Goal: Task Accomplishment & Management: Manage account settings

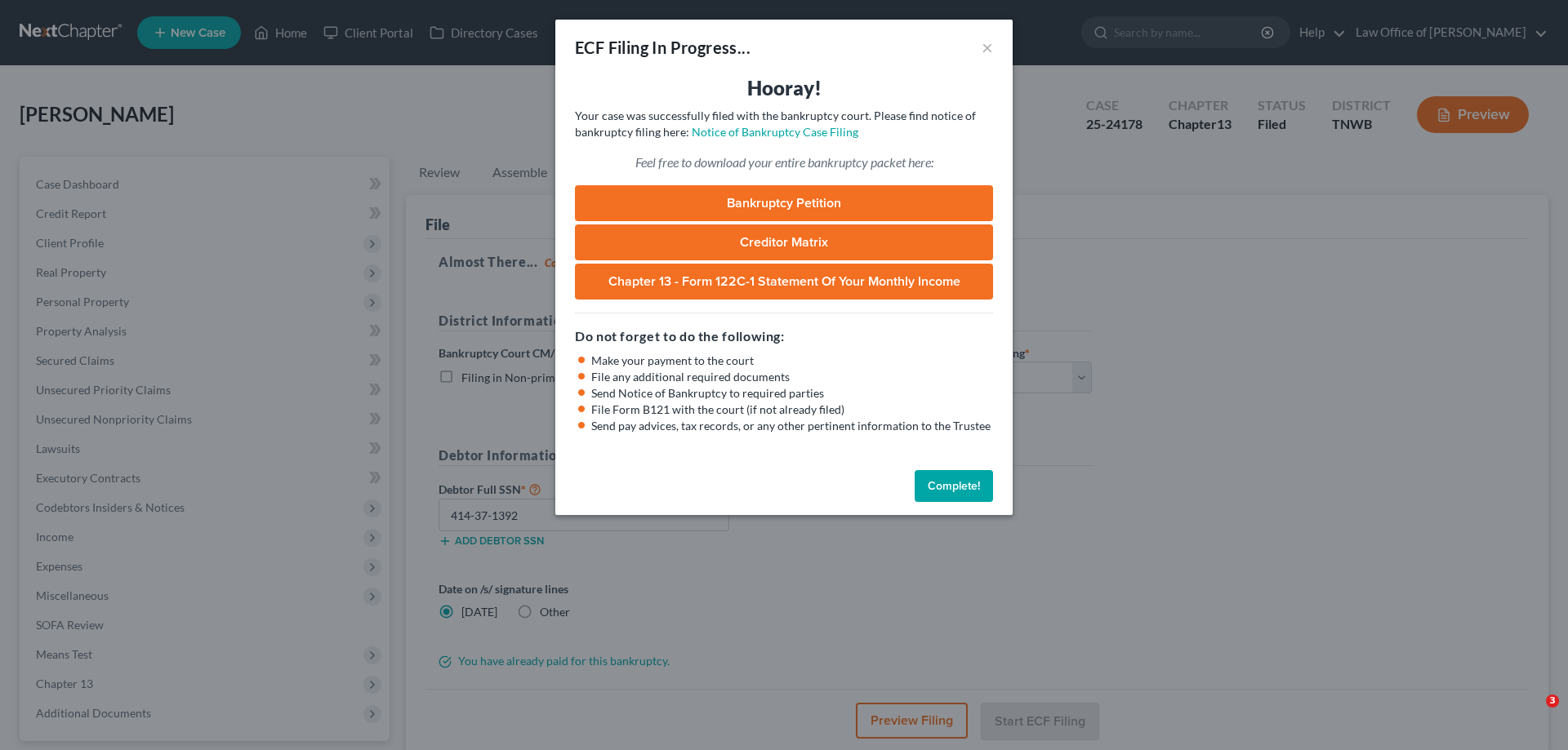
select select "1"
click at [968, 479] on button "Complete!" at bounding box center [954, 486] width 78 height 32
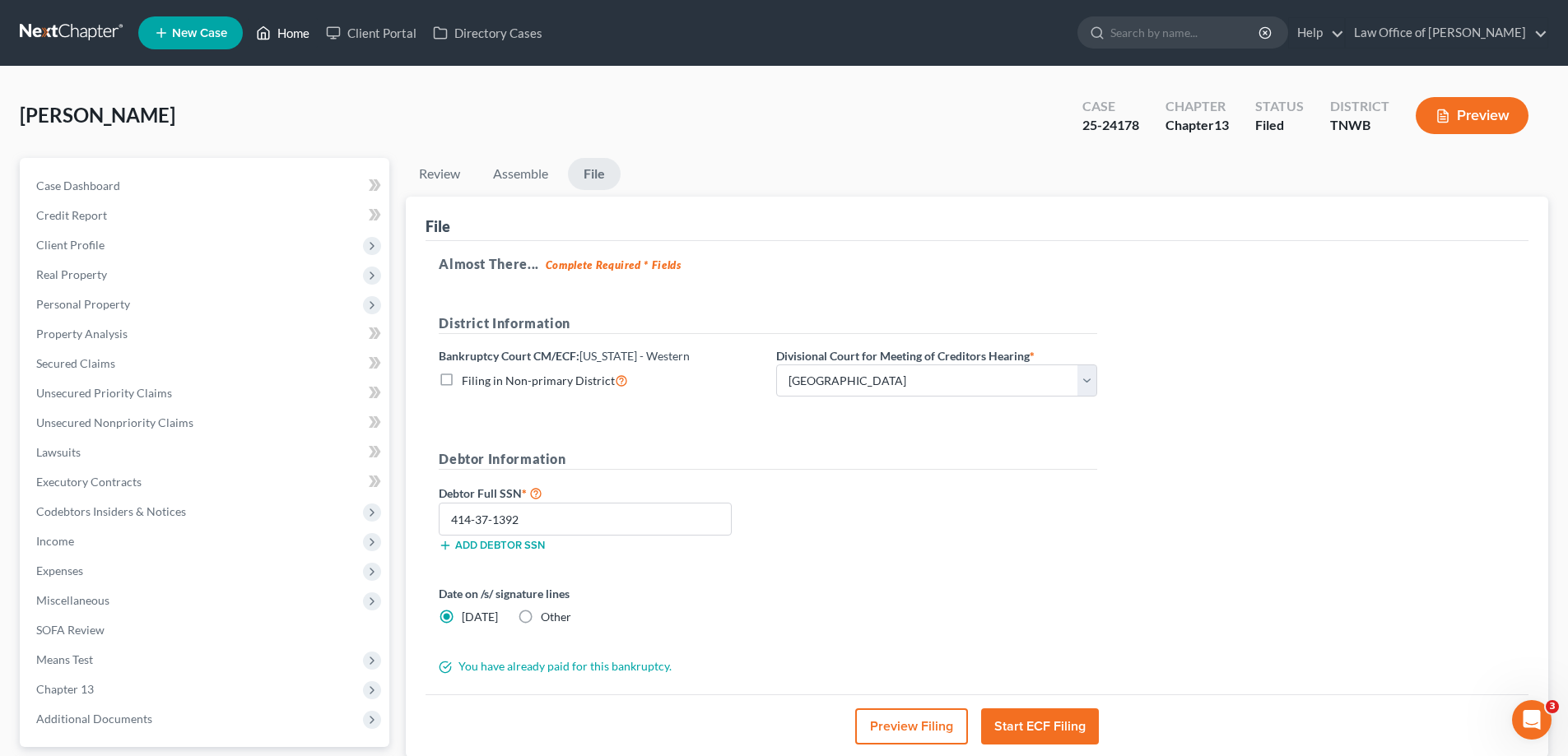
click at [289, 29] on link "Home" at bounding box center [282, 33] width 70 height 30
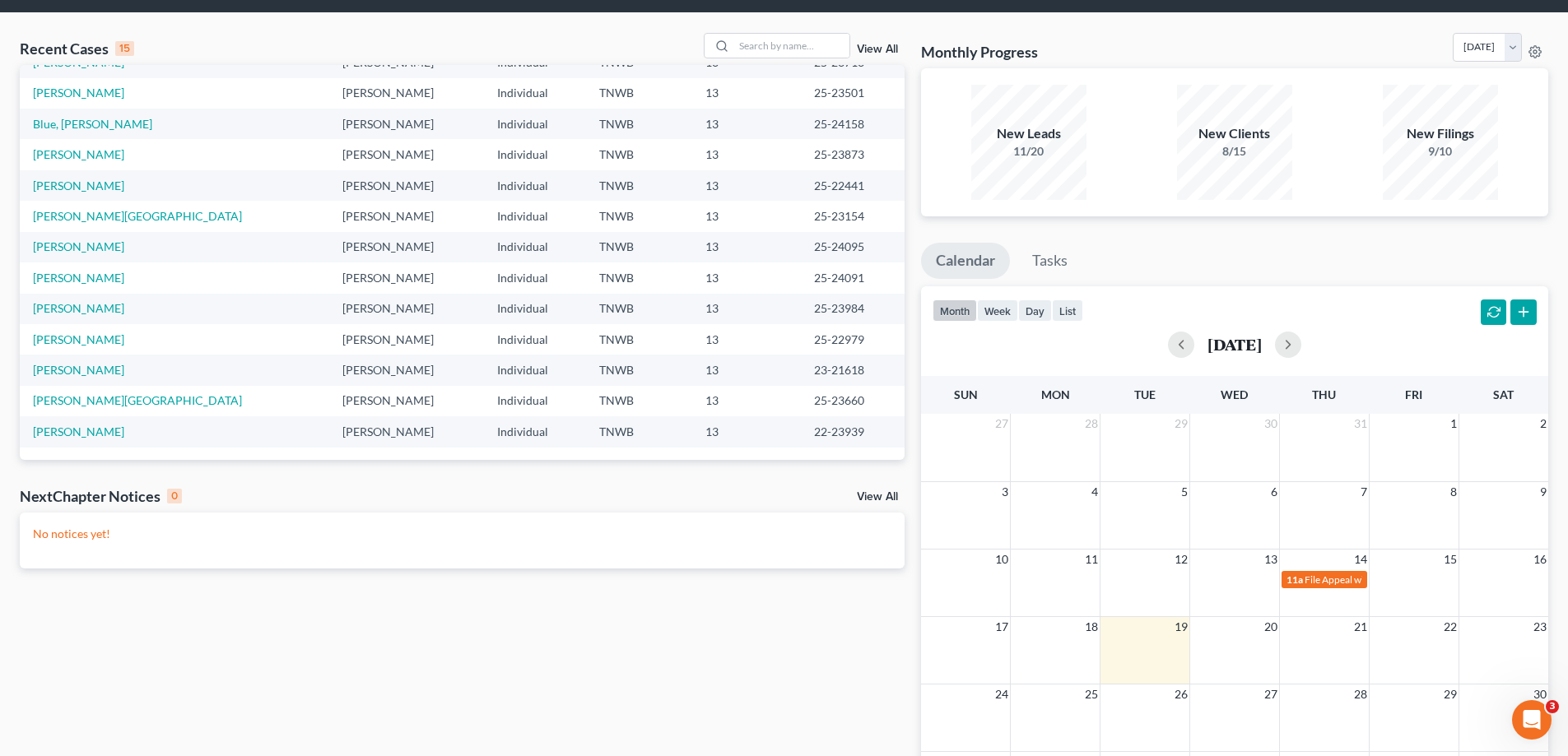
scroll to position [83, 0]
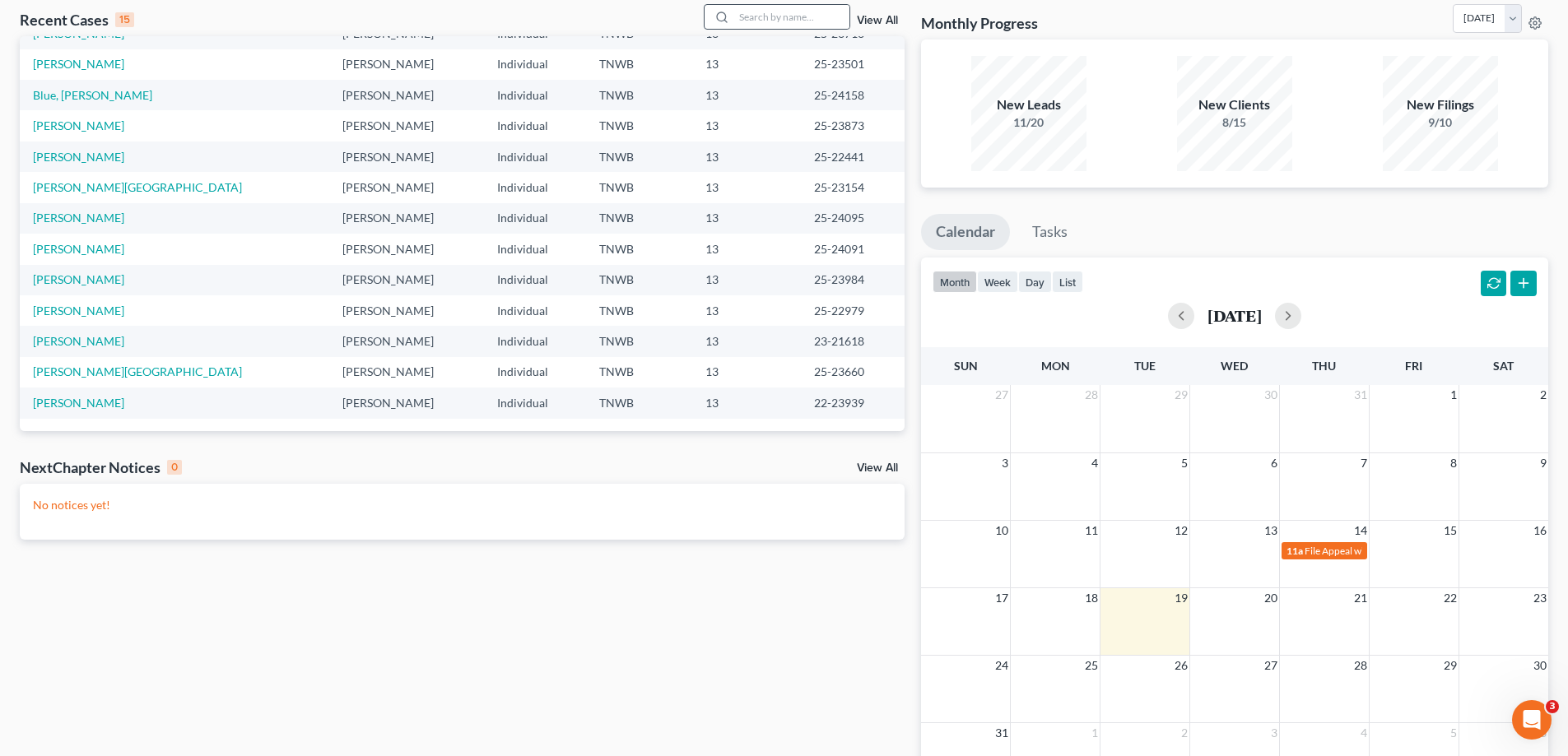
click at [761, 4] on div at bounding box center [778, 17] width 147 height 26
click at [764, 18] on input "search" at bounding box center [791, 17] width 115 height 24
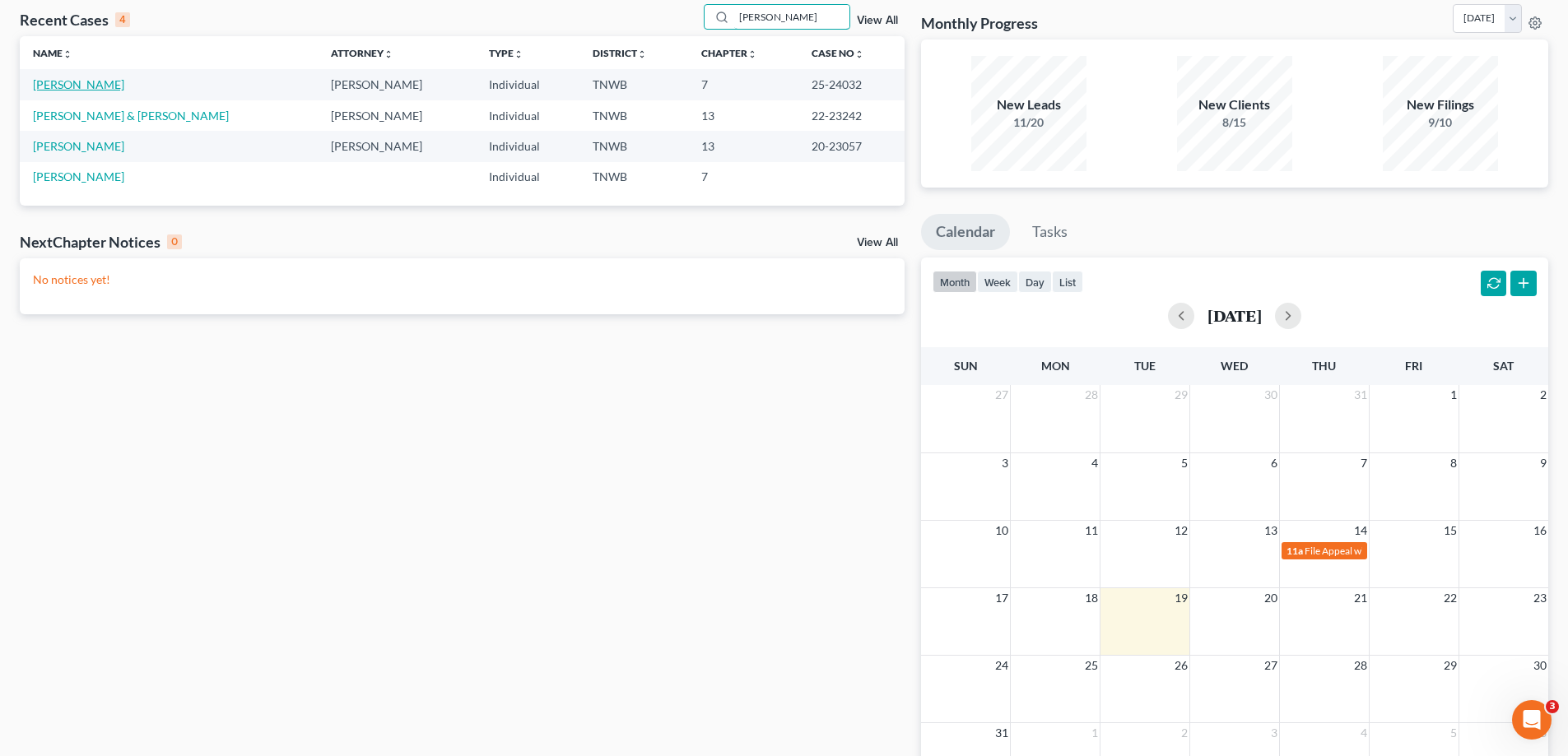
type input "[PERSON_NAME]"
click at [101, 83] on link "[PERSON_NAME]" at bounding box center [78, 83] width 91 height 14
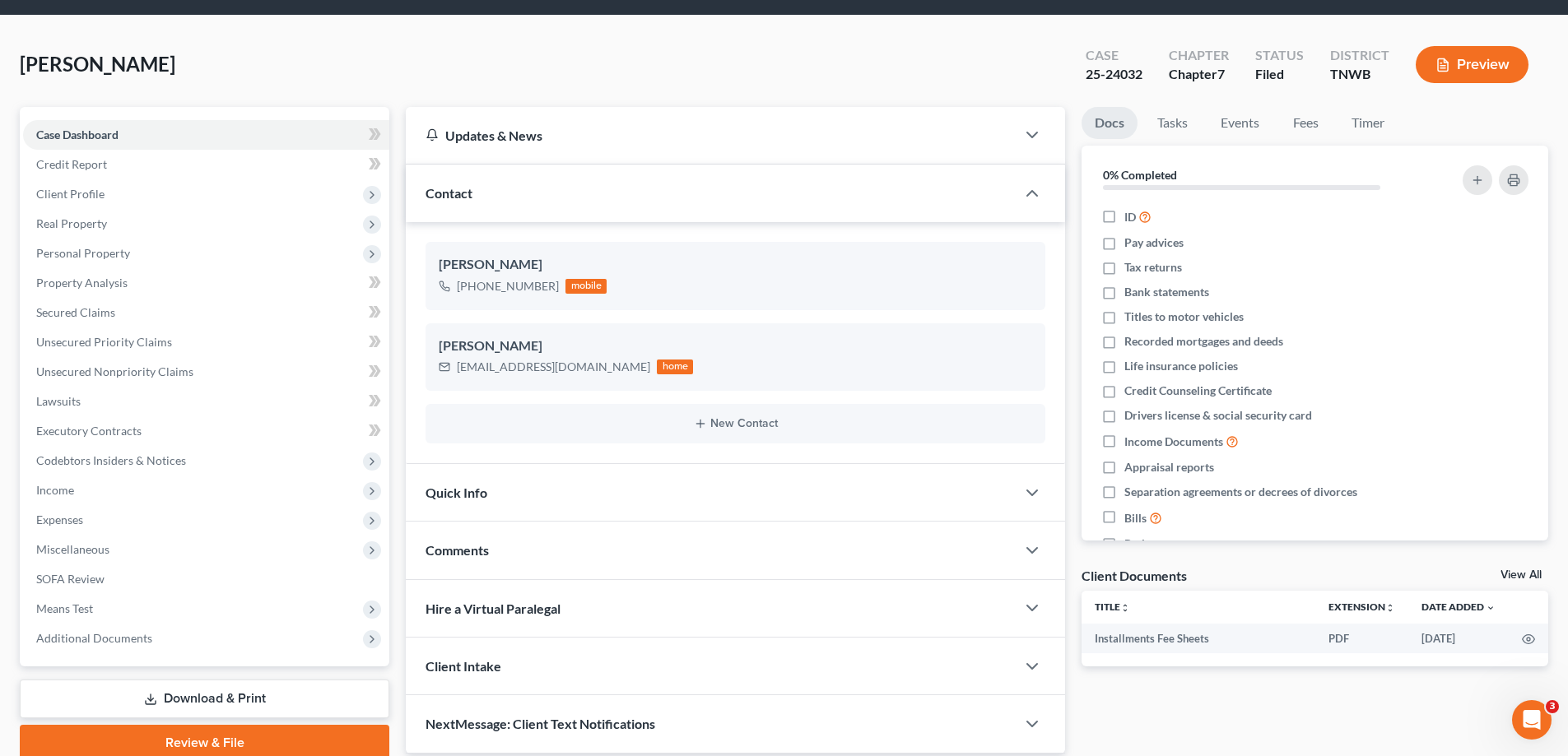
scroll to position [119, 0]
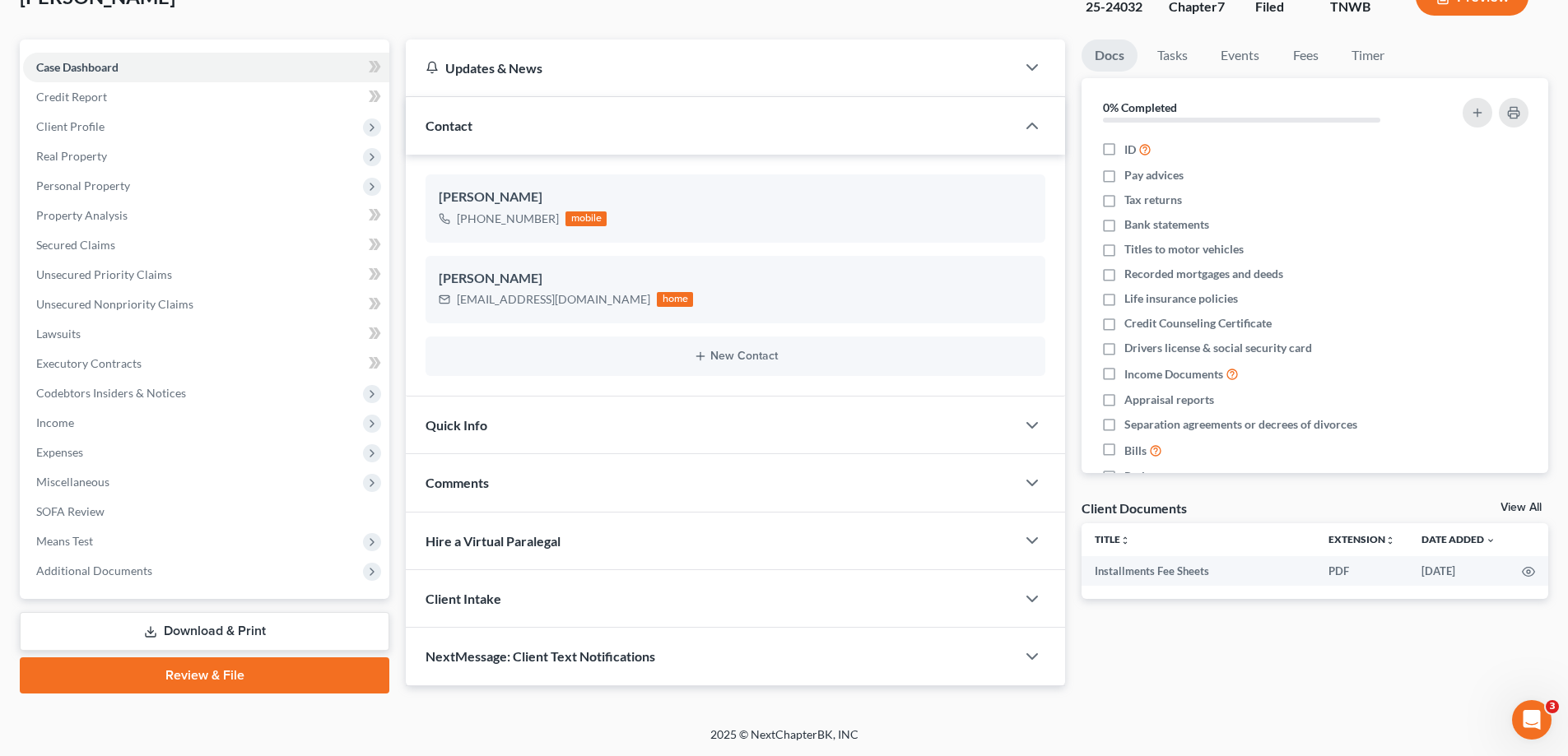
click at [210, 635] on link "Download & Print" at bounding box center [204, 632] width 369 height 39
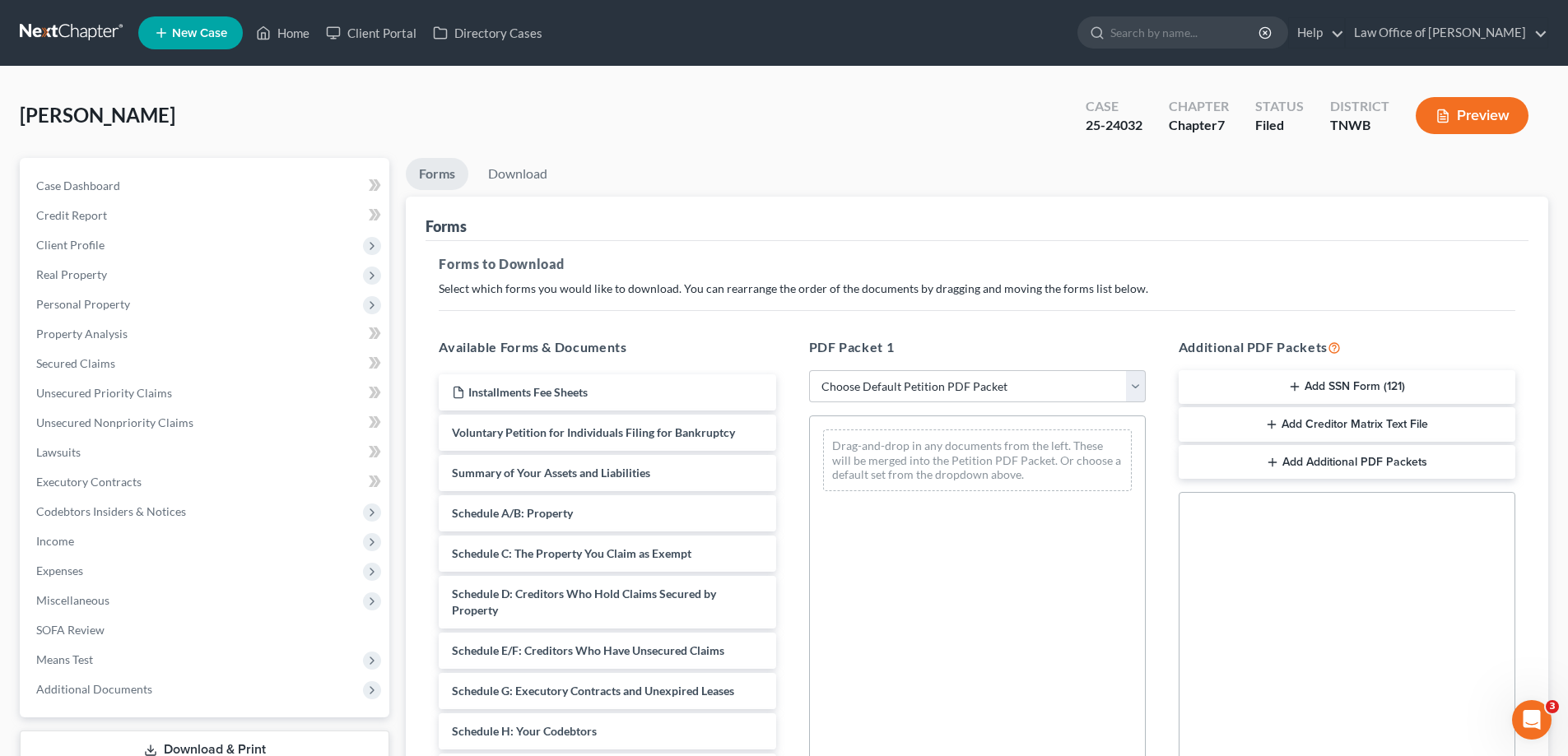
click at [1367, 377] on button "Add SSN Form (121)" at bounding box center [1346, 387] width 337 height 34
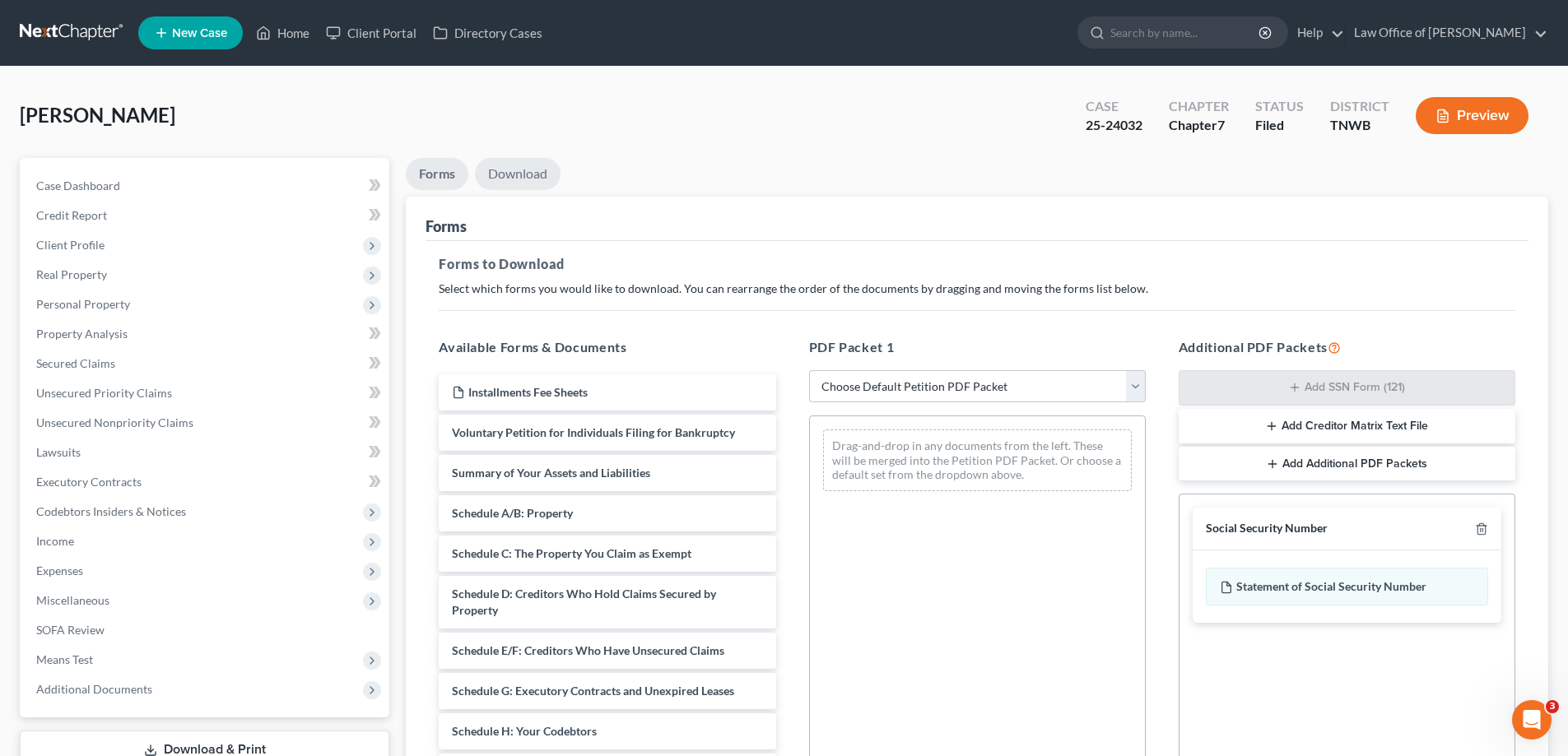
click at [529, 170] on link "Download" at bounding box center [518, 173] width 85 height 32
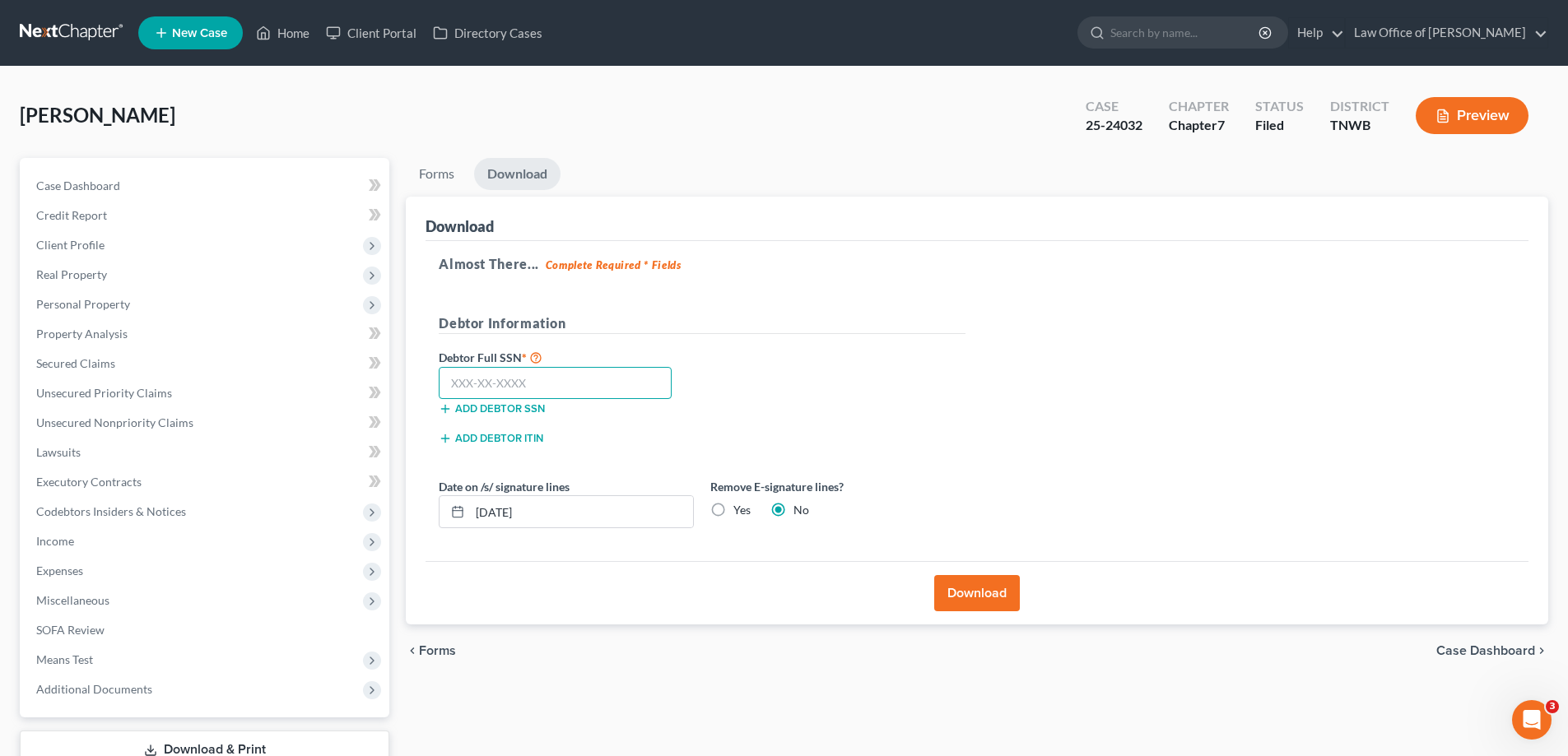
click at [554, 381] on input "text" at bounding box center [555, 383] width 233 height 32
type input "408-15-9594"
click at [978, 595] on button "Download" at bounding box center [977, 593] width 85 height 36
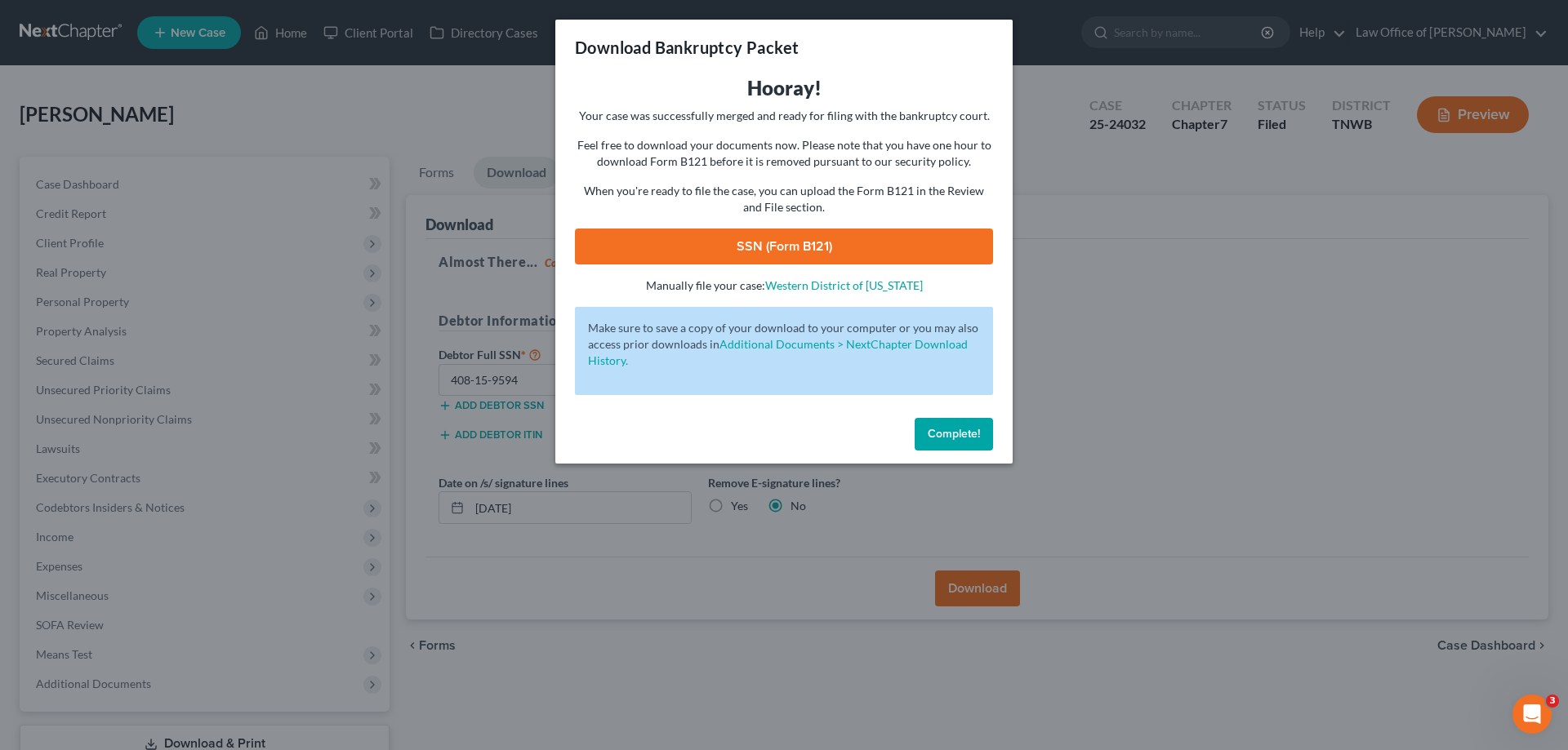
click at [765, 243] on link "SSN (Form B121)" at bounding box center [784, 246] width 418 height 36
click at [943, 424] on button "Complete!" at bounding box center [954, 433] width 78 height 32
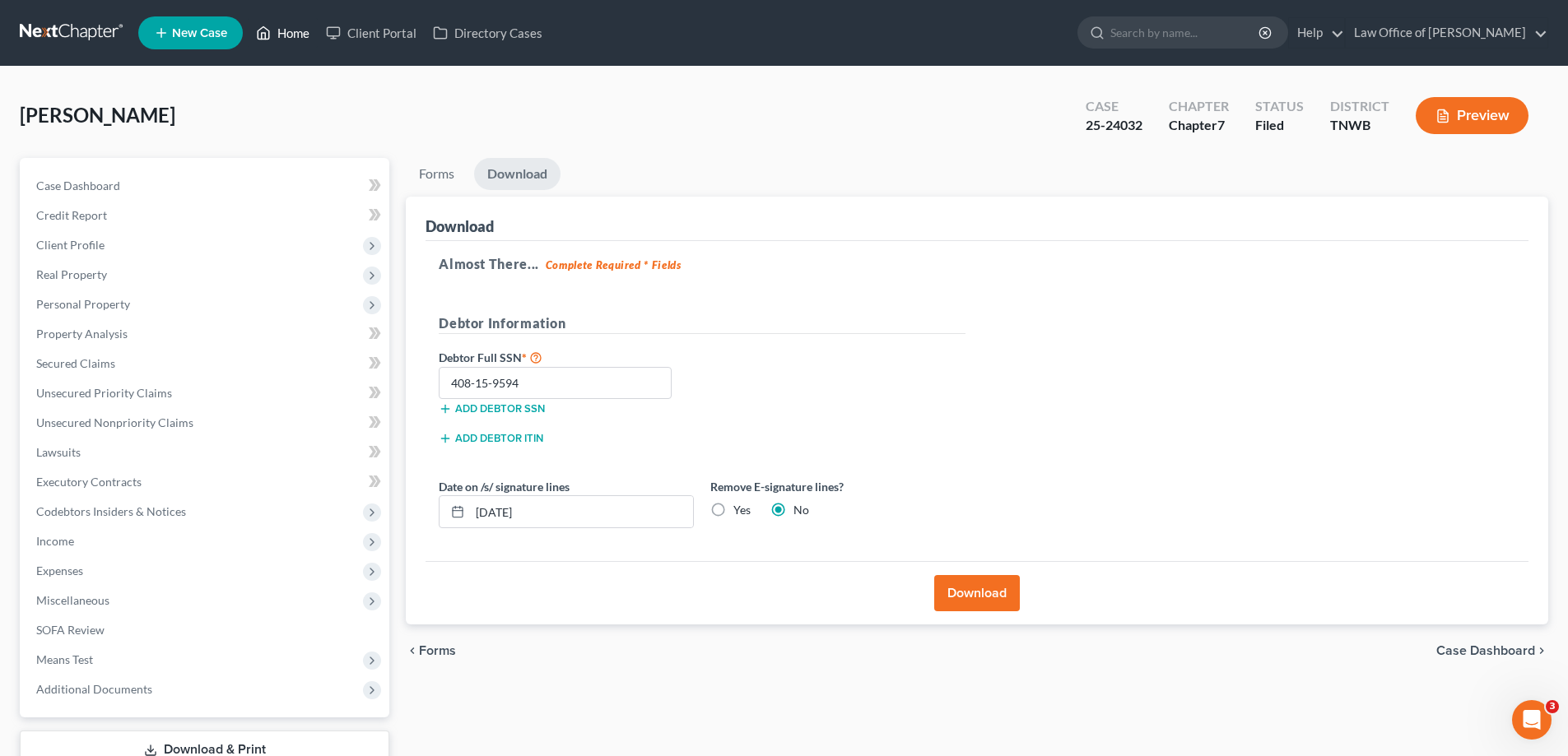
click at [295, 32] on link "Home" at bounding box center [282, 33] width 70 height 30
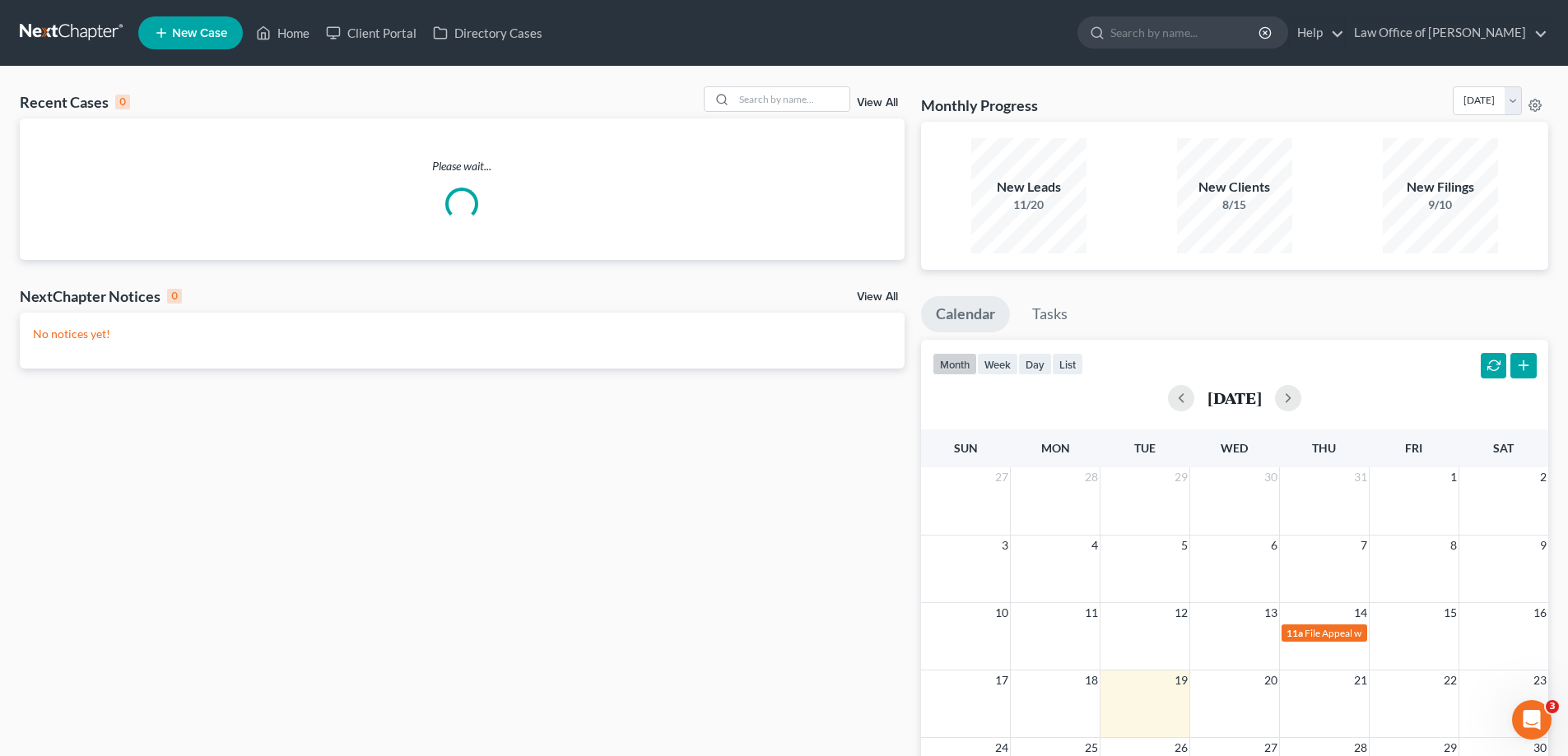
click at [898, 91] on div "View All" at bounding box center [804, 99] width 200 height 26
click at [792, 91] on input "search" at bounding box center [791, 99] width 115 height 24
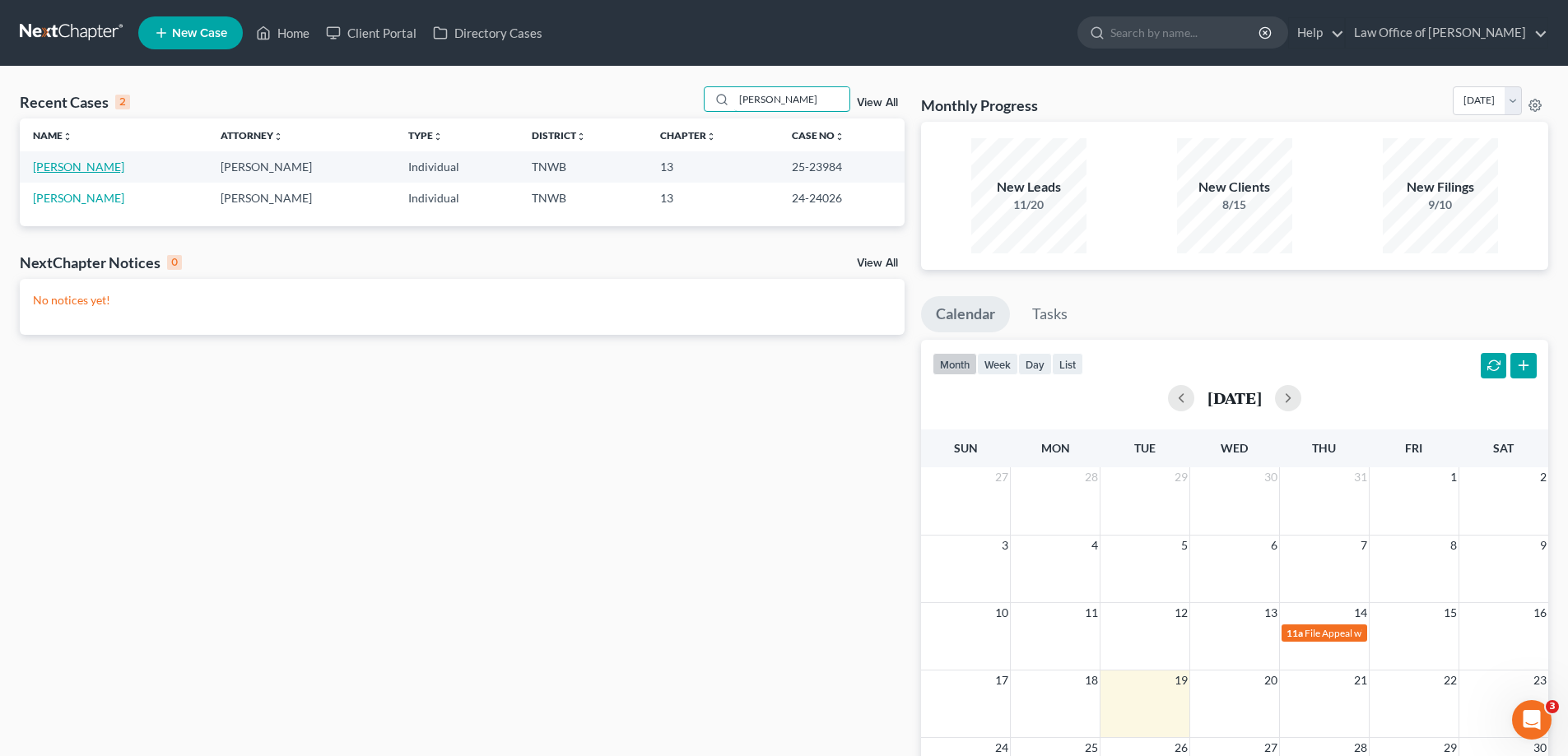
type input "[PERSON_NAME]"
click at [85, 170] on link "[PERSON_NAME]" at bounding box center [78, 166] width 91 height 14
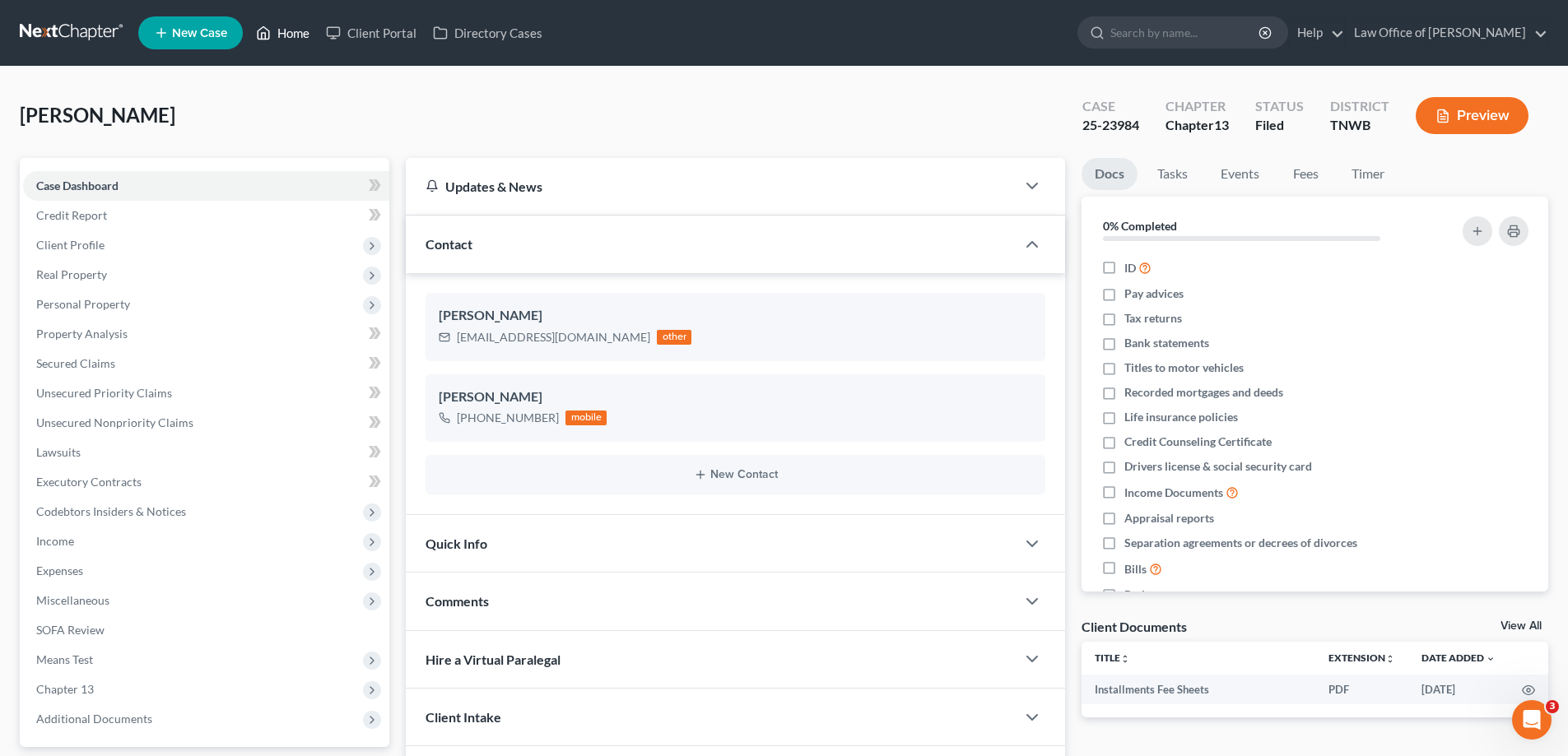
click at [300, 33] on link "Home" at bounding box center [282, 33] width 70 height 30
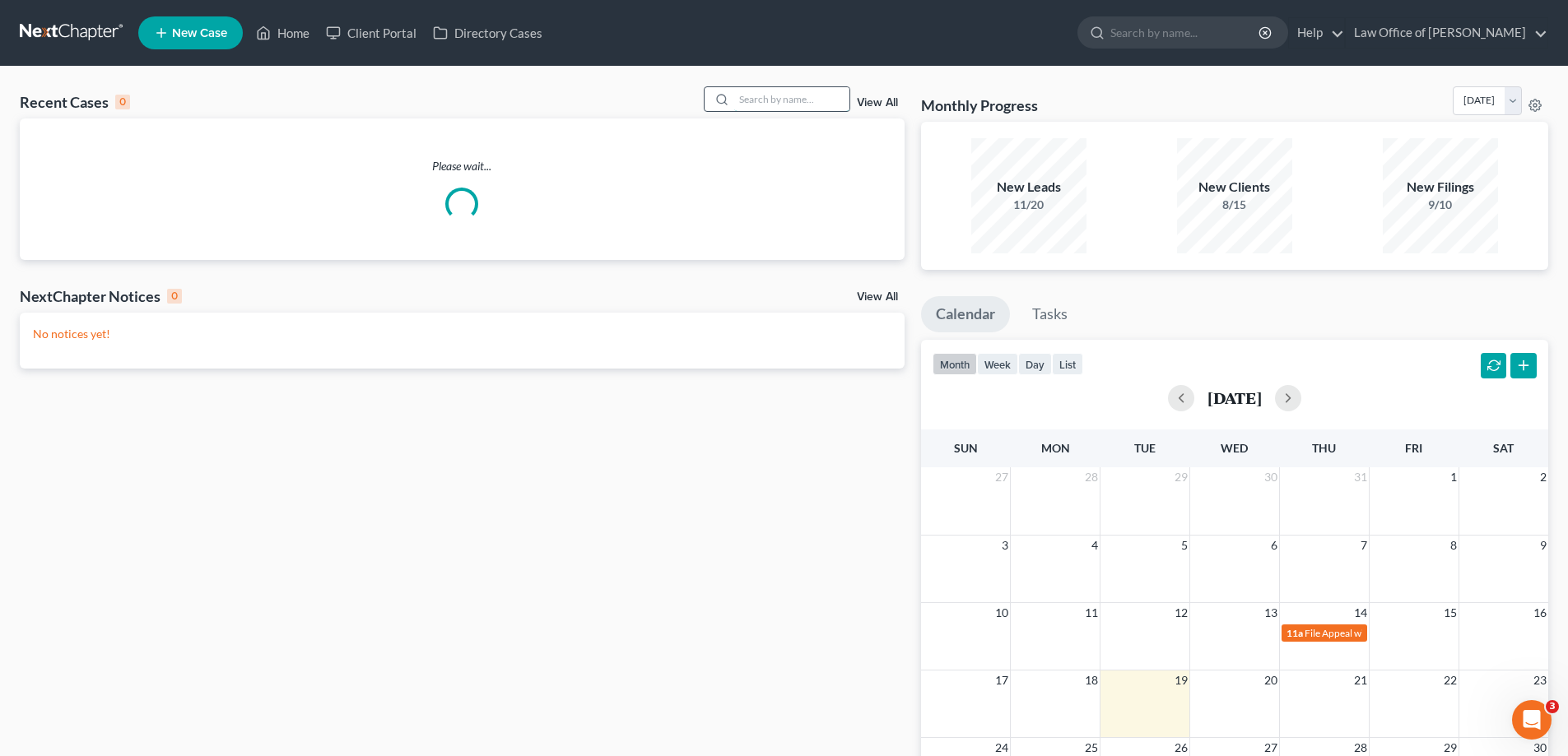
click at [796, 103] on input "search" at bounding box center [791, 99] width 115 height 24
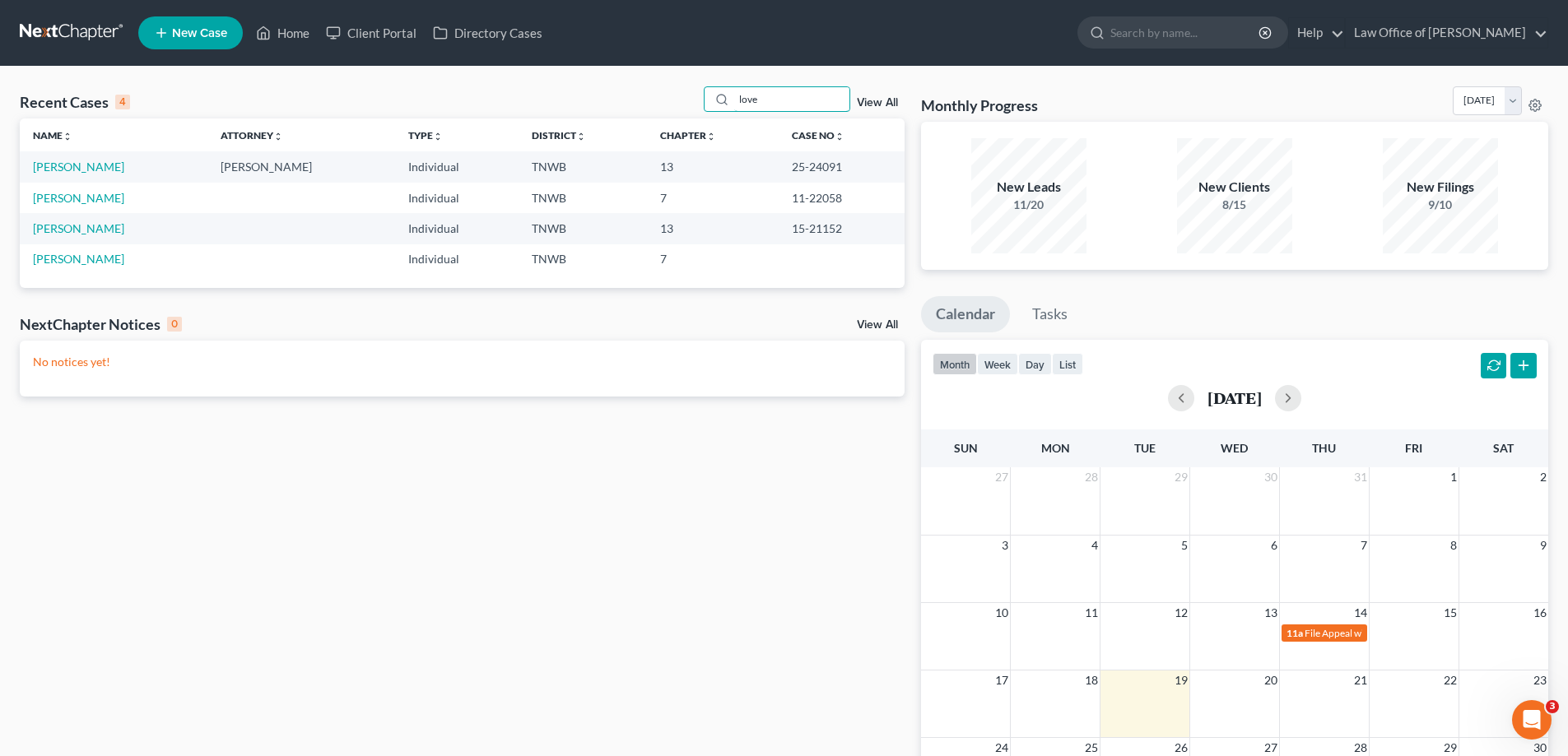
type input "love"
click at [72, 156] on td "[PERSON_NAME]" at bounding box center [113, 166] width 187 height 31
click at [74, 164] on link "[PERSON_NAME]" at bounding box center [78, 166] width 91 height 14
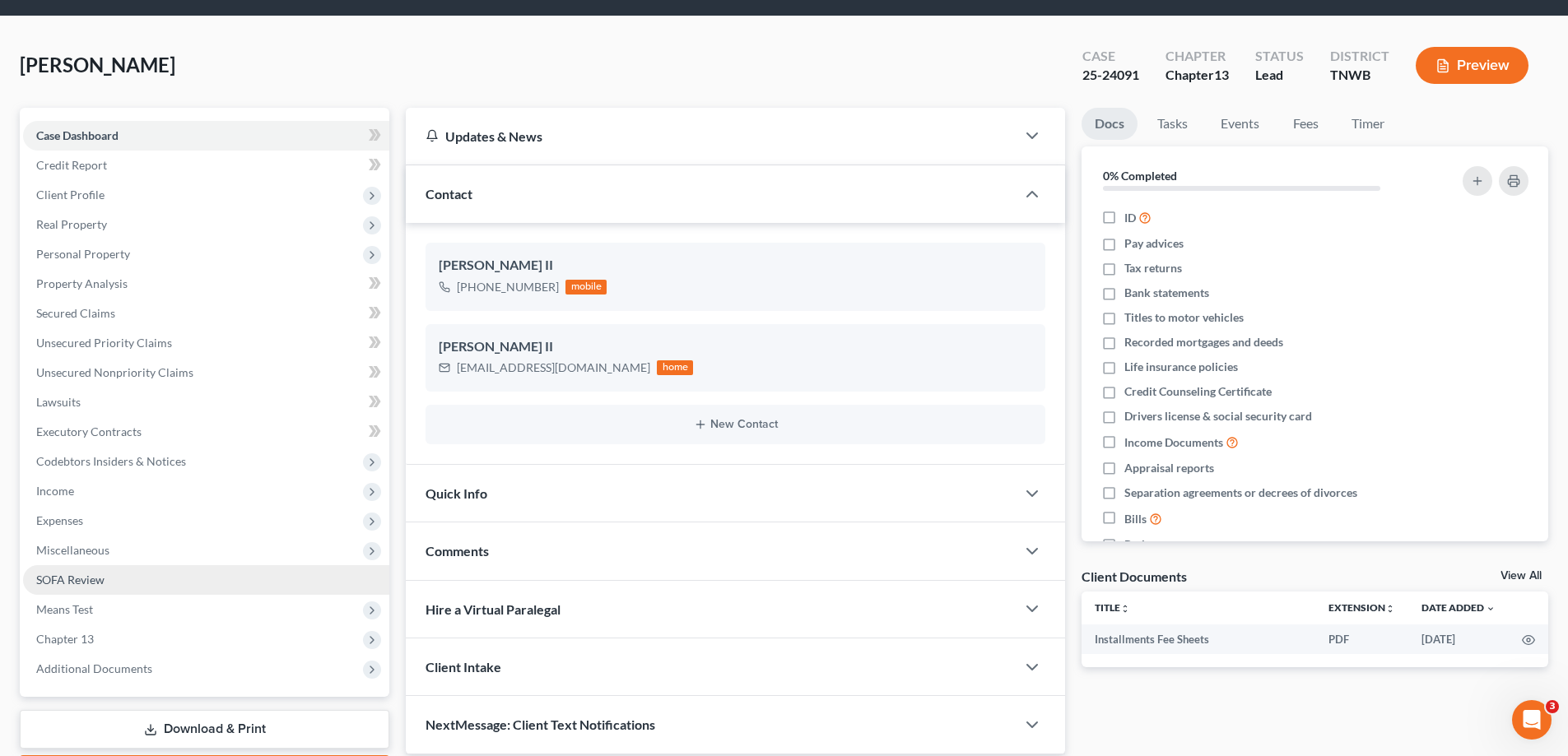
scroll to position [148, 0]
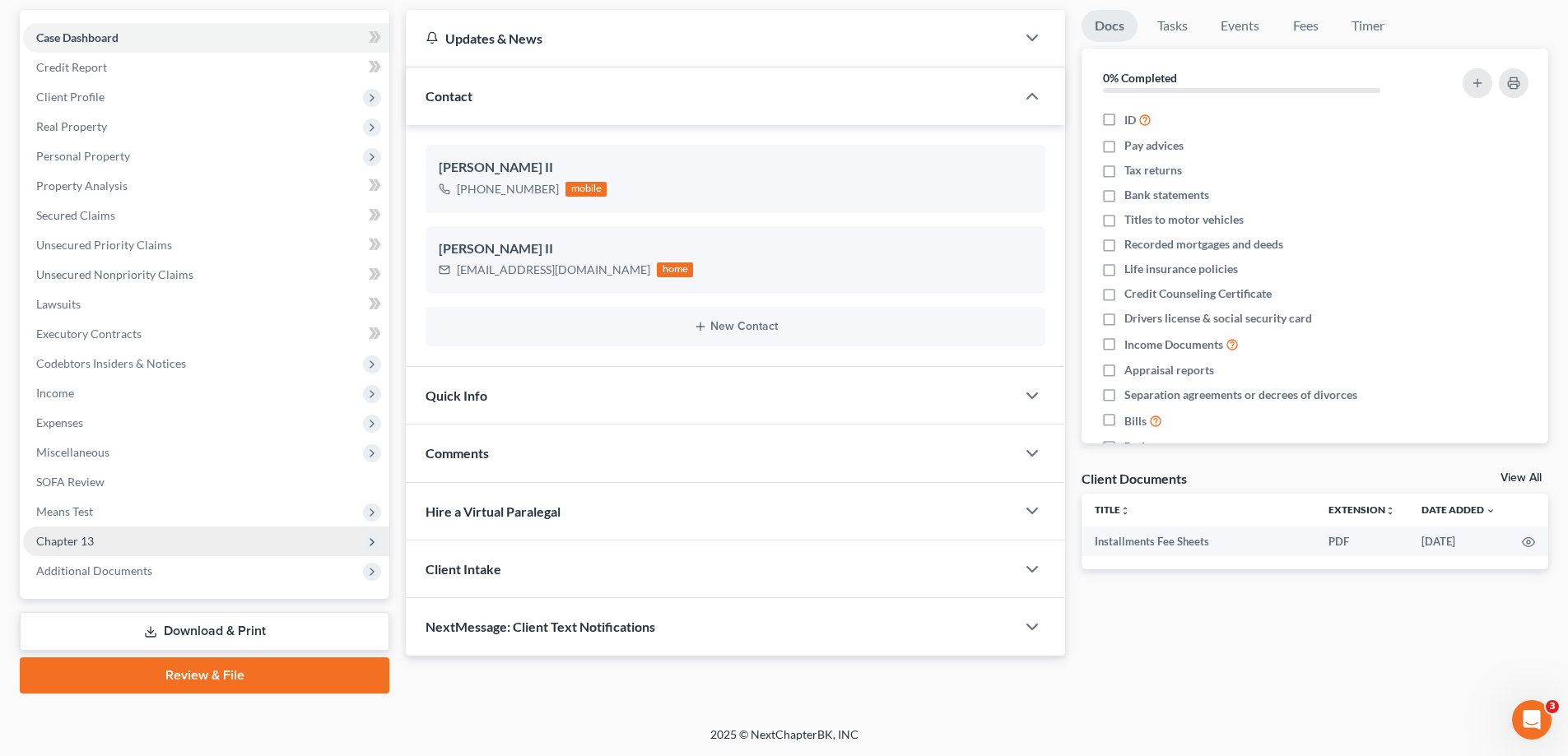
click at [106, 537] on span "Chapter 13" at bounding box center [206, 542] width 366 height 30
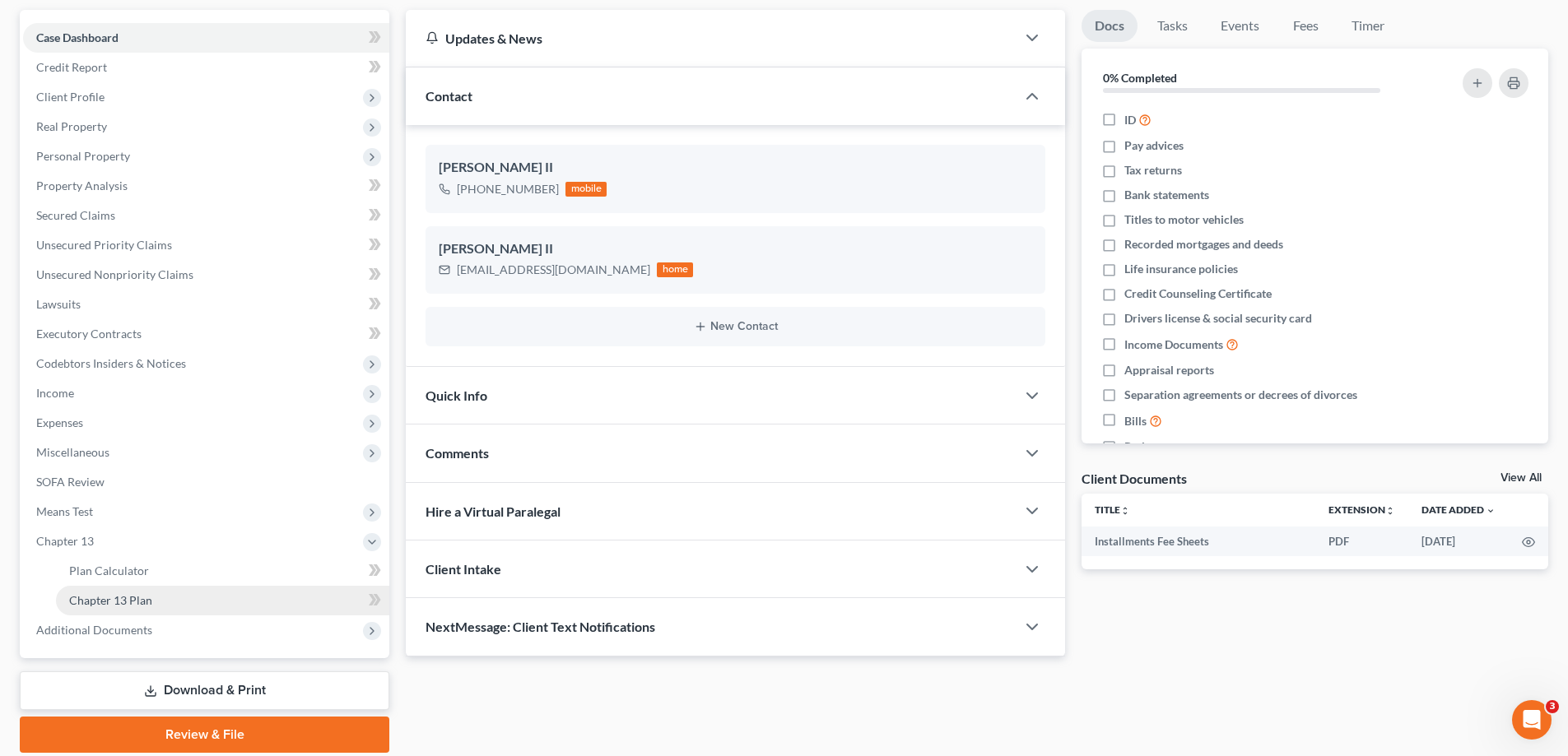
click at [133, 598] on span "Chapter 13 Plan" at bounding box center [111, 600] width 84 height 14
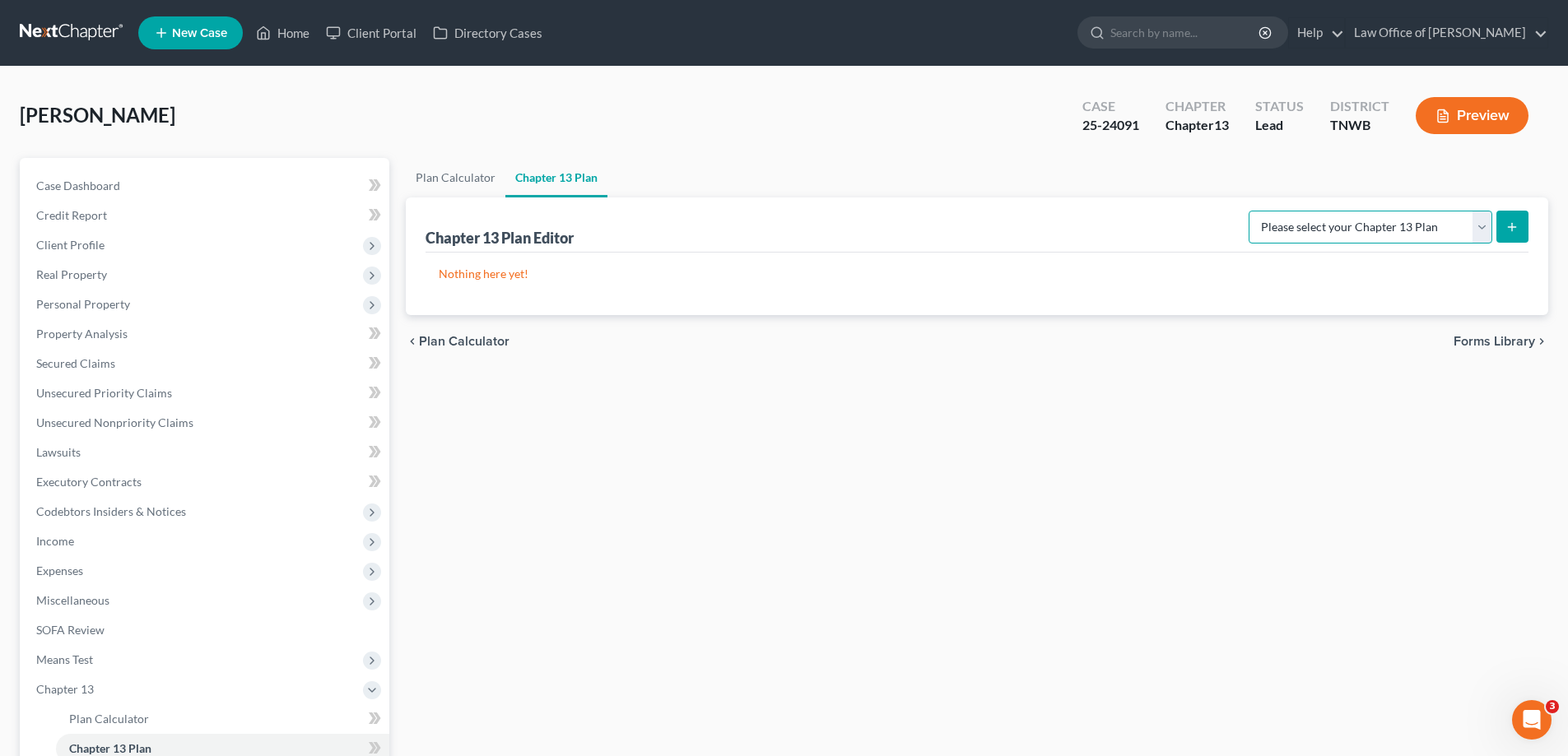
click at [1486, 234] on select "Please select your Chapter 13 Plan National Form Plan - Official Form 113 [US_S…" at bounding box center [1370, 226] width 244 height 32
select select "1"
click at [1251, 211] on select "Please select your Chapter 13 Plan National Form Plan - Official Form 113 [US_S…" at bounding box center [1370, 226] width 244 height 32
click at [1511, 223] on icon "submit" at bounding box center [1512, 227] width 13 height 13
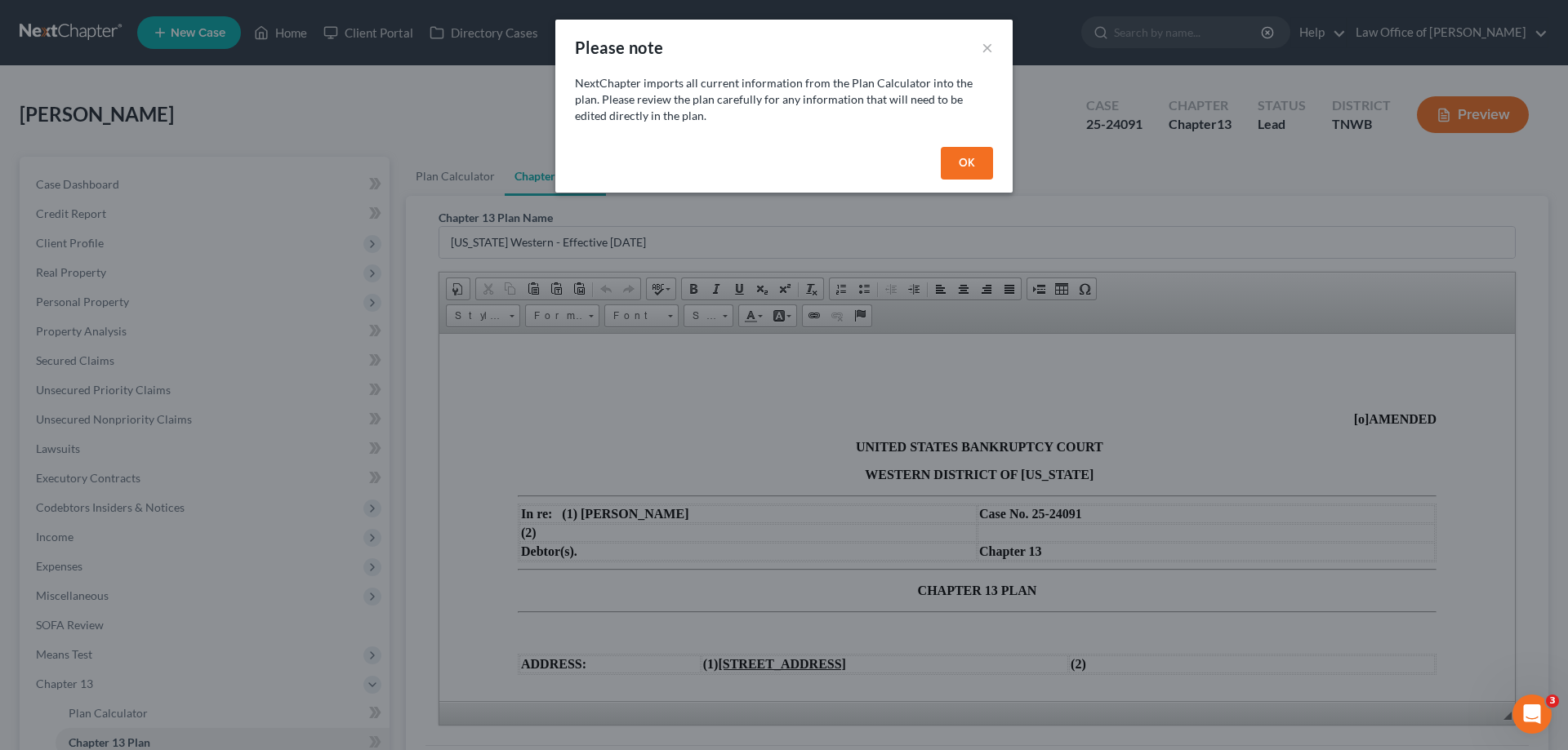
click at [968, 156] on button "OK" at bounding box center [967, 163] width 52 height 32
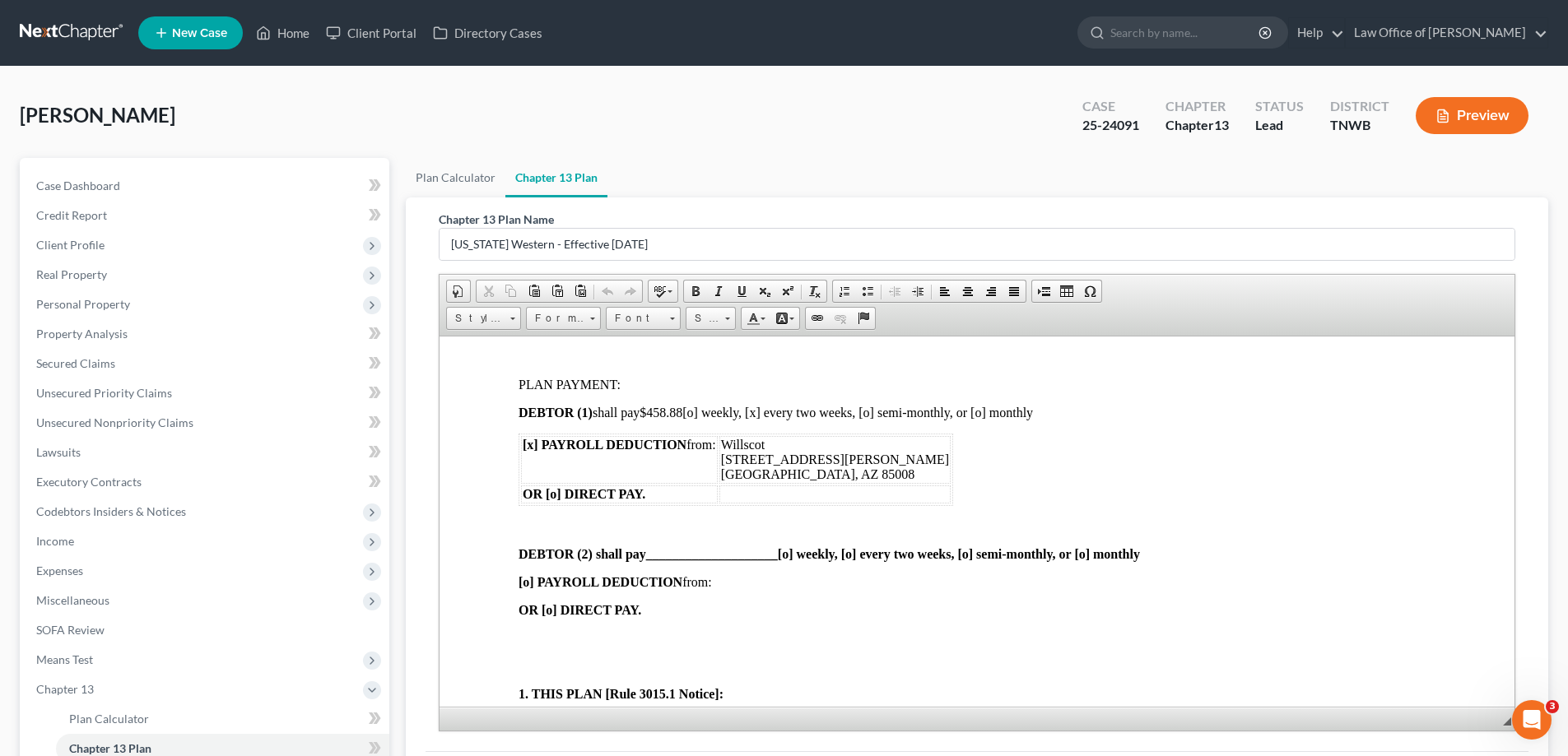
scroll to position [164, 0]
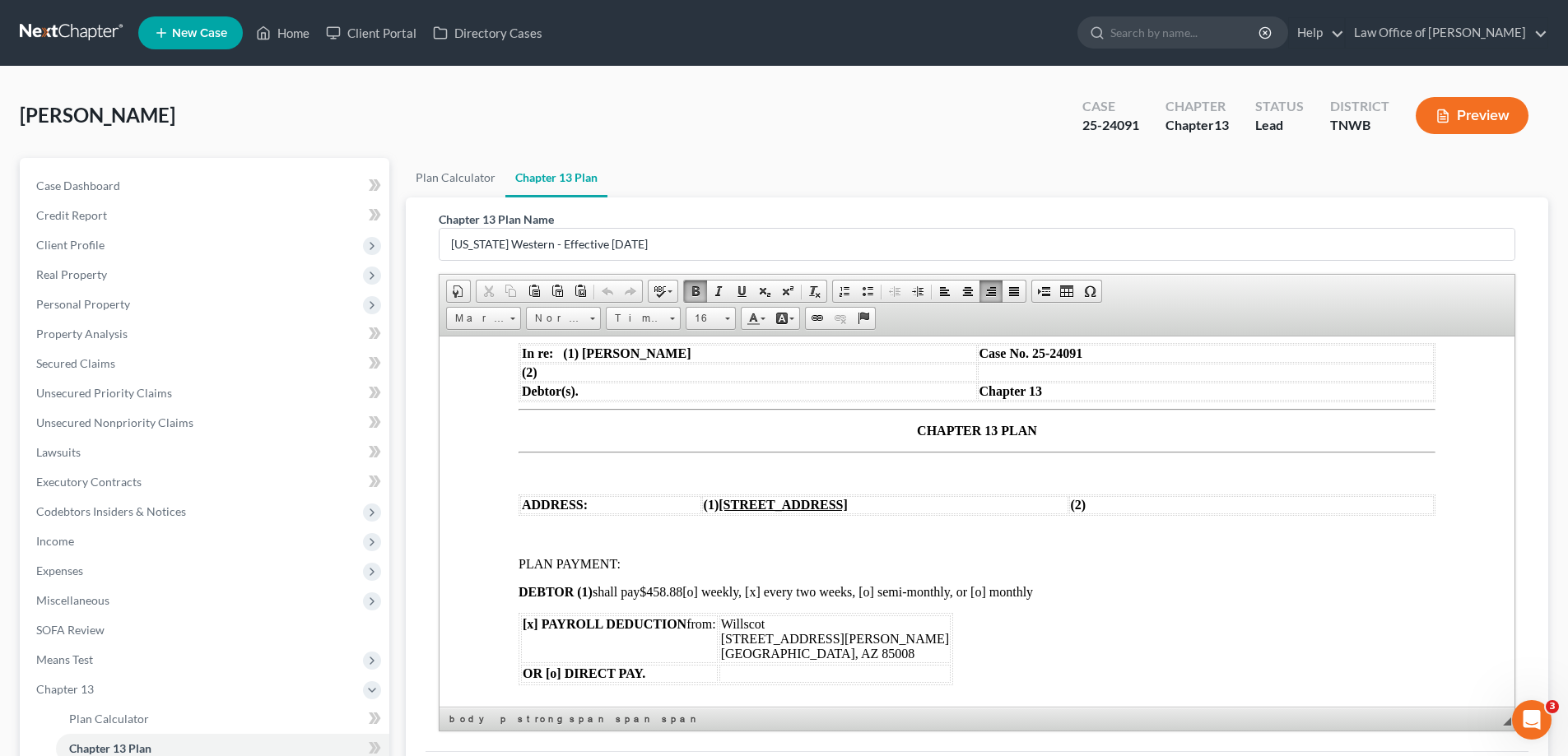
click at [682, 593] on span "$458.88" at bounding box center [661, 591] width 43 height 14
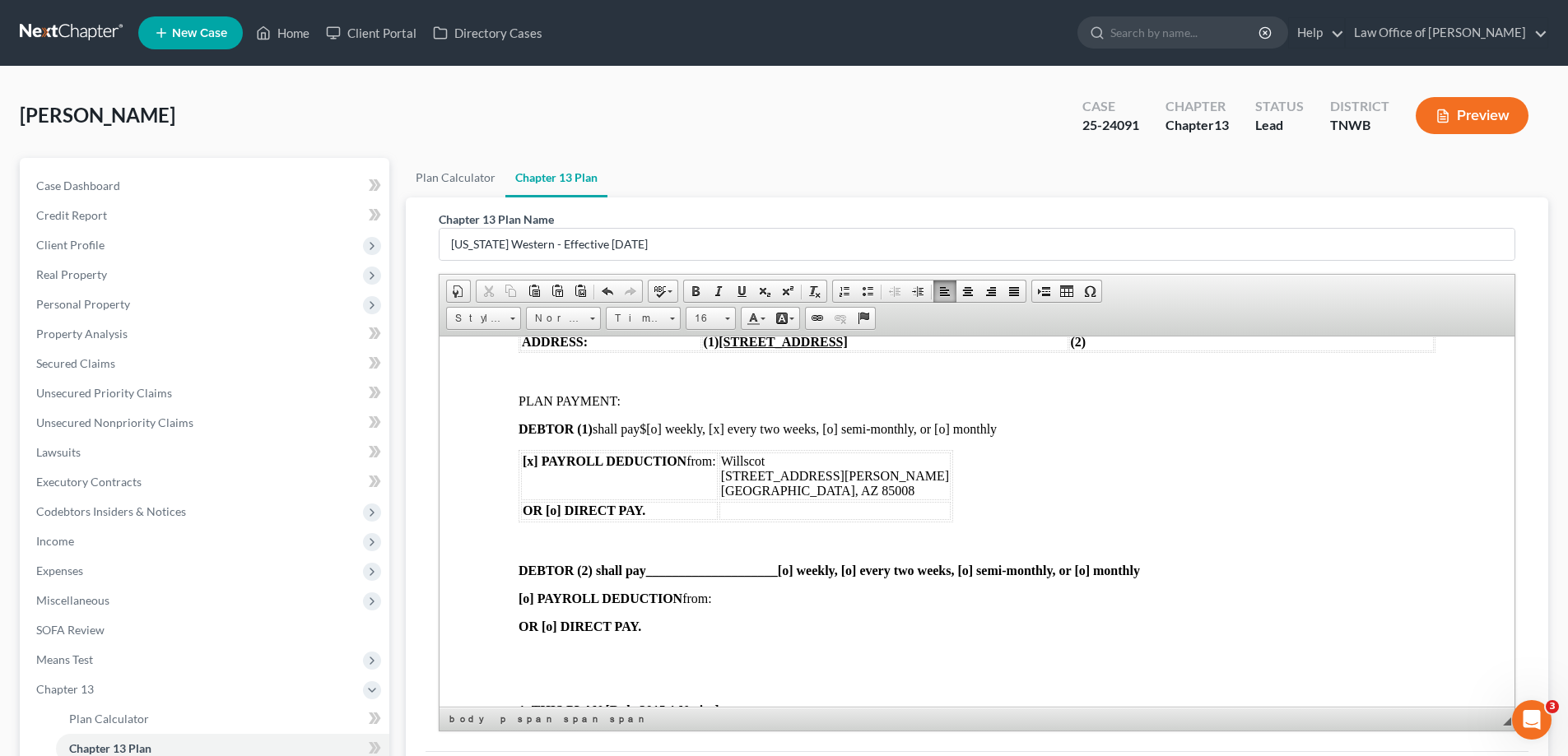
scroll to position [329, 0]
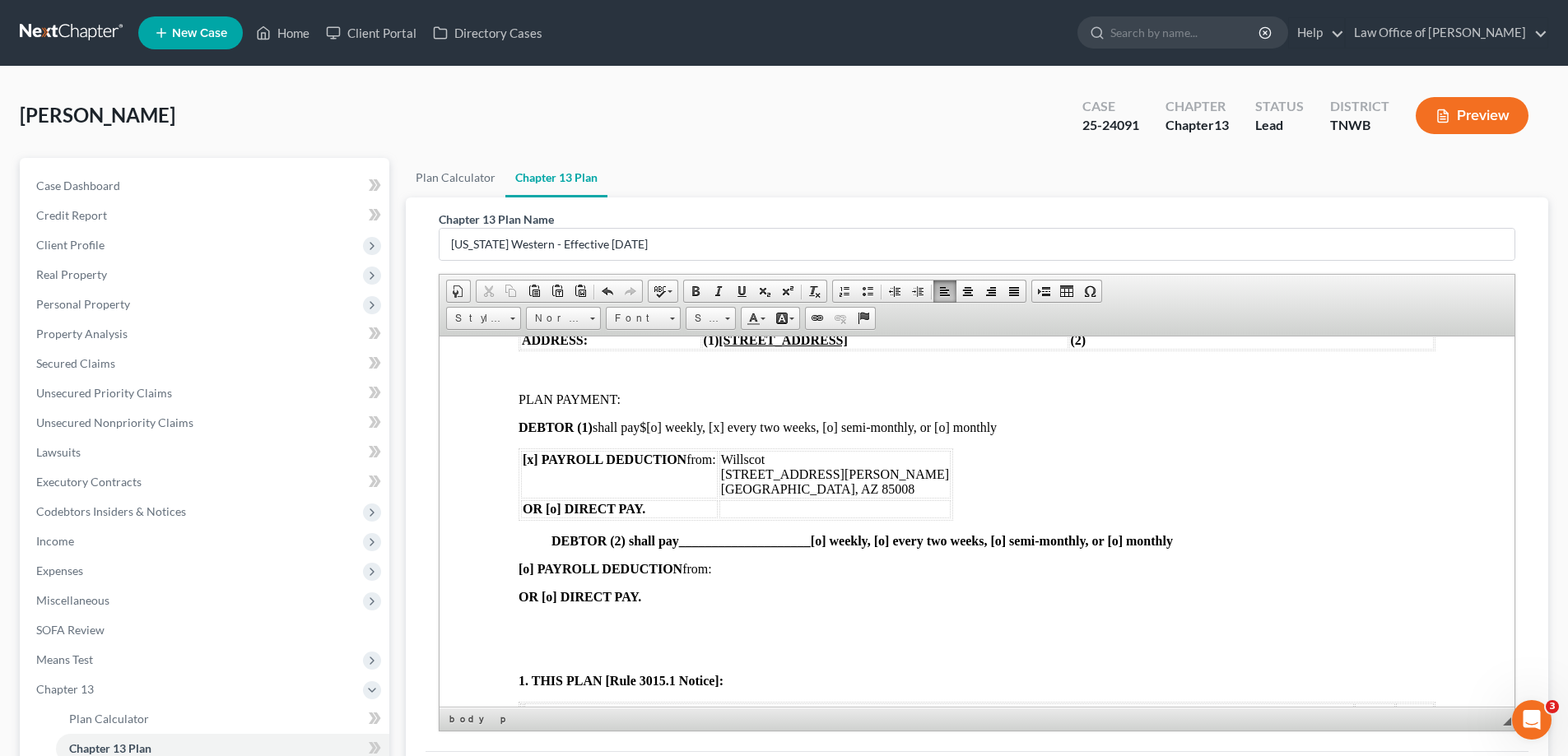
click at [558, 621] on p at bounding box center [977, 624] width 917 height 15
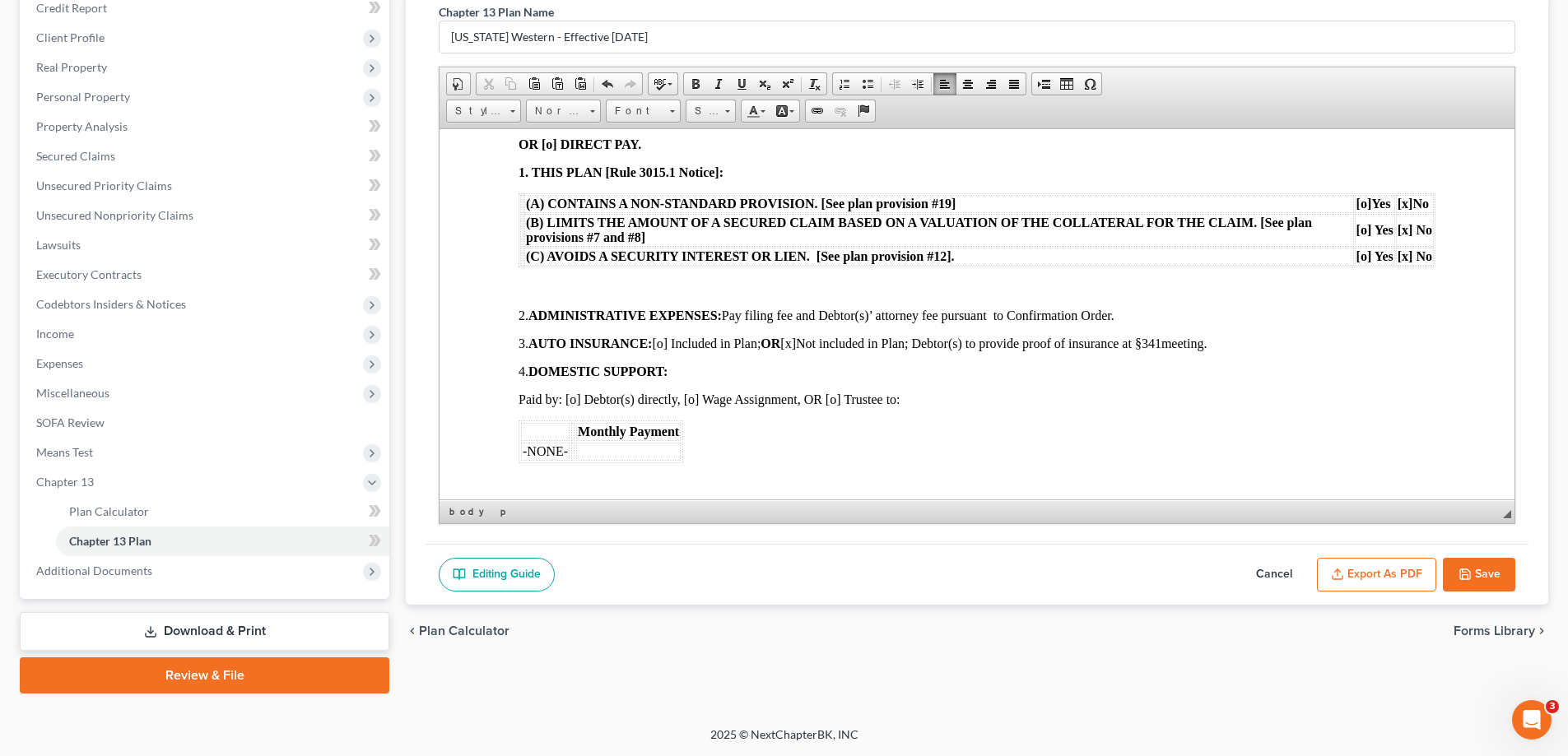
scroll to position [576, 0]
click at [529, 283] on p at bounding box center [977, 286] width 917 height 15
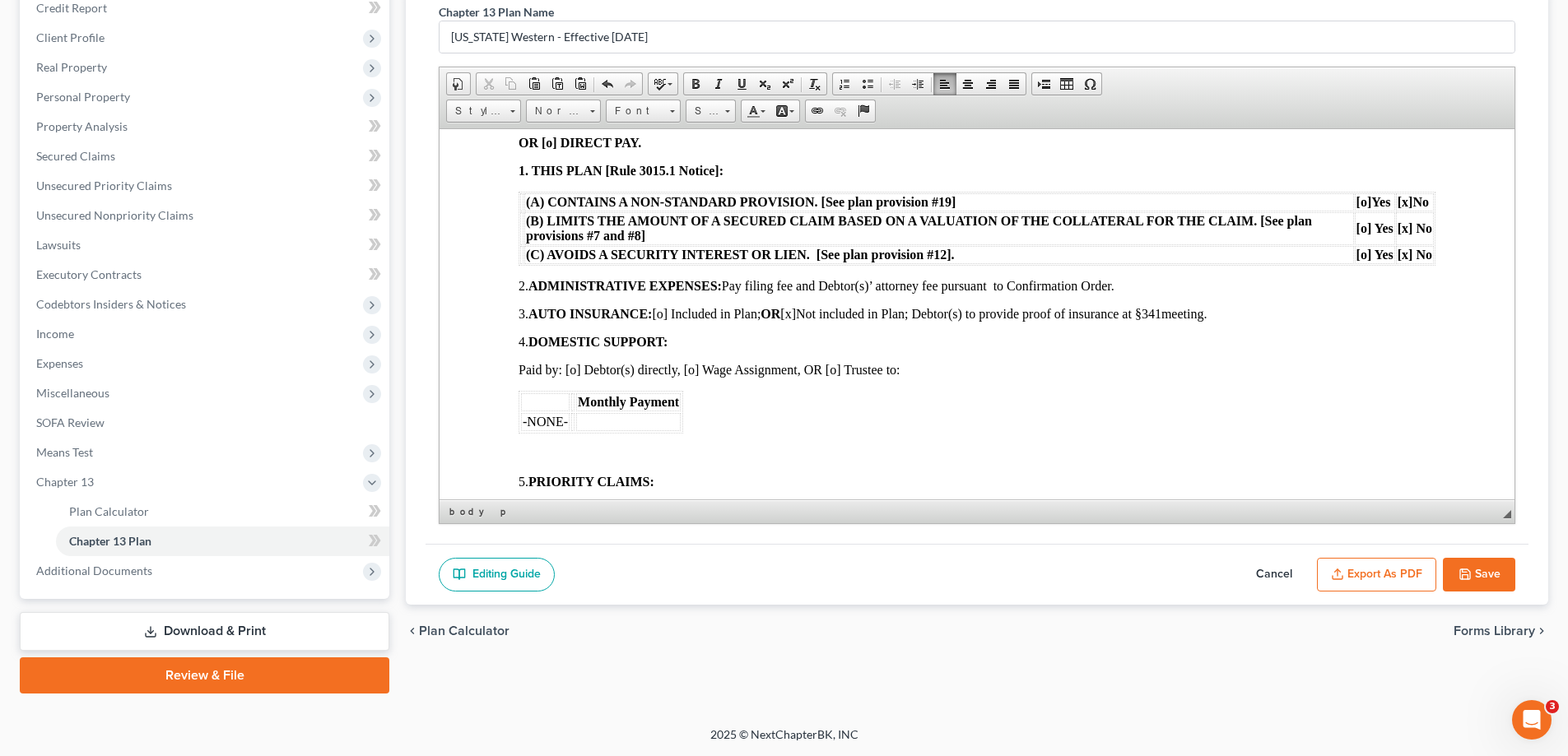
drag, startPoint x: 535, startPoint y: 442, endPoint x: 545, endPoint y: 441, distance: 10.0
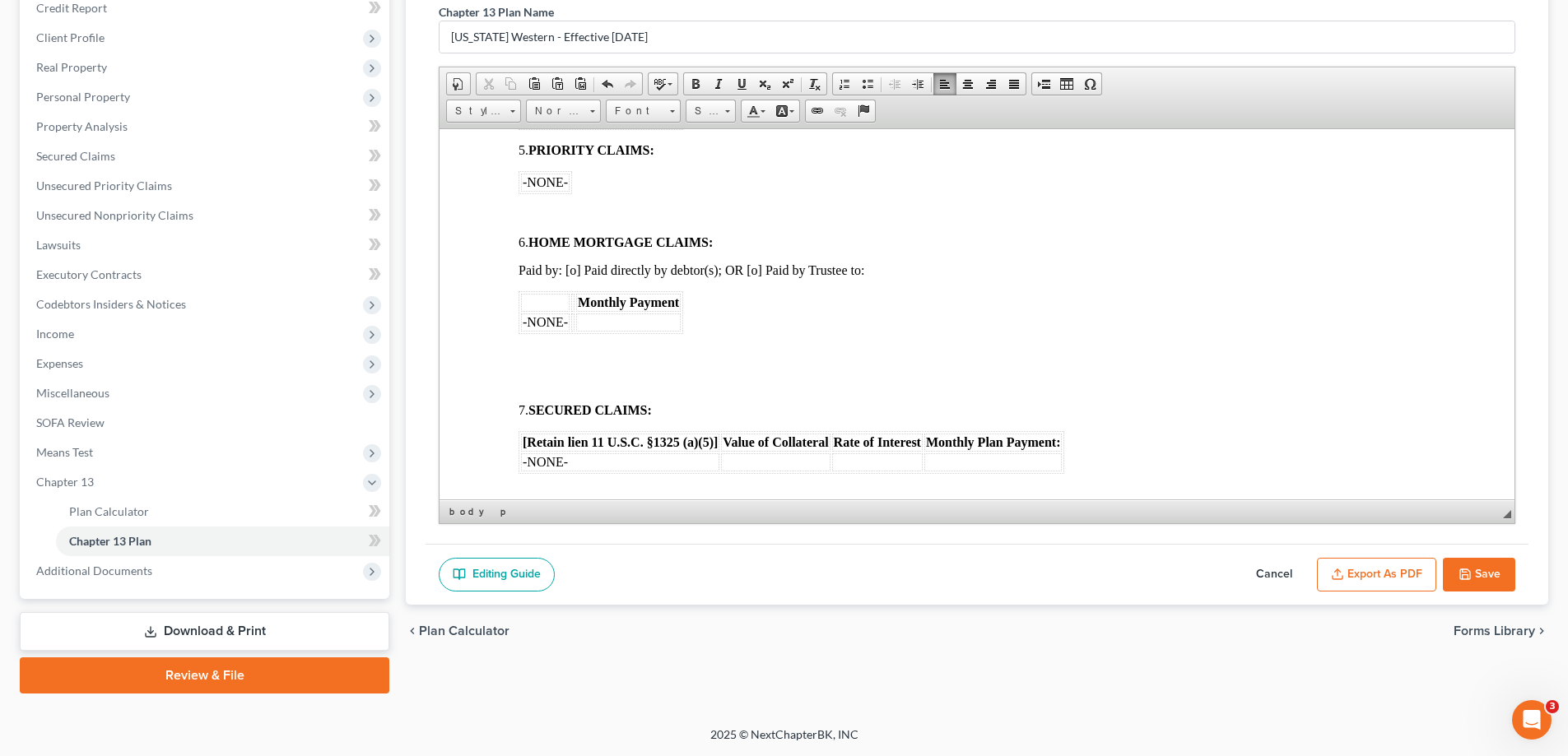
scroll to position [905, 0]
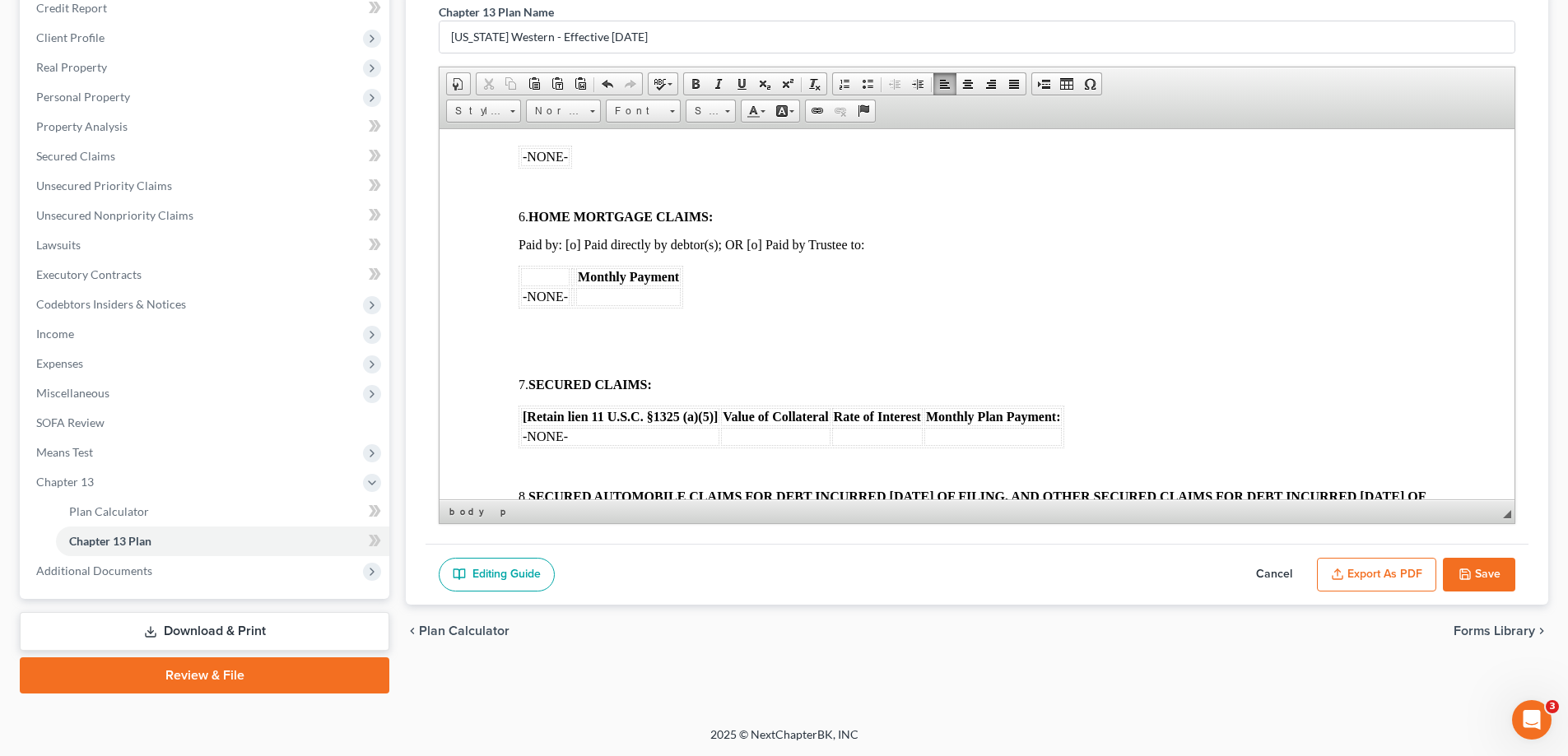
click at [537, 185] on p at bounding box center [977, 188] width 917 height 15
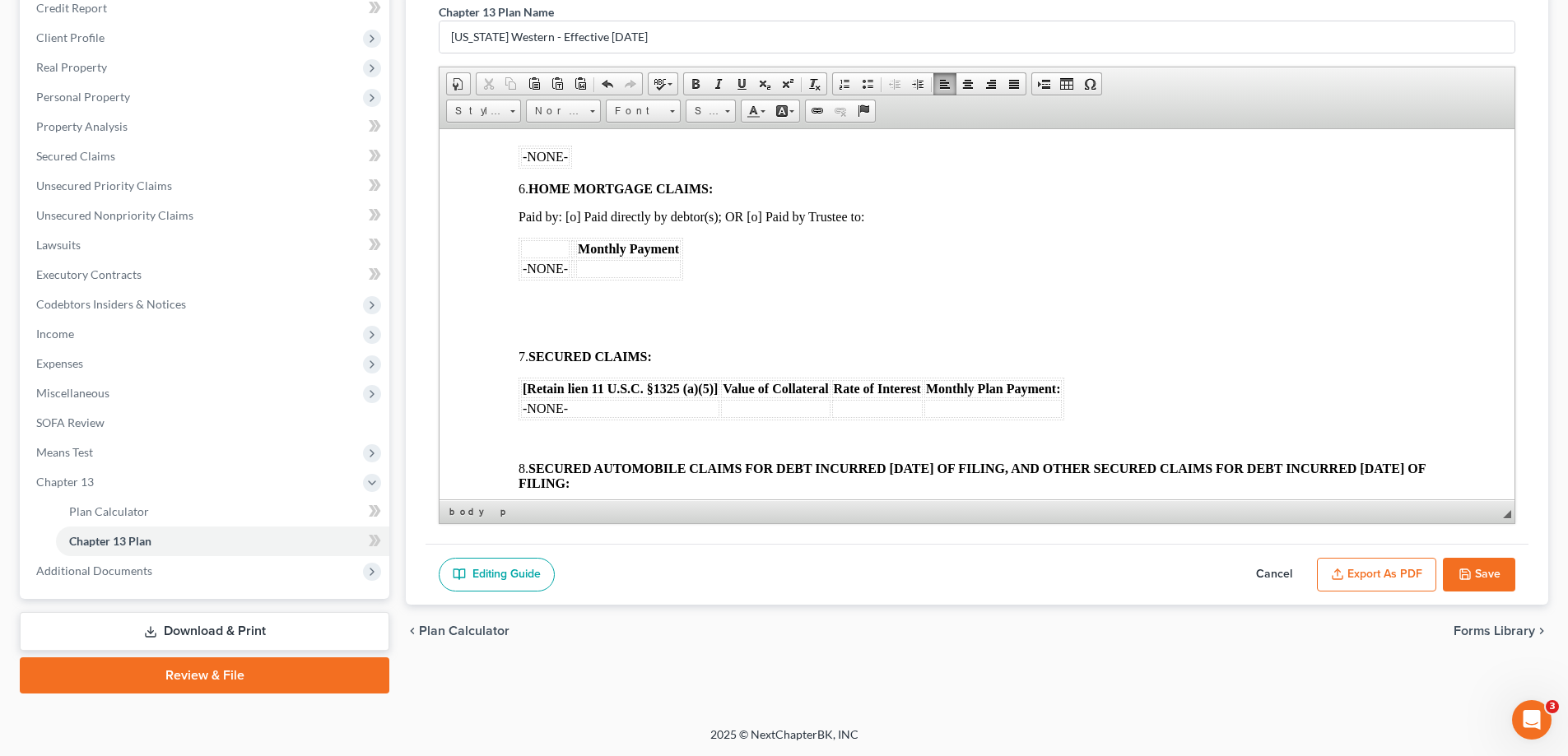
click at [547, 294] on p at bounding box center [977, 301] width 917 height 15
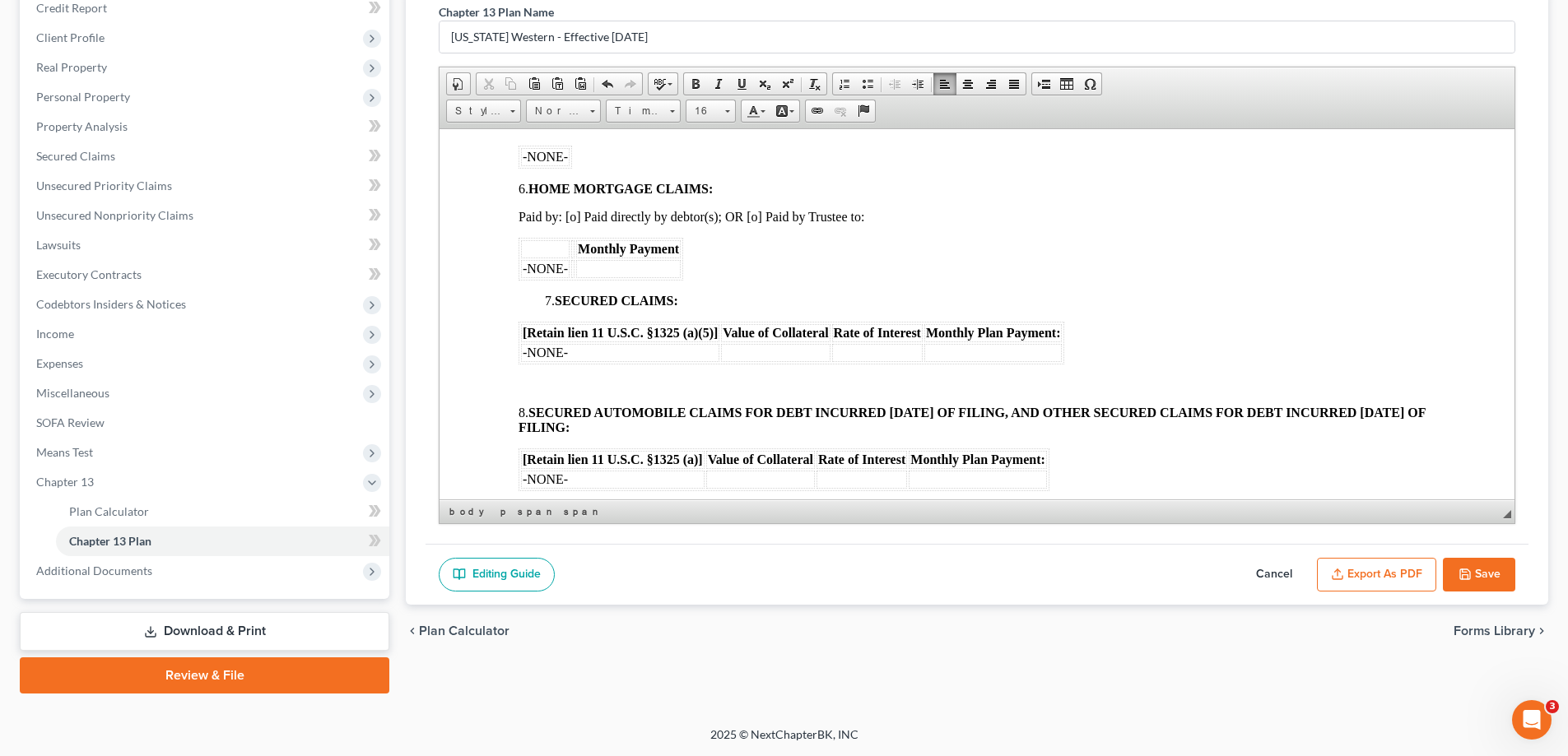
click at [533, 377] on p at bounding box center [977, 384] width 917 height 15
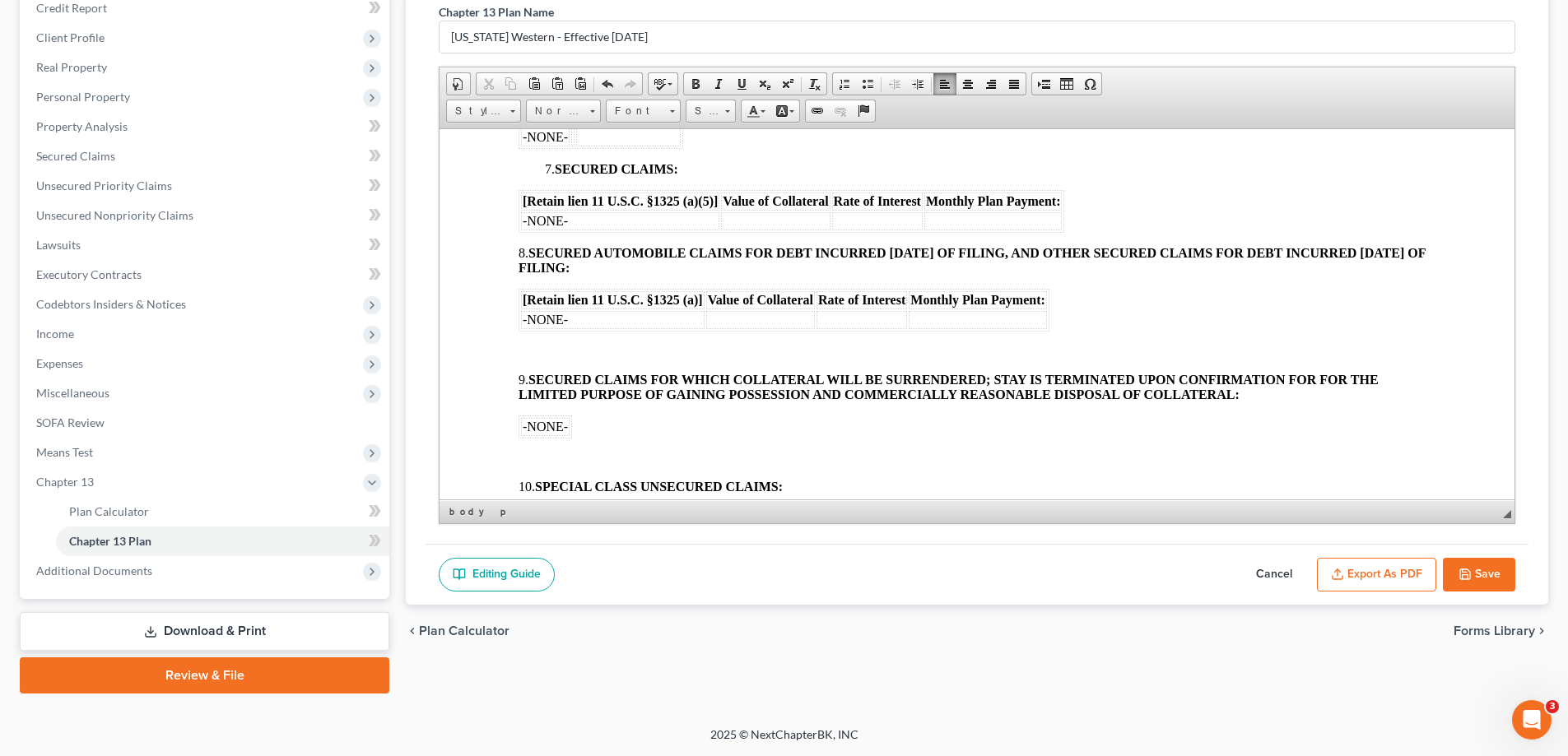
scroll to position [1152, 0]
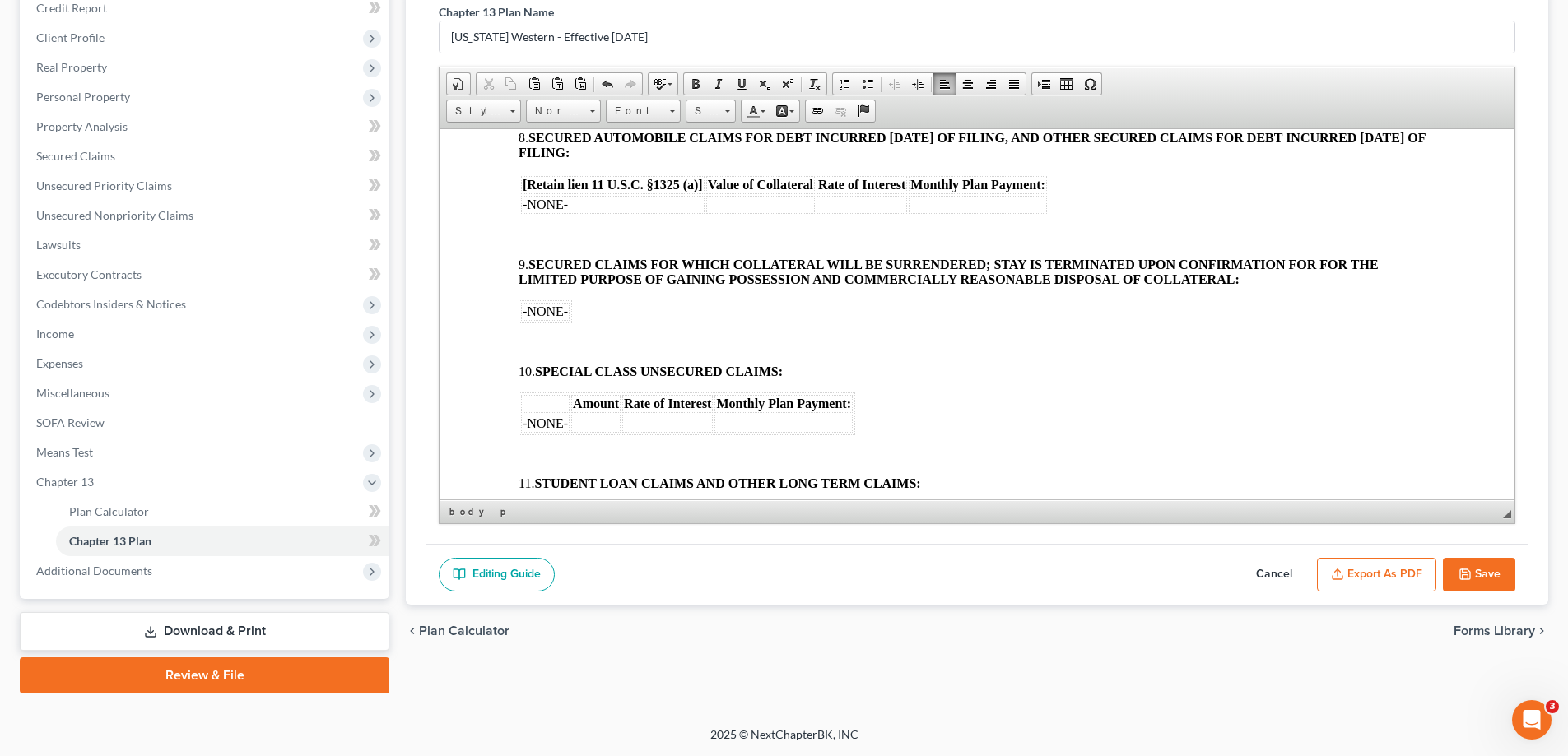
click at [530, 229] on p at bounding box center [977, 237] width 917 height 15
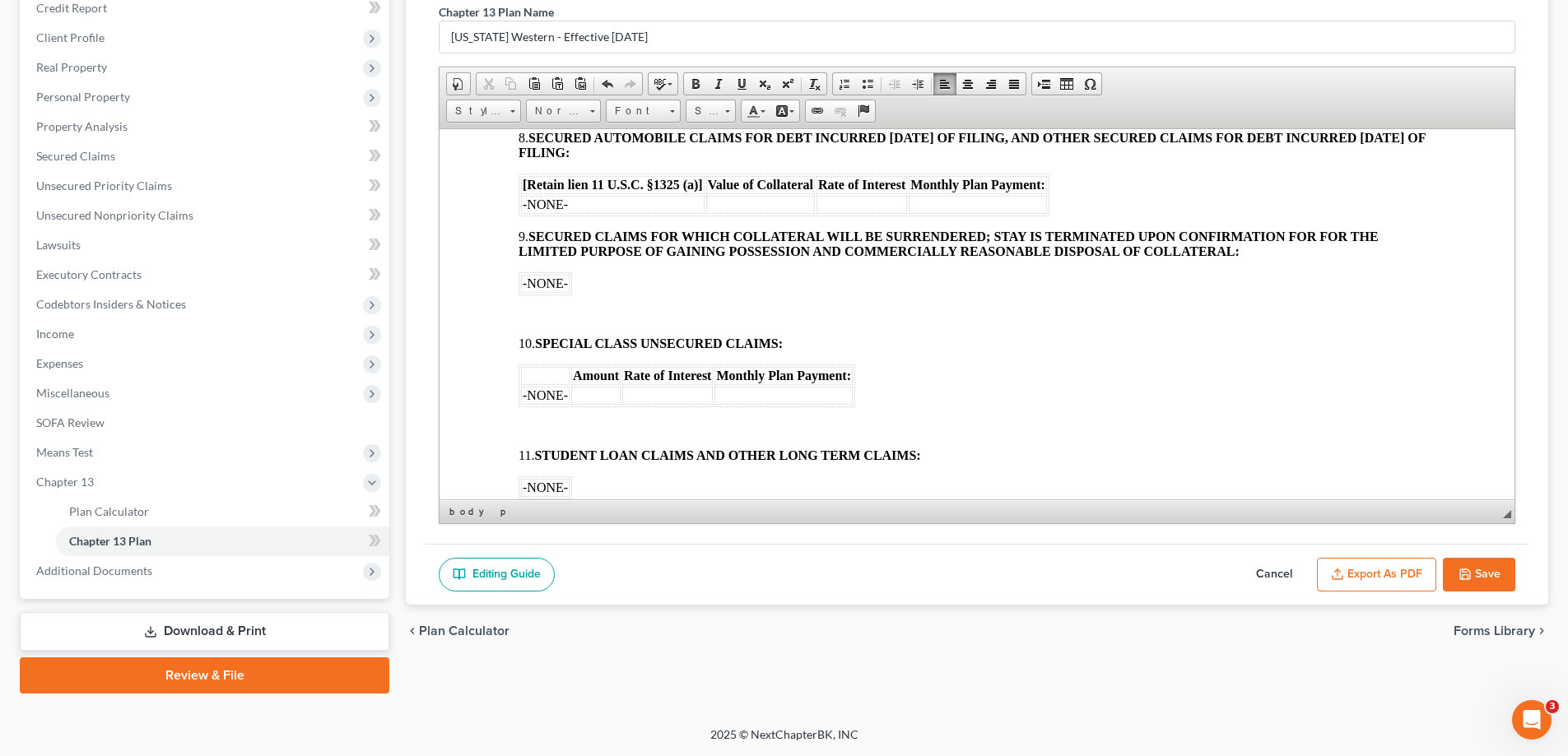
click at [548, 310] on p at bounding box center [977, 315] width 917 height 15
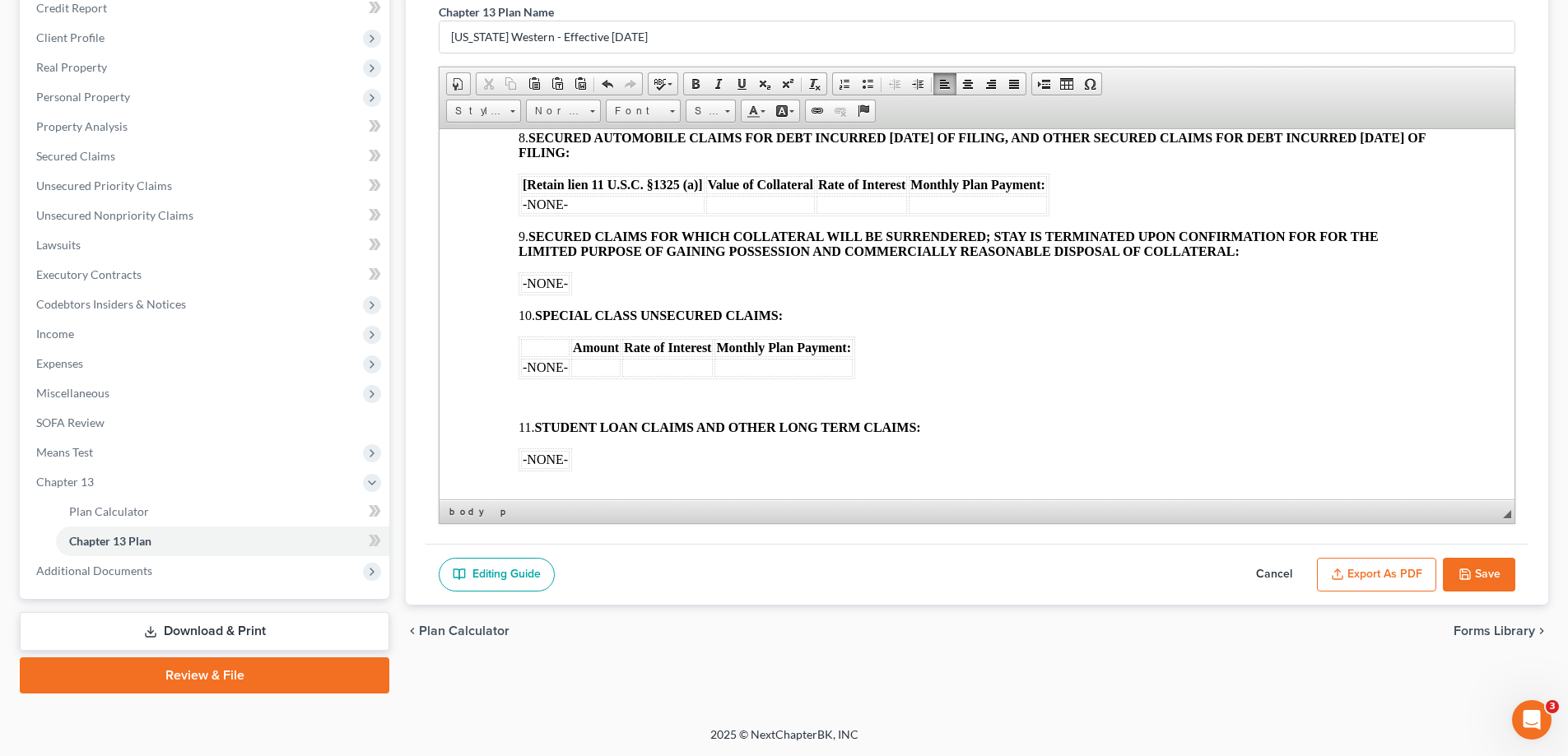
click at [544, 391] on body "[o] AMENDED UNITED STATES BANKRUPTCY COURT WESTERN DISTRICT OF [US_STATE] In re…" at bounding box center [977, 199] width 917 height 2287
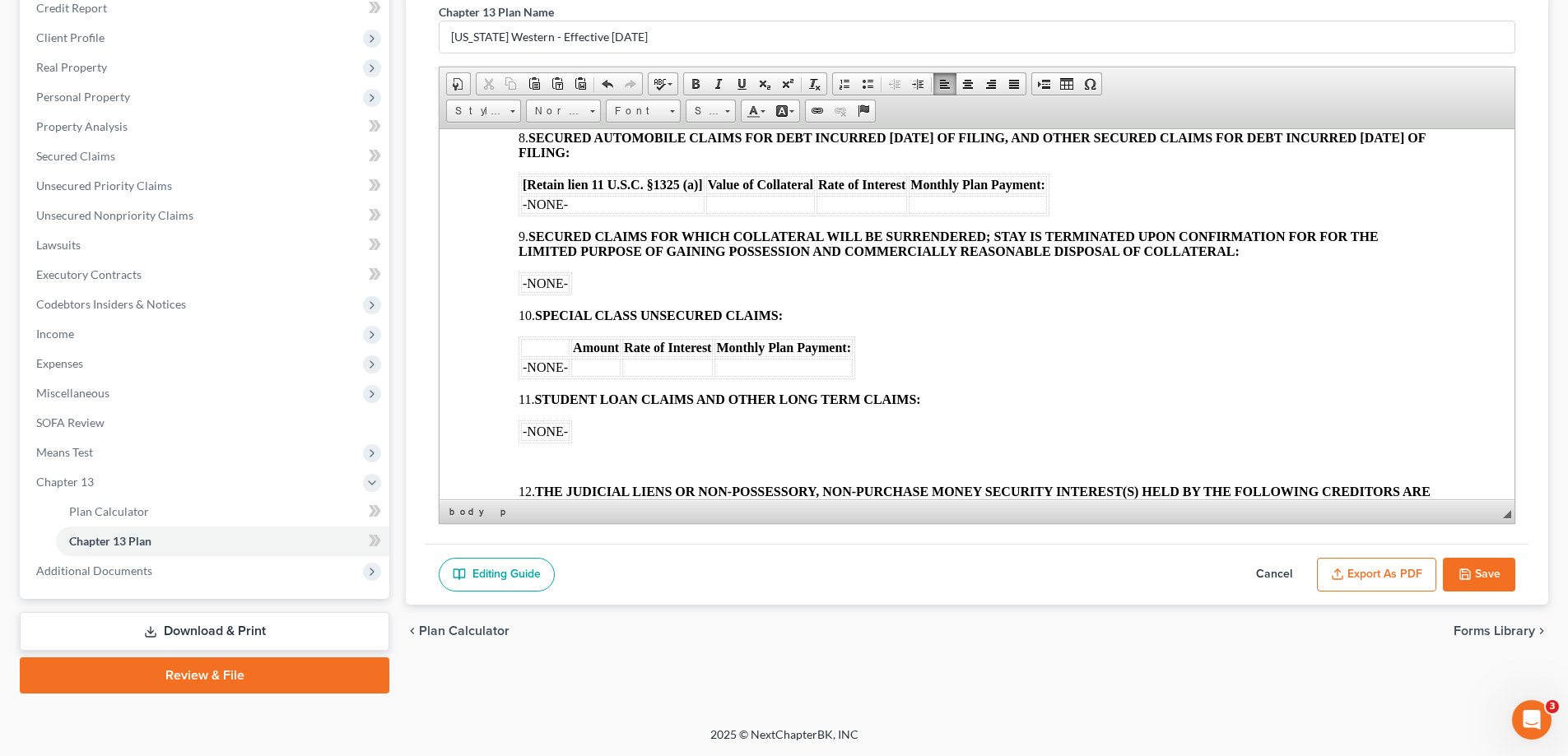
click at [549, 453] on body "[o] AMENDED UNITED STATES BANKRUPTCY COURT WESTERN DISTRICT OF [US_STATE] In re…" at bounding box center [977, 185] width 917 height 2258
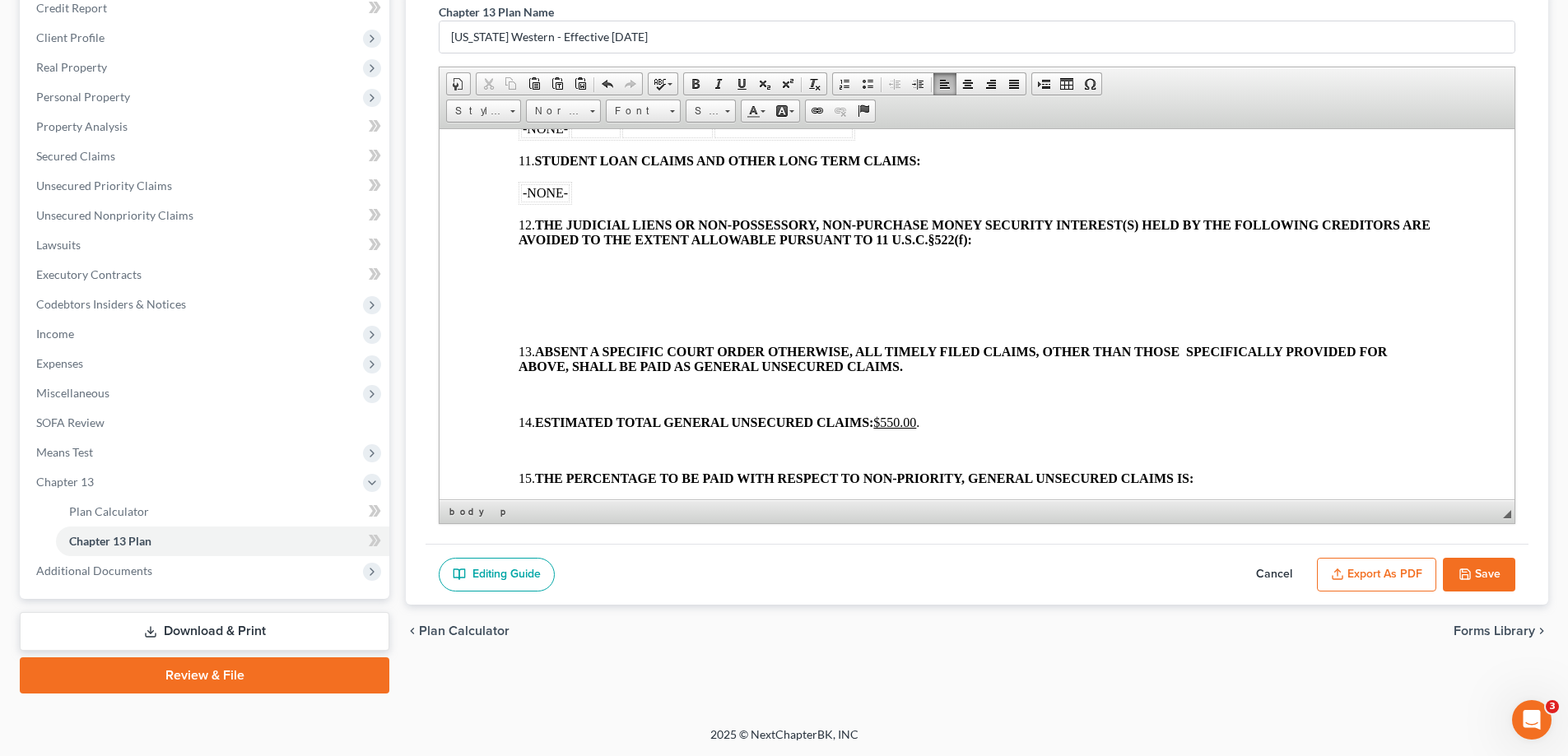
scroll to position [1399, 0]
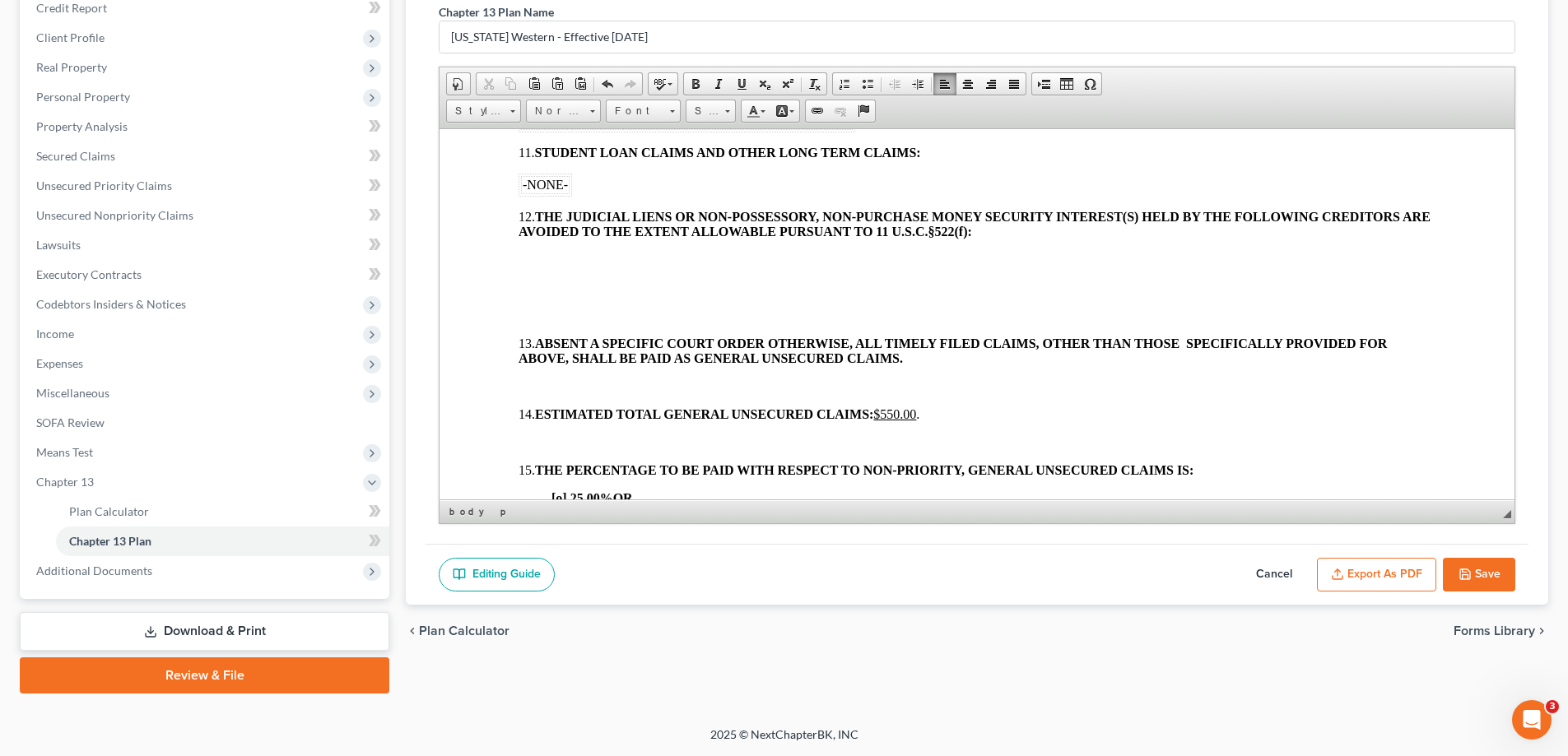
drag, startPoint x: 524, startPoint y: 256, endPoint x: 541, endPoint y: 251, distance: 17.7
click at [527, 260] on p at bounding box center [977, 259] width 917 height 15
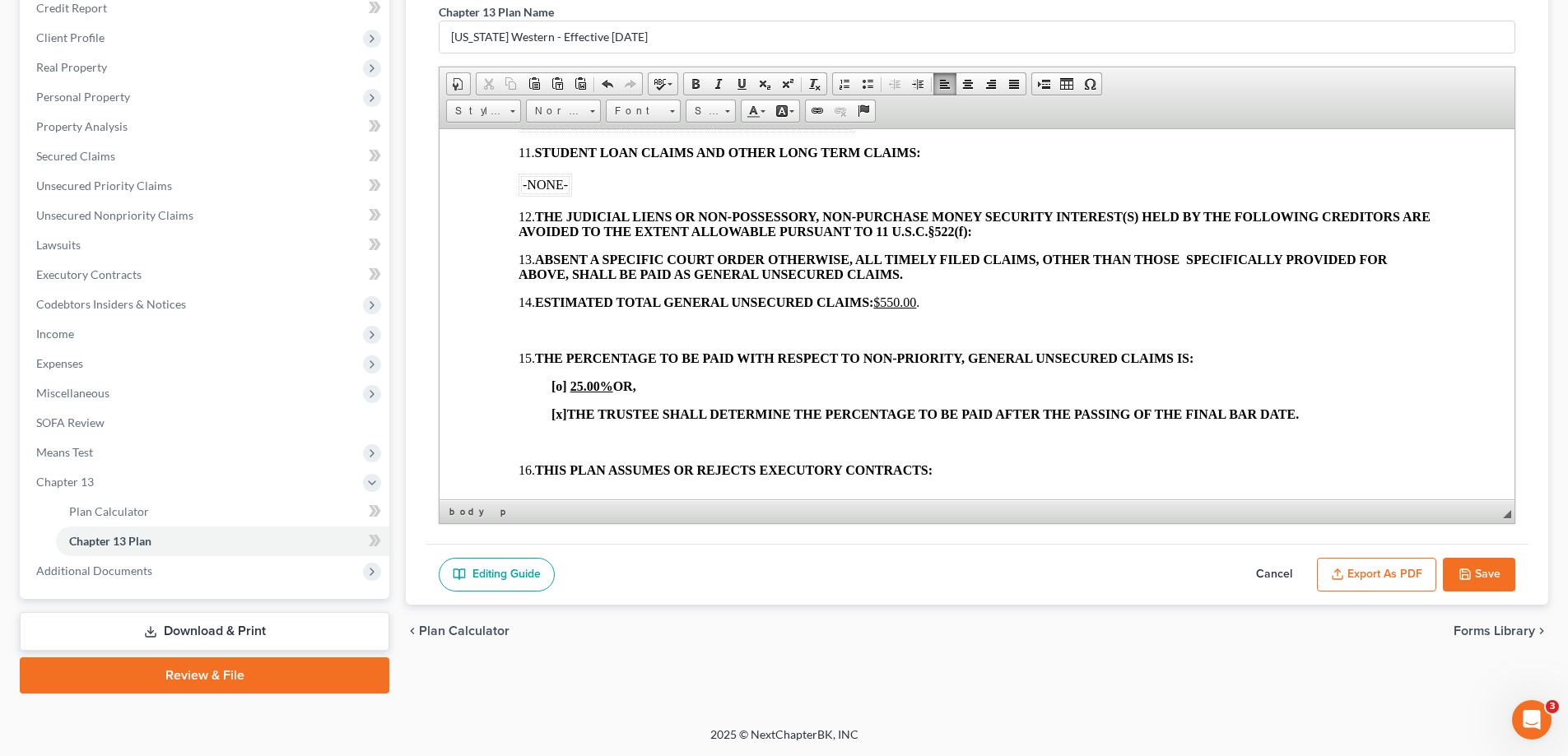
click at [543, 329] on p at bounding box center [977, 330] width 917 height 15
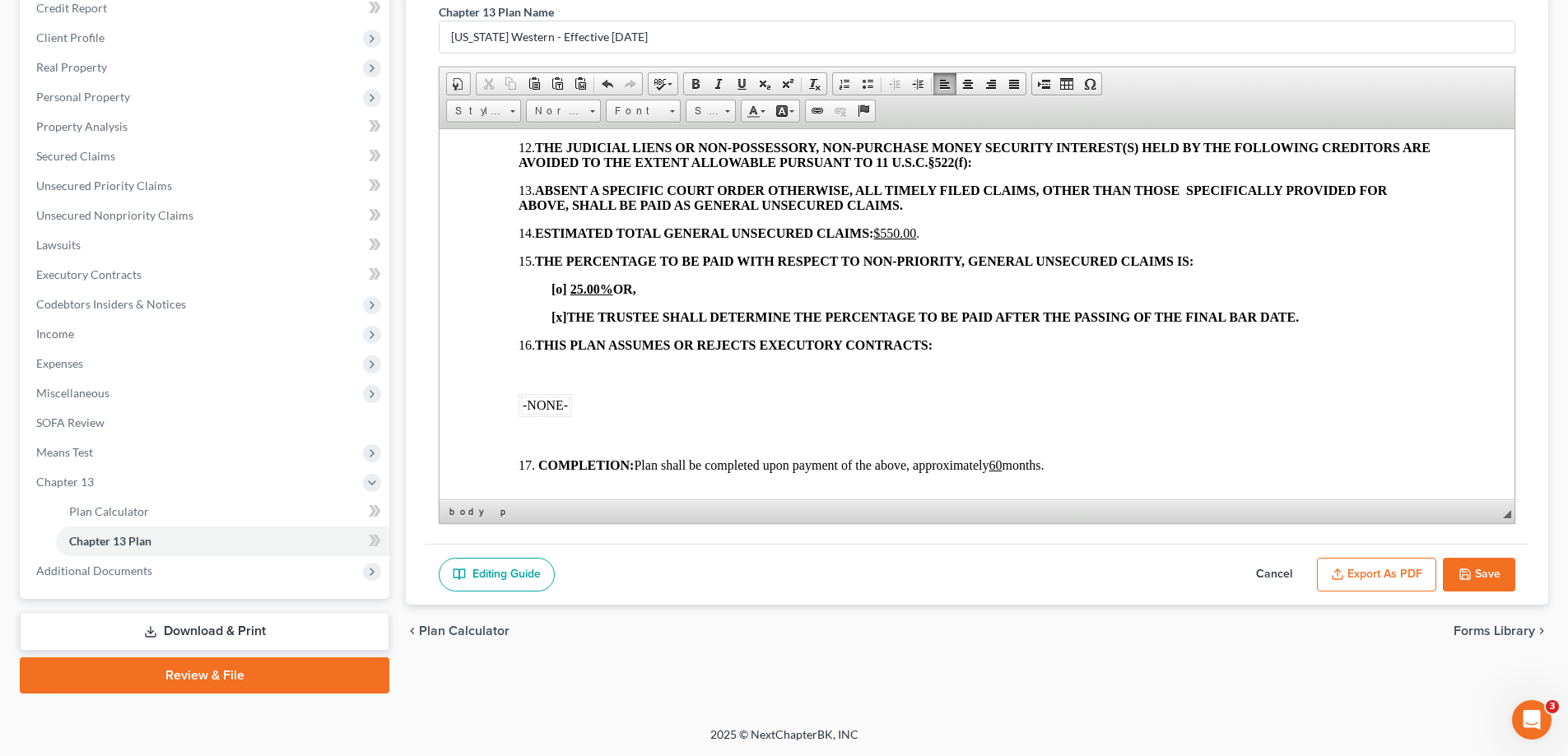
scroll to position [1564, 0]
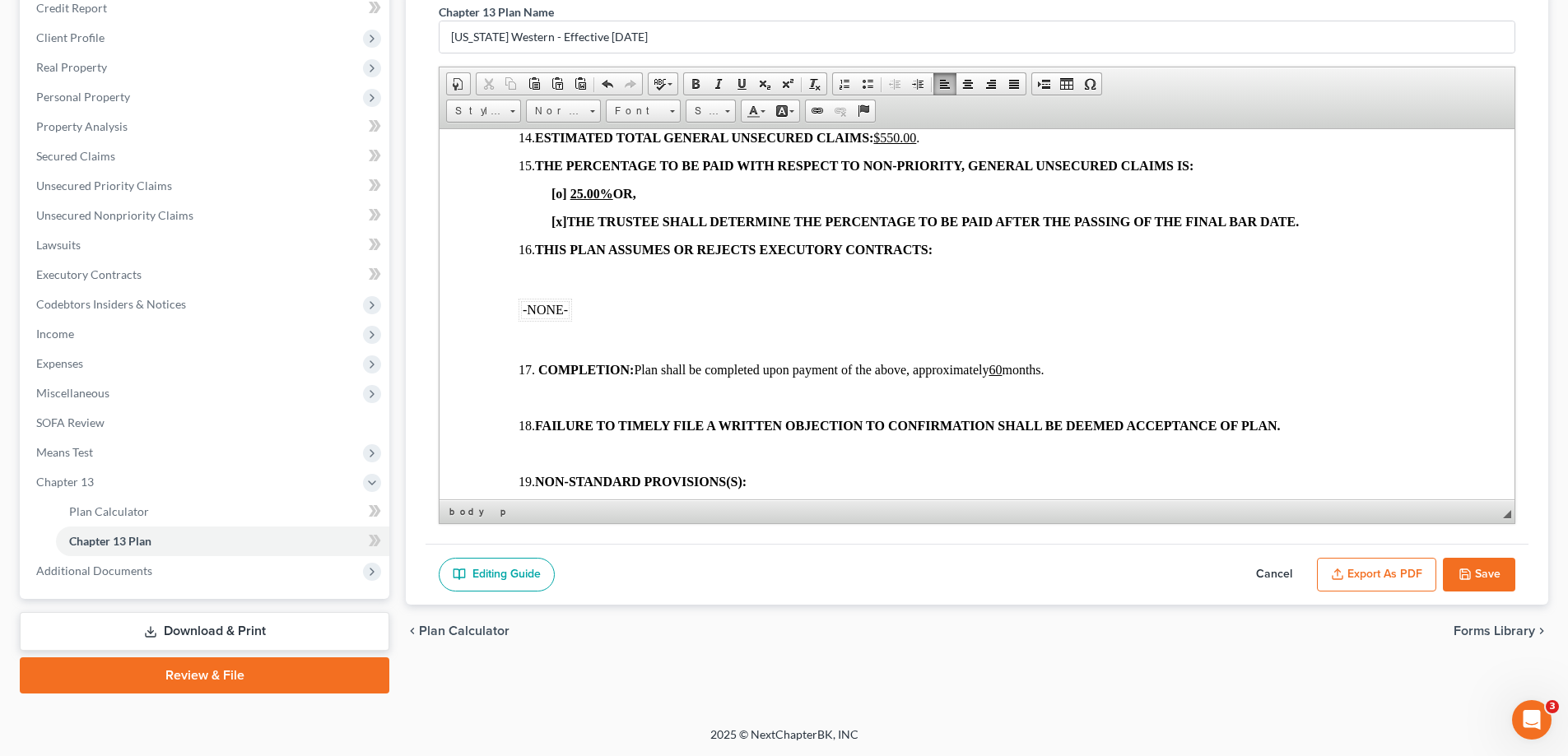
click at [532, 270] on p at bounding box center [977, 277] width 917 height 15
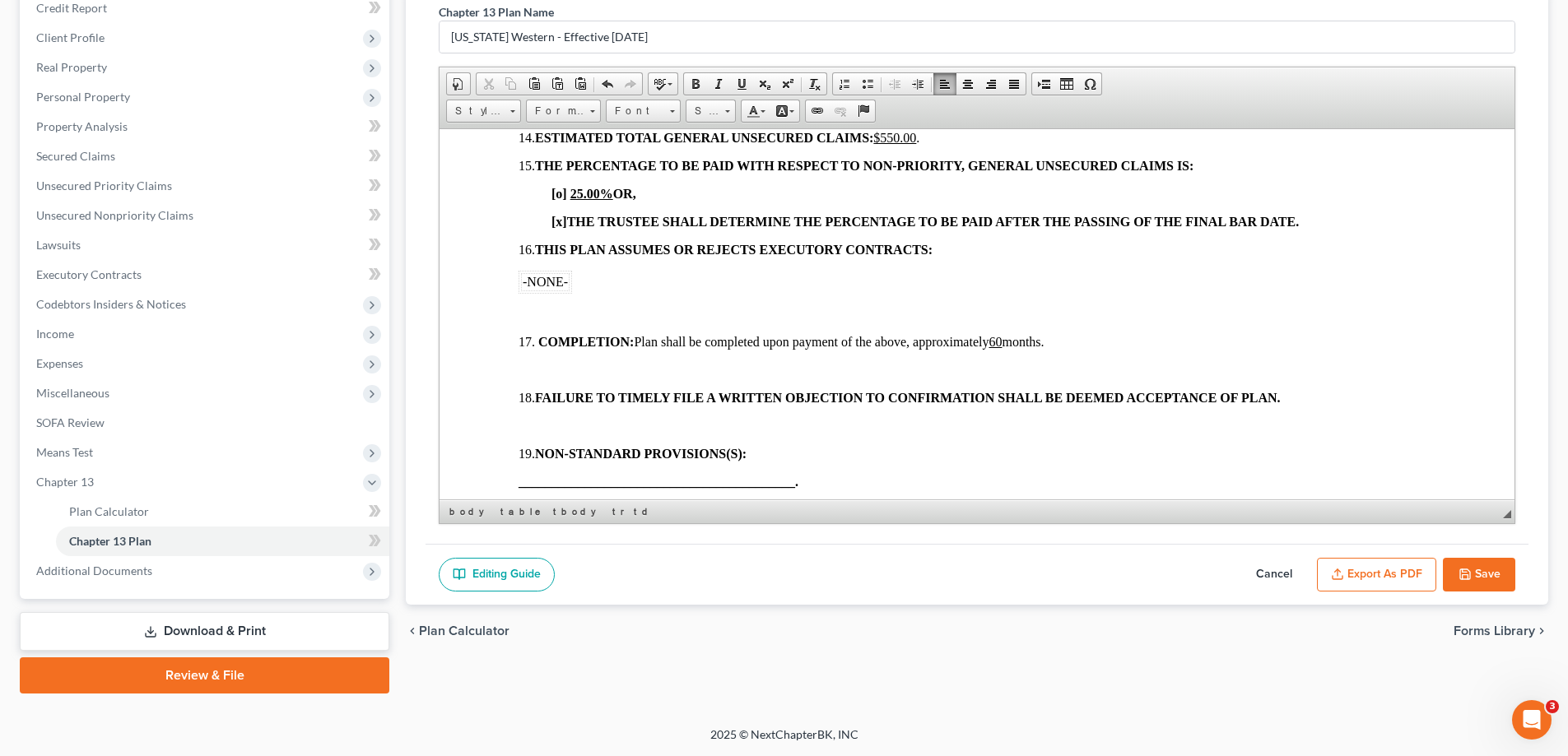
click at [543, 308] on p at bounding box center [977, 314] width 917 height 15
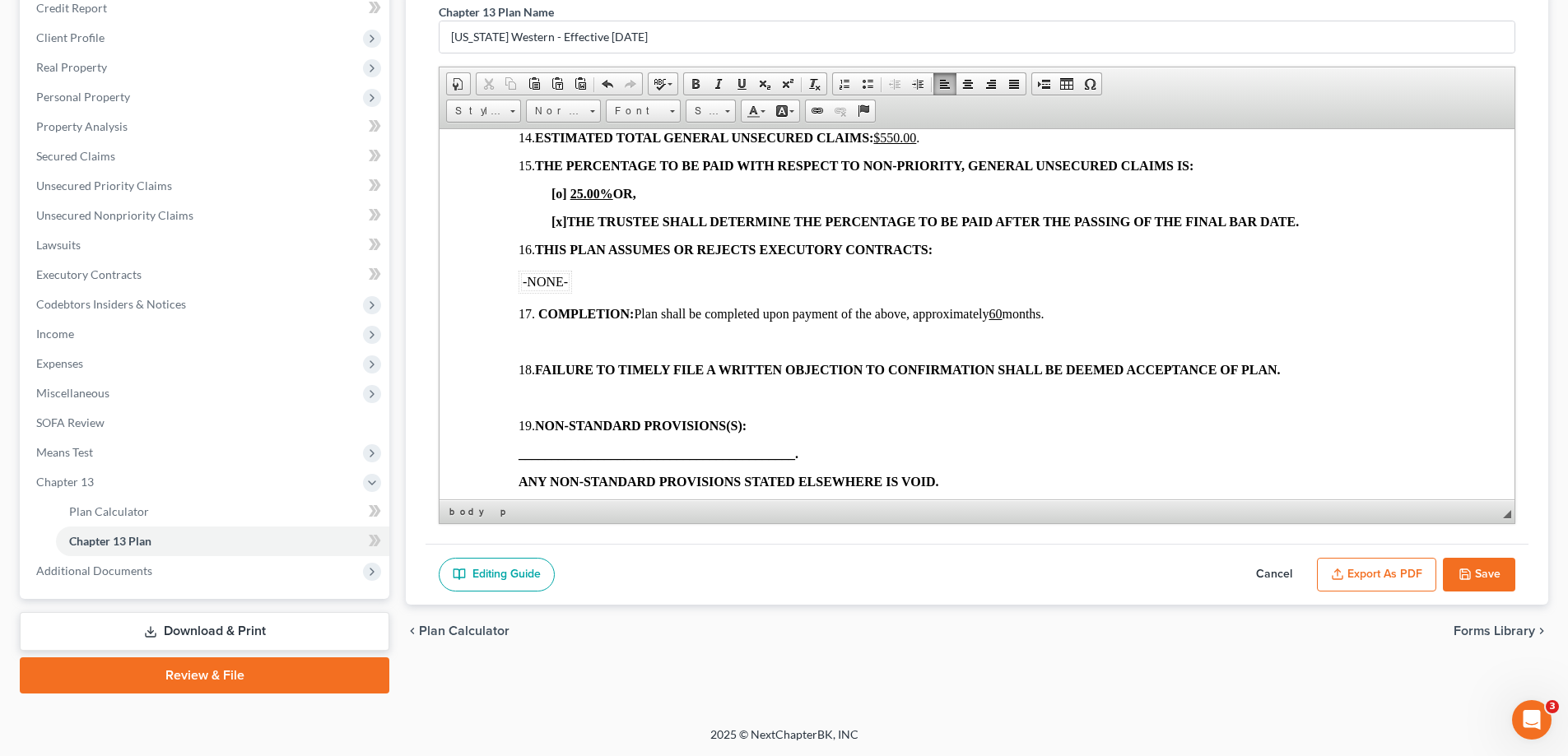
click at [544, 339] on p at bounding box center [977, 341] width 917 height 15
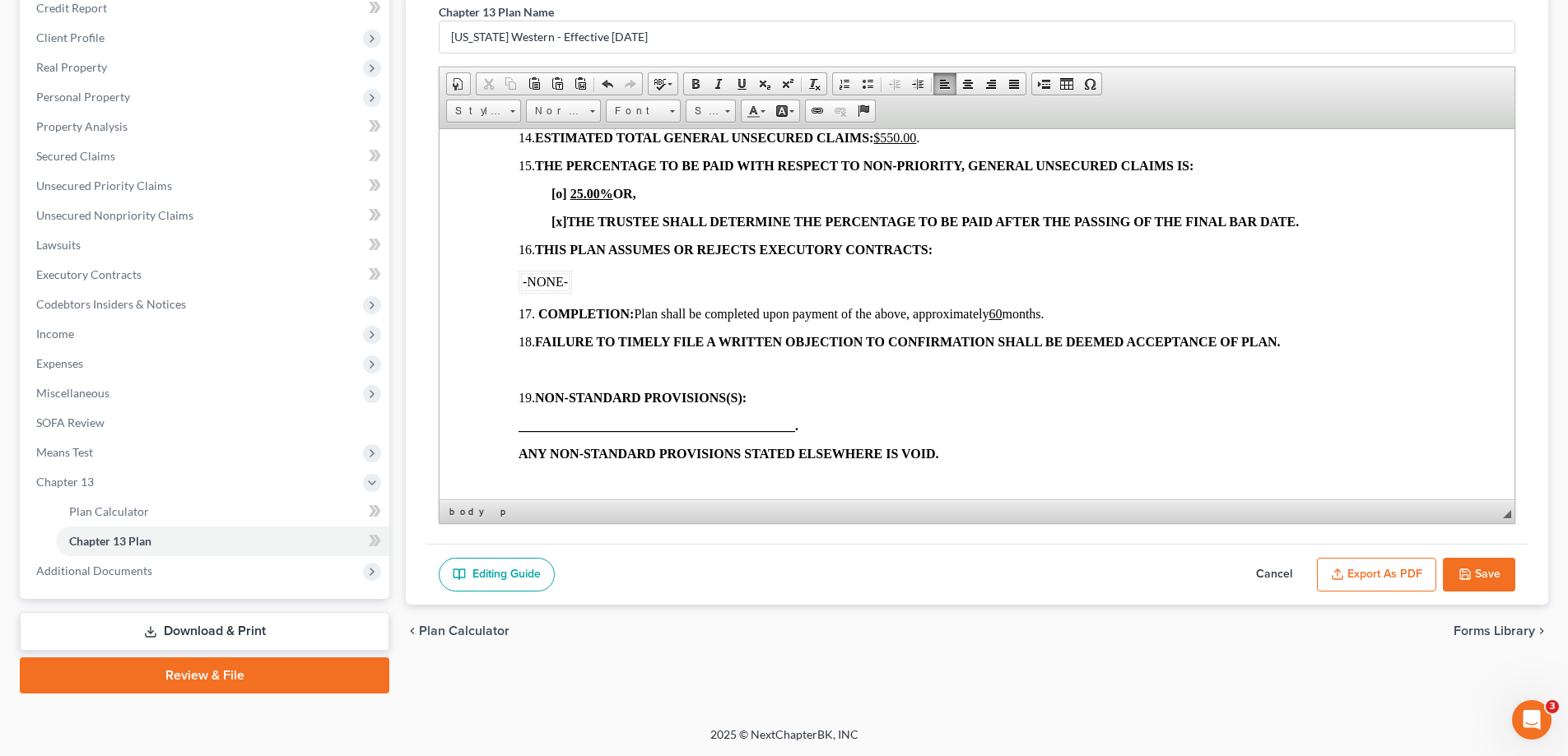
click at [540, 363] on p at bounding box center [977, 369] width 917 height 15
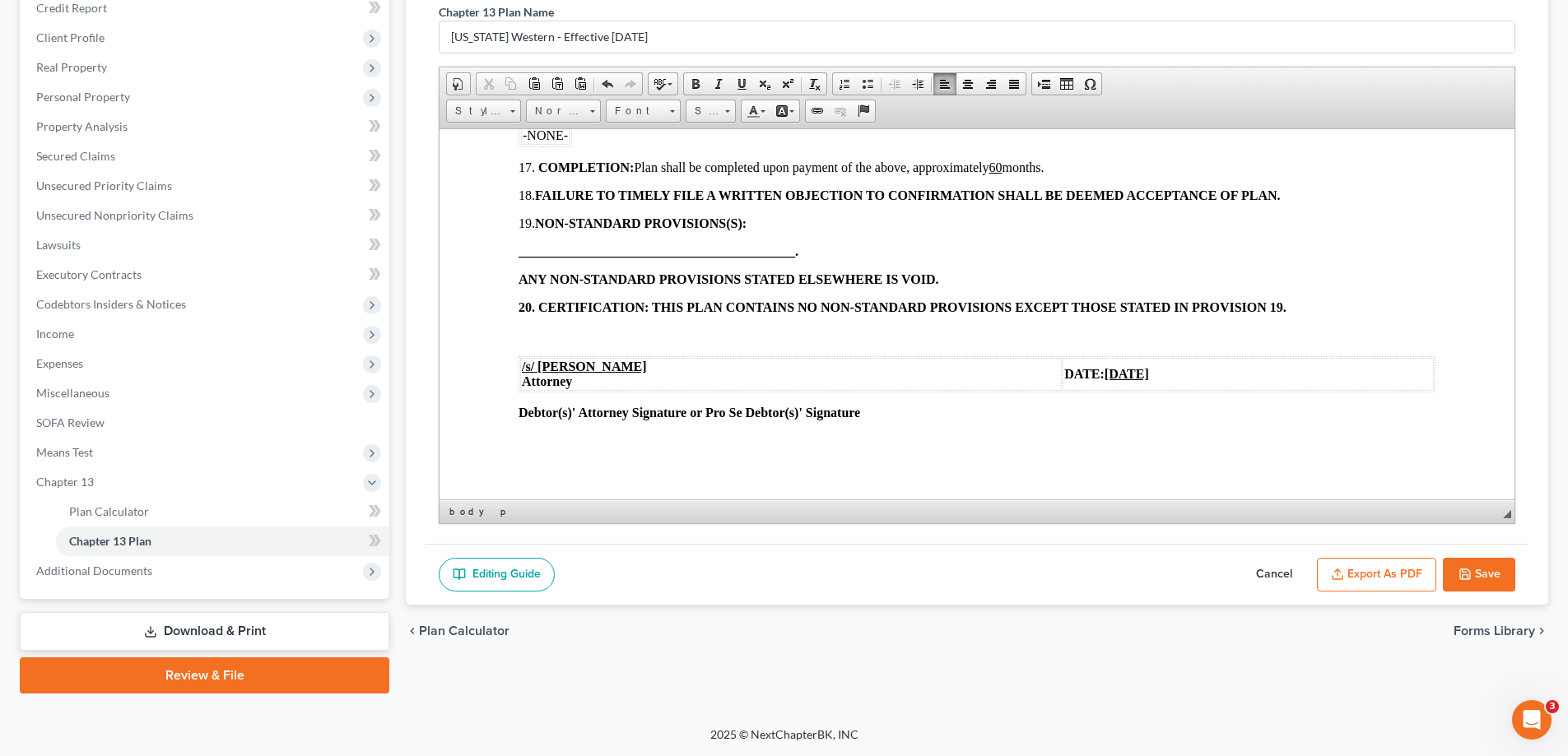
click at [528, 330] on p at bounding box center [977, 335] width 917 height 15
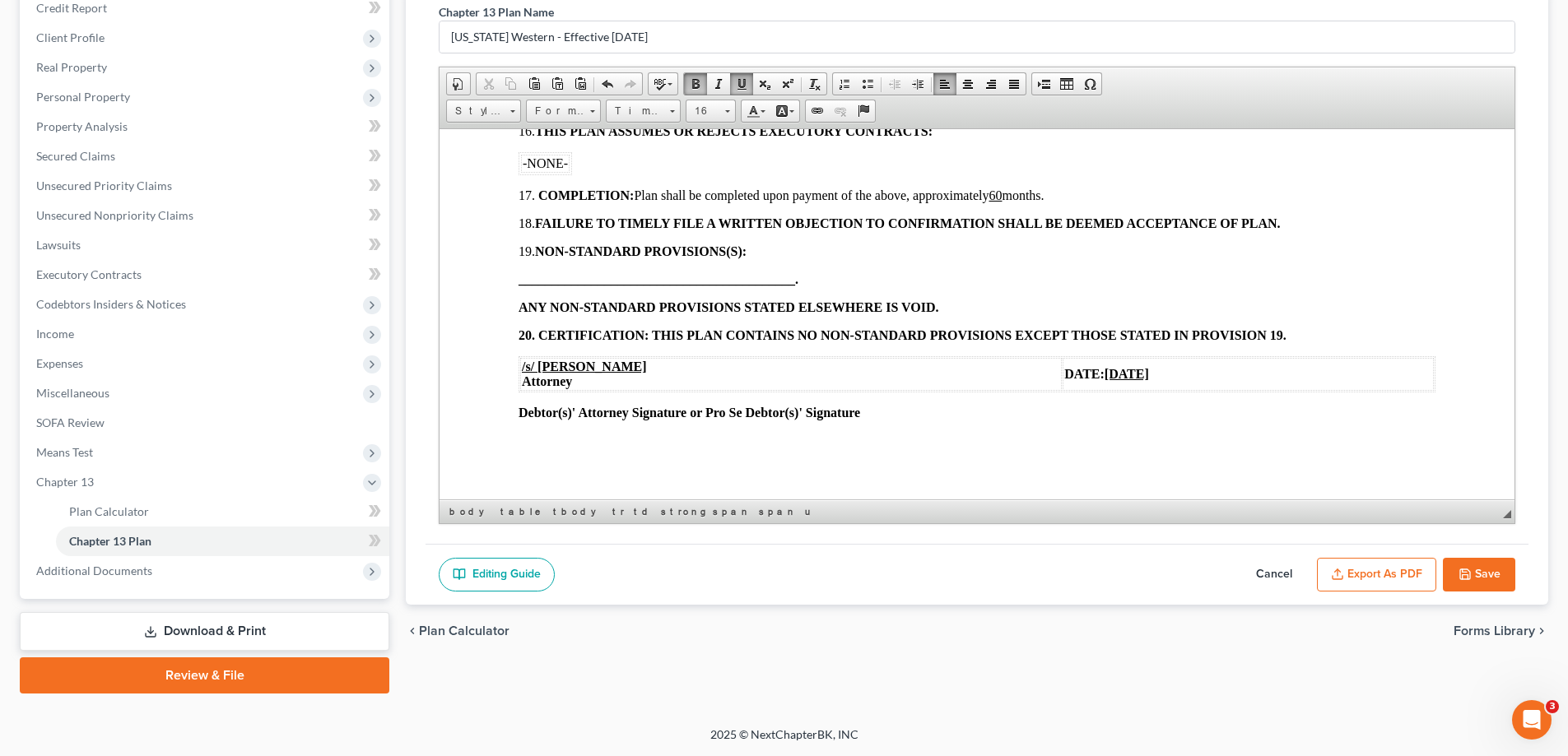
scroll to position [1682, 0]
click at [1492, 571] on button "Save" at bounding box center [1479, 574] width 72 height 34
select select "1"
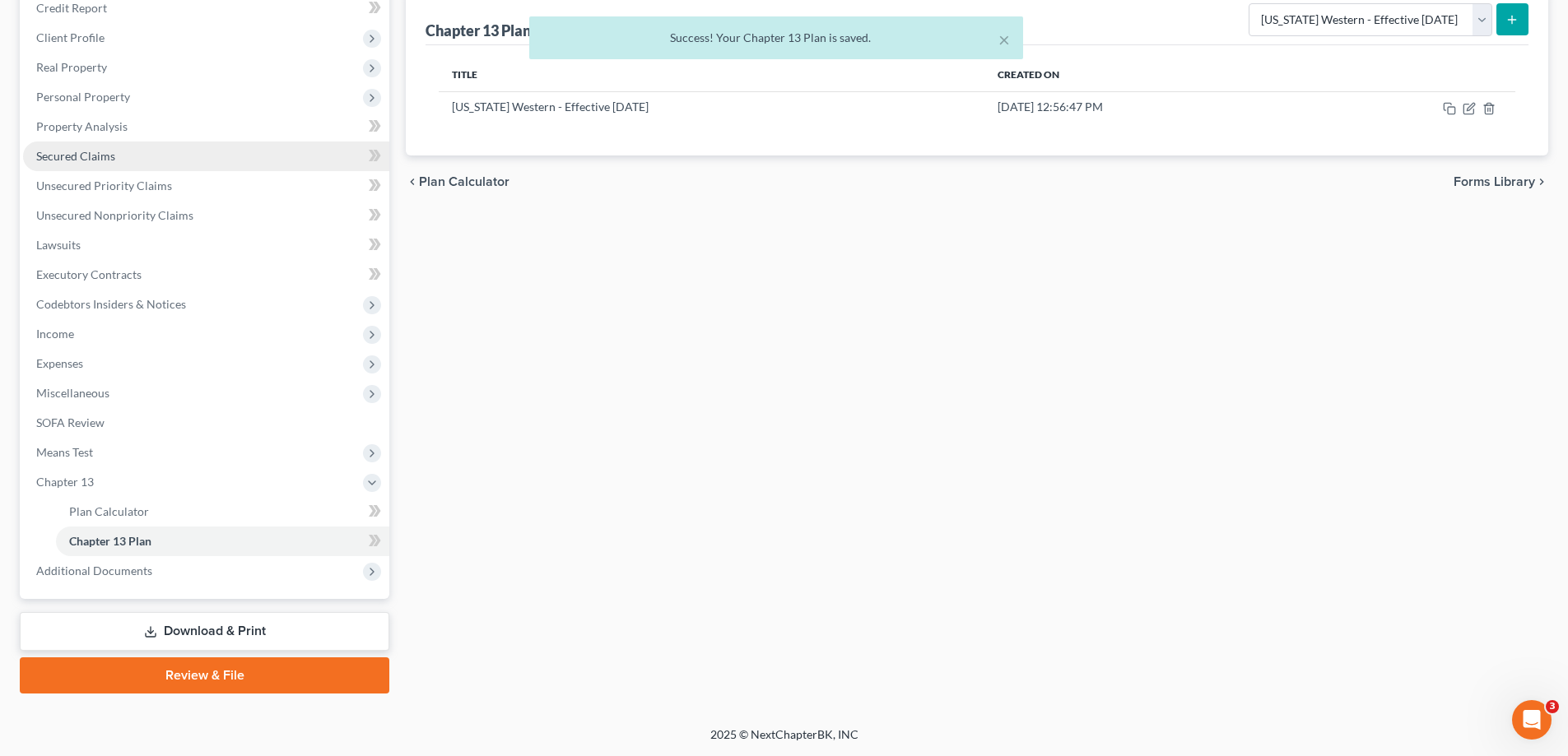
click at [77, 153] on span "Secured Claims" at bounding box center [75, 156] width 79 height 14
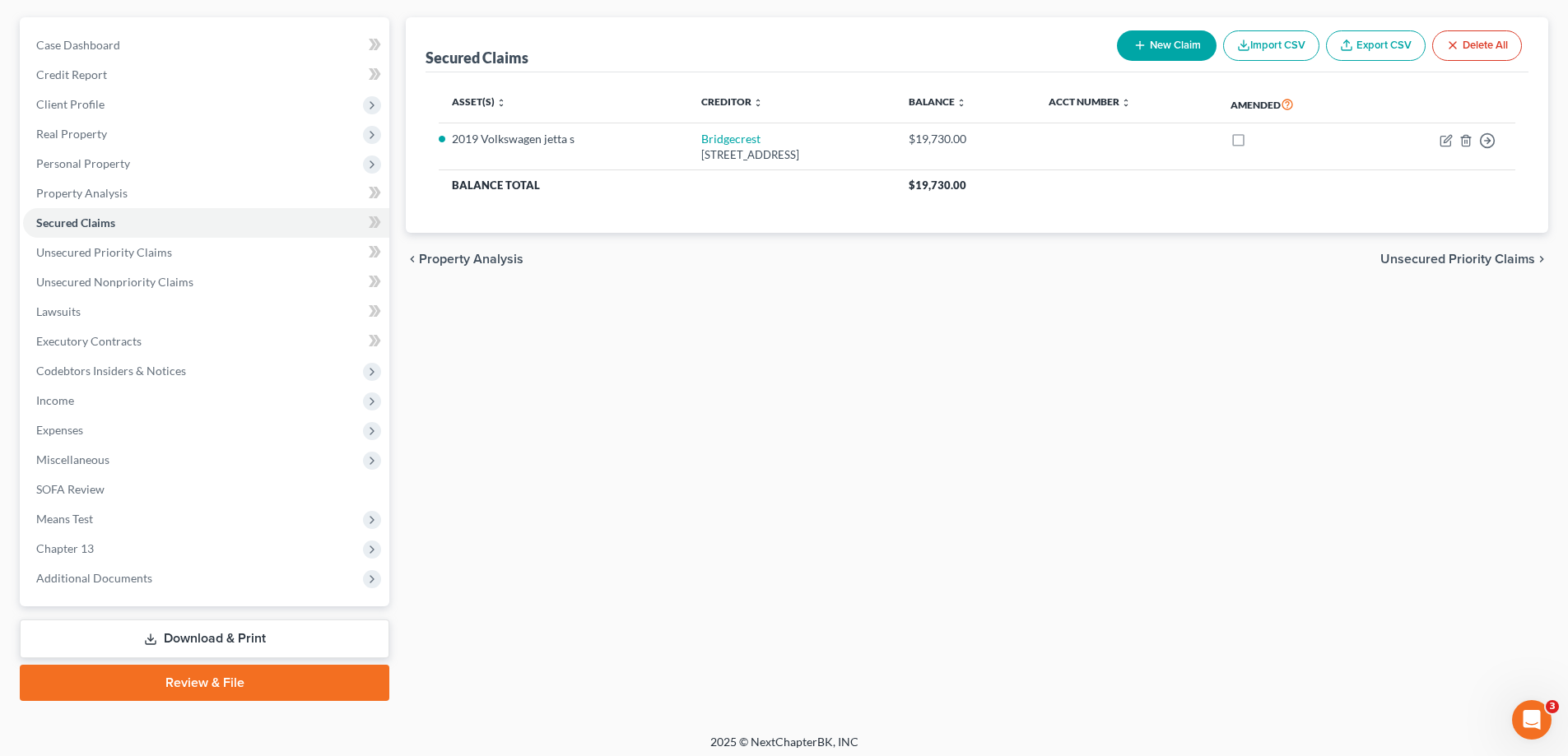
scroll to position [148, 0]
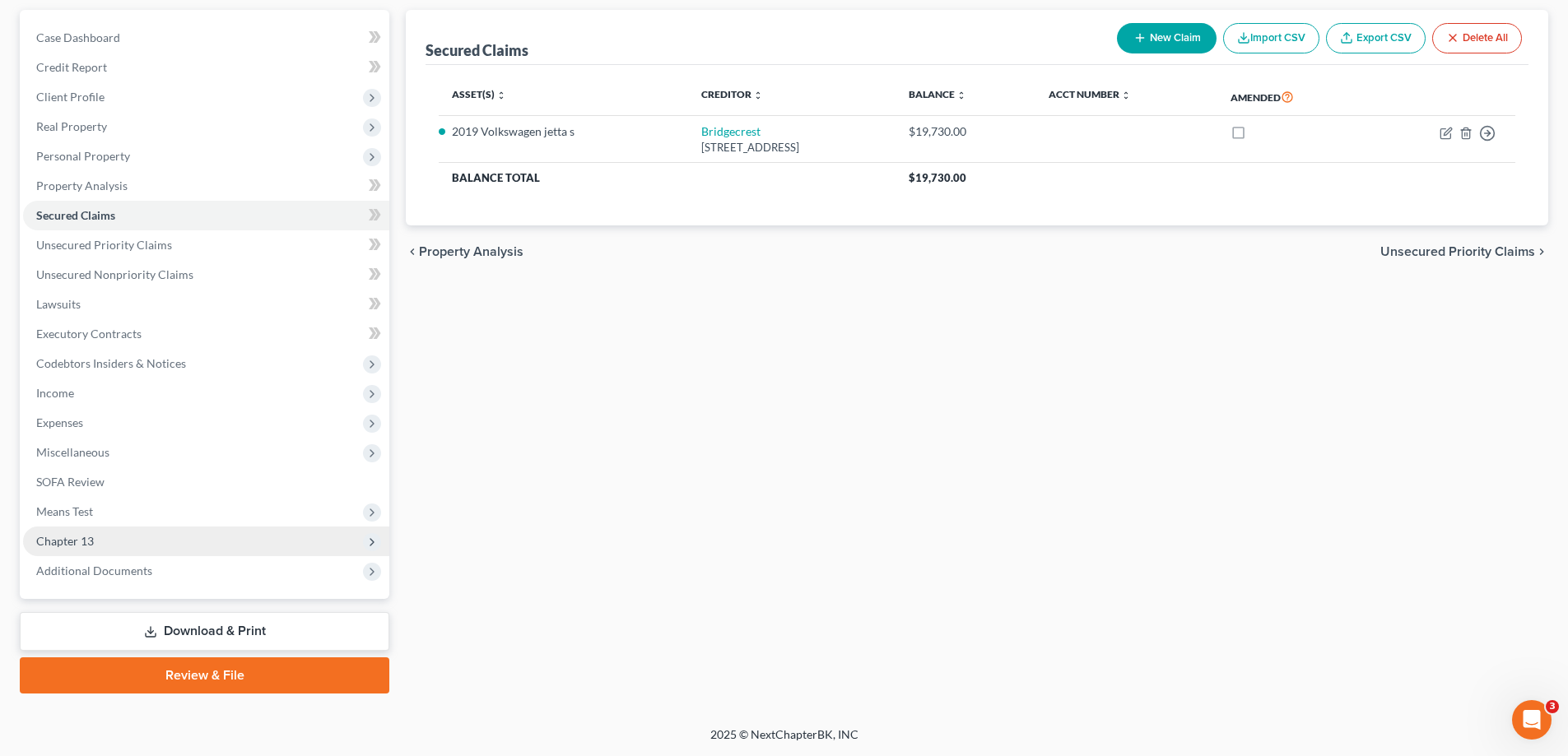
click at [84, 541] on span "Chapter 13" at bounding box center [65, 541] width 58 height 14
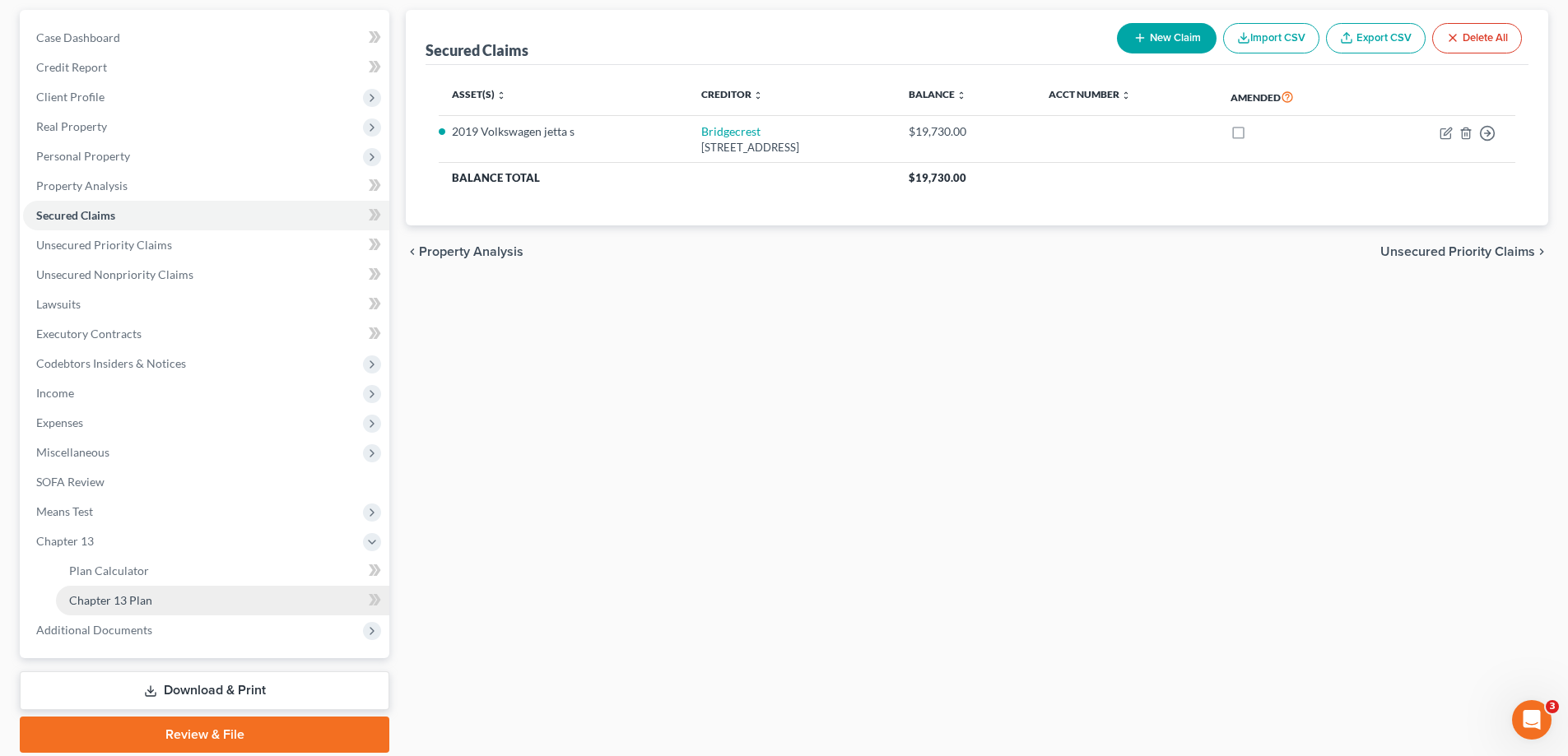
click at [123, 594] on span "Chapter 13 Plan" at bounding box center [111, 600] width 84 height 14
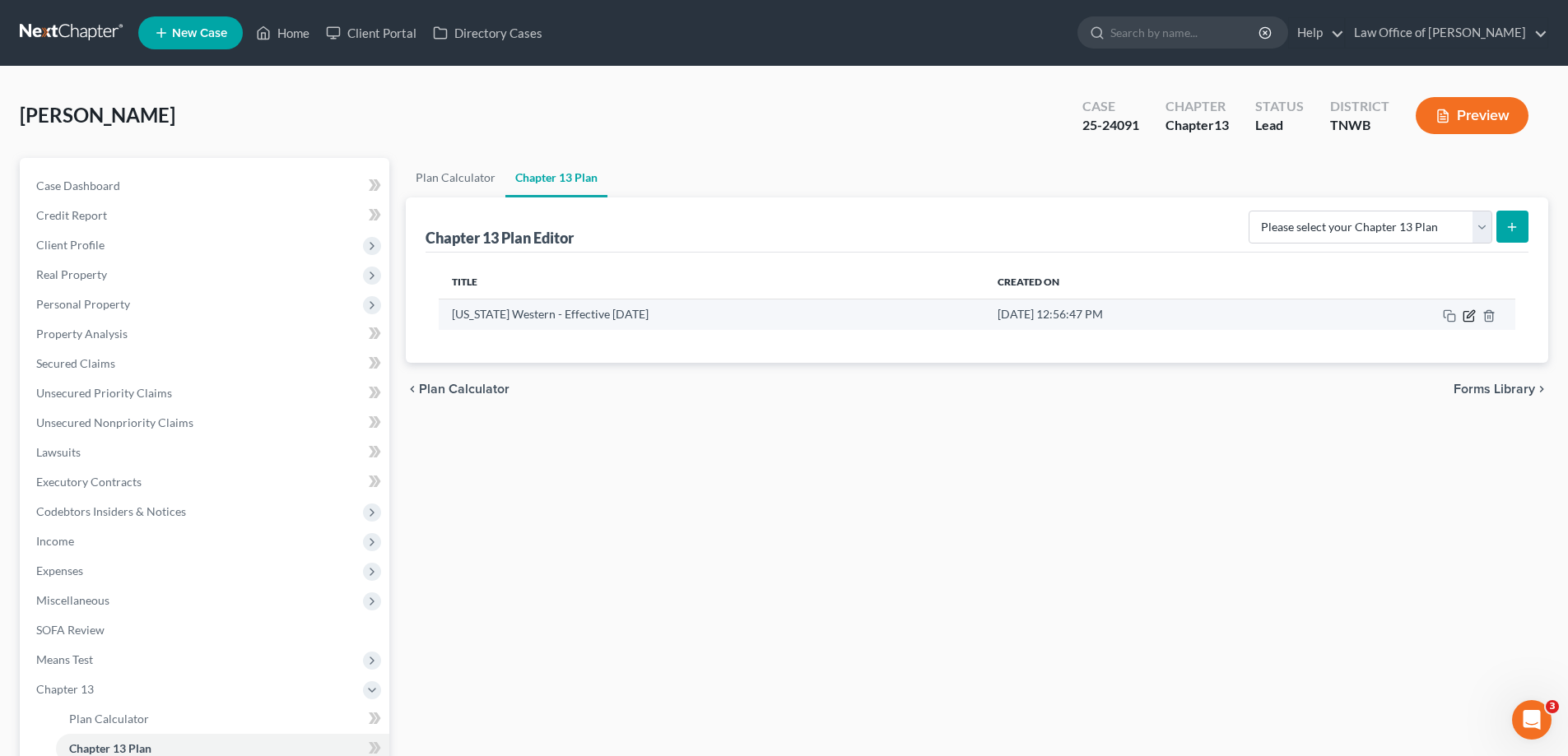
click at [1474, 314] on icon "button" at bounding box center [1469, 316] width 13 height 13
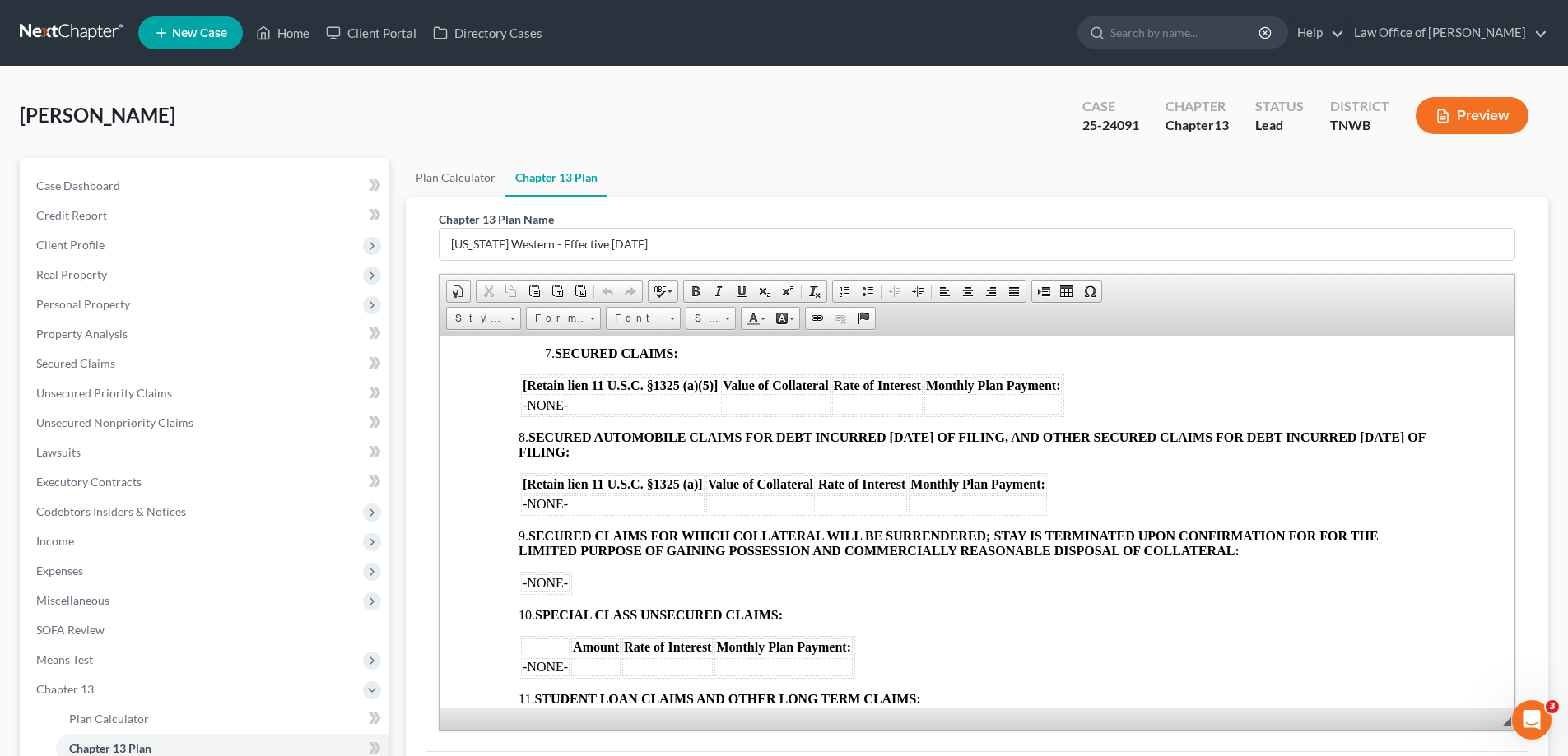
scroll to position [1070, 0]
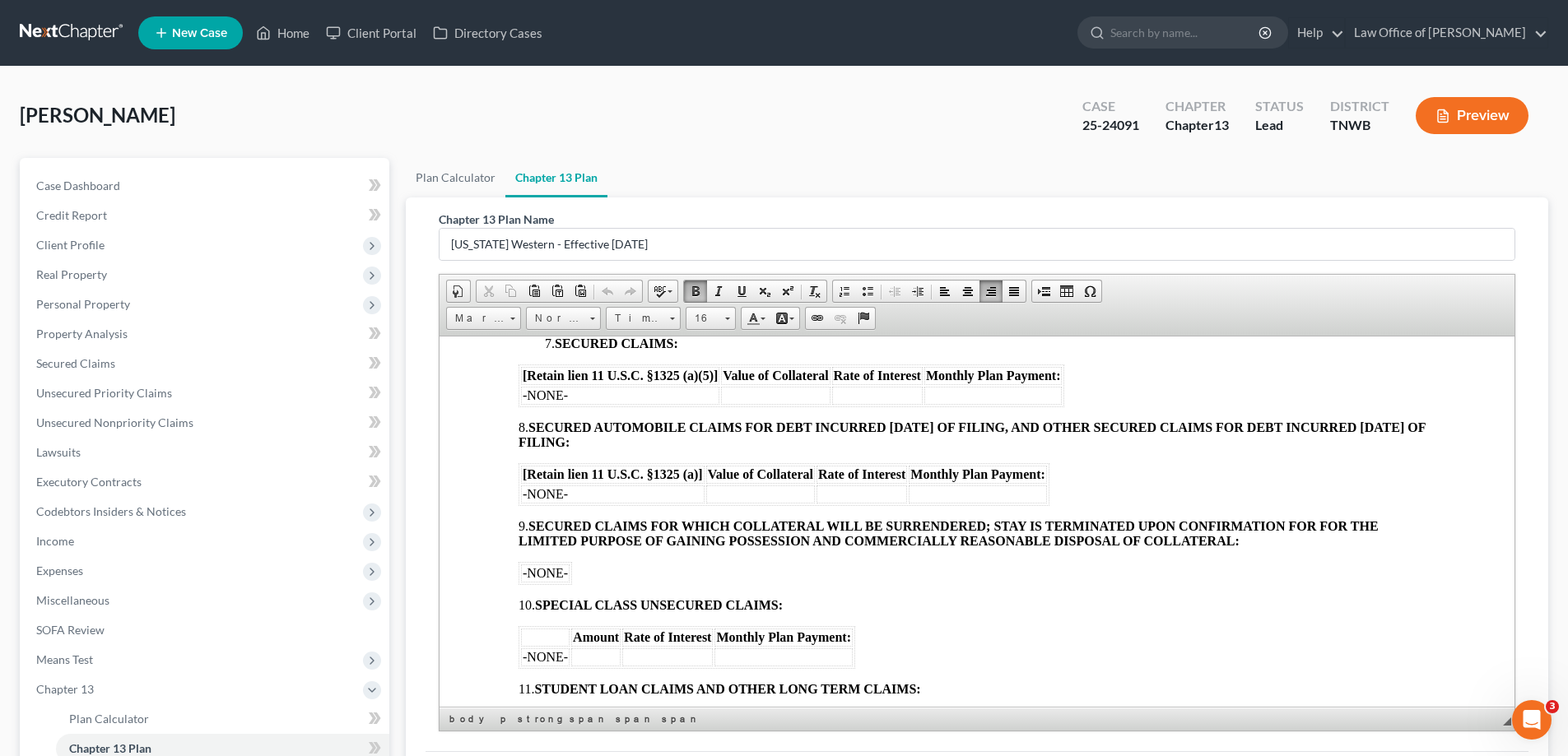
click at [578, 491] on td "-NONE-" at bounding box center [613, 494] width 184 height 19
click at [737, 492] on td at bounding box center [760, 494] width 109 height 19
click at [843, 494] on td at bounding box center [862, 494] width 91 height 19
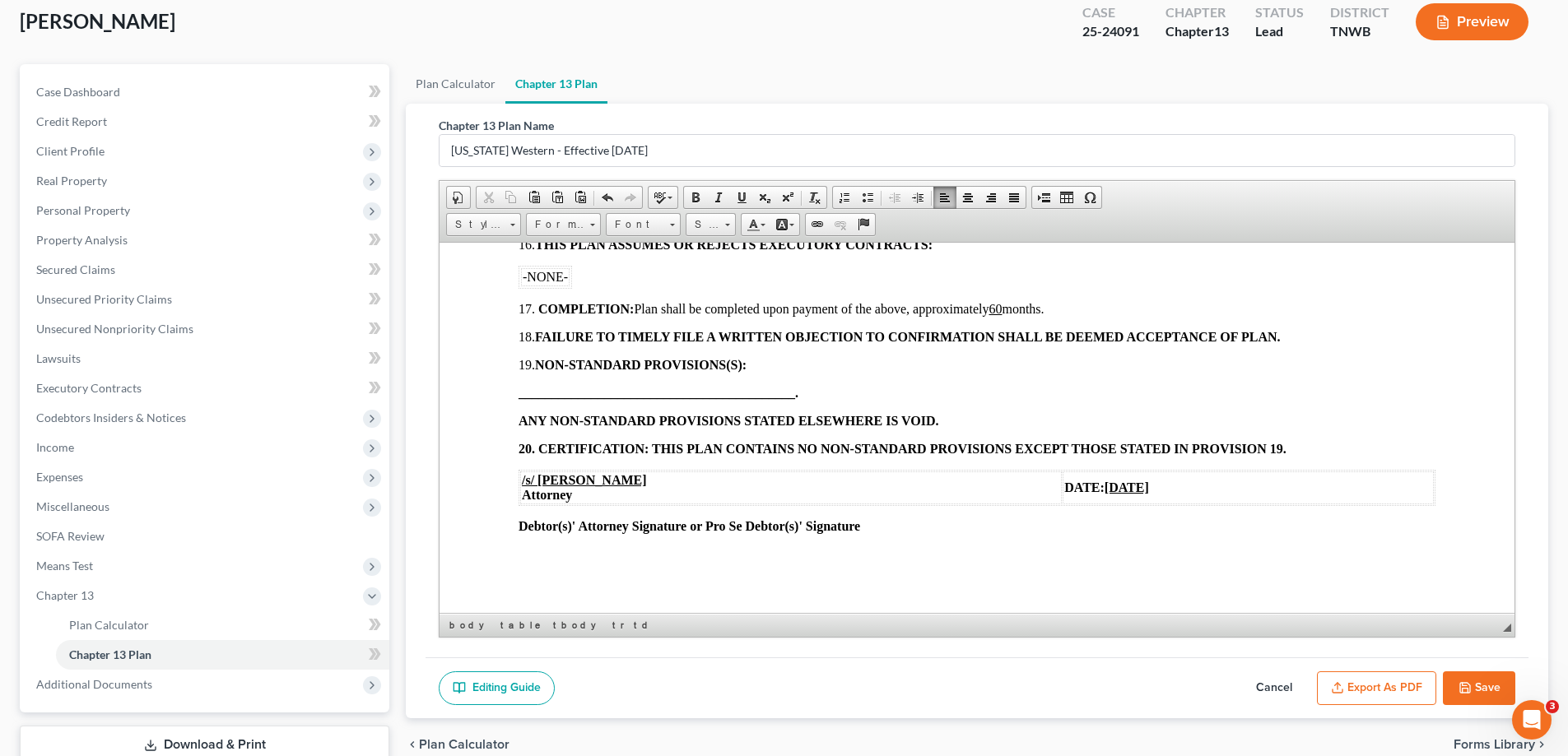
scroll to position [208, 0]
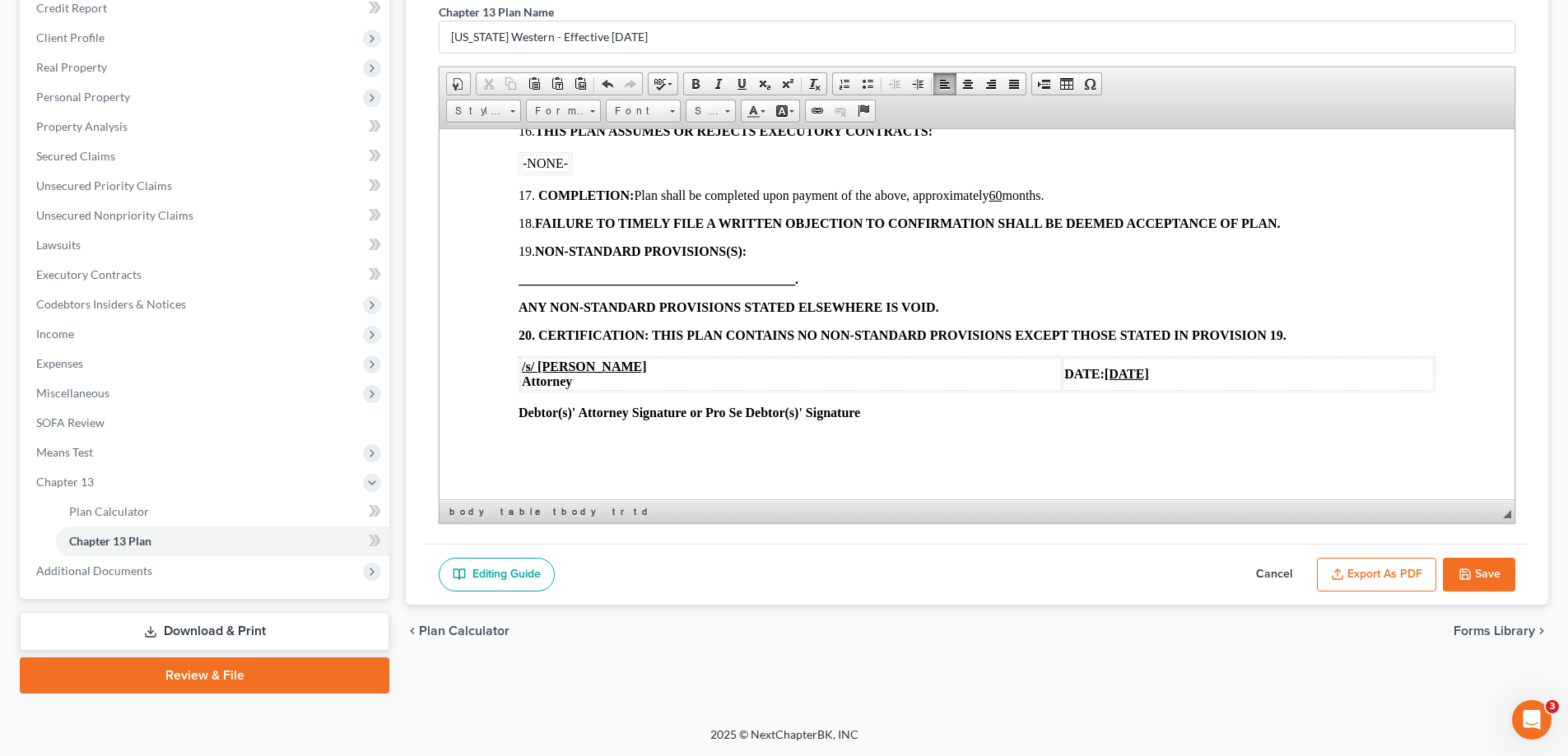
click at [1475, 567] on button "Save" at bounding box center [1479, 574] width 72 height 34
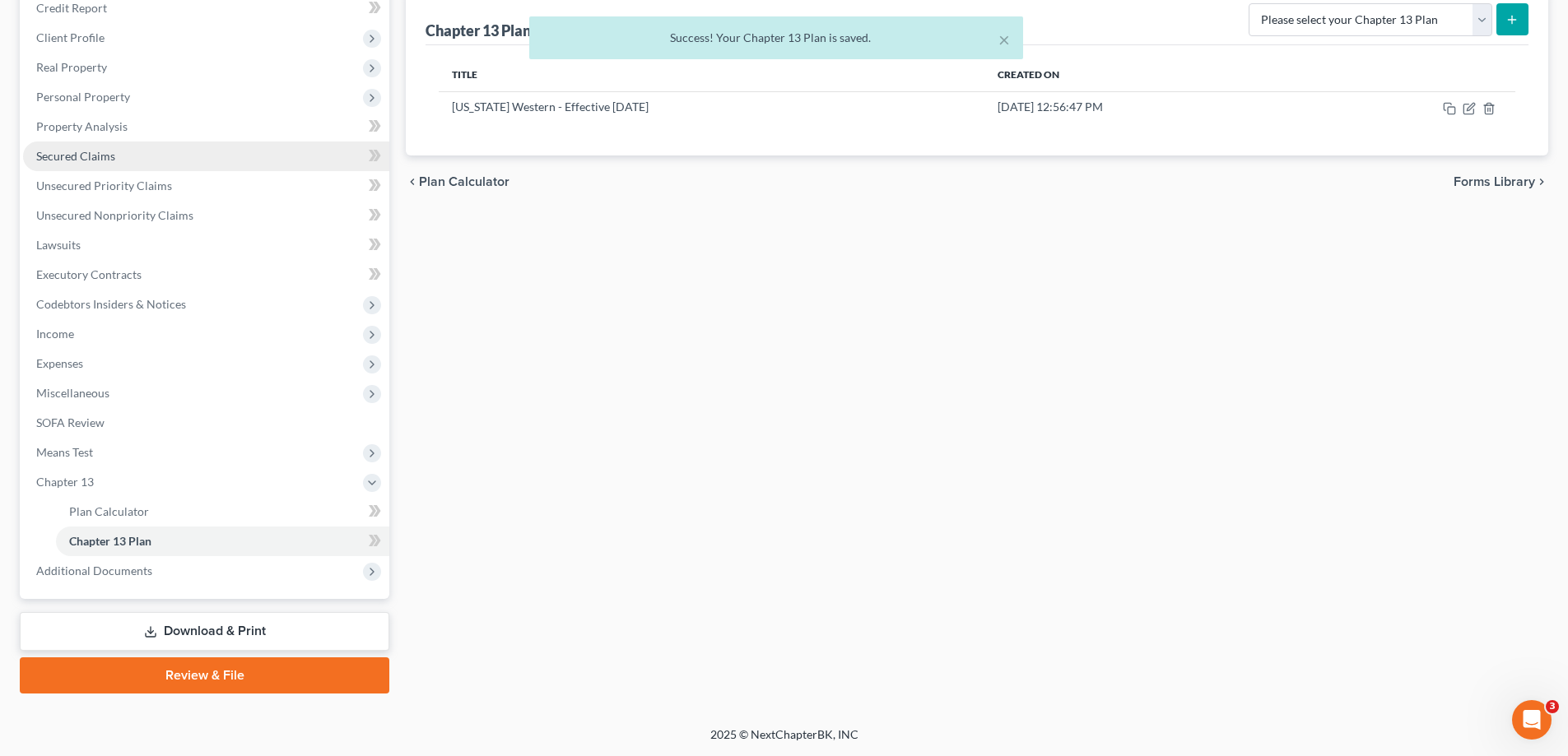
click at [84, 154] on span "Secured Claims" at bounding box center [75, 156] width 79 height 14
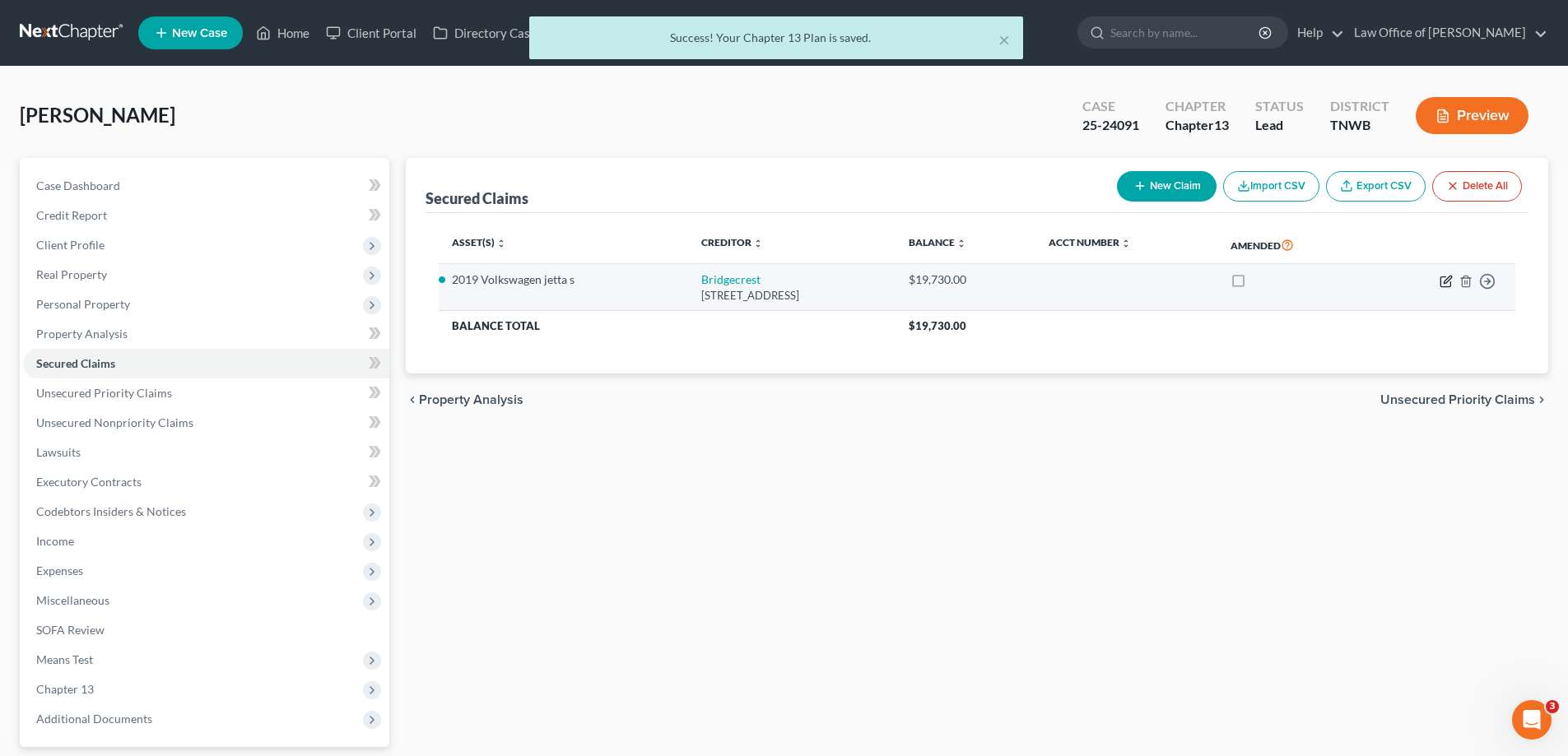
click at [1445, 281] on icon "button" at bounding box center [1447, 279] width 7 height 7
select select "3"
select select "5"
select select "2"
select select "0"
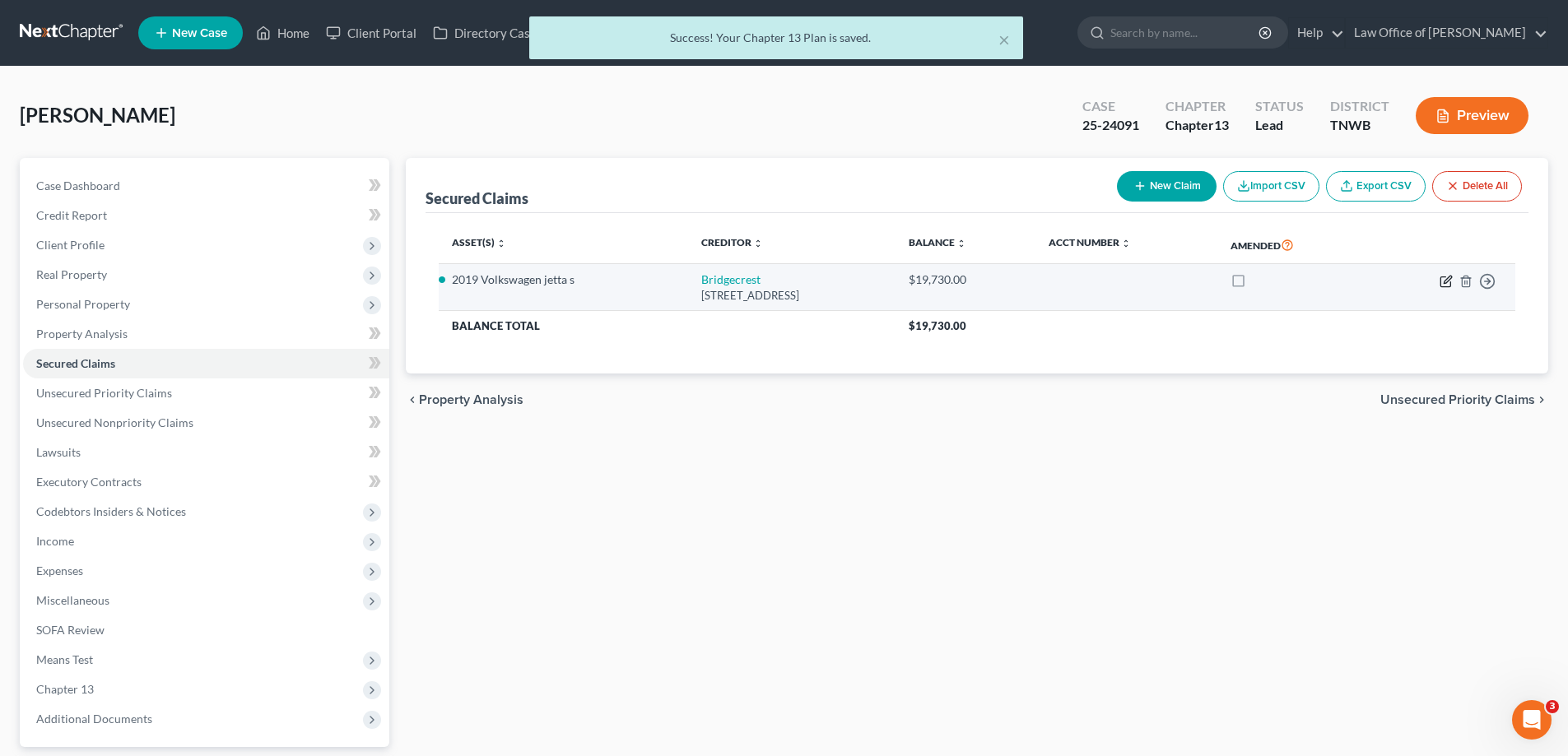
select select "0"
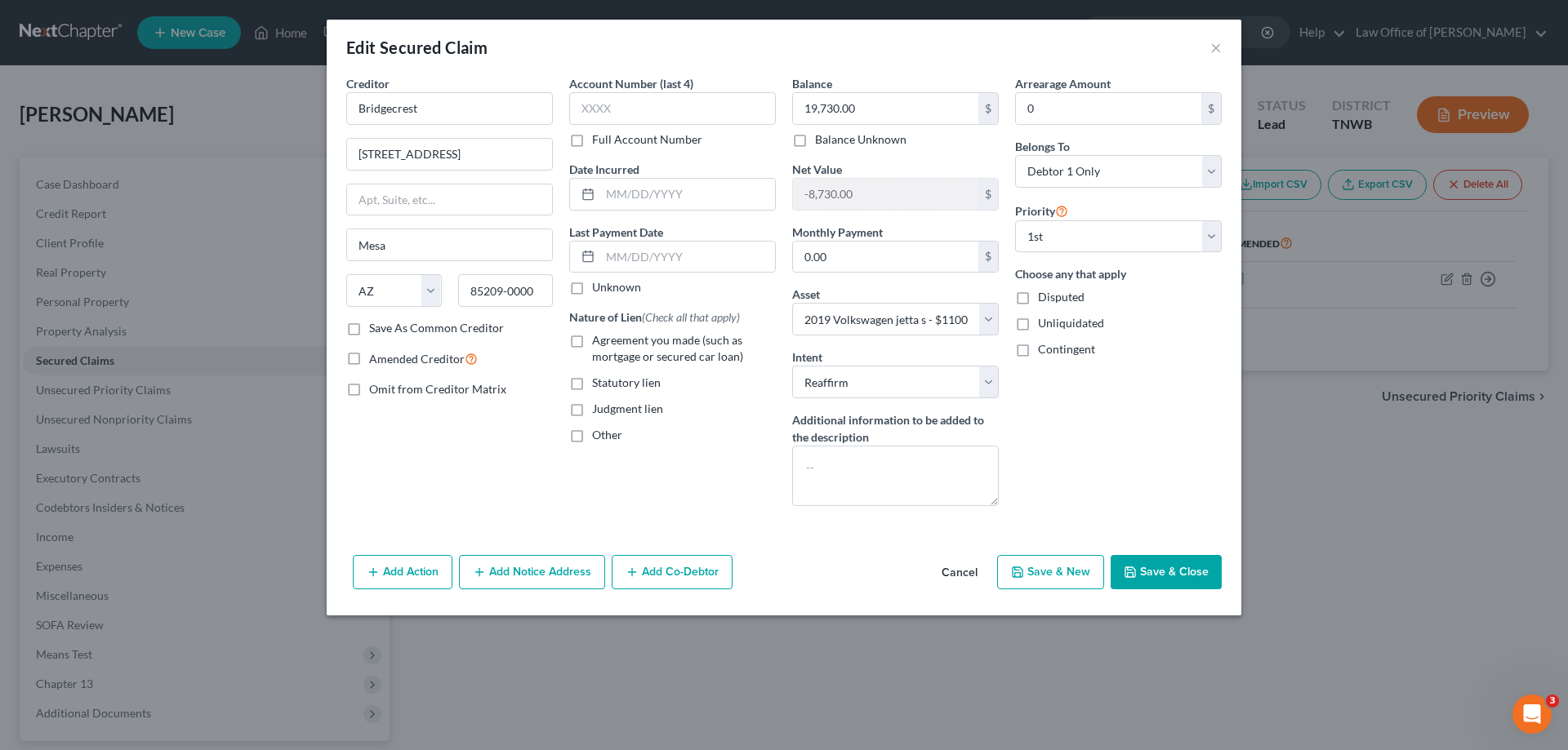
drag, startPoint x: 972, startPoint y: 566, endPoint x: 985, endPoint y: 583, distance: 21.4
click at [972, 567] on button "Cancel" at bounding box center [959, 572] width 62 height 32
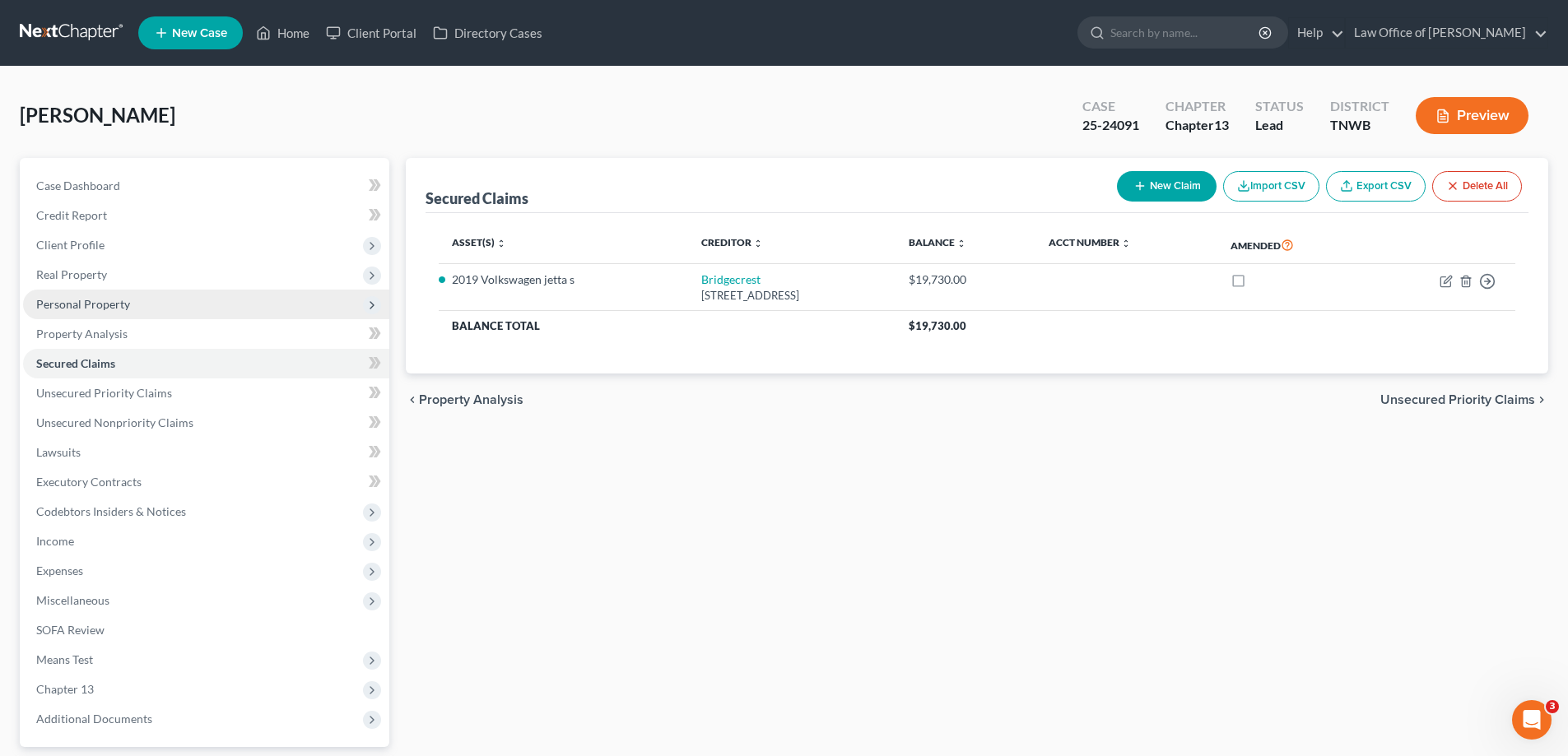
click at [84, 304] on span "Personal Property" at bounding box center [83, 303] width 94 height 14
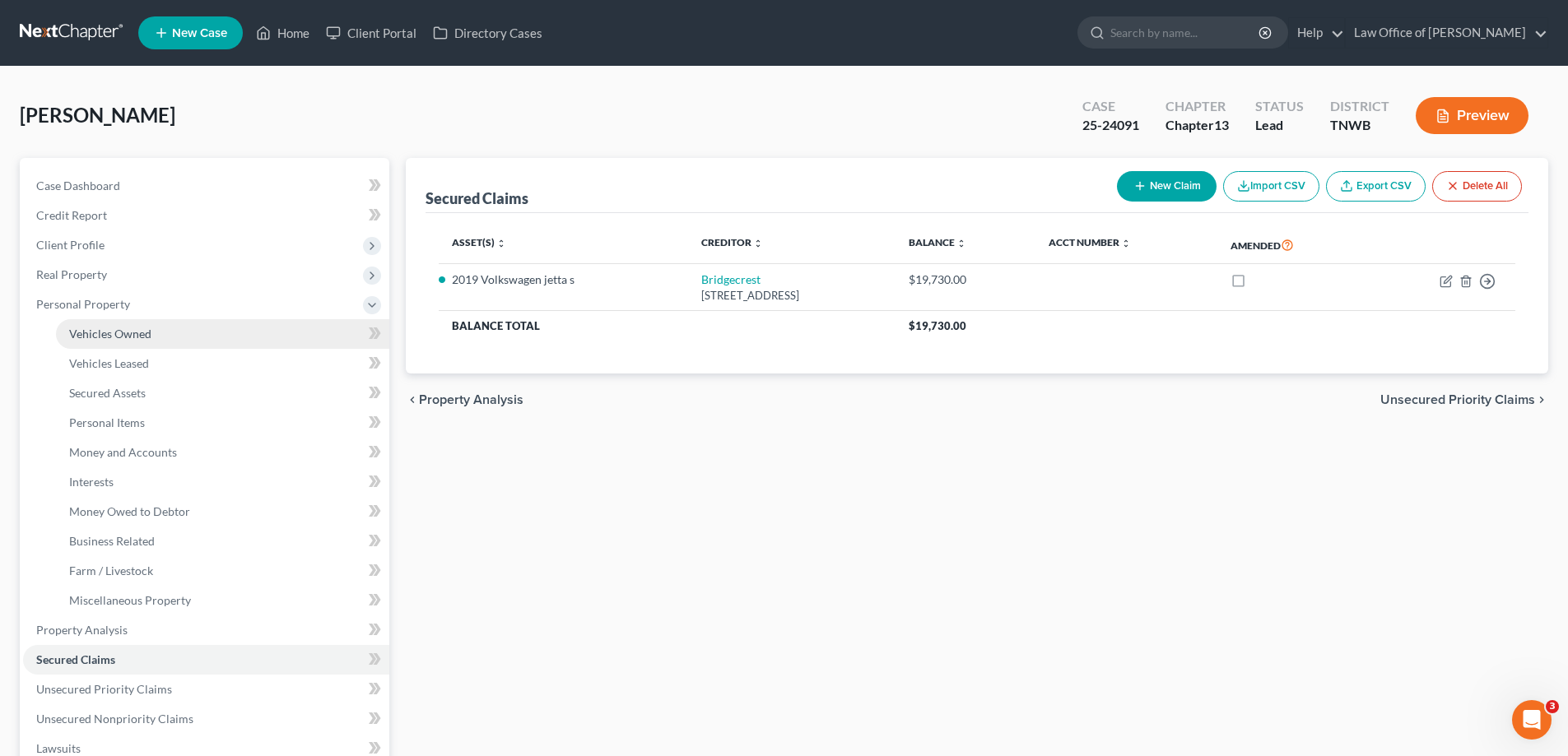
click at [103, 335] on span "Vehicles Owned" at bounding box center [110, 333] width 83 height 14
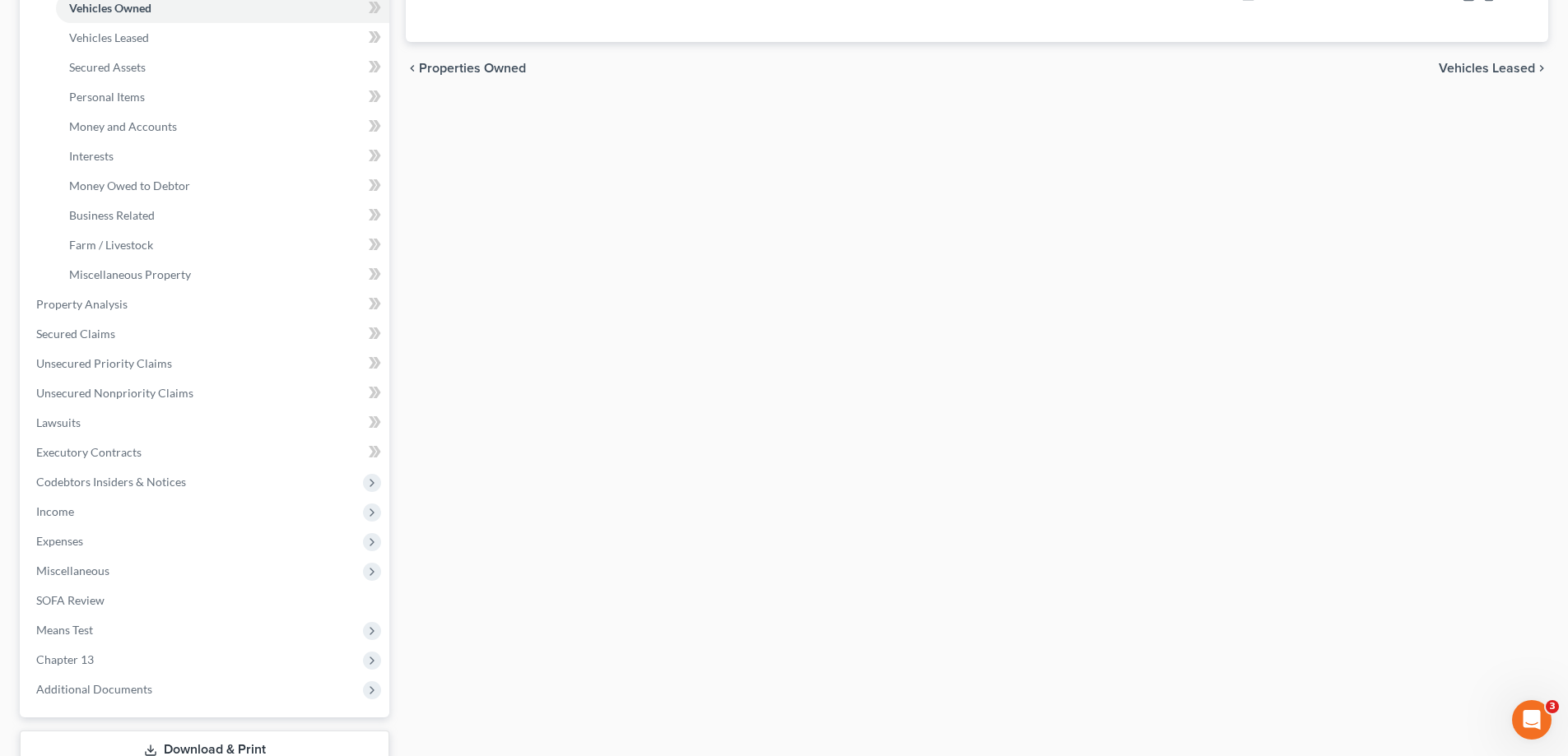
scroll to position [444, 0]
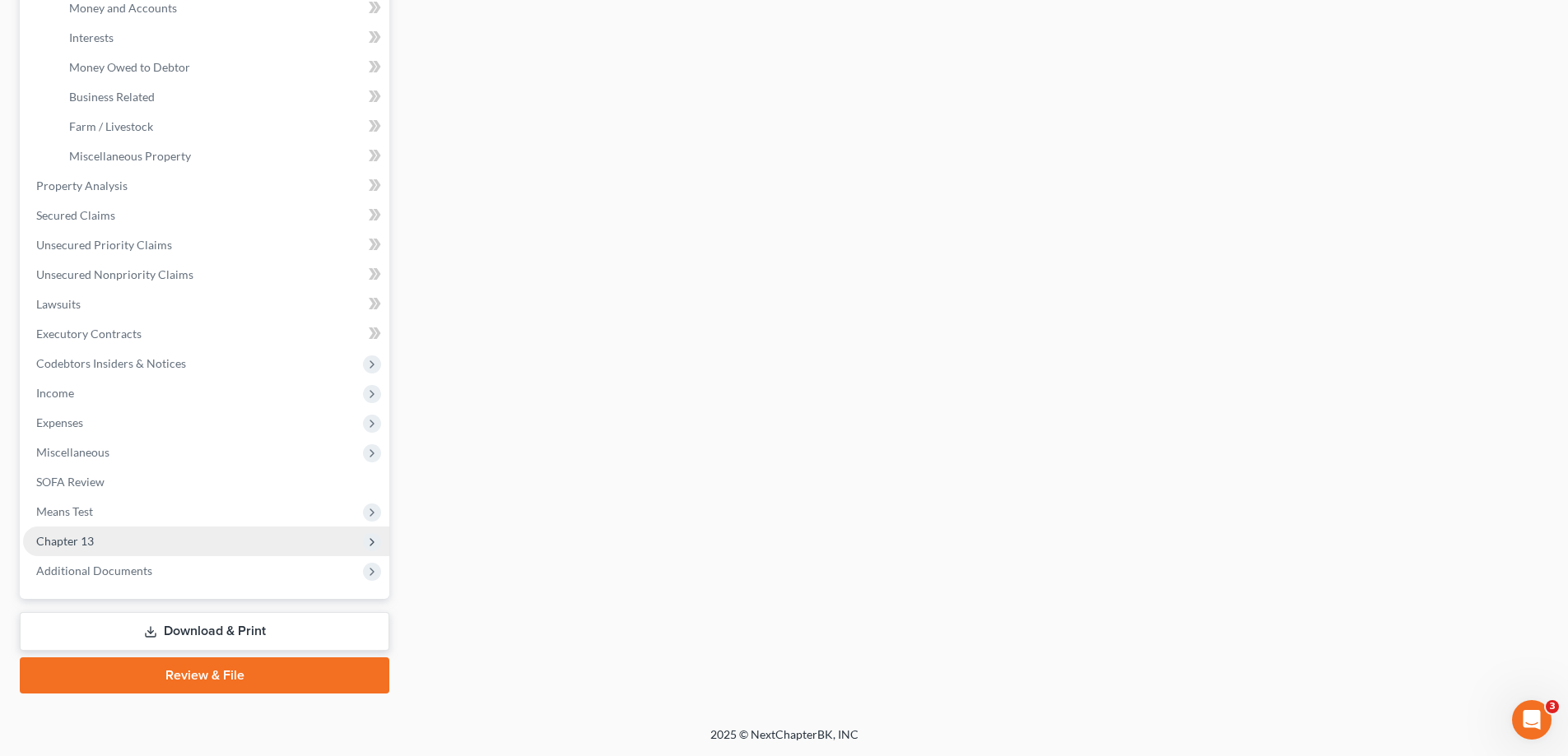
click at [127, 544] on span "Chapter 13" at bounding box center [206, 542] width 366 height 30
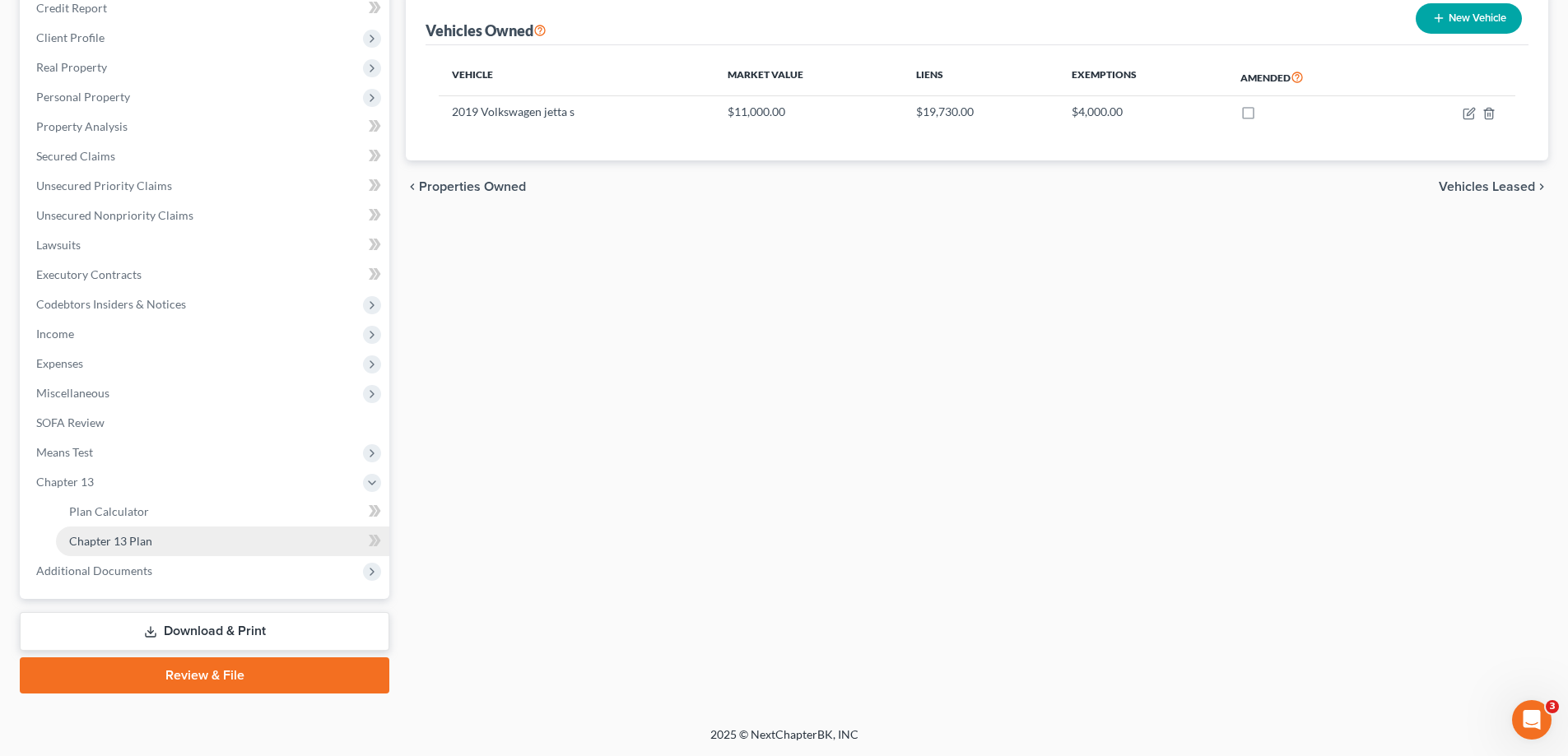
click at [139, 544] on span "Chapter 13 Plan" at bounding box center [111, 541] width 84 height 14
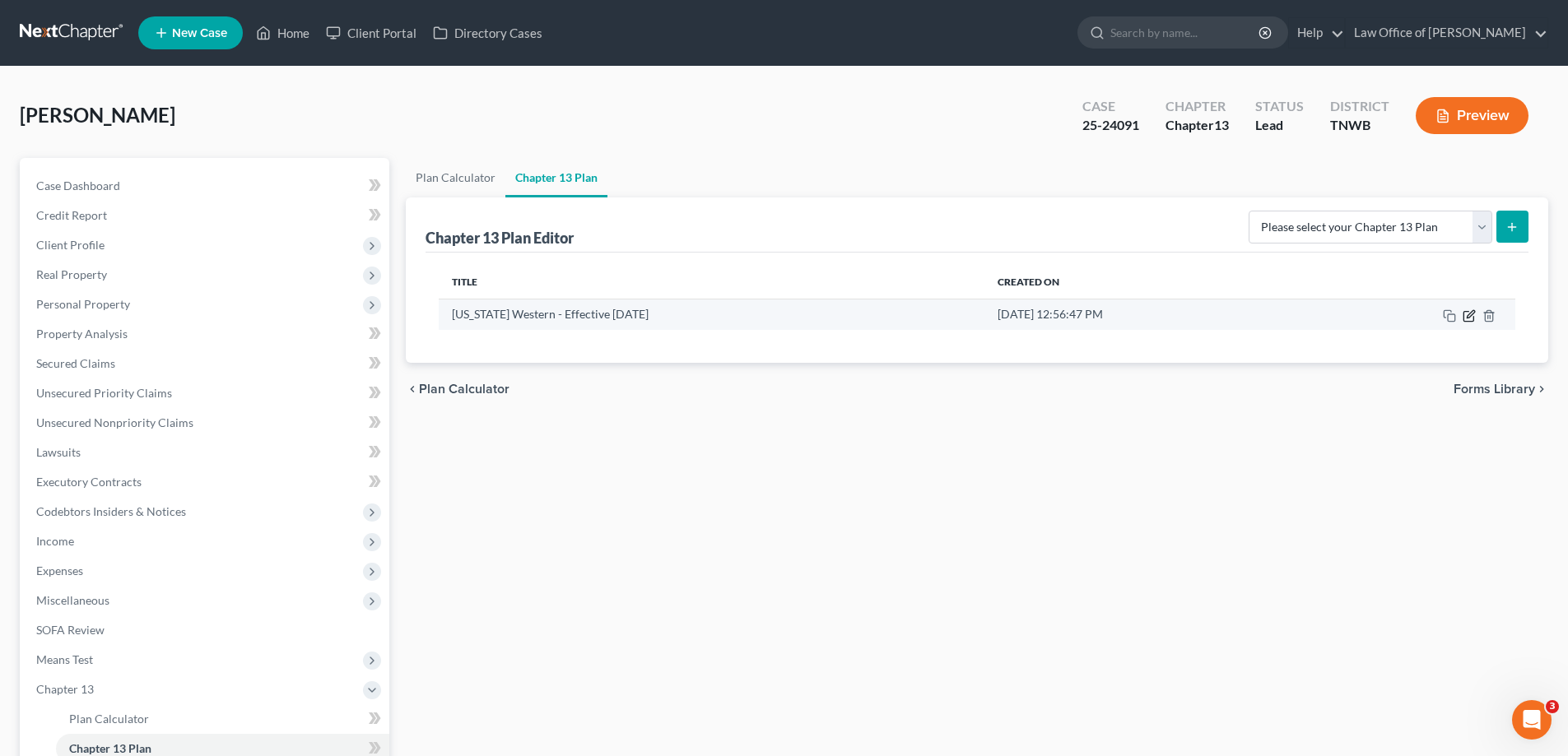
click at [1468, 317] on icon "button" at bounding box center [1469, 316] width 13 height 13
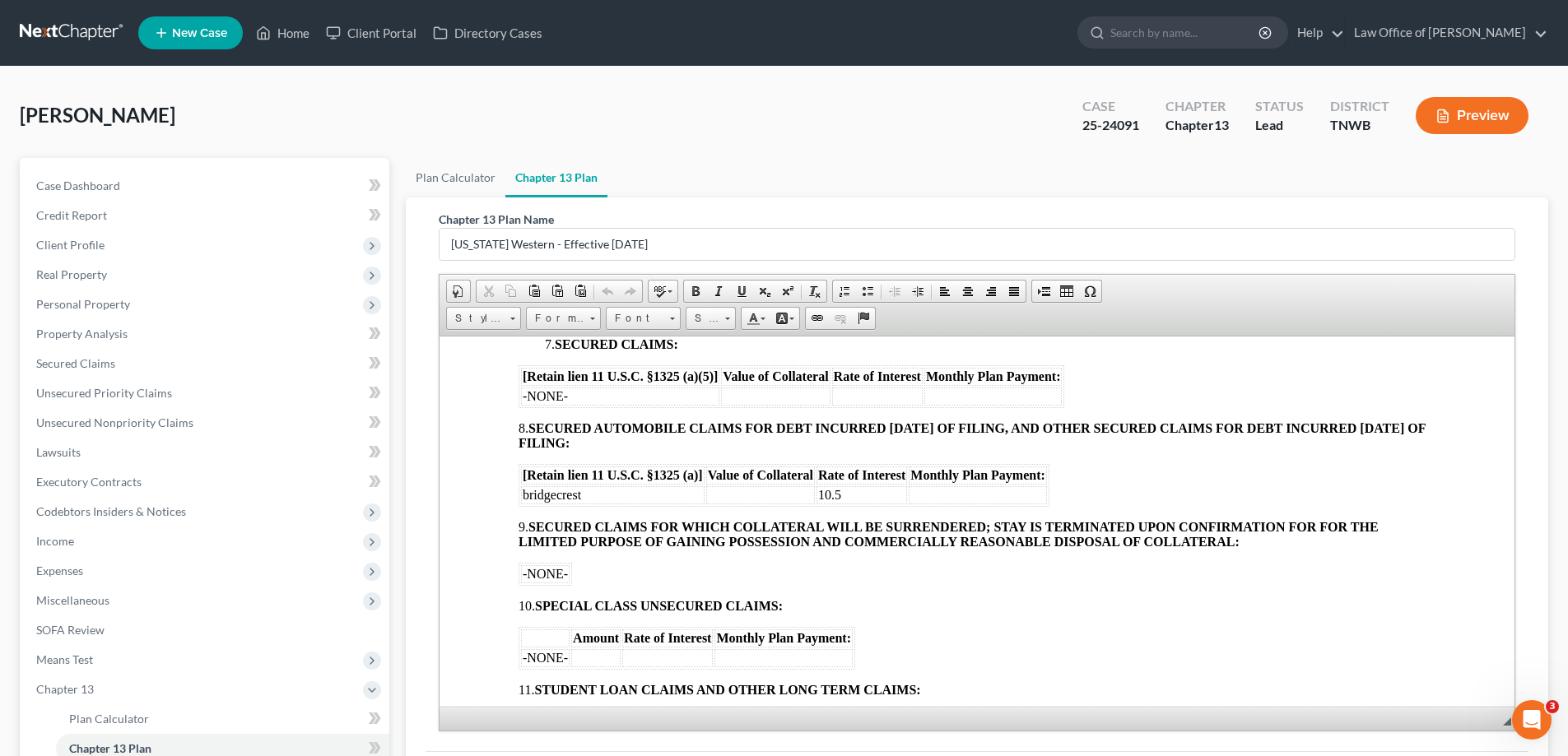
scroll to position [1070, 0]
click at [732, 502] on td at bounding box center [760, 494] width 109 height 19
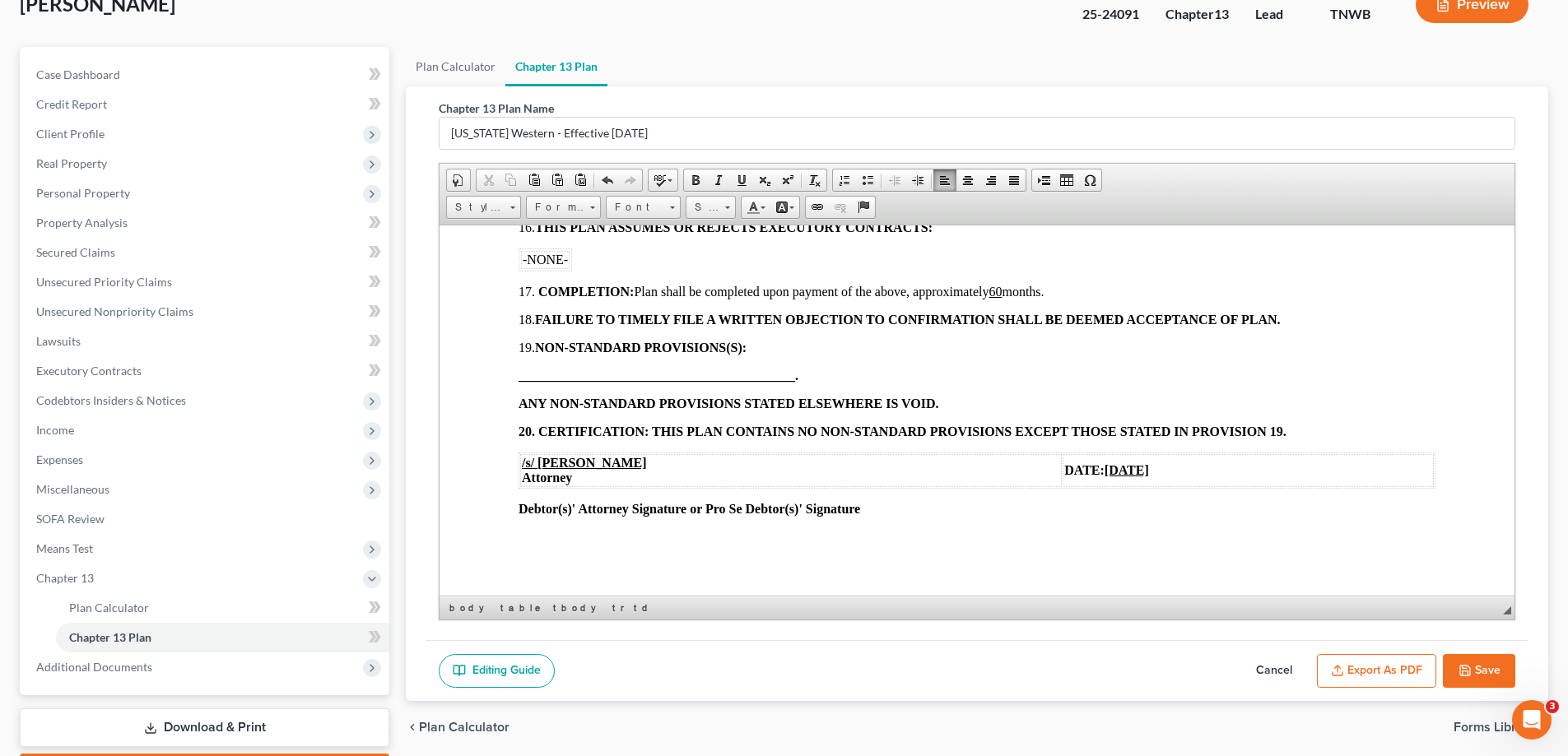
scroll to position [208, 0]
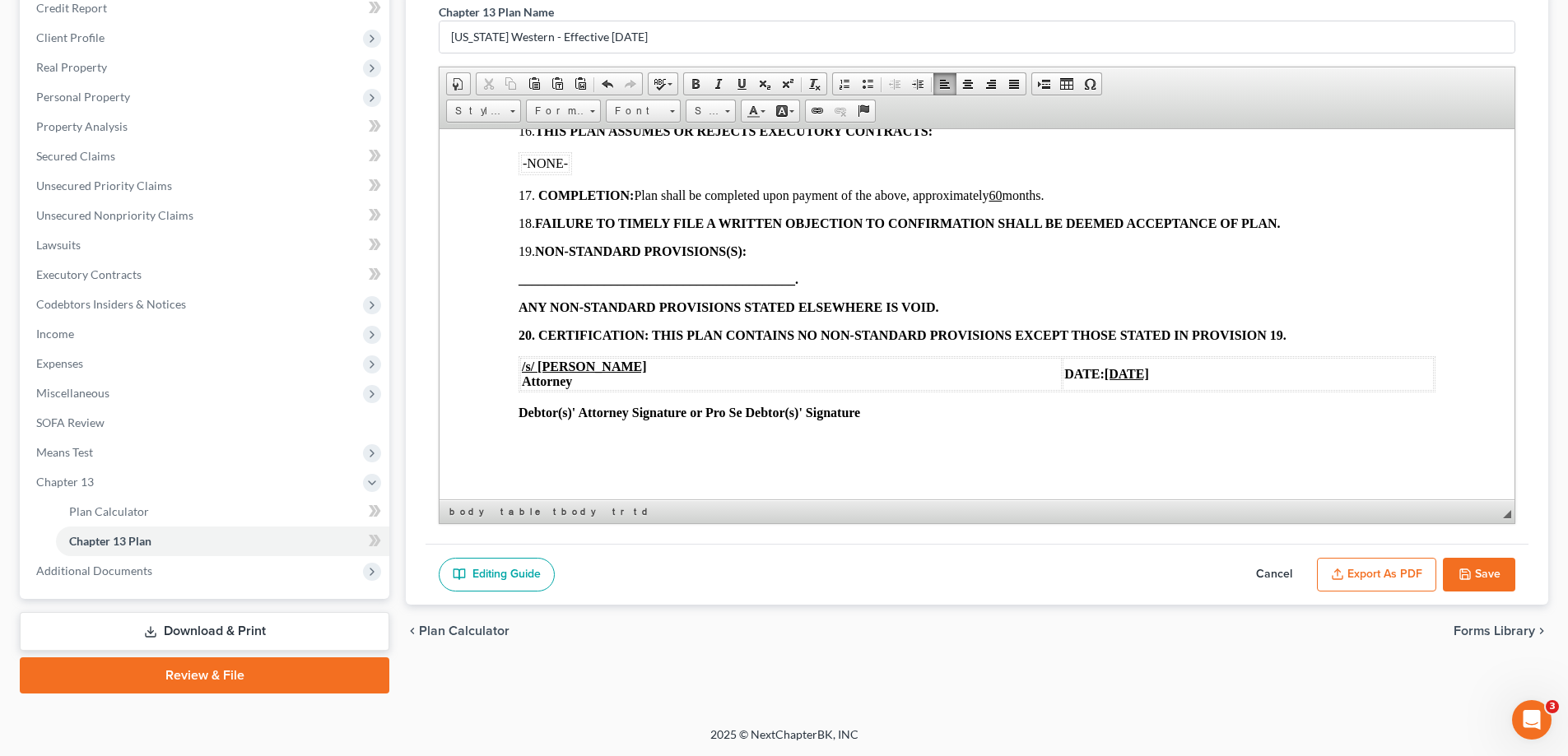
click at [1466, 577] on icon "button" at bounding box center [1465, 574] width 13 height 13
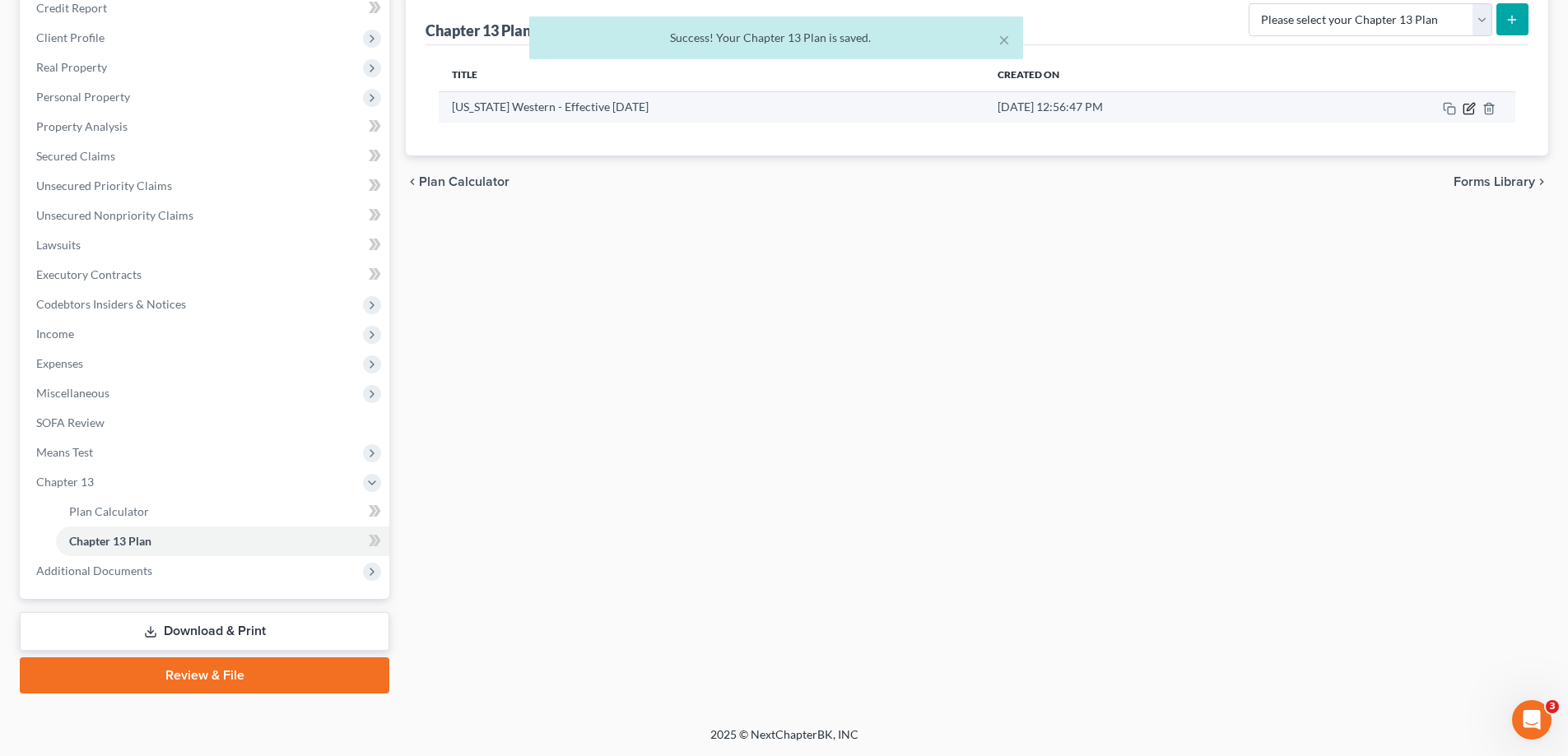
click at [1474, 110] on icon "button" at bounding box center [1469, 109] width 13 height 13
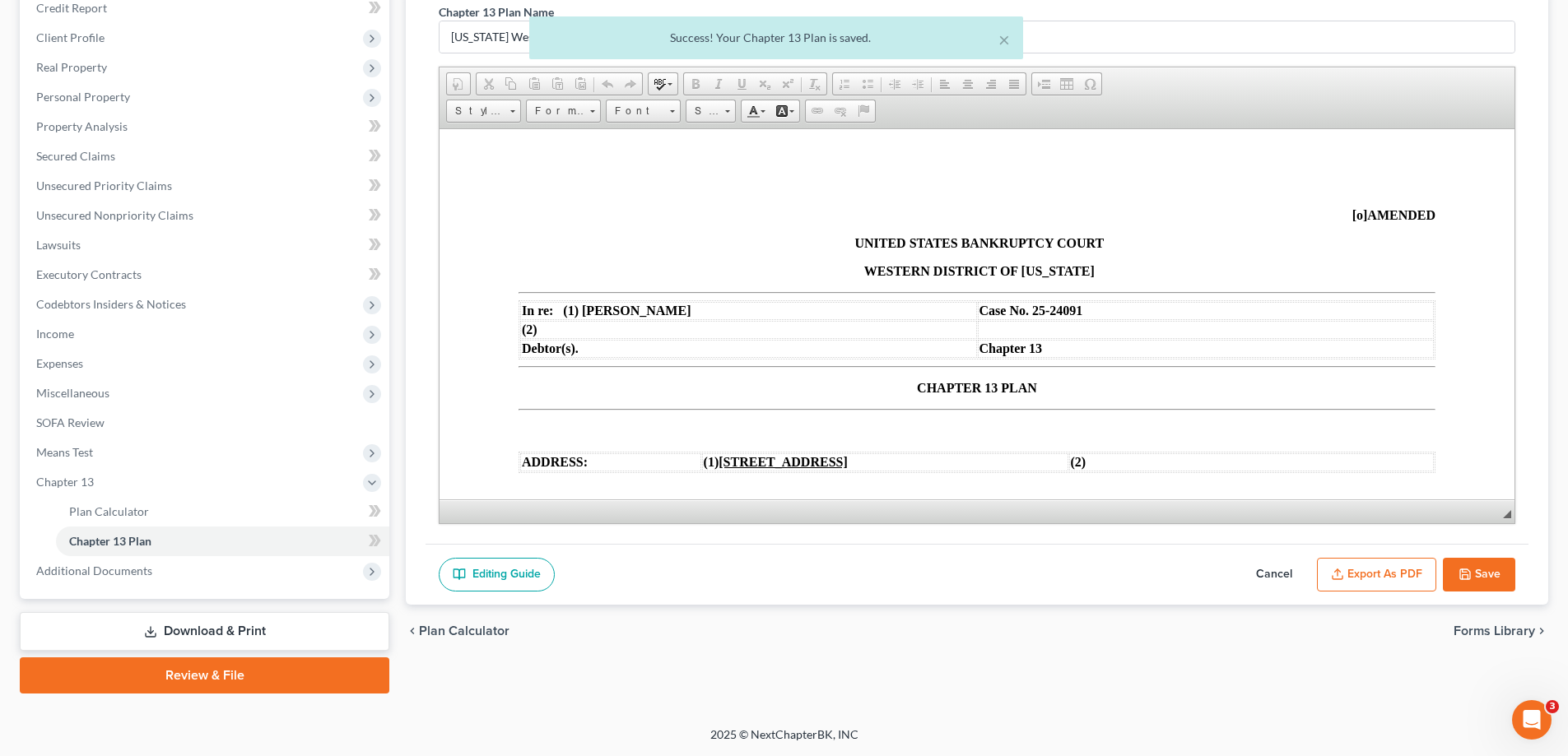
scroll to position [0, 0]
click at [1394, 564] on button "Export as PDF" at bounding box center [1376, 574] width 120 height 34
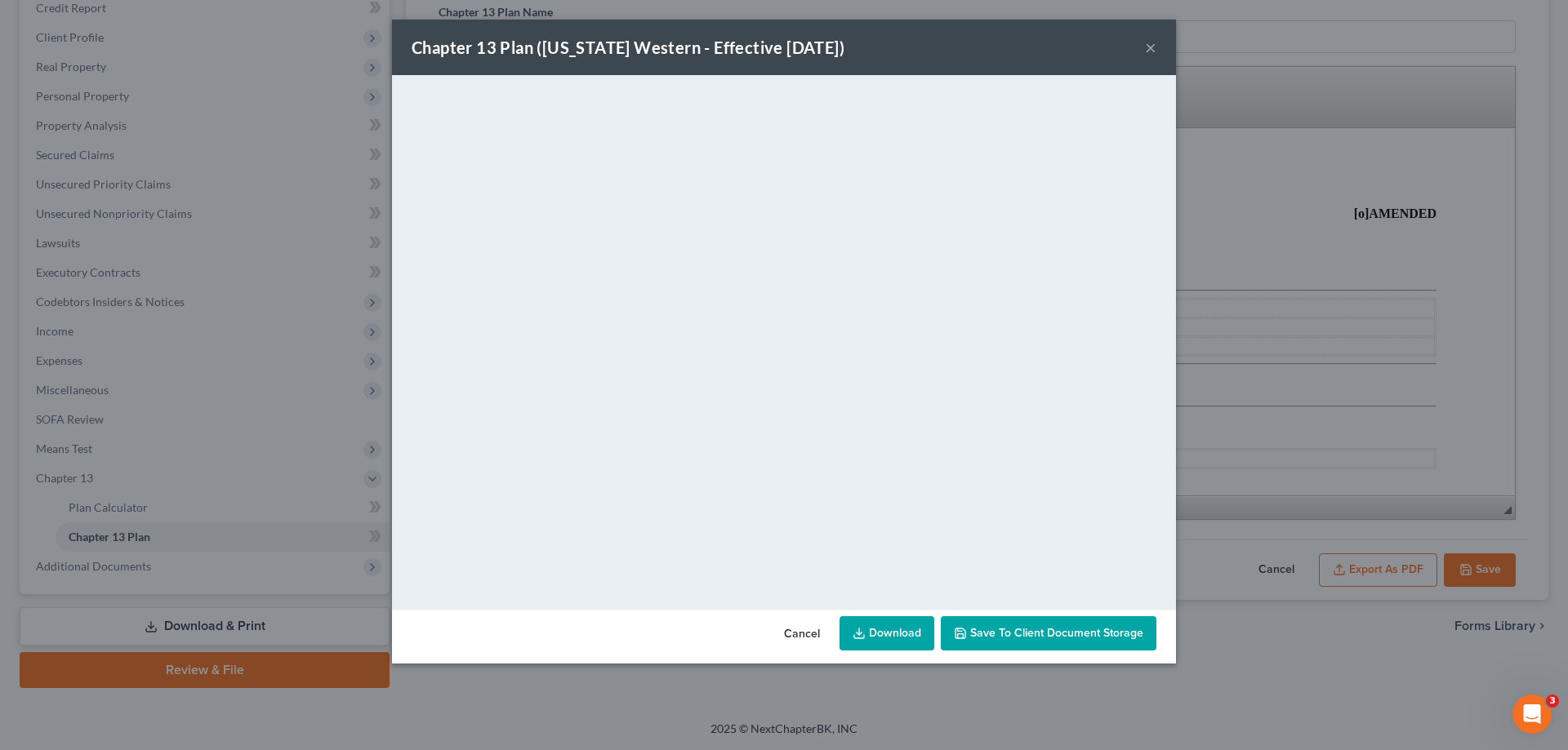
click at [1150, 45] on button "×" at bounding box center [1151, 47] width 11 height 19
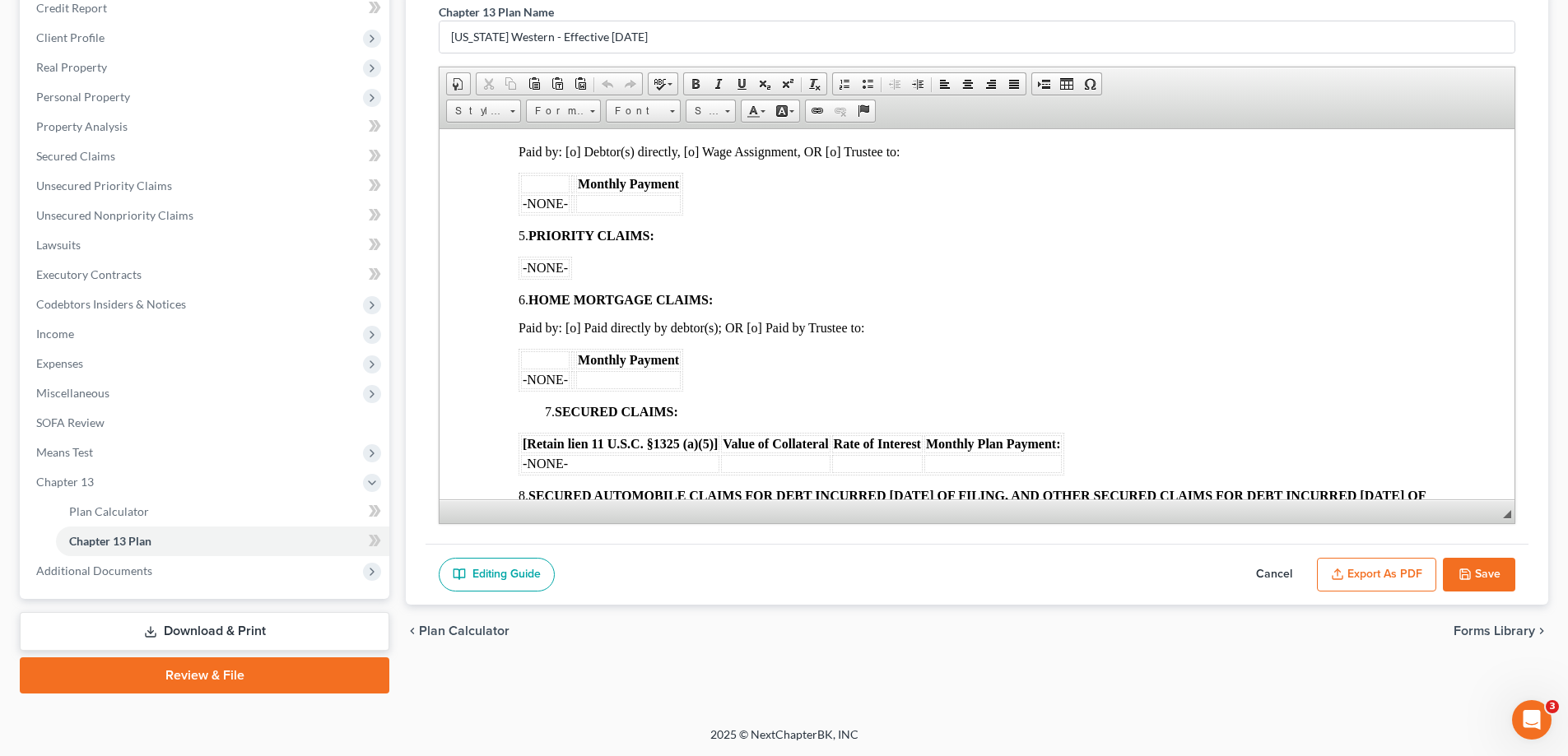
scroll to position [988, 0]
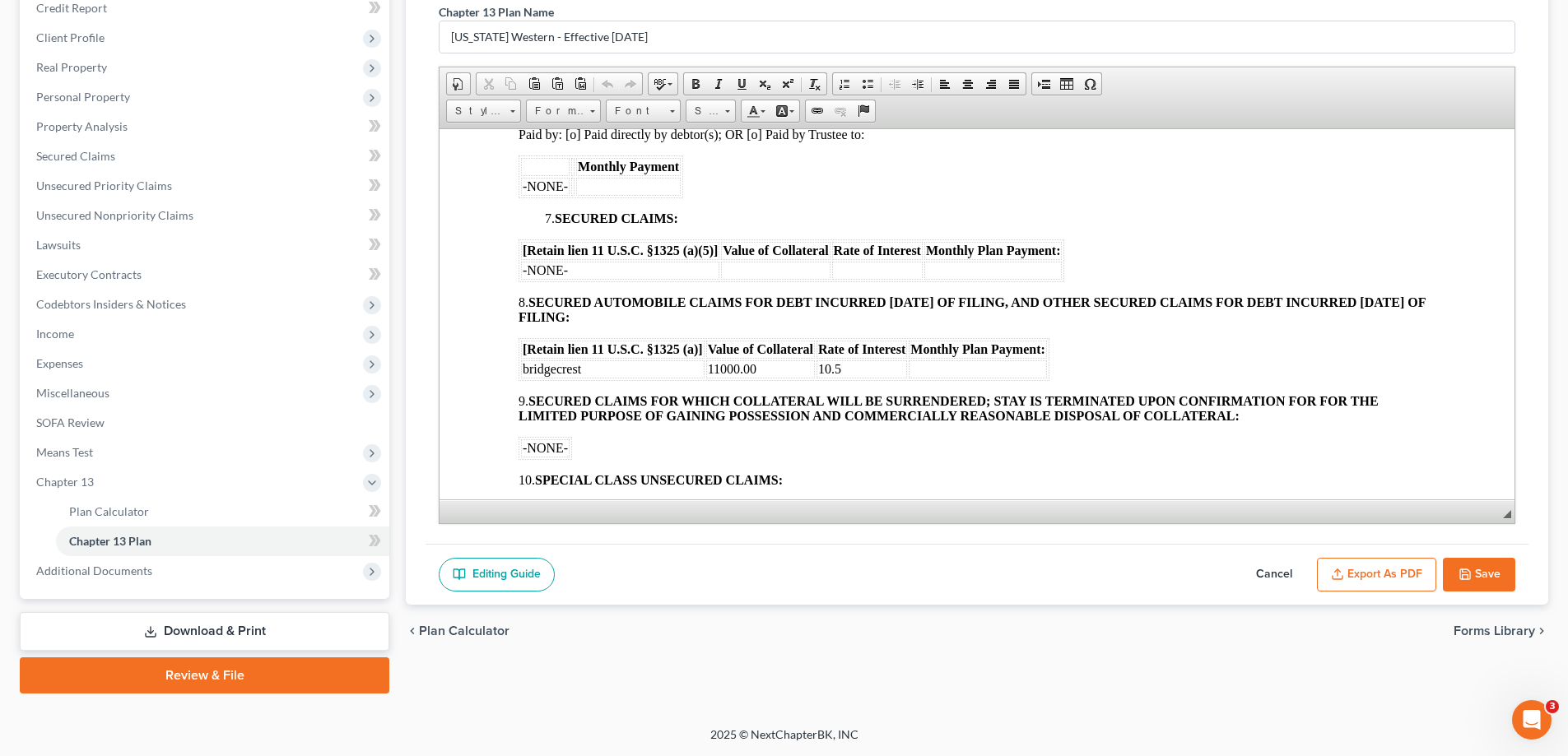
drag, startPoint x: 1407, startPoint y: 570, endPoint x: 1397, endPoint y: 560, distance: 14.1
click at [1407, 572] on button "Export as PDF" at bounding box center [1376, 574] width 120 height 34
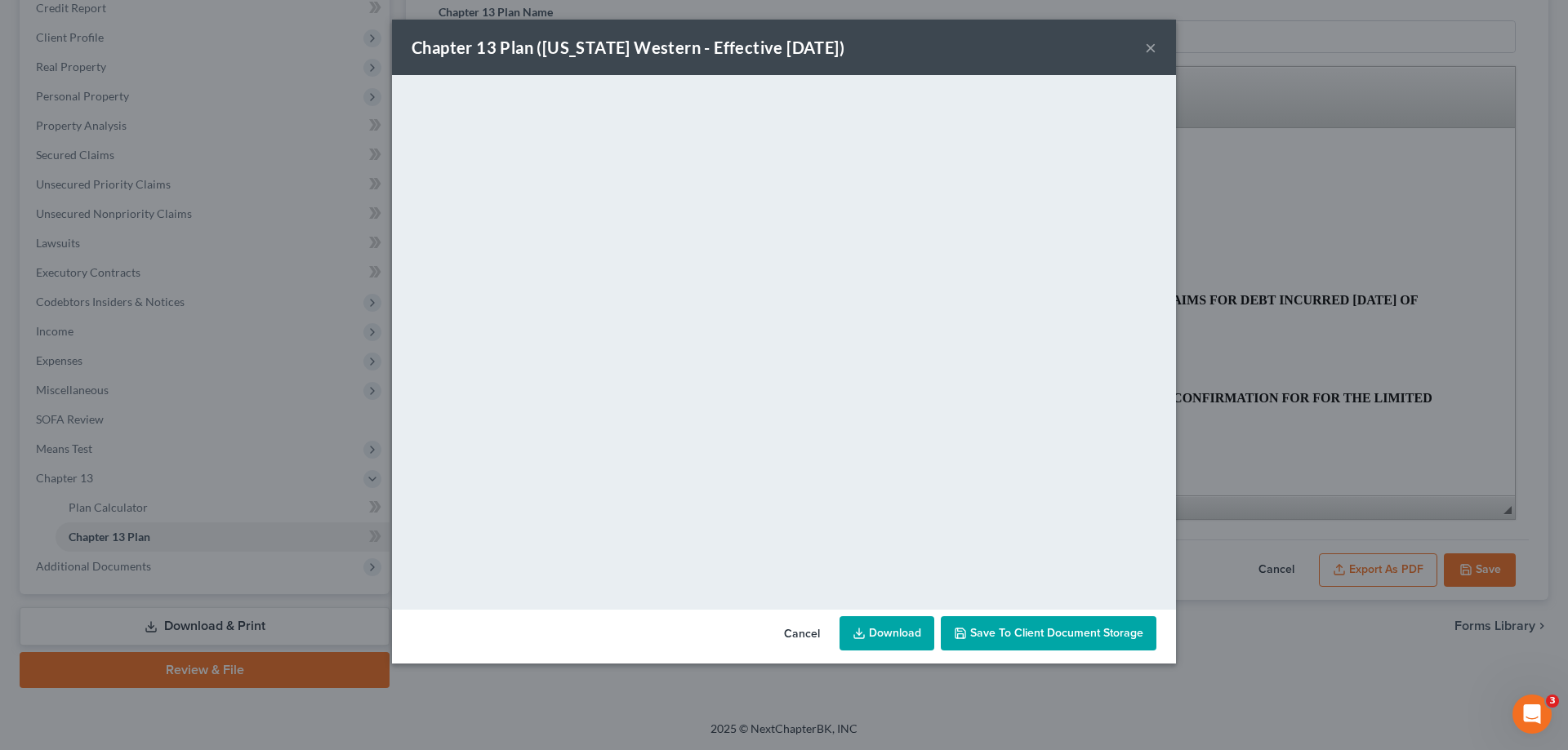
click at [1150, 48] on button "×" at bounding box center [1151, 47] width 11 height 19
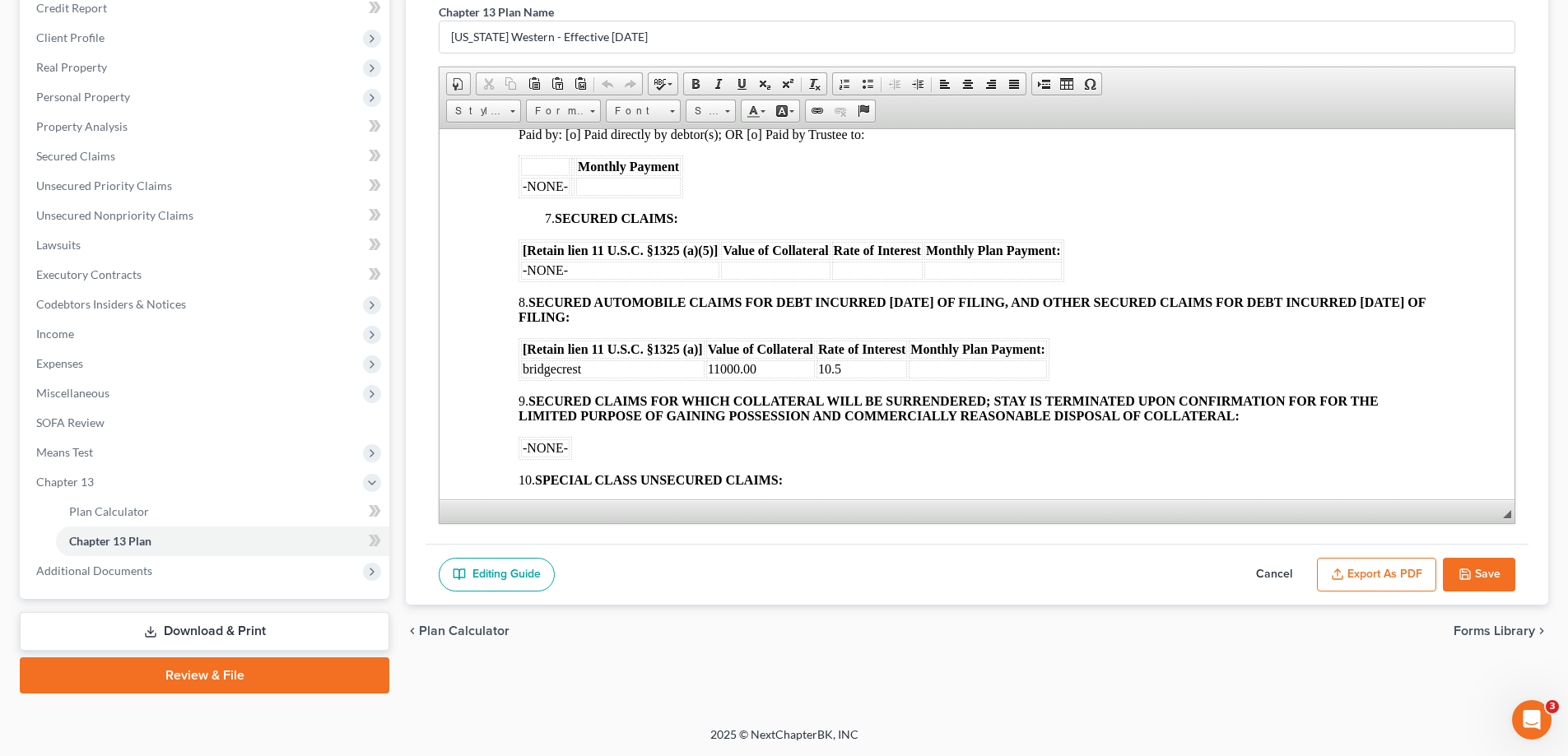
click at [1478, 577] on button "Save" at bounding box center [1479, 574] width 72 height 34
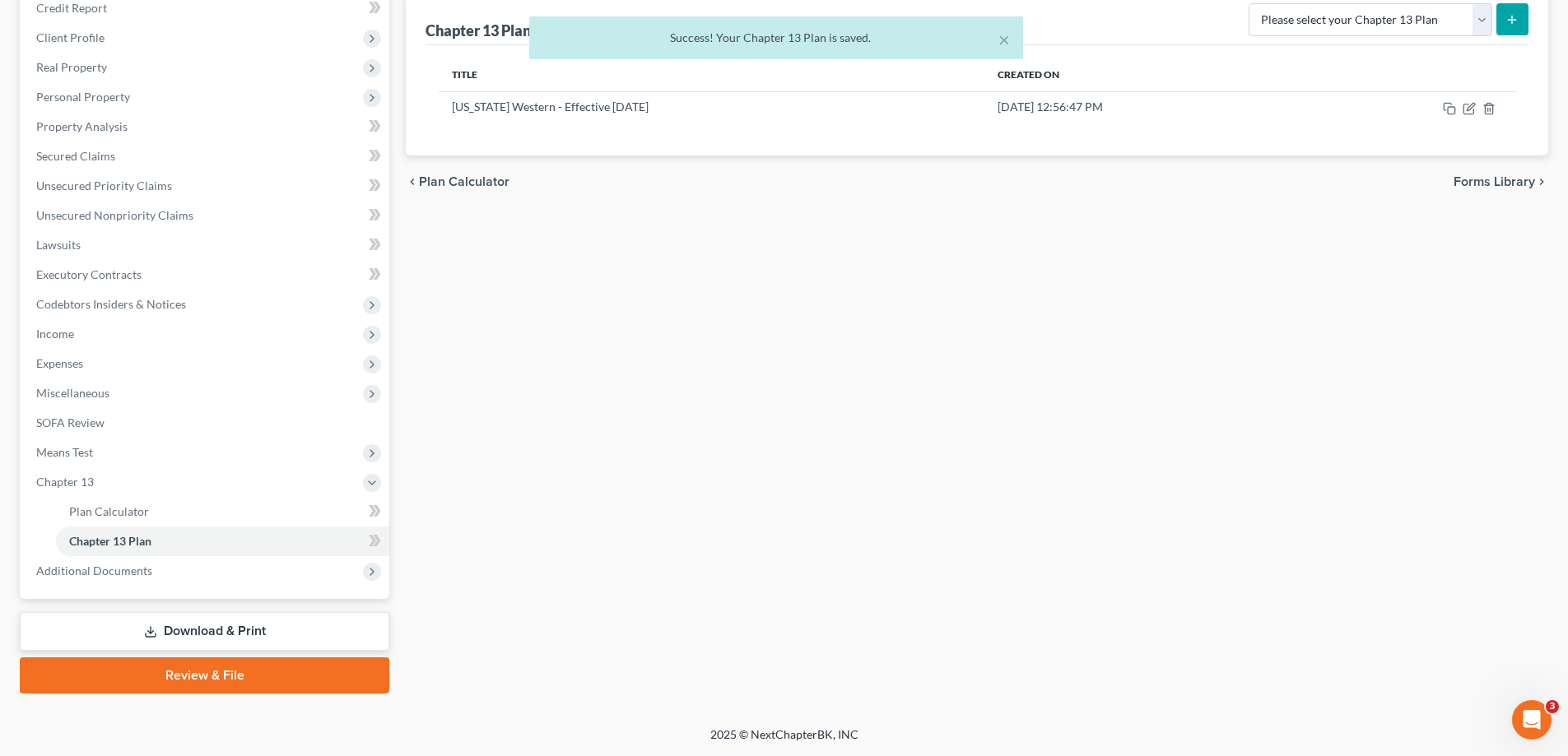
click at [208, 631] on link "Download & Print" at bounding box center [204, 632] width 369 height 39
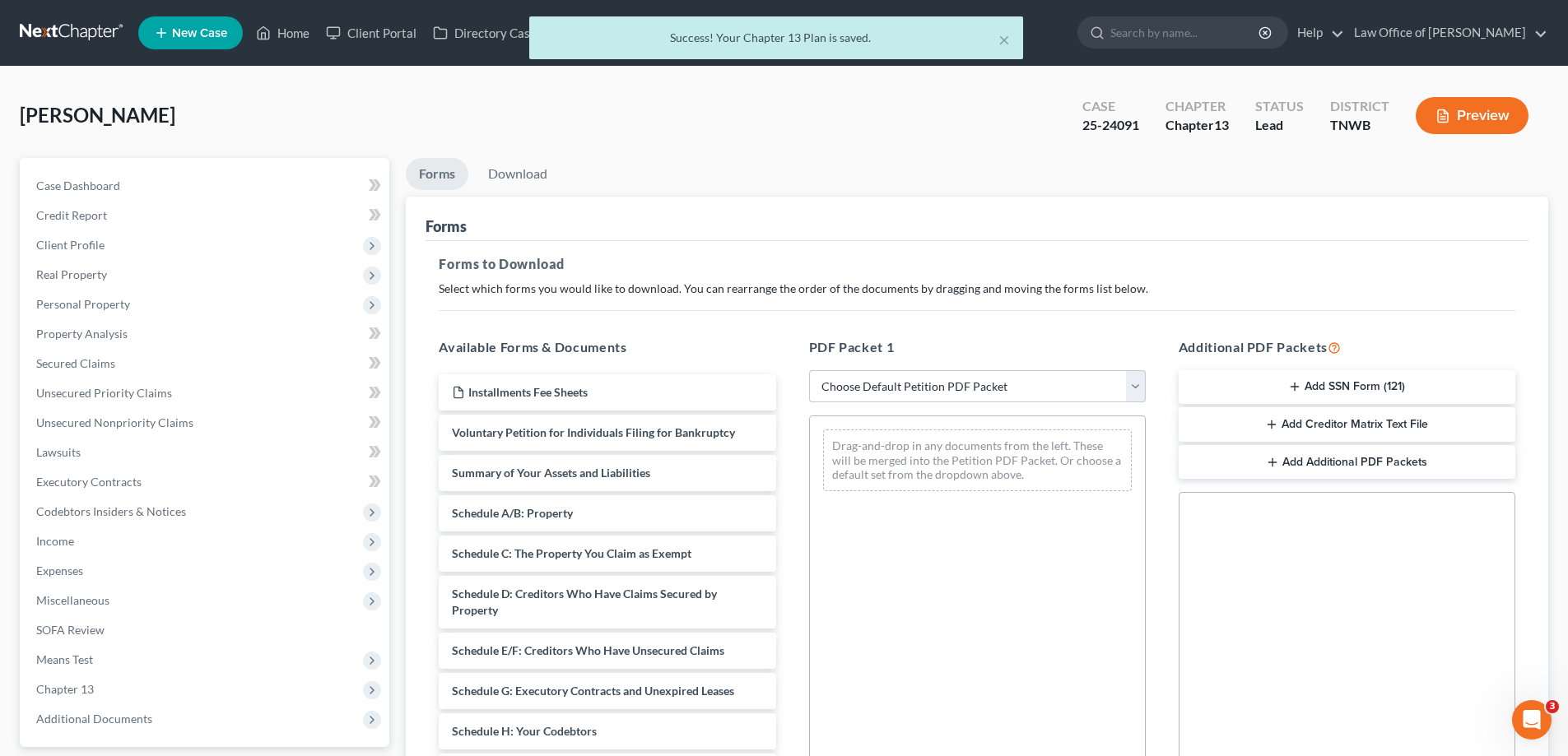
click at [1238, 383] on button "Add SSN Form (121)" at bounding box center [1346, 387] width 337 height 34
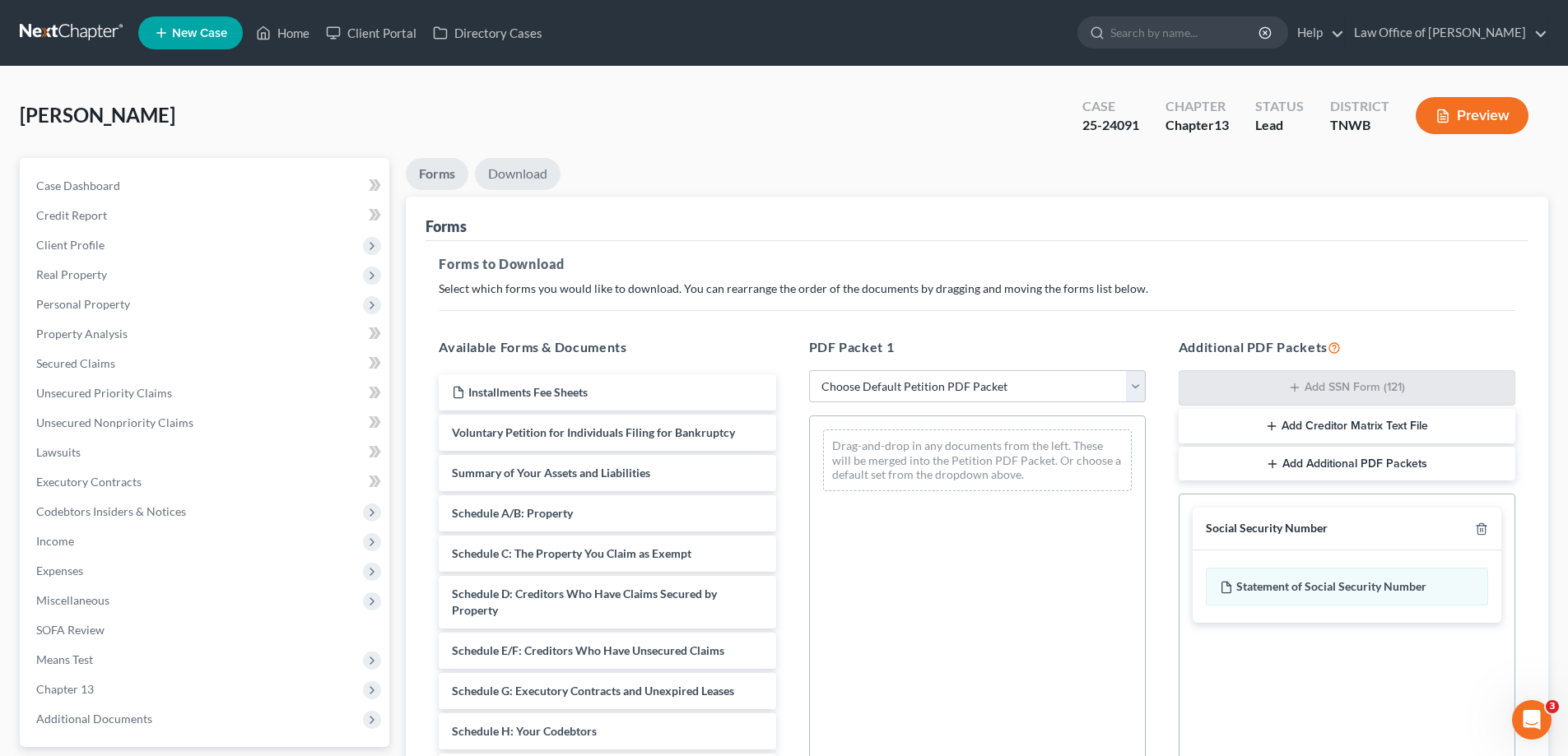
click at [528, 174] on link "Download" at bounding box center [518, 173] width 85 height 32
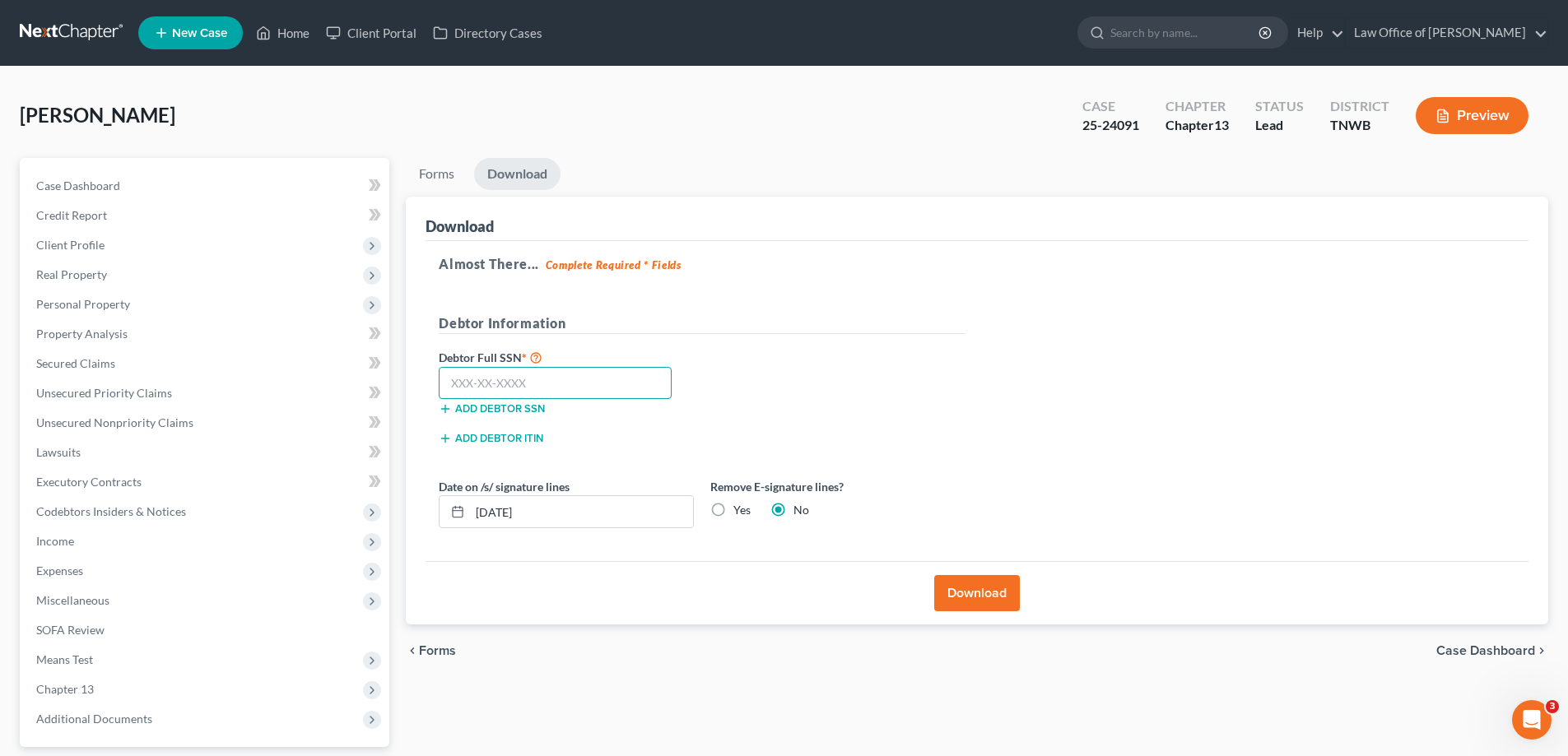
click at [661, 379] on input "text" at bounding box center [555, 383] width 233 height 32
type input "553-63-6025"
click at [959, 603] on button "Download" at bounding box center [977, 593] width 85 height 36
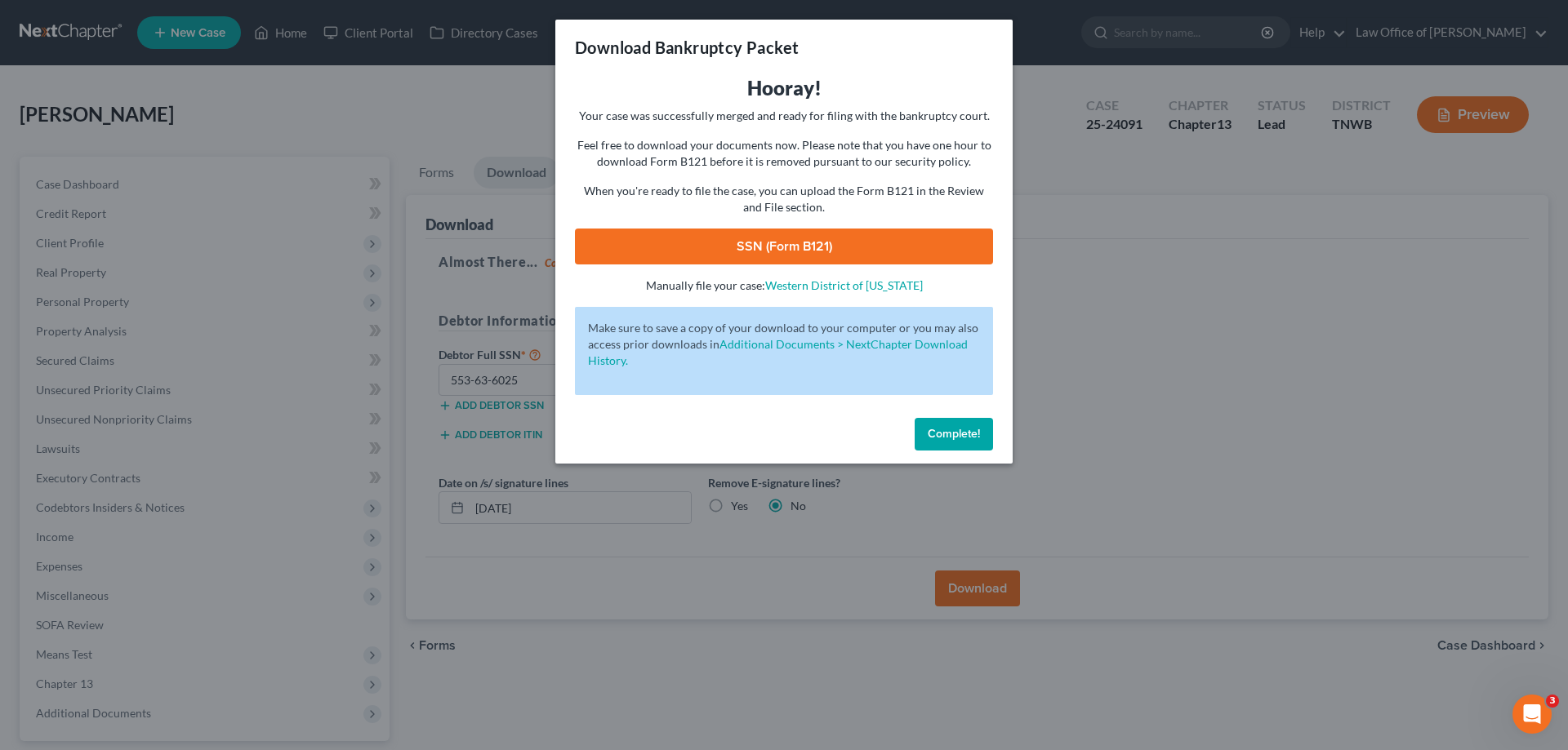
click at [842, 238] on link "SSN (Form B121)" at bounding box center [784, 246] width 418 height 36
click at [955, 427] on span "Complete!" at bounding box center [954, 433] width 52 height 14
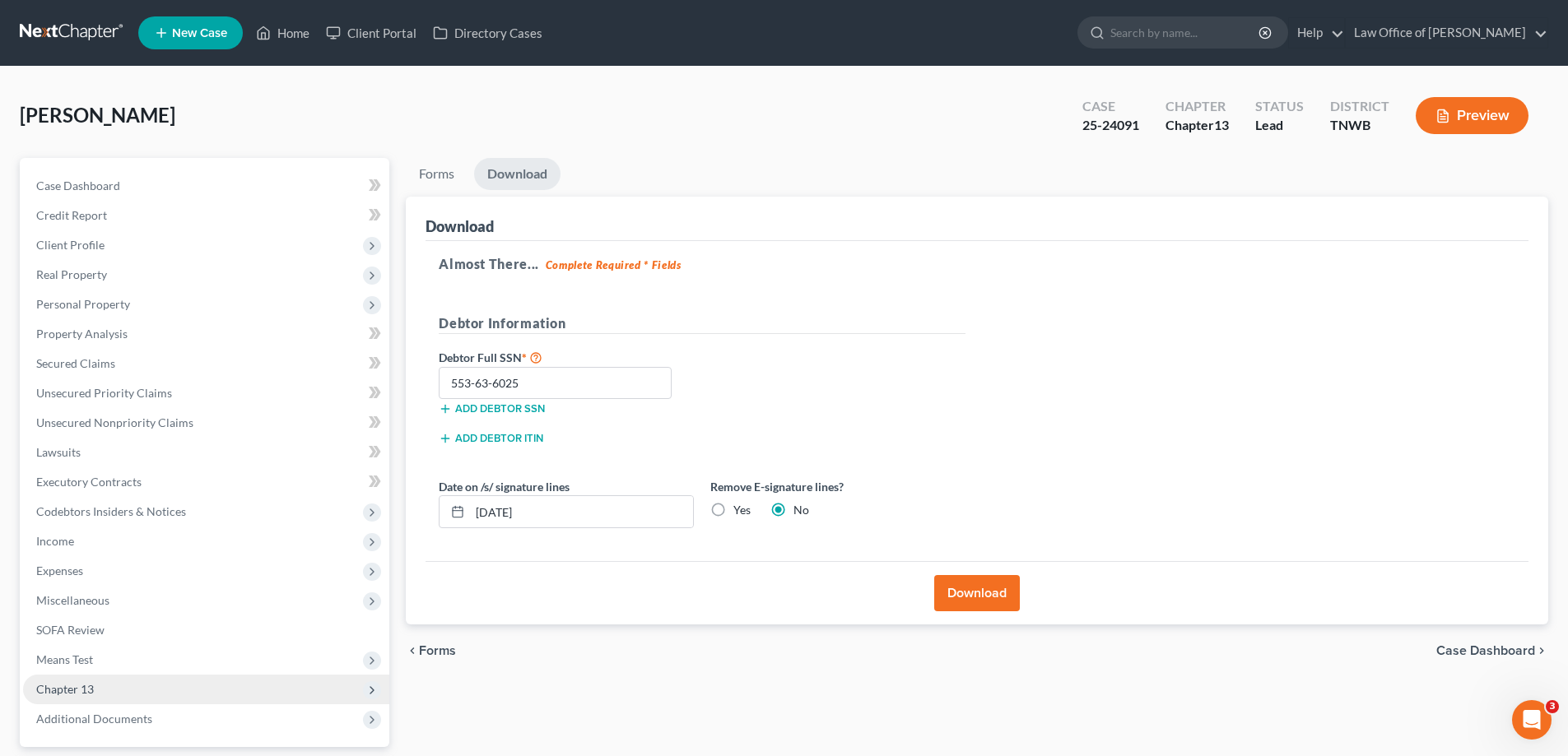
click at [131, 686] on span "Chapter 13" at bounding box center [206, 689] width 366 height 30
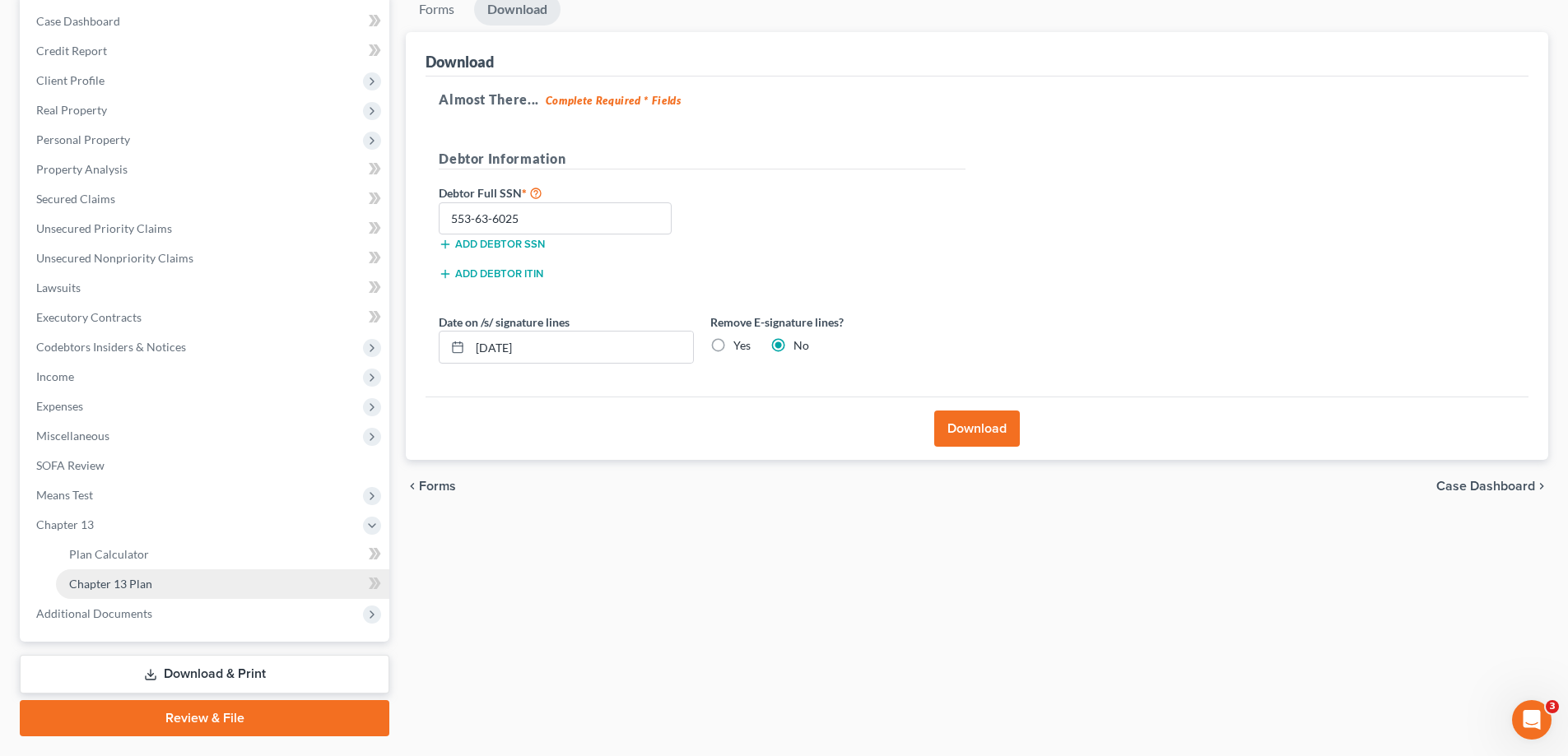
click at [128, 574] on link "Chapter 13 Plan" at bounding box center [222, 584] width 333 height 30
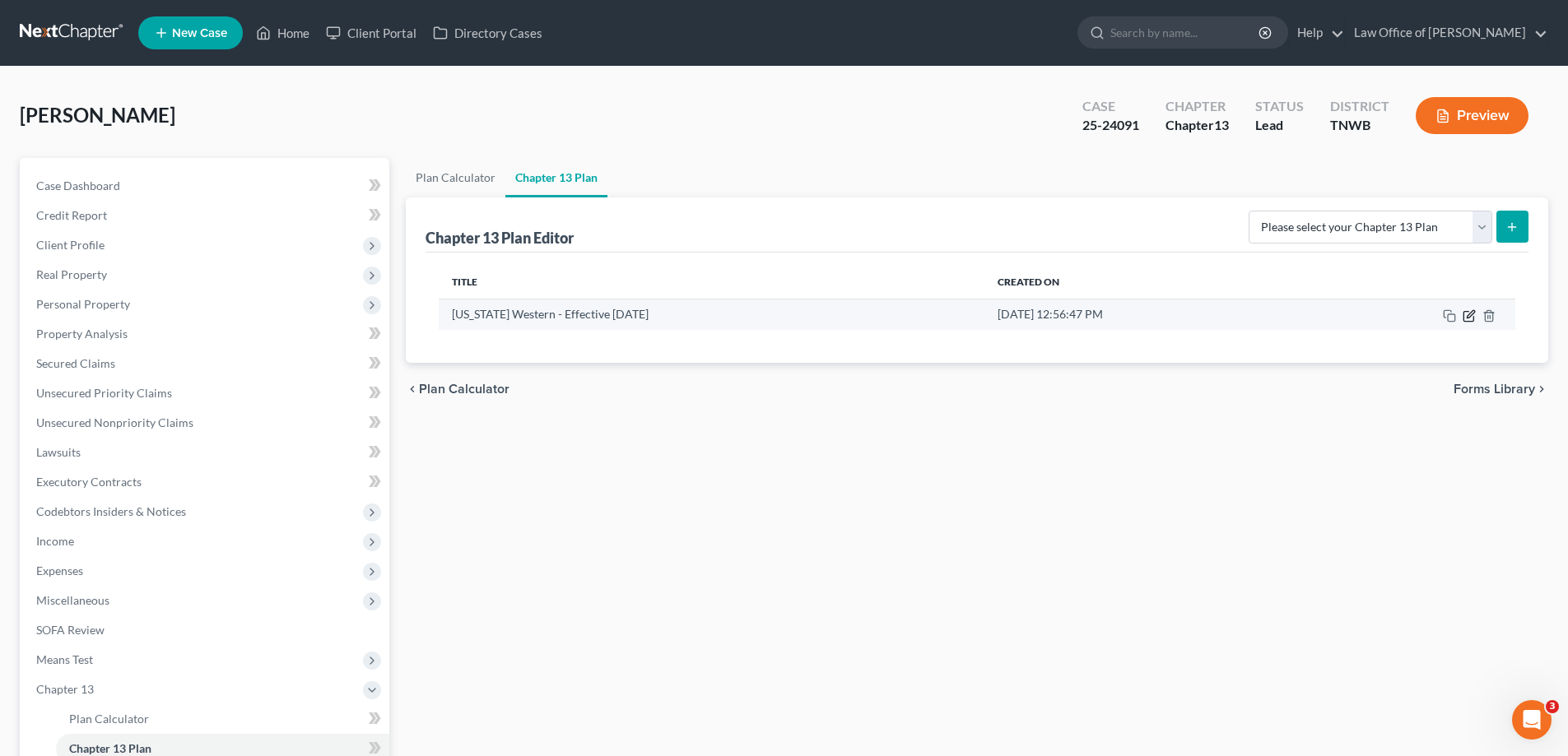
click at [1463, 317] on icon "button" at bounding box center [1468, 315] width 10 height 10
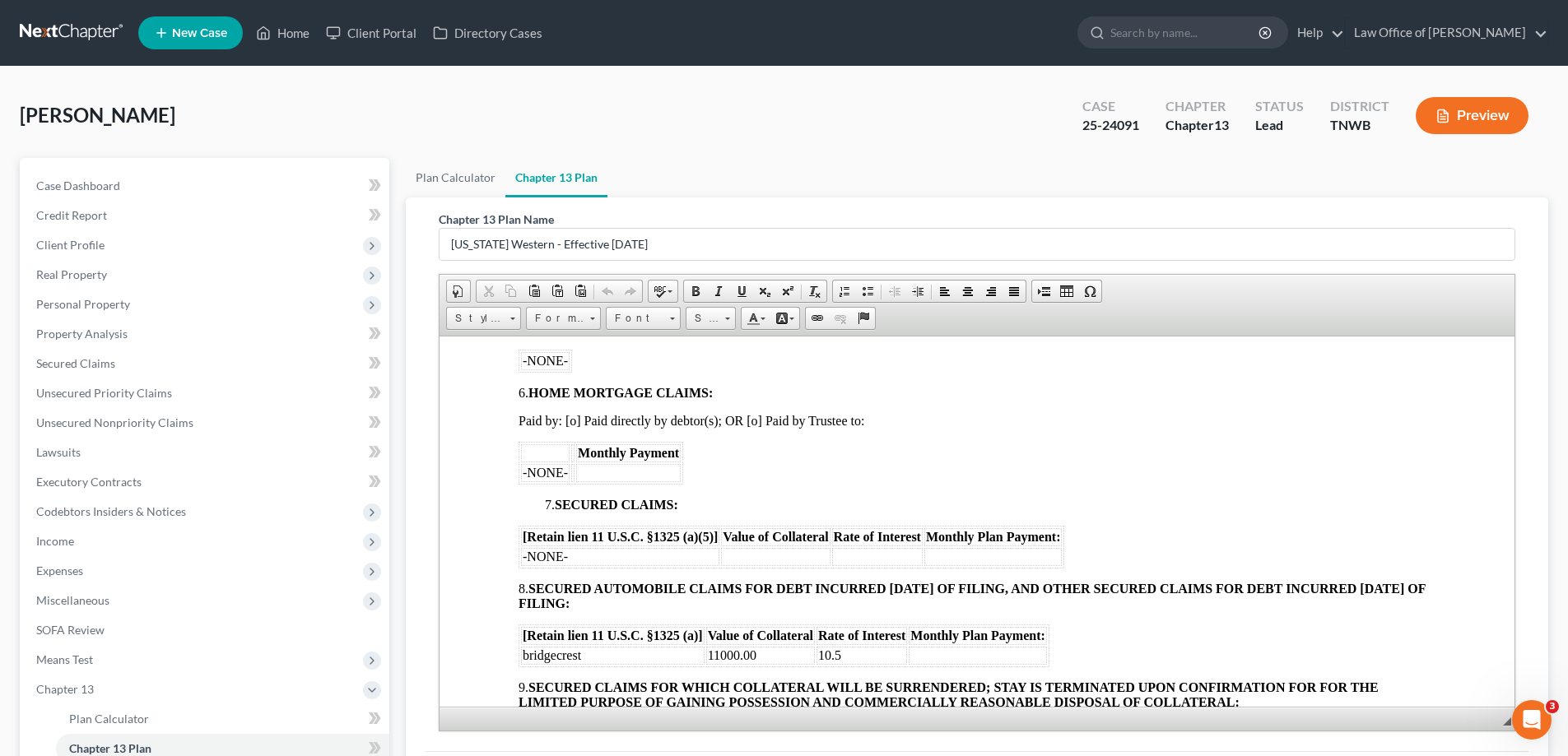
scroll to position [988, 0]
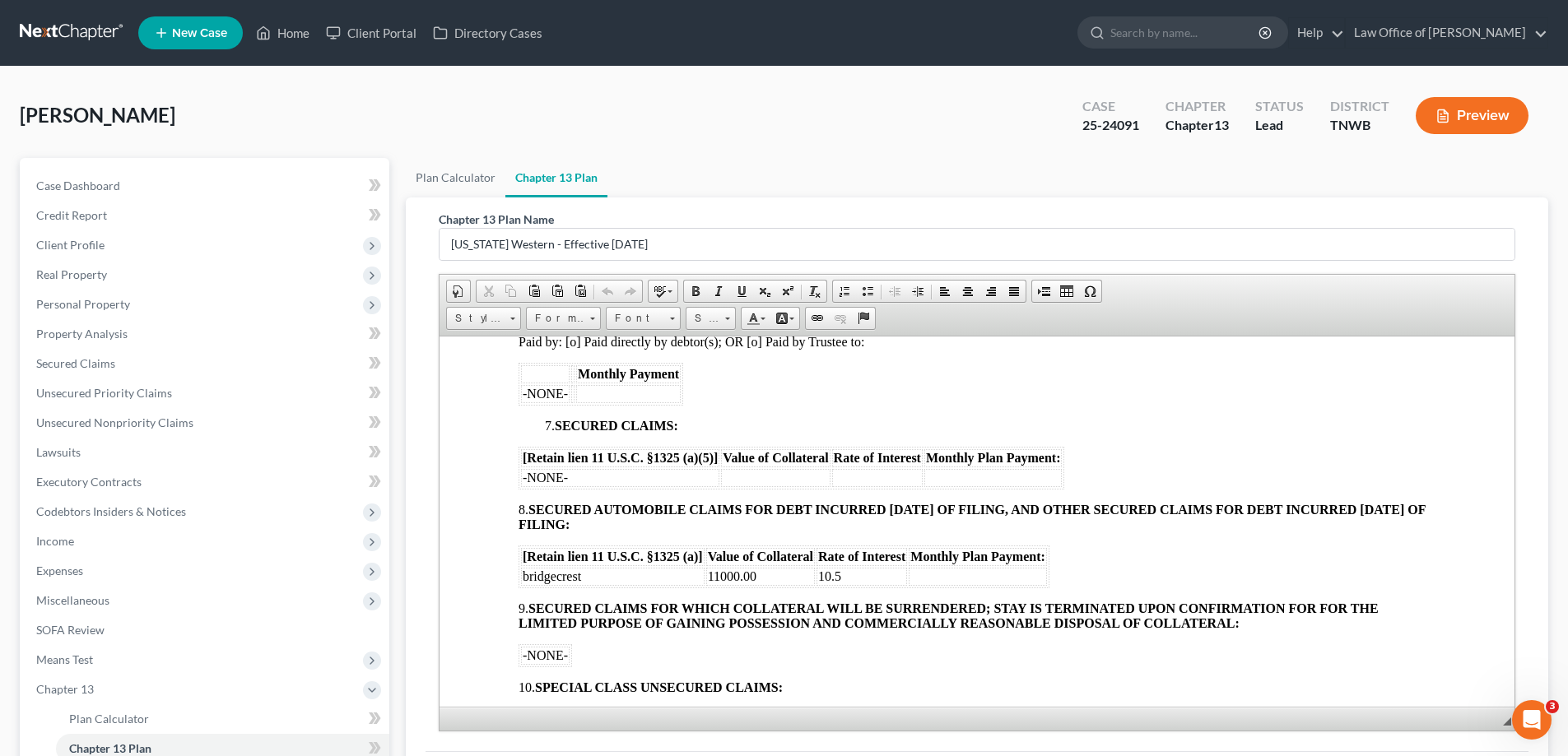
click at [975, 579] on td at bounding box center [977, 576] width 138 height 19
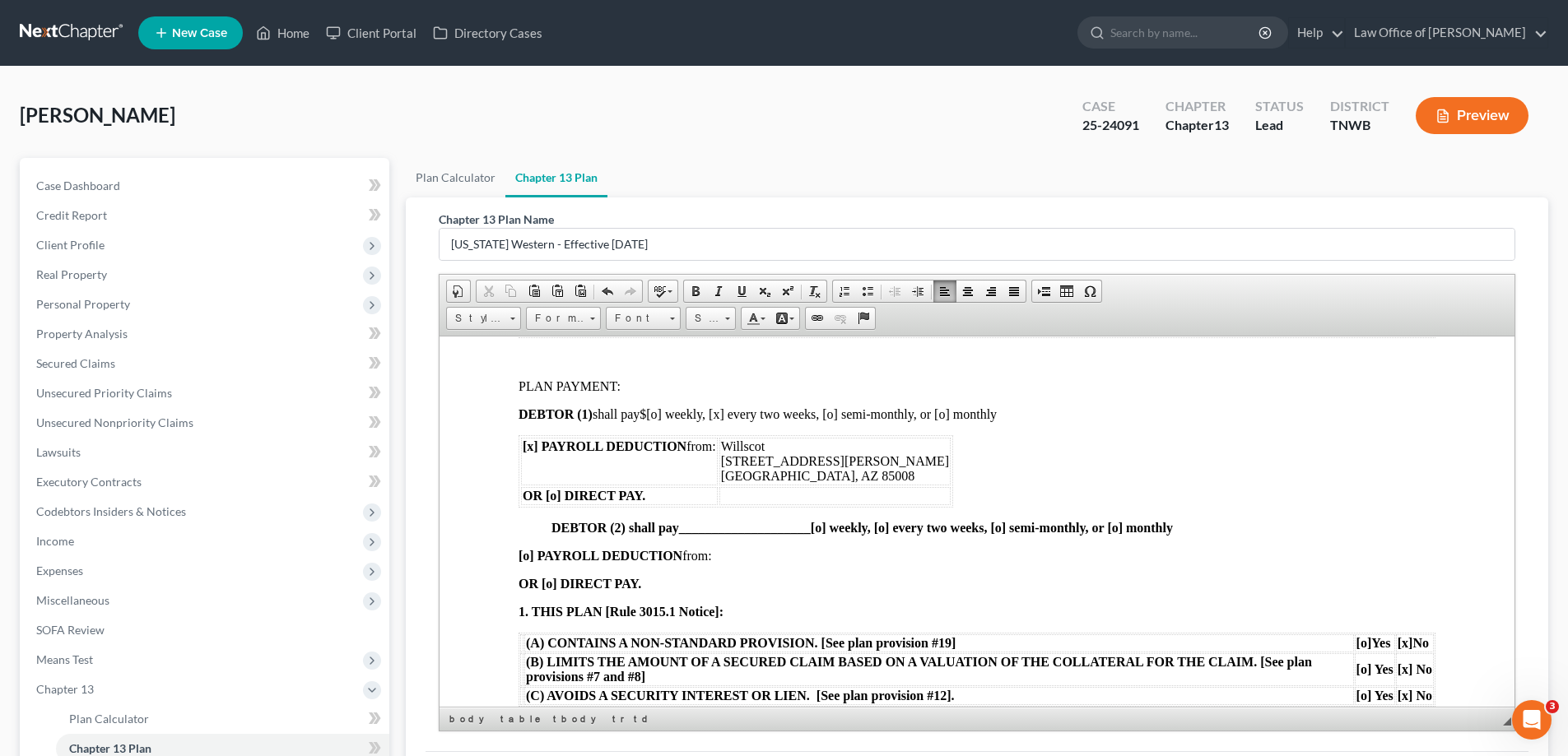
scroll to position [247, 0]
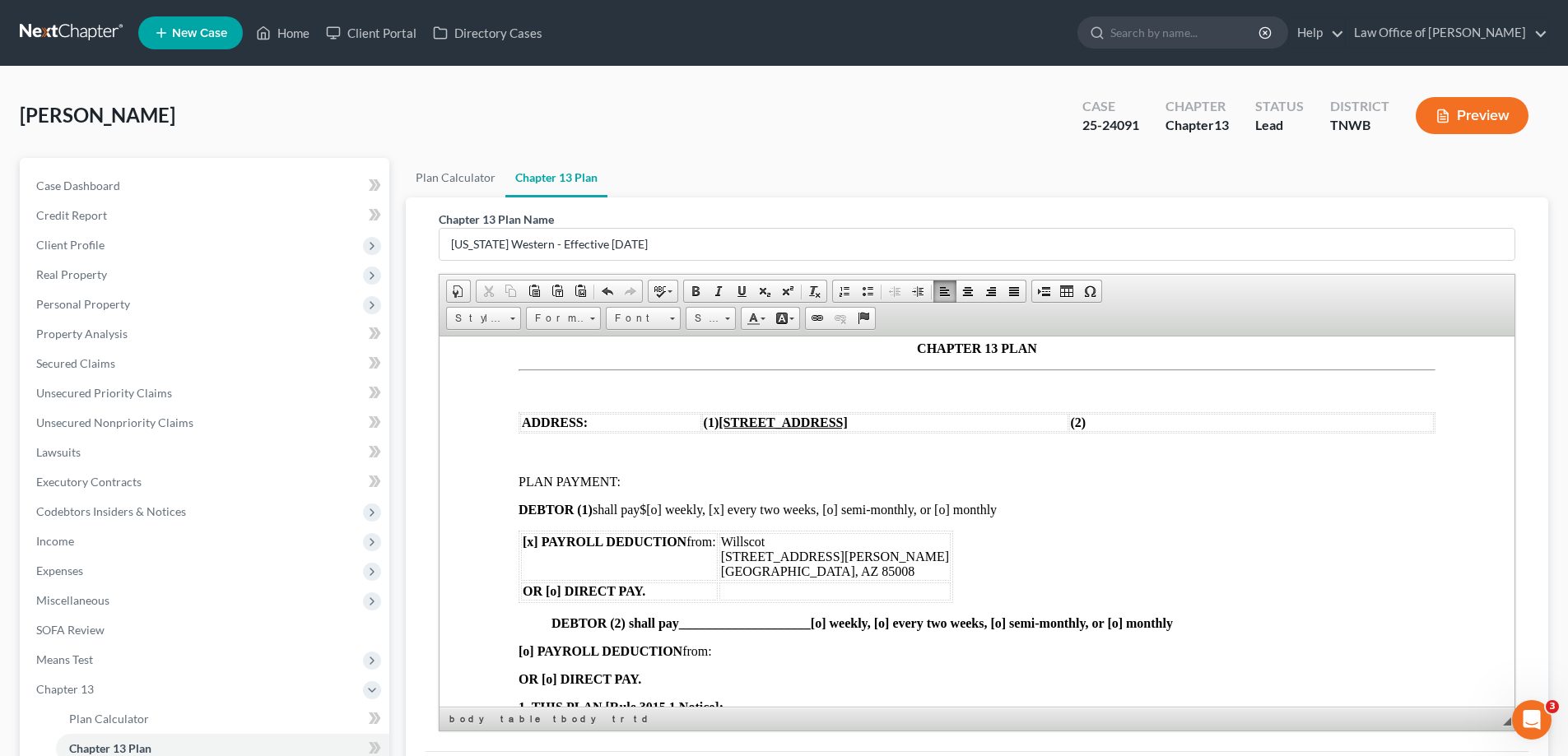
click at [646, 511] on span "$" at bounding box center [642, 508] width 6 height 14
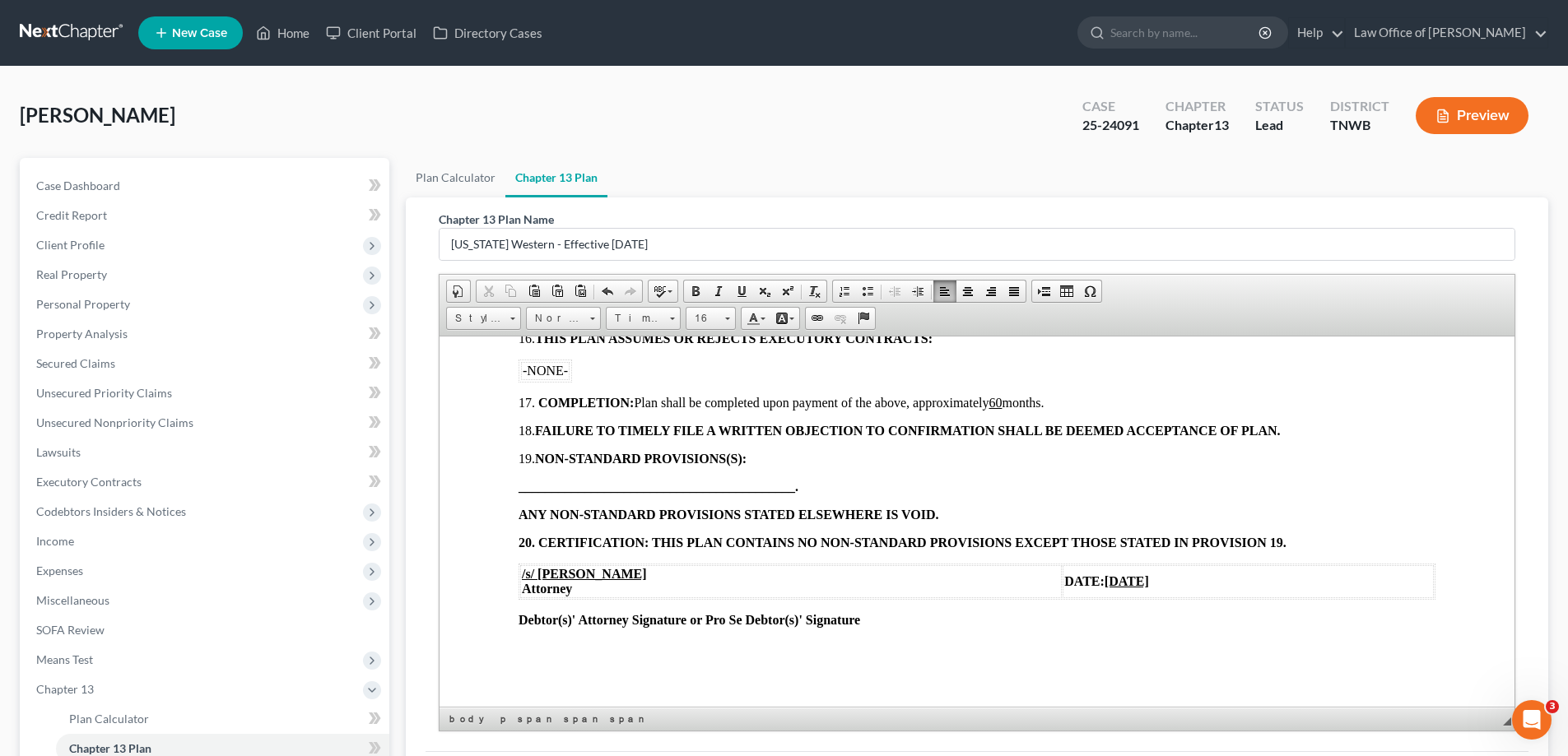
scroll to position [208, 0]
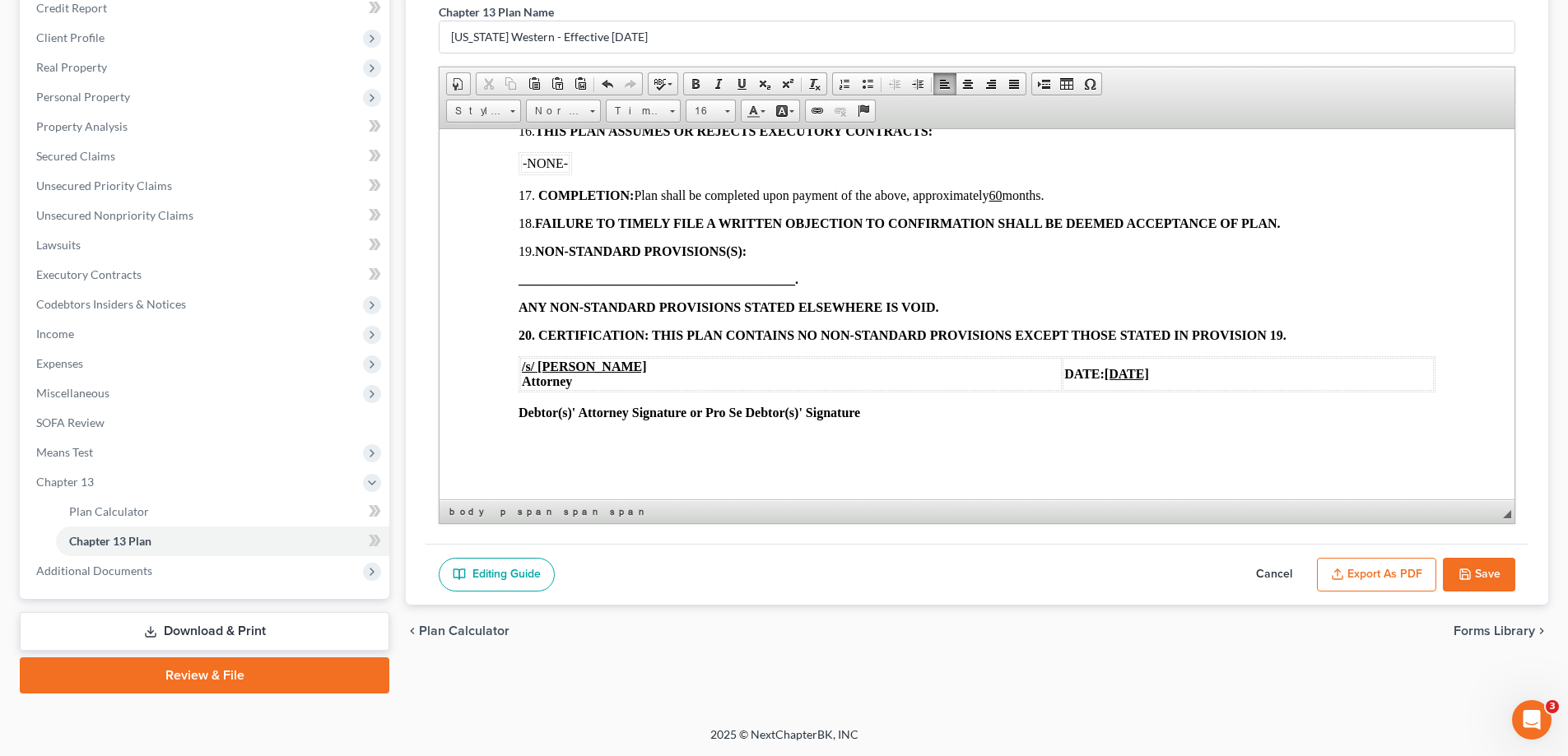
click at [1463, 580] on button "Save" at bounding box center [1479, 574] width 72 height 34
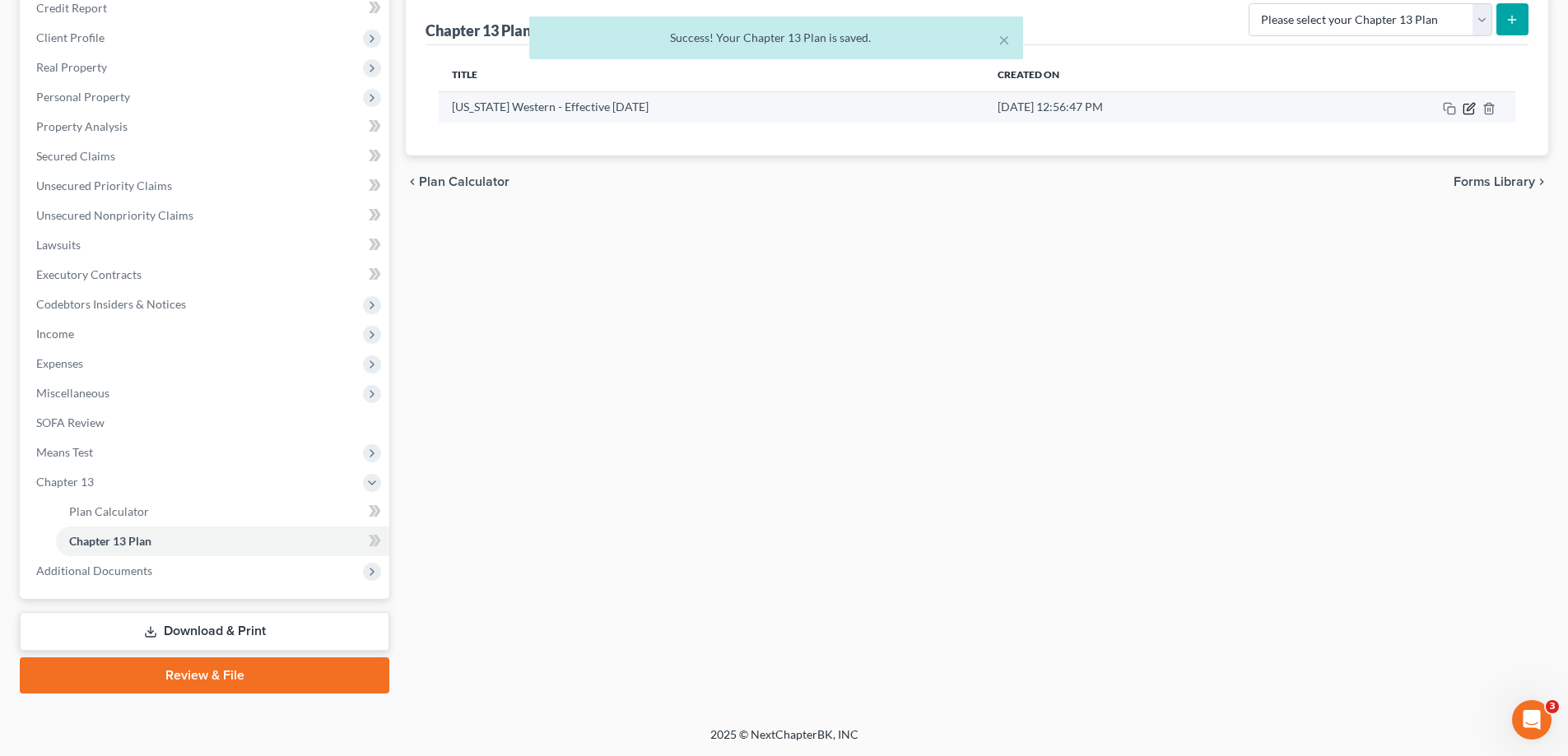
click at [1470, 111] on icon "button" at bounding box center [1469, 109] width 13 height 13
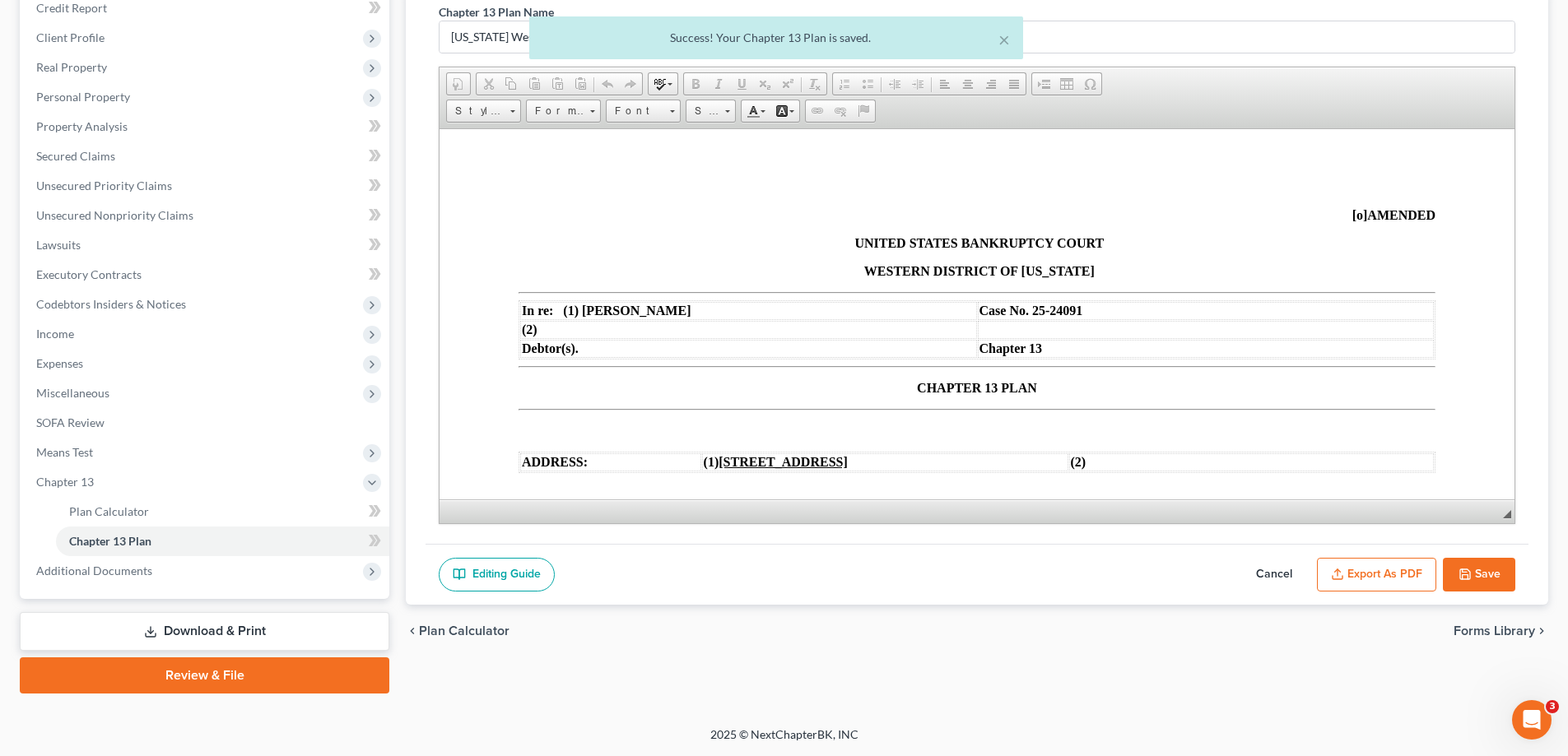
scroll to position [0, 0]
click at [1354, 577] on button "Export as PDF" at bounding box center [1376, 574] width 120 height 34
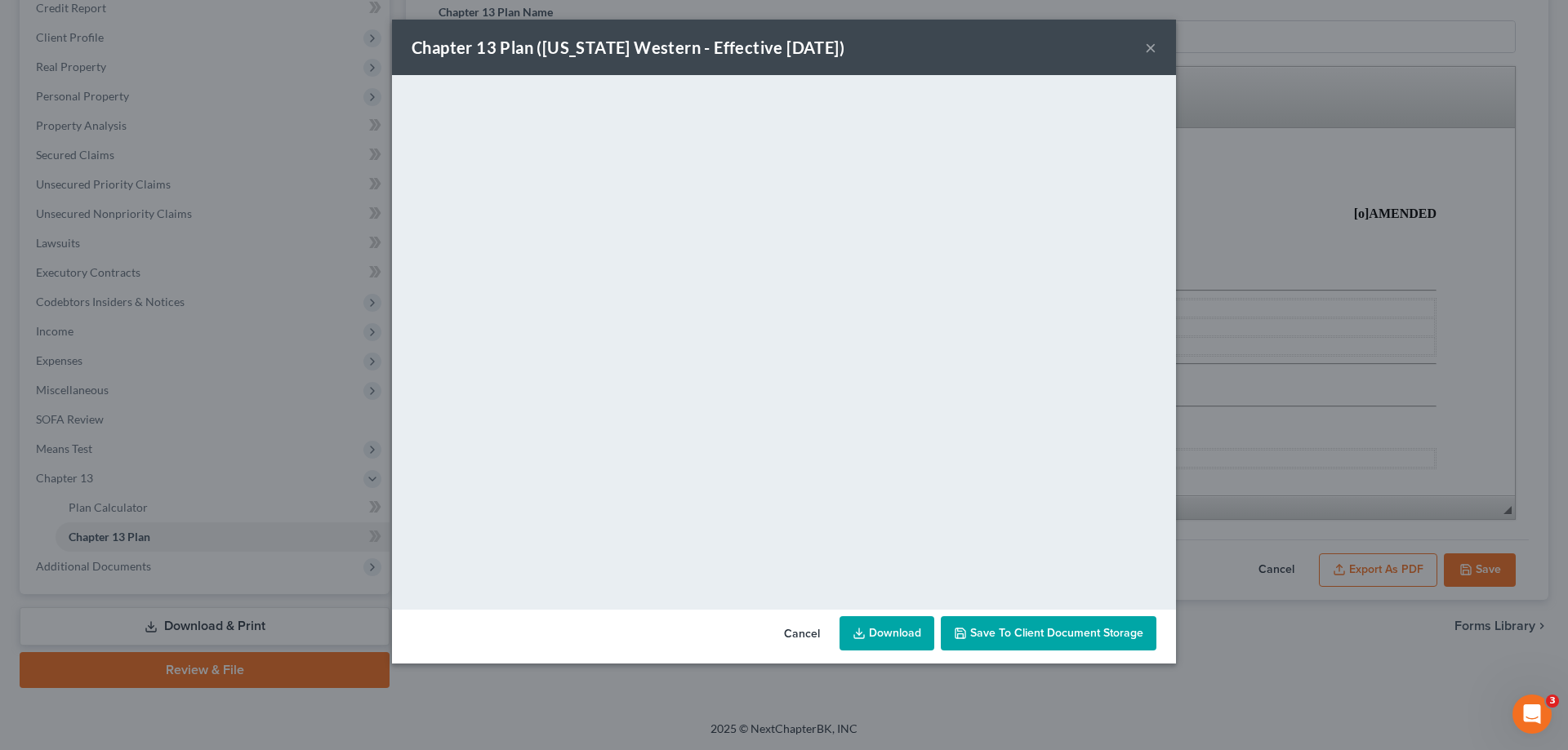
click at [1146, 52] on button "×" at bounding box center [1151, 47] width 11 height 19
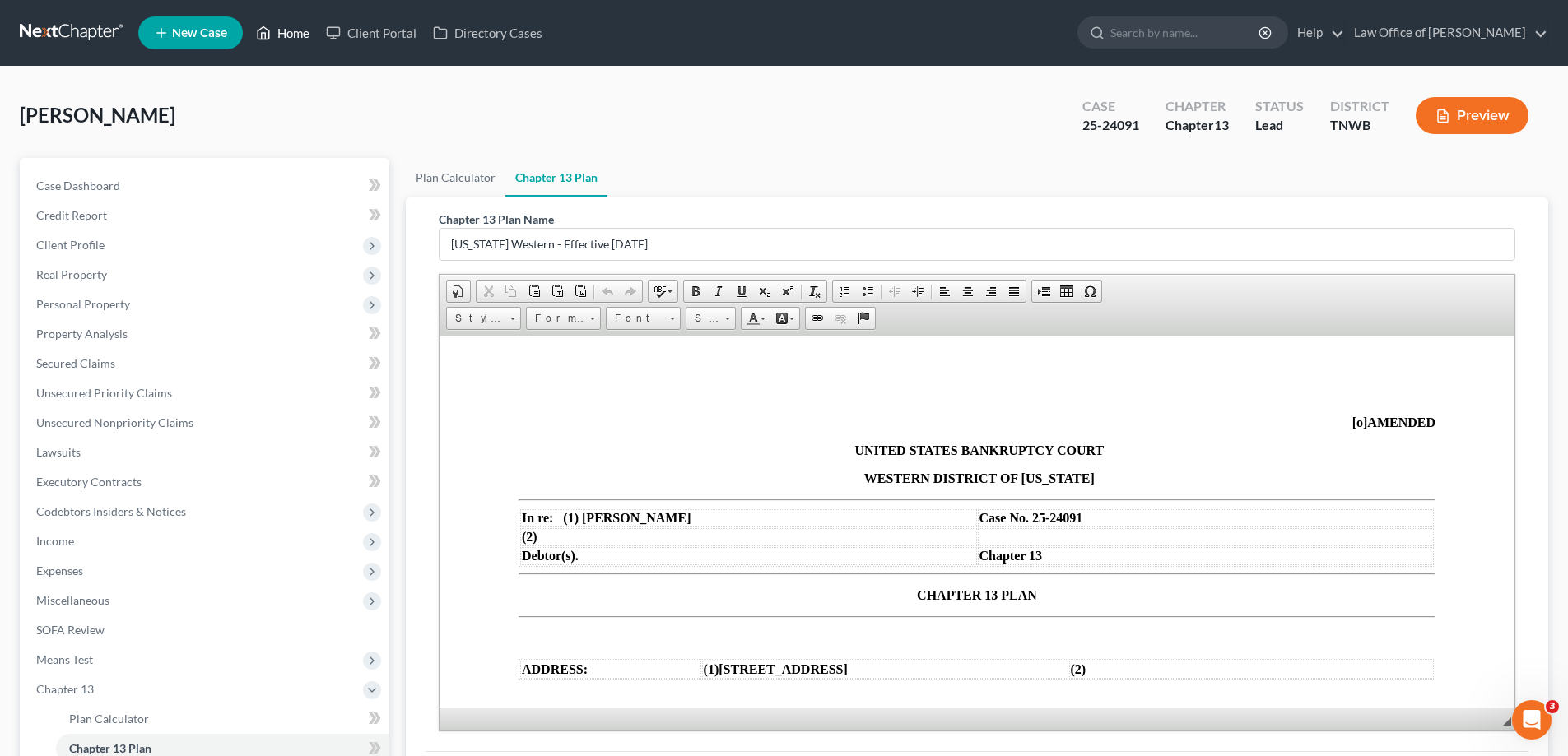
click at [295, 27] on link "Home" at bounding box center [282, 33] width 70 height 30
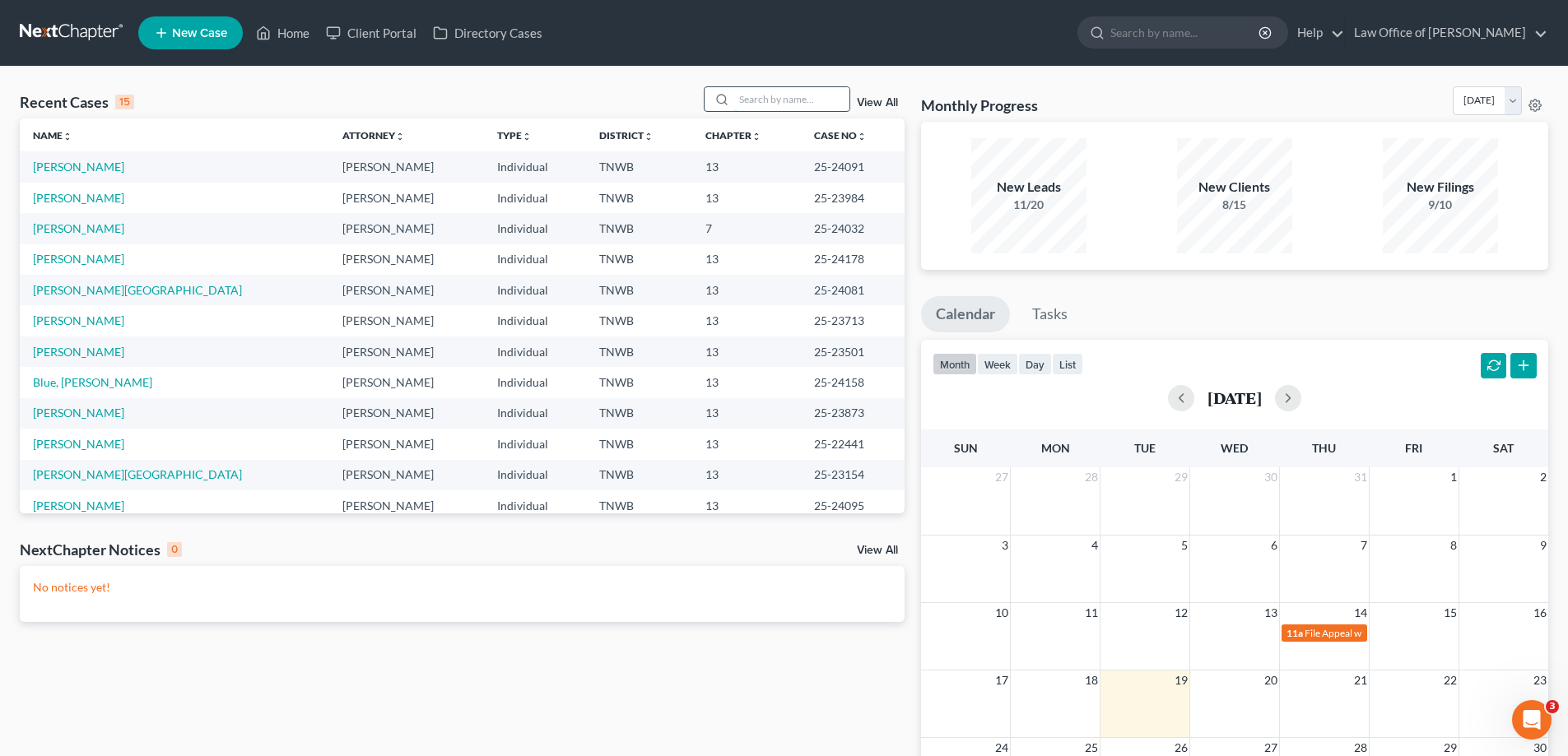
click at [791, 94] on input "search" at bounding box center [791, 99] width 115 height 24
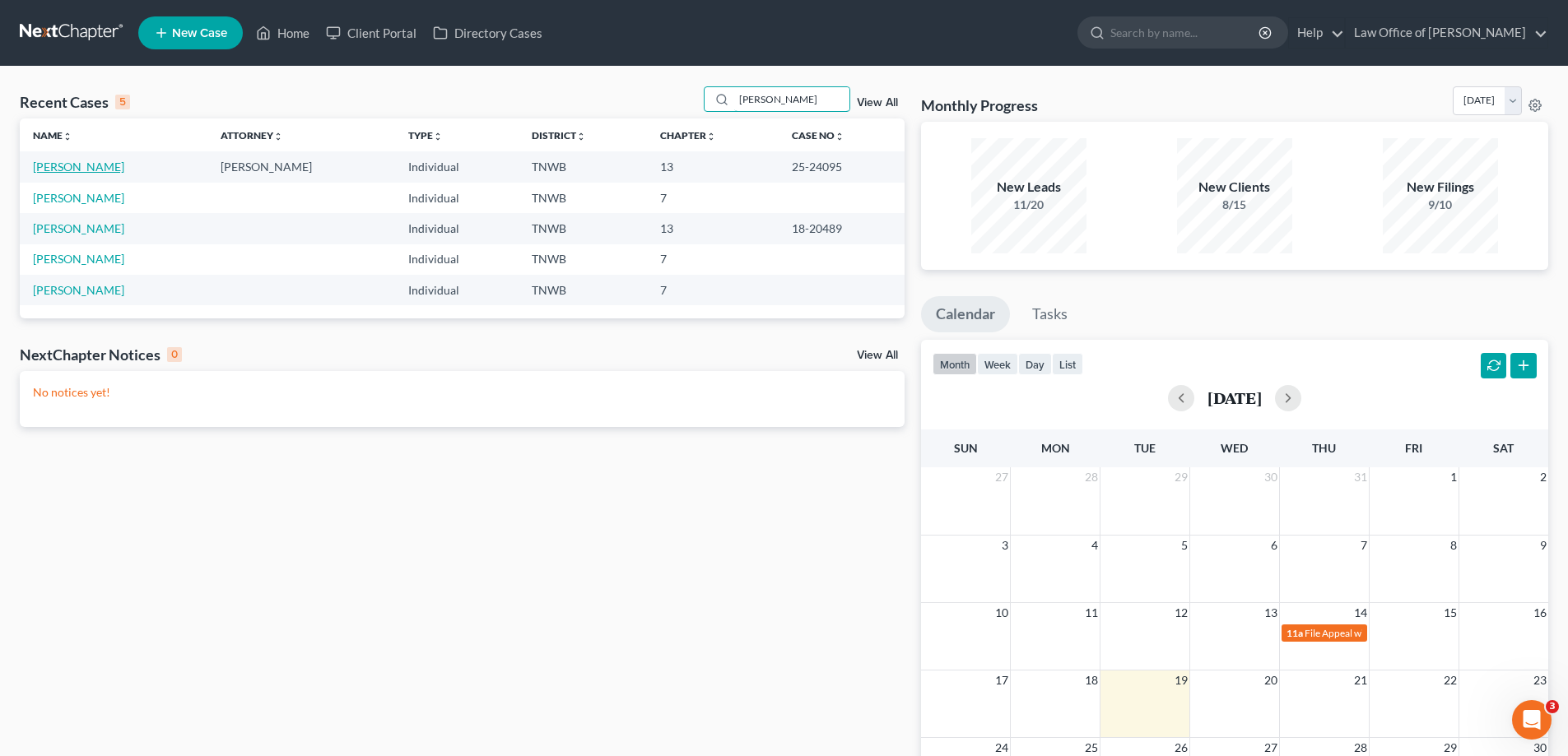
type input "[PERSON_NAME]"
click at [96, 164] on link "[PERSON_NAME]" at bounding box center [78, 166] width 91 height 14
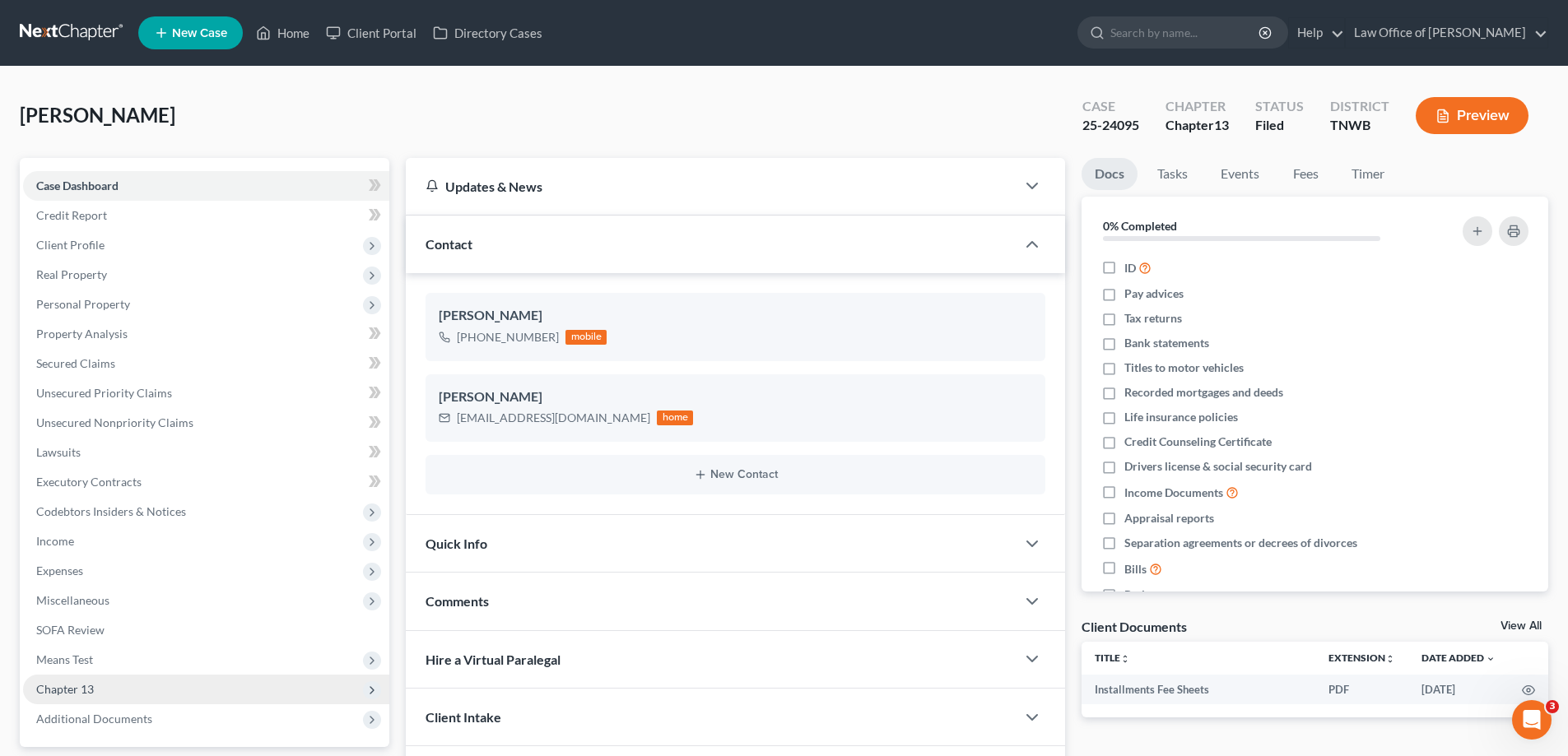
scroll to position [148, 0]
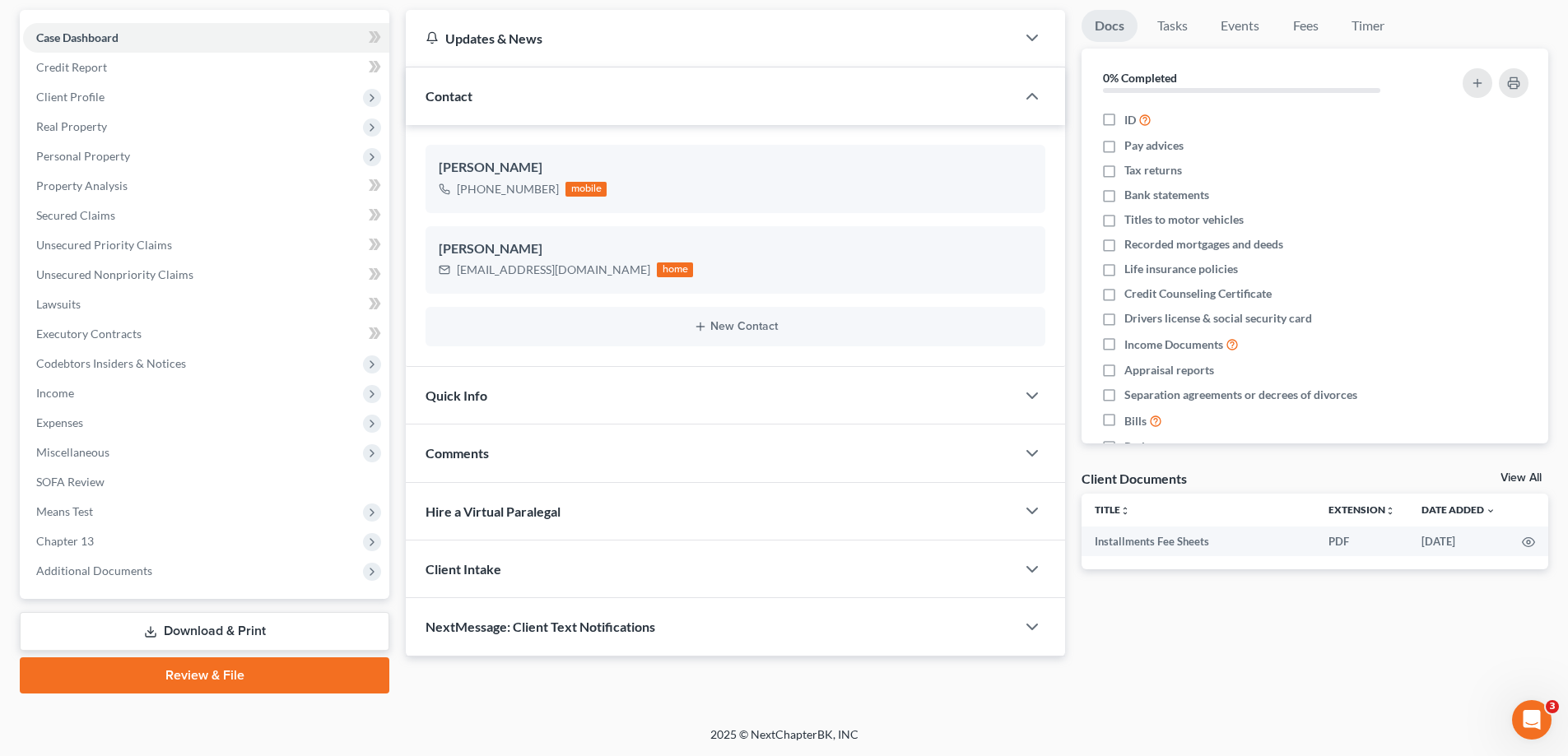
click at [208, 629] on link "Download & Print" at bounding box center [204, 632] width 369 height 39
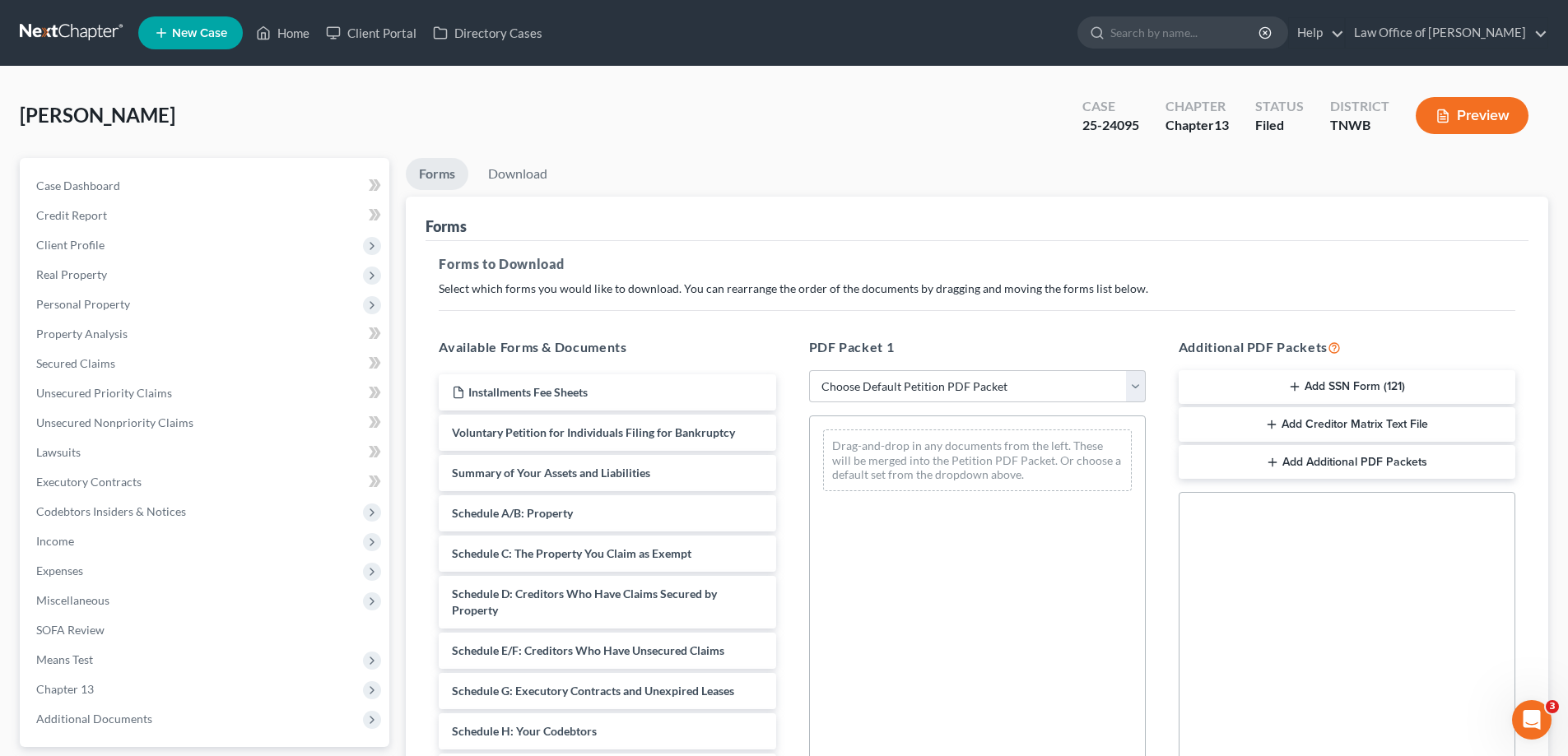
click at [1359, 378] on button "Add SSN Form (121)" at bounding box center [1346, 387] width 337 height 34
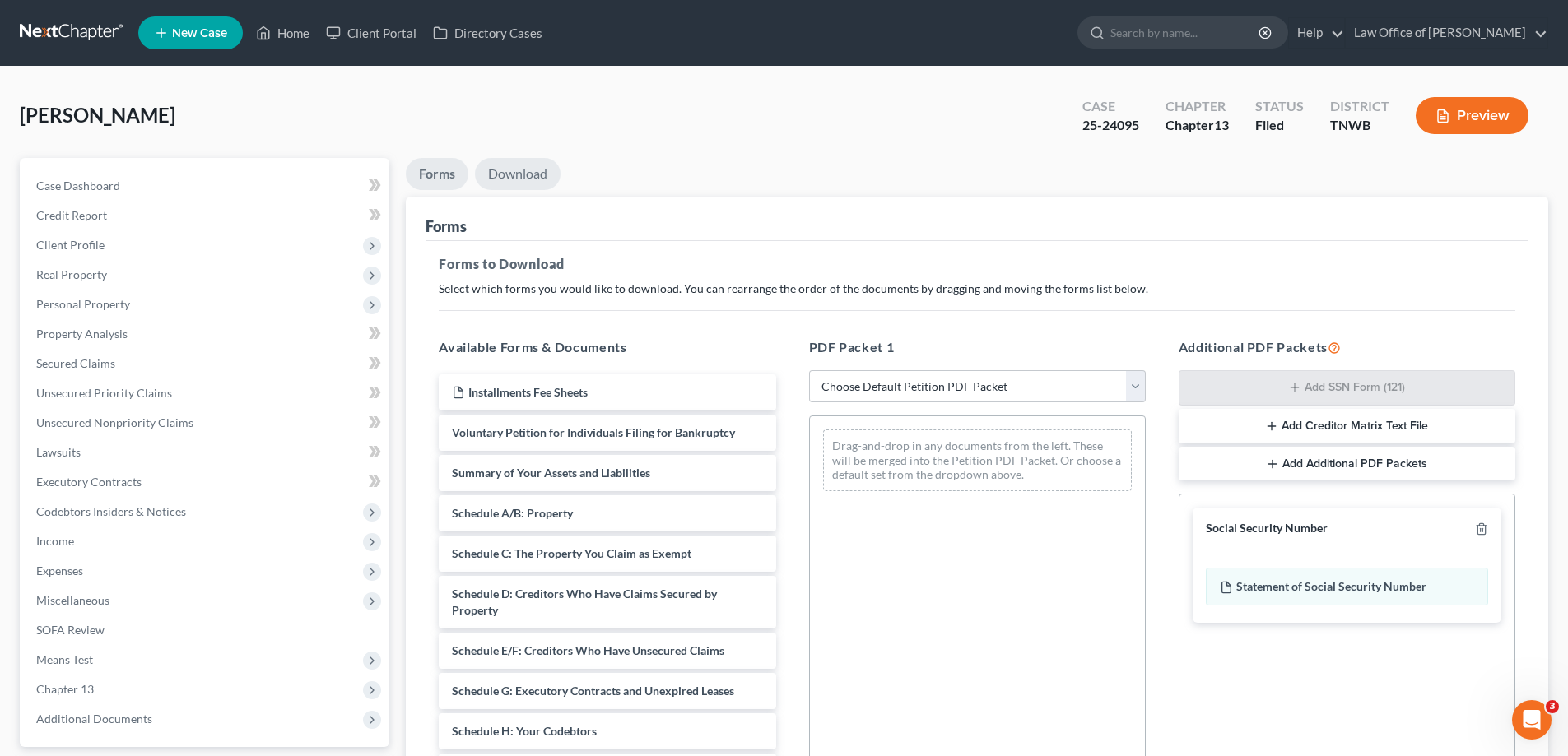
click at [536, 176] on link "Download" at bounding box center [518, 173] width 85 height 32
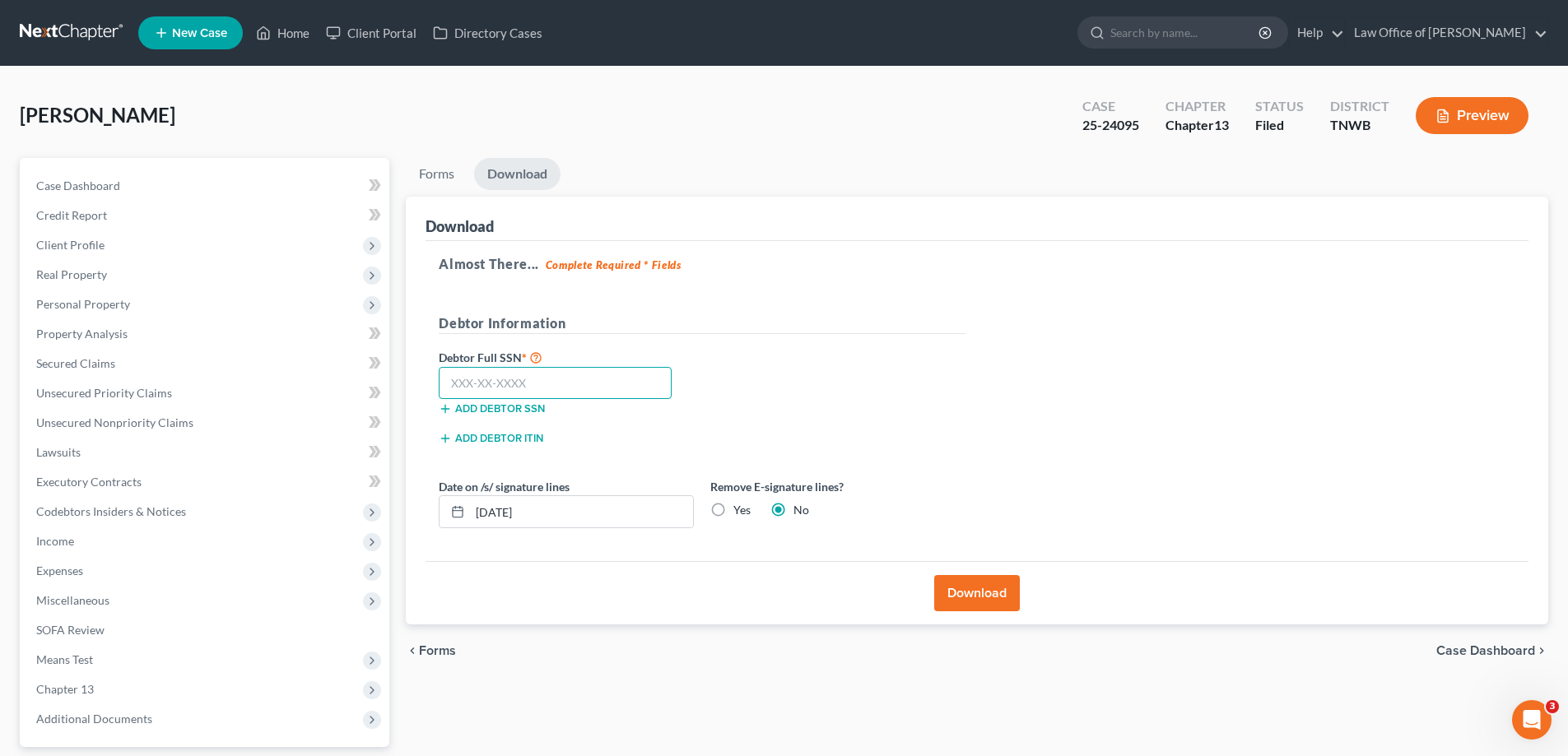
click at [575, 378] on input "text" at bounding box center [555, 383] width 233 height 32
type input "408-23-0489"
click at [975, 593] on button "Download" at bounding box center [977, 593] width 85 height 36
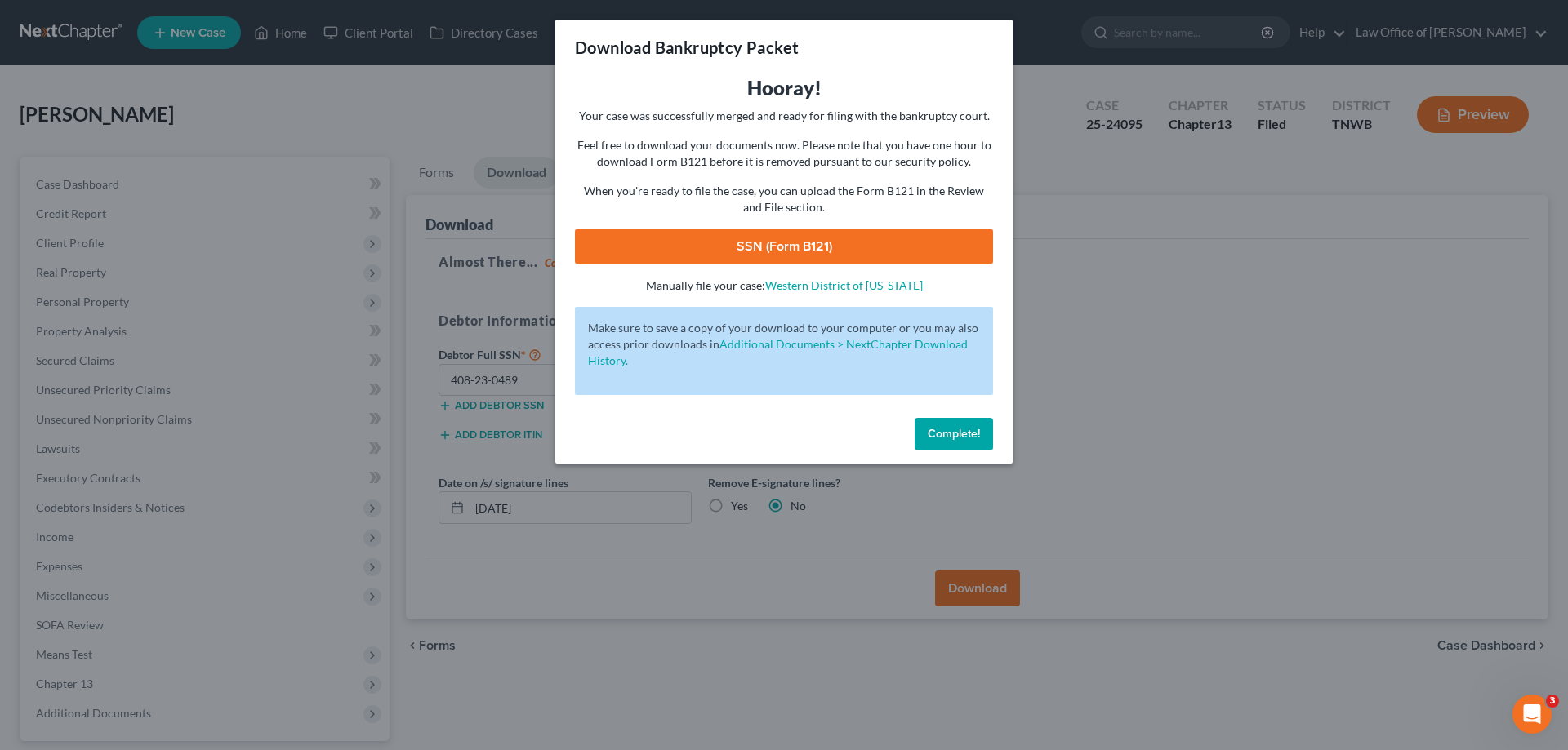
click at [856, 243] on link "SSN (Form B121)" at bounding box center [784, 246] width 418 height 36
drag, startPoint x: 954, startPoint y: 437, endPoint x: 433, endPoint y: 198, distance: 573.2
click at [954, 434] on span "Complete!" at bounding box center [954, 433] width 52 height 14
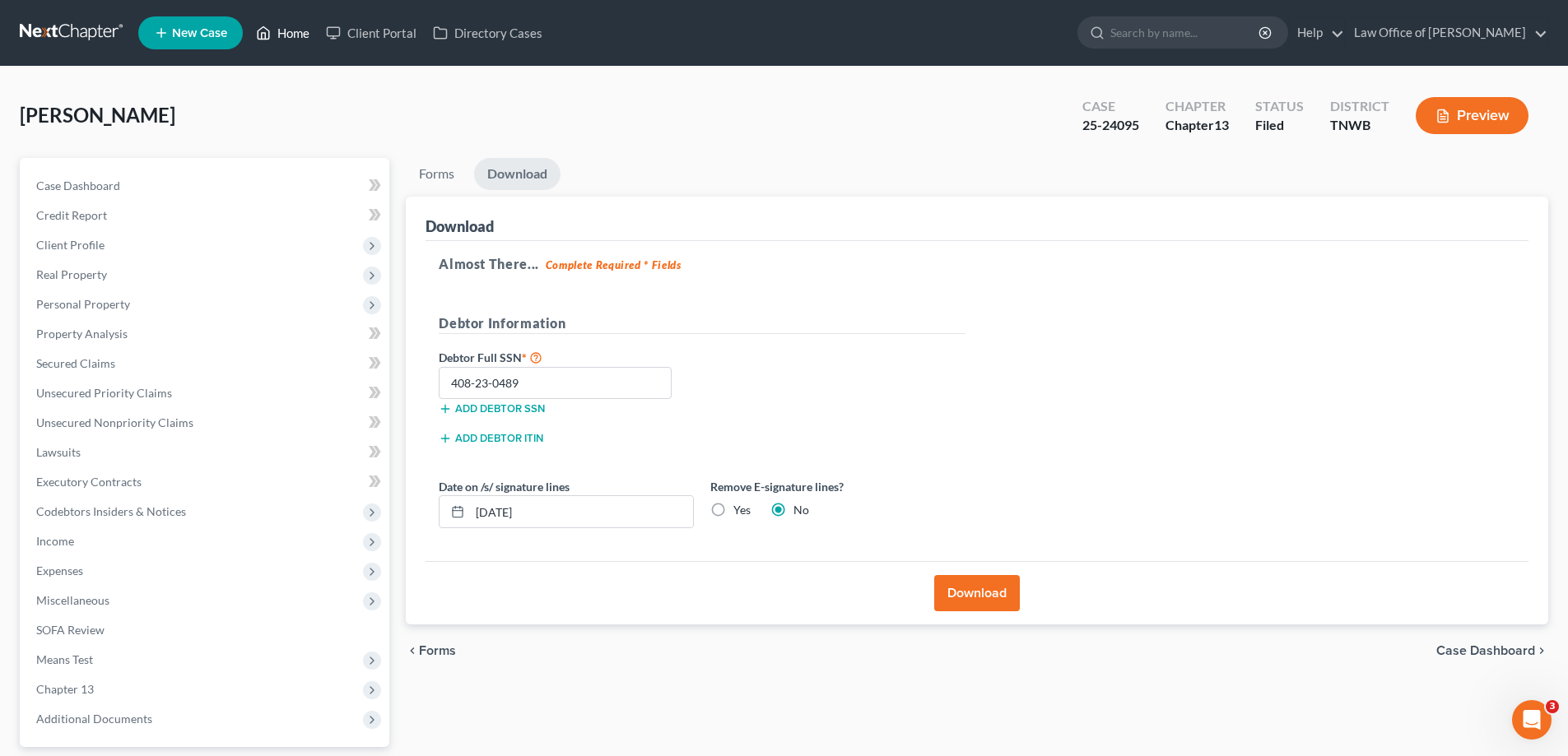
click at [302, 31] on link "Home" at bounding box center [282, 33] width 70 height 30
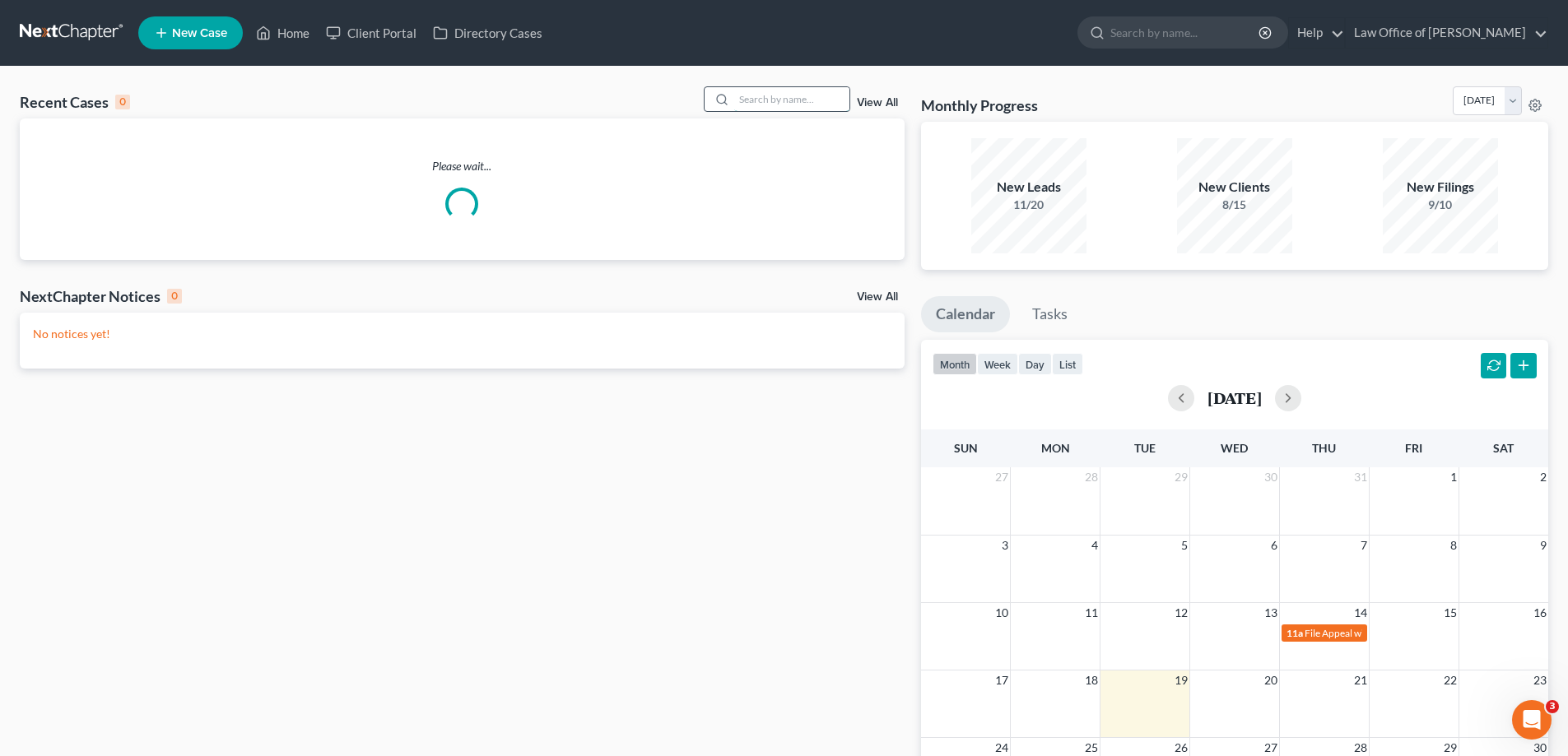
click at [799, 90] on input "search" at bounding box center [791, 99] width 115 height 24
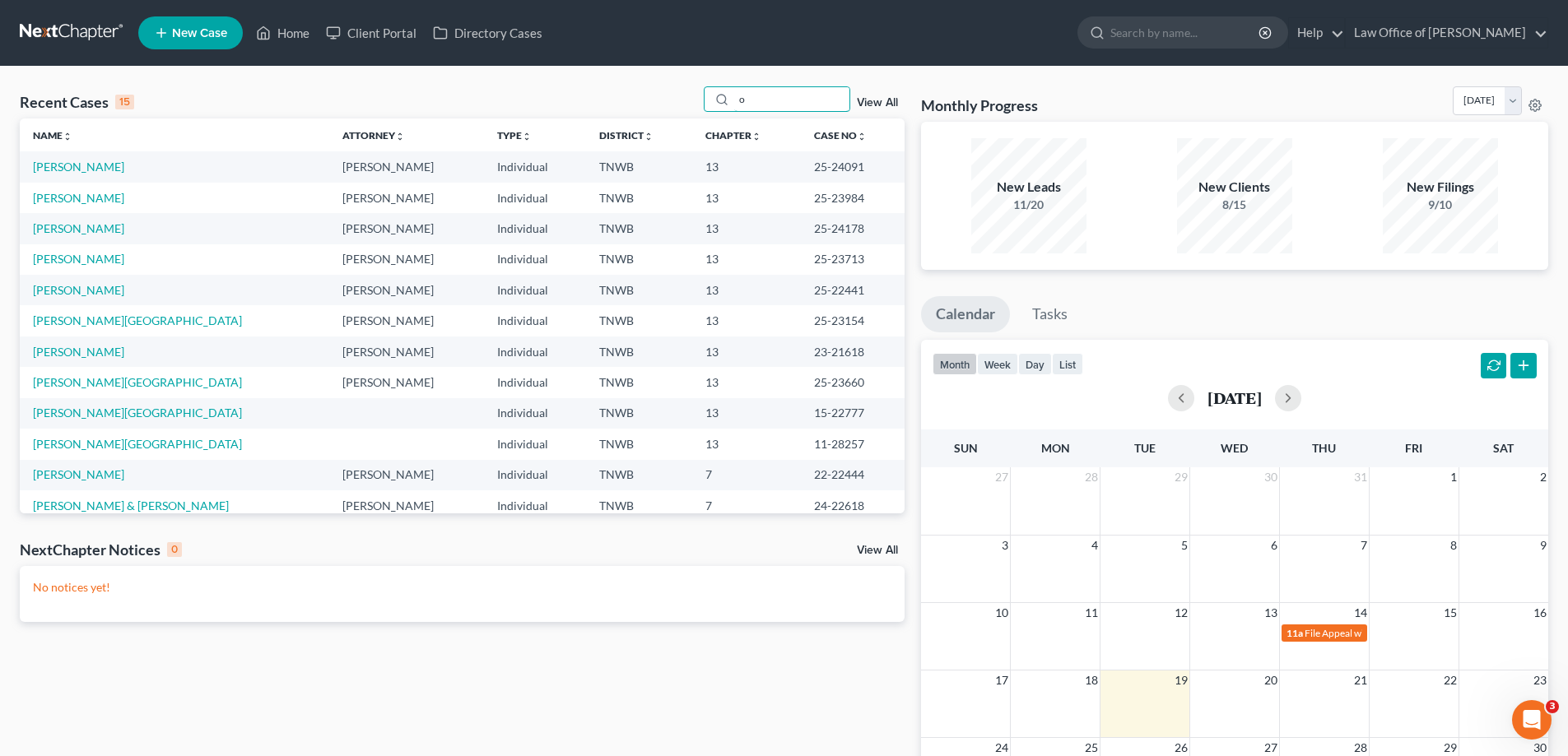
type input "o"
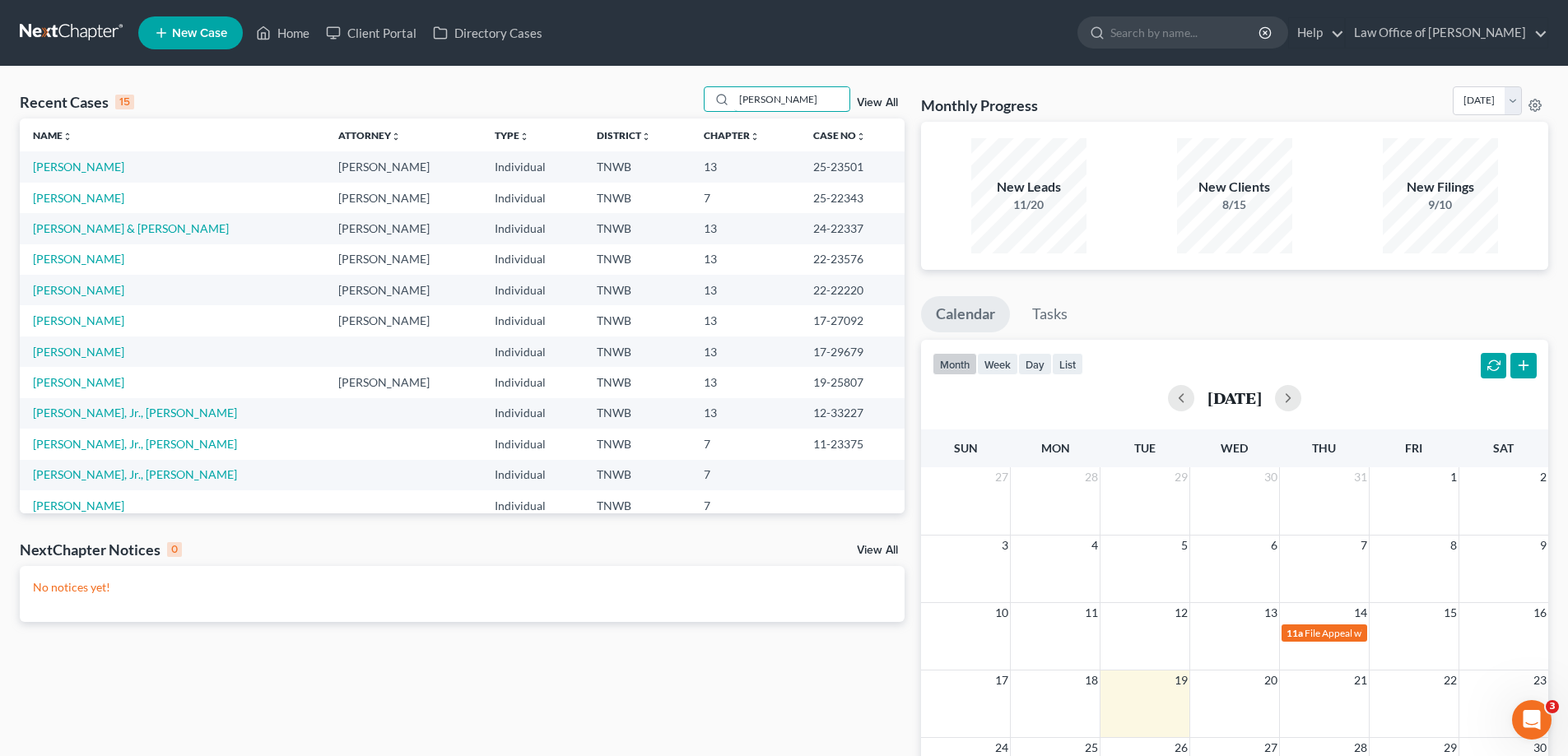
type input "[PERSON_NAME]"
click at [84, 195] on link "[PERSON_NAME]" at bounding box center [78, 198] width 91 height 14
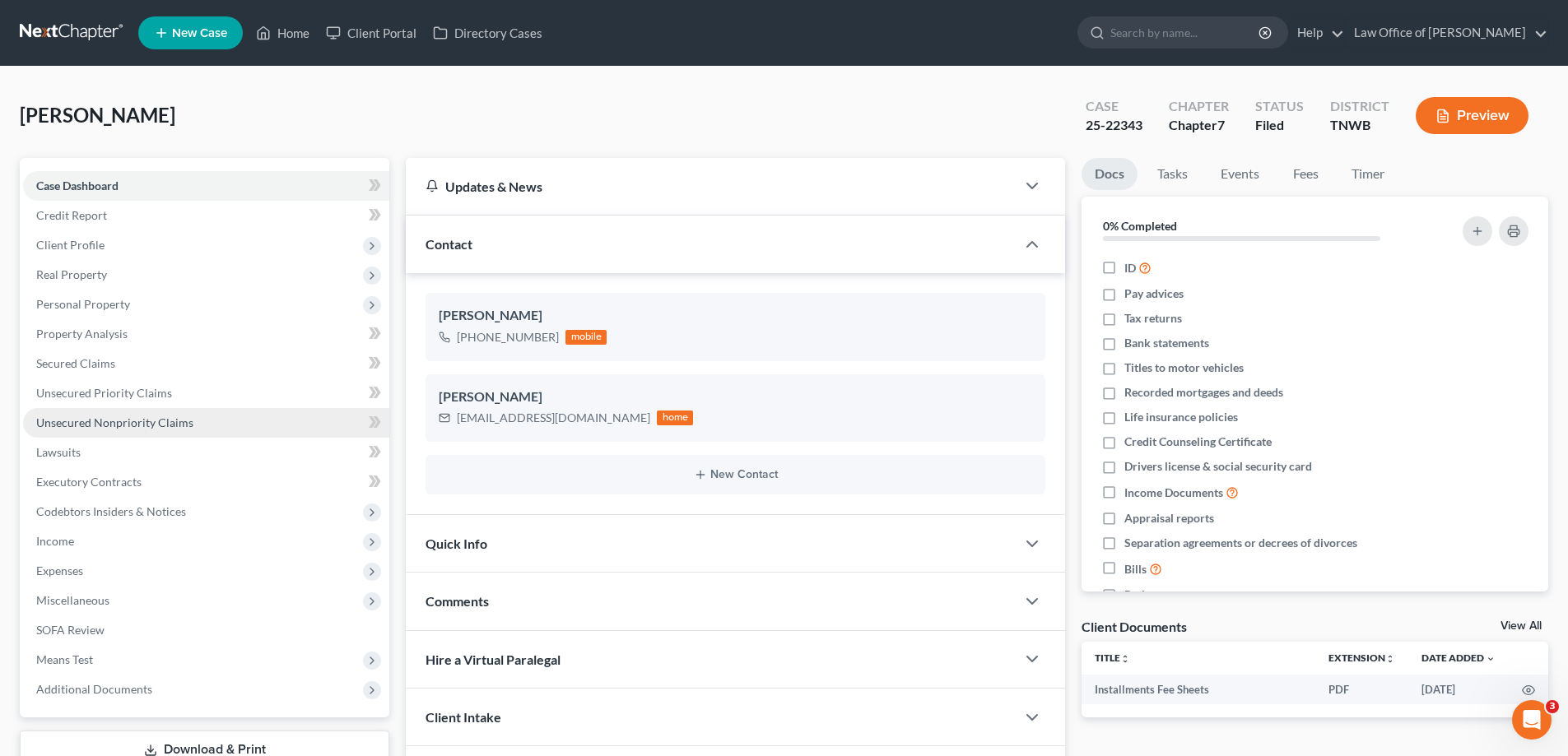
click at [142, 419] on span "Unsecured Nonpriority Claims" at bounding box center [114, 422] width 157 height 14
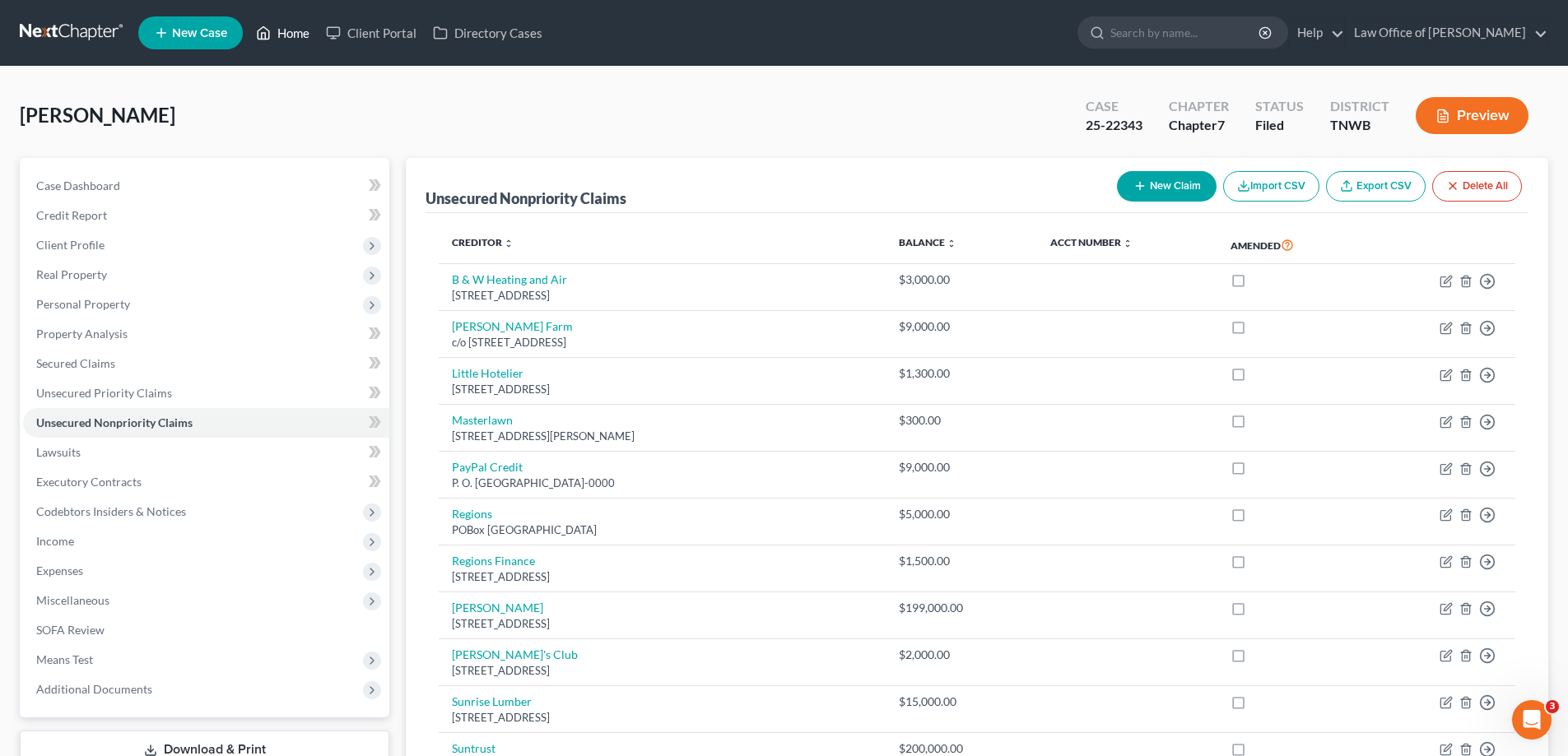
click at [288, 29] on link "Home" at bounding box center [282, 33] width 70 height 30
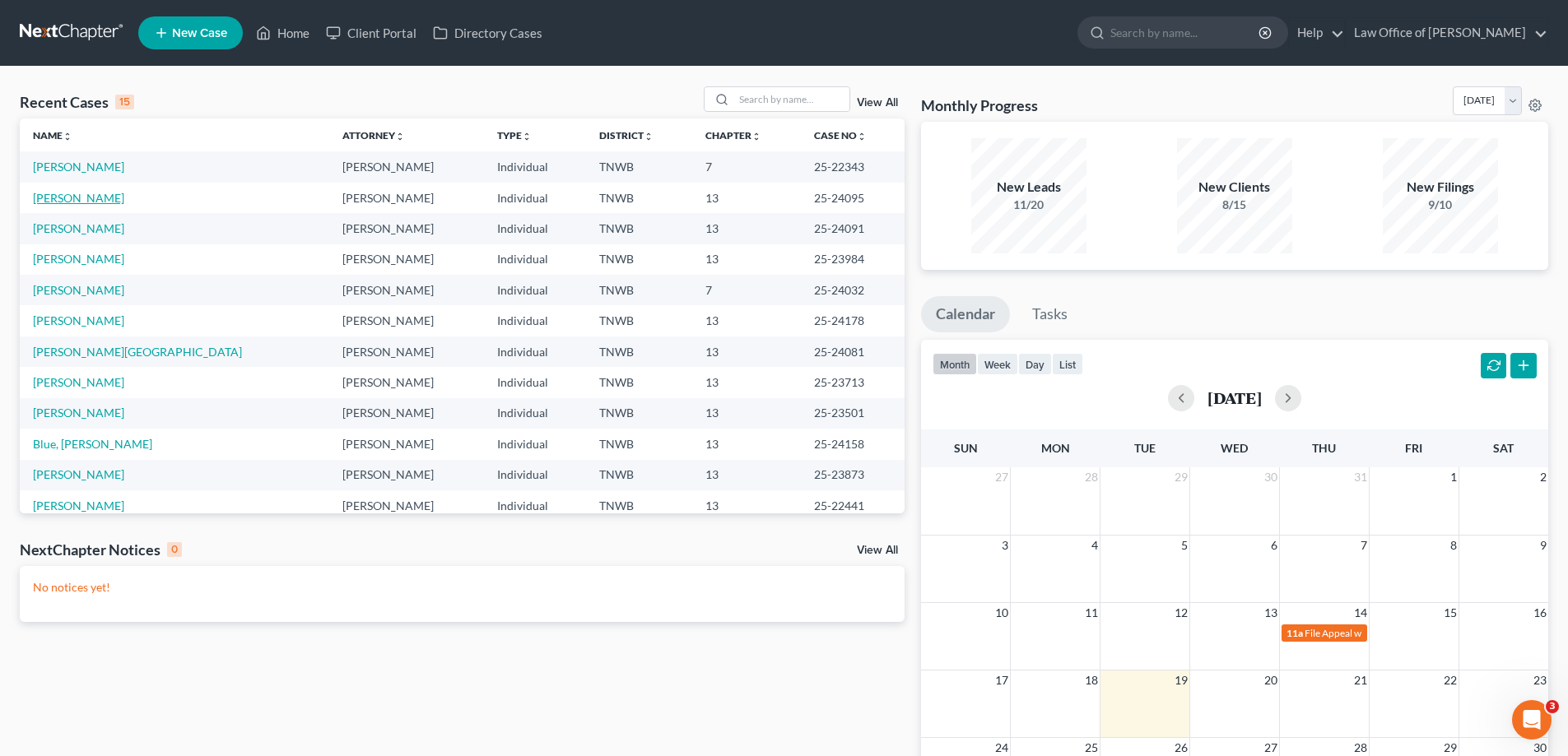
click at [45, 200] on link "[PERSON_NAME]" at bounding box center [78, 198] width 91 height 14
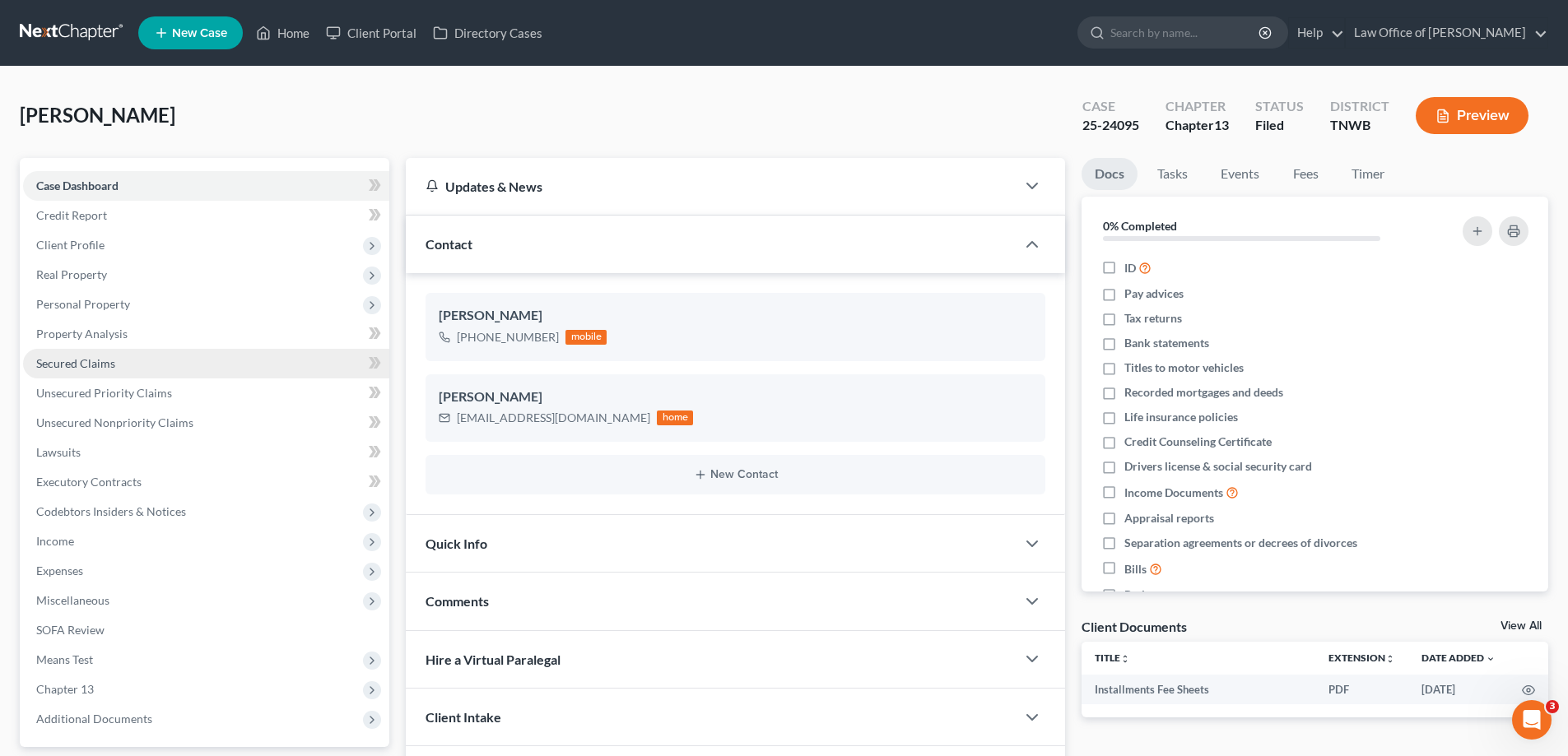
click at [87, 362] on span "Secured Claims" at bounding box center [75, 363] width 79 height 14
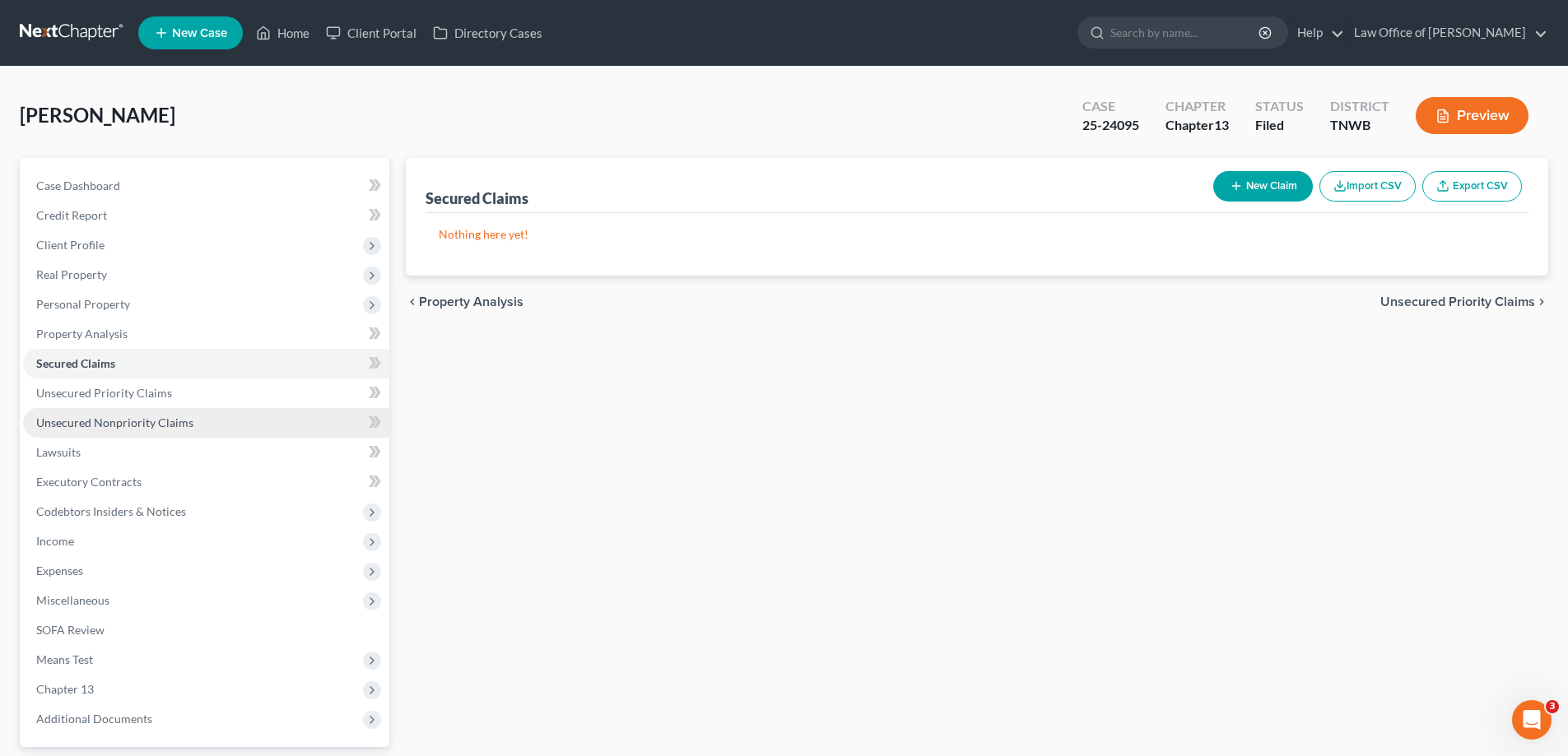
click at [121, 421] on span "Unsecured Nonpriority Claims" at bounding box center [114, 422] width 157 height 14
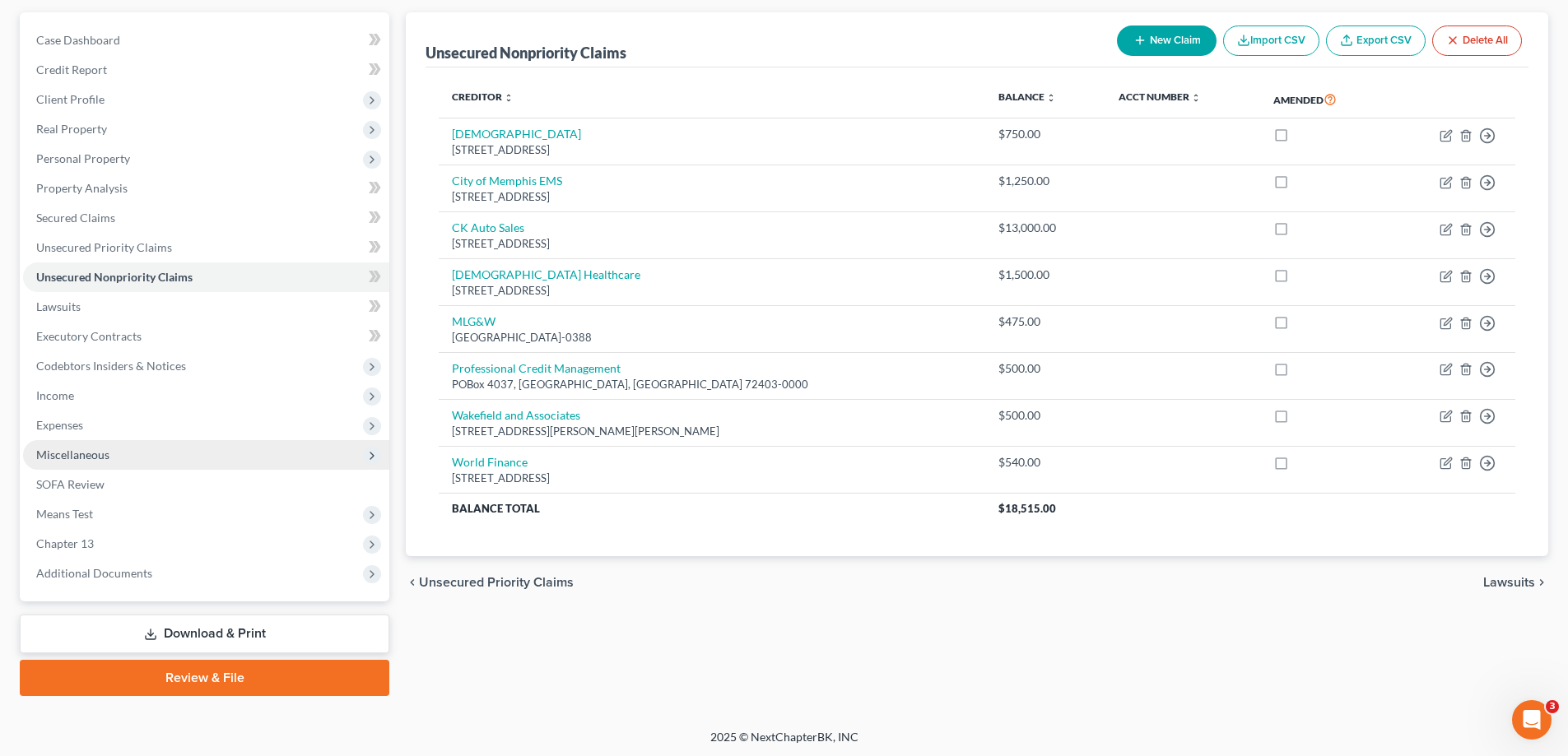
scroll to position [148, 0]
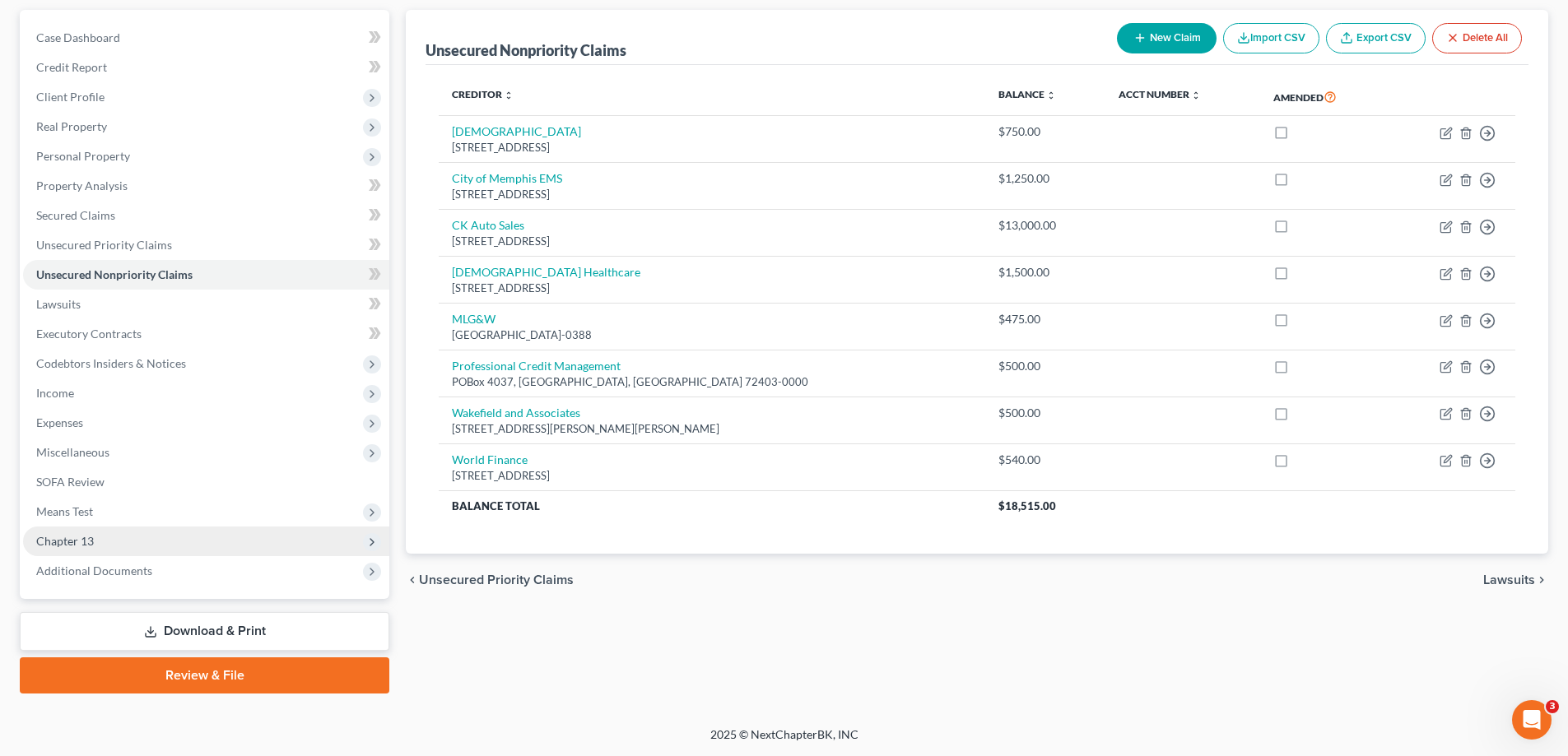
click at [98, 537] on span "Chapter 13" at bounding box center [206, 542] width 366 height 30
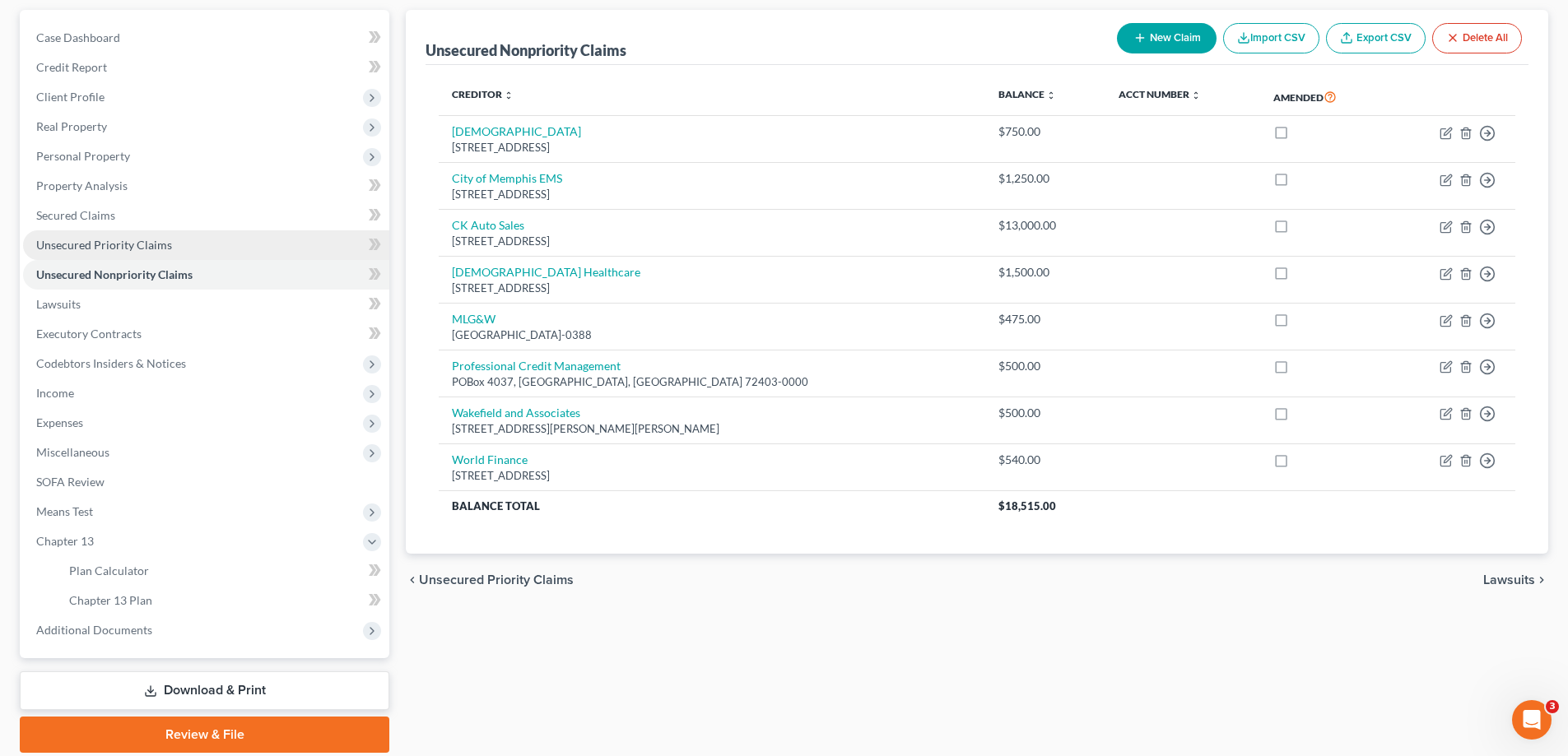
click at [112, 250] on span "Unsecured Priority Claims" at bounding box center [104, 244] width 135 height 14
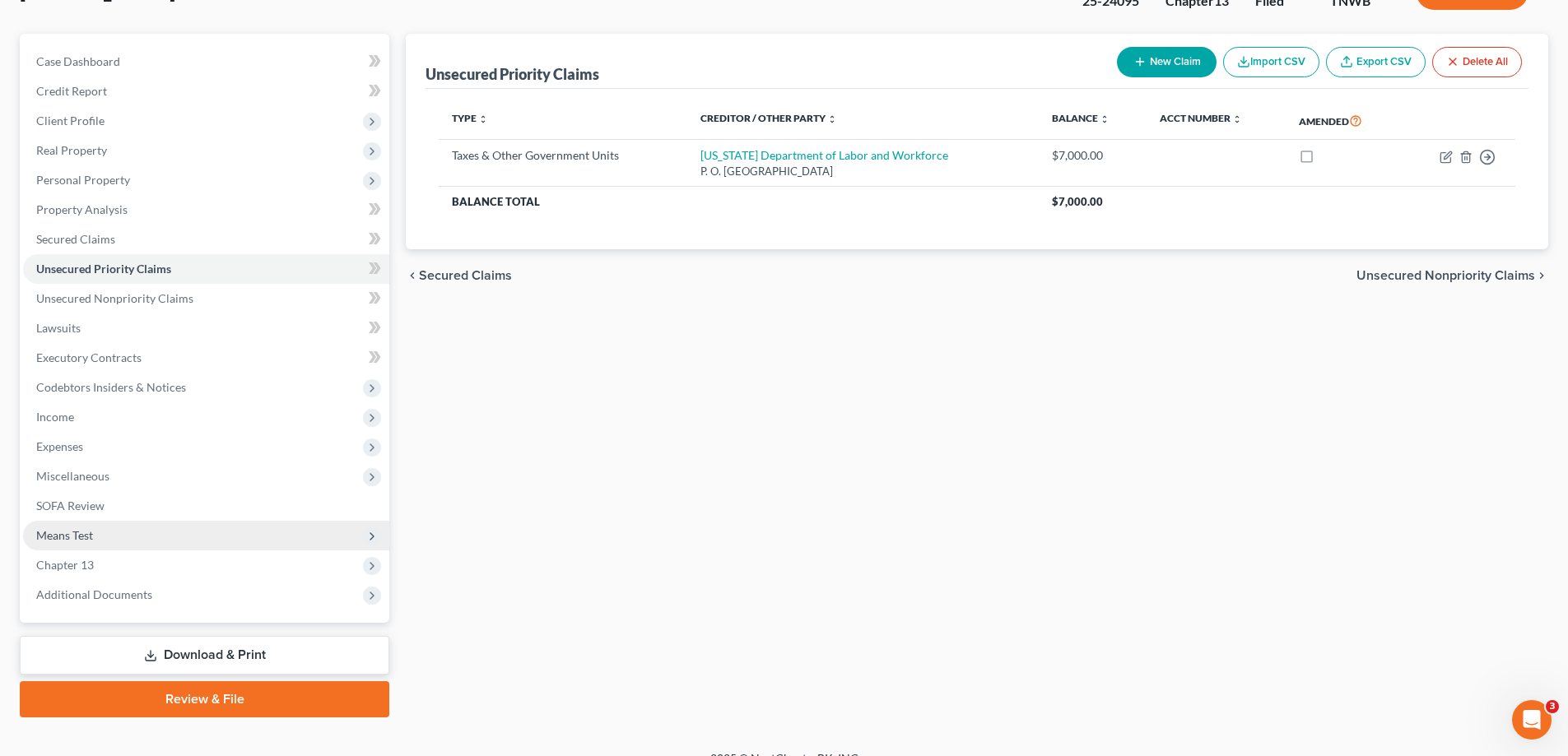
scroll to position [148, 0]
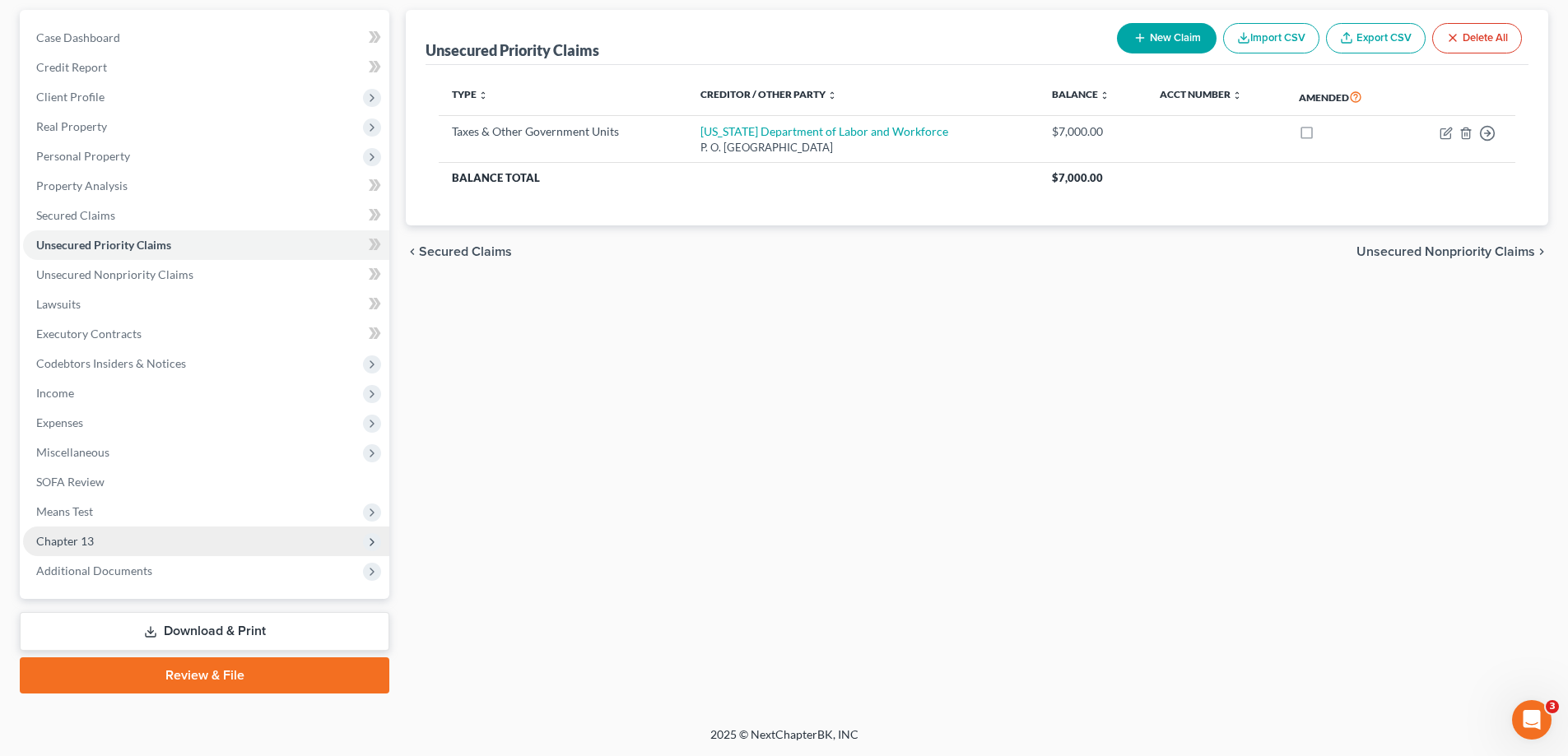
click at [95, 541] on span "Chapter 13" at bounding box center [206, 542] width 366 height 30
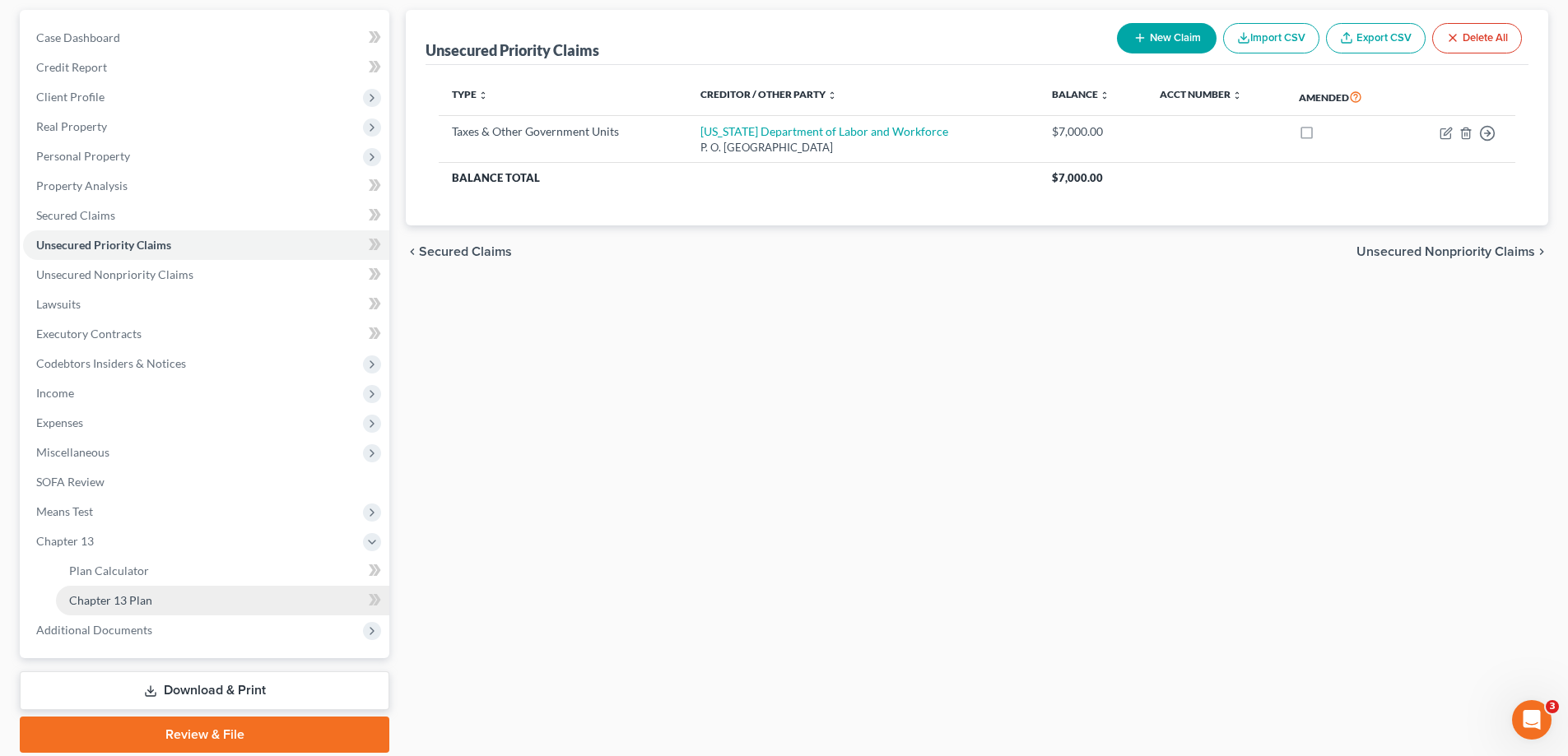
click at [153, 603] on link "Chapter 13 Plan" at bounding box center [222, 601] width 333 height 30
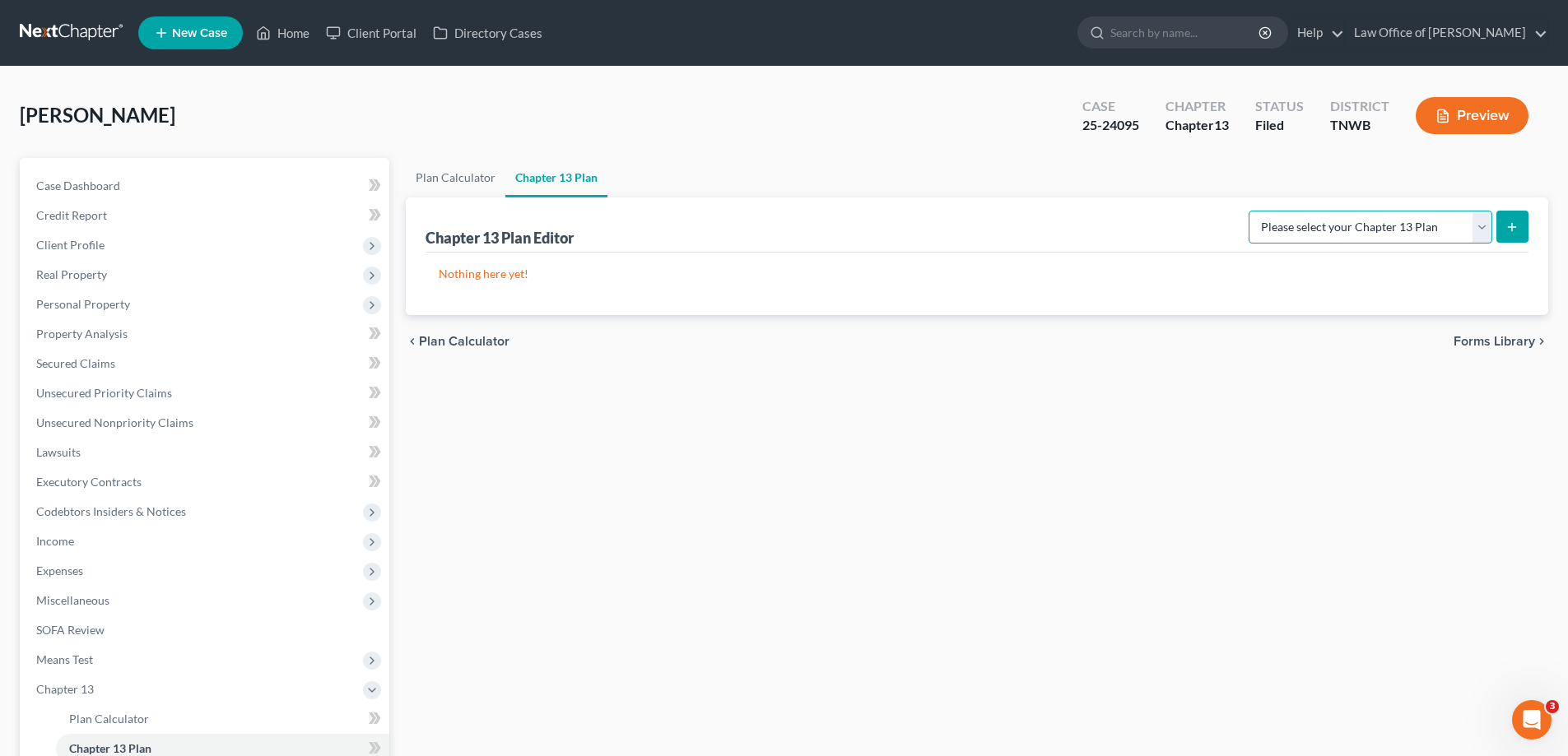
click at [1484, 224] on select "Please select your Chapter 13 Plan National Form Plan - Official Form 113 [US_S…" at bounding box center [1370, 226] width 244 height 32
select select "1"
click at [1251, 211] on select "Please select your Chapter 13 Plan National Form Plan - Official Form 113 [US_S…" at bounding box center [1370, 226] width 244 height 32
click at [1511, 227] on line "submit" at bounding box center [1512, 227] width 7 height 0
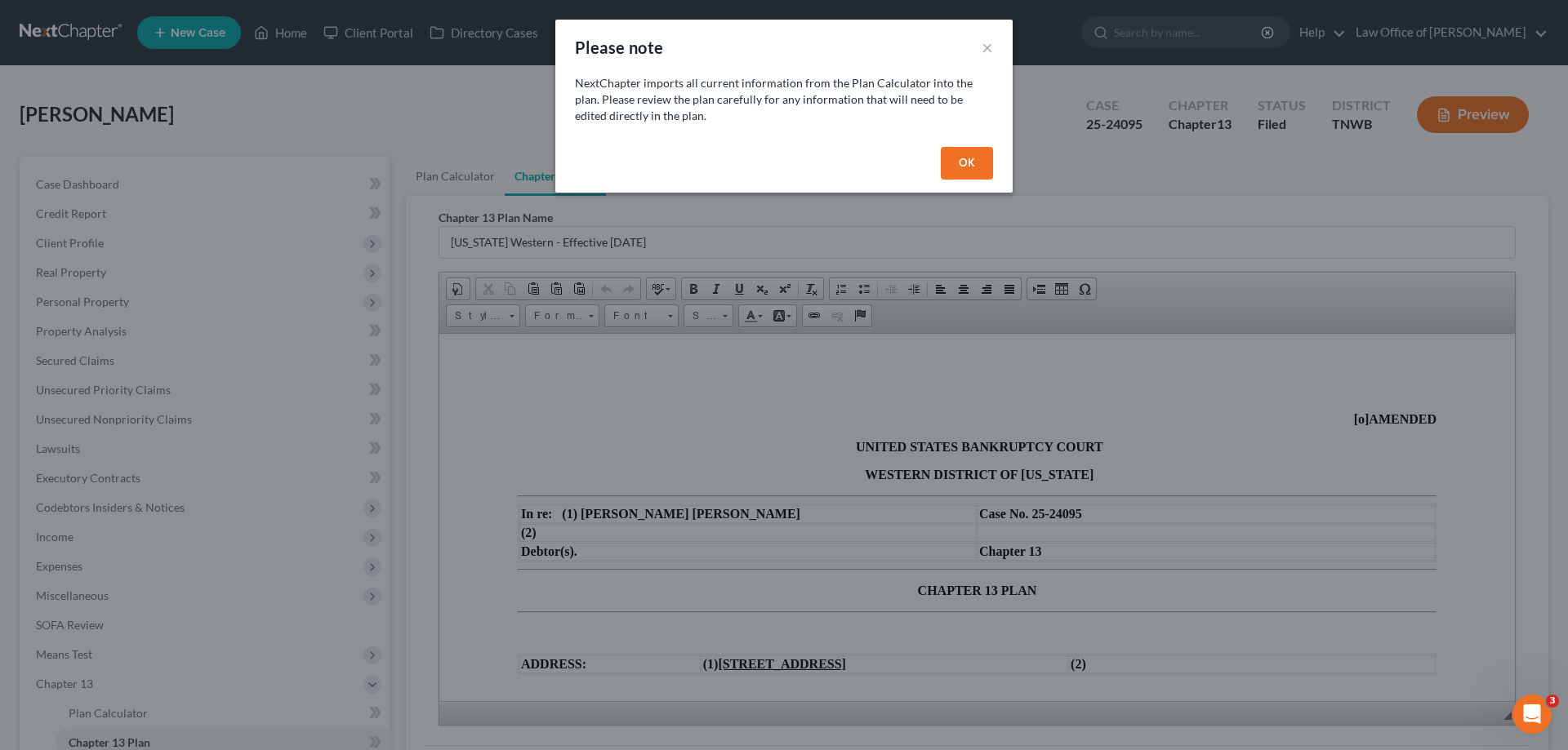
click at [958, 163] on button "OK" at bounding box center [967, 163] width 52 height 32
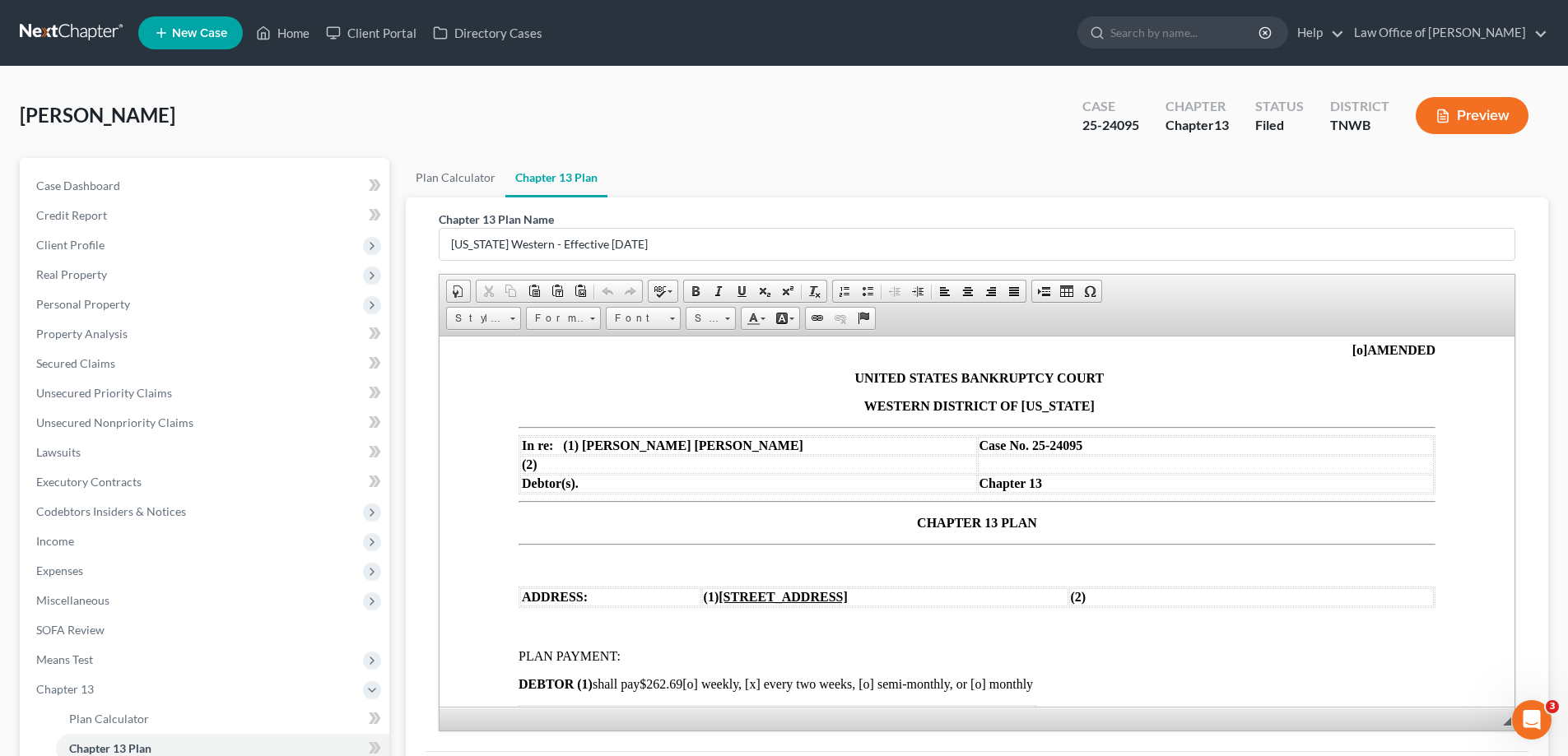
scroll to position [247, 0]
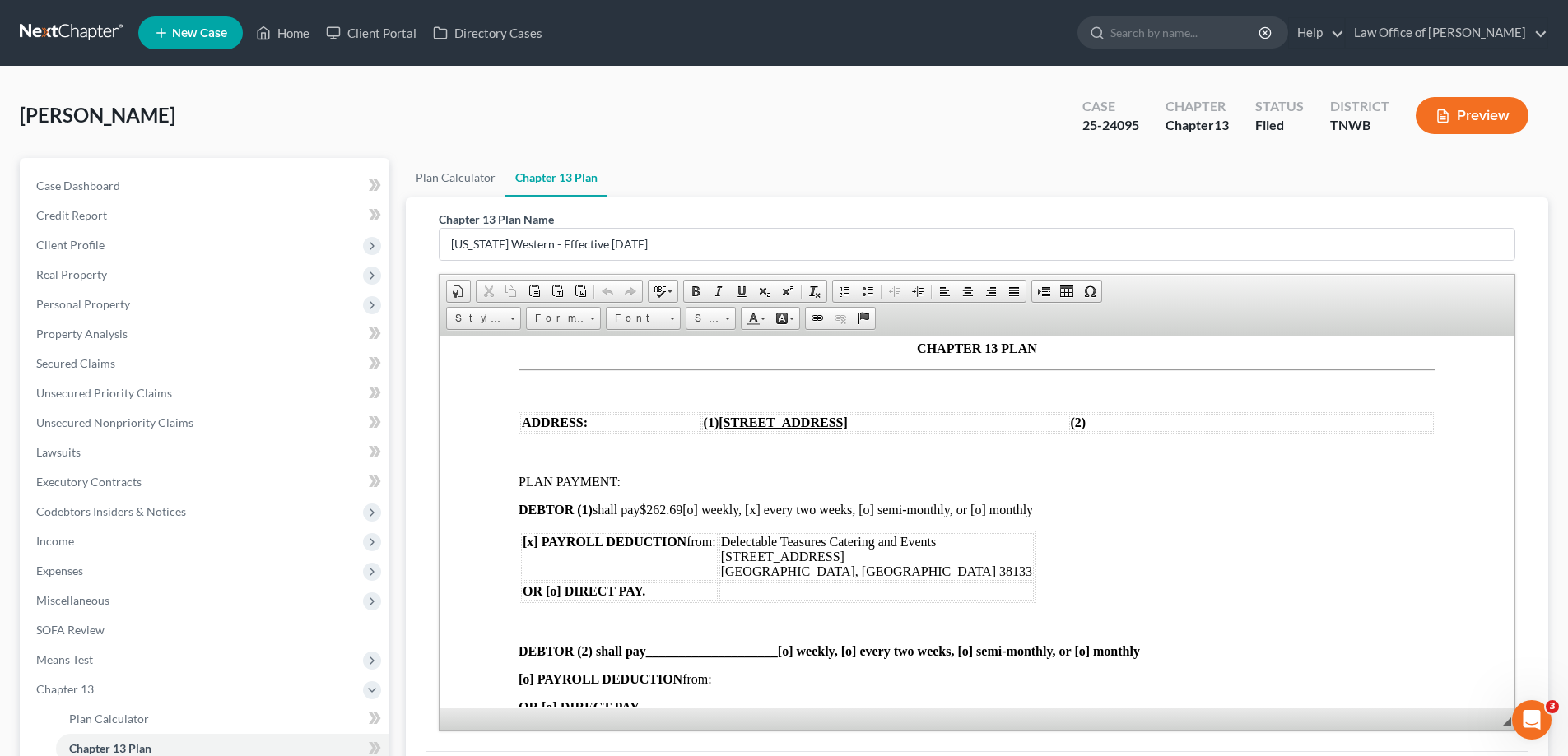
click at [688, 506] on span "DEBTOR (1) shall pay $262.69 [o] weekly, [x] every two weeks, [o] semi-monthly,…" at bounding box center [776, 508] width 514 height 14
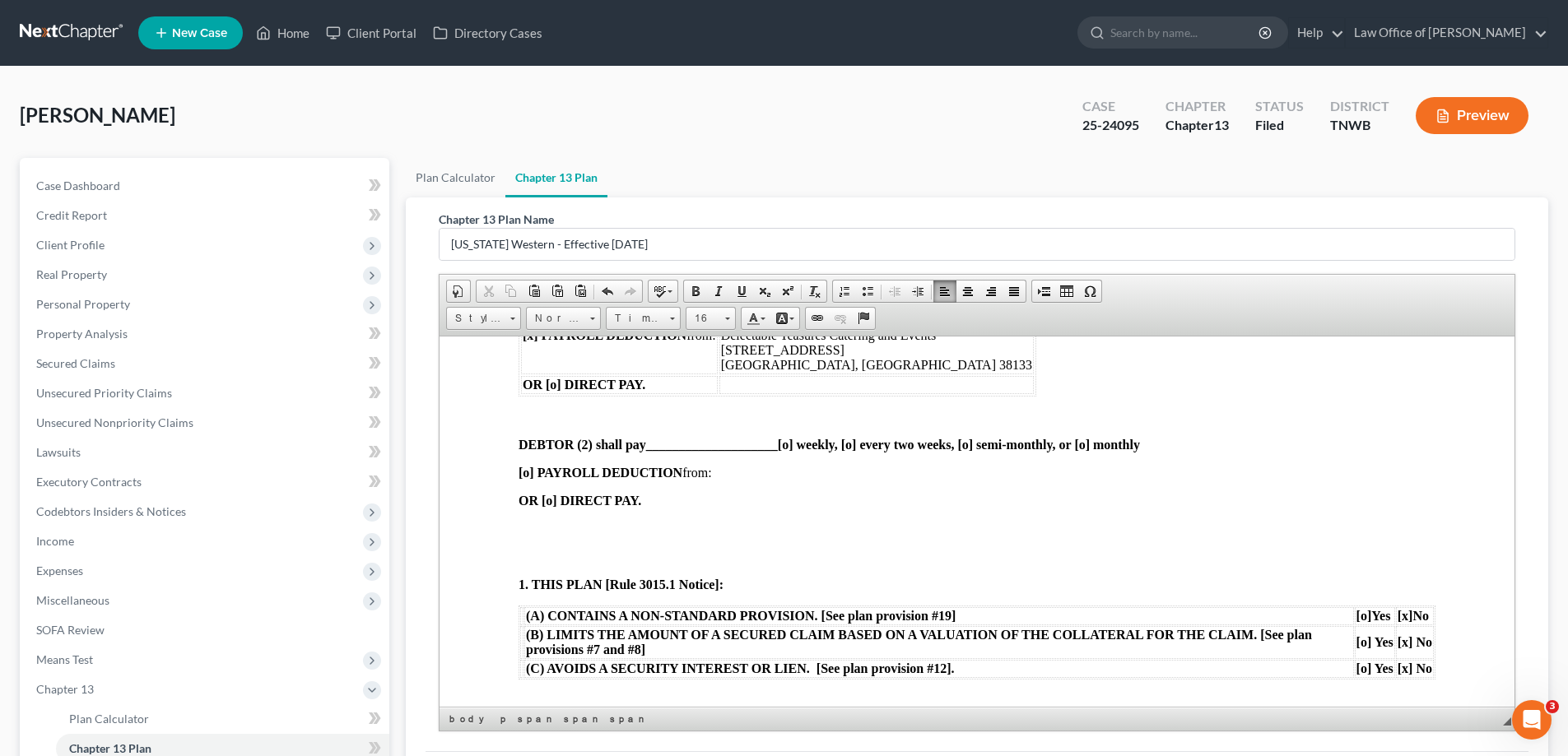
scroll to position [493, 0]
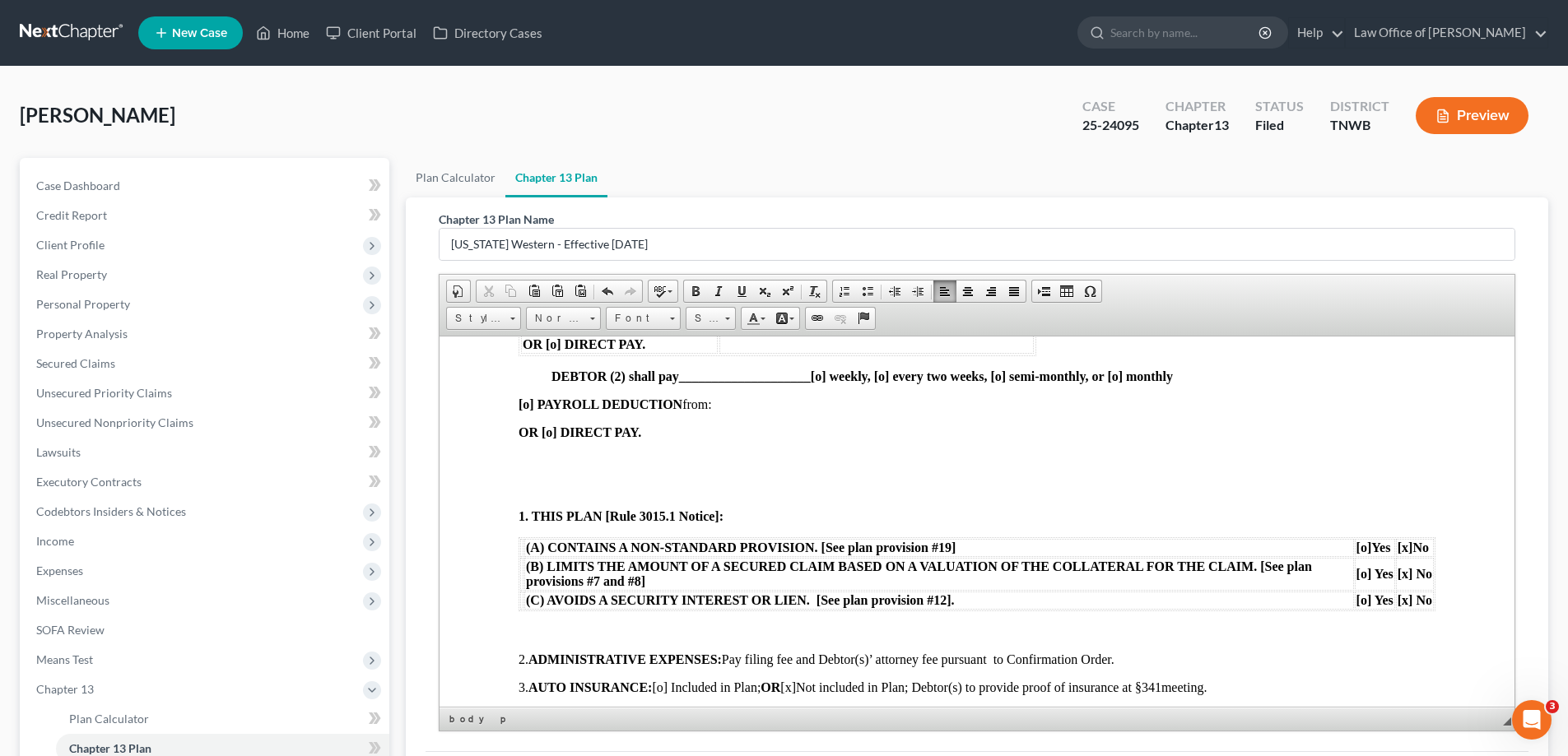
click at [555, 460] on p at bounding box center [977, 460] width 917 height 15
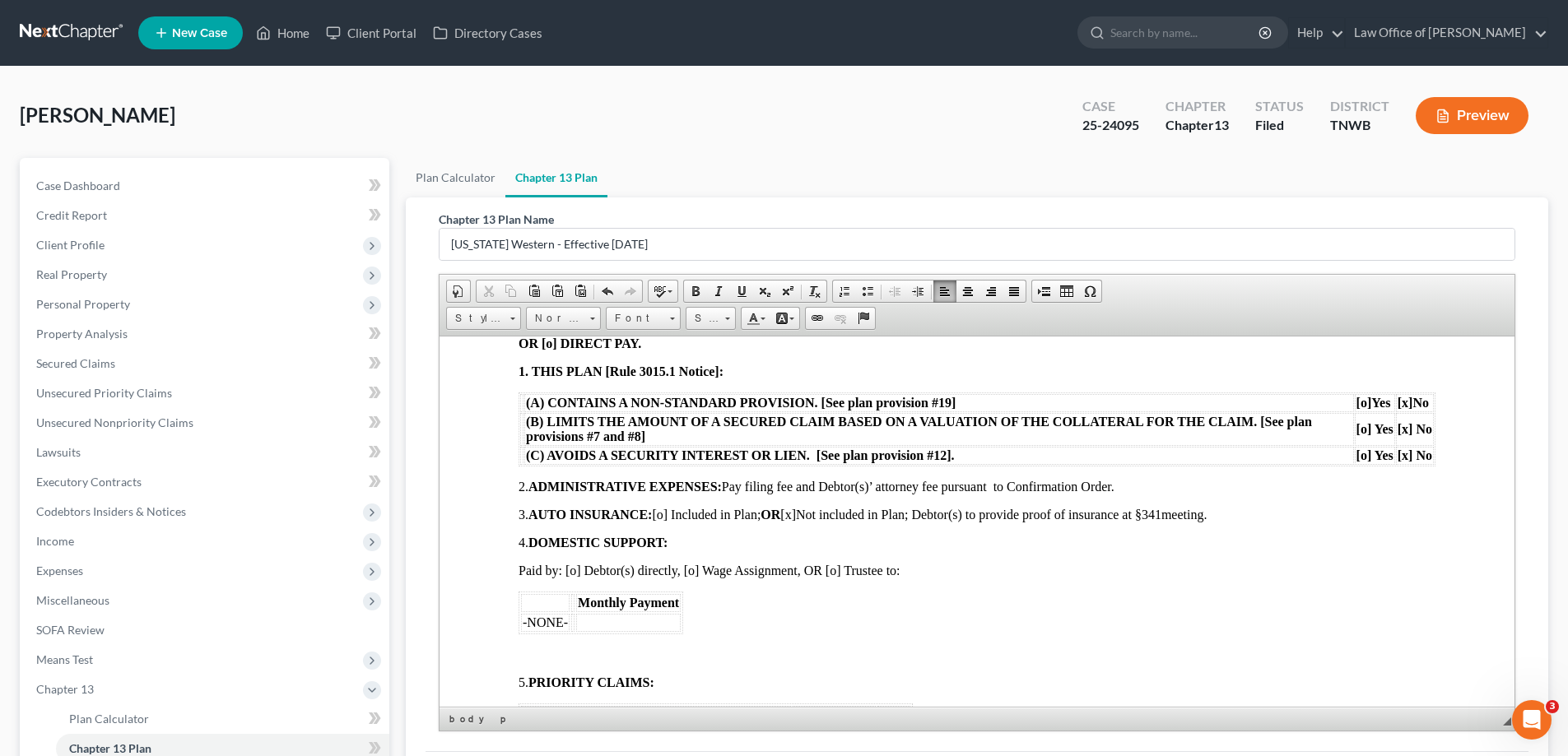
scroll to position [823, 0]
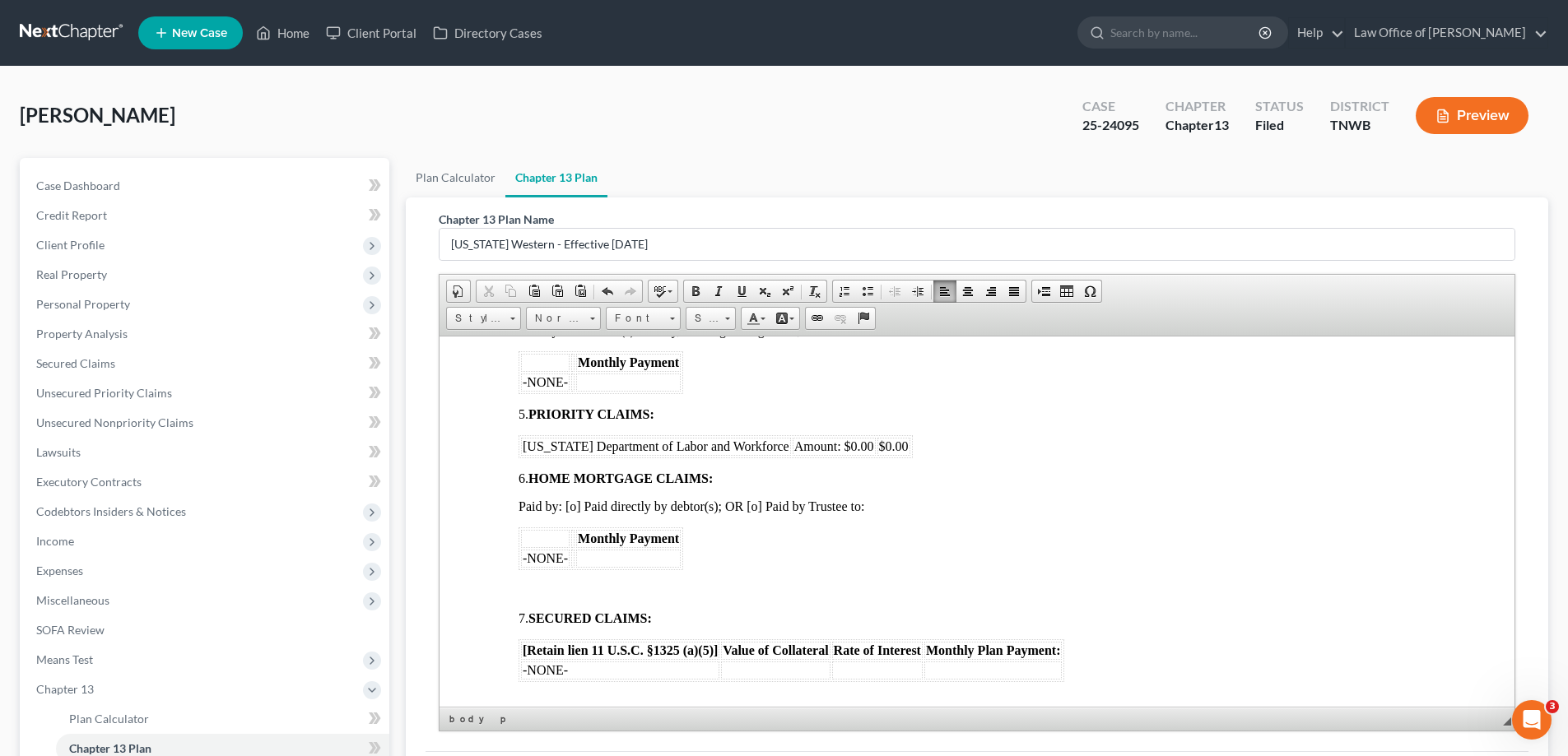
click at [855, 440] on span "Amount: $0.00" at bounding box center [834, 445] width 80 height 14
click at [923, 445] on span "$0.00" at bounding box center [917, 445] width 30 height 14
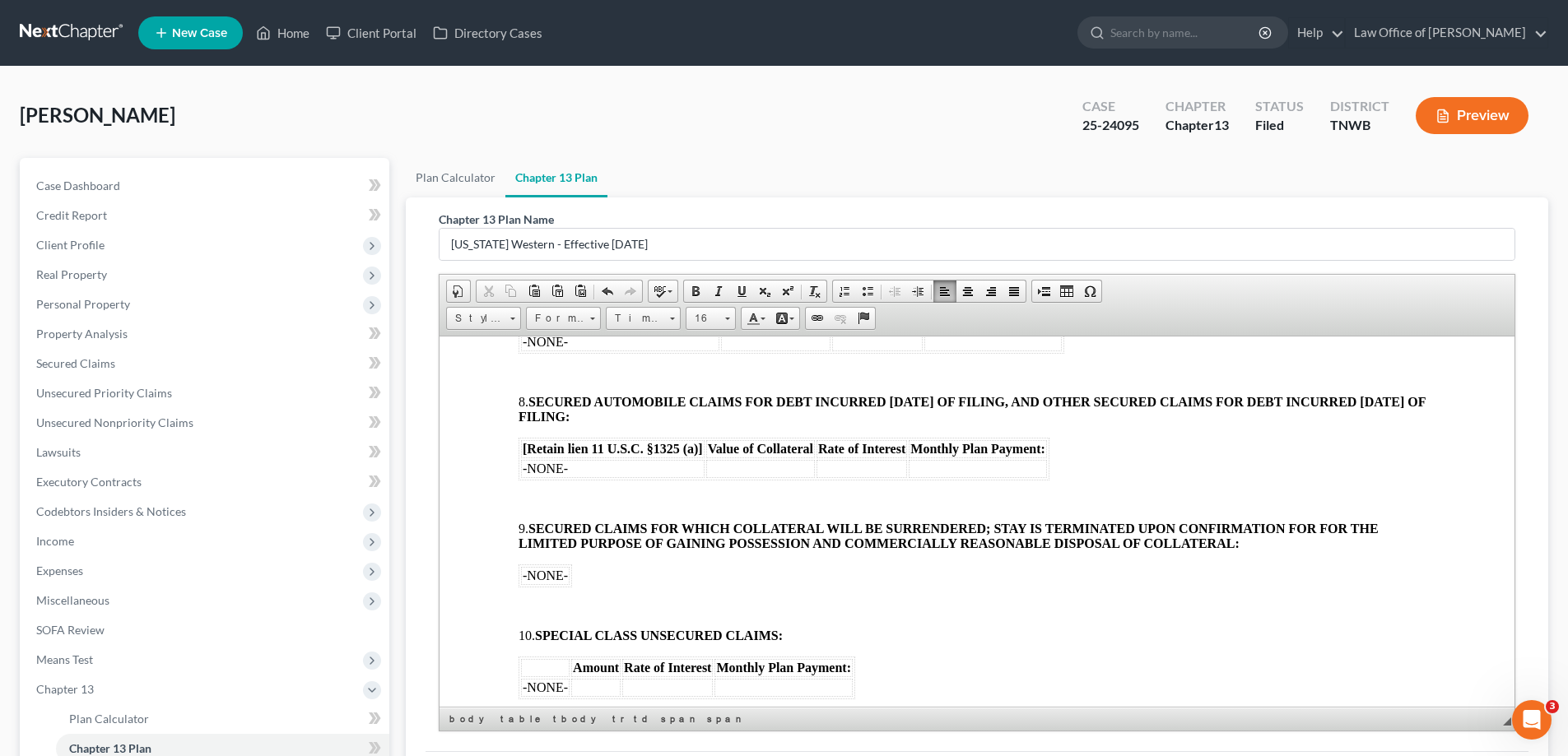
scroll to position [1152, 0]
click at [529, 361] on body "[o] AMENDED UNITED STATES BANKRUPTCY COURT WESTERN DISTRICT OF [US_STATE] In re…" at bounding box center [977, 461] width 917 height 2398
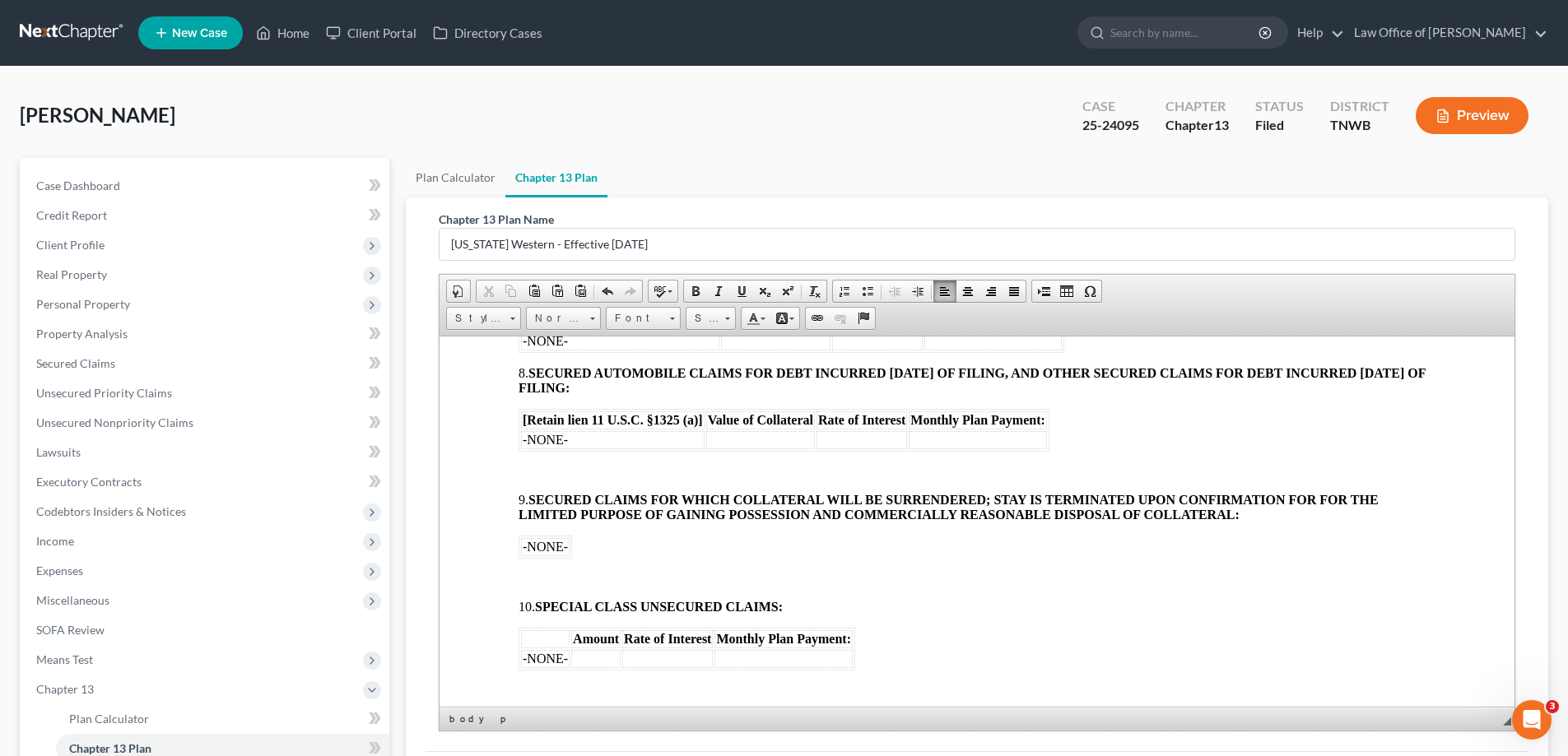
click at [550, 463] on body "[o] AMENDED UNITED STATES BANKRUPTCY COURT WESTERN DISTRICT OF [US_STATE] In re…" at bounding box center [977, 447] width 917 height 2370
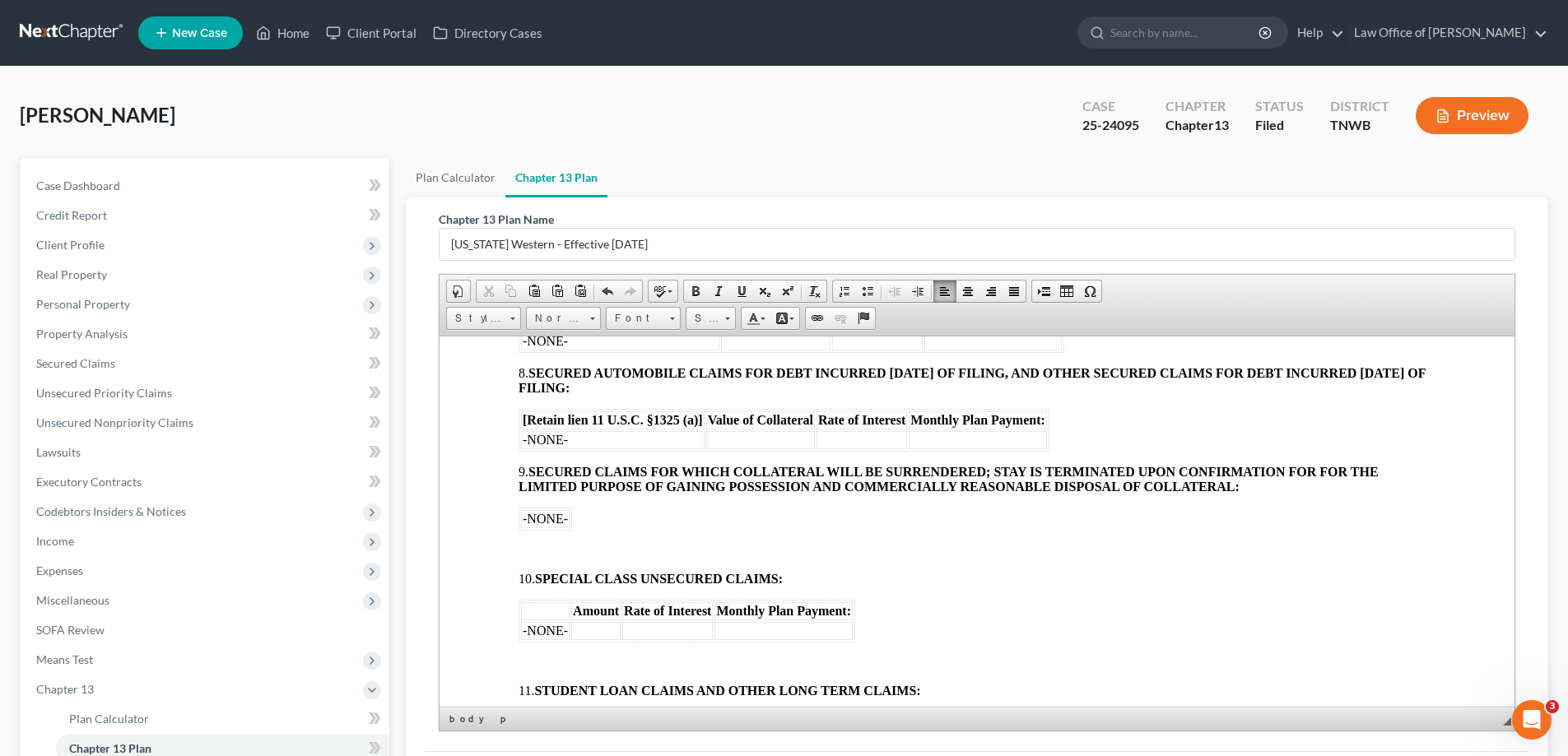
click at [544, 536] on body "[o] AMENDED UNITED STATES BANKRUPTCY COURT WESTERN DISTRICT OF [US_STATE] In re…" at bounding box center [977, 433] width 917 height 2342
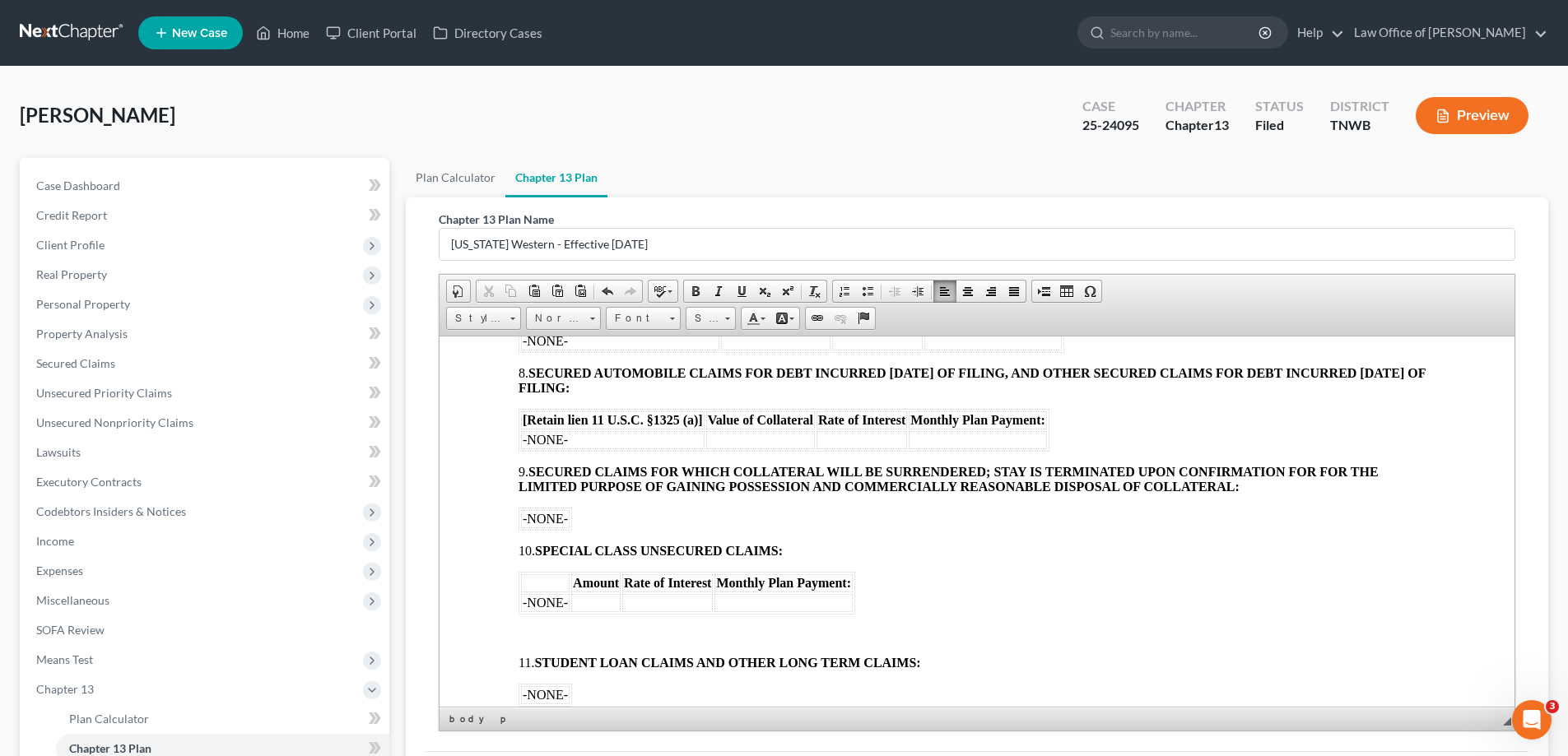
click at [569, 627] on p at bounding box center [977, 634] width 917 height 15
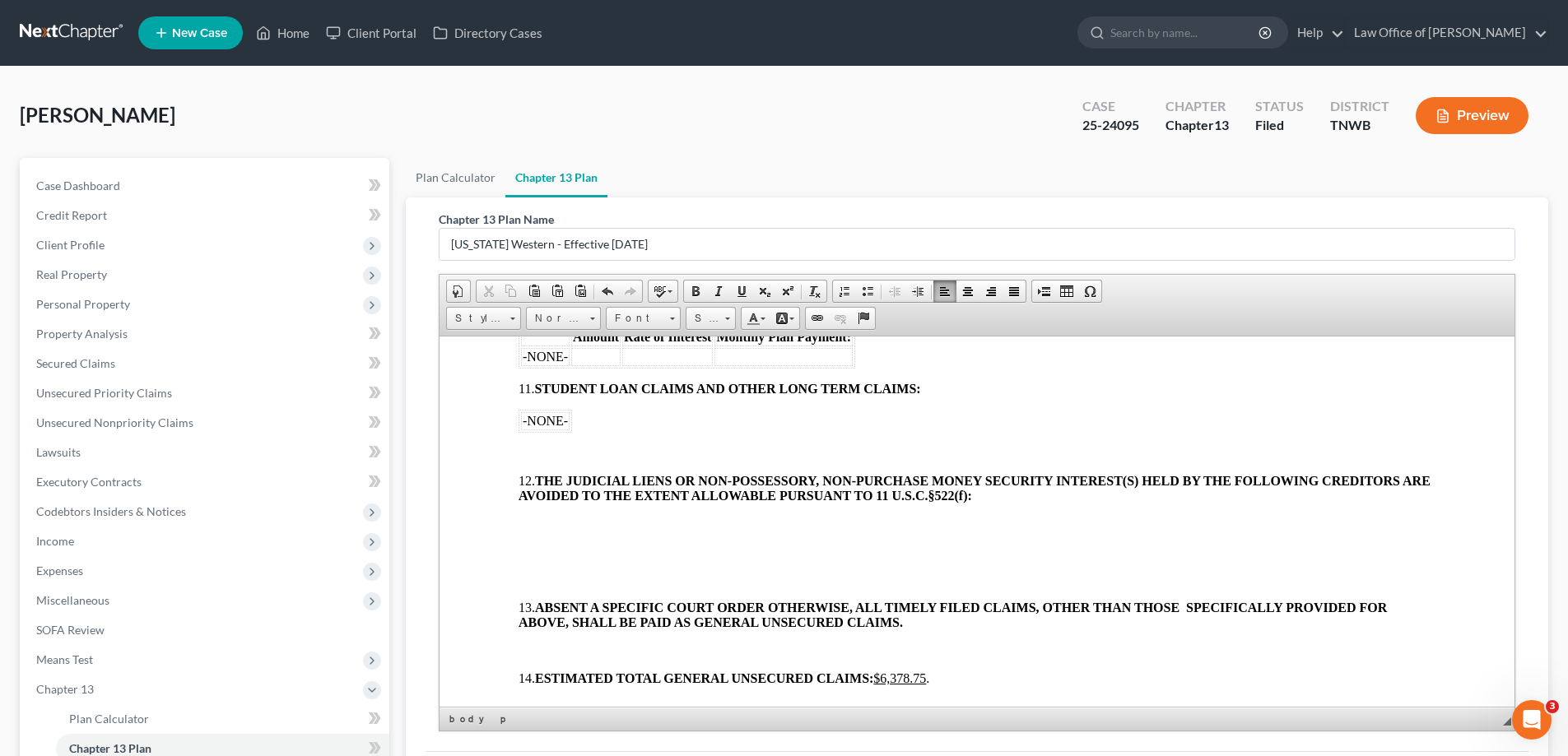
scroll to position [1399, 0]
click at [544, 444] on p at bounding box center [977, 452] width 917 height 15
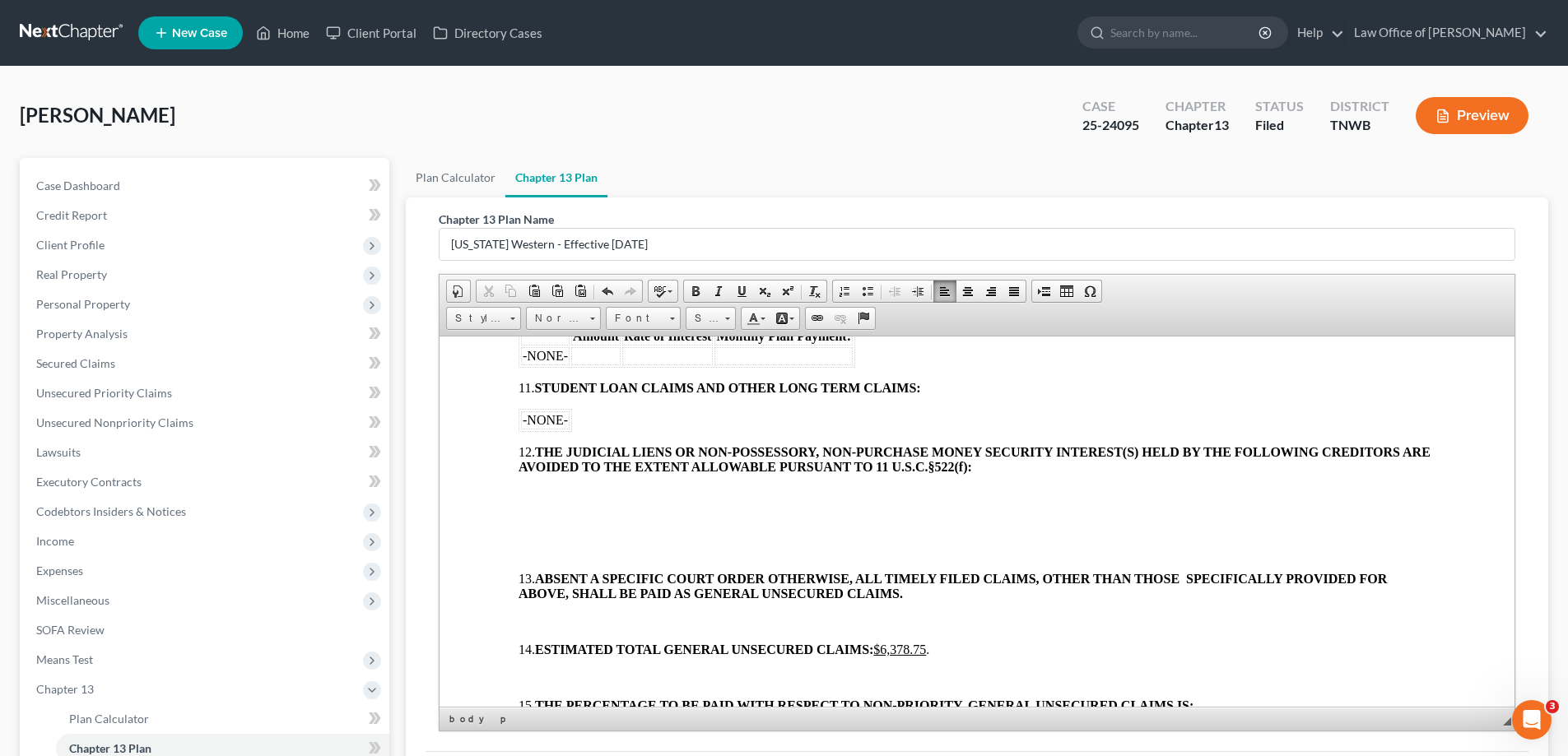
click at [526, 495] on p at bounding box center [977, 494] width 917 height 15
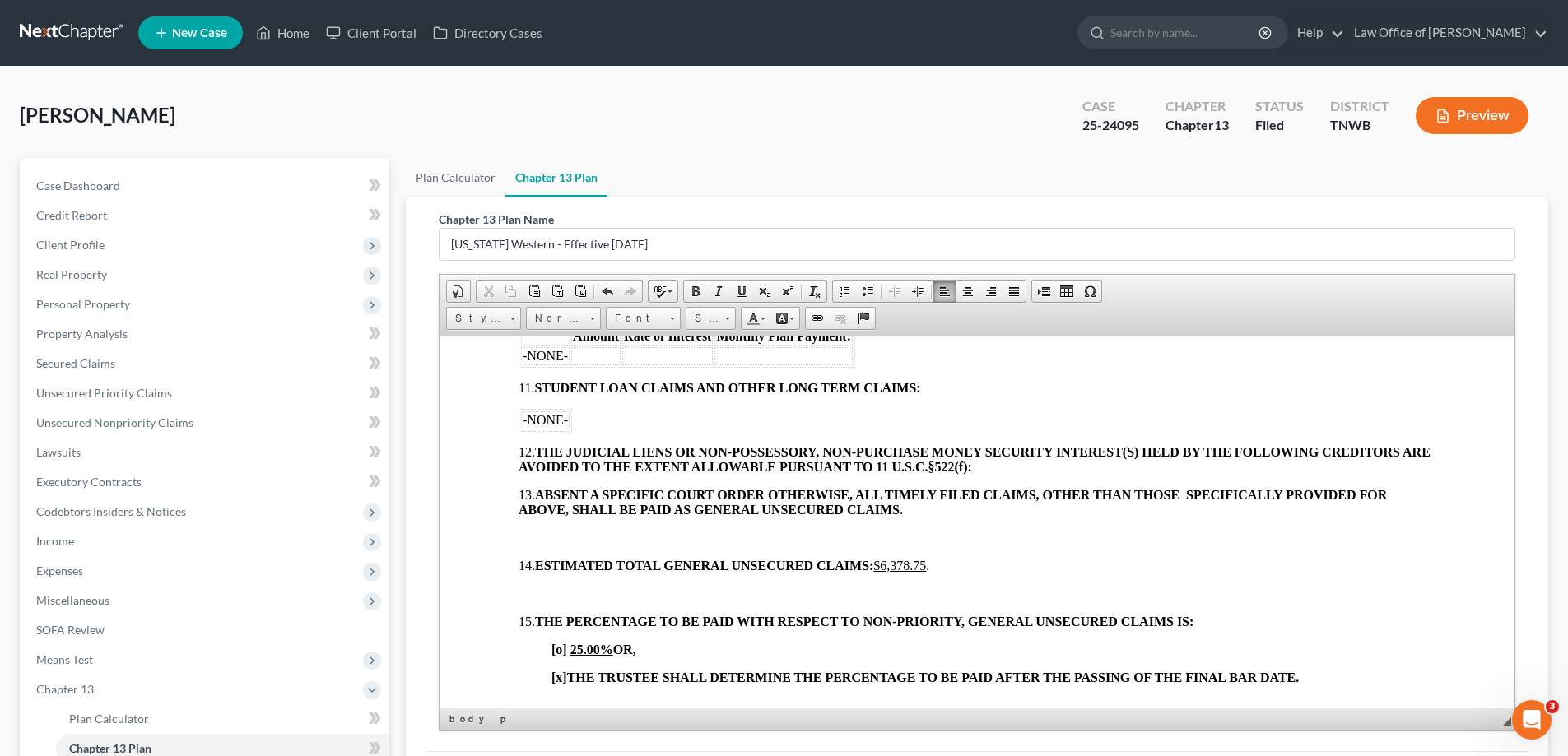
click at [549, 544] on p at bounding box center [977, 537] width 917 height 15
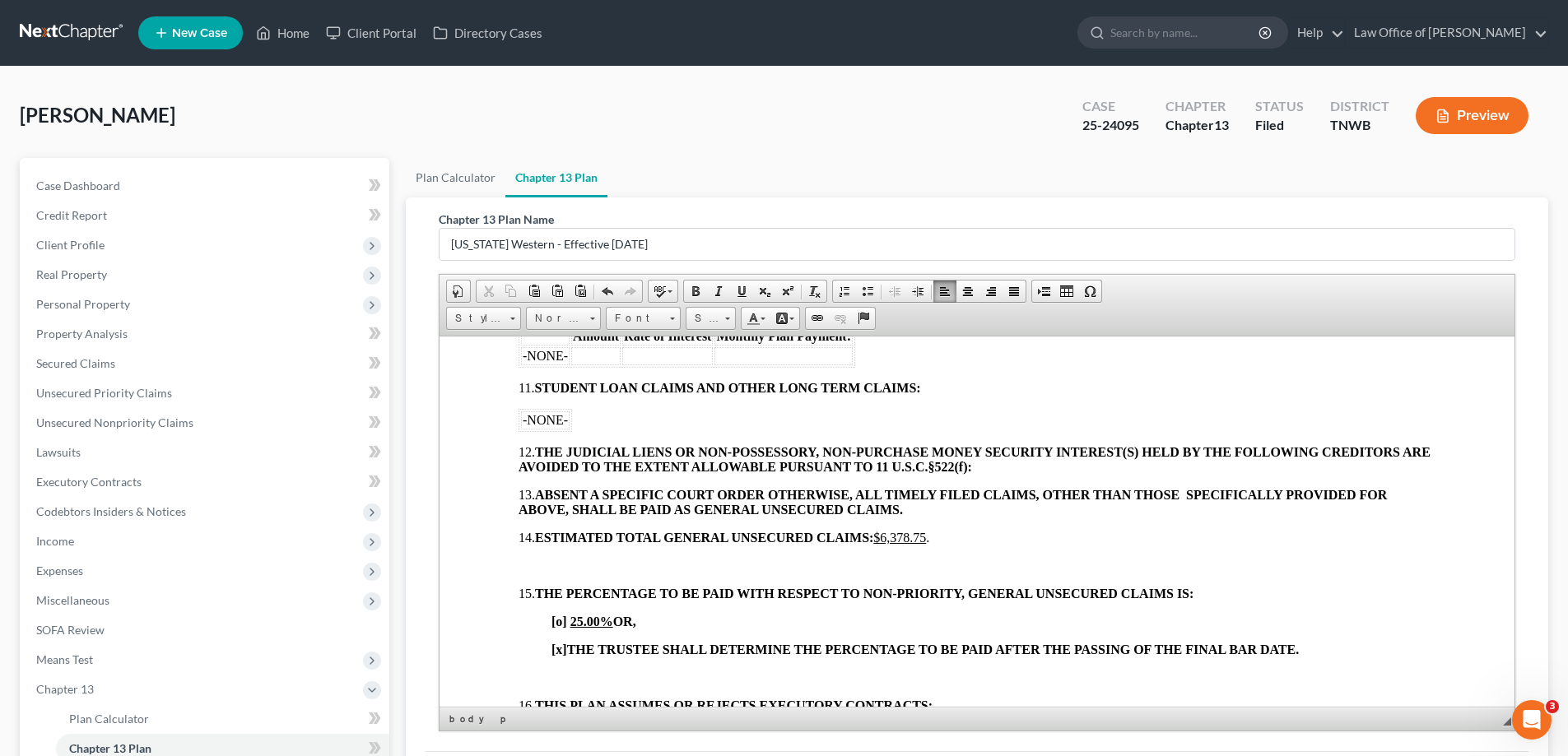
click at [544, 569] on p at bounding box center [977, 565] width 917 height 15
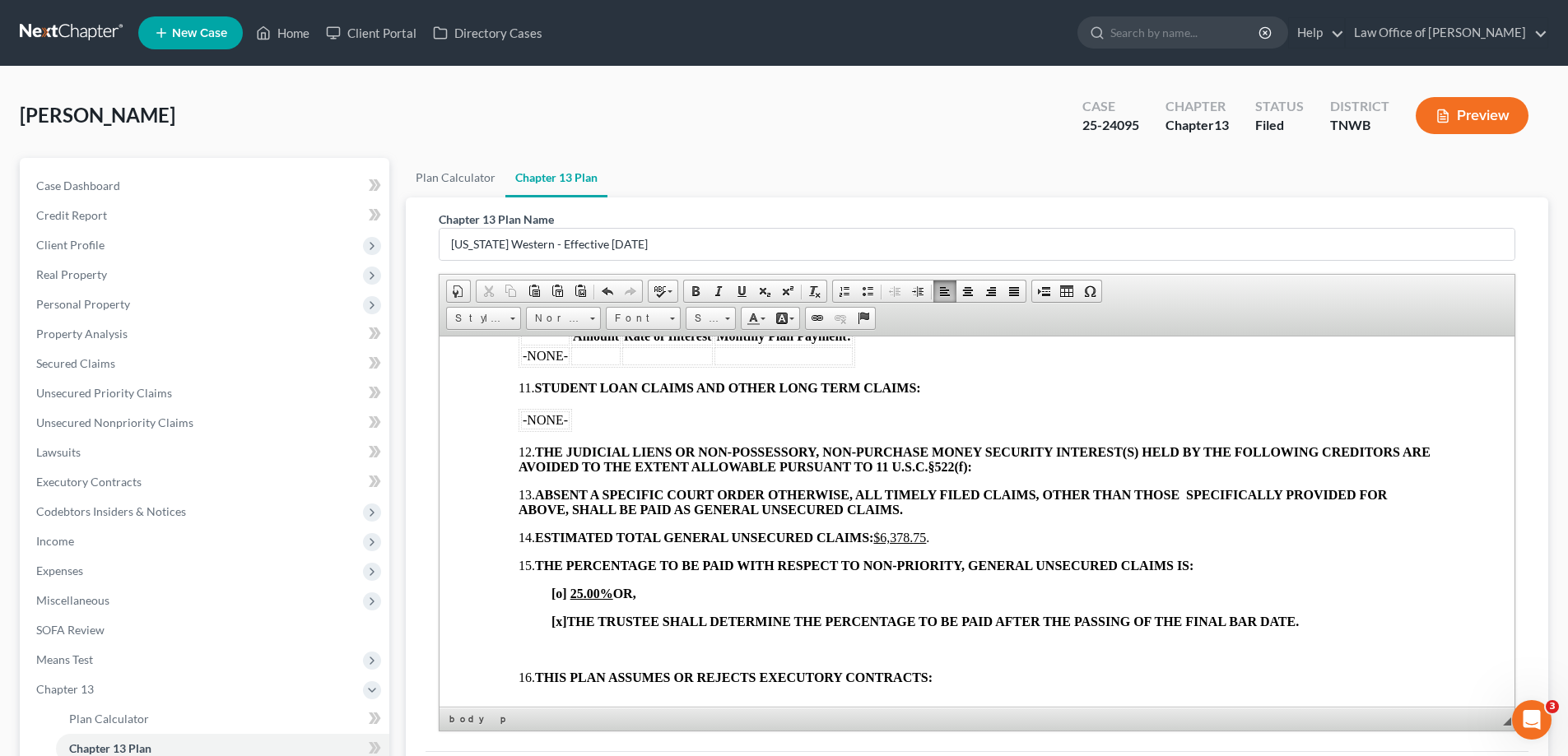
click at [546, 660] on body "[o] AMENDED UNITED STATES BANKRUPTCY COURT WESTERN DISTRICT OF [US_STATE] In re…" at bounding box center [977, 75] width 917 height 2119
click at [524, 638] on body "[o] AMENDED UNITED STATES BANKRUPTCY COURT WESTERN DISTRICT OF [US_STATE] In re…" at bounding box center [977, 75] width 917 height 2119
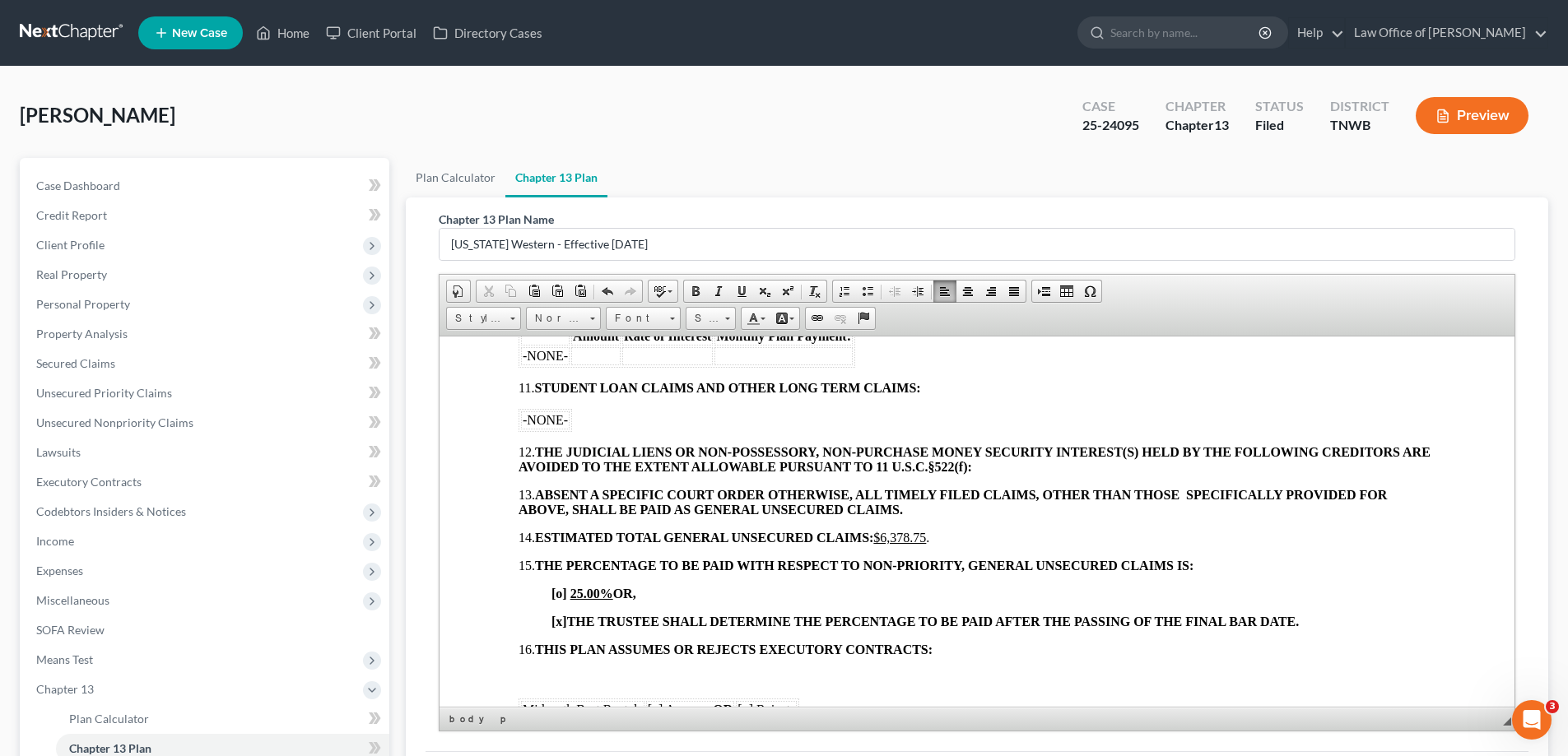
click at [553, 679] on p at bounding box center [977, 677] width 917 height 15
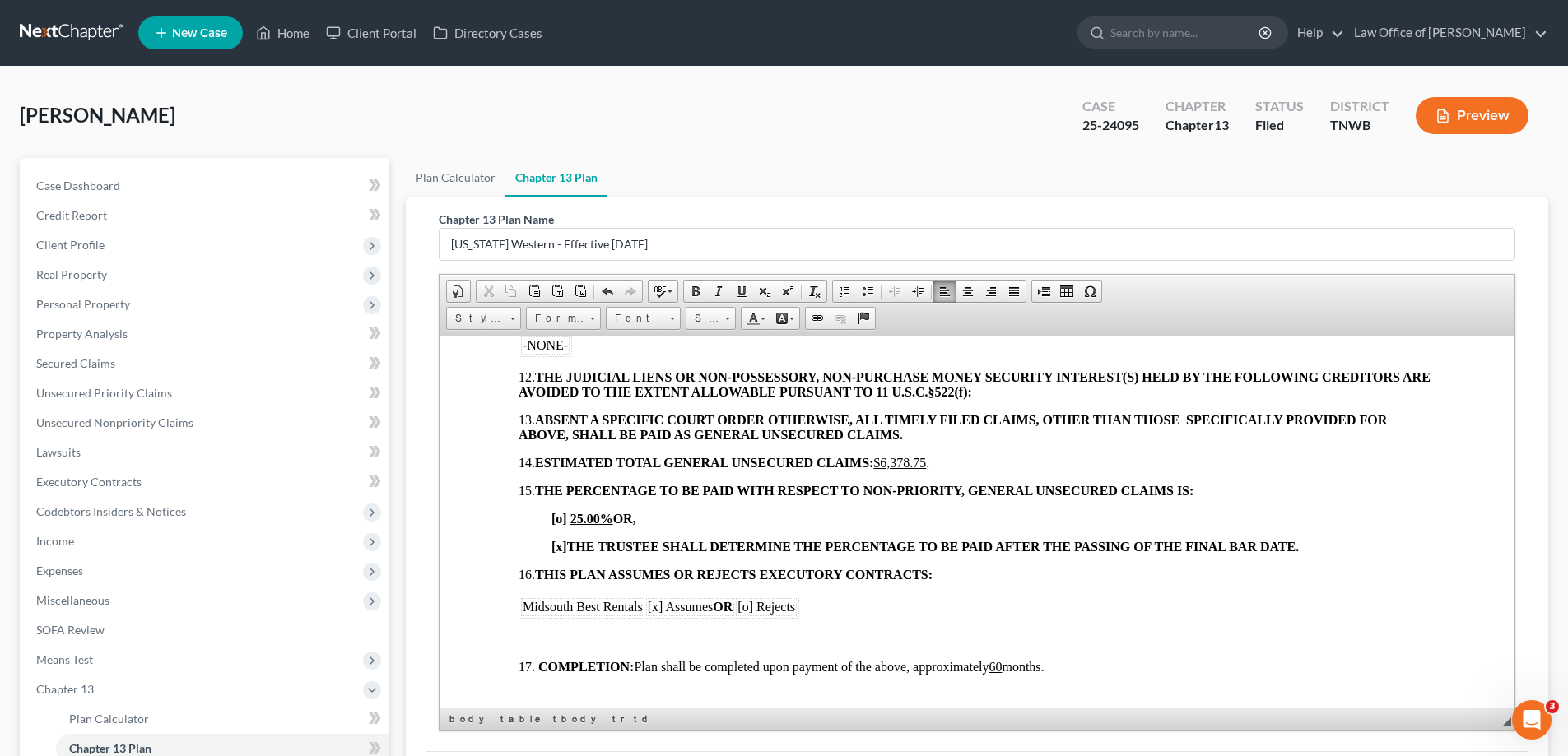
scroll to position [1564, 0]
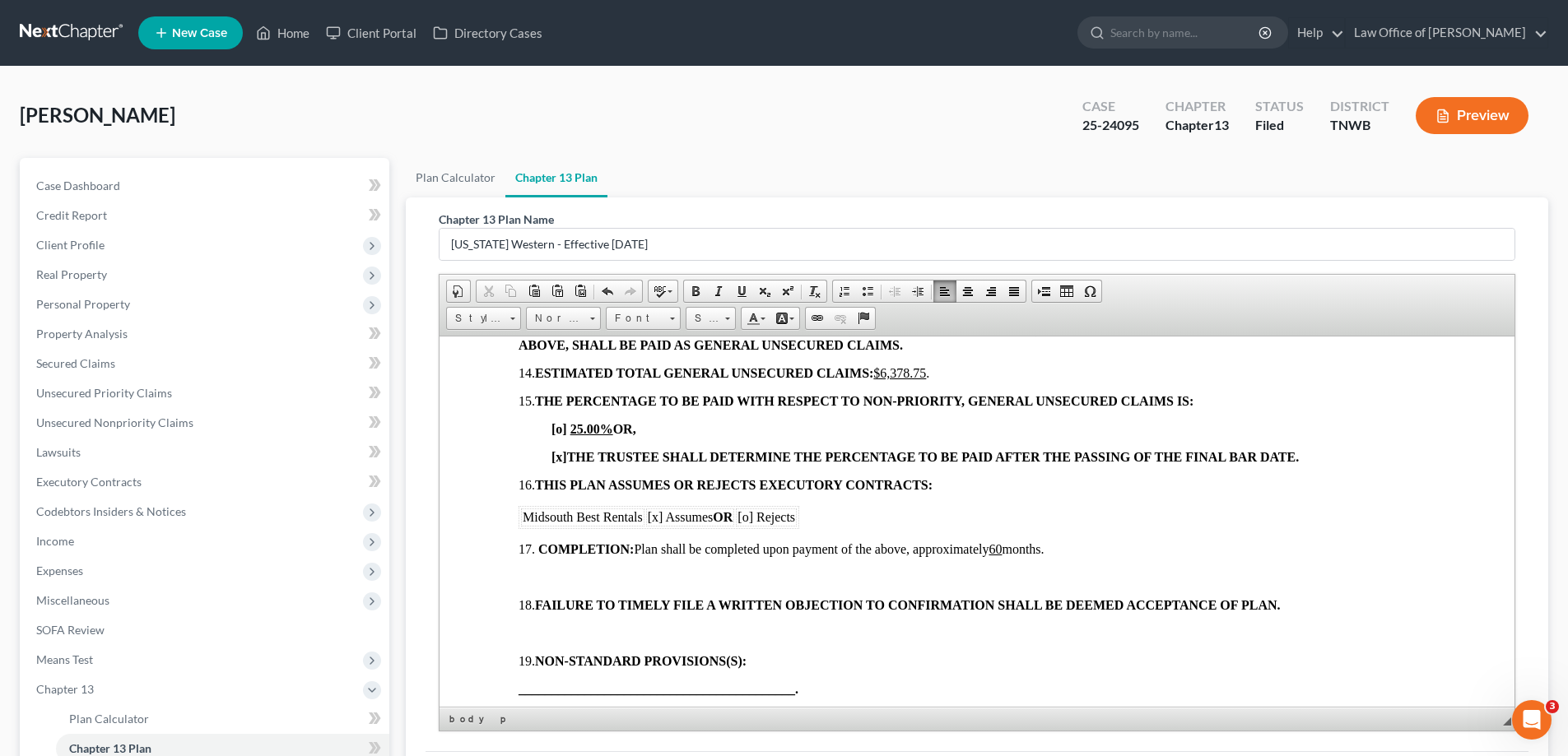
click at [546, 571] on p at bounding box center [977, 577] width 917 height 15
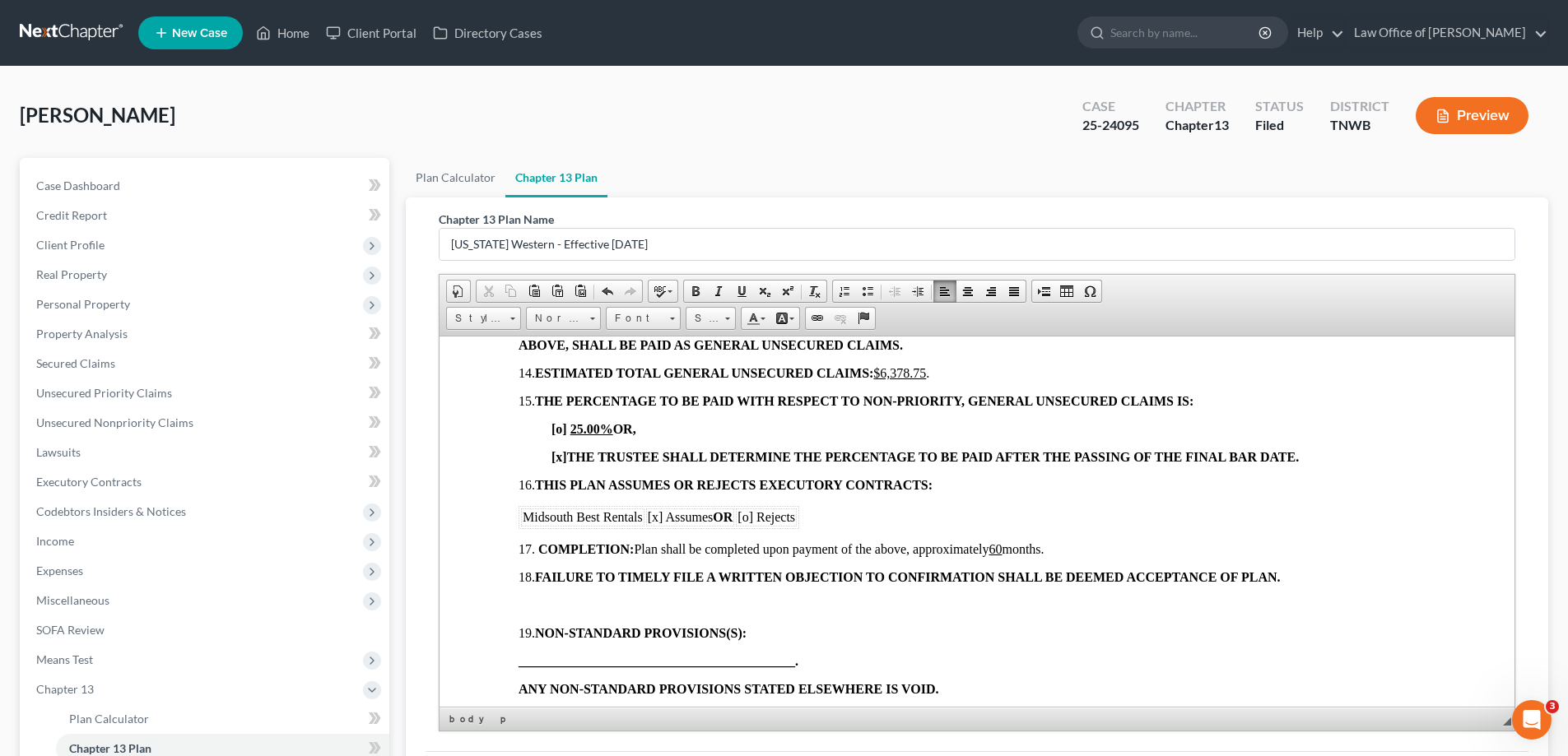
click at [546, 607] on p at bounding box center [977, 605] width 917 height 15
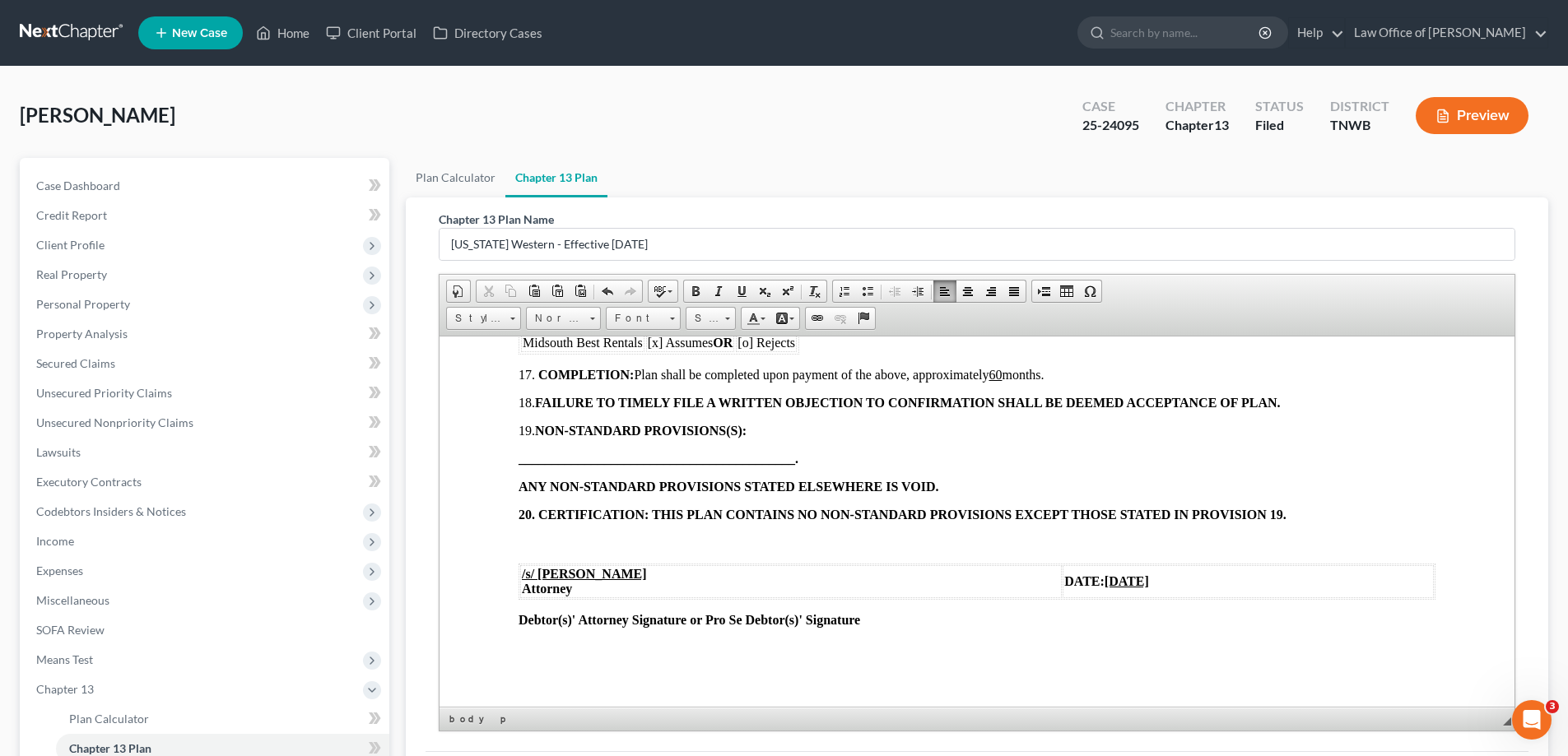
click at [535, 544] on p at bounding box center [977, 543] width 917 height 15
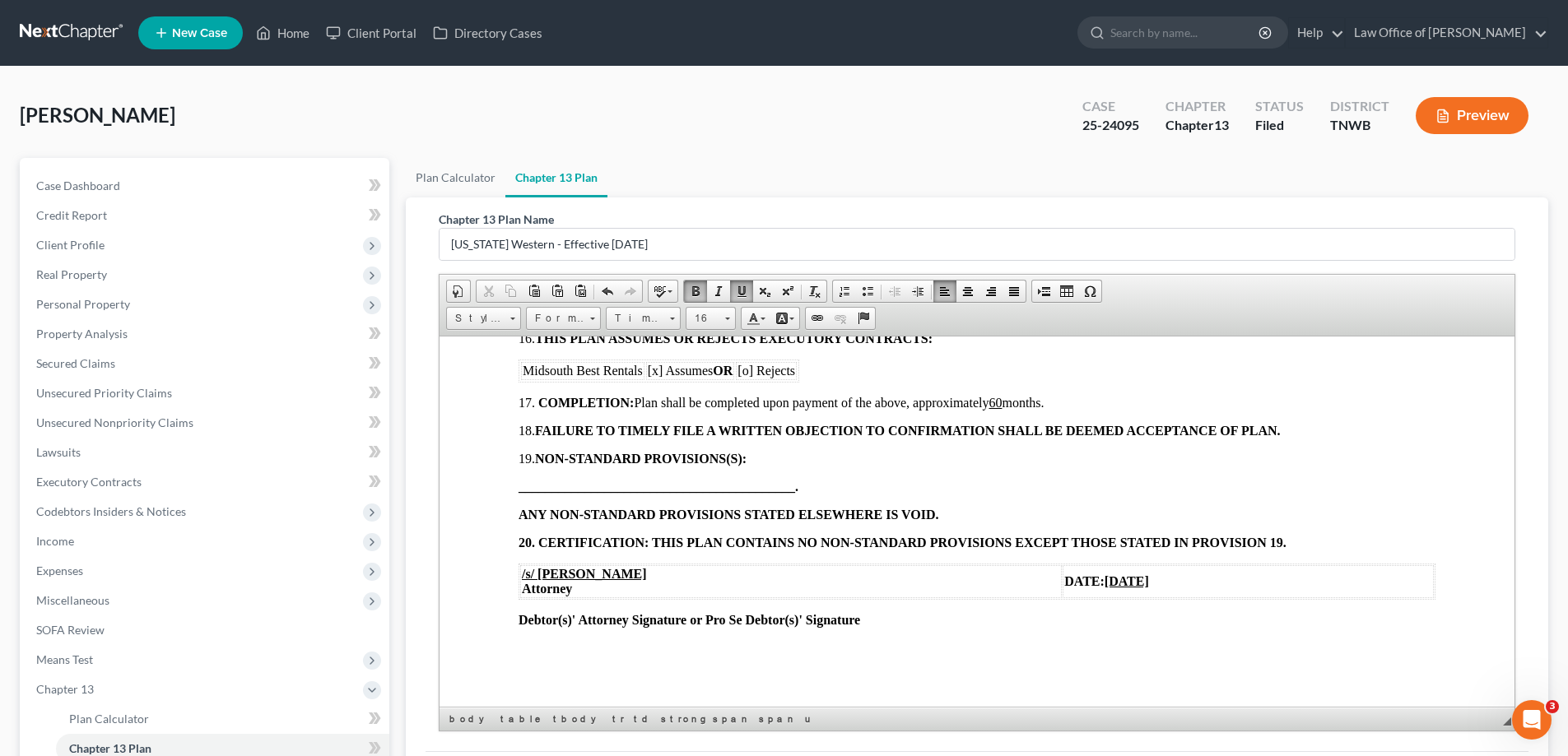
scroll to position [208, 0]
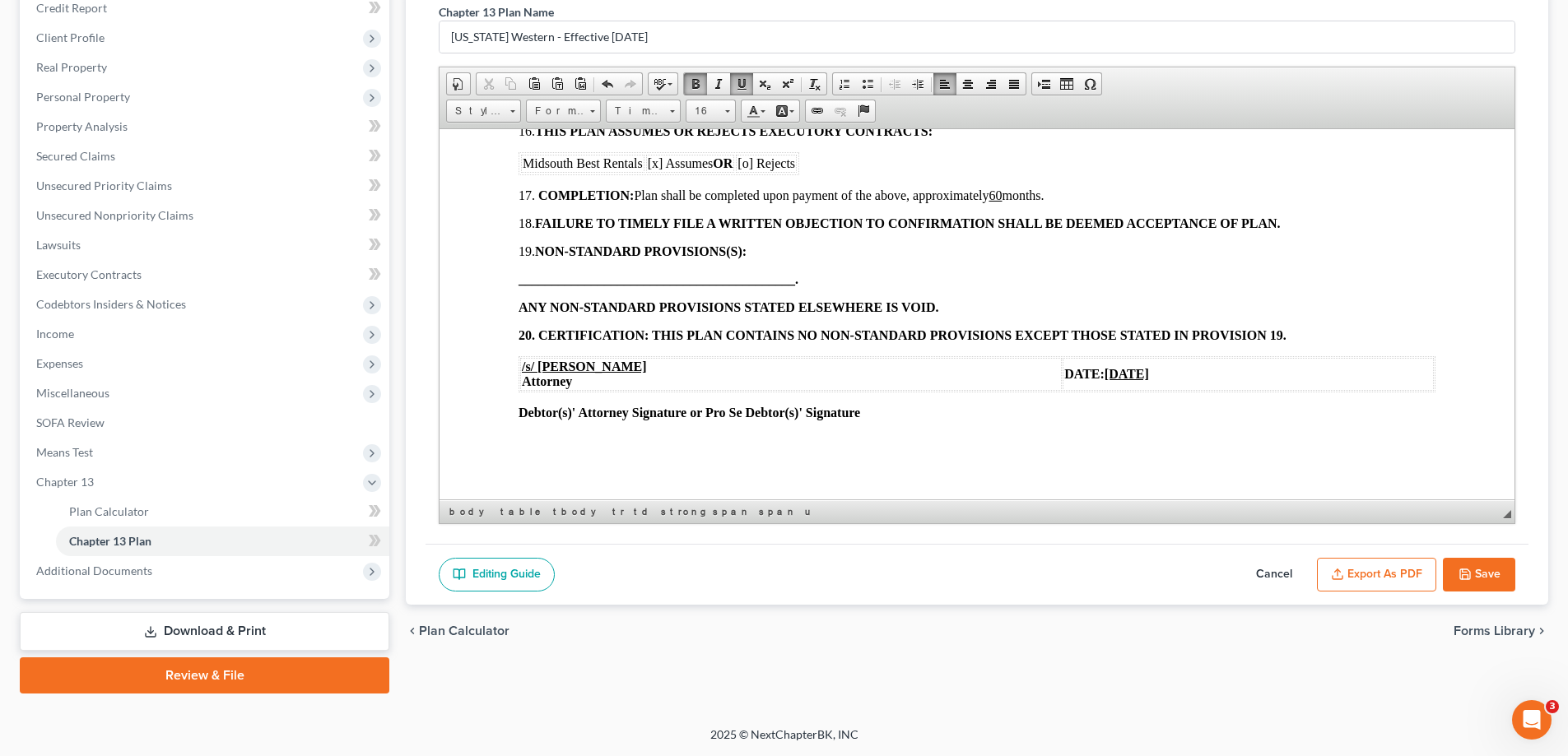
drag, startPoint x: 1470, startPoint y: 567, endPoint x: 1479, endPoint y: 565, distance: 9.2
click at [1470, 568] on icon "button" at bounding box center [1465, 574] width 13 height 13
select select "1"
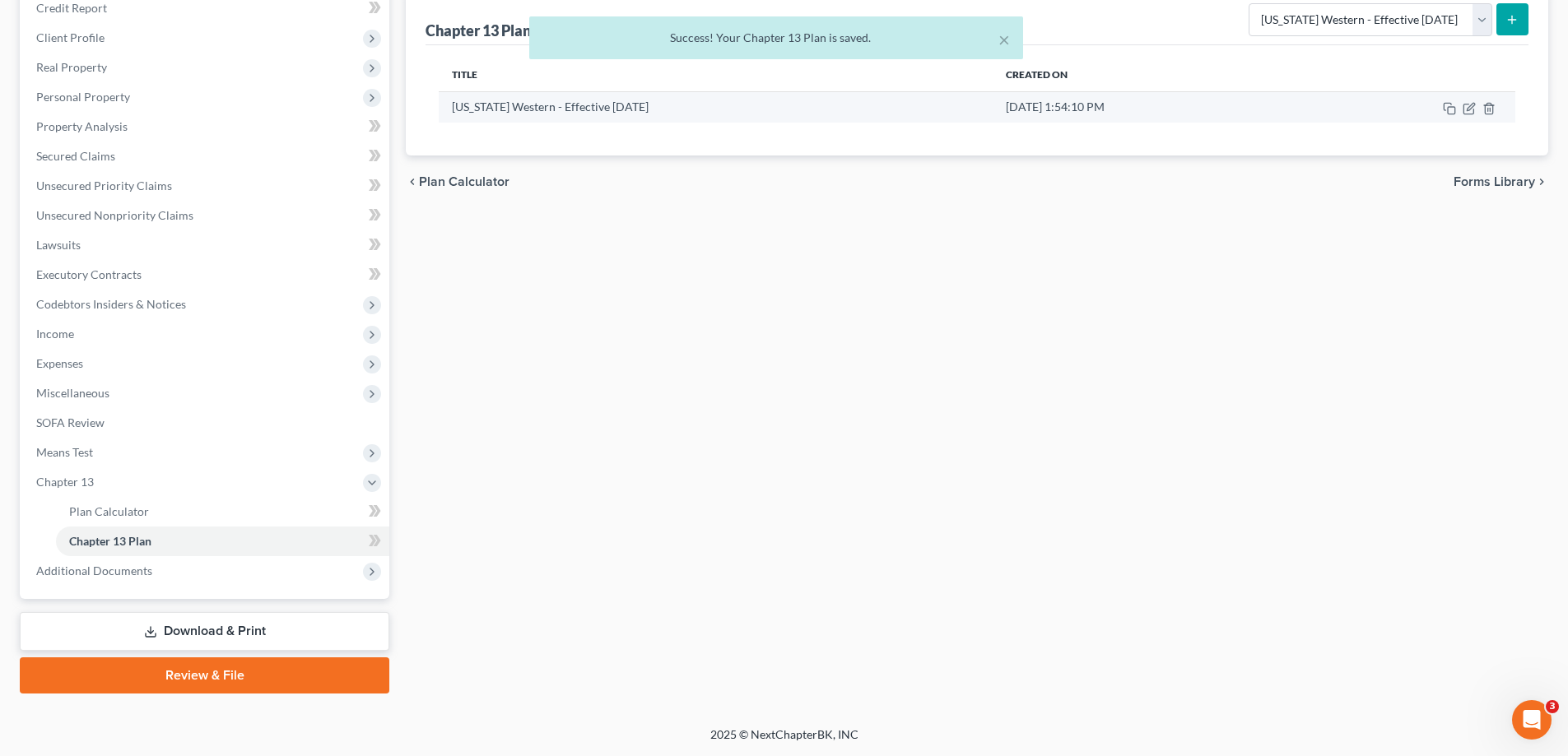
click at [1462, 104] on td at bounding box center [1408, 107] width 212 height 32
click at [1470, 103] on icon "button" at bounding box center [1469, 109] width 13 height 13
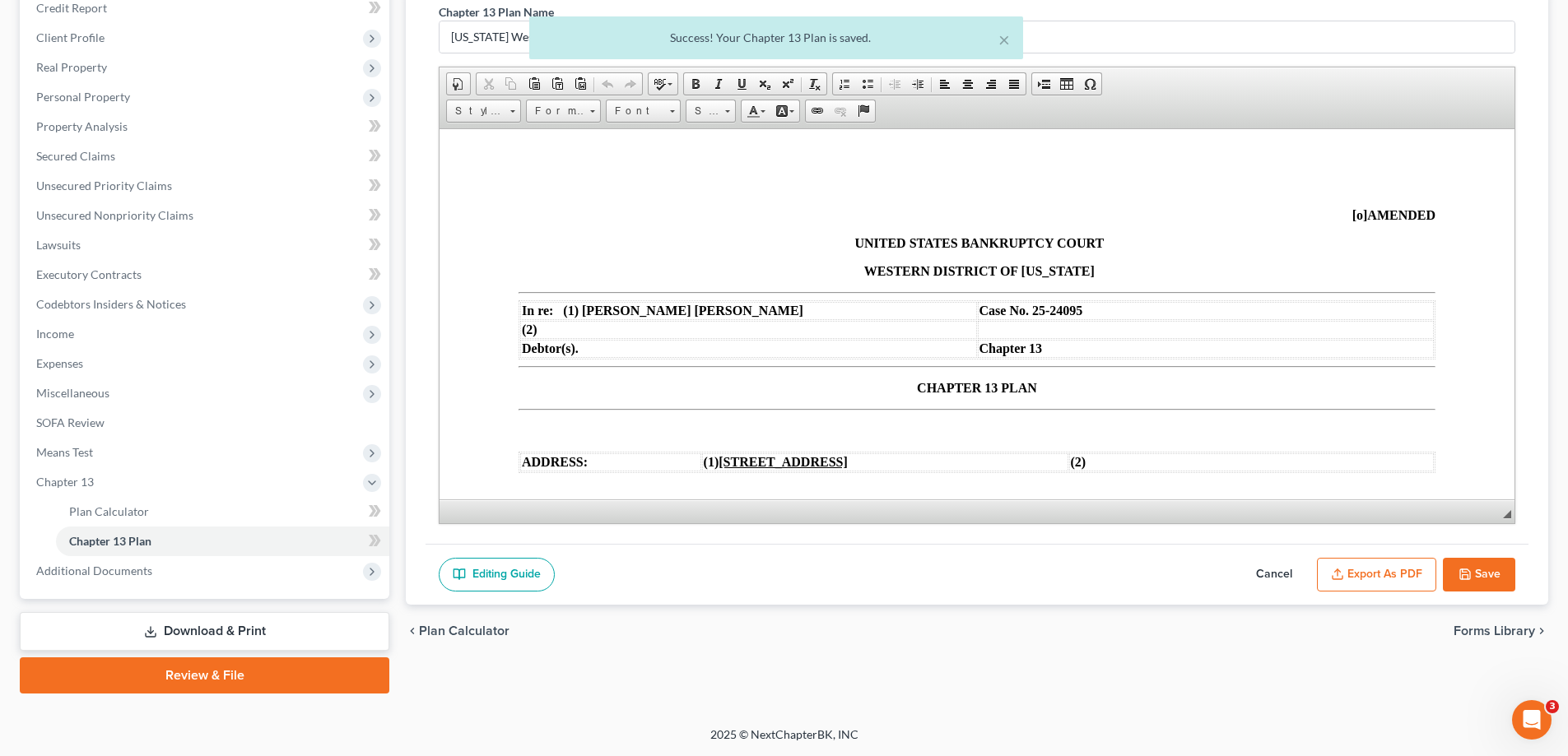
scroll to position [0, 0]
click at [1389, 567] on button "Export as PDF" at bounding box center [1376, 574] width 120 height 34
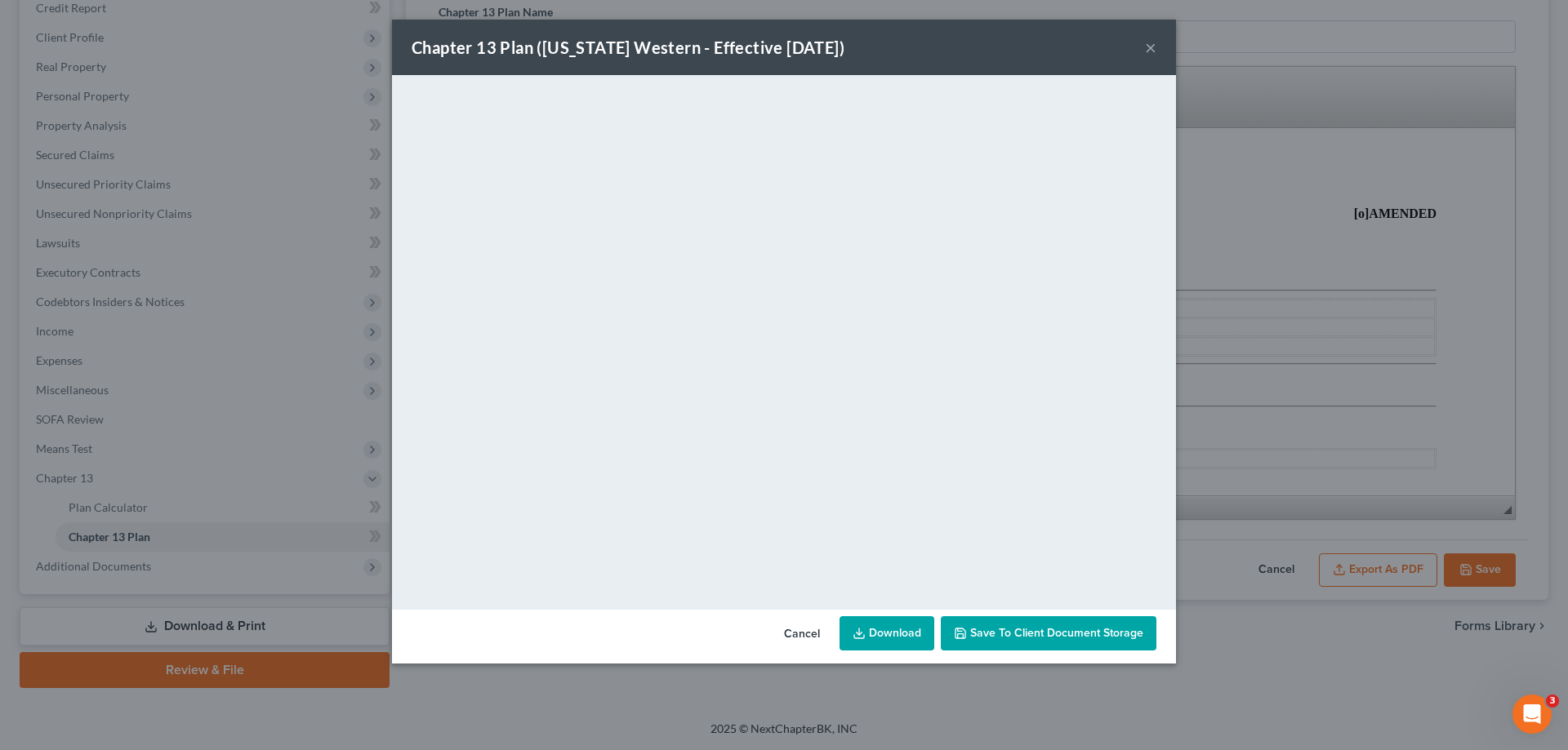
click at [1153, 41] on button "×" at bounding box center [1151, 47] width 11 height 19
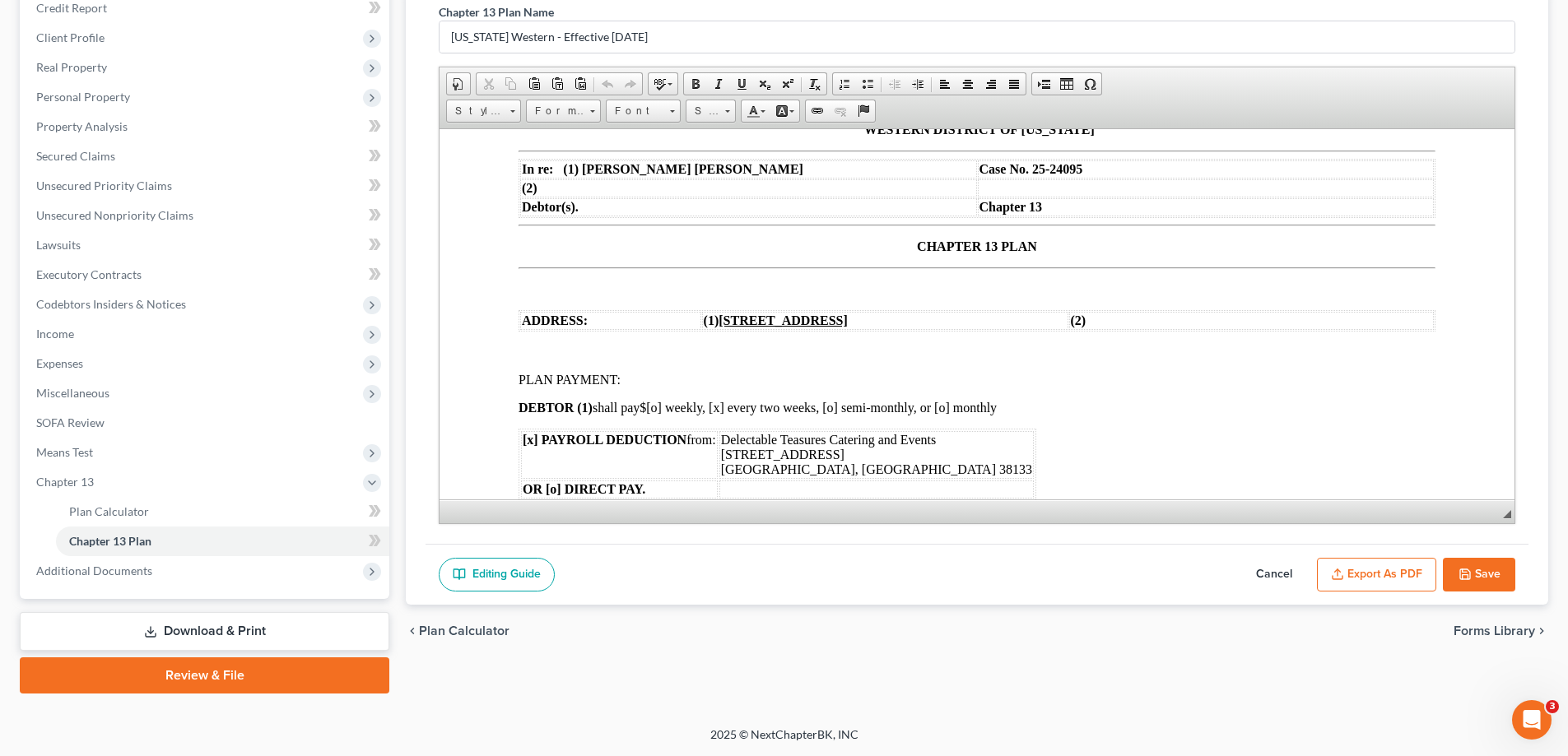
scroll to position [164, 0]
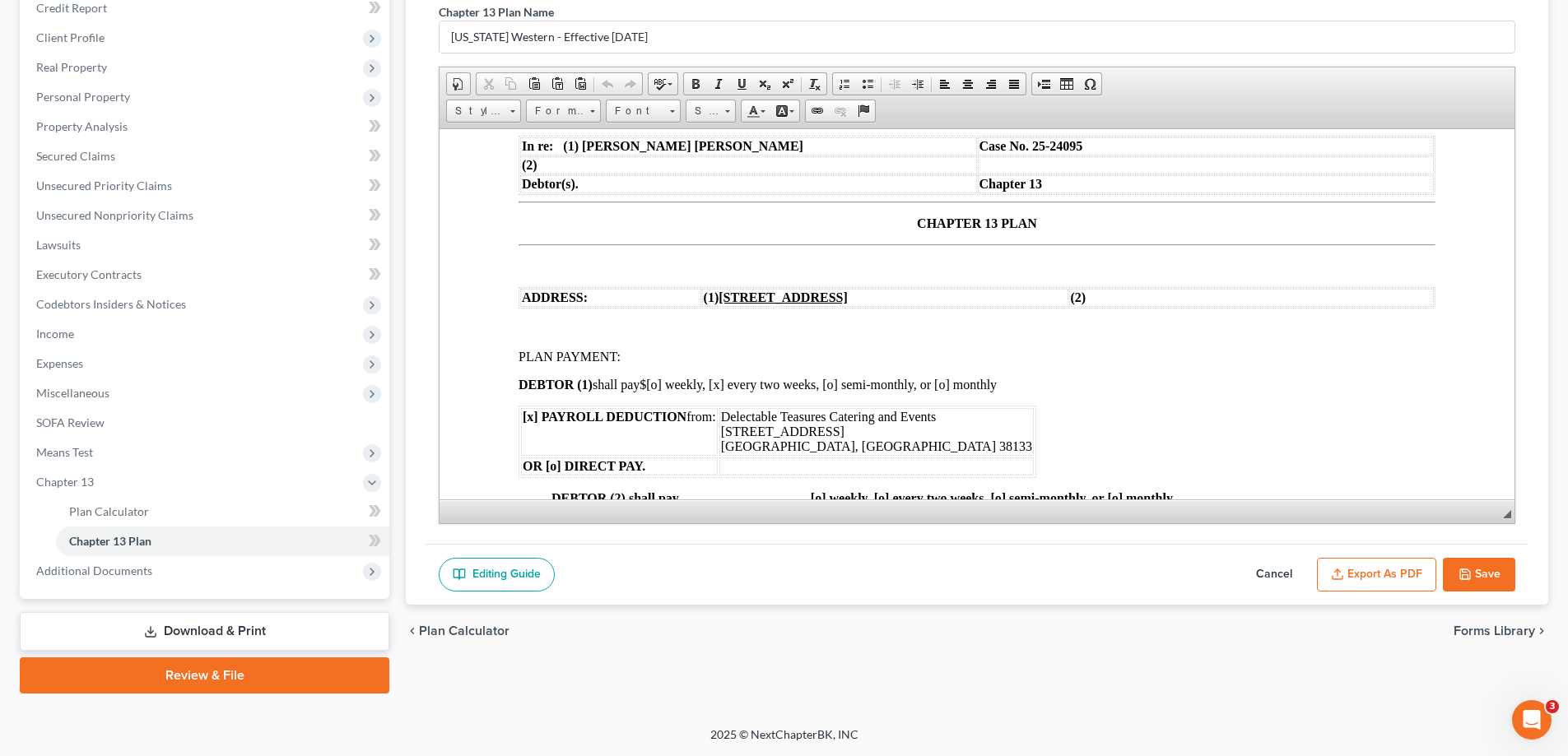
click at [1327, 573] on button "Export as PDF" at bounding box center [1376, 574] width 120 height 34
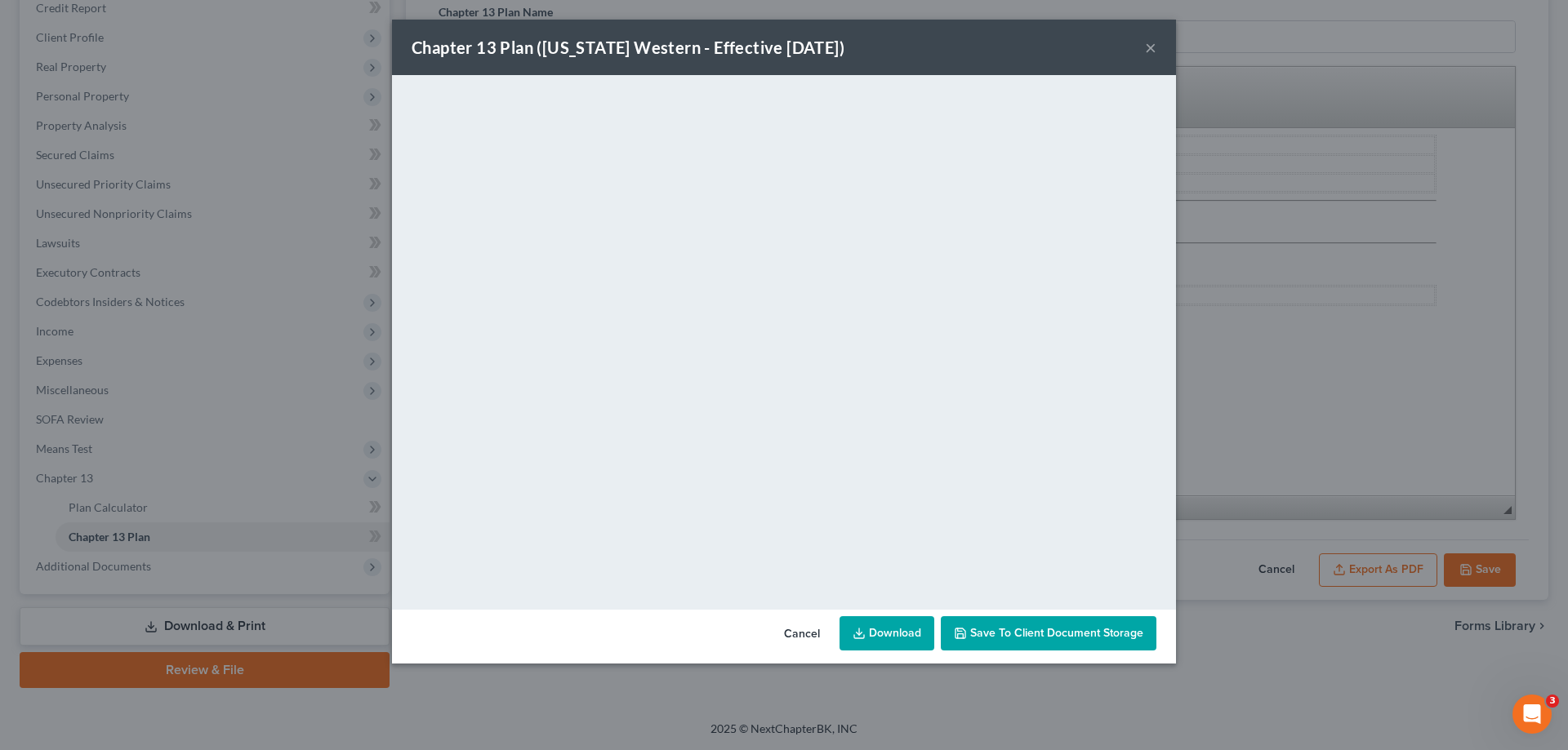
click at [1152, 52] on button "×" at bounding box center [1151, 47] width 11 height 19
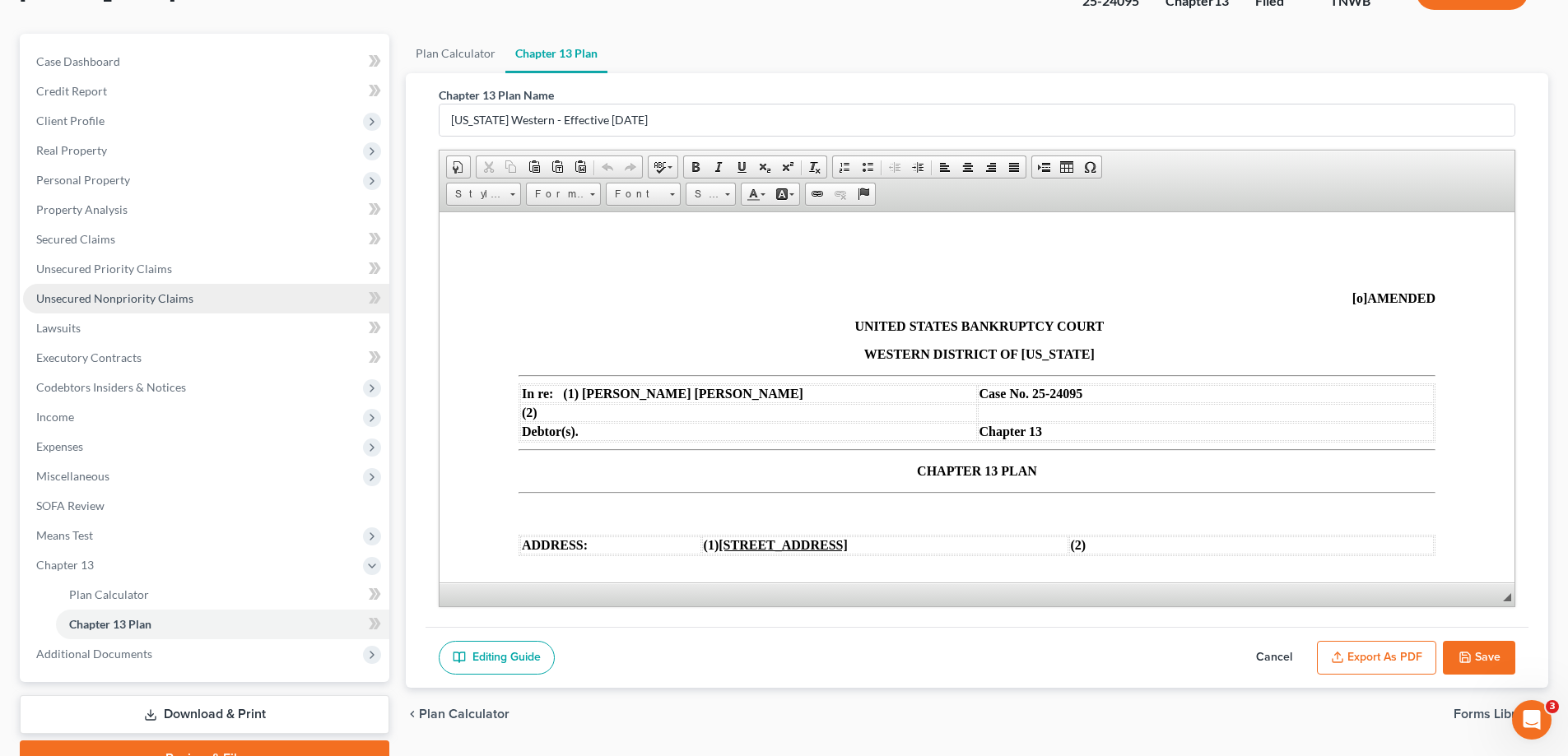
scroll to position [0, 0]
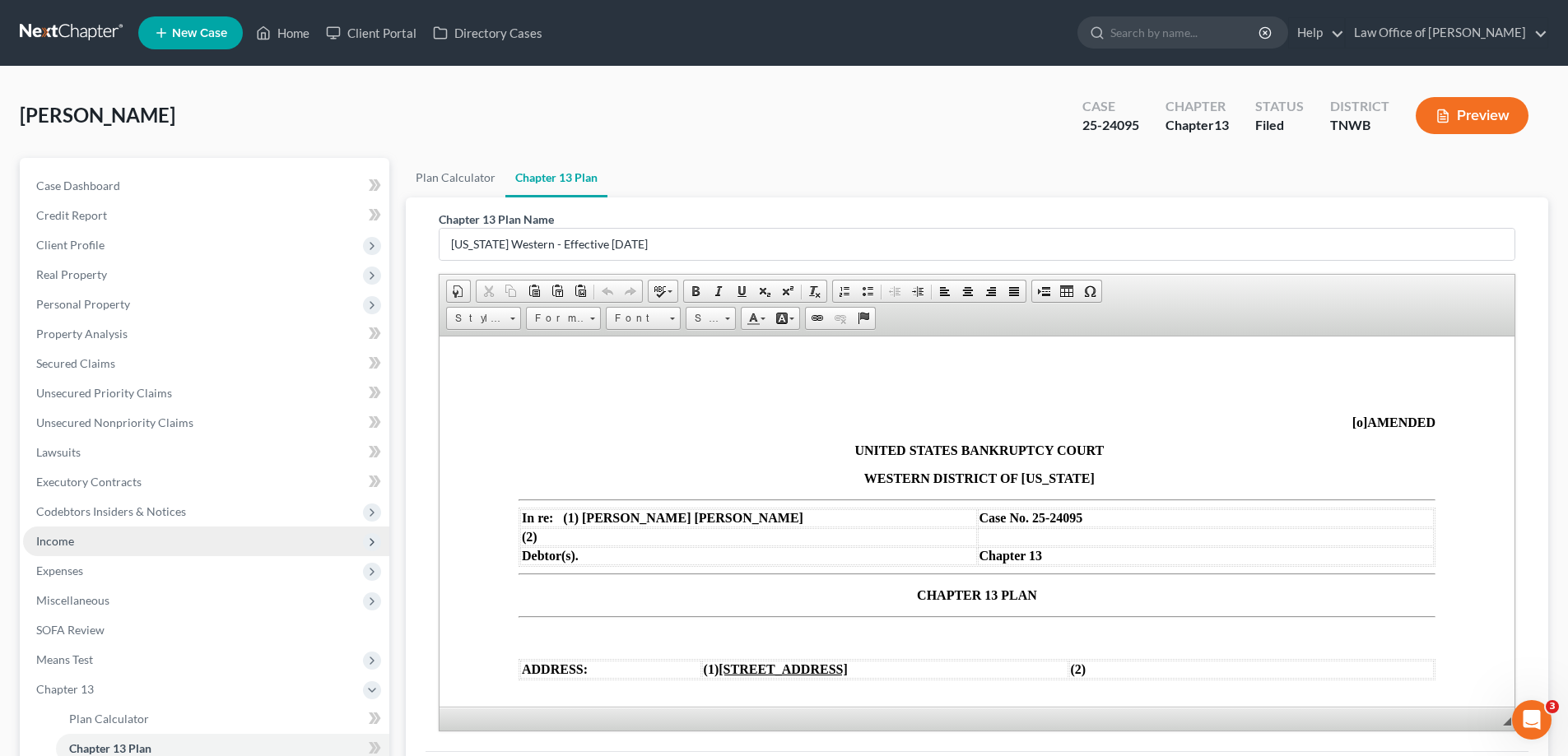
click at [69, 544] on span "Income" at bounding box center [55, 541] width 38 height 14
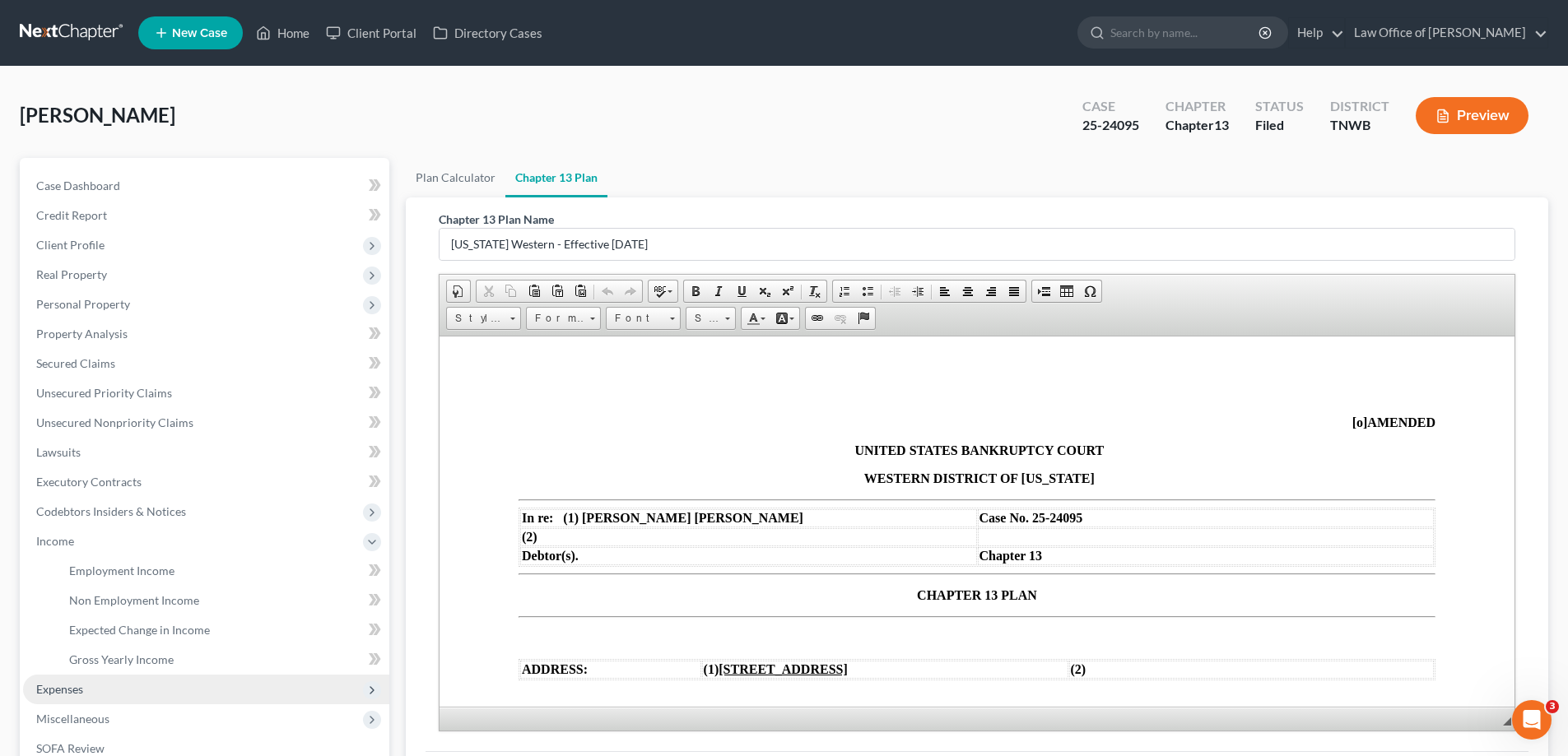
click at [78, 680] on span "Expenses" at bounding box center [206, 689] width 366 height 30
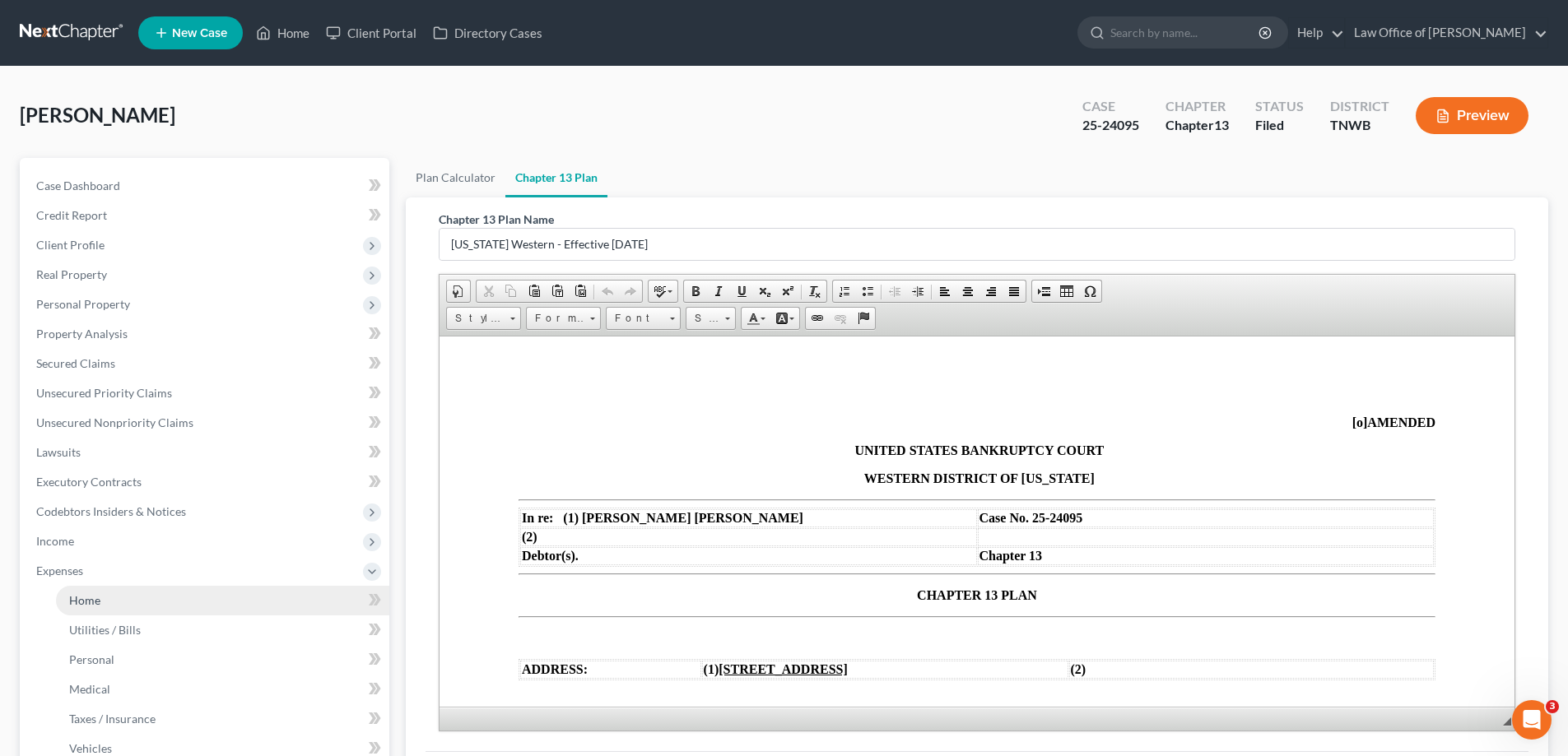
drag, startPoint x: 80, startPoint y: 596, endPoint x: 128, endPoint y: 647, distance: 70.0
click at [81, 596] on span "Home" at bounding box center [85, 600] width 32 height 14
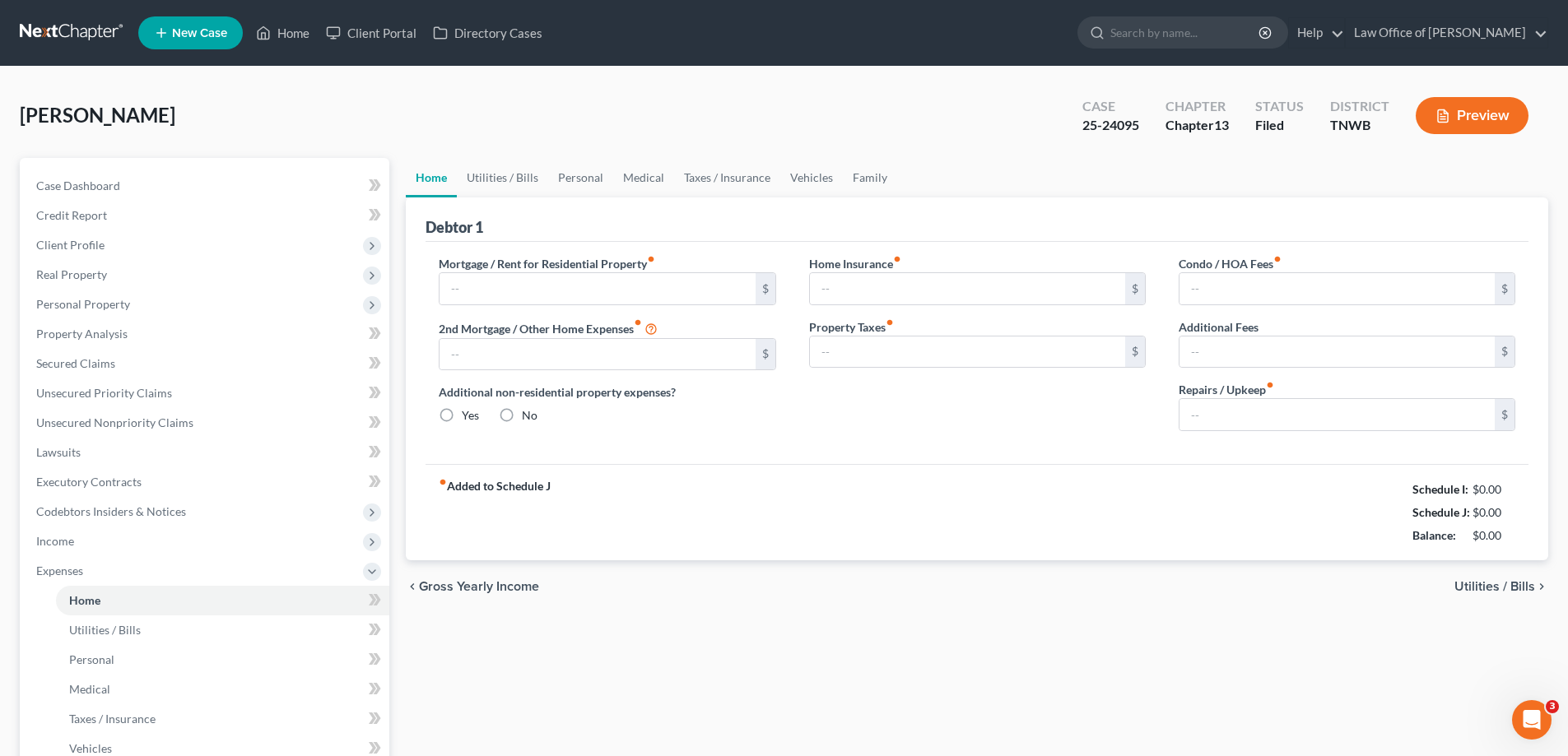
type input "650.00"
type input "0.00"
radio input "true"
type input "0.00"
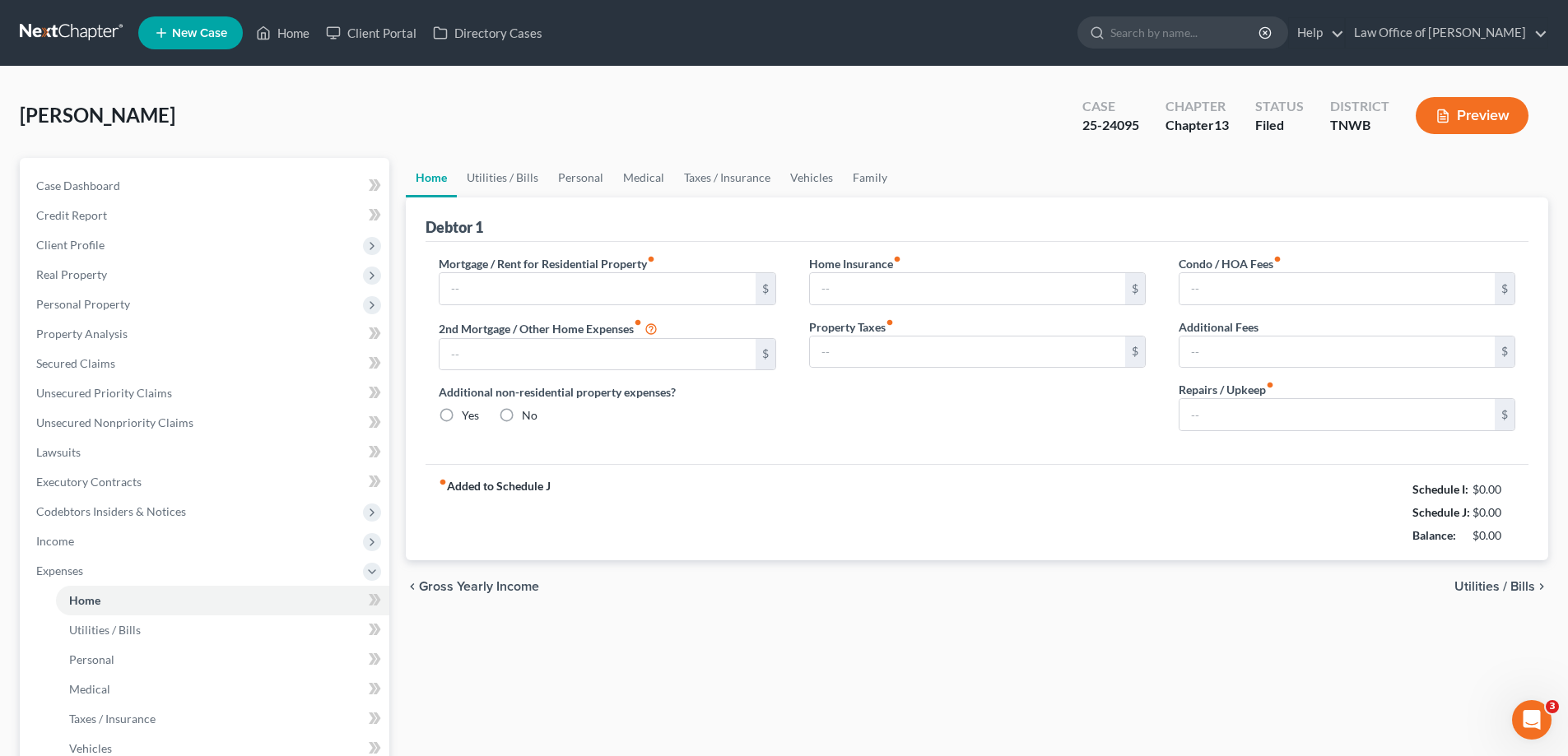
type input "0.00"
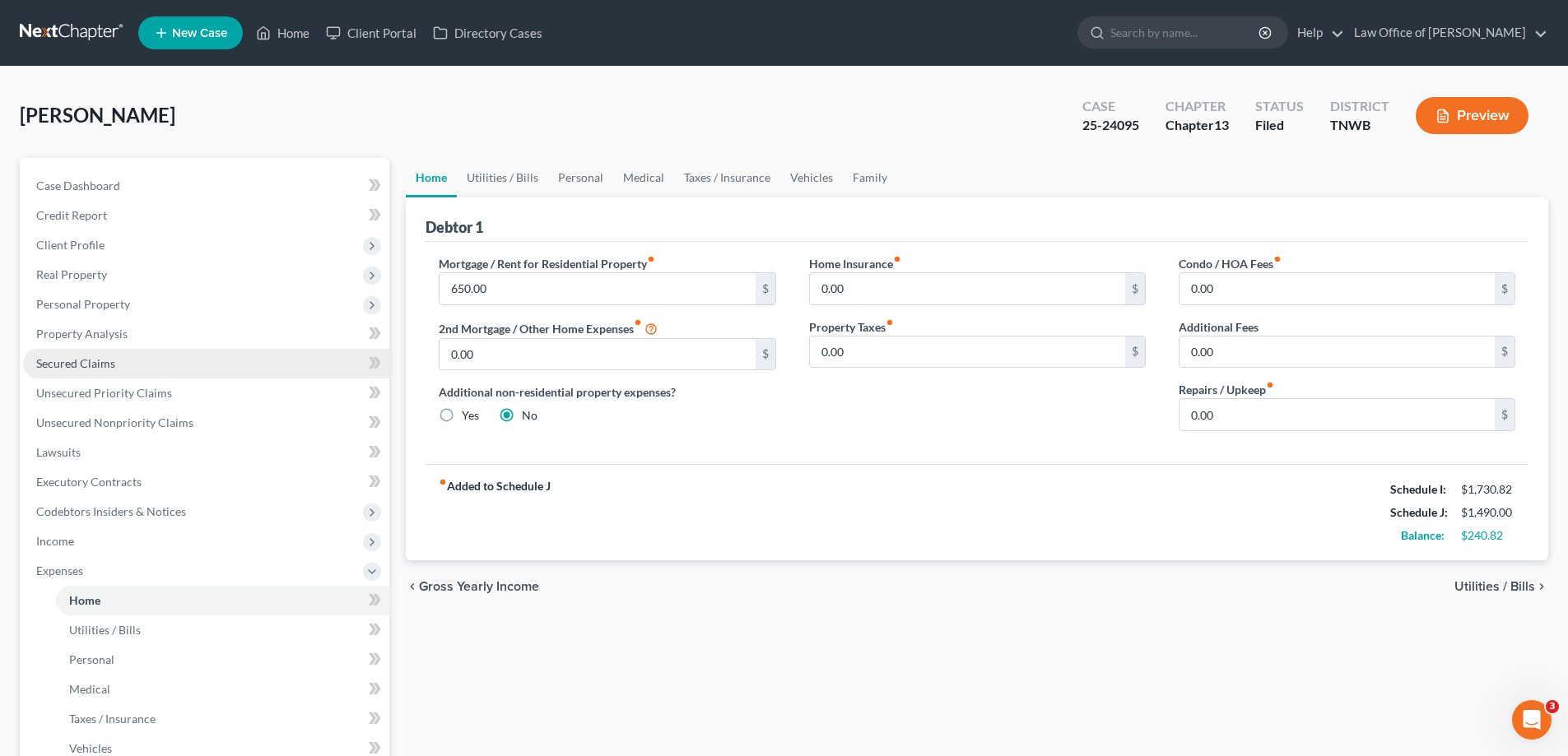
click at [177, 349] on link "Secured Claims" at bounding box center [206, 364] width 366 height 30
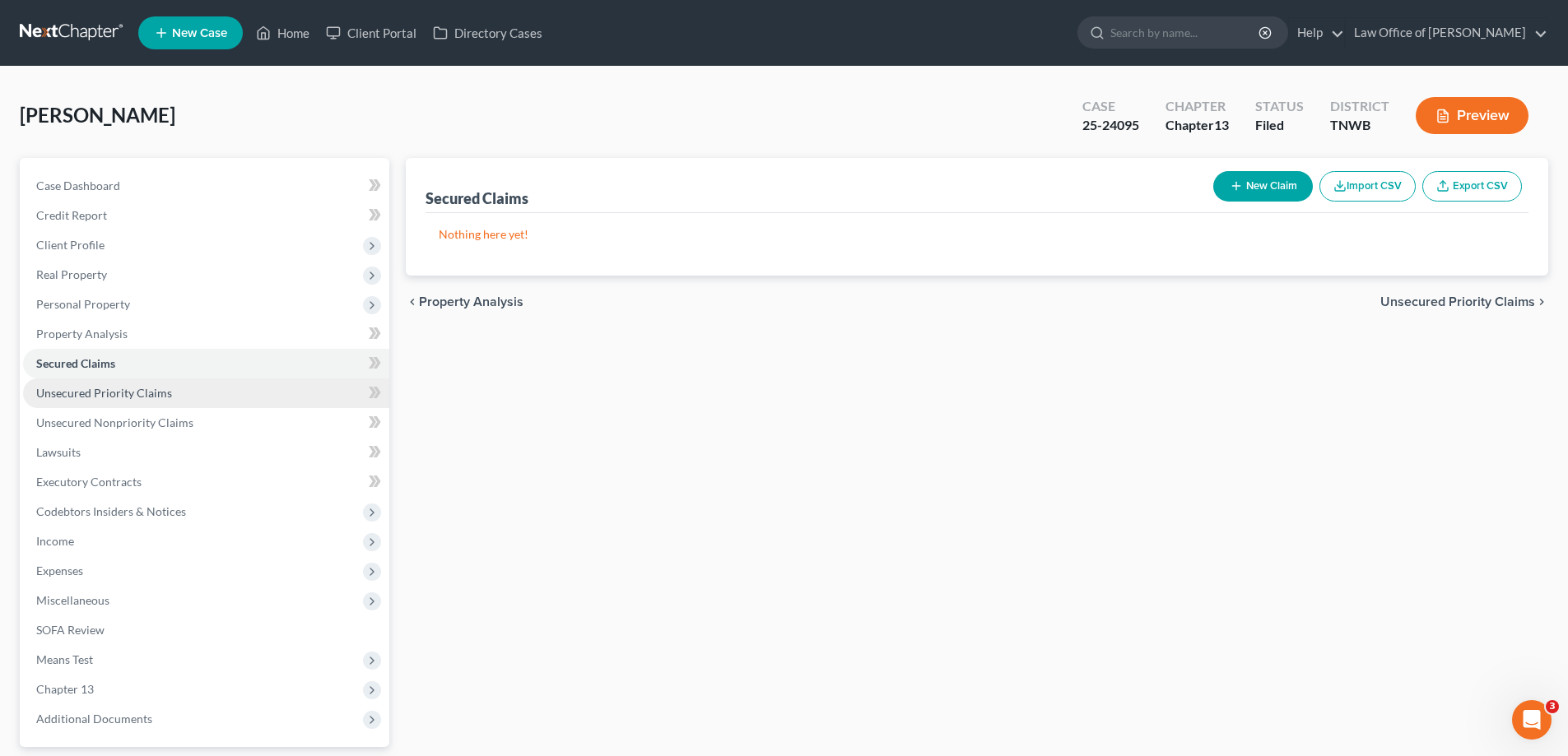
click at [161, 392] on span "Unsecured Priority Claims" at bounding box center [104, 392] width 135 height 14
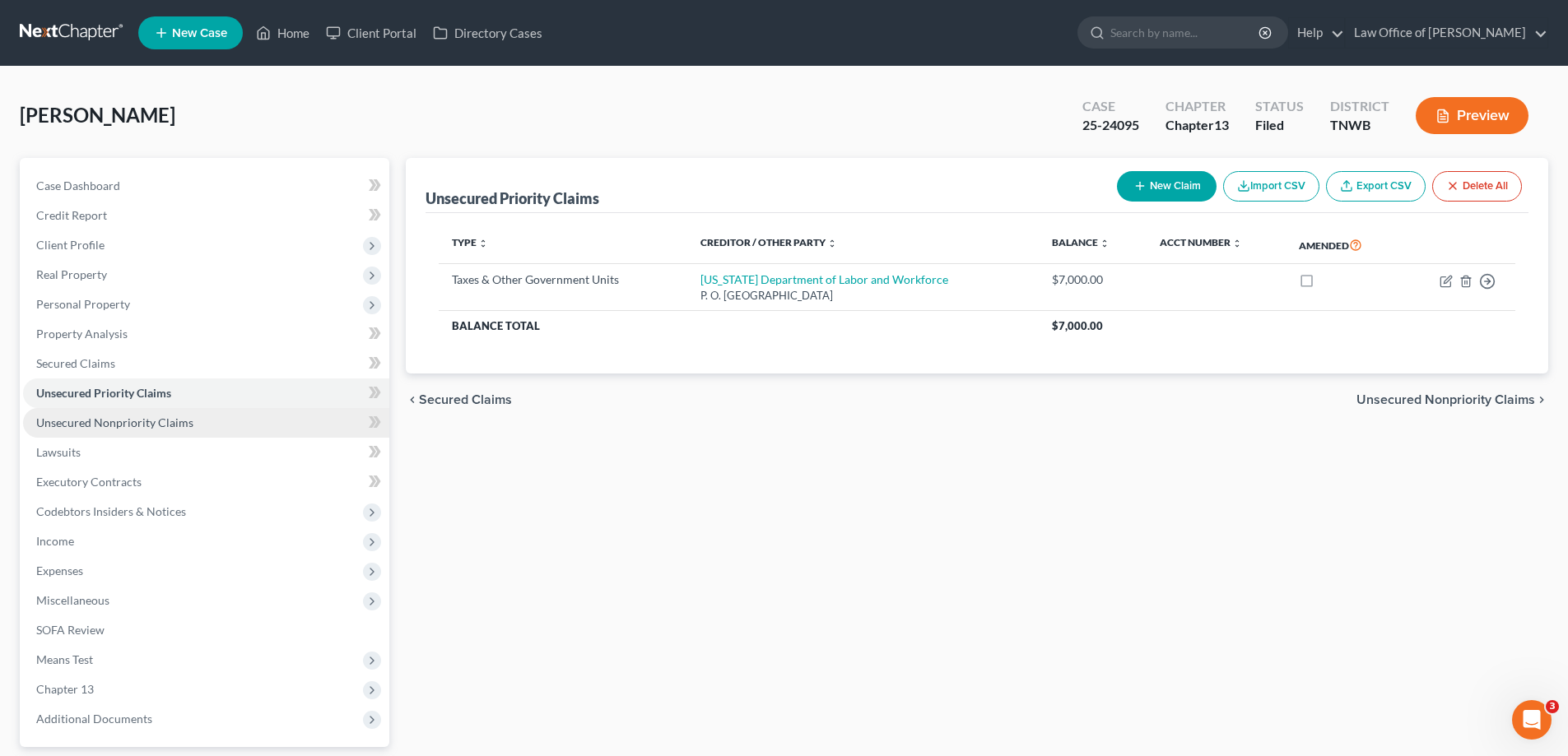
click at [146, 422] on span "Unsecured Nonpriority Claims" at bounding box center [114, 422] width 157 height 14
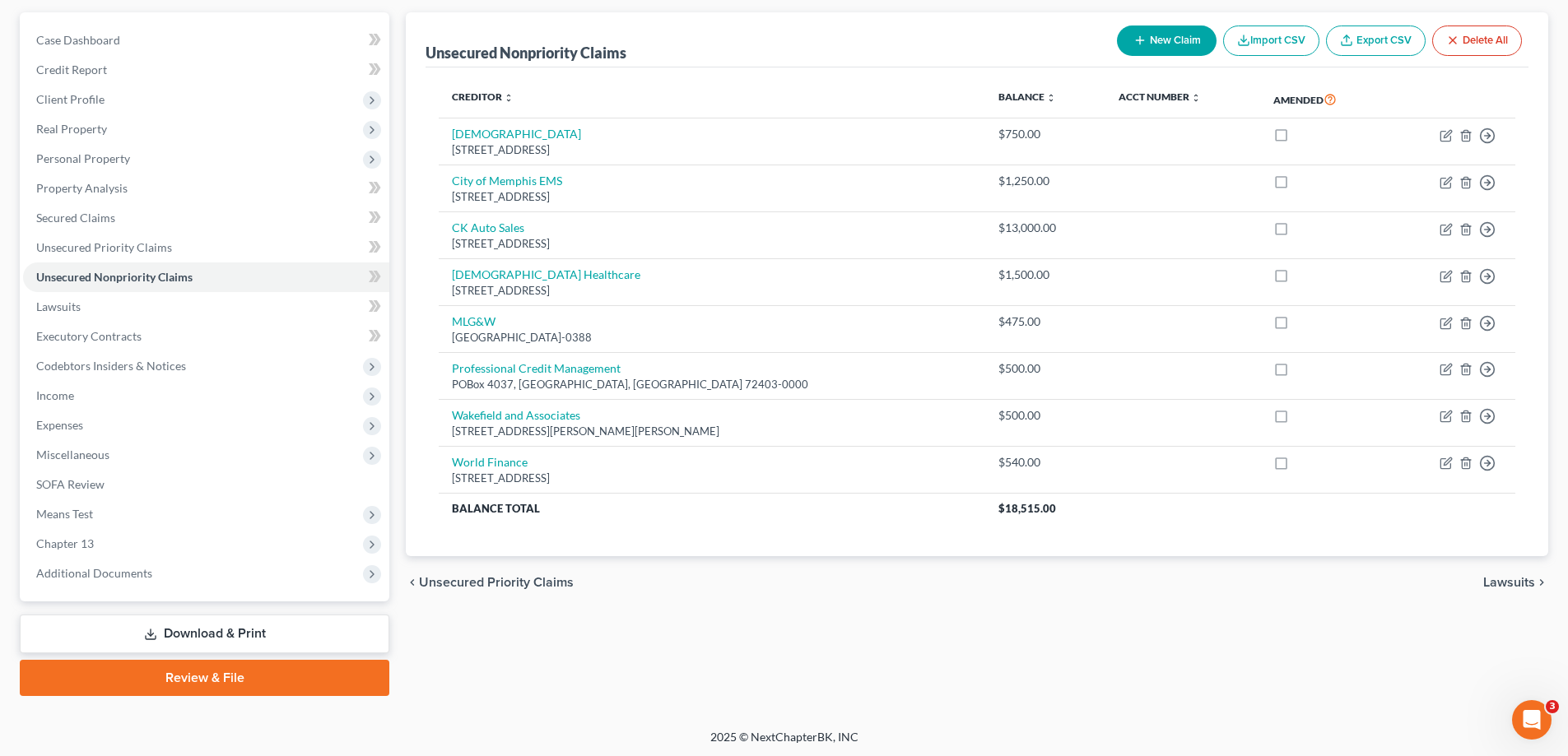
scroll to position [148, 0]
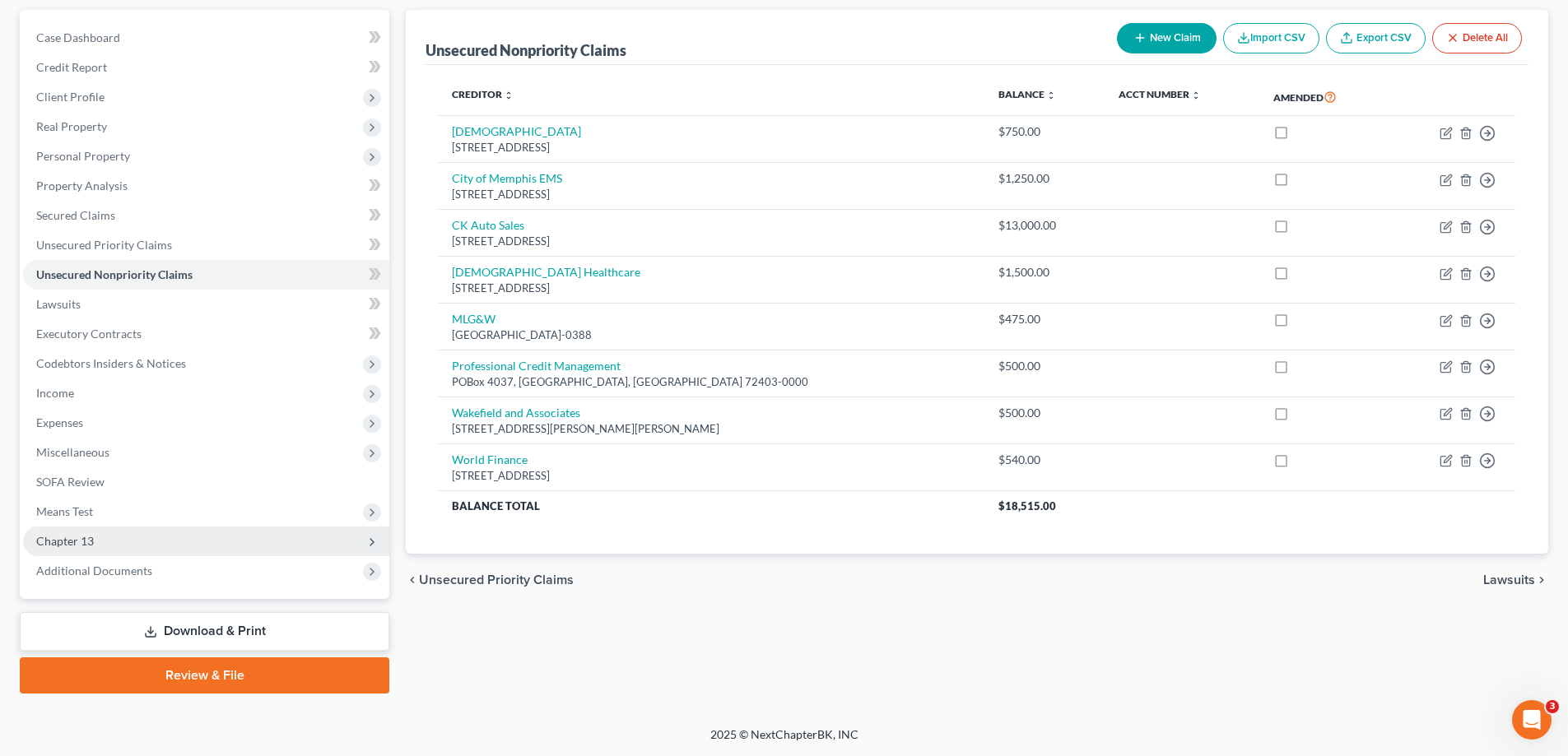
click at [84, 543] on span "Chapter 13" at bounding box center [65, 541] width 58 height 14
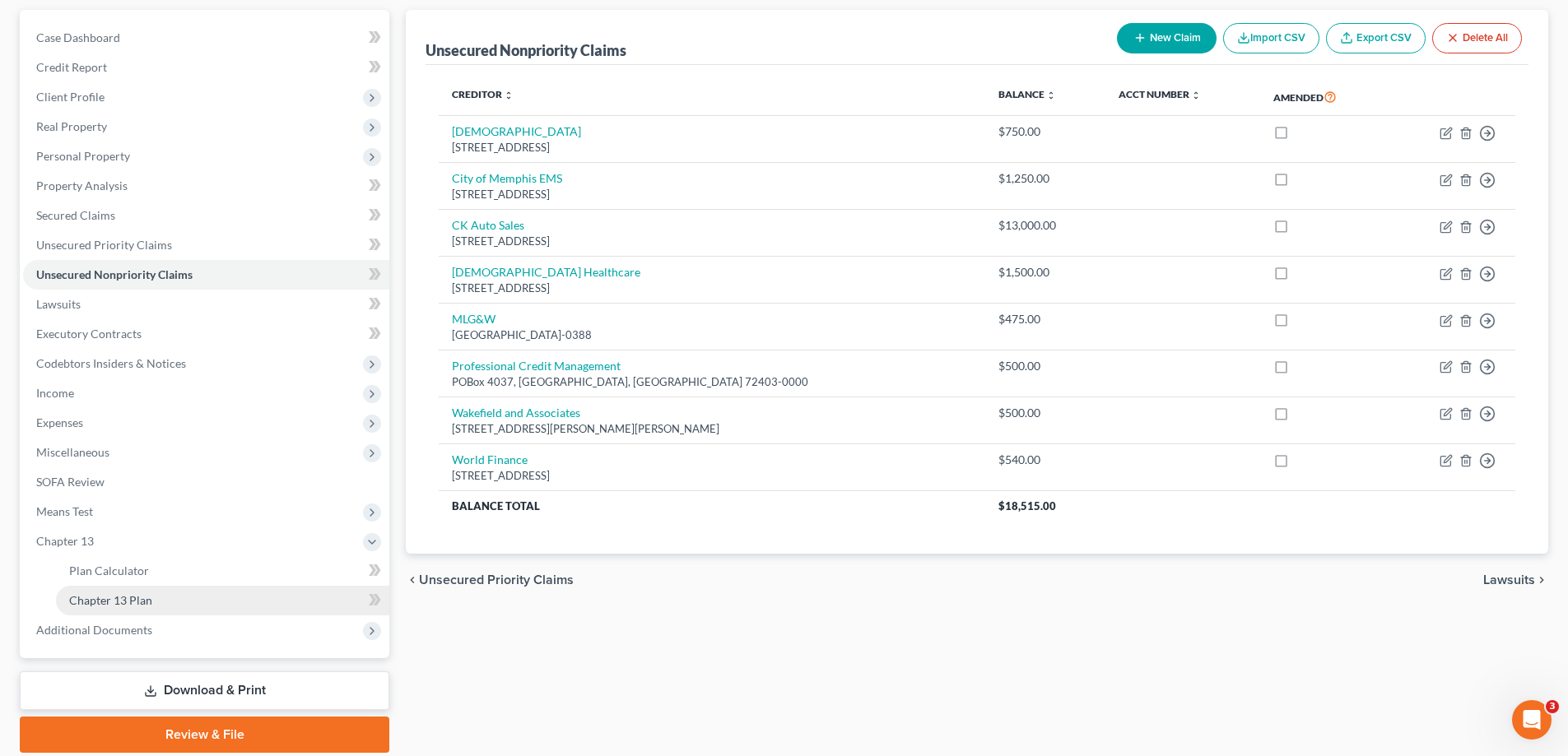
click at [122, 608] on link "Chapter 13 Plan" at bounding box center [222, 601] width 333 height 30
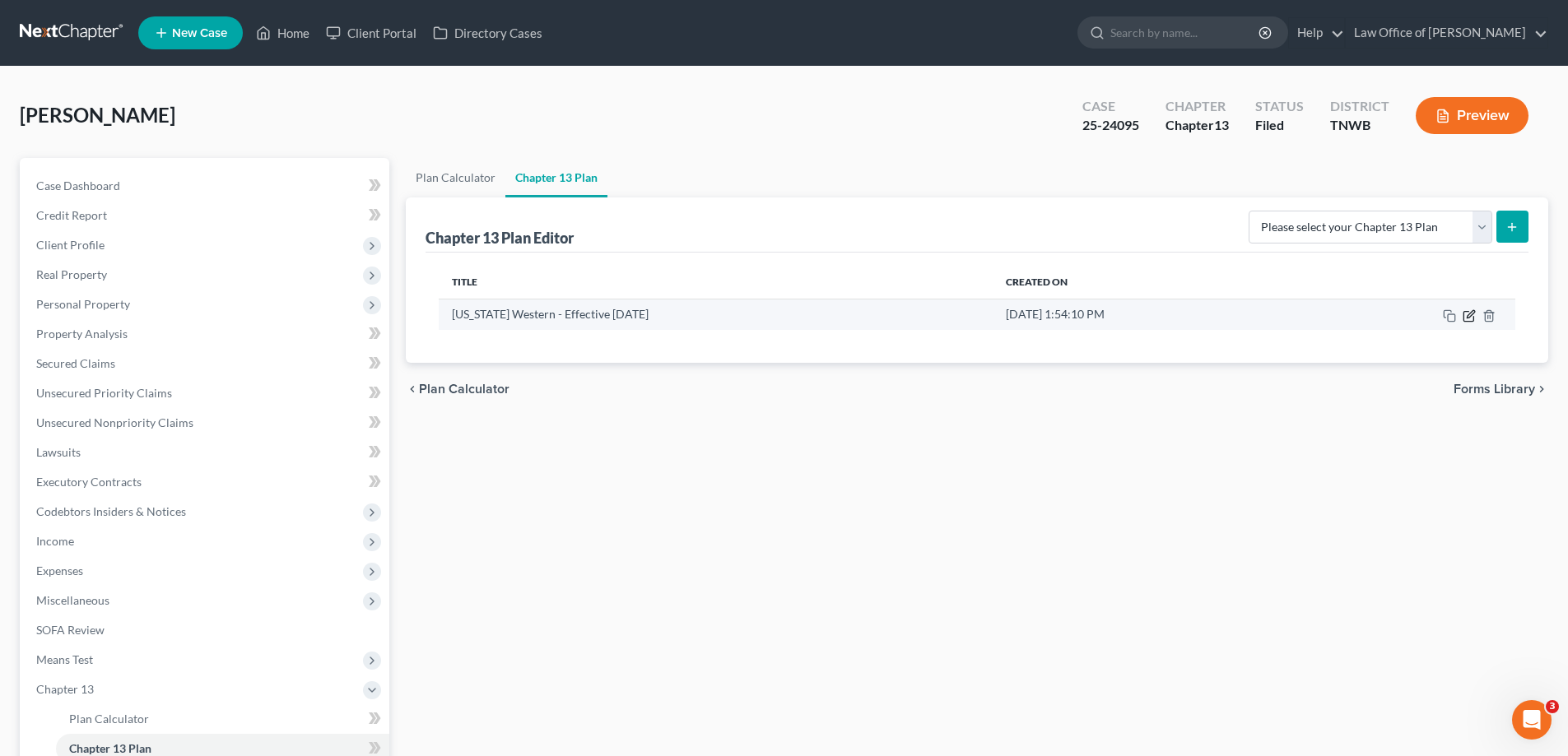
click at [1464, 317] on icon "button" at bounding box center [1468, 315] width 10 height 10
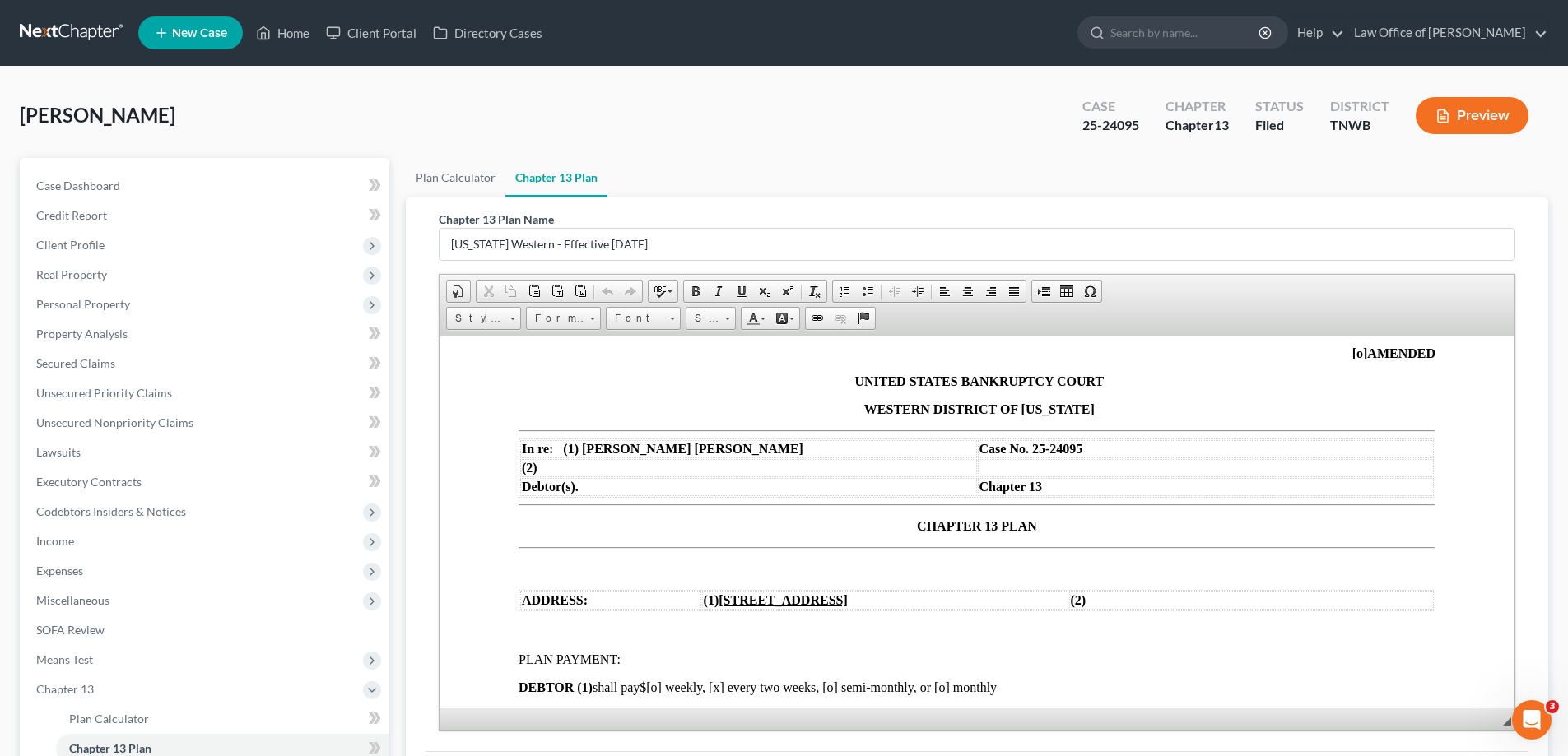
scroll to position [164, 0]
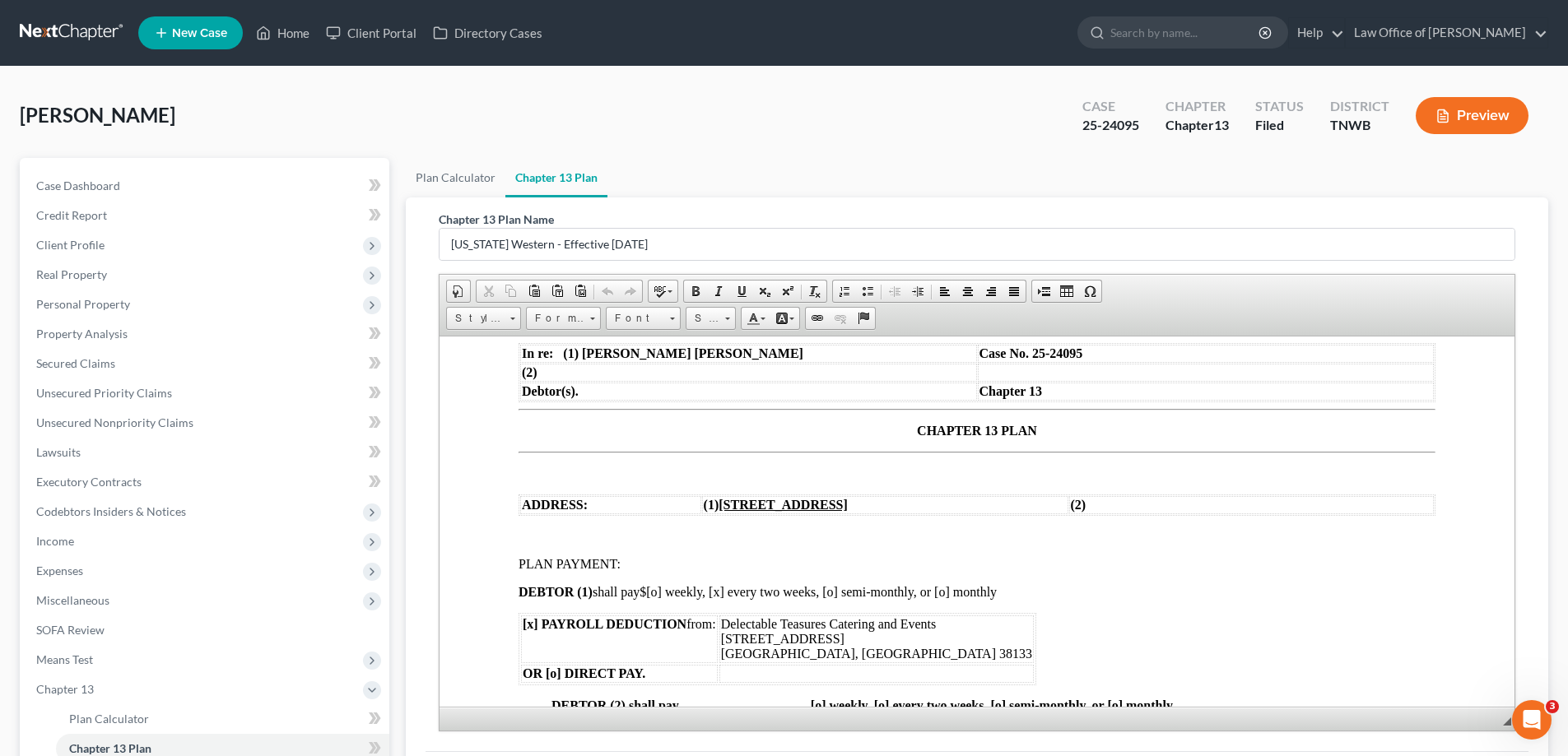
click at [646, 586] on span "$" at bounding box center [642, 591] width 6 height 14
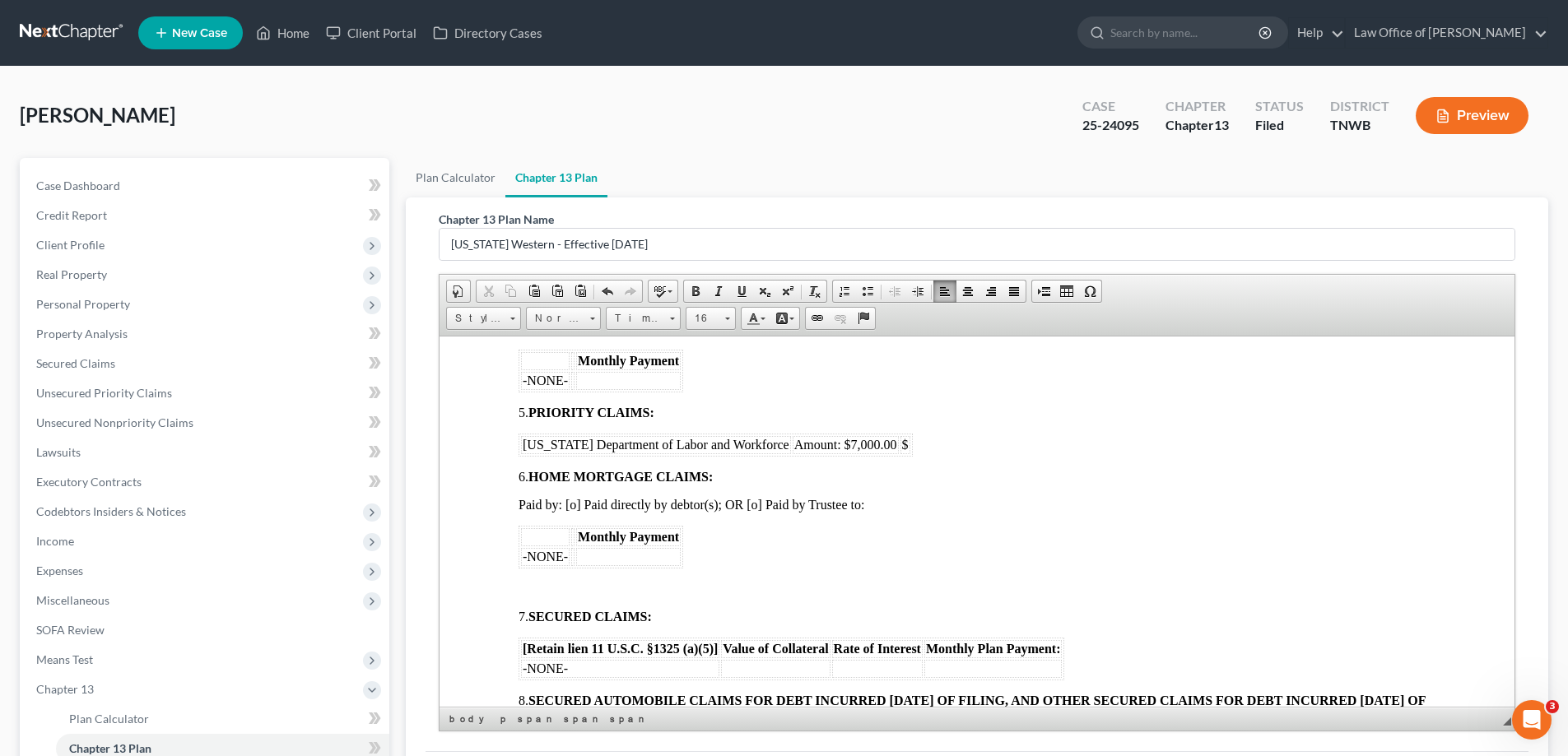
scroll to position [823, 0]
click at [904, 447] on span "$" at bounding box center [905, 445] width 6 height 14
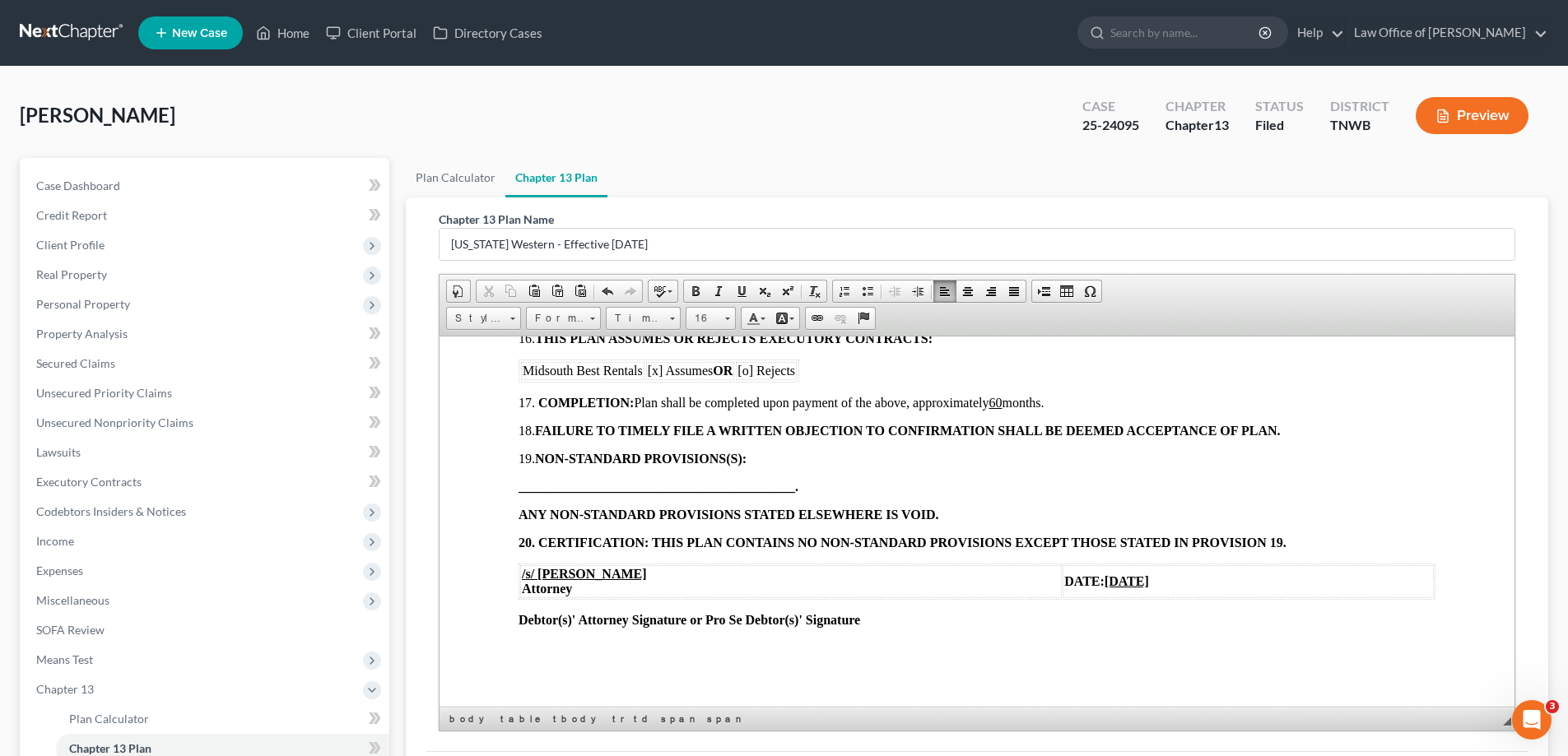
scroll to position [208, 0]
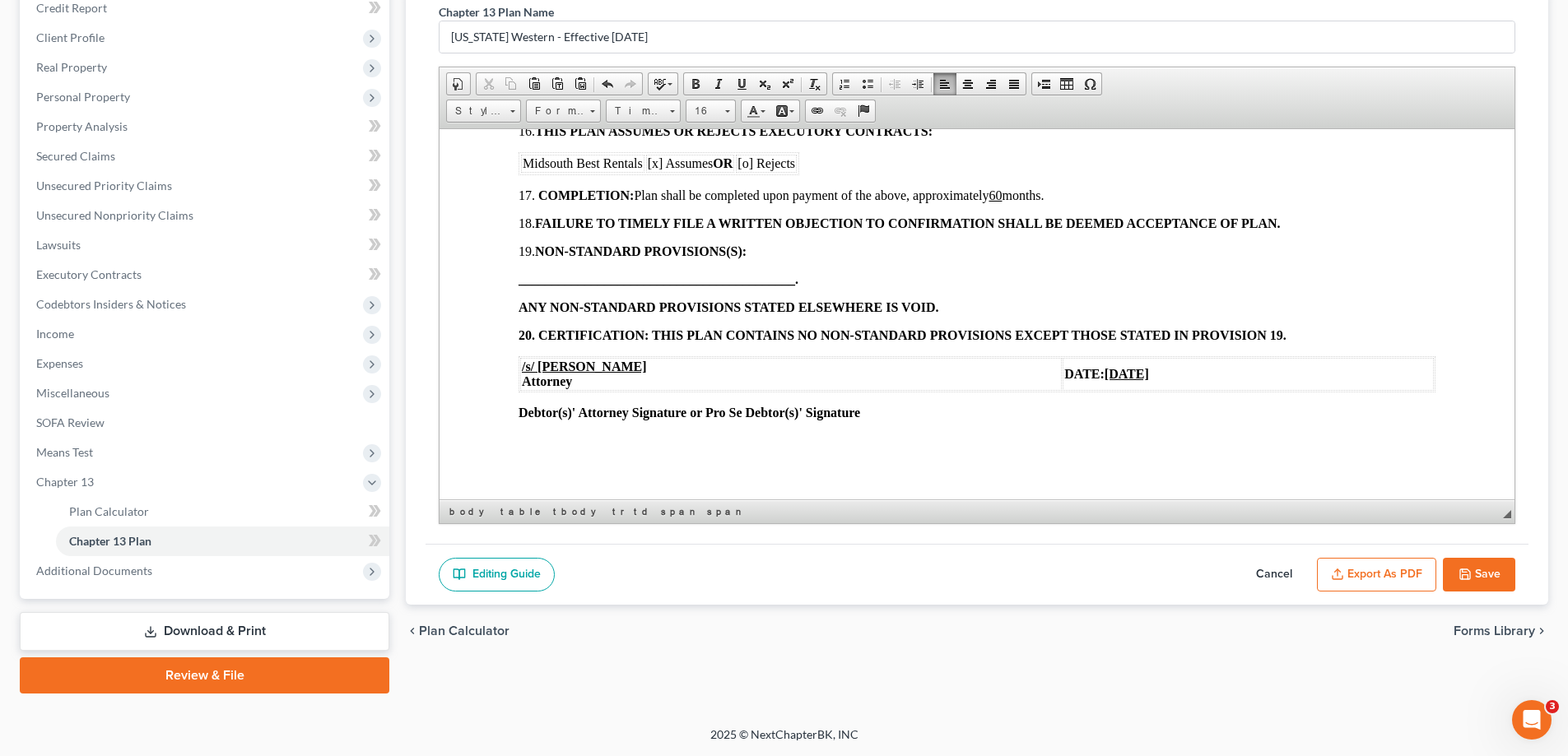
click at [1490, 573] on button "Save" at bounding box center [1479, 574] width 72 height 34
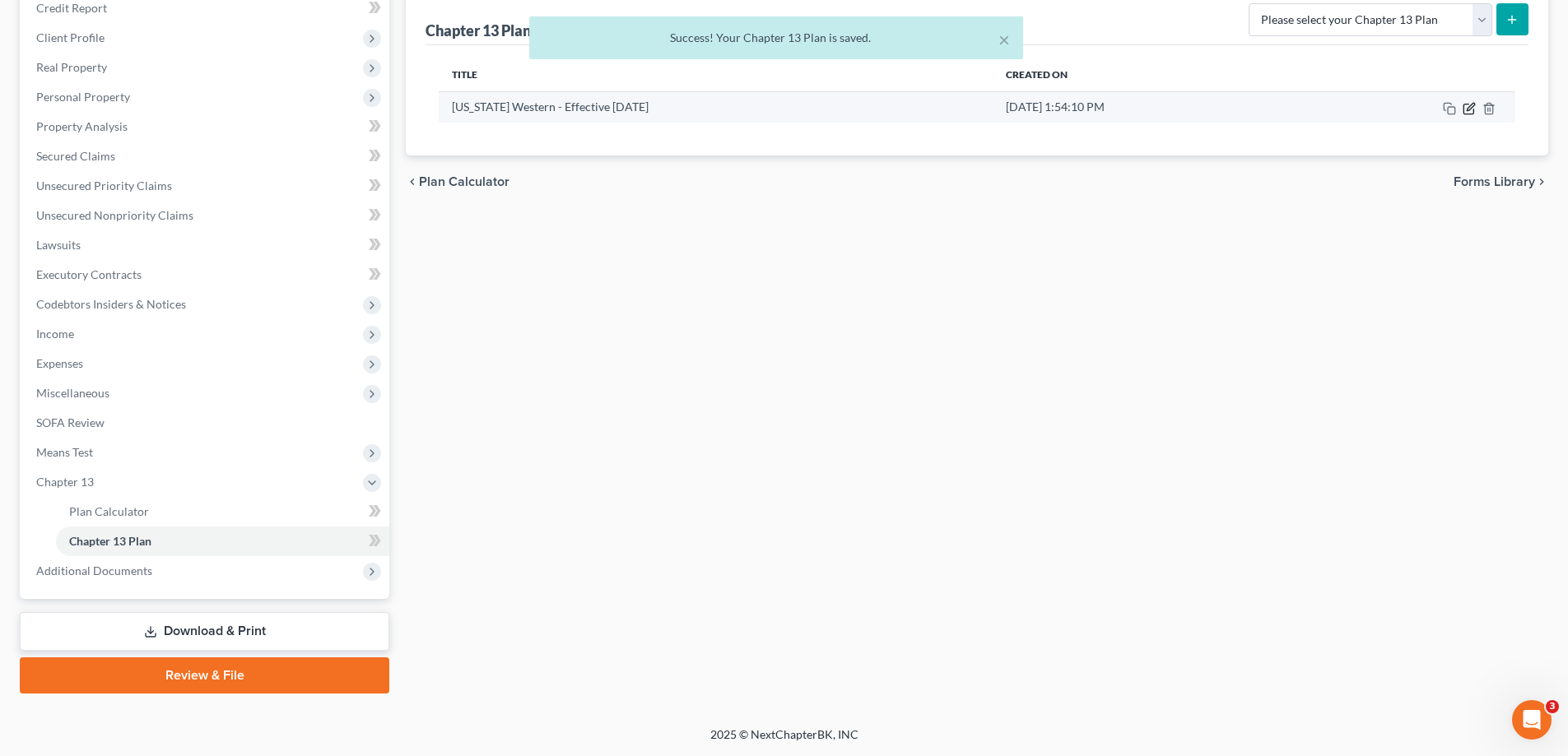
click at [1469, 103] on icon "button" at bounding box center [1469, 109] width 13 height 13
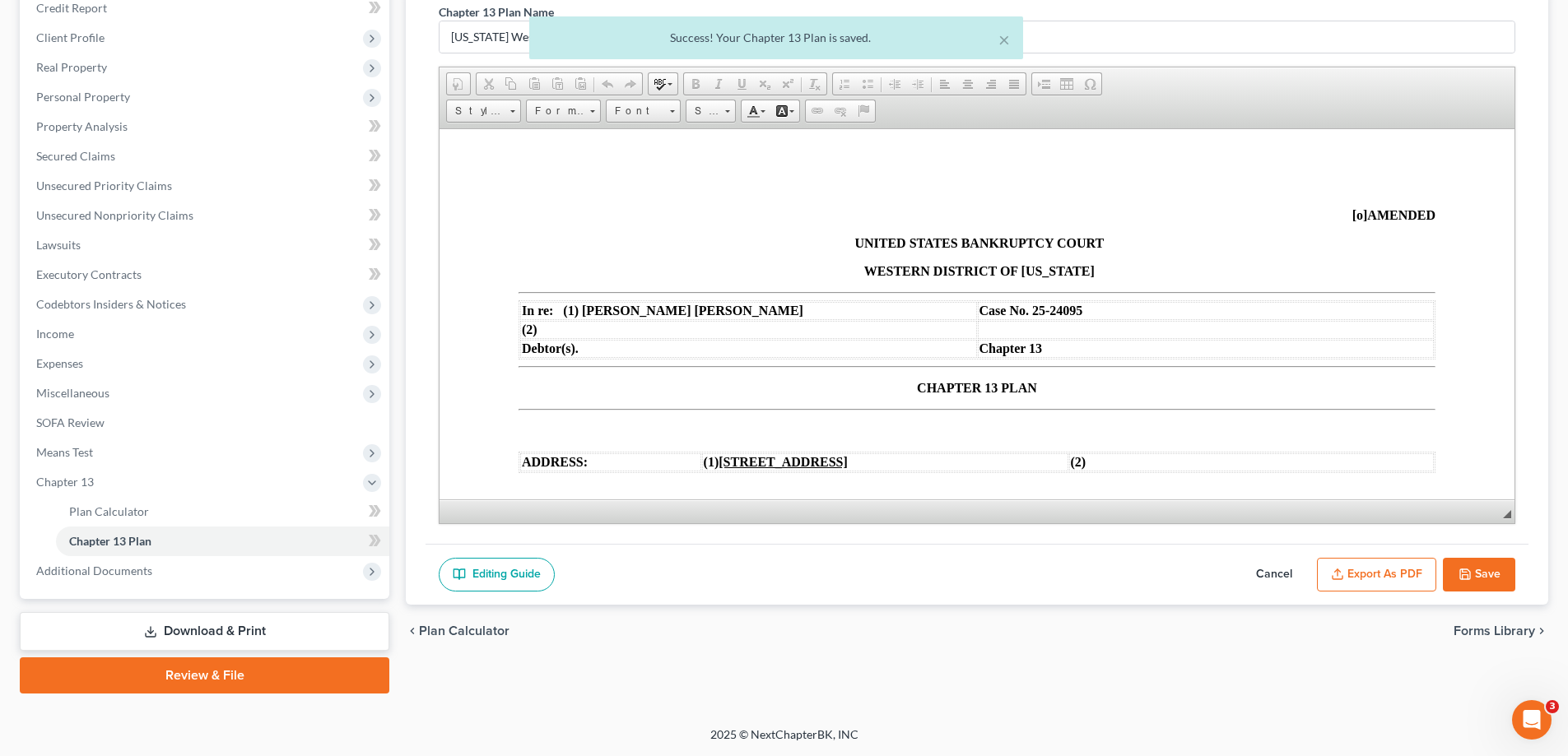
scroll to position [0, 0]
click at [1381, 576] on button "Export as PDF" at bounding box center [1376, 574] width 120 height 34
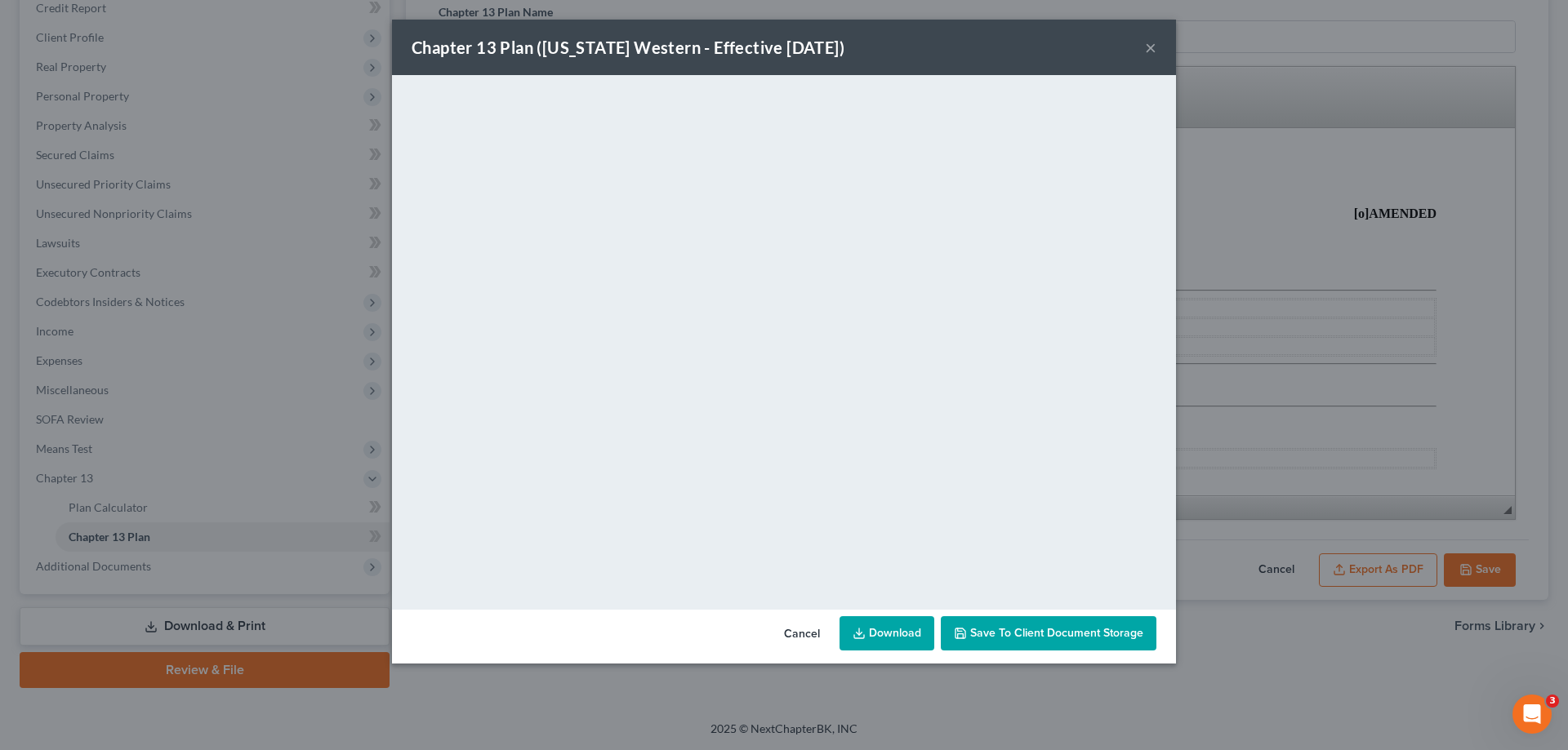
click at [1155, 47] on button "×" at bounding box center [1151, 47] width 11 height 19
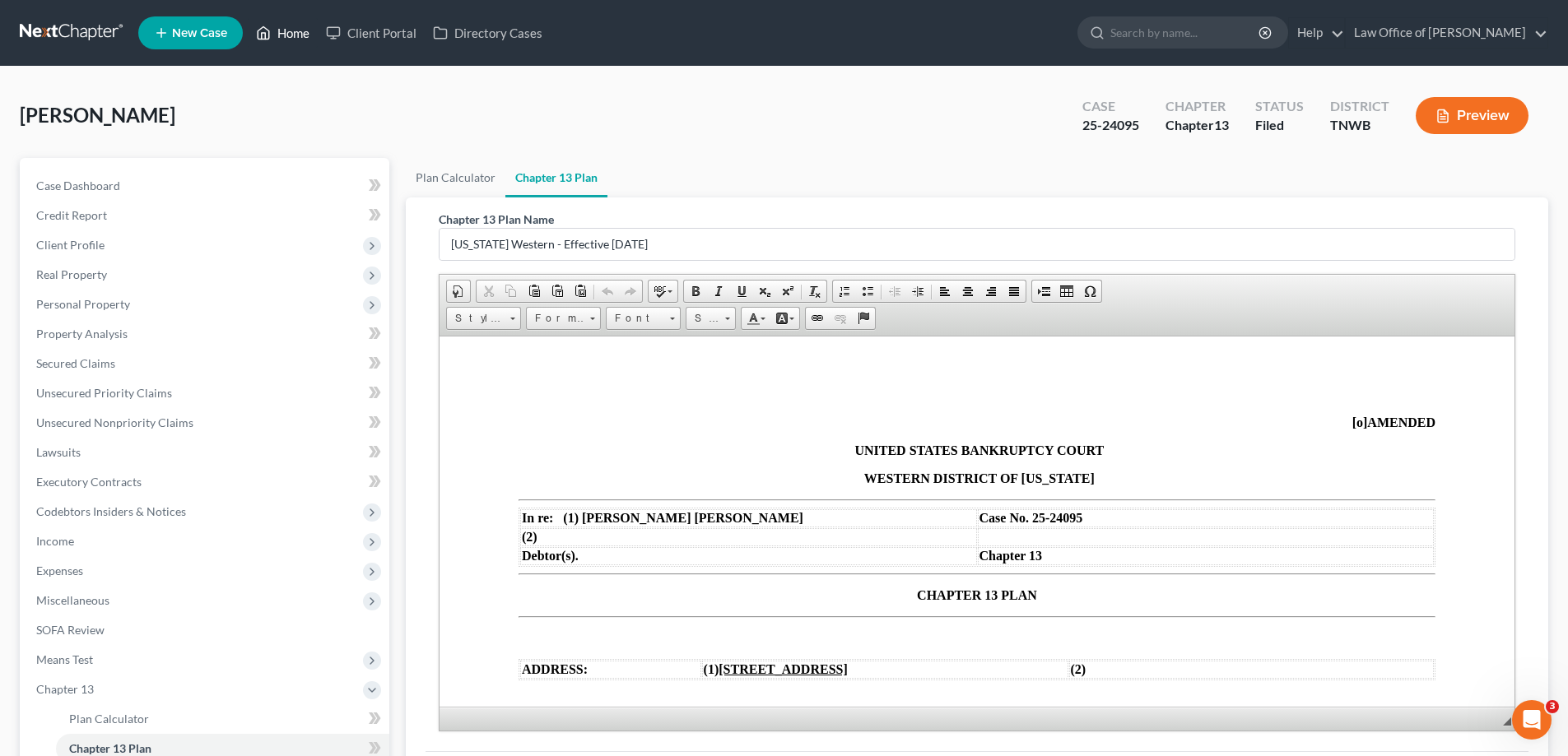
click at [289, 29] on link "Home" at bounding box center [282, 33] width 70 height 30
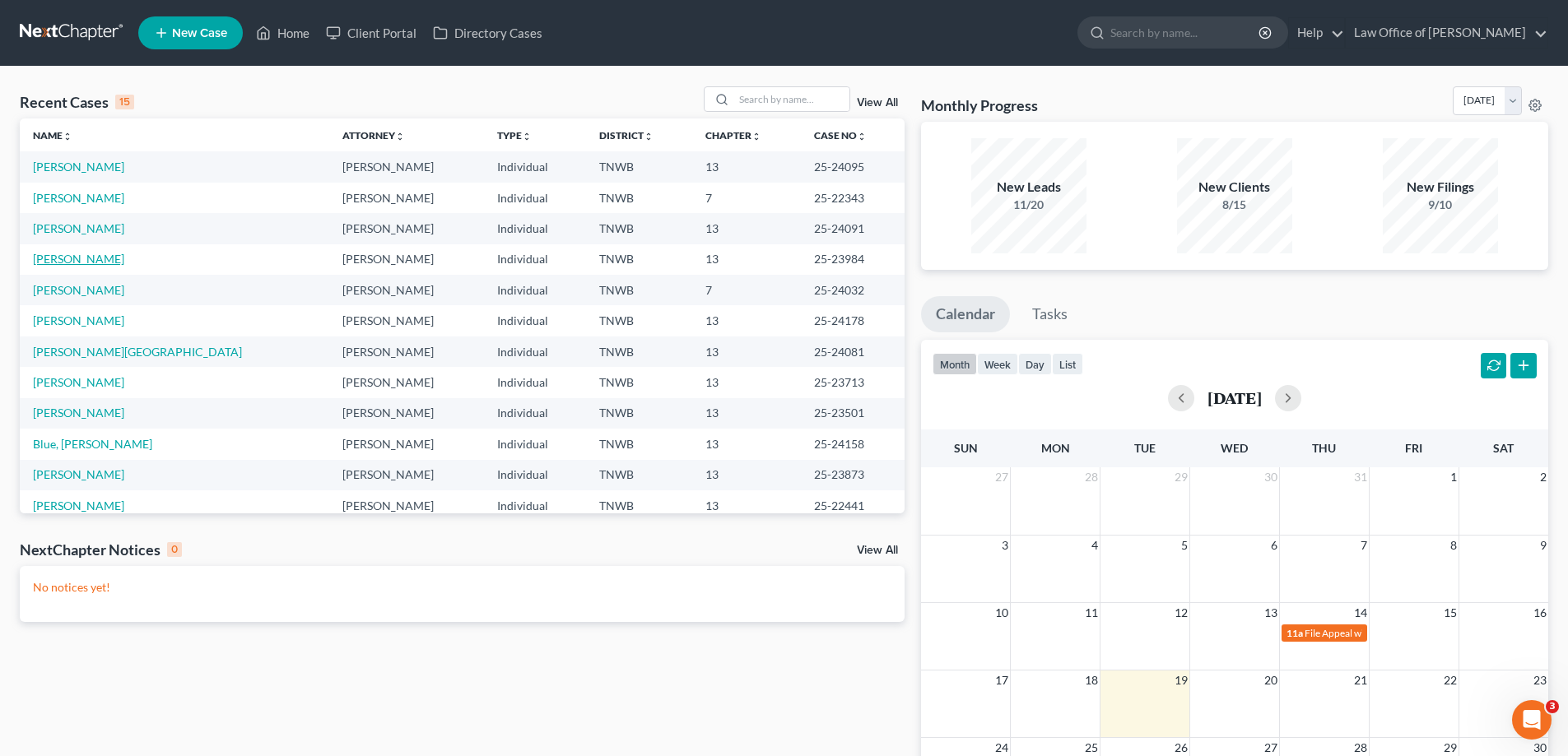
click at [113, 257] on td "[PERSON_NAME]" at bounding box center [174, 259] width 310 height 31
click at [94, 261] on link "[PERSON_NAME]" at bounding box center [78, 258] width 91 height 14
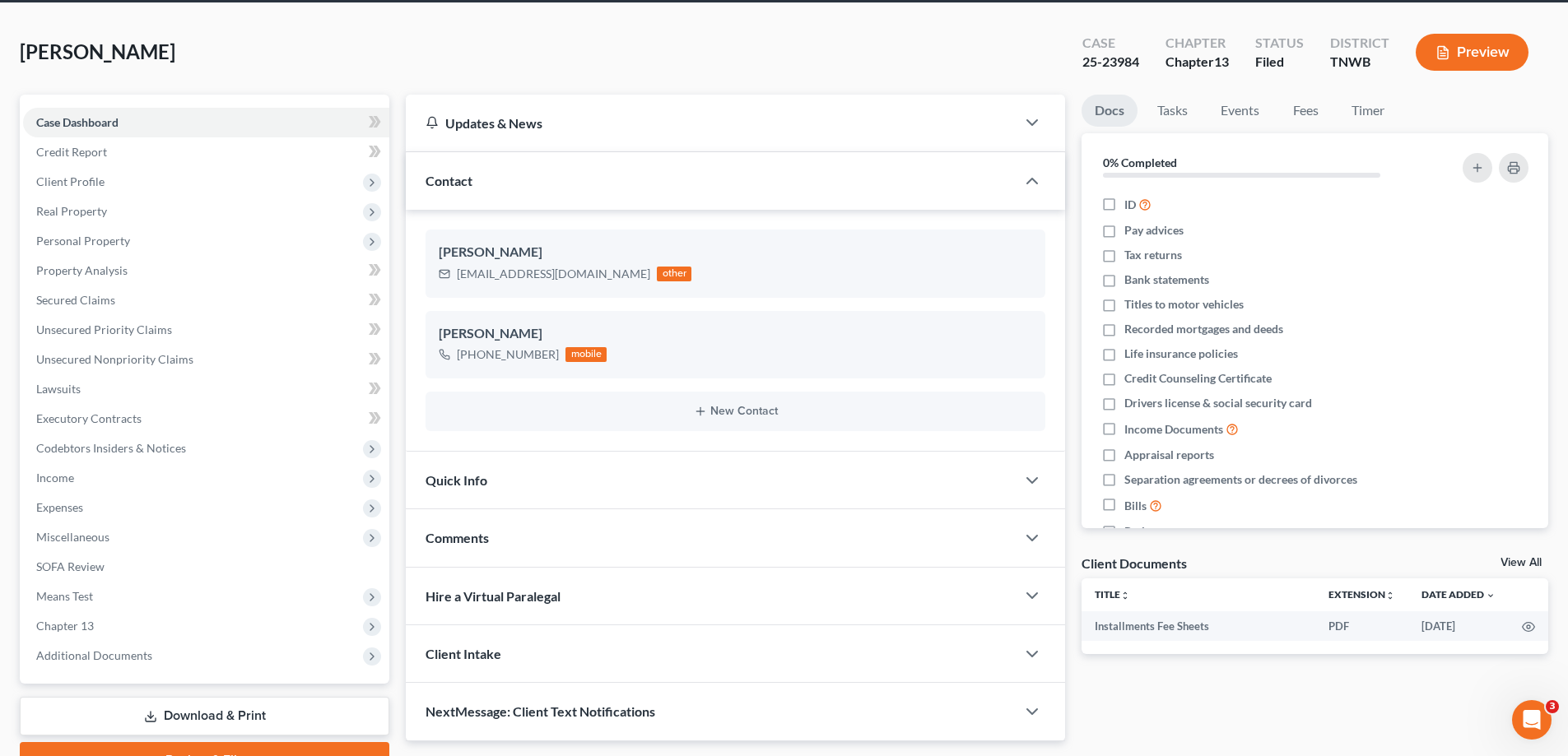
scroll to position [83, 0]
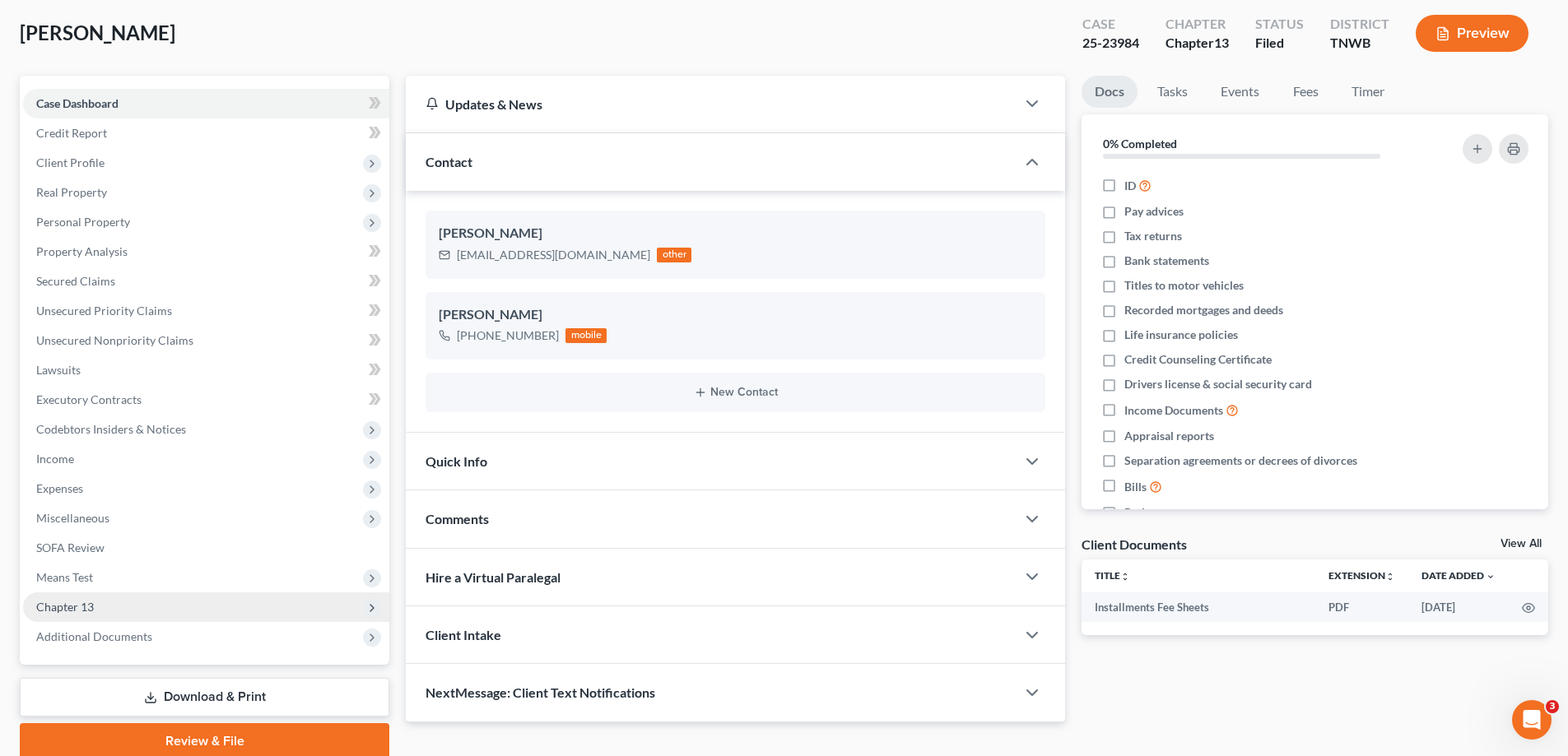
click at [151, 608] on span "Chapter 13" at bounding box center [206, 608] width 366 height 30
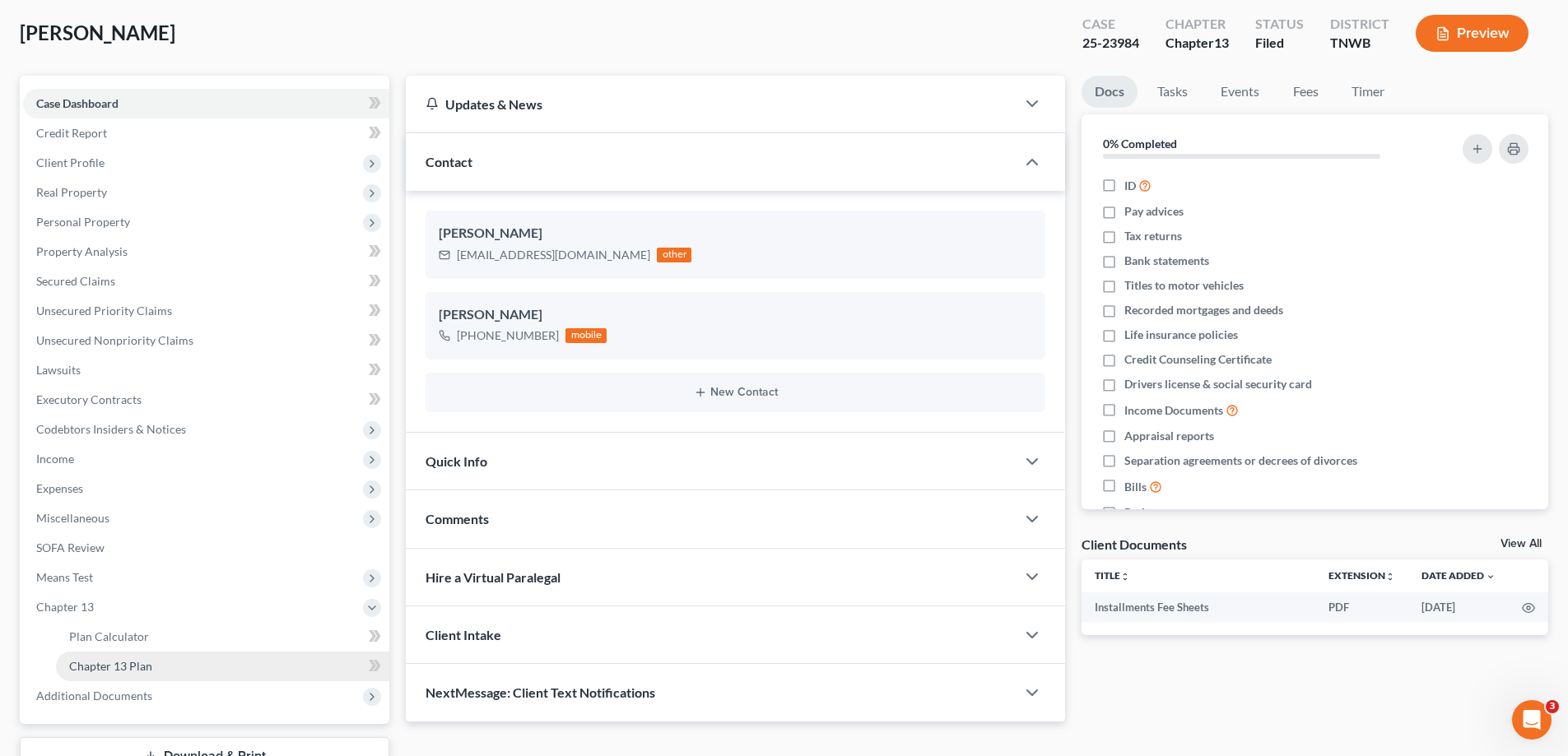
click at [149, 660] on span "Chapter 13 Plan" at bounding box center [111, 666] width 84 height 14
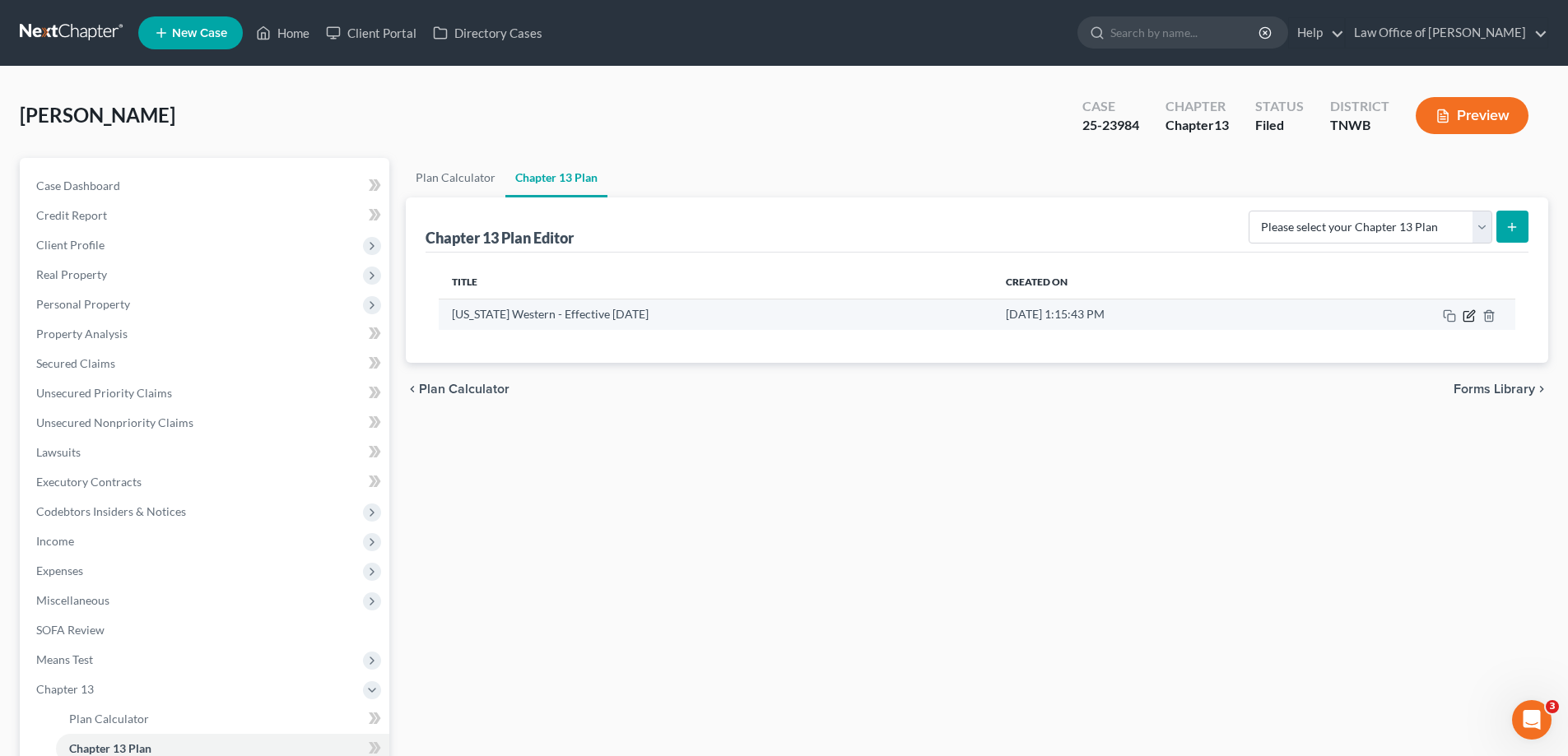
click at [1469, 311] on icon "button" at bounding box center [1468, 315] width 10 height 10
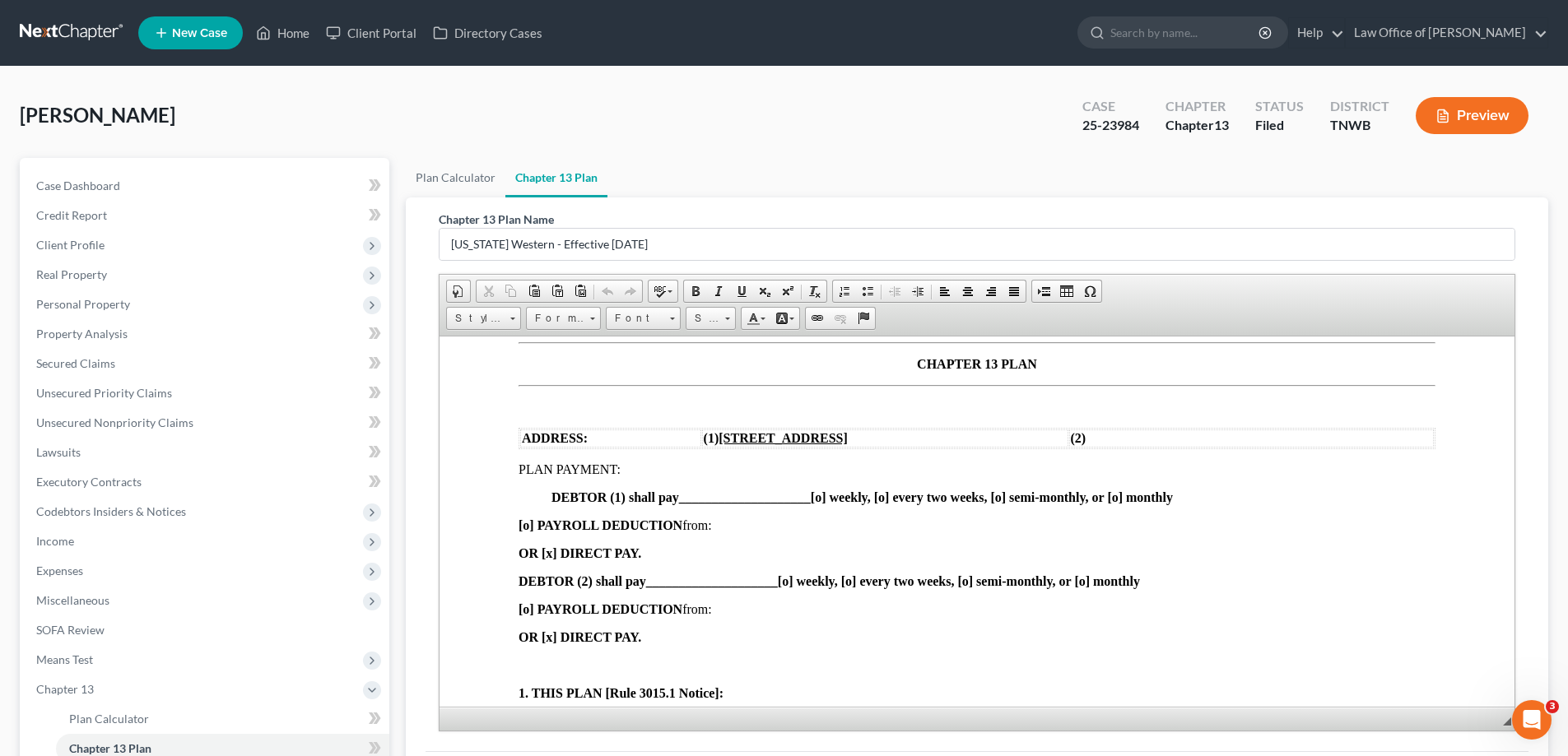
scroll to position [247, 0]
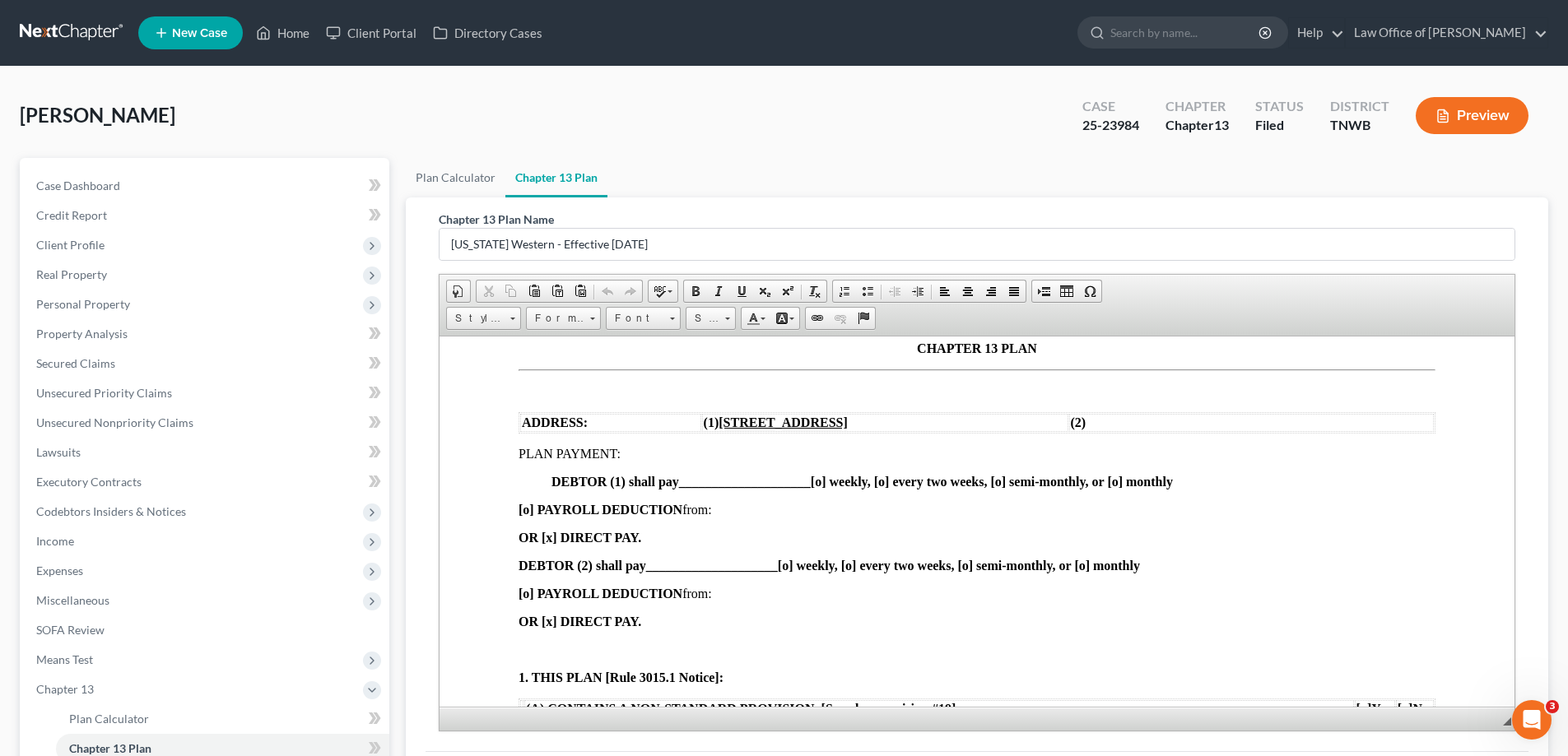
click at [700, 477] on span "____________________" at bounding box center [745, 481] width 132 height 14
click at [926, 479] on strong "DEBTOR (1) shall pay ___222.00 _________________ [o] weekly, [o] every two week…" at bounding box center [880, 481] width 658 height 14
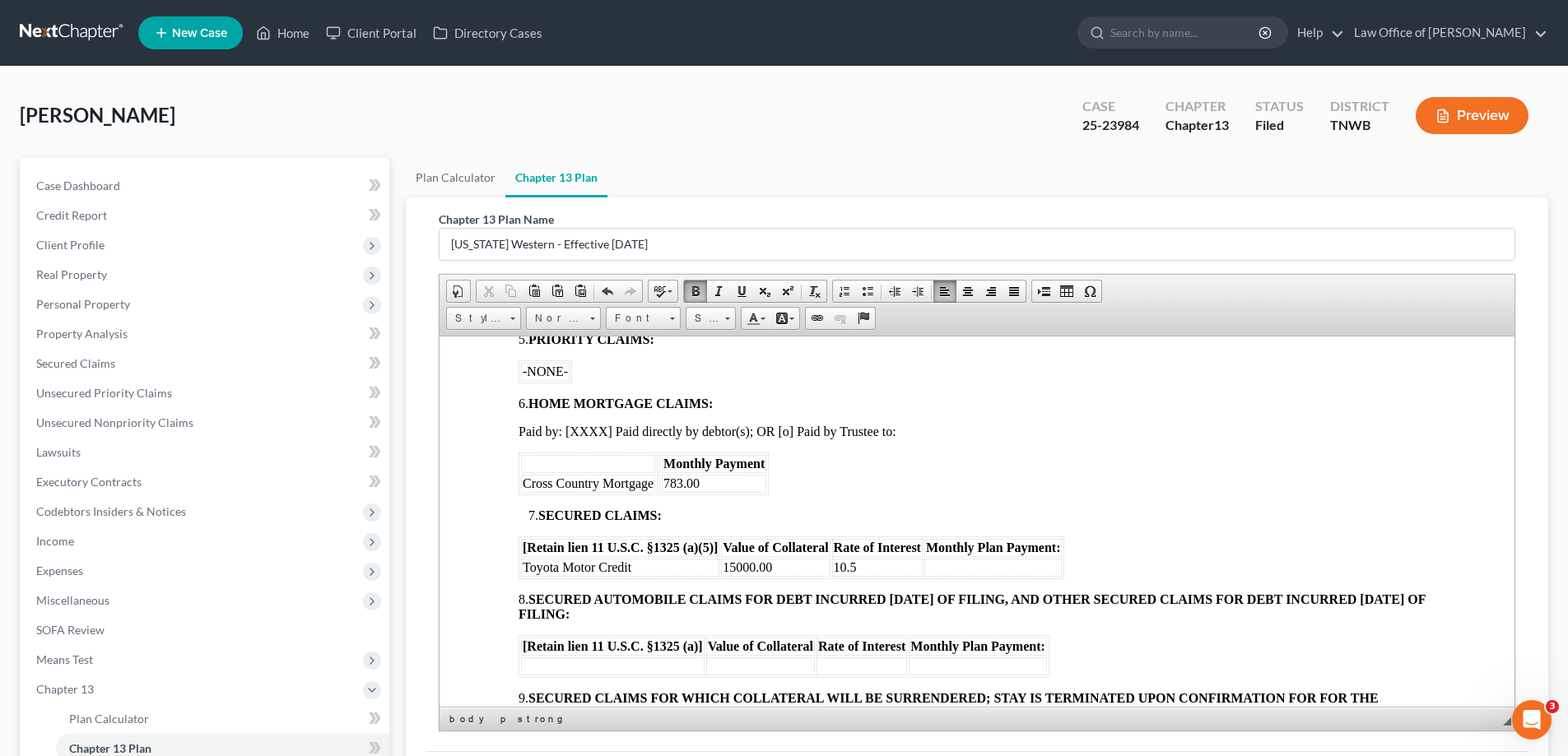
scroll to position [905, 0]
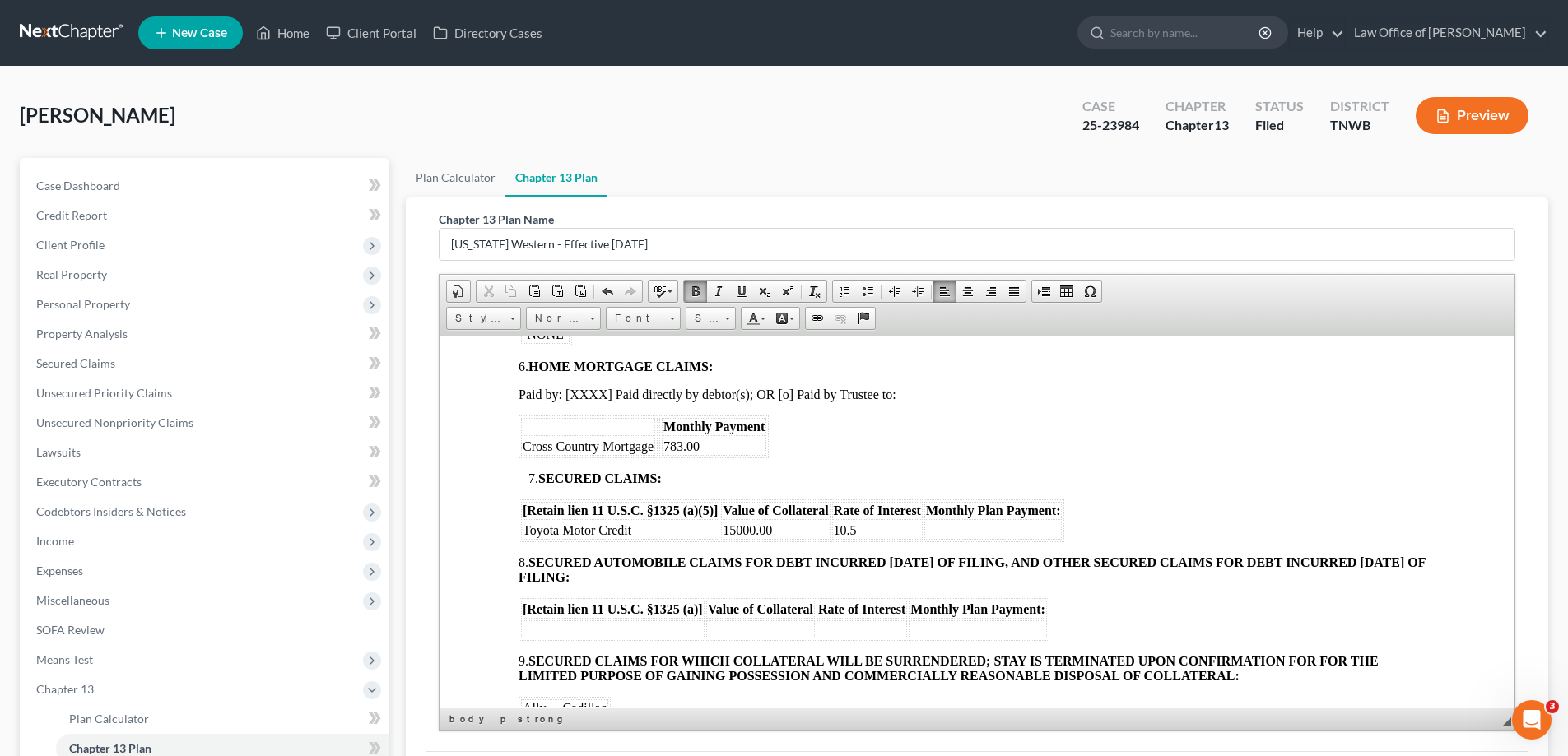
click at [909, 529] on td "10.5" at bounding box center [878, 531] width 91 height 19
click at [961, 525] on td at bounding box center [993, 531] width 138 height 19
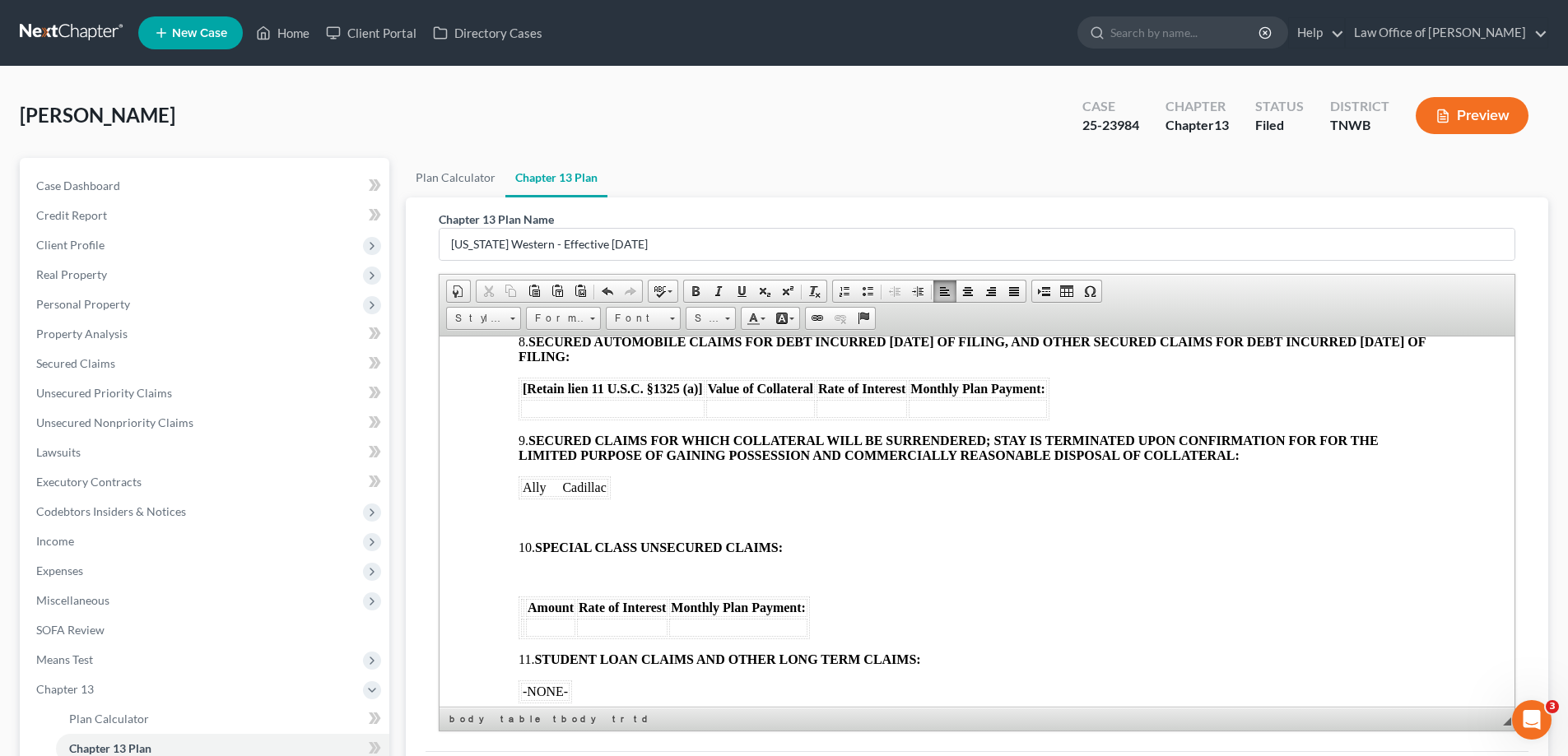
scroll to position [1235, 0]
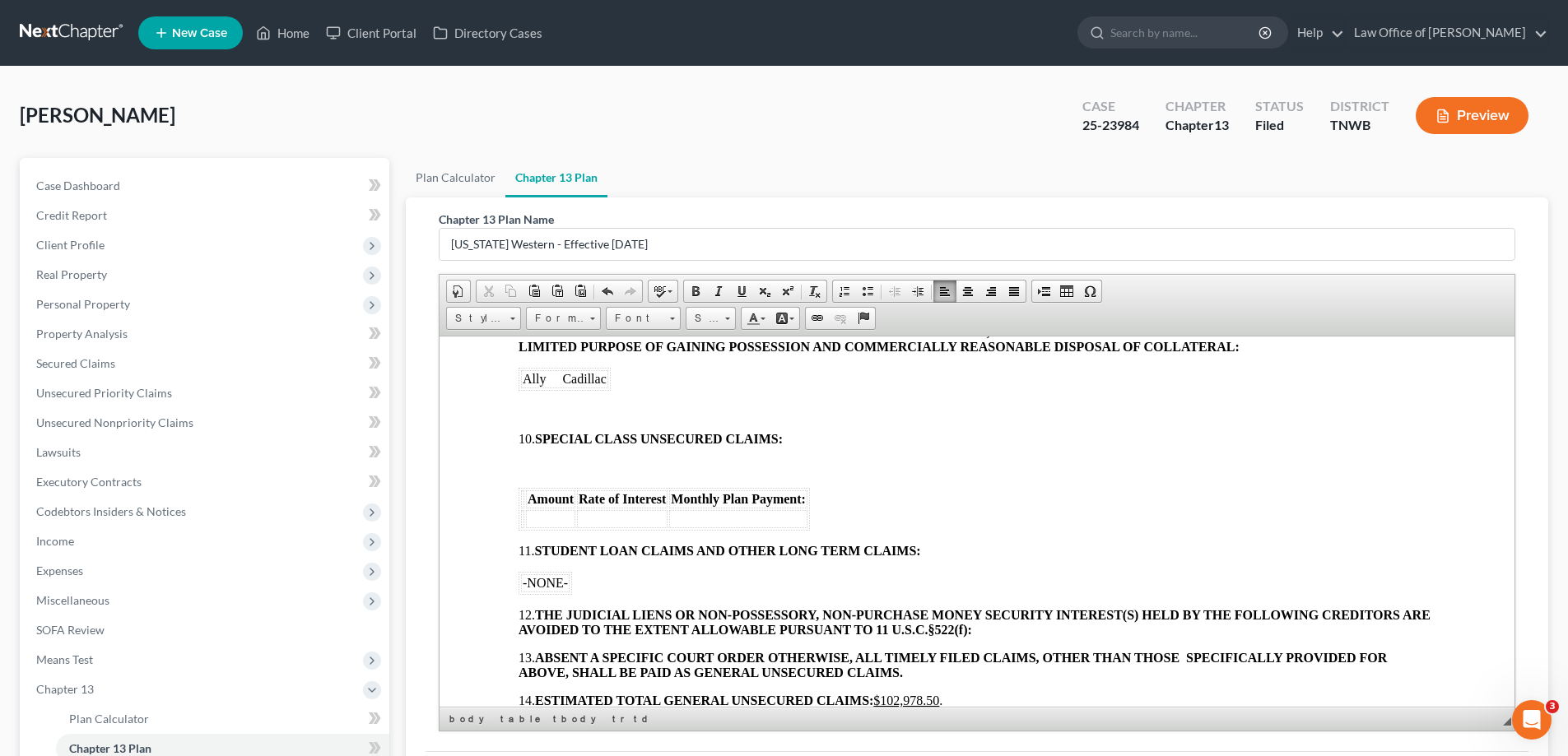
click at [545, 416] on body "[o] AMENDED UNITED STATES BANKRUPTCY COURT WESTERN DISTRICT OF [US_STATE] In re…" at bounding box center [977, 140] width 917 height 1921
click at [564, 416] on p at bounding box center [977, 411] width 917 height 15
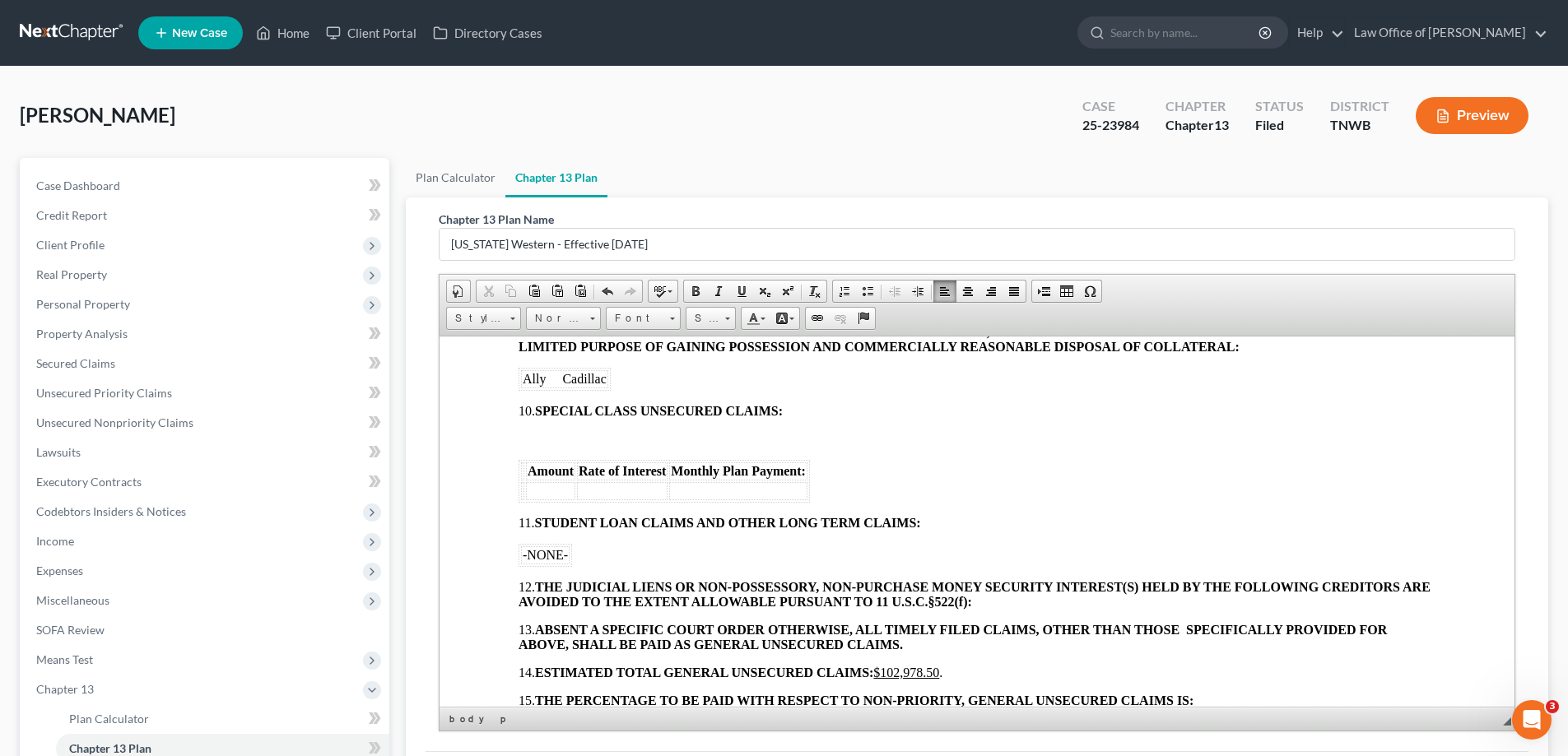
click at [563, 429] on body "[o] AMENDED UNITED STATES BANKRUPTCY COURT WESTERN DISTRICT OF [US_STATE] In re…" at bounding box center [977, 126] width 917 height 1892
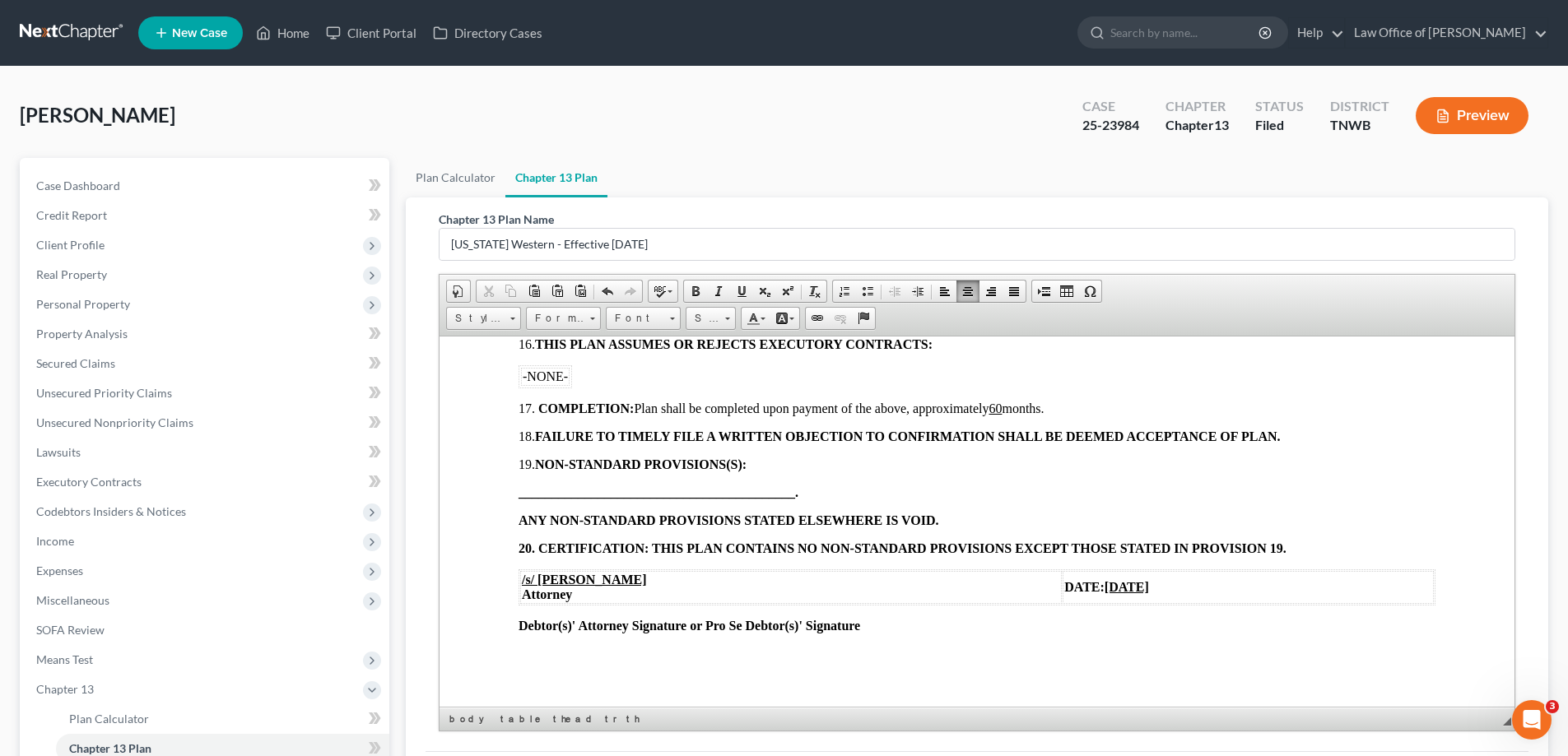
scroll to position [1652, 0]
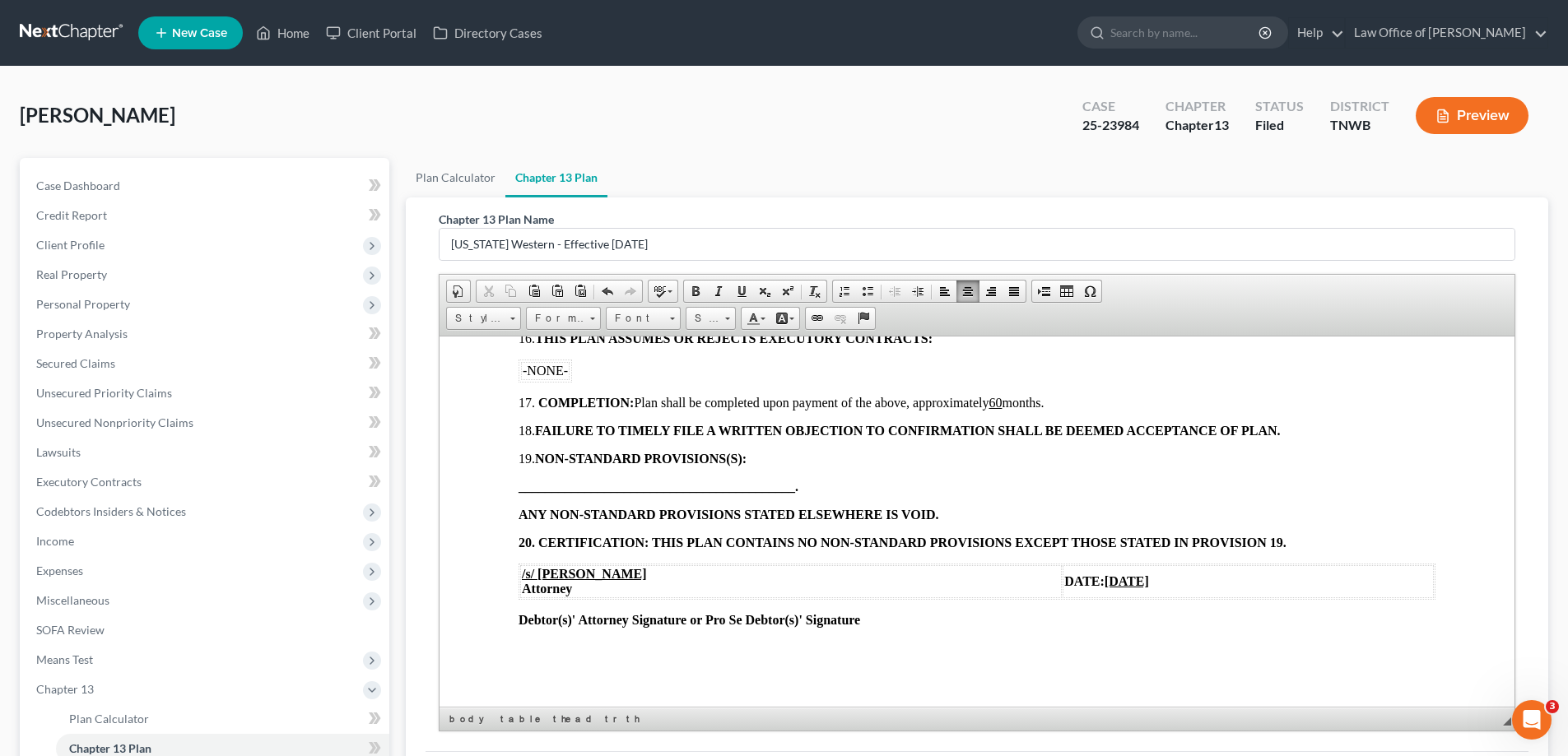
click at [1105, 577] on u "[DATE]" at bounding box center [1127, 580] width 45 height 14
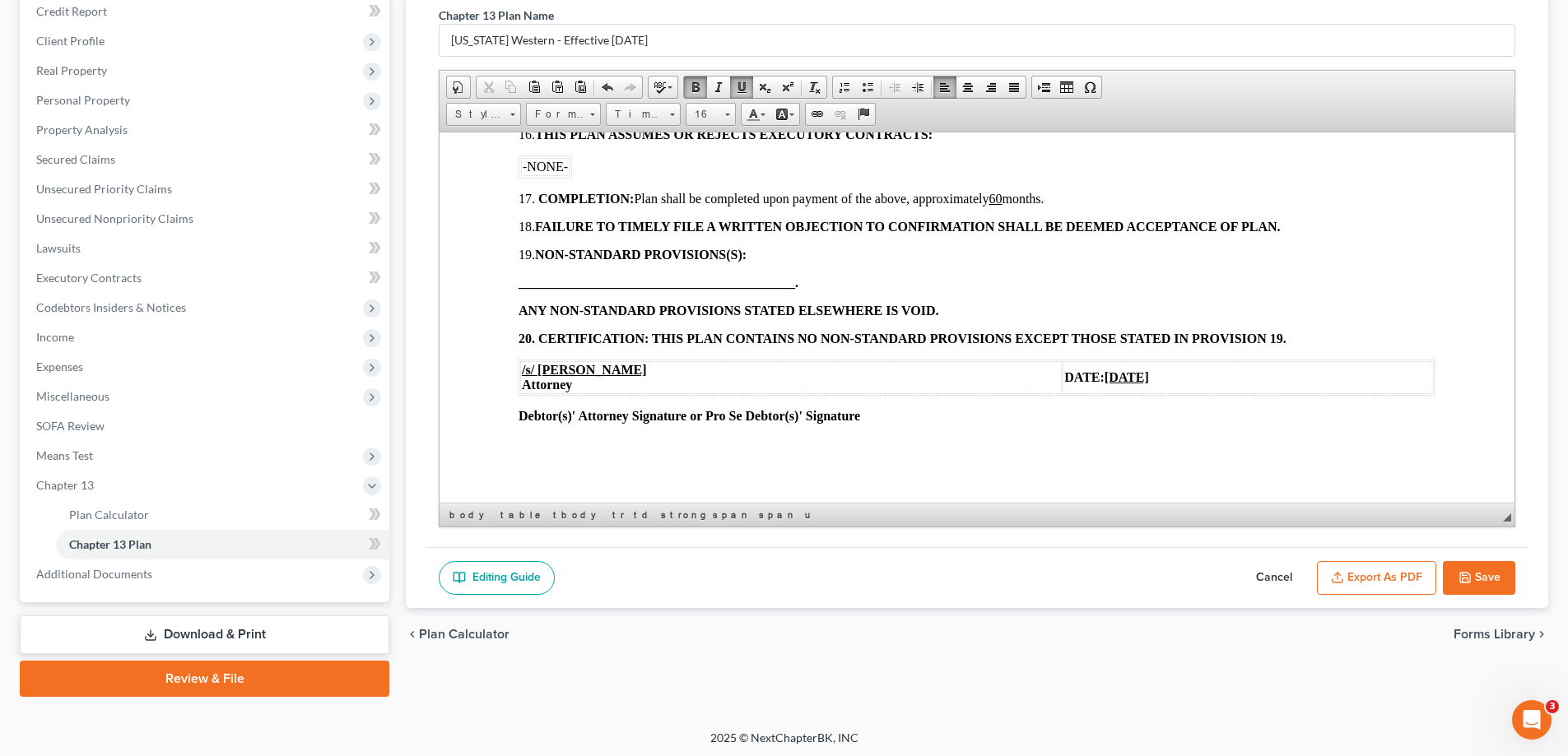
scroll to position [208, 0]
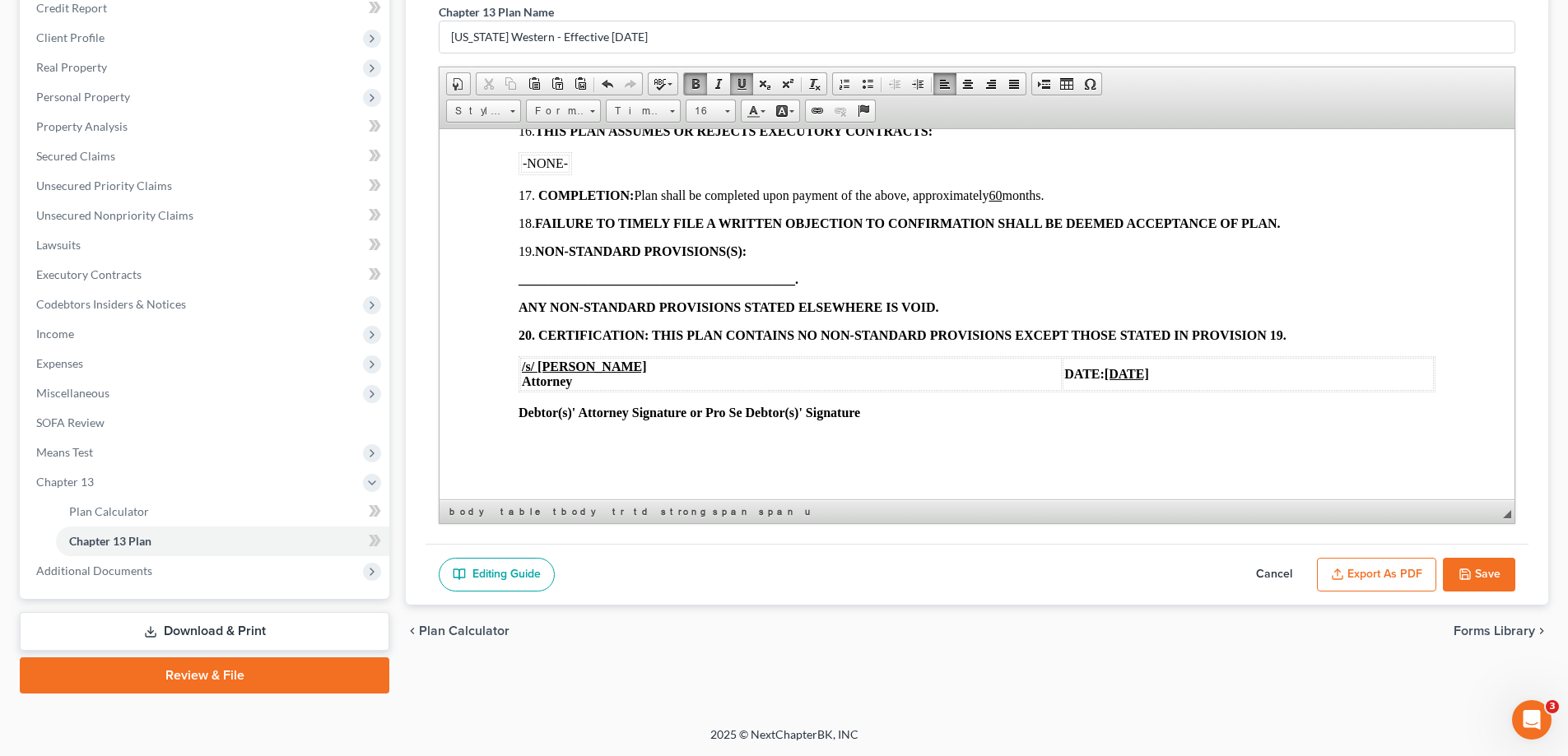
click at [1488, 567] on button "Save" at bounding box center [1479, 574] width 72 height 34
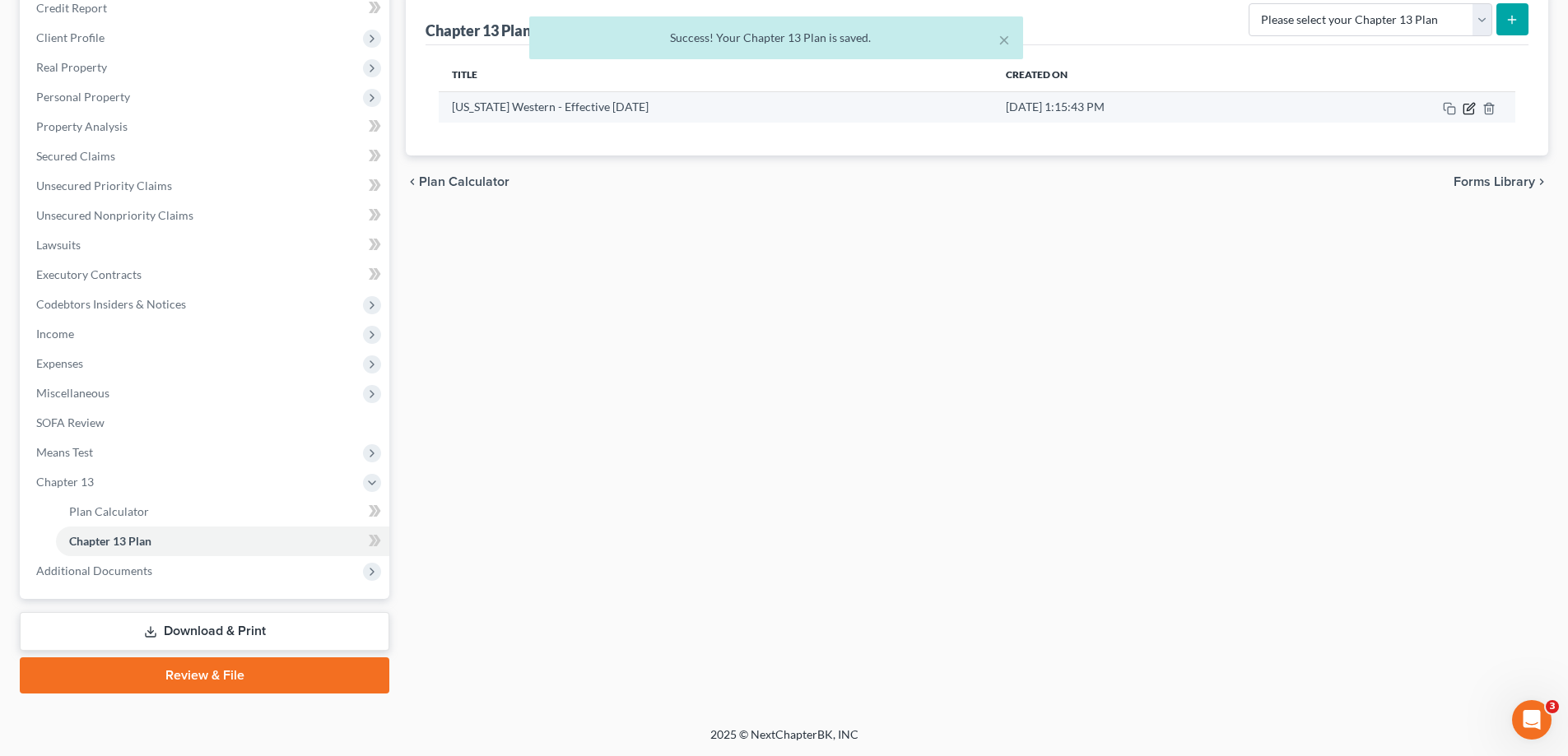
click at [1475, 107] on icon "button" at bounding box center [1469, 109] width 13 height 13
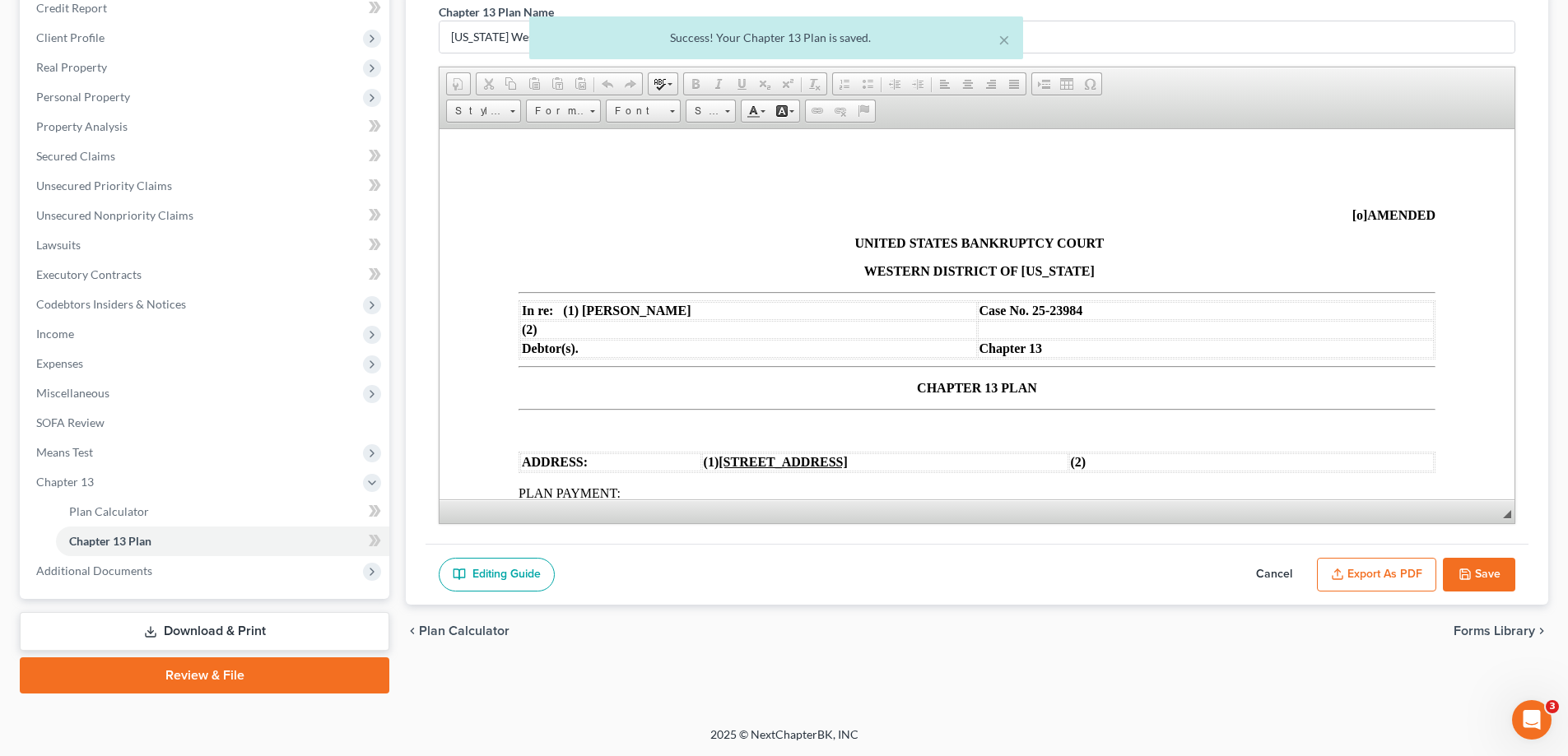
scroll to position [0, 0]
click at [1384, 575] on button "Export as PDF" at bounding box center [1376, 574] width 120 height 34
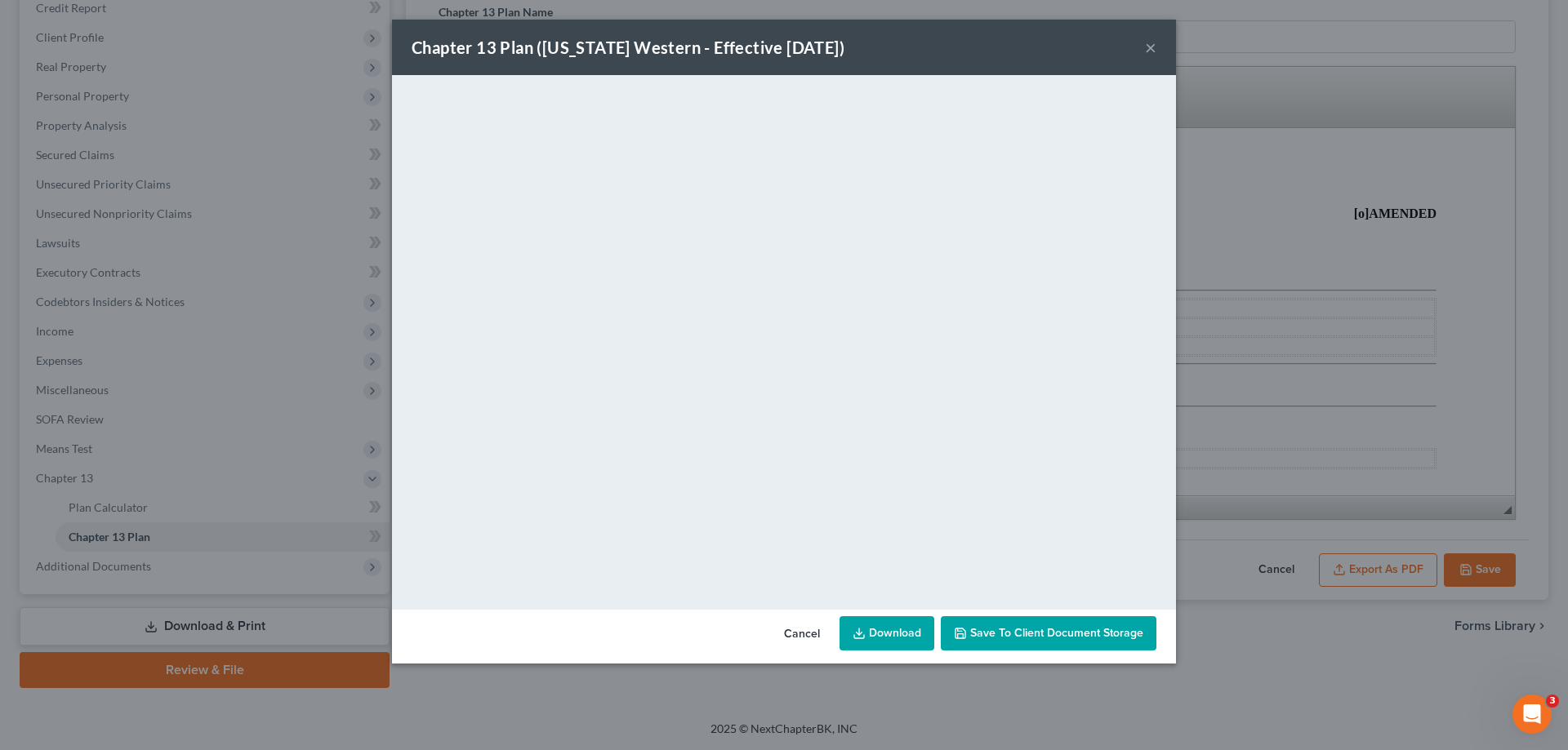
click at [1145, 40] on button "×" at bounding box center [1151, 47] width 11 height 19
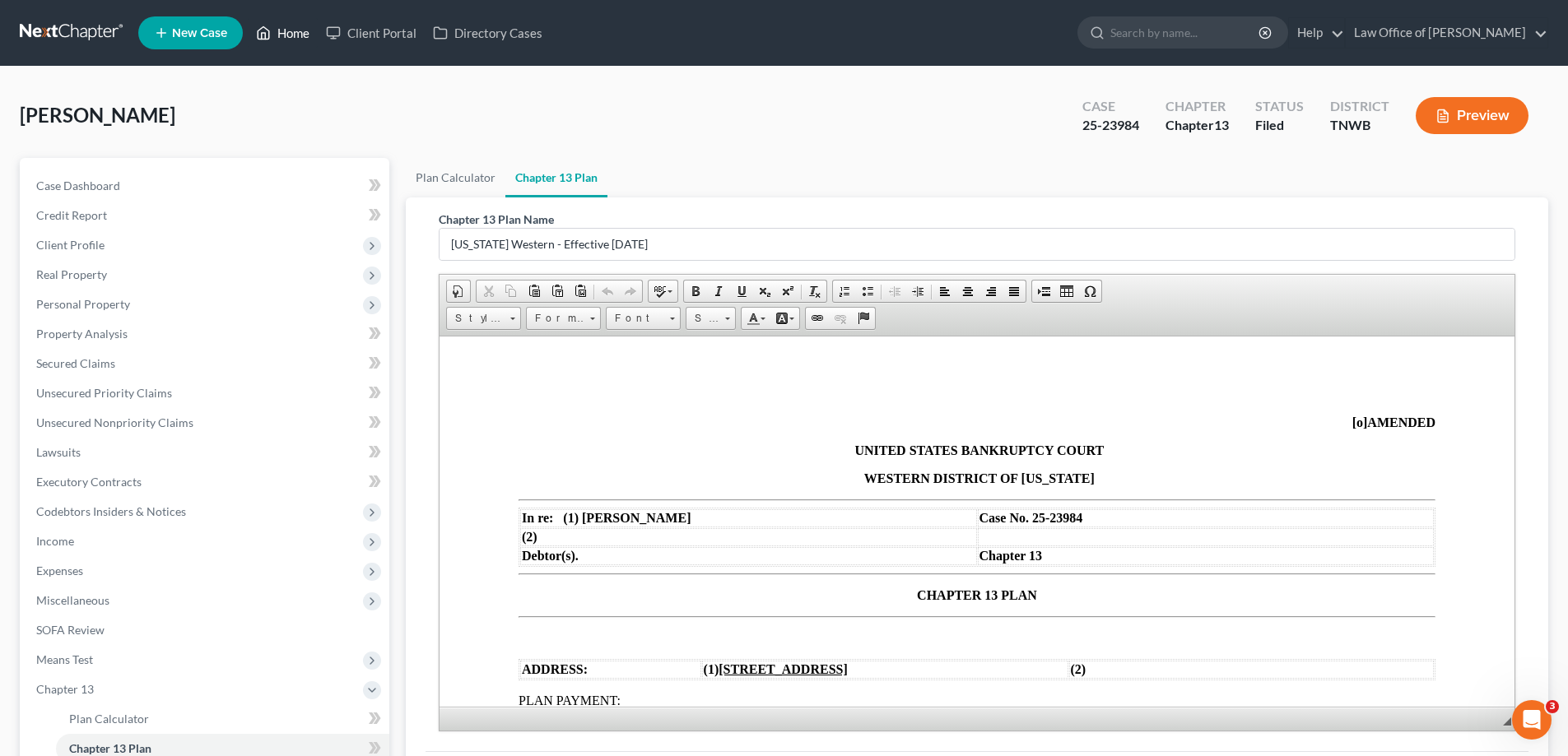
click at [289, 33] on link "Home" at bounding box center [282, 33] width 70 height 30
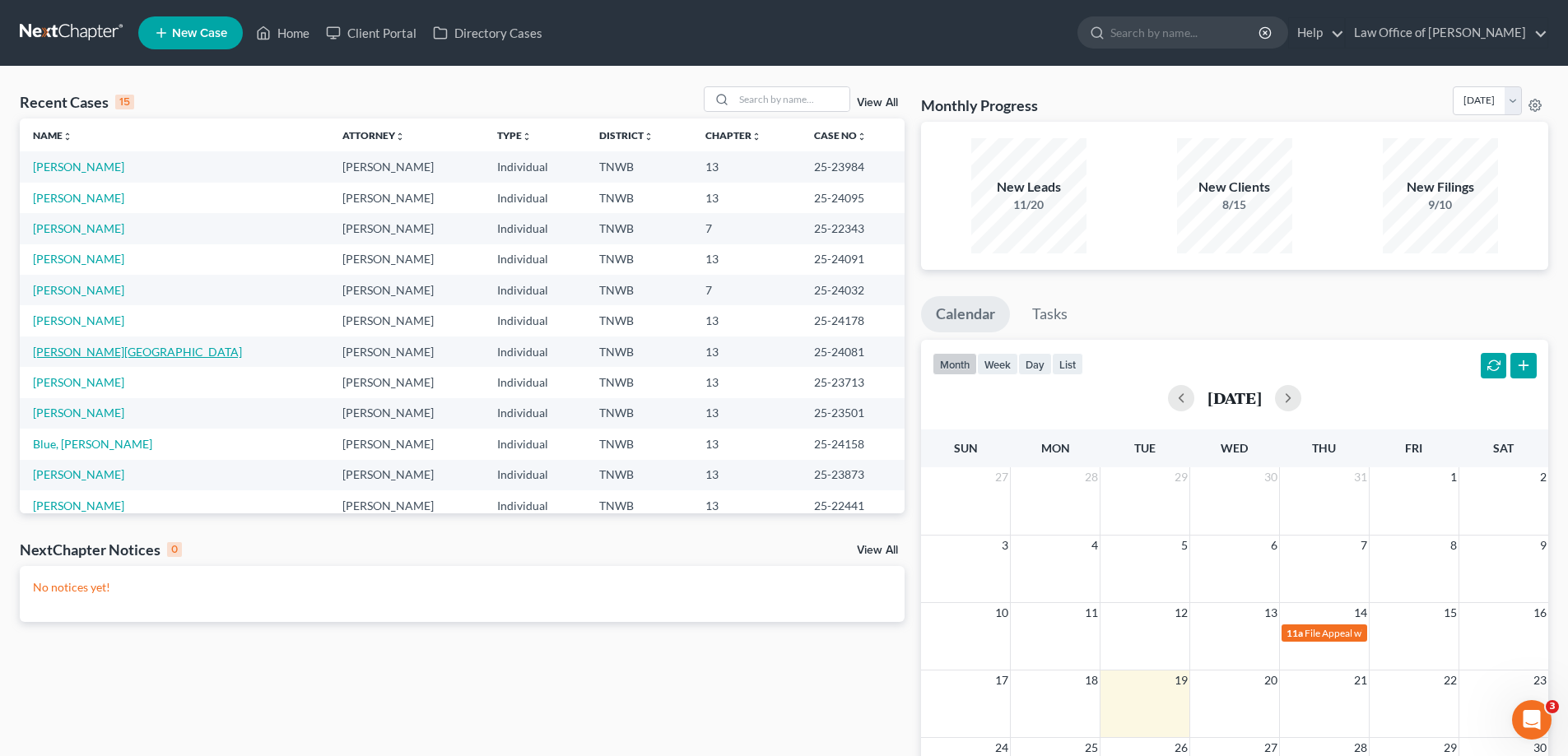
click at [84, 345] on link "[PERSON_NAME][GEOGRAPHIC_DATA]" at bounding box center [136, 352] width 209 height 14
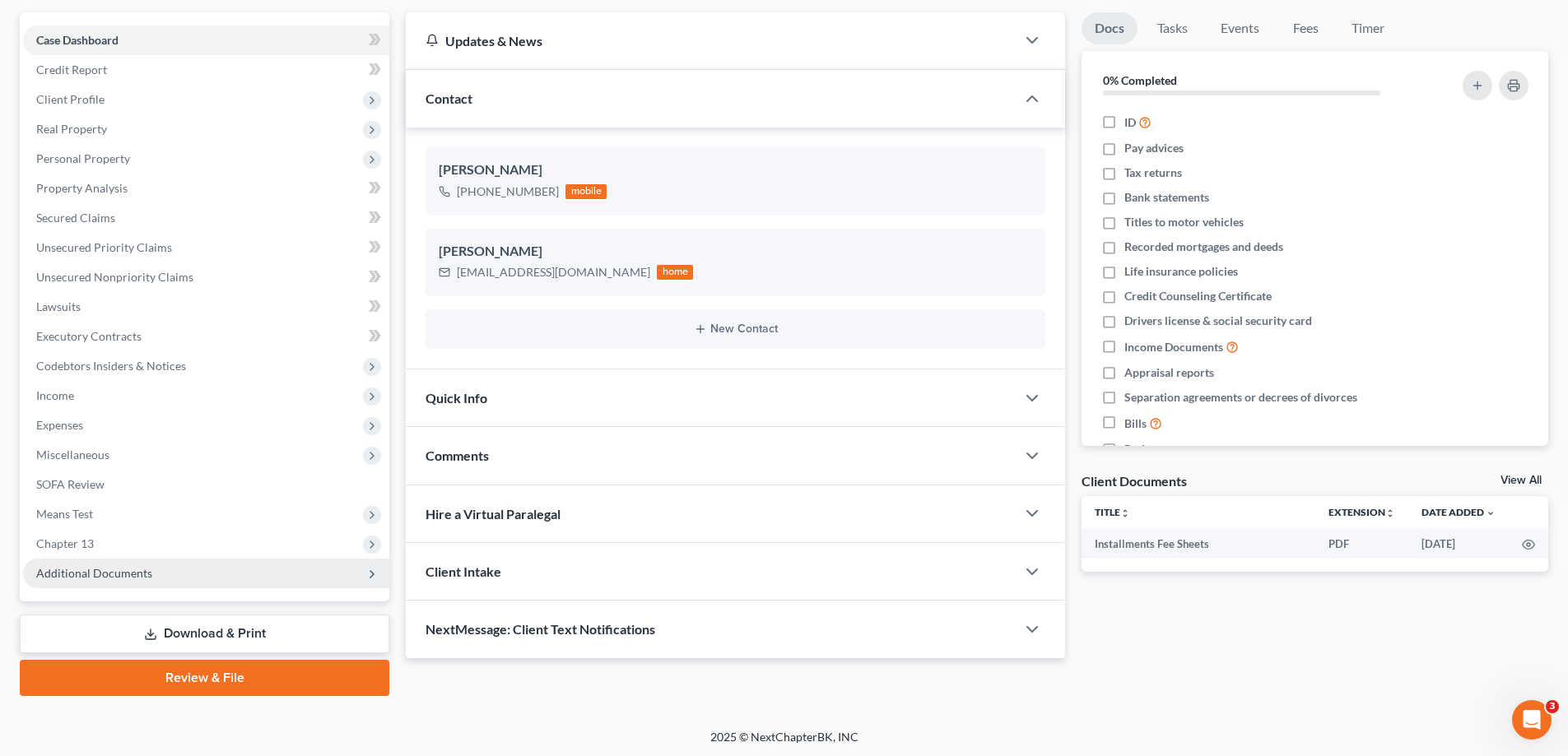
scroll to position [148, 0]
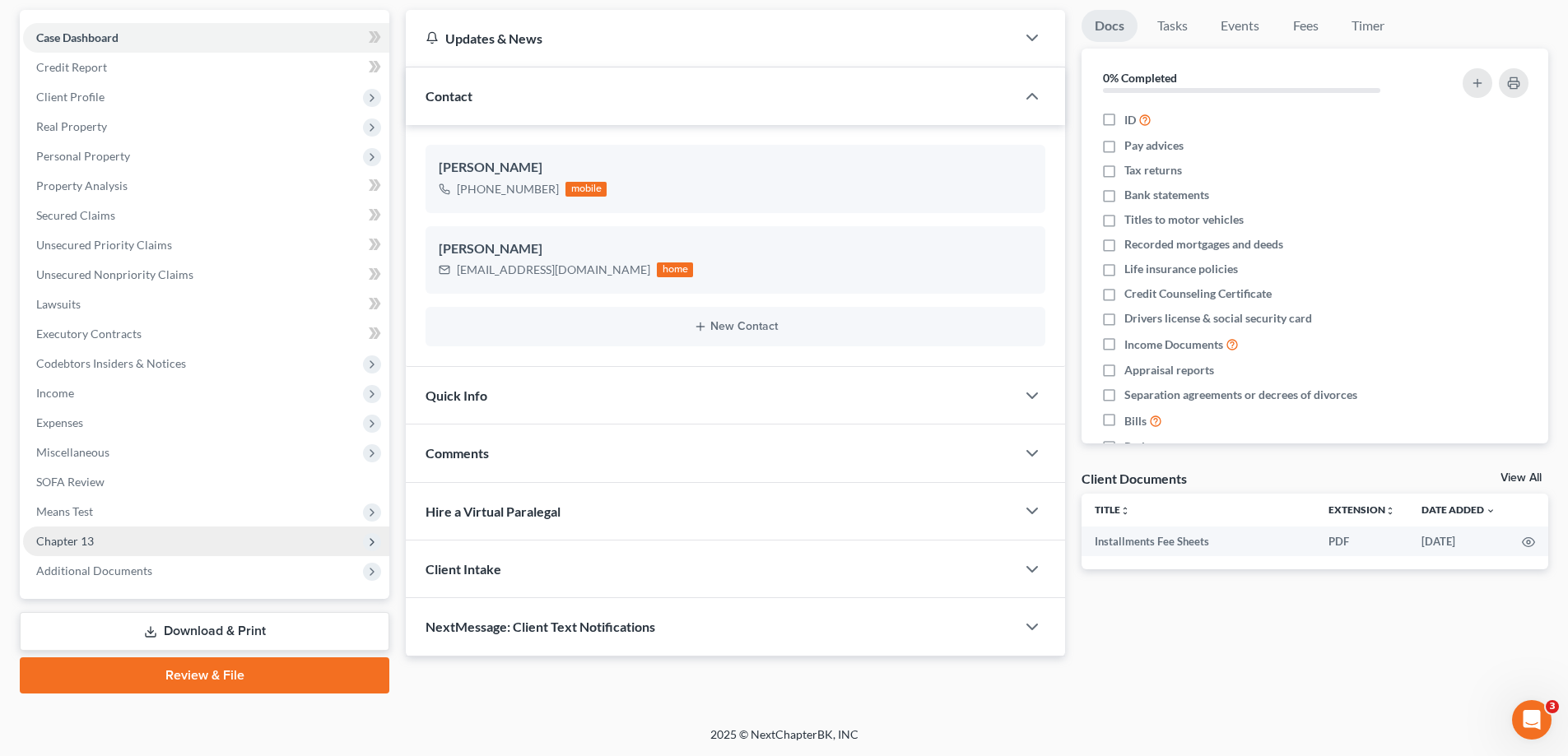
click at [76, 543] on span "Chapter 13" at bounding box center [65, 541] width 58 height 14
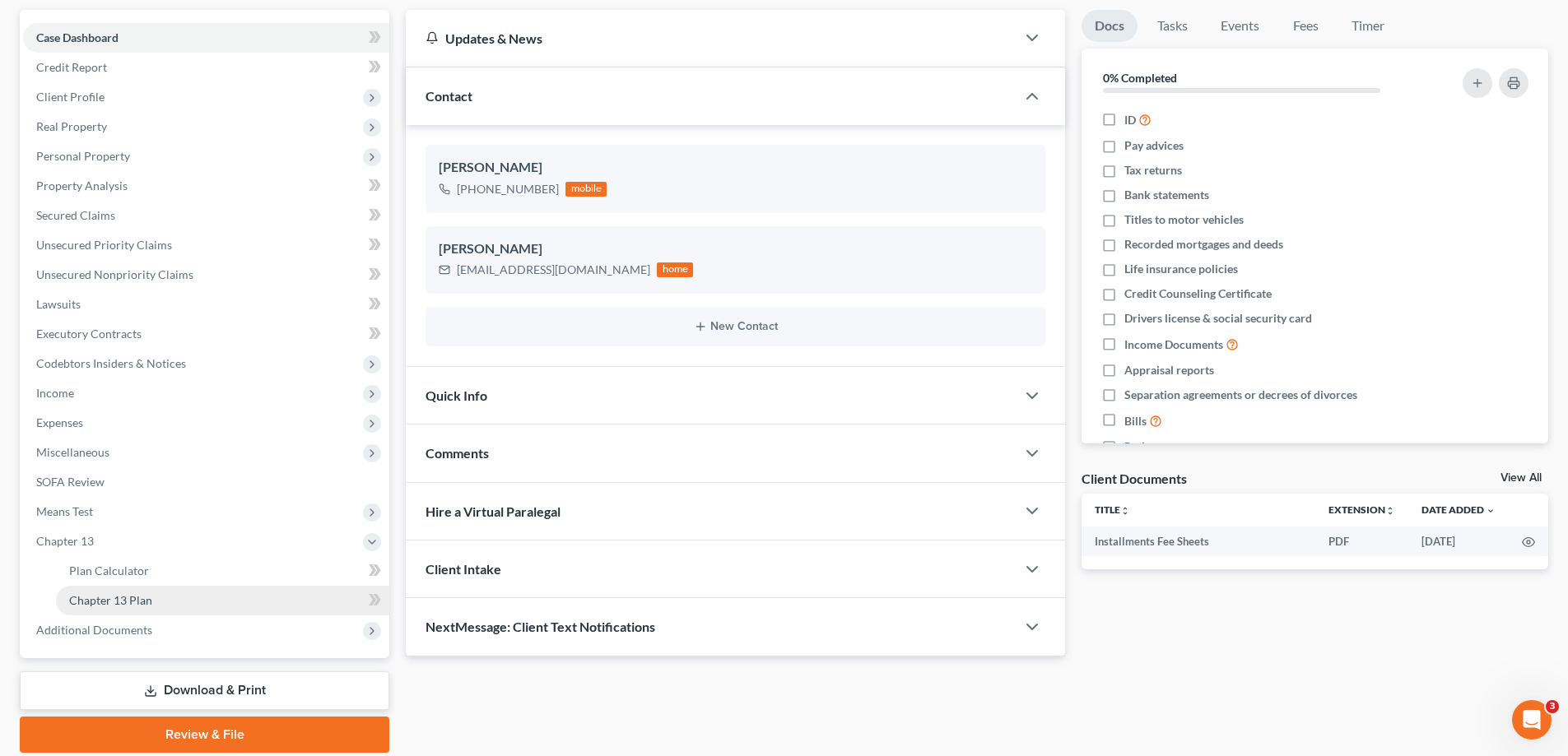
click at [120, 591] on link "Chapter 13 Plan" at bounding box center [222, 601] width 333 height 30
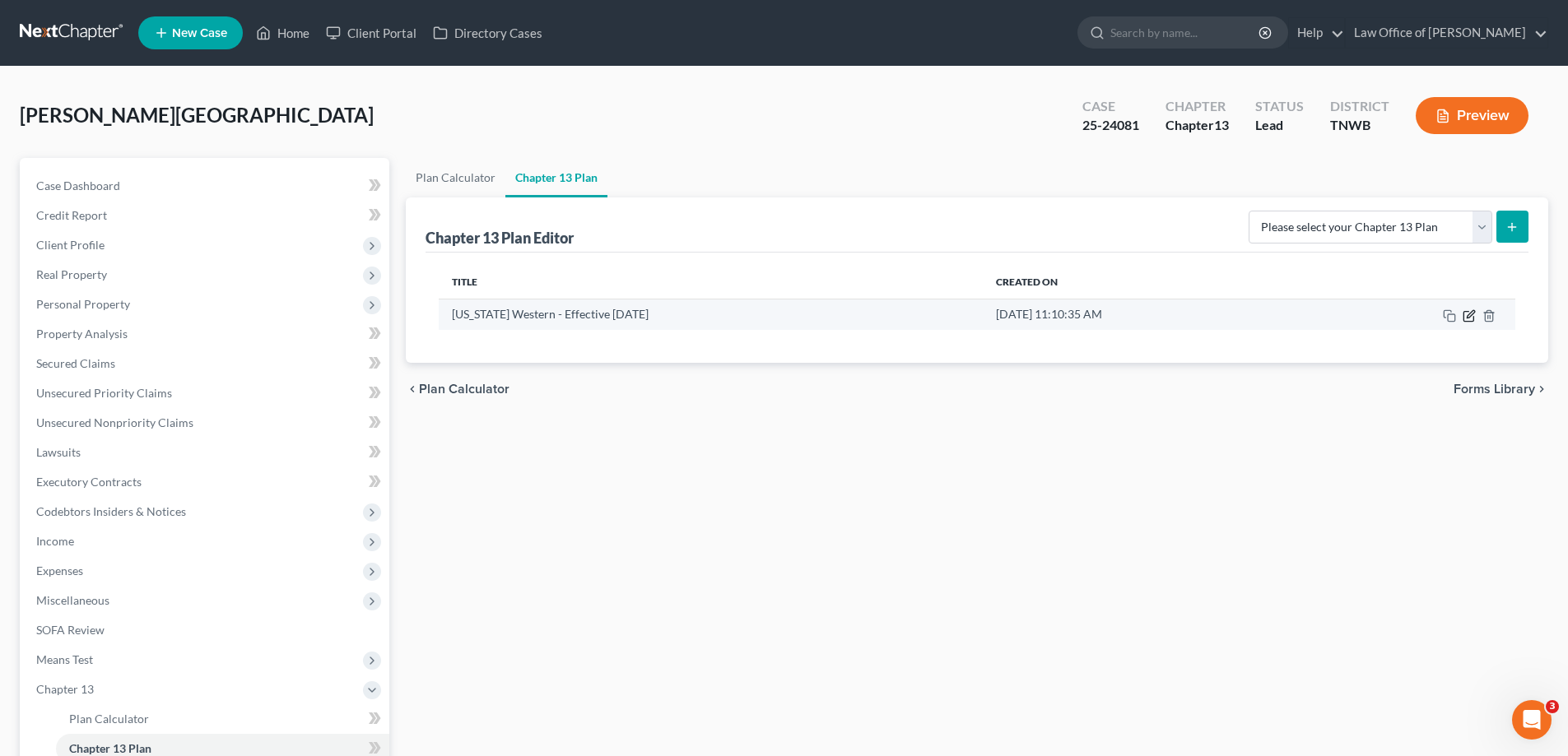
click at [1467, 317] on icon "button" at bounding box center [1471, 314] width 7 height 7
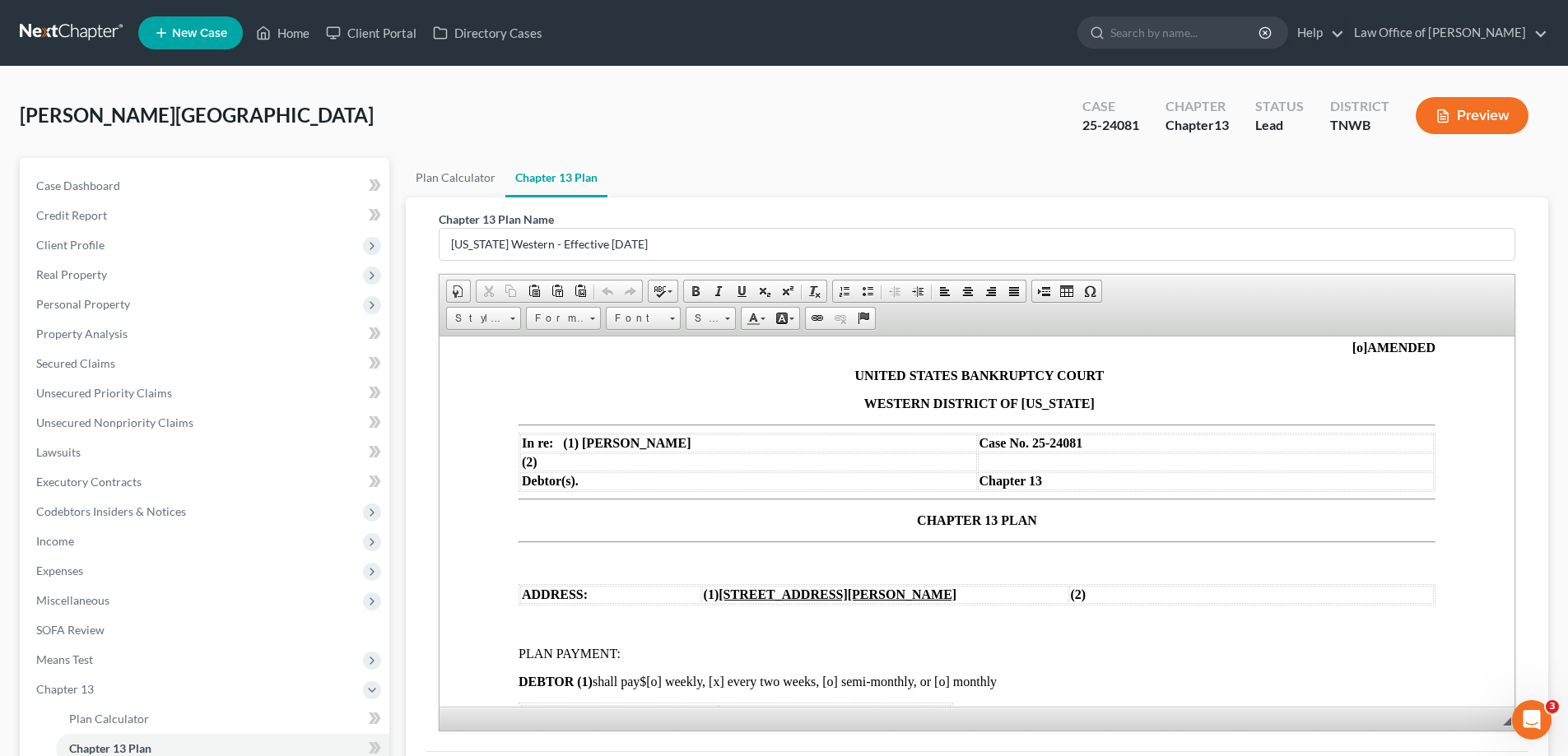
scroll to position [164, 0]
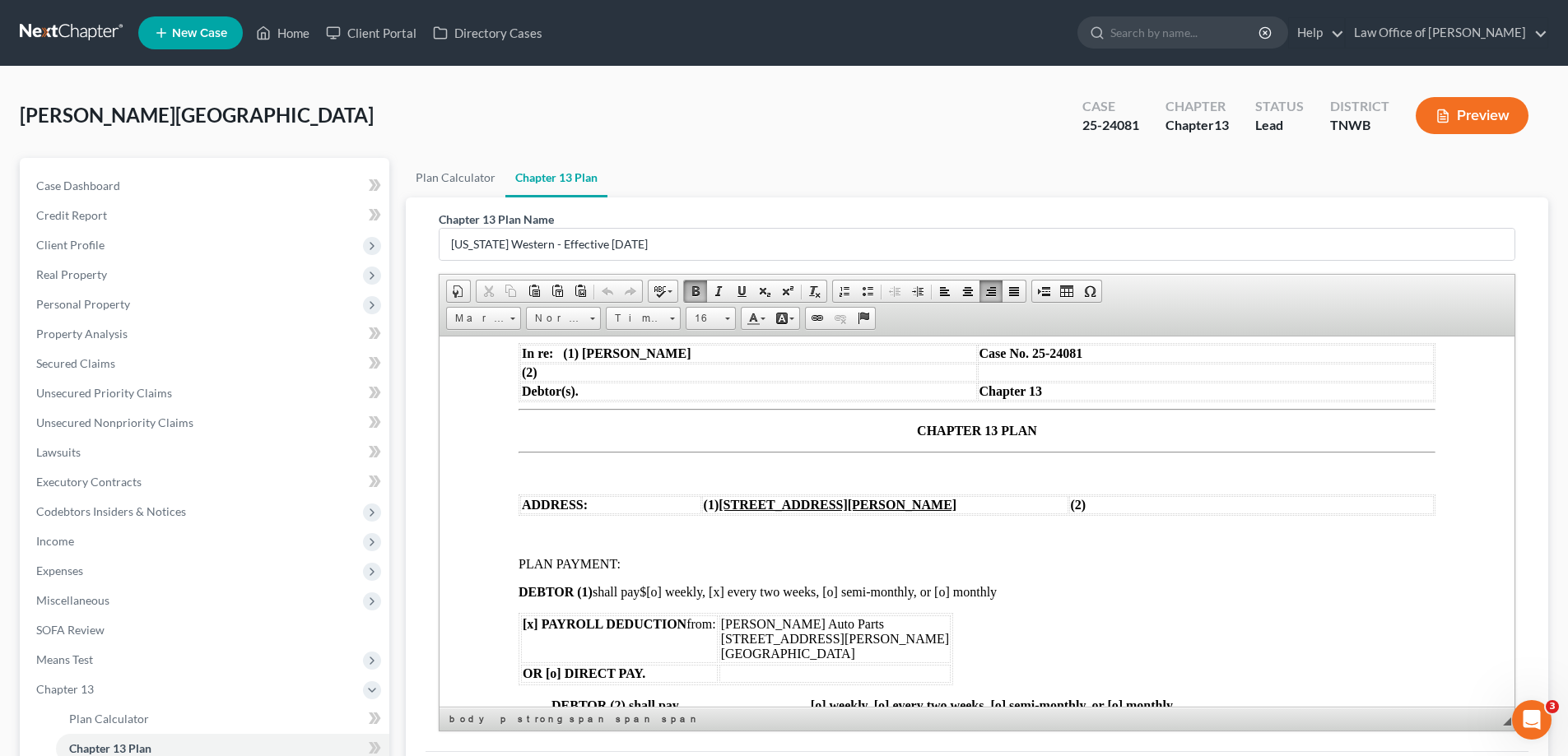
click at [646, 588] on span "$" at bounding box center [642, 591] width 6 height 14
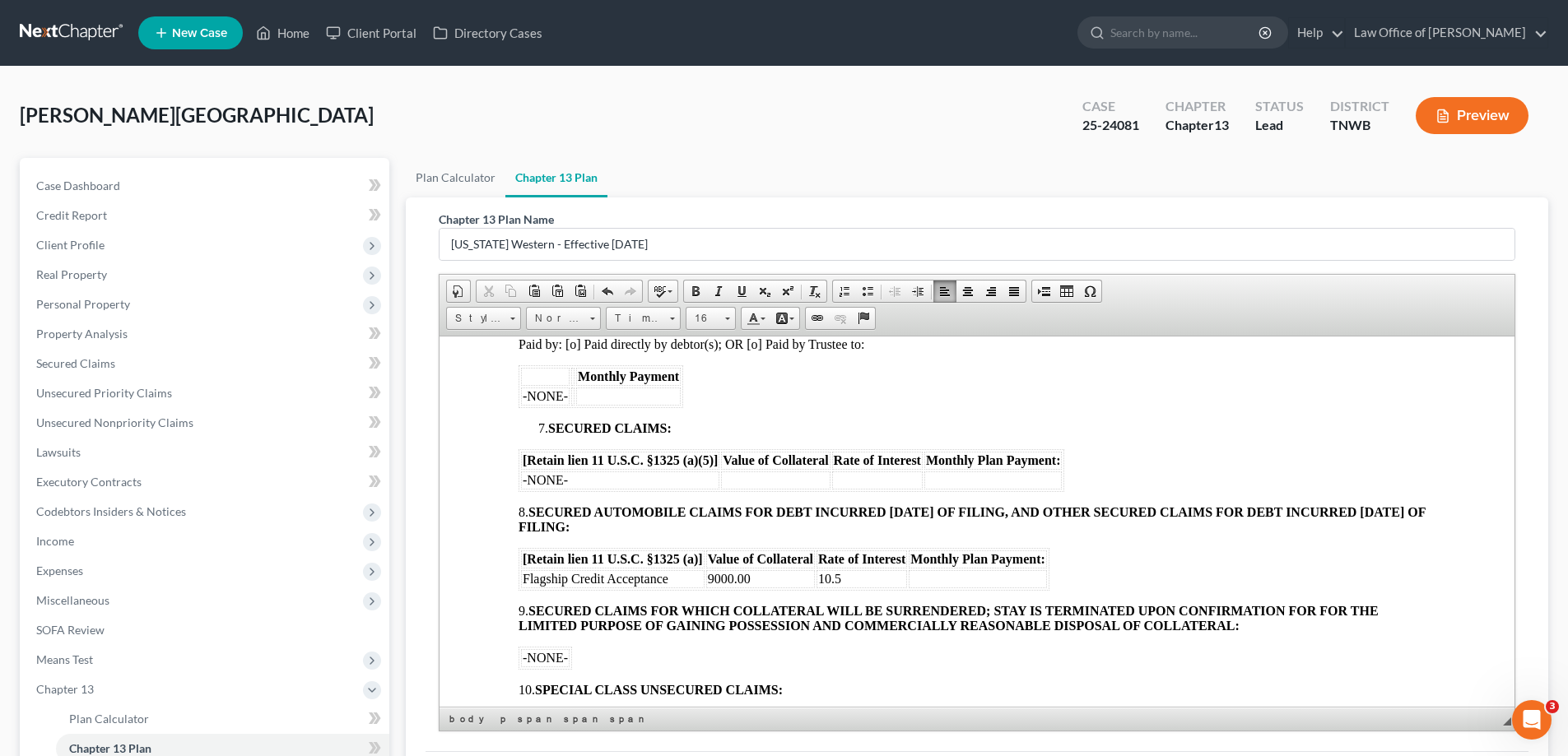
scroll to position [988, 0]
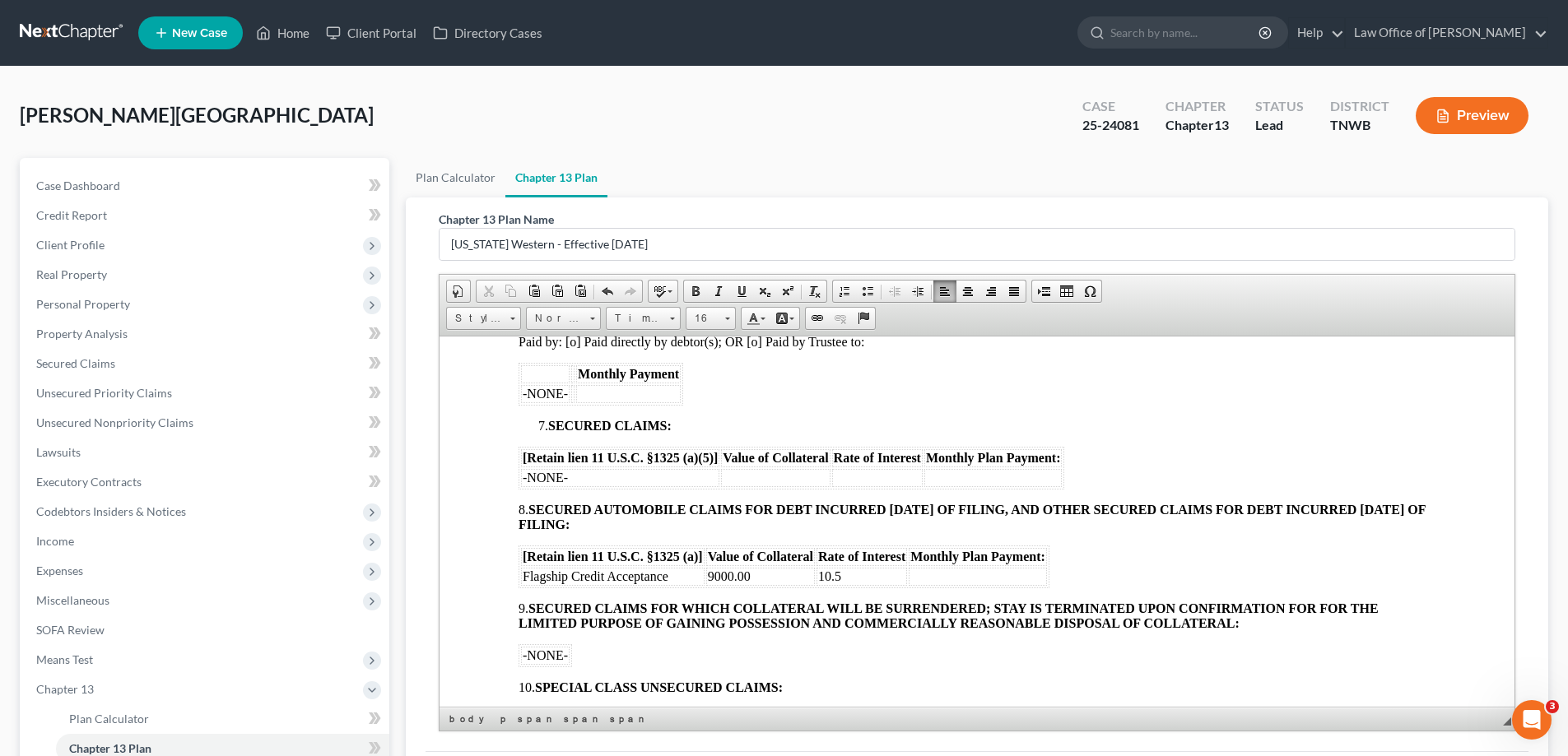
click at [951, 572] on td at bounding box center [977, 576] width 138 height 19
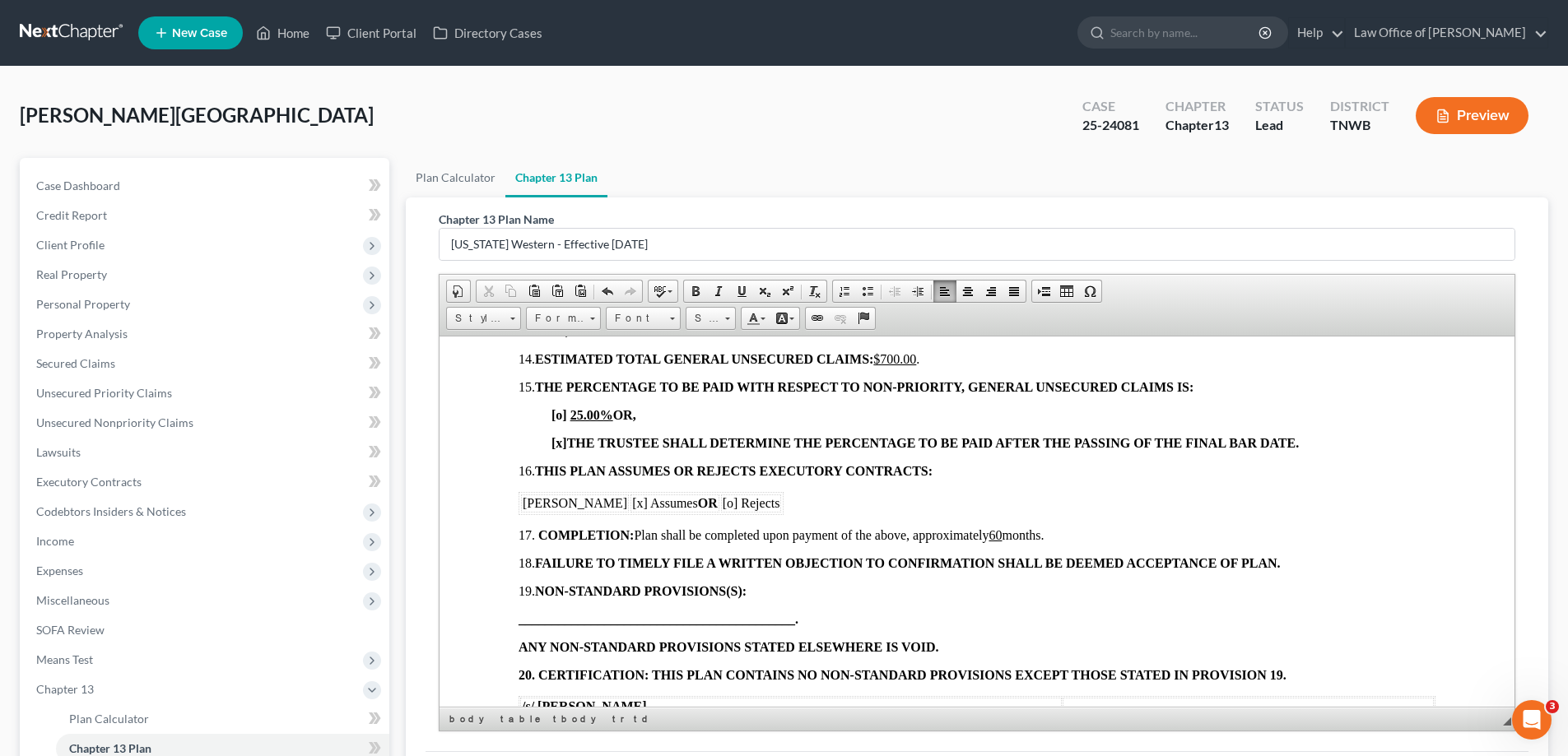
scroll to position [1564, 0]
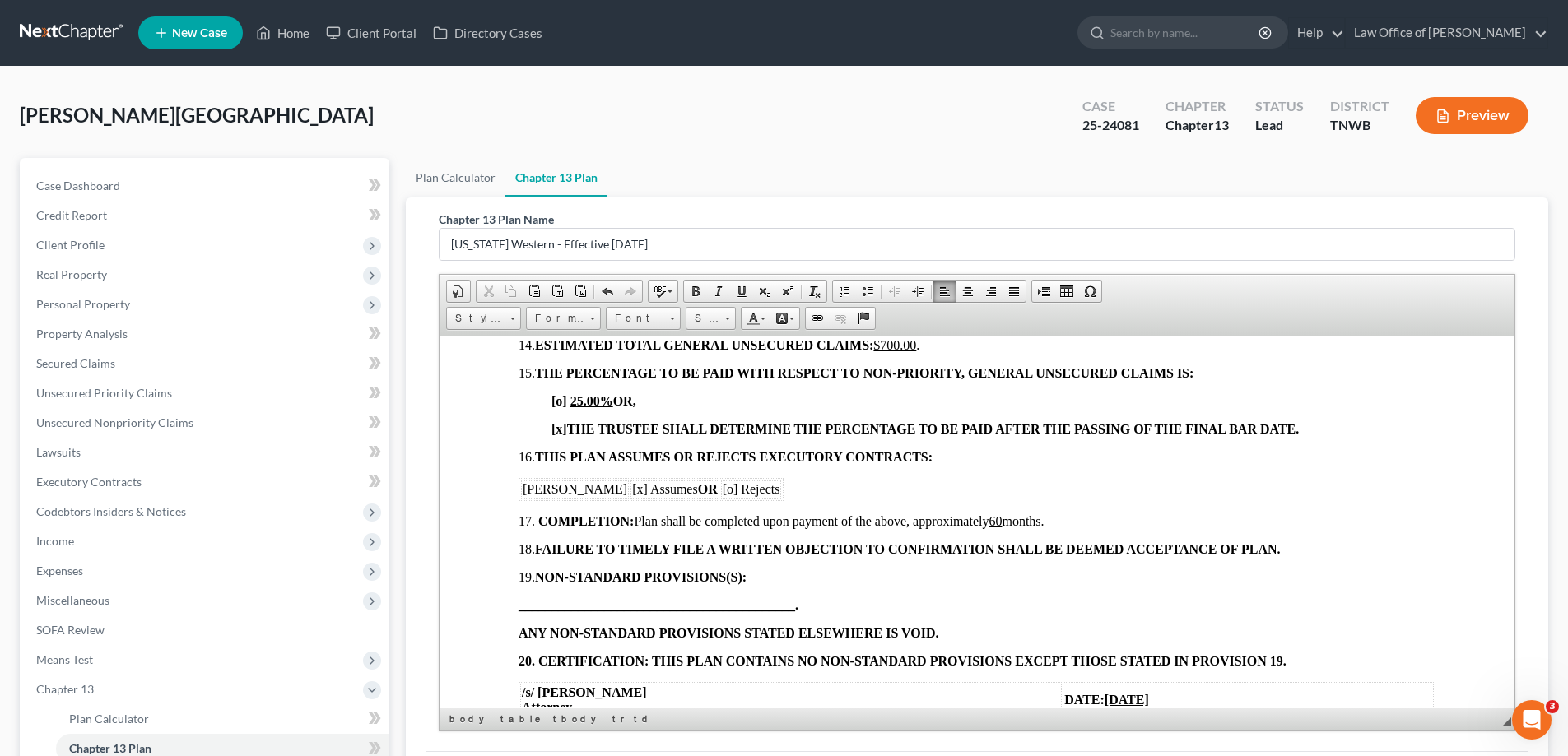
click at [1105, 697] on u "[DATE]" at bounding box center [1127, 698] width 45 height 14
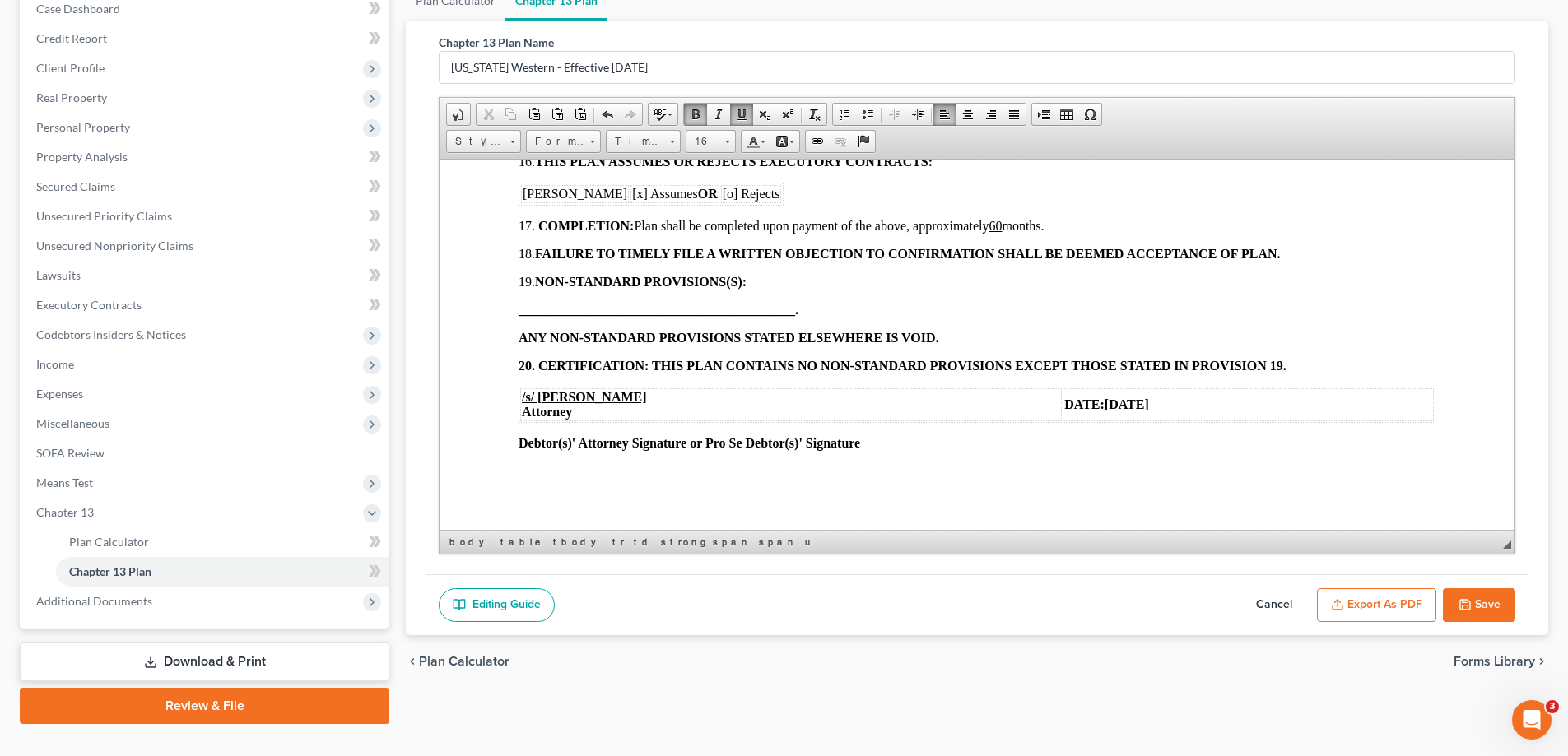
scroll to position [208, 0]
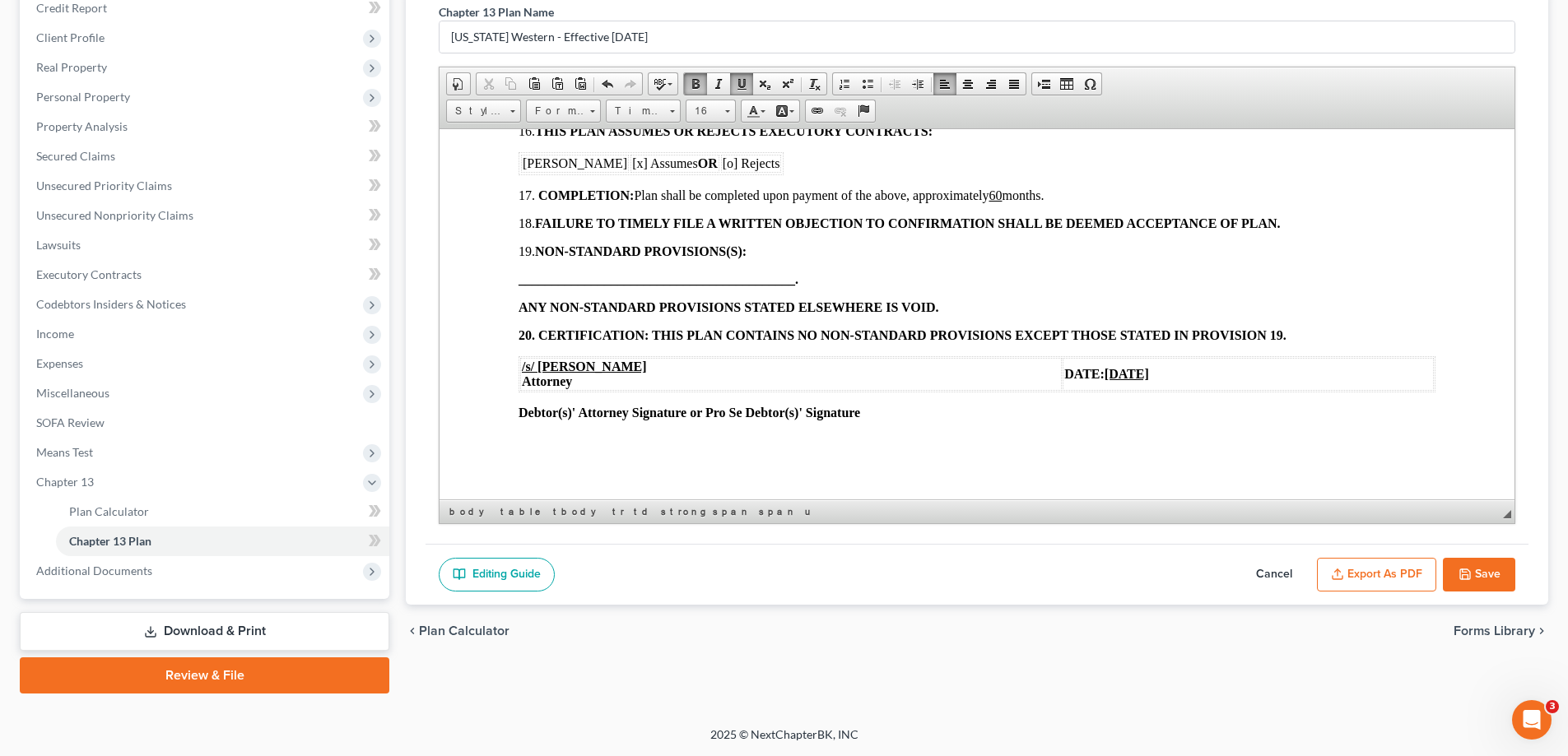
click at [1488, 570] on button "Save" at bounding box center [1479, 574] width 72 height 34
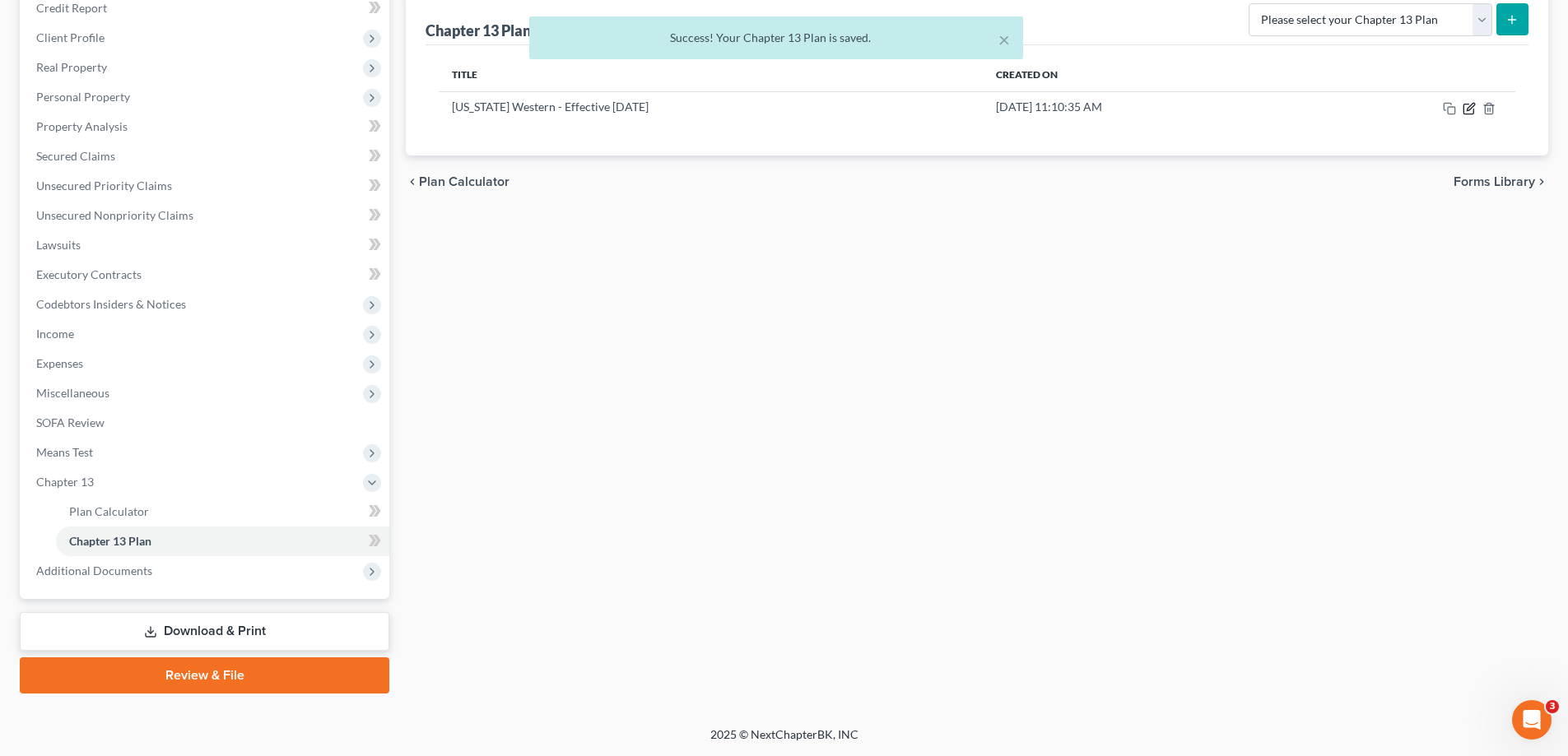
drag, startPoint x: 1468, startPoint y: 114, endPoint x: 1469, endPoint y: 174, distance: 60.0
click at [1468, 113] on icon "button" at bounding box center [1469, 109] width 13 height 13
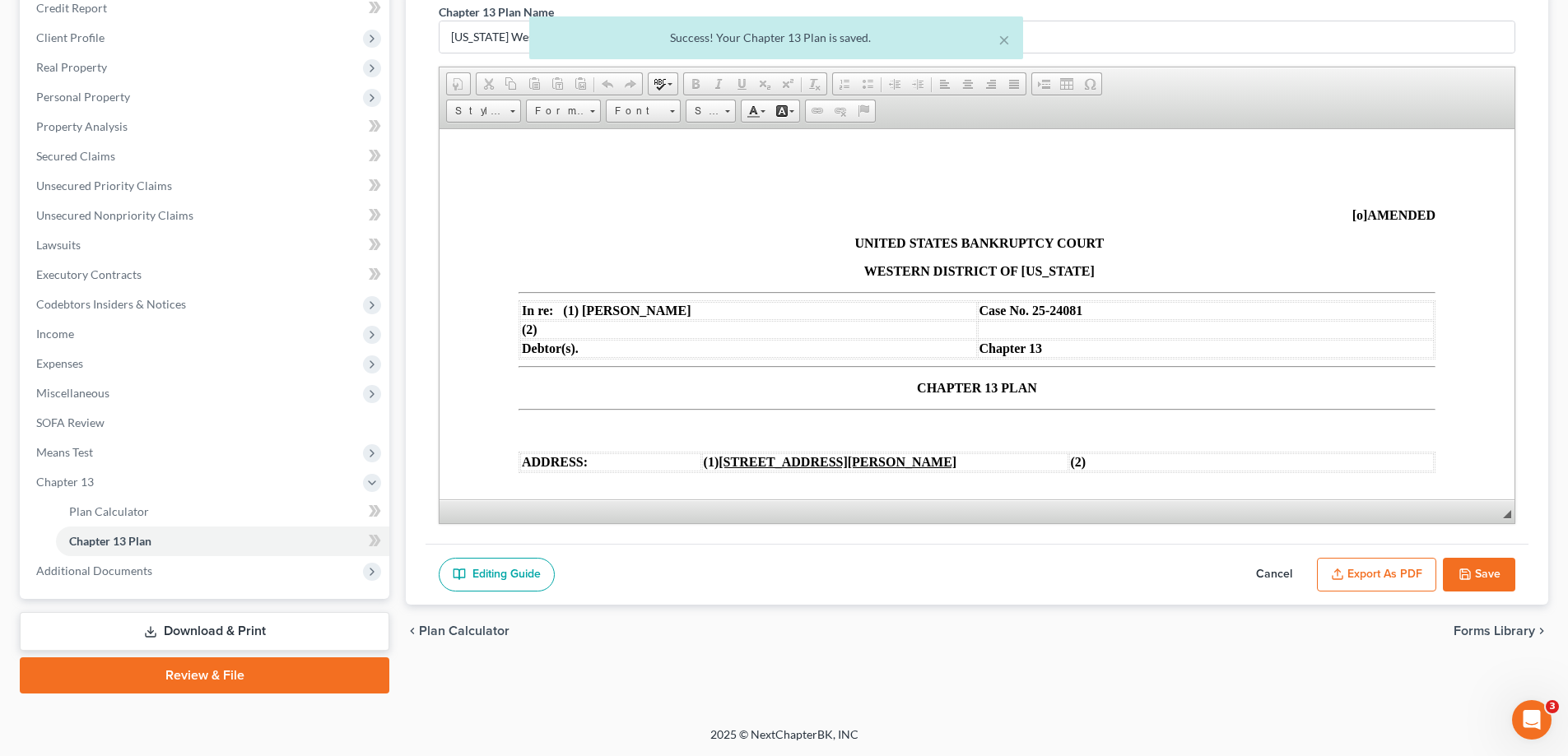
scroll to position [0, 0]
click at [1368, 575] on button "Export as PDF" at bounding box center [1376, 574] width 120 height 34
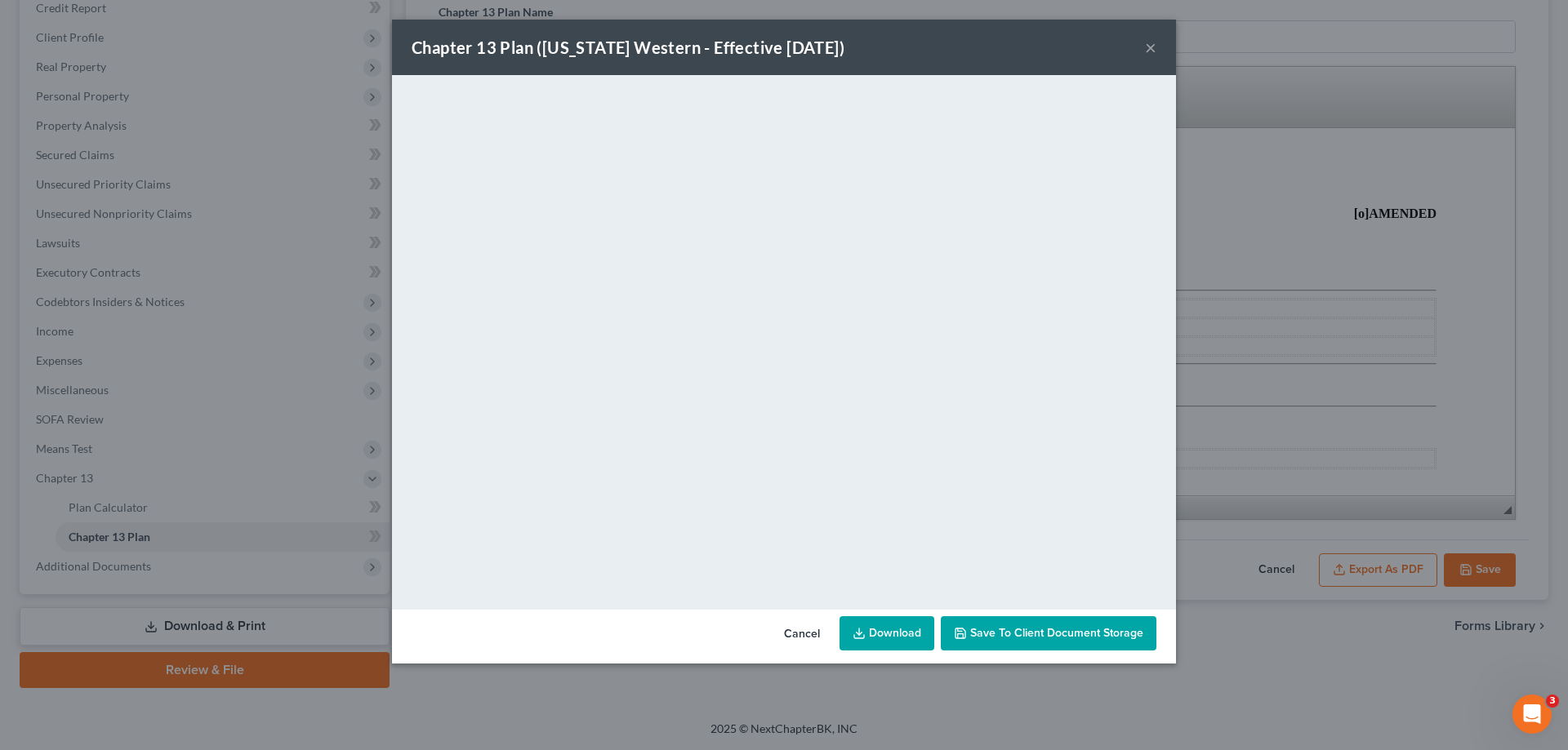
drag, startPoint x: 1148, startPoint y: 49, endPoint x: 1080, endPoint y: 4, distance: 81.5
click at [1148, 49] on button "×" at bounding box center [1151, 47] width 11 height 19
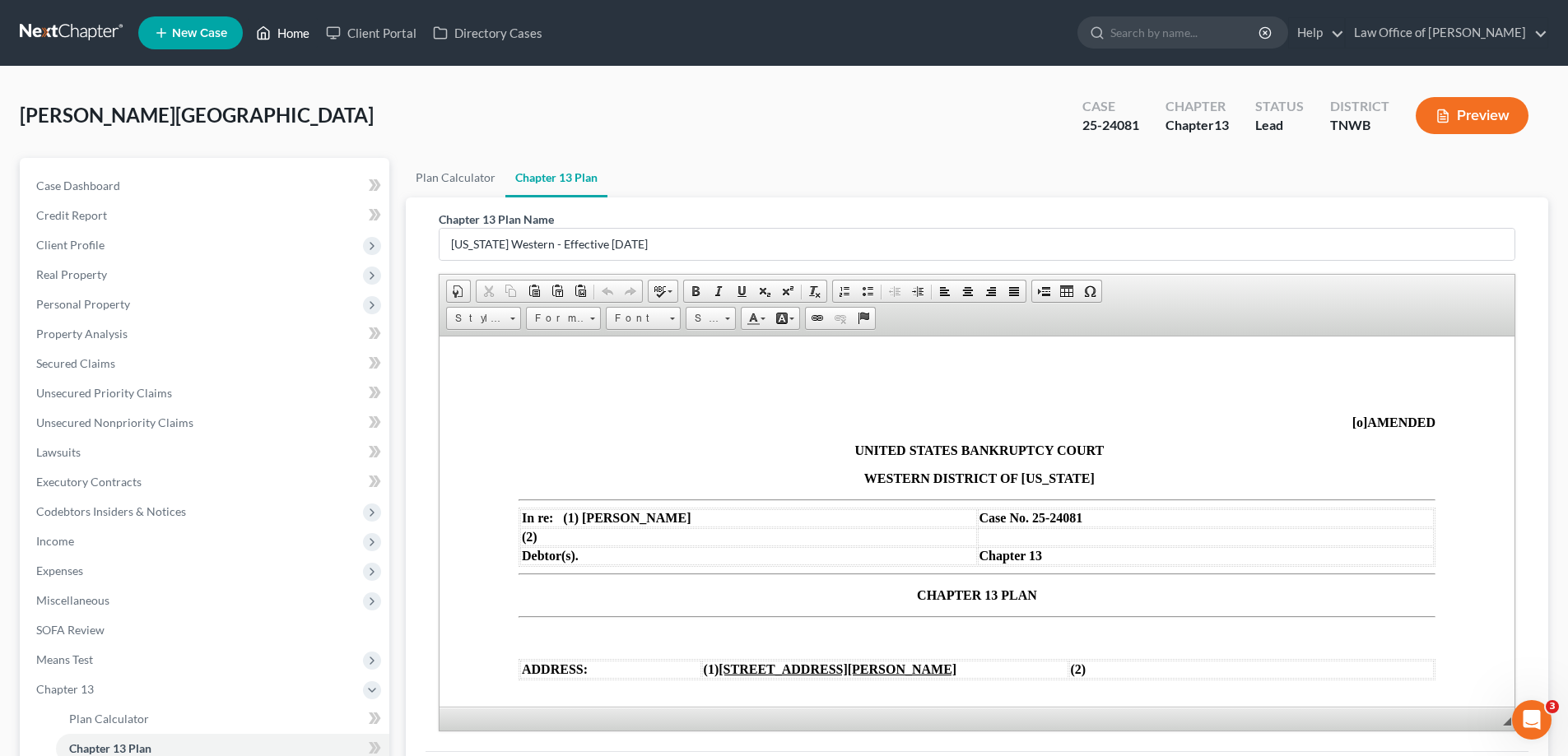
click at [286, 31] on link "Home" at bounding box center [282, 33] width 70 height 30
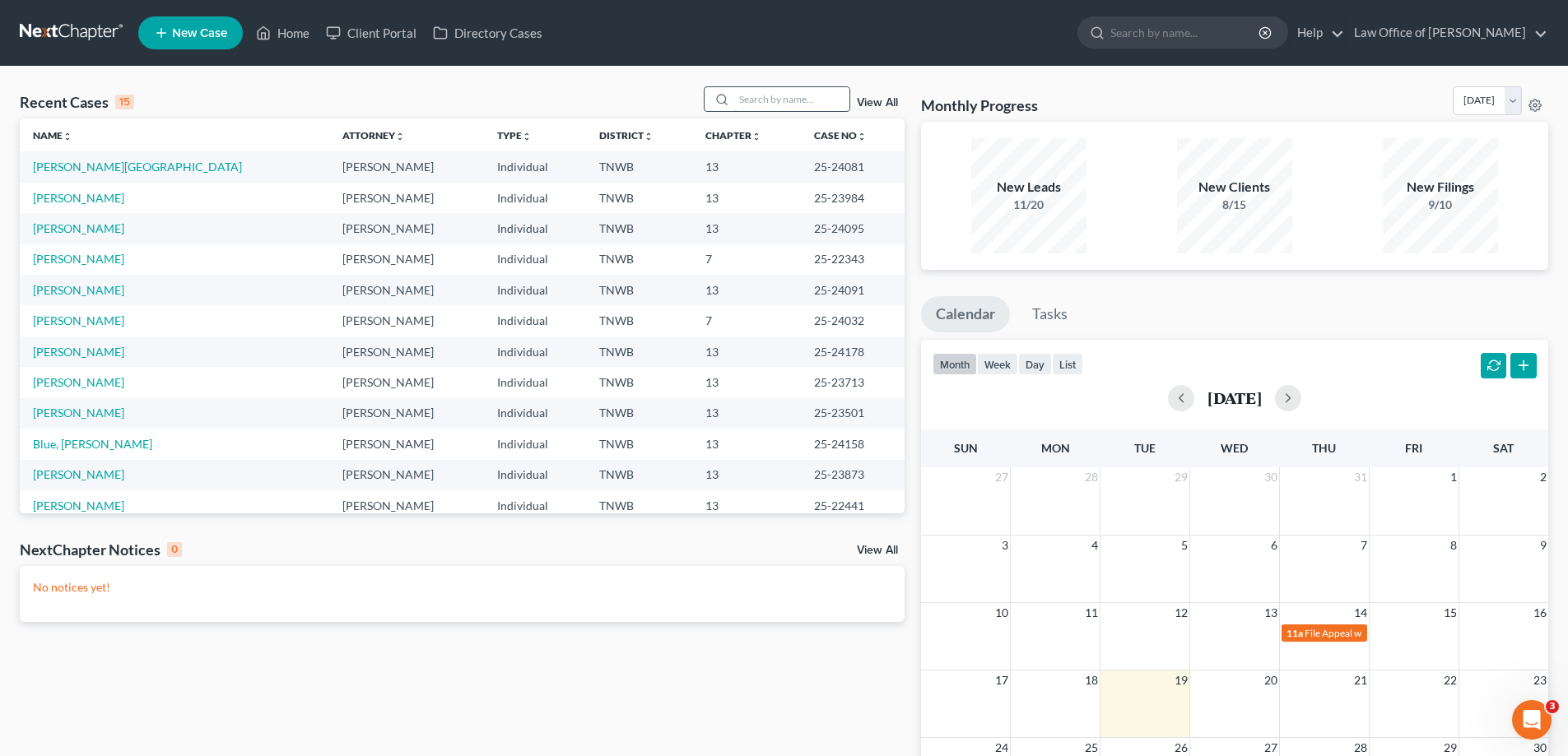
click at [789, 104] on input "search" at bounding box center [791, 99] width 115 height 24
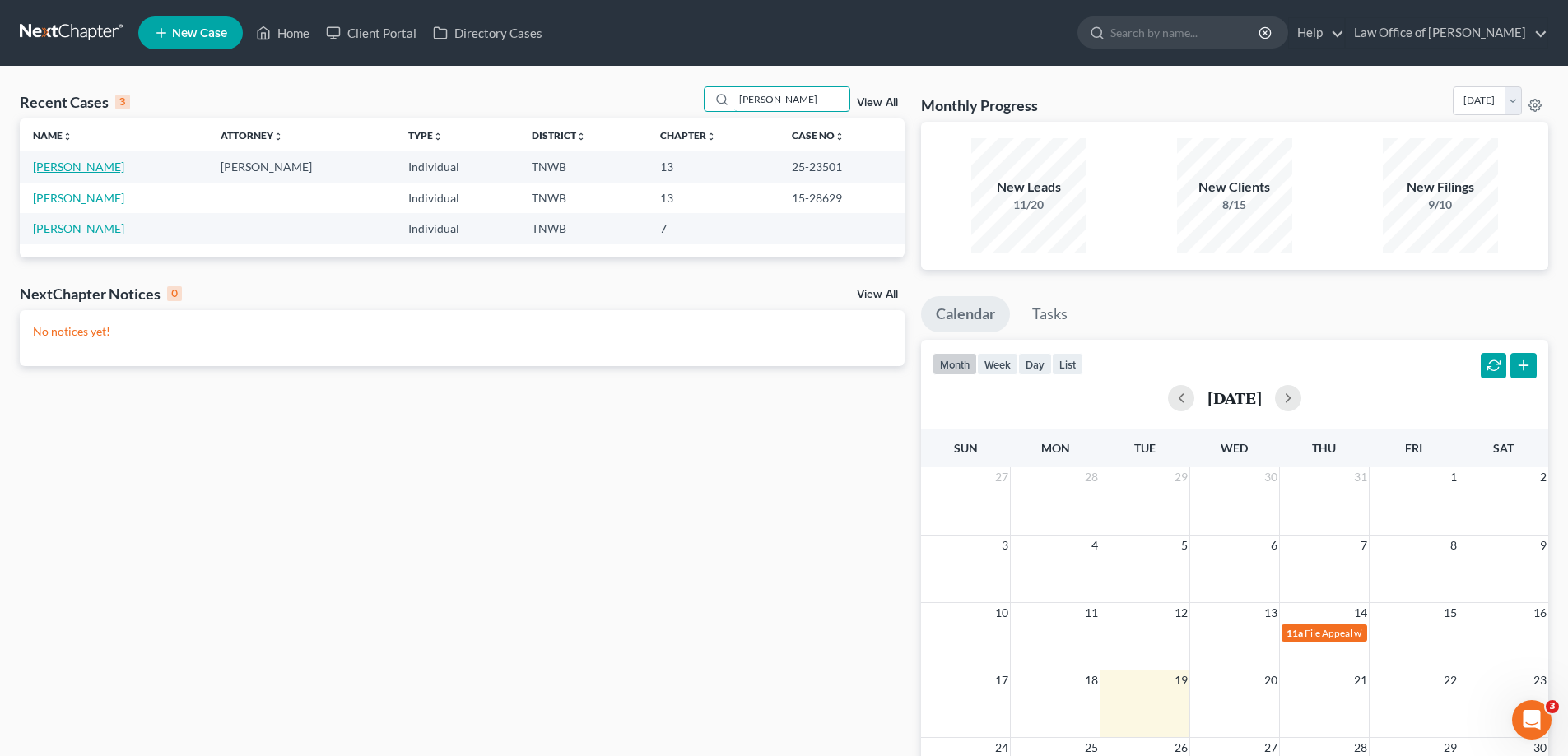
type input "[PERSON_NAME]"
click at [107, 162] on link "[PERSON_NAME]" at bounding box center [78, 166] width 91 height 14
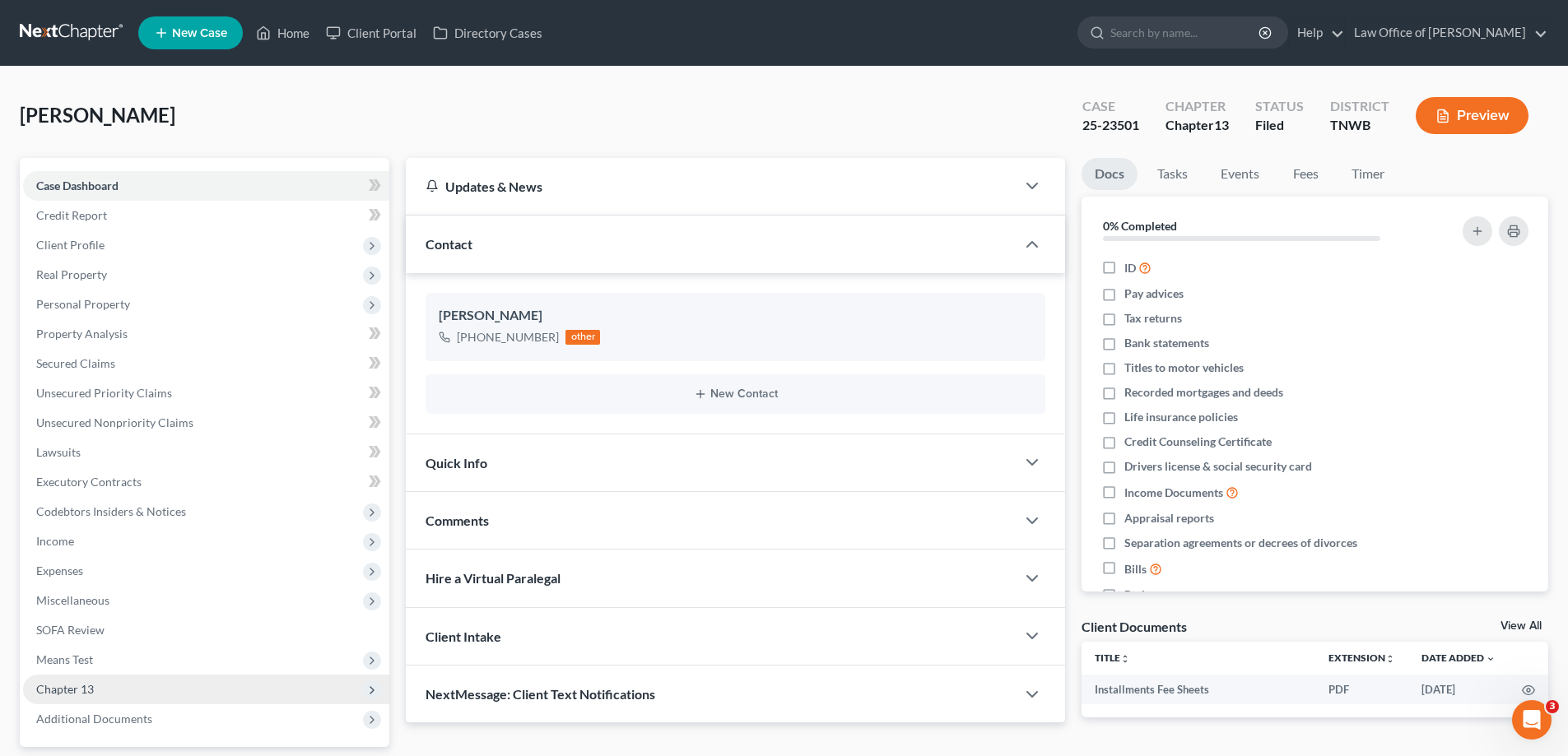
click at [108, 681] on span "Chapter 13" at bounding box center [206, 689] width 366 height 30
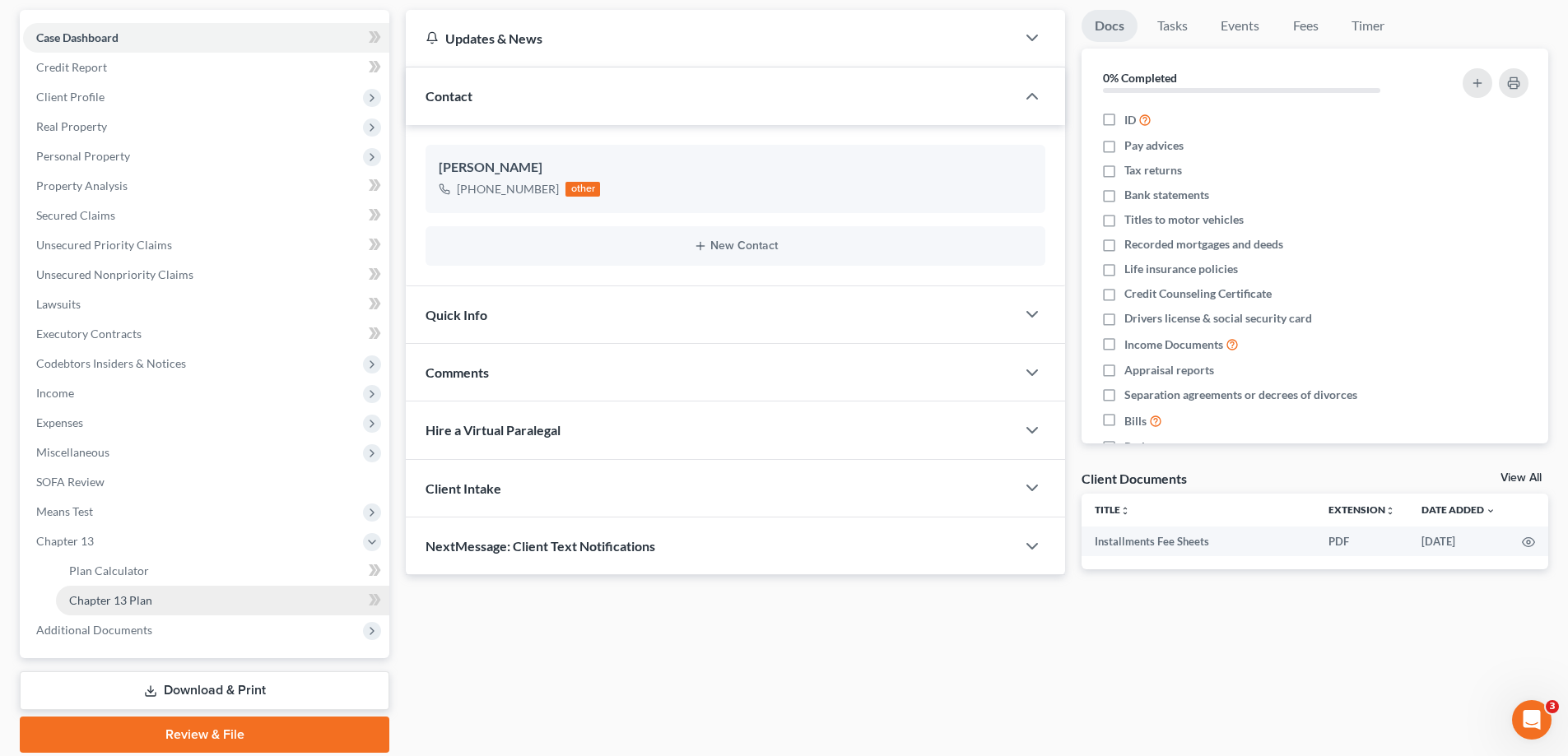
click at [134, 600] on span "Chapter 13 Plan" at bounding box center [111, 600] width 84 height 14
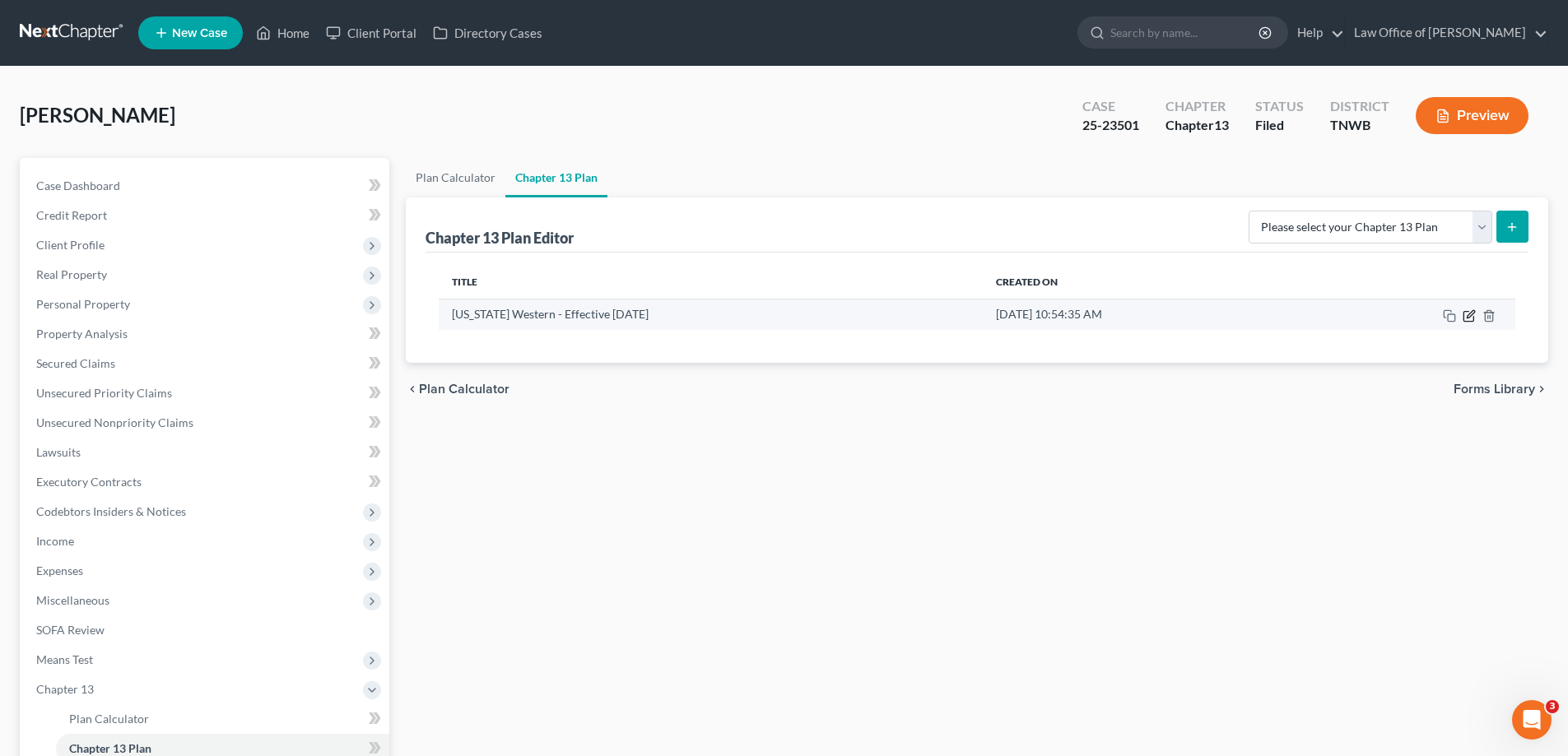
click at [1469, 314] on icon "button" at bounding box center [1469, 316] width 13 height 13
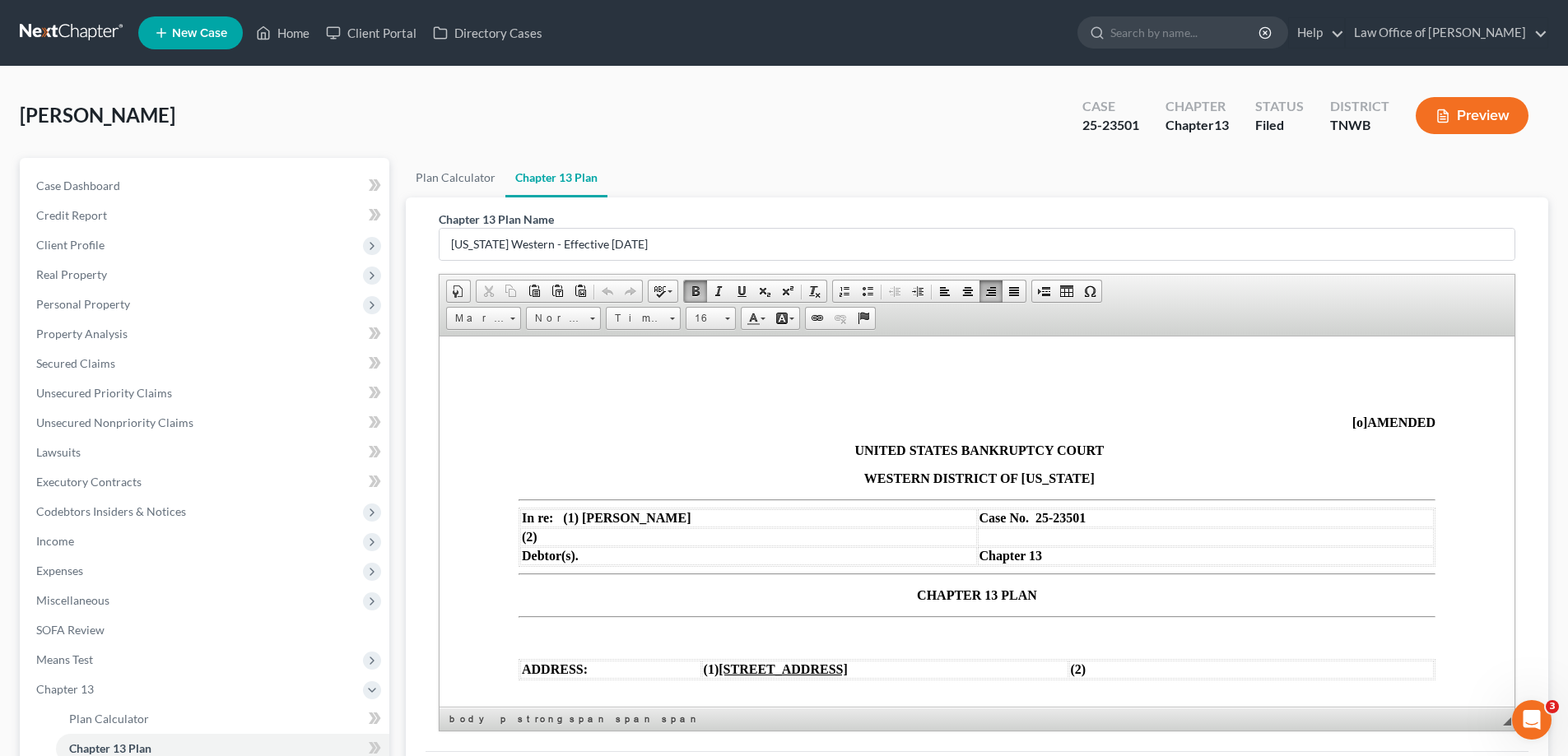
click at [1353, 427] on span "[o]" at bounding box center [1360, 421] width 16 height 14
click at [908, 596] on p "CHAPTER 13 PLAN" at bounding box center [977, 595] width 917 height 15
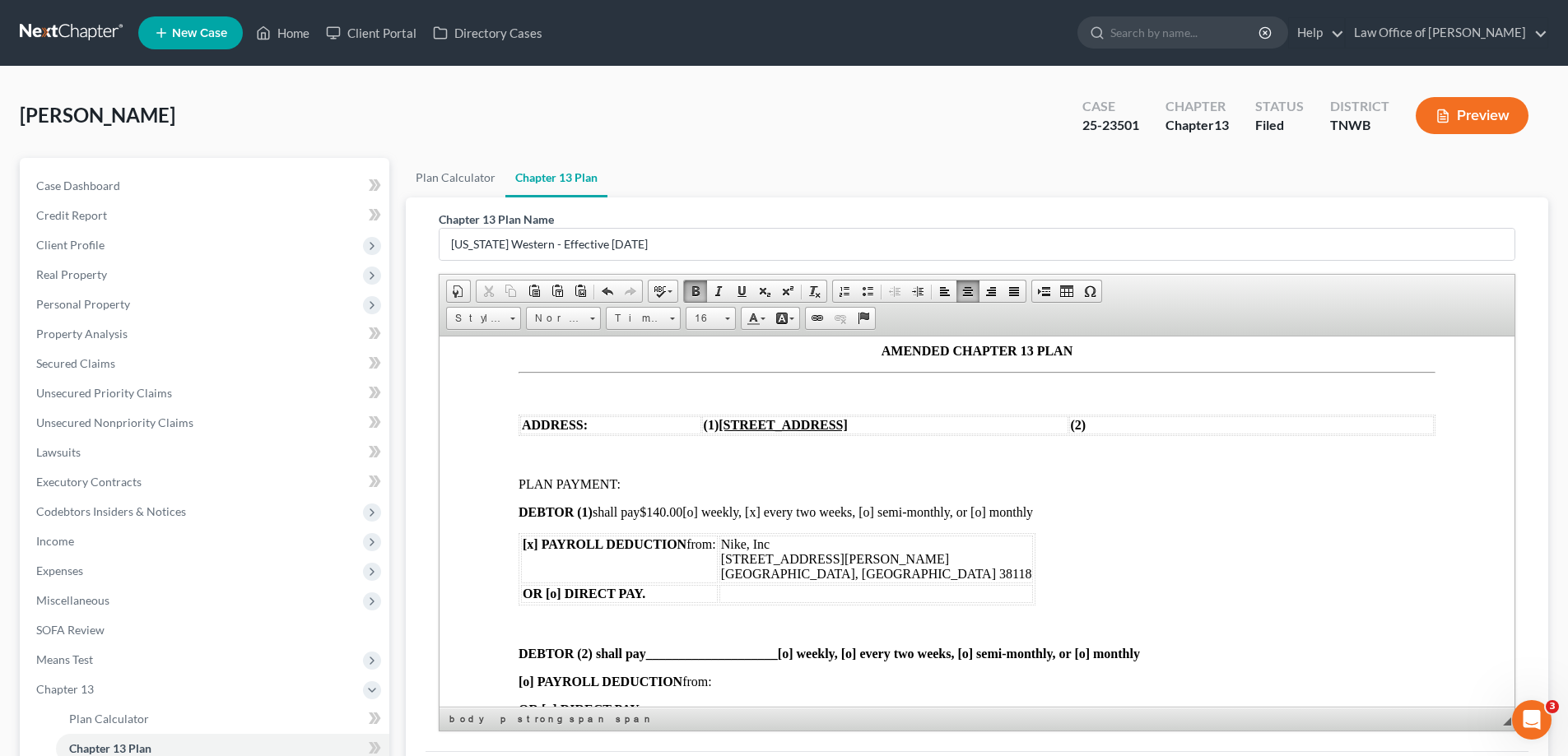
scroll to position [247, 0]
click at [682, 506] on span "$140.00" at bounding box center [661, 508] width 43 height 14
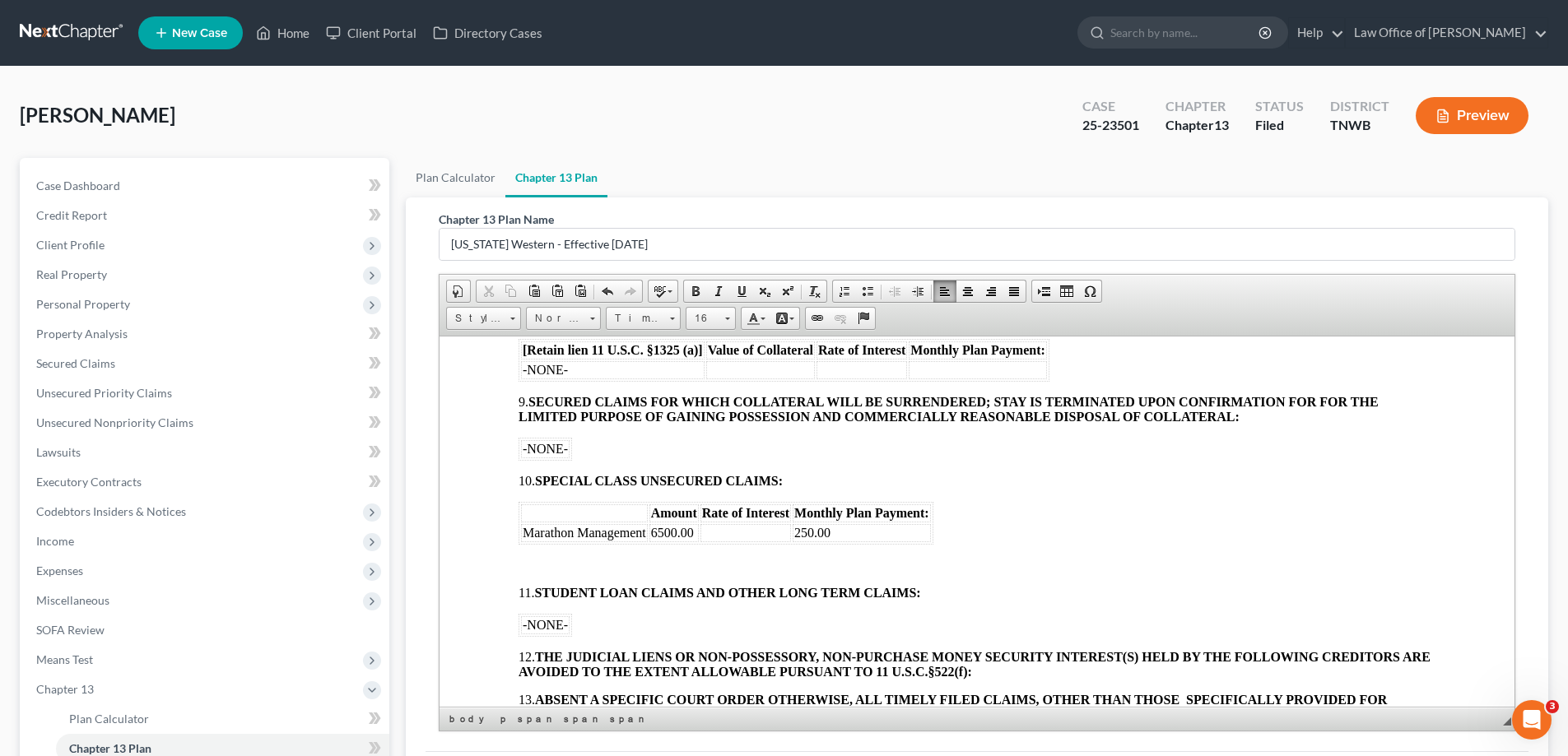
scroll to position [1235, 0]
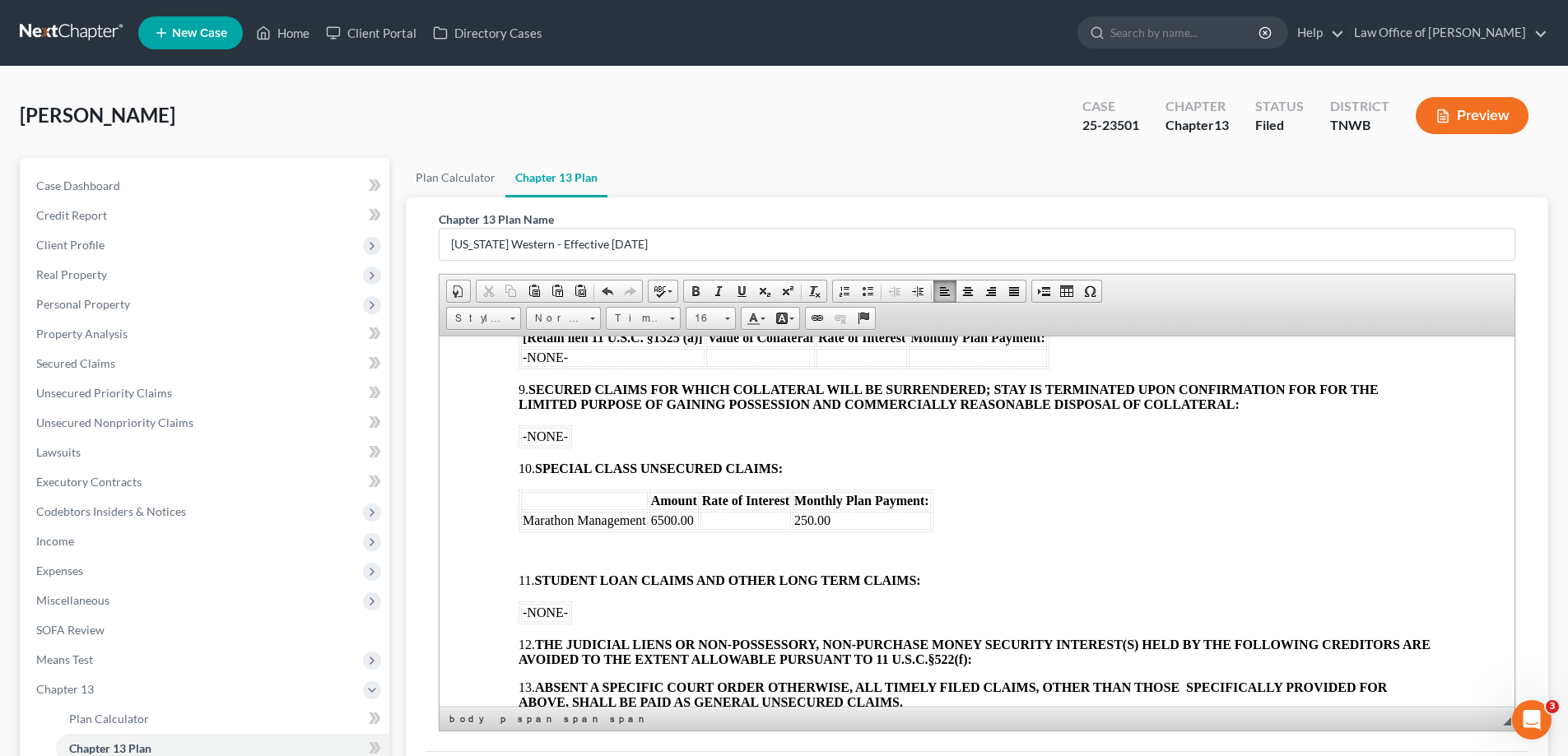
click at [876, 521] on td "250.00" at bounding box center [861, 520] width 138 height 19
click at [692, 519] on td "6500.00" at bounding box center [674, 520] width 49 height 19
click at [882, 512] on td "250.00" at bounding box center [861, 520] width 138 height 19
click at [650, 519] on table "Amount Rate of Interest Monthly Plan Payment: Marathon Management 9977.83 68.00" at bounding box center [726, 510] width 415 height 43
drag, startPoint x: 649, startPoint y: 523, endPoint x: 657, endPoint y: 518, distance: 9.4
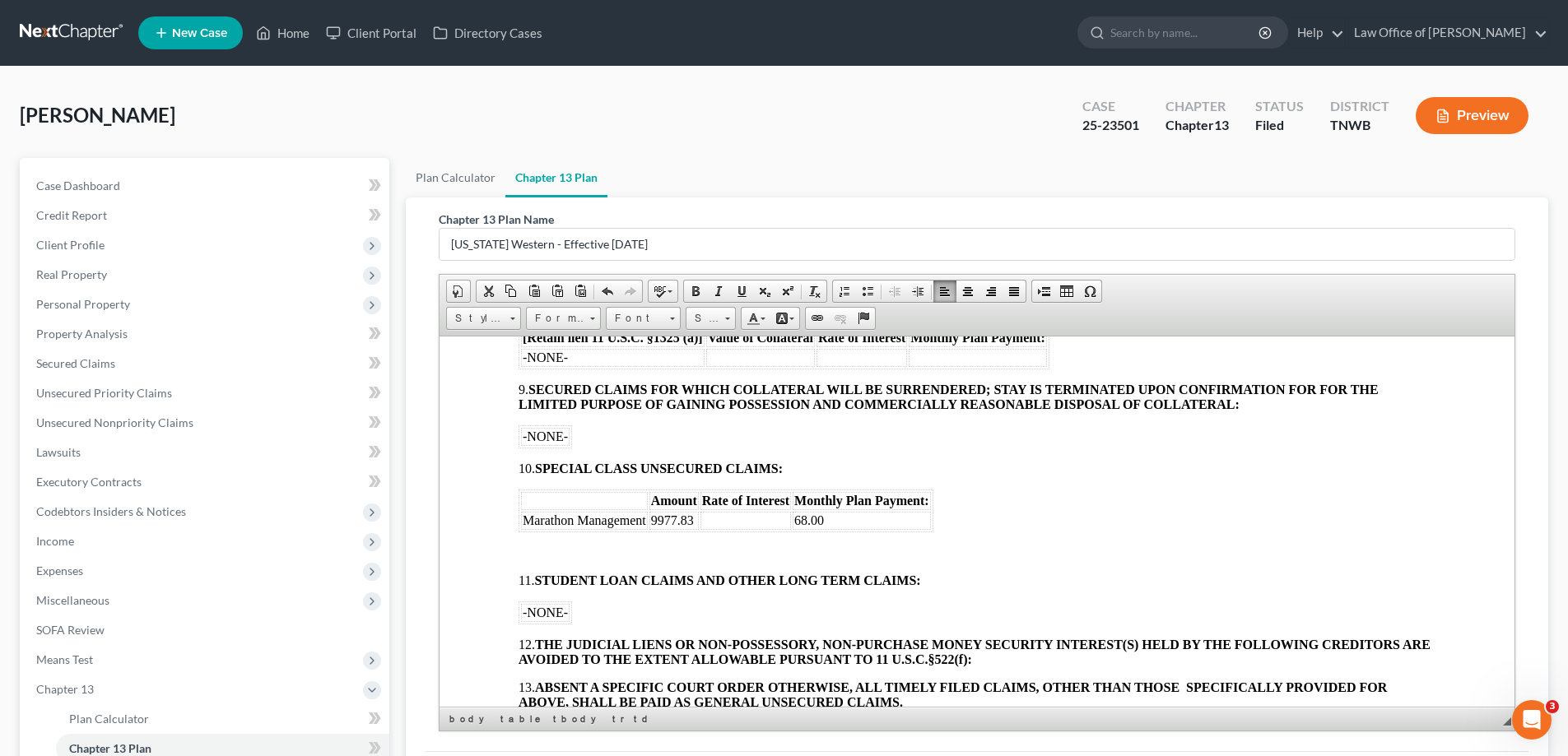
click at [649, 523] on td "9977.83" at bounding box center [674, 520] width 49 height 19
click at [639, 516] on font "Marathon Management" at bounding box center [584, 519] width 123 height 14
click at [646, 519] on font "Marathon Management" at bounding box center [584, 519] width 123 height 14
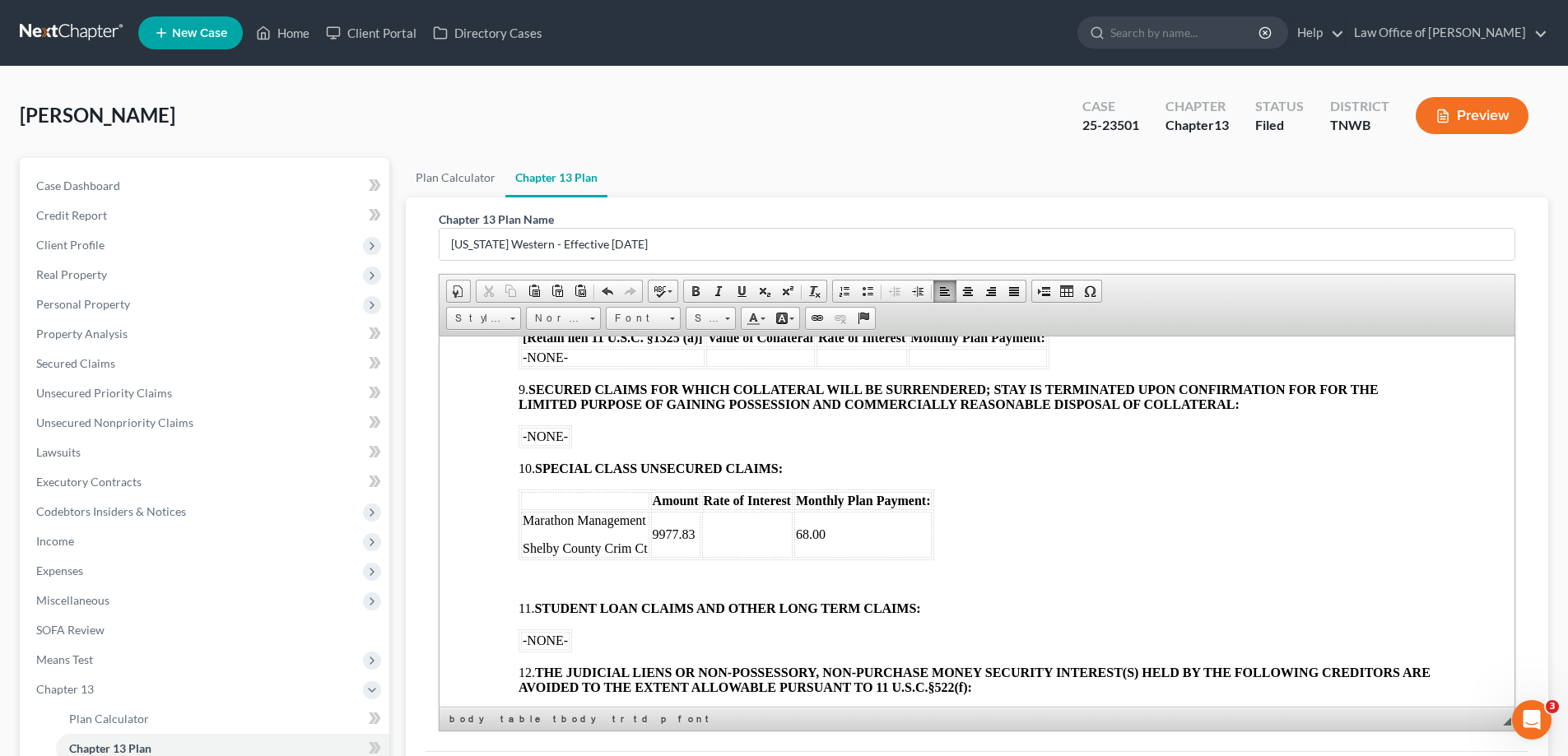
click at [697, 535] on td "9977.83" at bounding box center [675, 534] width 49 height 46
click at [826, 533] on td "68.00" at bounding box center [863, 534] width 138 height 46
click at [824, 518] on p "68.00" at bounding box center [863, 520] width 135 height 15
click at [812, 544] on p at bounding box center [863, 548] width 135 height 15
click at [646, 548] on font "Shelby County Crim Ct" at bounding box center [585, 547] width 125 height 14
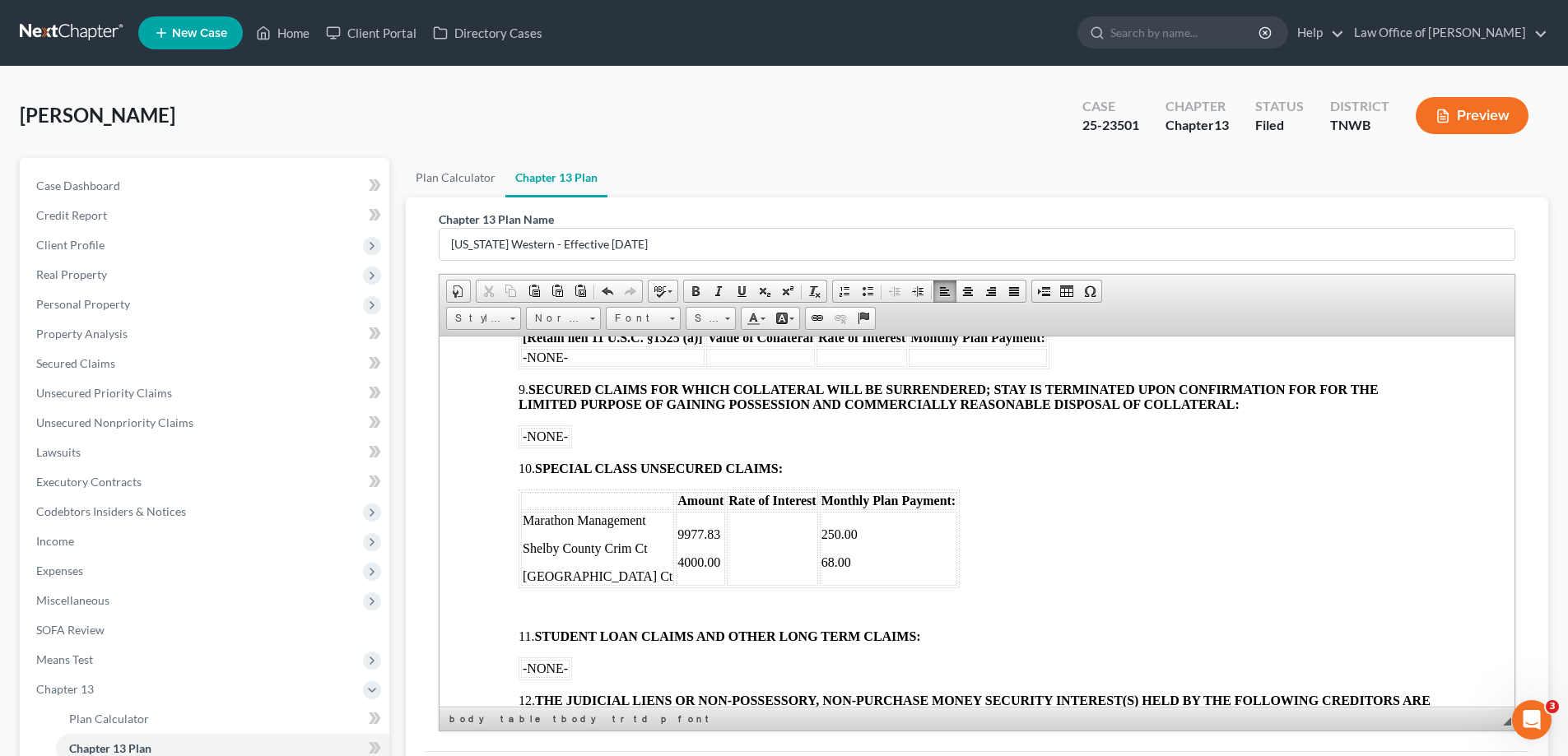
click at [691, 565] on p "4000.00" at bounding box center [700, 562] width 46 height 15
click at [828, 556] on p "68.00" at bounding box center [863, 562] width 135 height 15
click at [544, 602] on p at bounding box center [977, 609] width 917 height 15
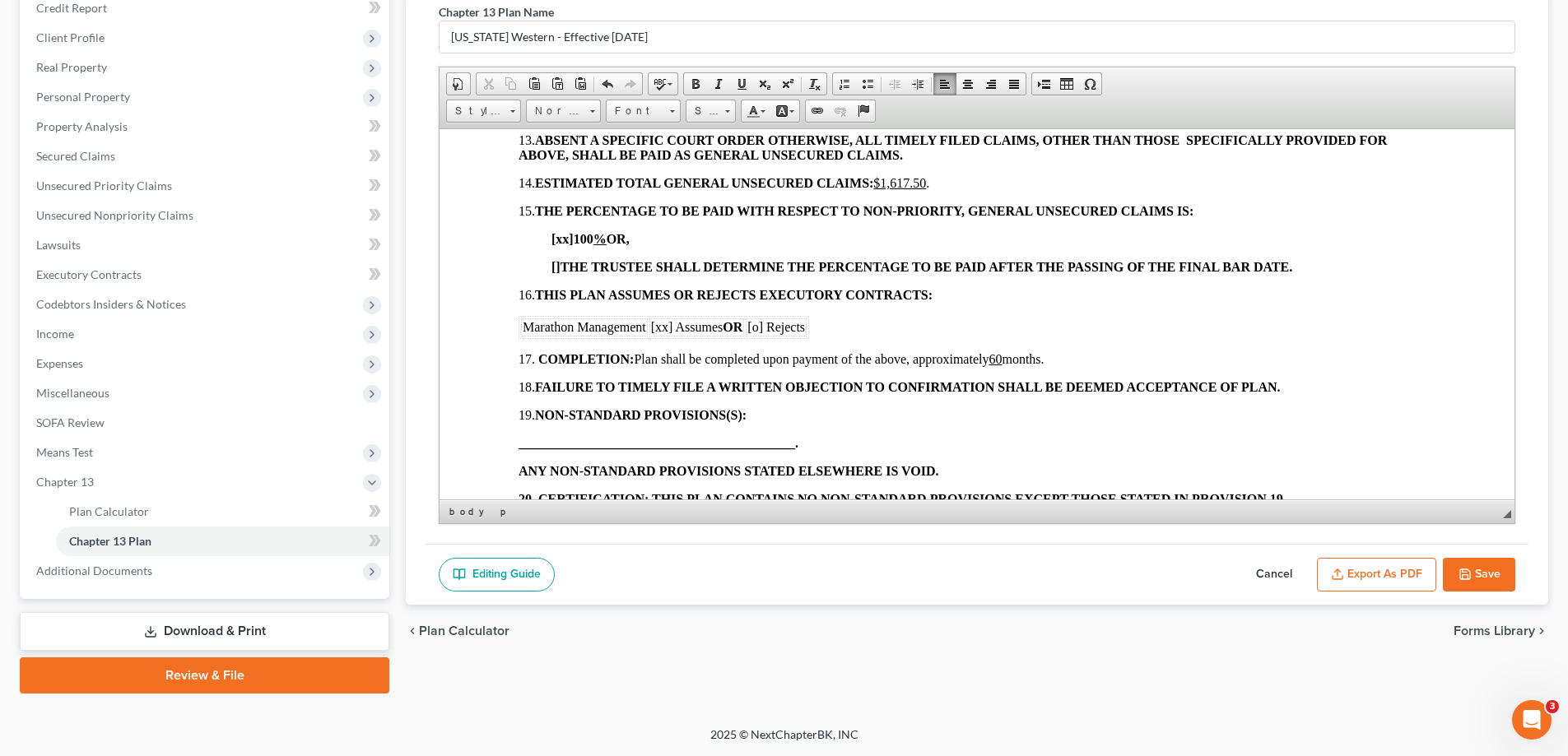
scroll to position [1766, 0]
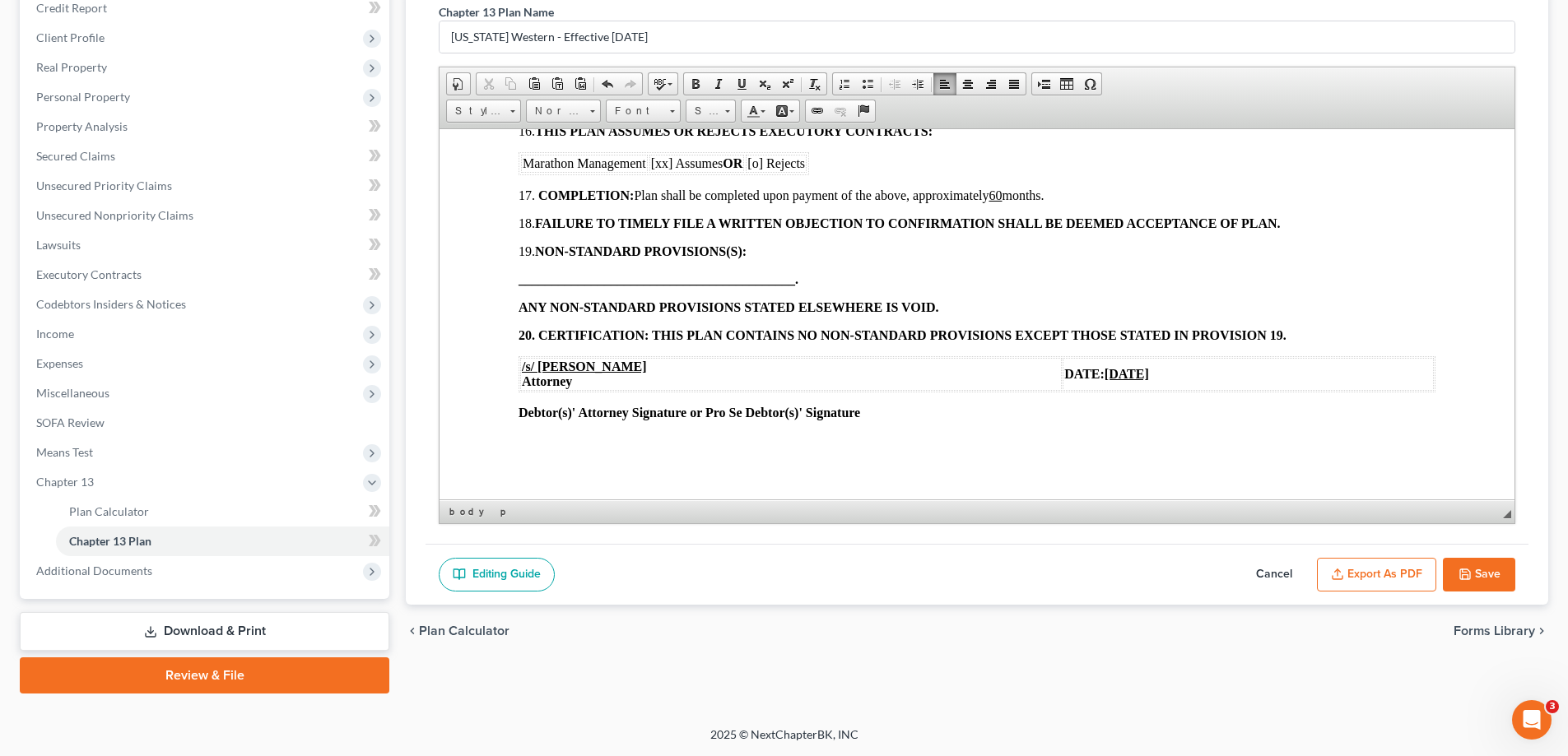
click at [1105, 377] on u "[DATE]" at bounding box center [1127, 373] width 45 height 14
click at [1483, 563] on button "Save" at bounding box center [1479, 574] width 72 height 34
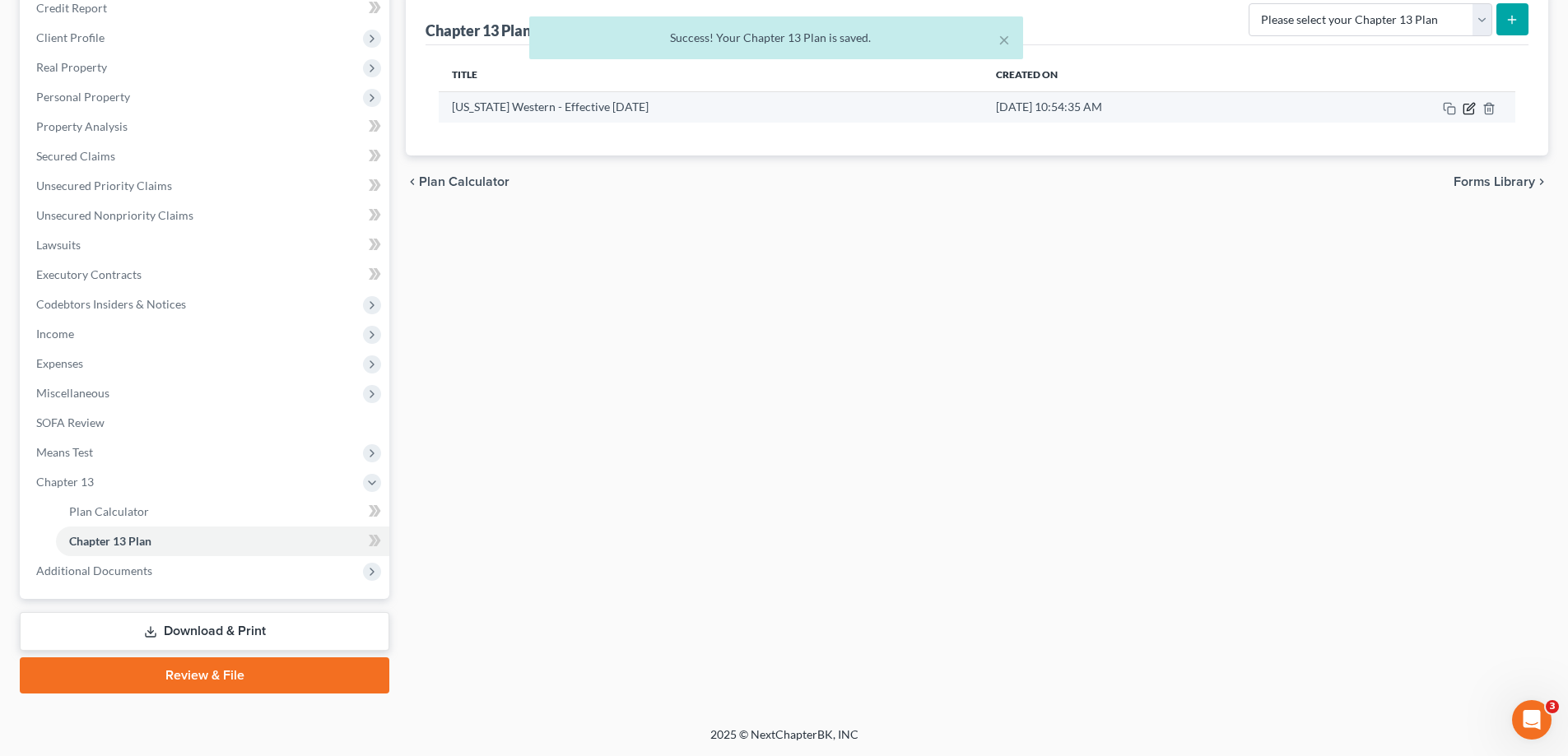
click at [1465, 106] on icon "button" at bounding box center [1469, 109] width 13 height 13
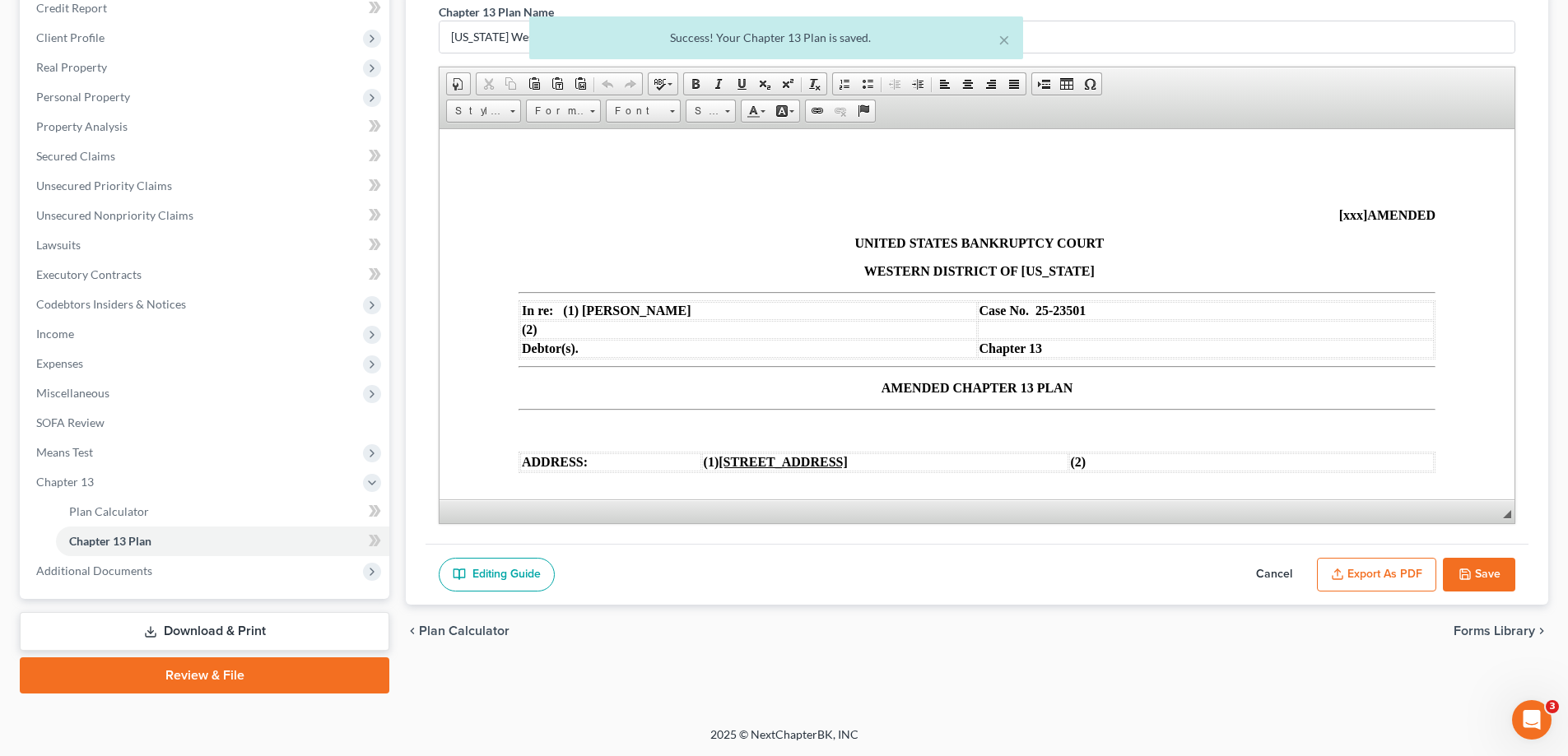
scroll to position [0, 0]
click at [1360, 567] on button "Export as PDF" at bounding box center [1376, 574] width 120 height 34
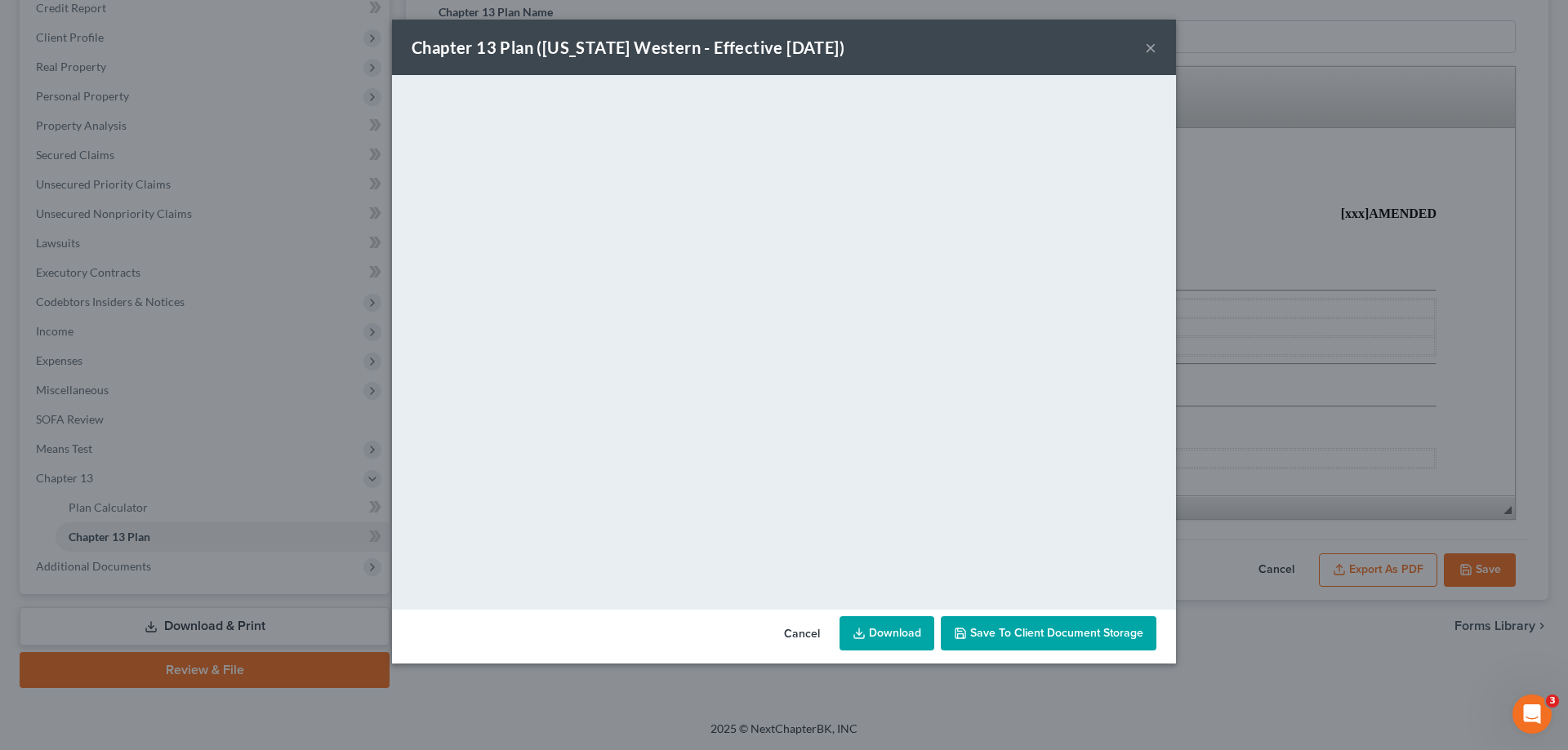
drag, startPoint x: 1147, startPoint y: 48, endPoint x: 1115, endPoint y: 78, distance: 43.9
click at [1147, 48] on button "×" at bounding box center [1151, 47] width 11 height 19
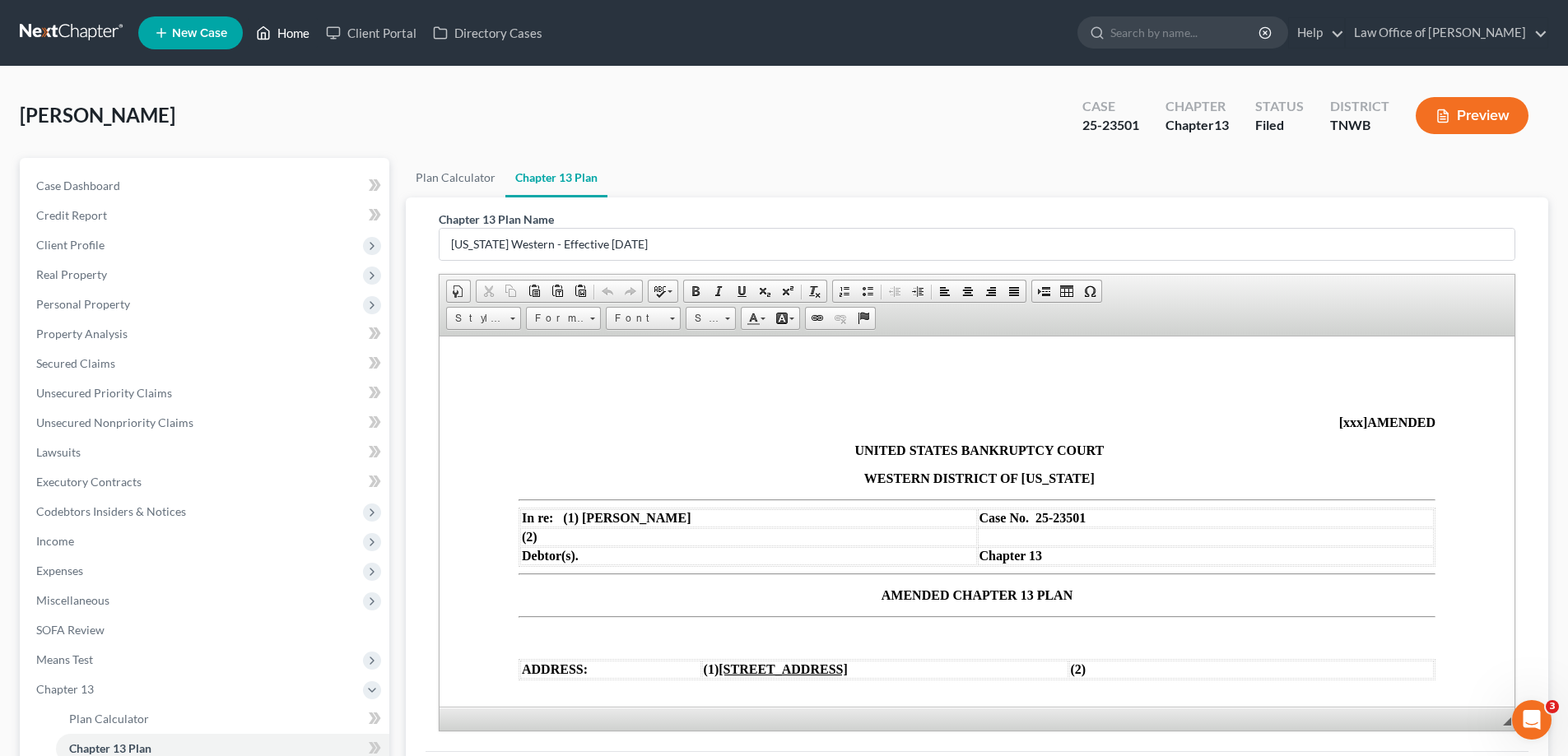
click at [297, 33] on link "Home" at bounding box center [282, 33] width 70 height 30
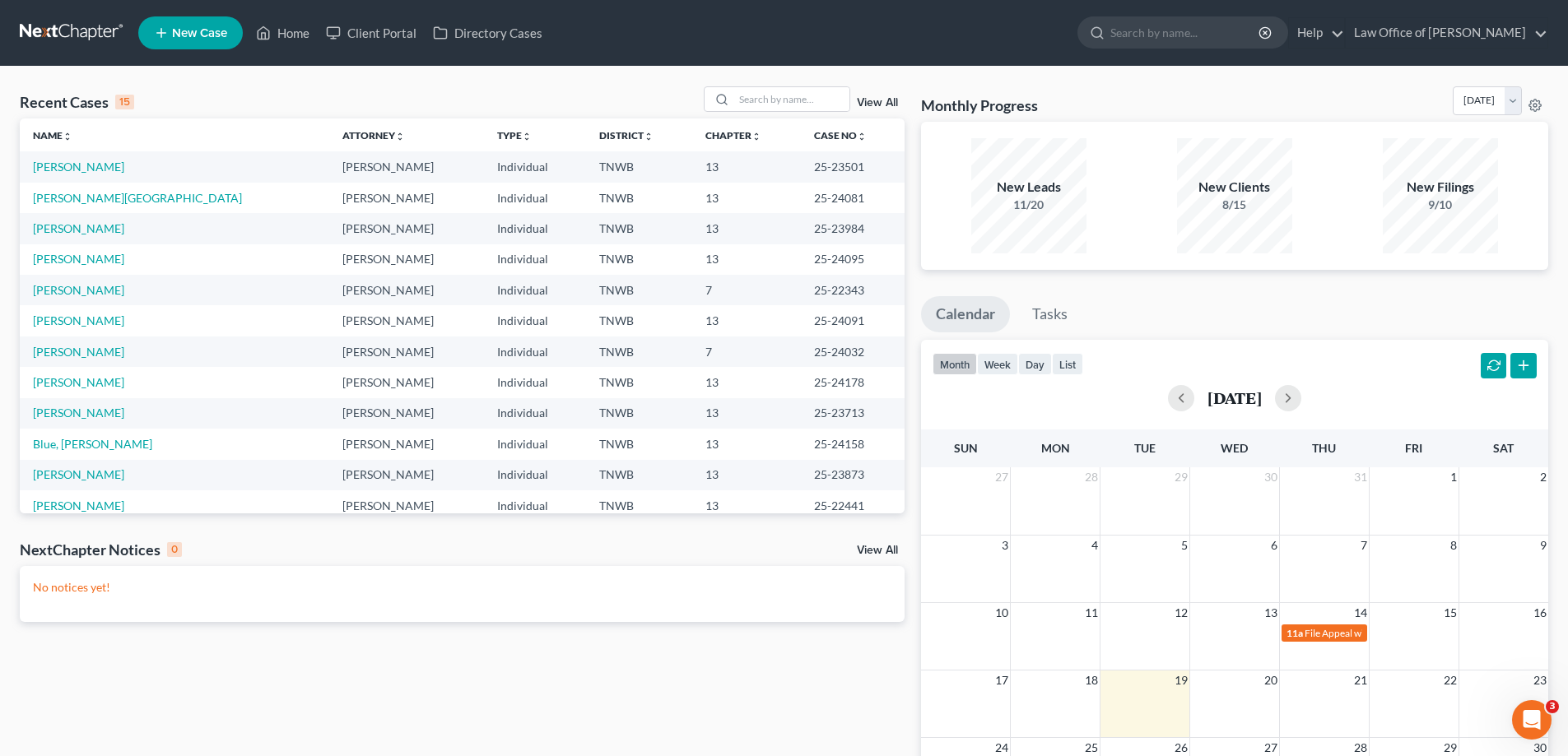
click at [1240, 212] on div "8/15" at bounding box center [1235, 205] width 115 height 17
click at [1248, 211] on div "8/15" at bounding box center [1235, 205] width 115 height 17
click at [1451, 218] on div "New Filings 9/10" at bounding box center [1440, 196] width 115 height 115
click at [866, 101] on link "View All" at bounding box center [878, 103] width 41 height 11
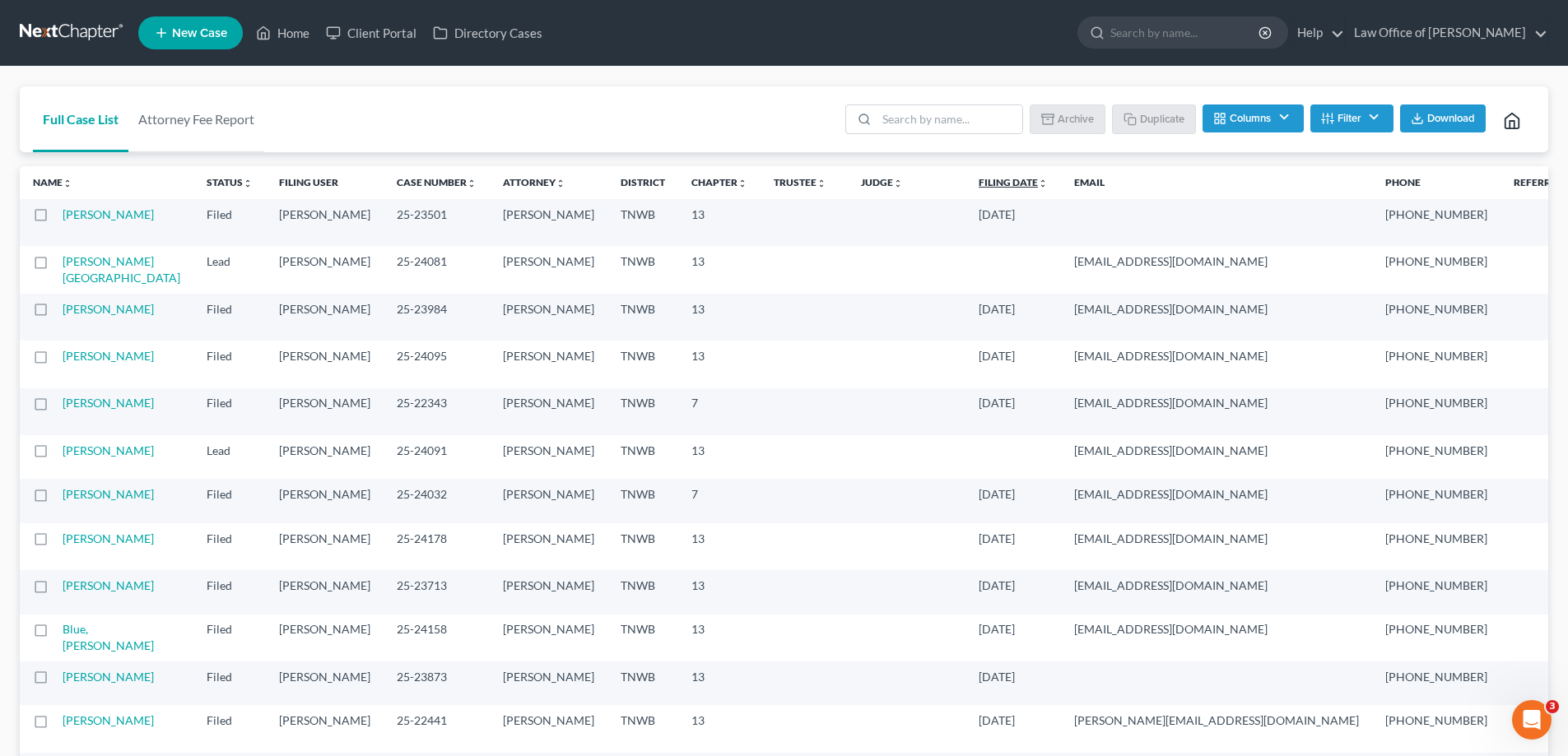
click at [979, 180] on link "Filing Date unfold_more expand_more expand_less" at bounding box center [1013, 182] width 70 height 12
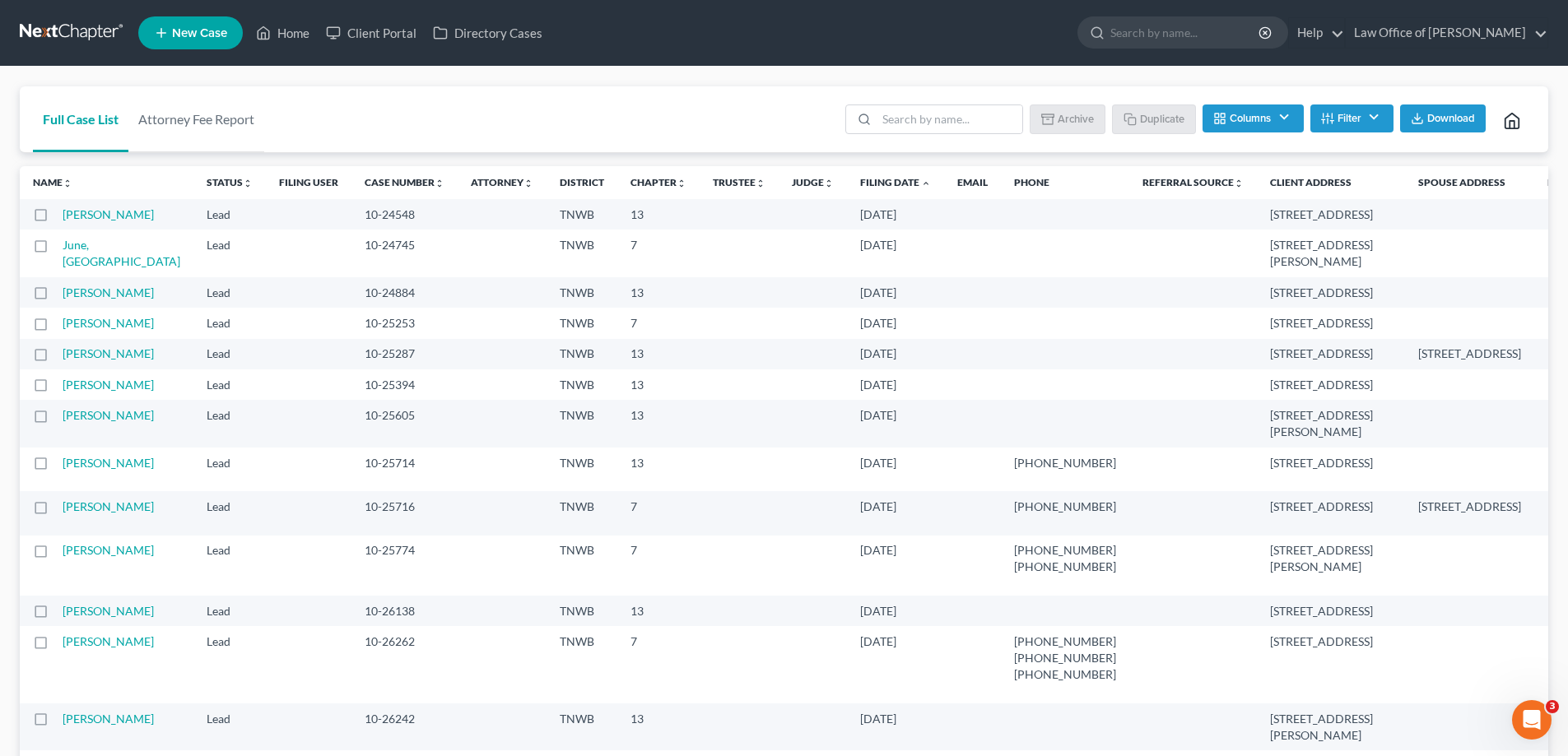
click at [860, 180] on link "Filing Date unfold_more expand_more expand_less" at bounding box center [895, 182] width 71 height 12
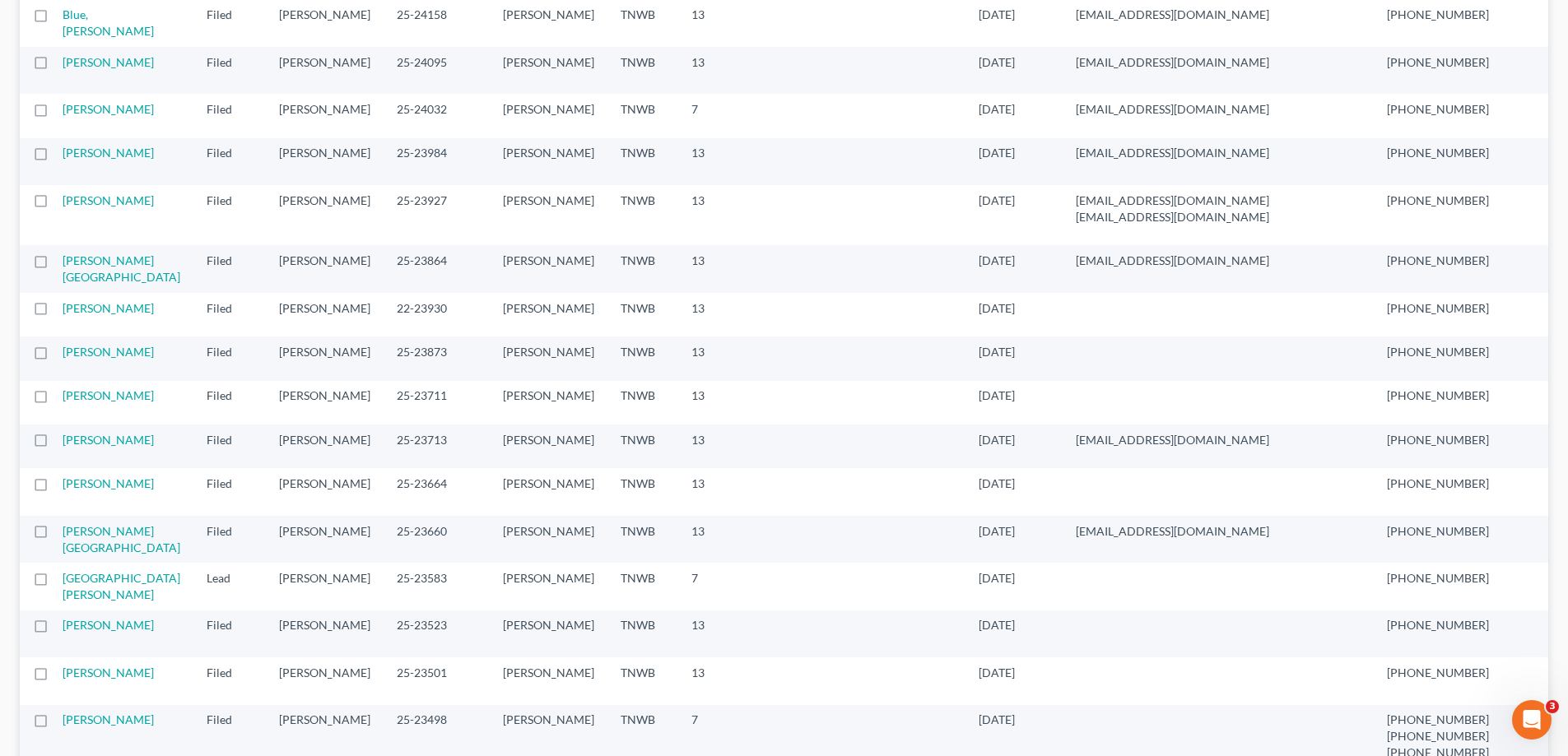
scroll to position [83, 0]
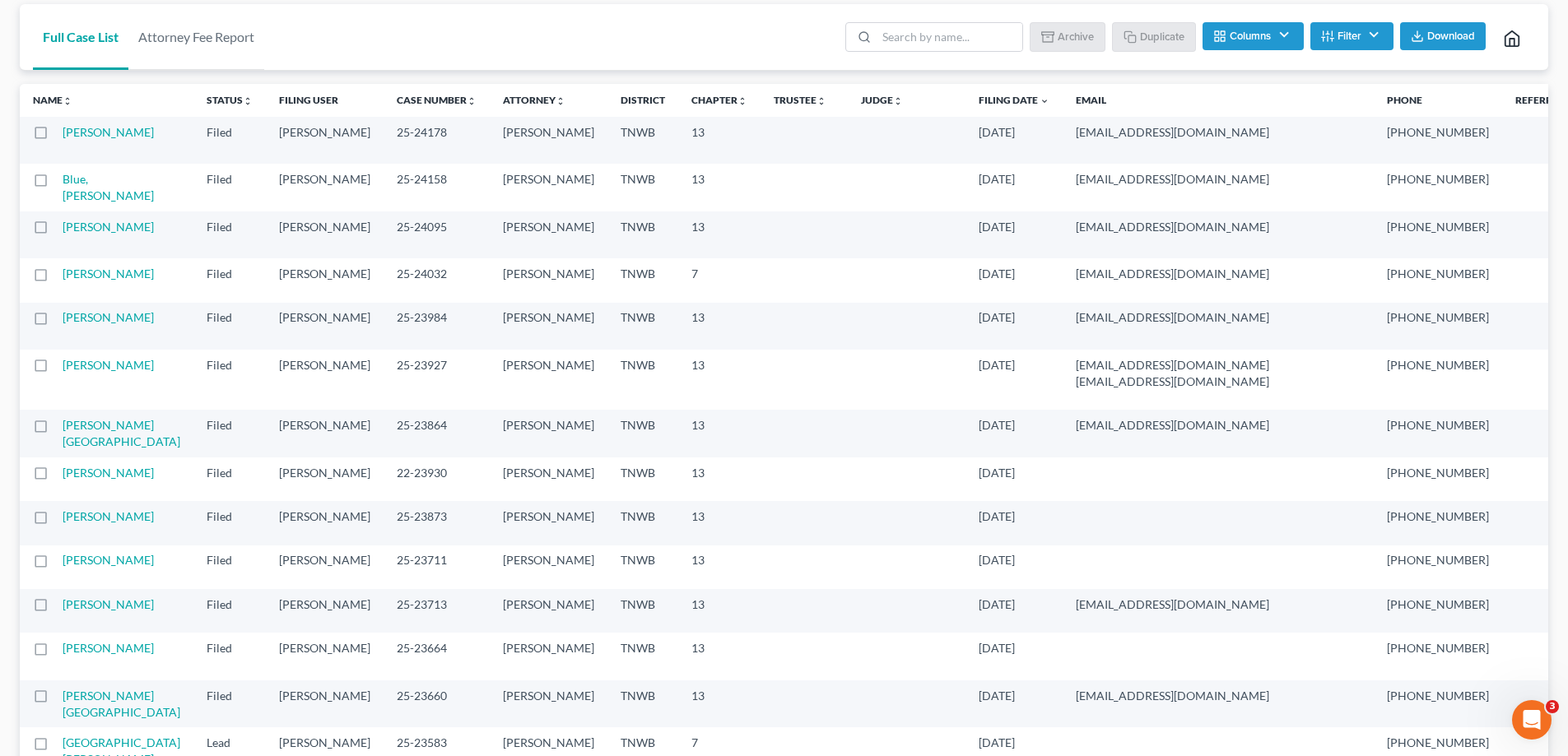
click at [1377, 33] on button "Filter" at bounding box center [1352, 36] width 84 height 28
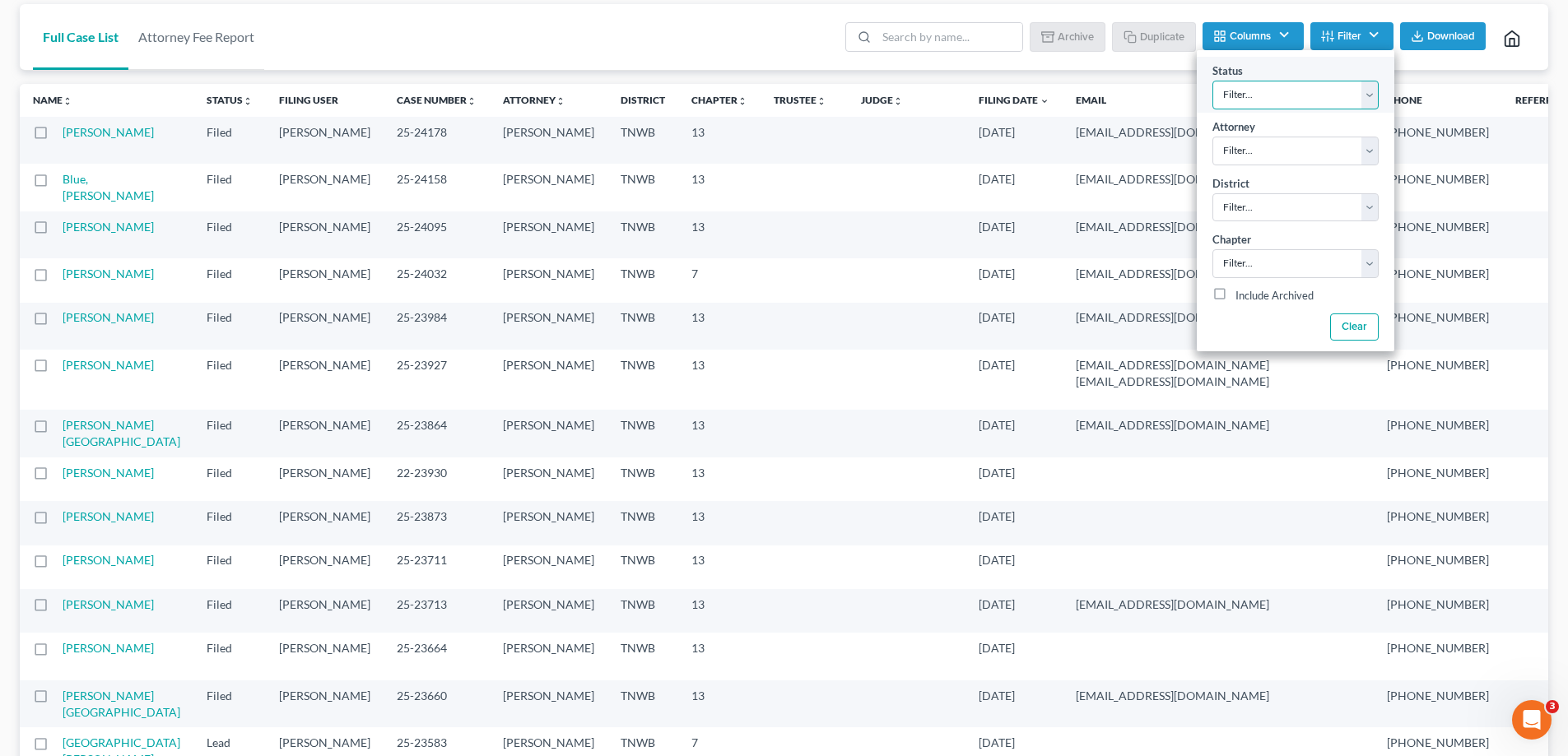
click at [1371, 96] on select "Filter... Discharged Dismissed Filed In Progress Lead Lost Lead Ready to File T…" at bounding box center [1295, 95] width 166 height 29
select select "2"
click at [1213, 81] on select "Filter... Discharged Dismissed Filed In Progress Lead Lost Lead Ready to File T…" at bounding box center [1295, 95] width 166 height 29
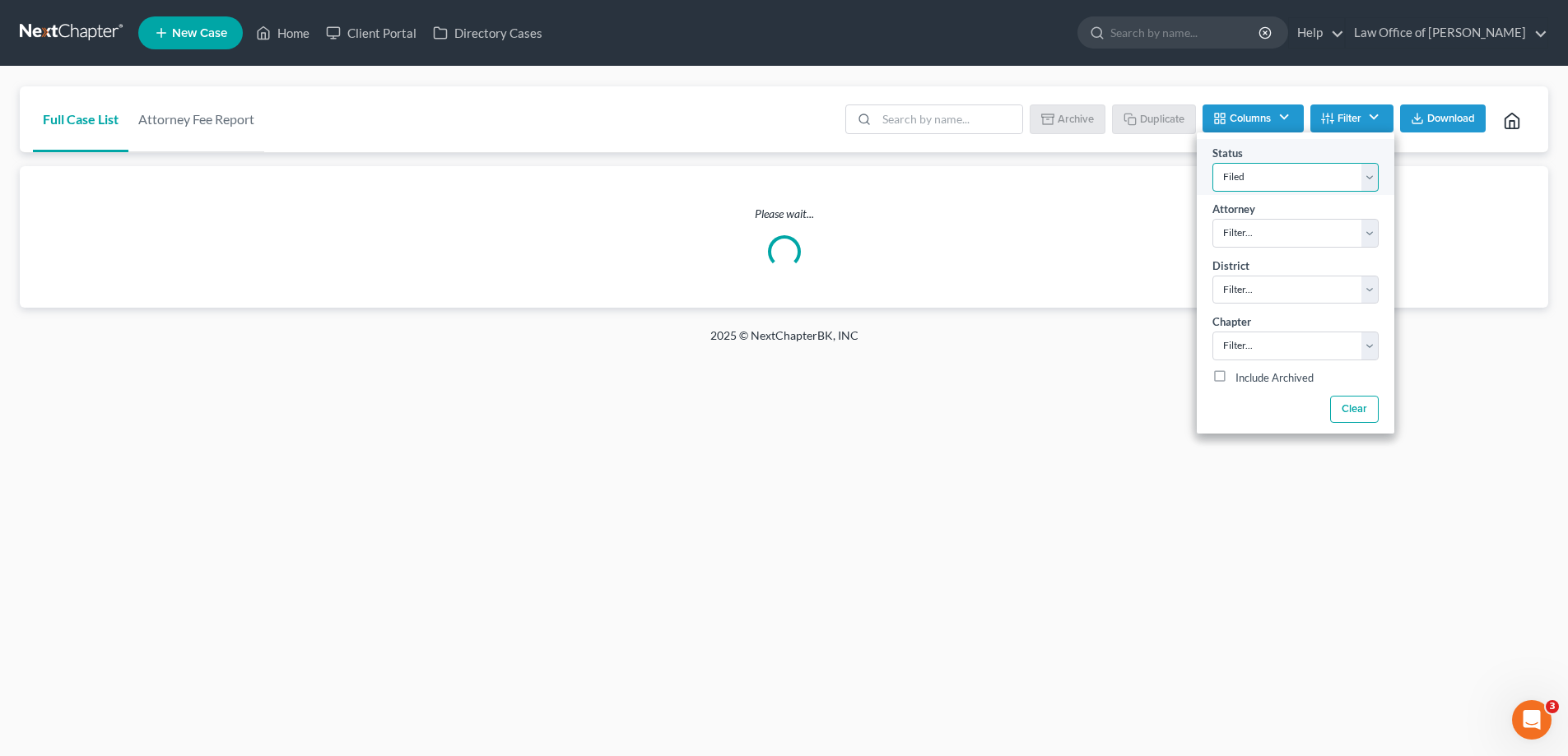
scroll to position [0, 0]
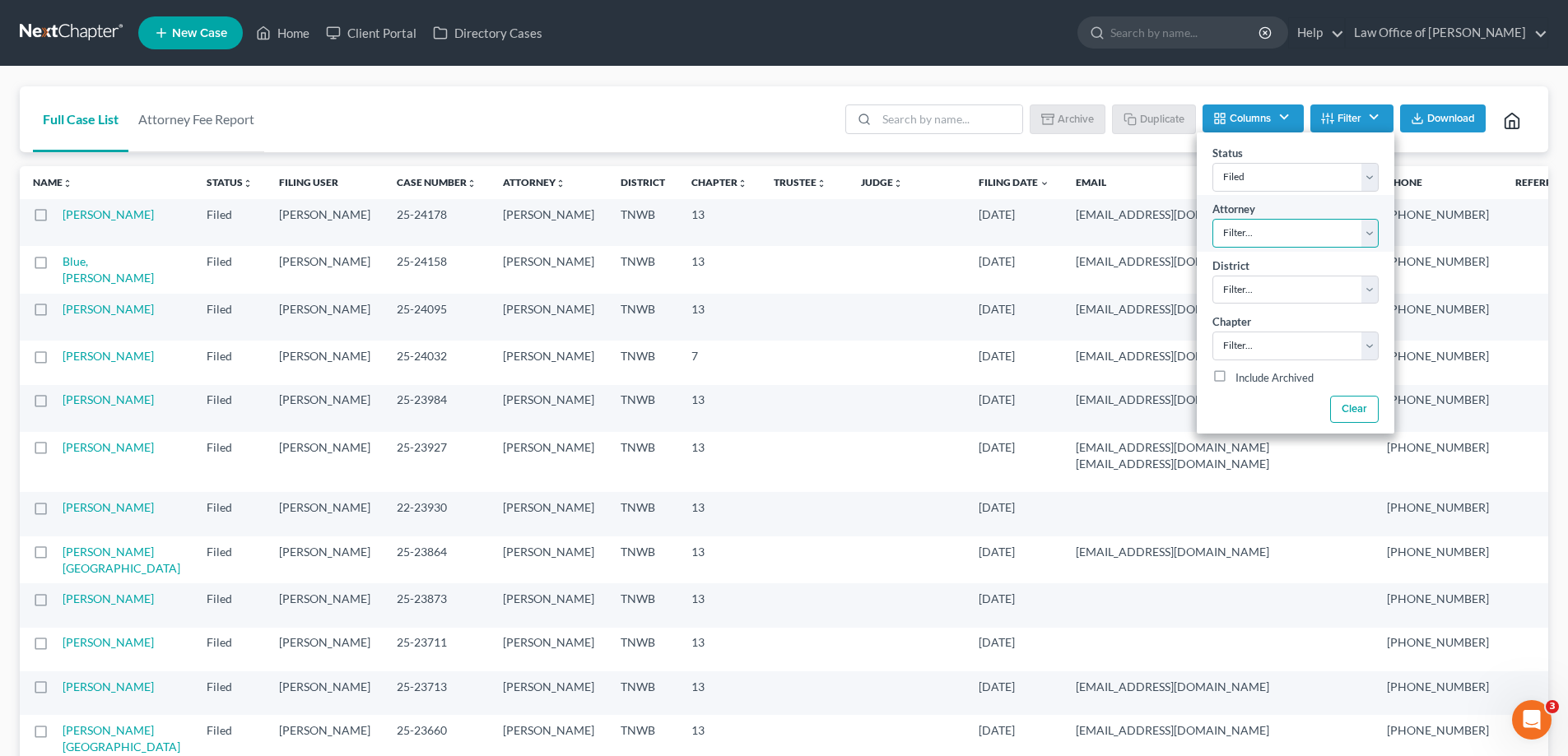
click at [1367, 235] on select "Filter... [PERSON_NAME]" at bounding box center [1295, 233] width 166 height 29
select select "0"
click at [1213, 219] on select "Filter... [PERSON_NAME]" at bounding box center [1295, 233] width 166 height 29
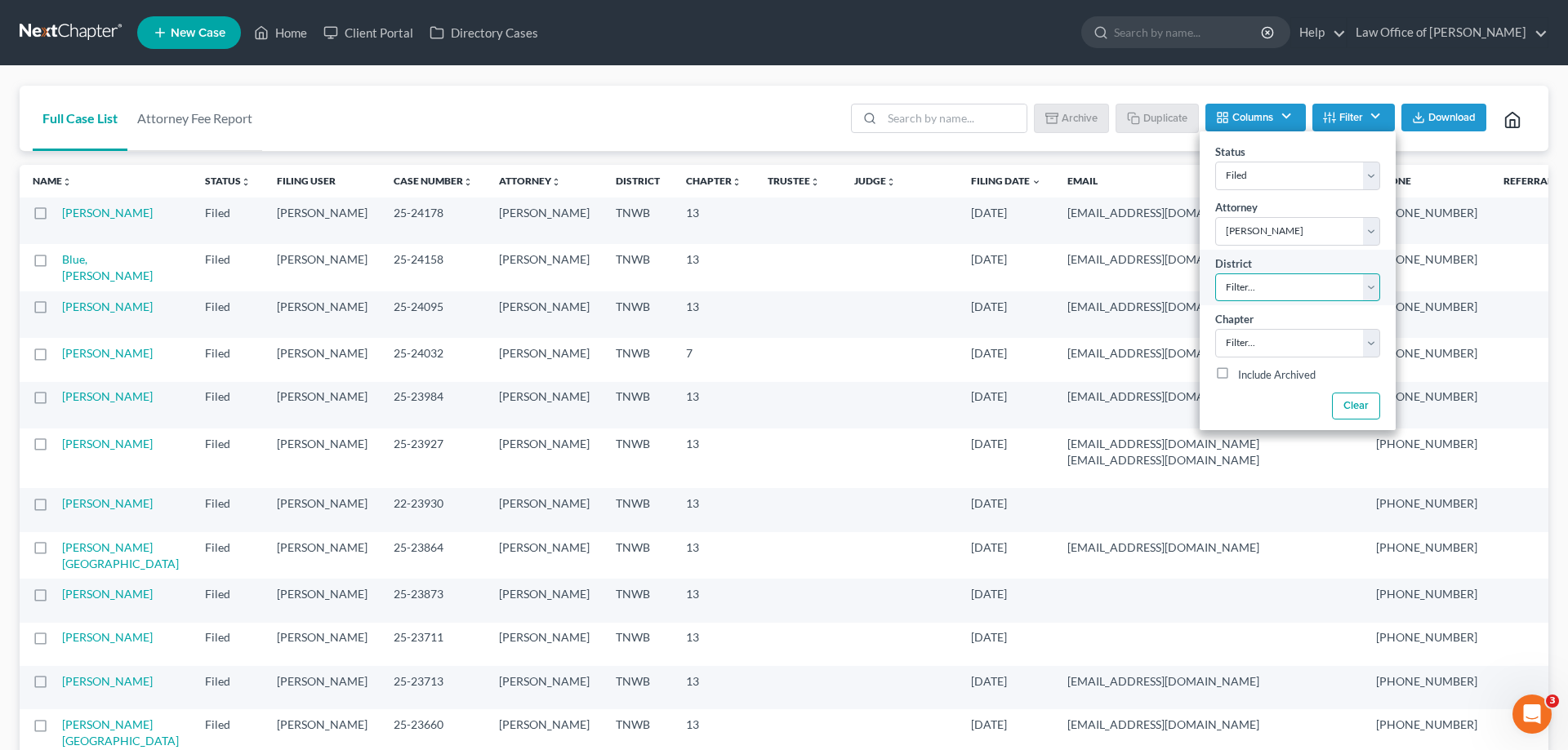
click at [1365, 290] on select "Filter... Filter... [US_STATE] - [GEOGRAPHIC_DATA] [US_STATE] - [GEOGRAPHIC_DAT…" at bounding box center [1297, 287] width 165 height 29
select select "76"
click at [1203, 273] on select "Filter... Filter... [US_STATE] - [GEOGRAPHIC_DATA] [US_STATE] - [GEOGRAPHIC_DAT…" at bounding box center [1285, 287] width 165 height 29
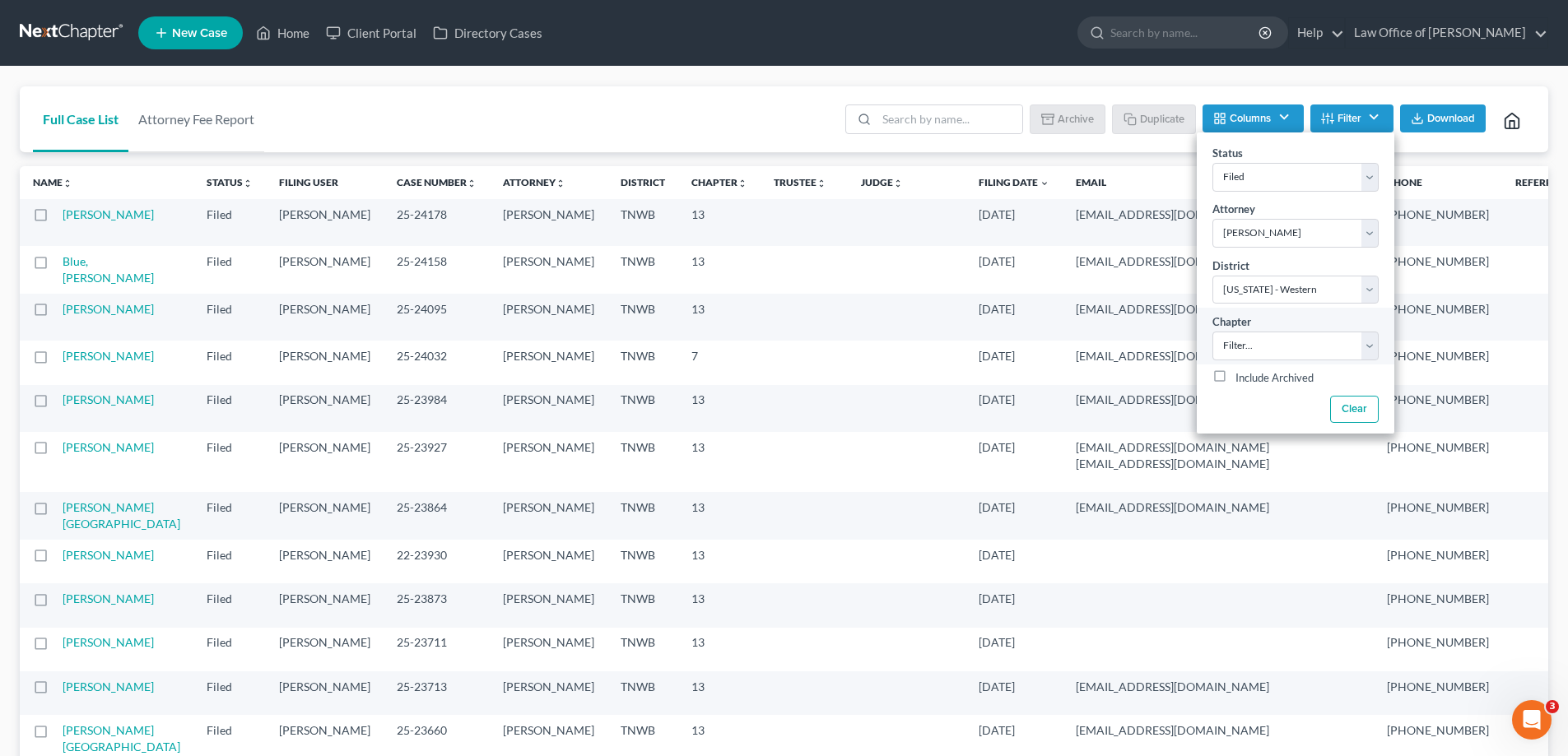
click at [1381, 349] on div "Chapter Filter... 7 11 13" at bounding box center [1295, 336] width 198 height 56
click at [1372, 346] on select "Filter... 7 11 13" at bounding box center [1295, 346] width 166 height 29
select select "2"
click at [1213, 332] on select "Filter... 7 11 13" at bounding box center [1295, 346] width 166 height 29
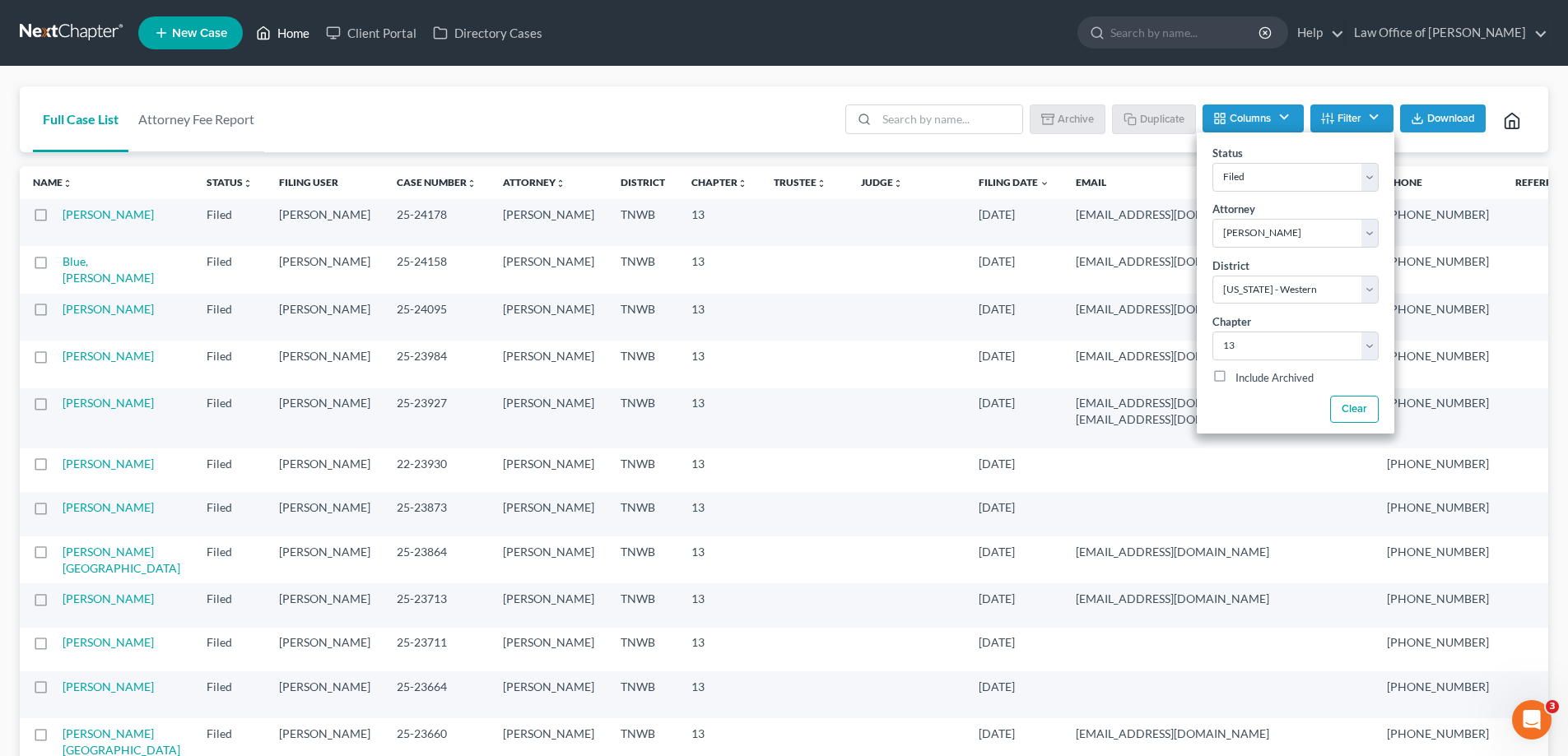
click at [295, 27] on link "Home" at bounding box center [282, 33] width 70 height 30
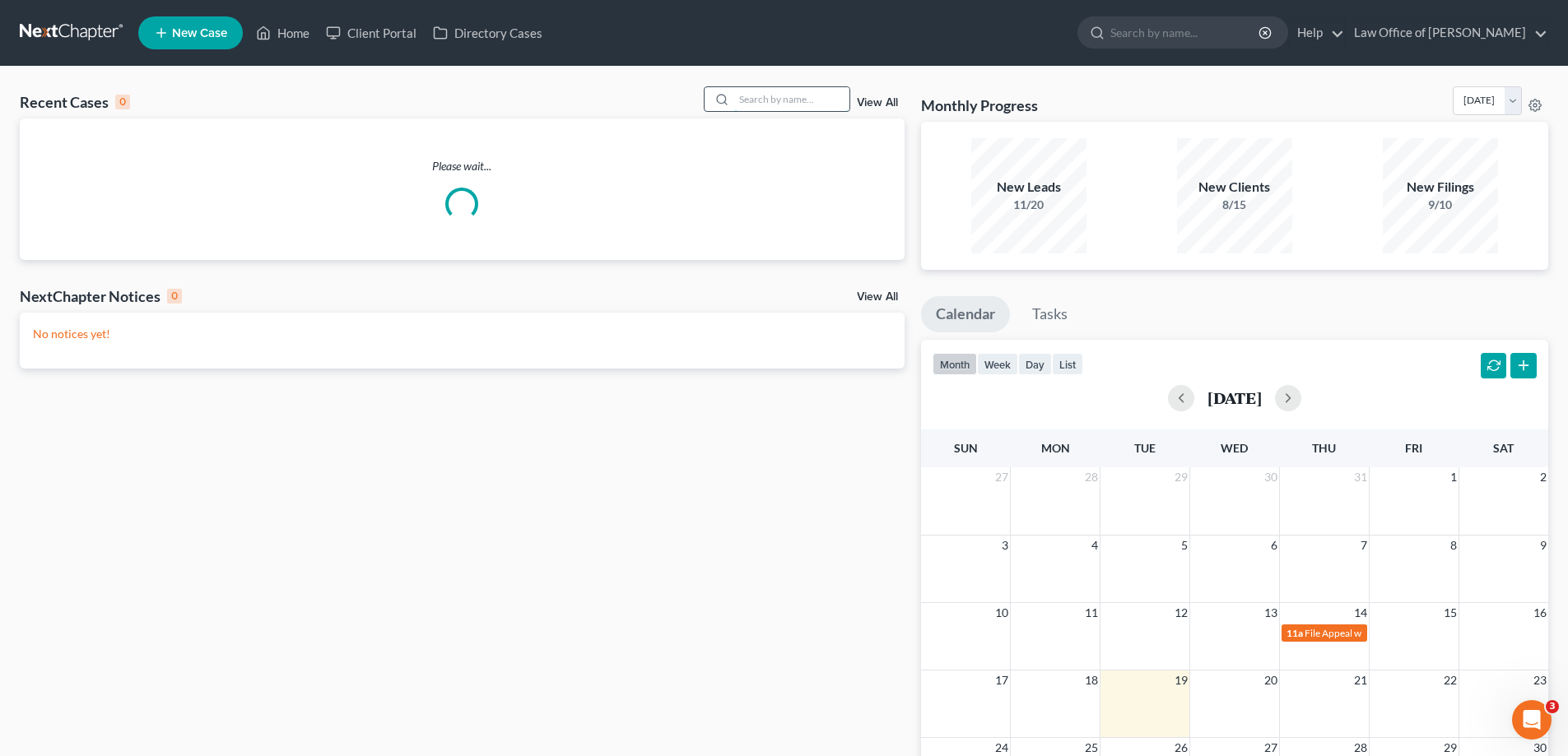
click at [778, 91] on input "search" at bounding box center [791, 99] width 115 height 24
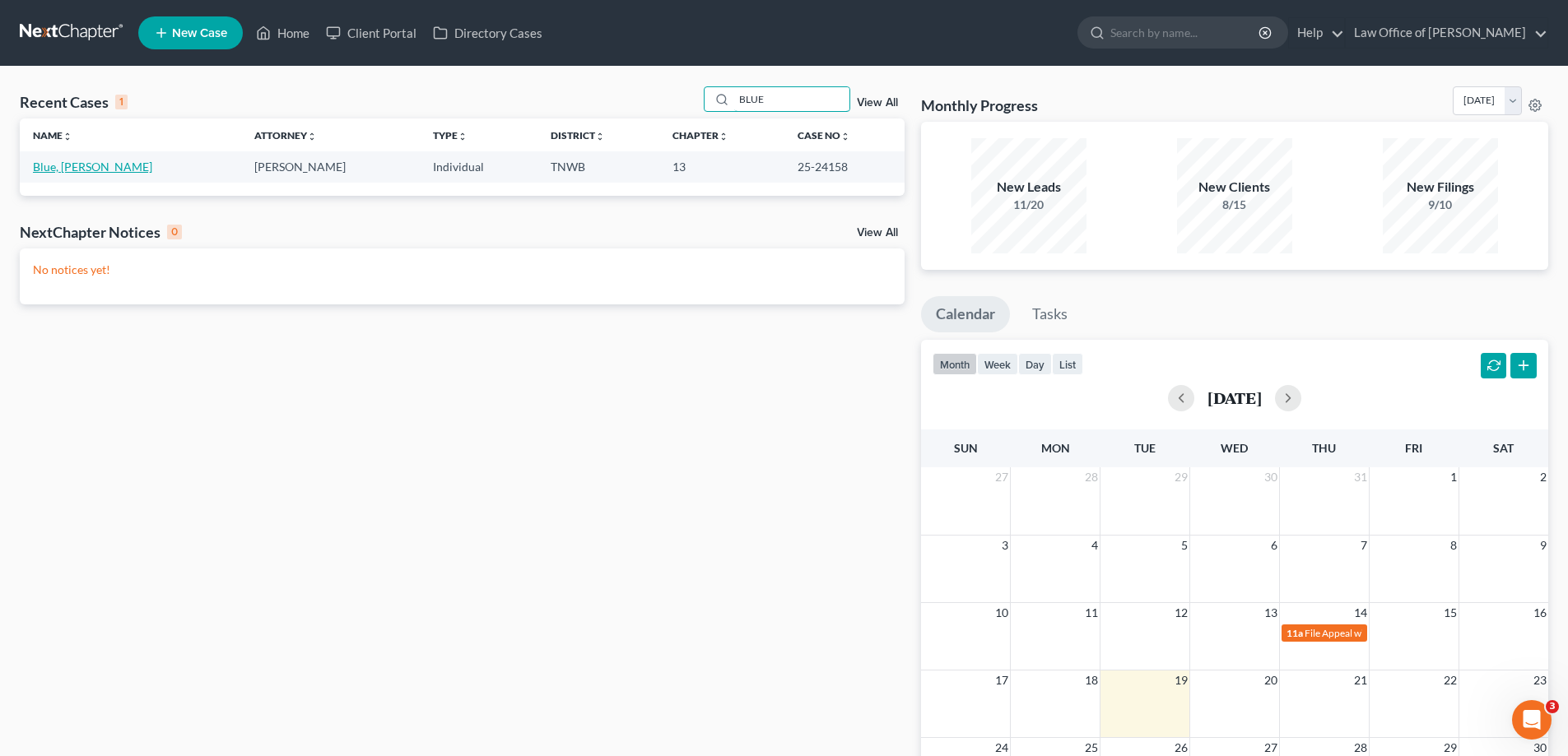
type input "BLUE"
click at [65, 166] on link "Blue, [PERSON_NAME]" at bounding box center [92, 166] width 120 height 14
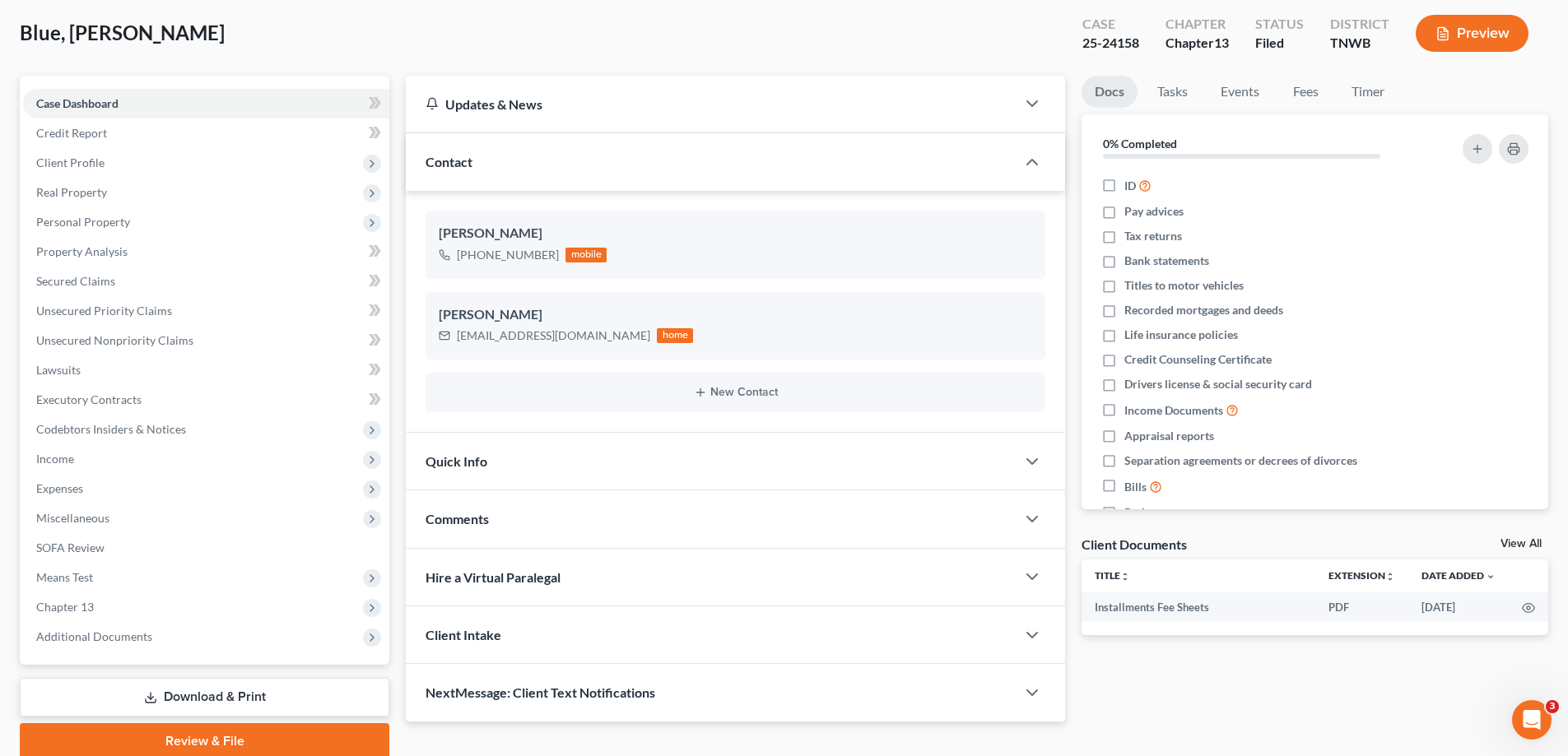
scroll to position [148, 0]
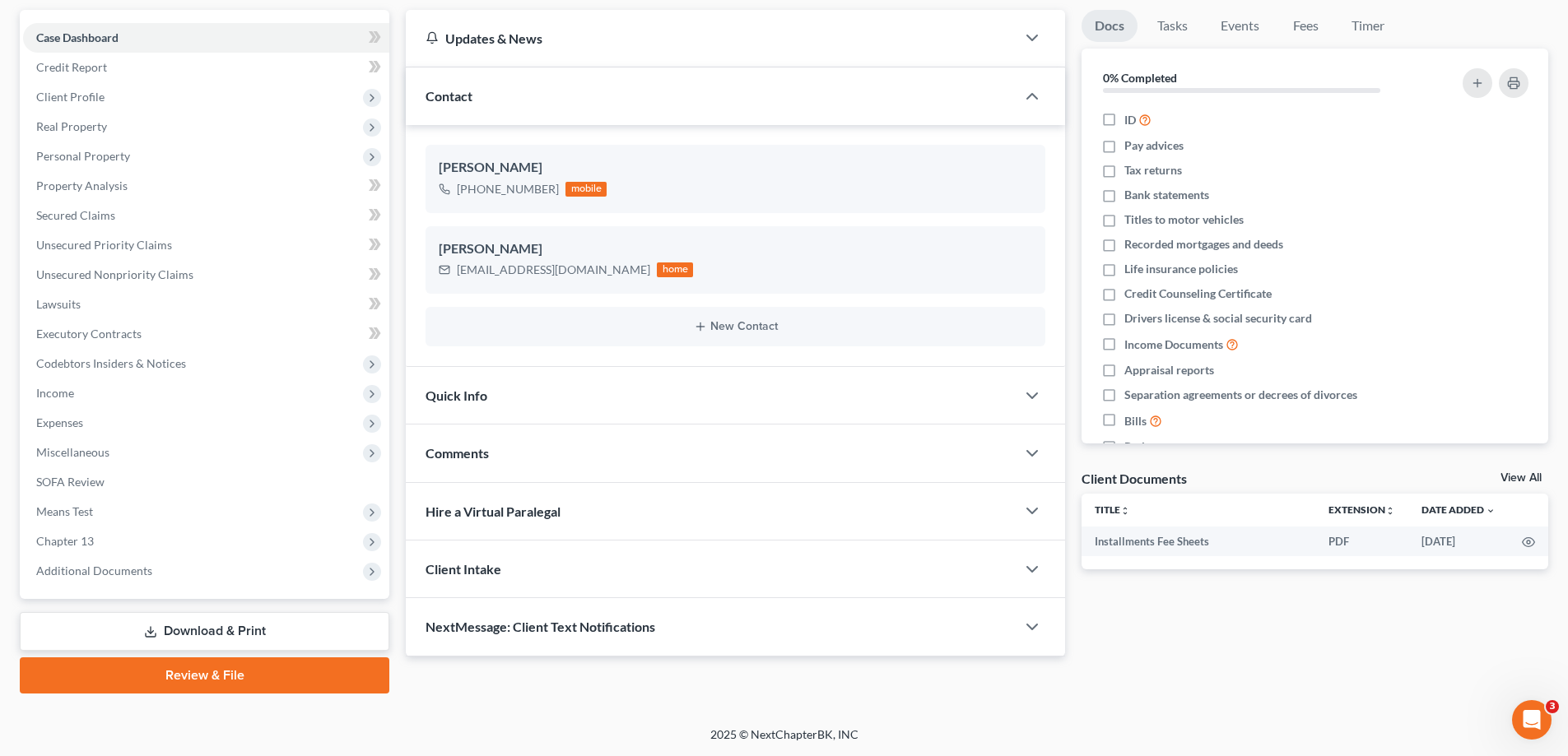
click at [195, 627] on link "Download & Print" at bounding box center [204, 632] width 369 height 39
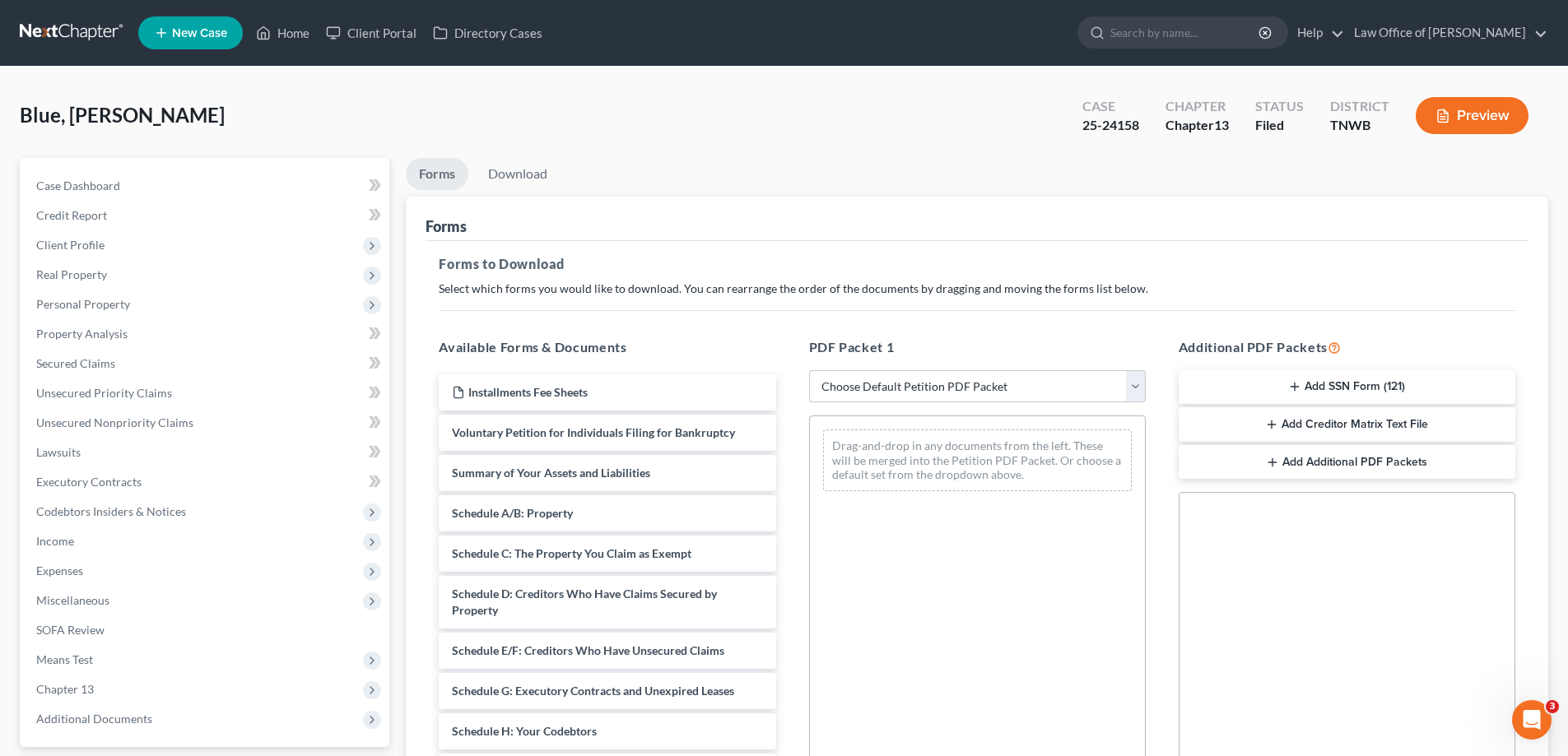
click at [1266, 380] on button "Add SSN Form (121)" at bounding box center [1346, 387] width 337 height 34
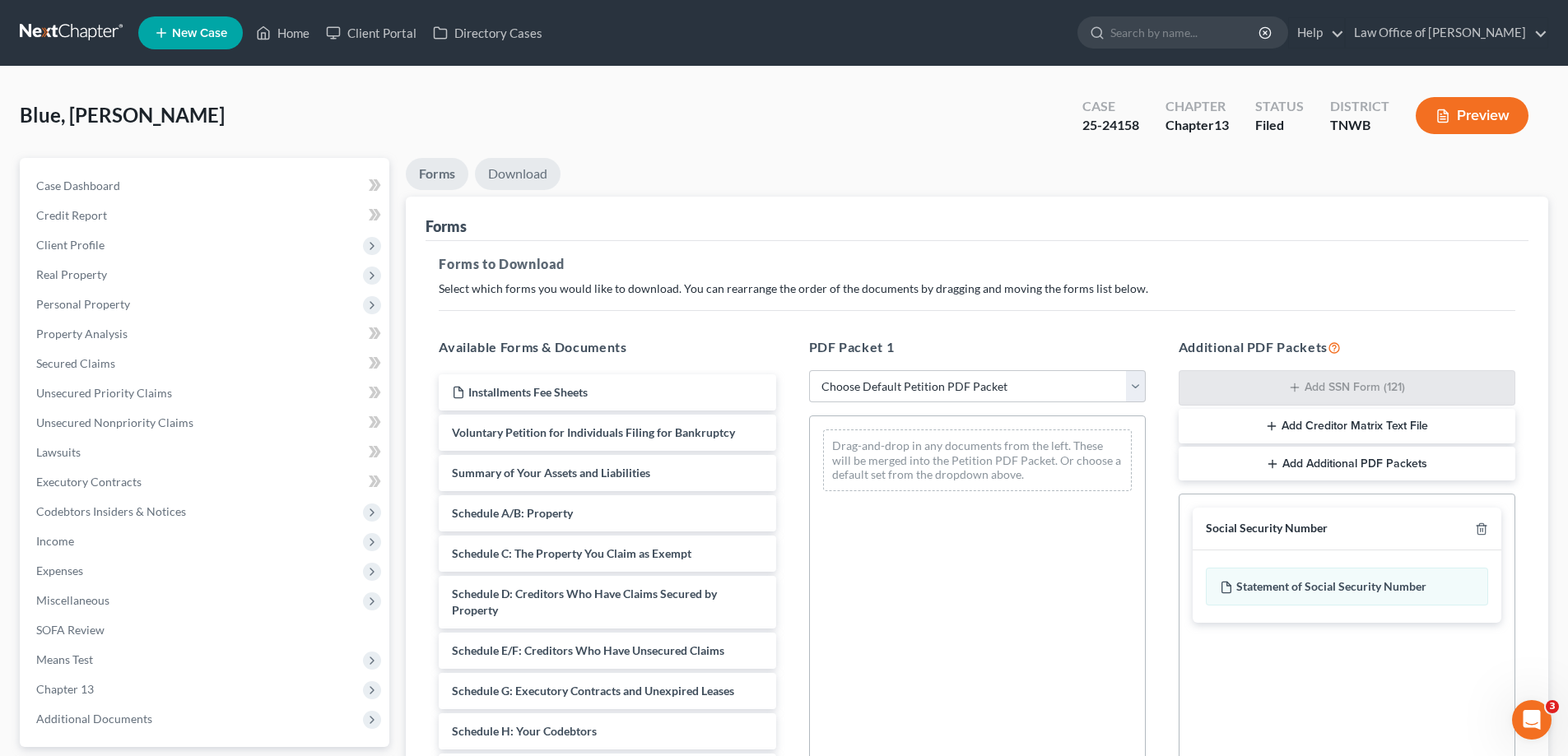
click at [515, 181] on link "Download" at bounding box center [518, 173] width 85 height 32
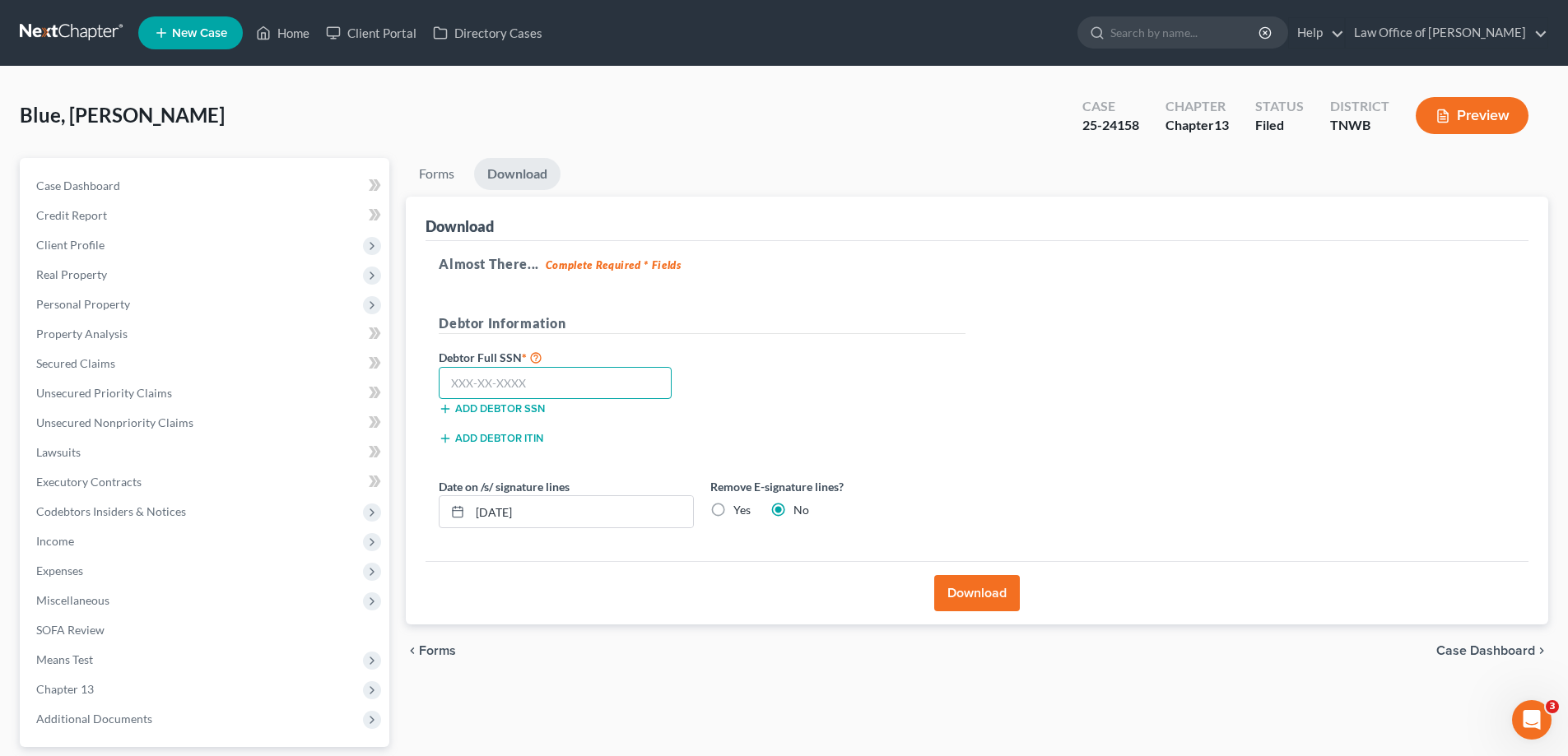
click at [597, 384] on input "text" at bounding box center [555, 383] width 233 height 32
type input "412-63-1103"
click at [961, 582] on button "Download" at bounding box center [977, 593] width 85 height 36
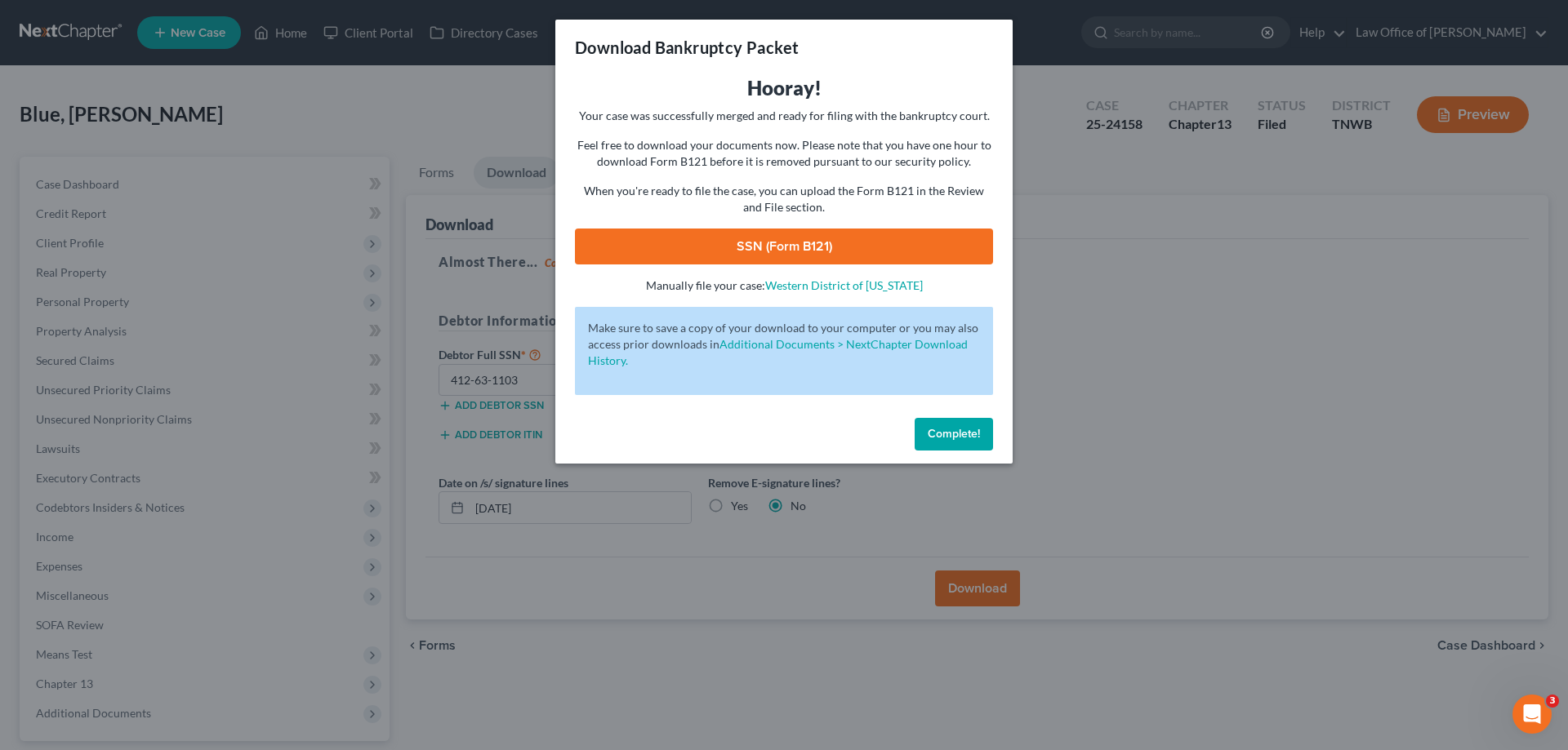
click at [759, 252] on link "SSN (Form B121)" at bounding box center [784, 246] width 418 height 36
click at [947, 432] on span "Complete!" at bounding box center [954, 433] width 52 height 14
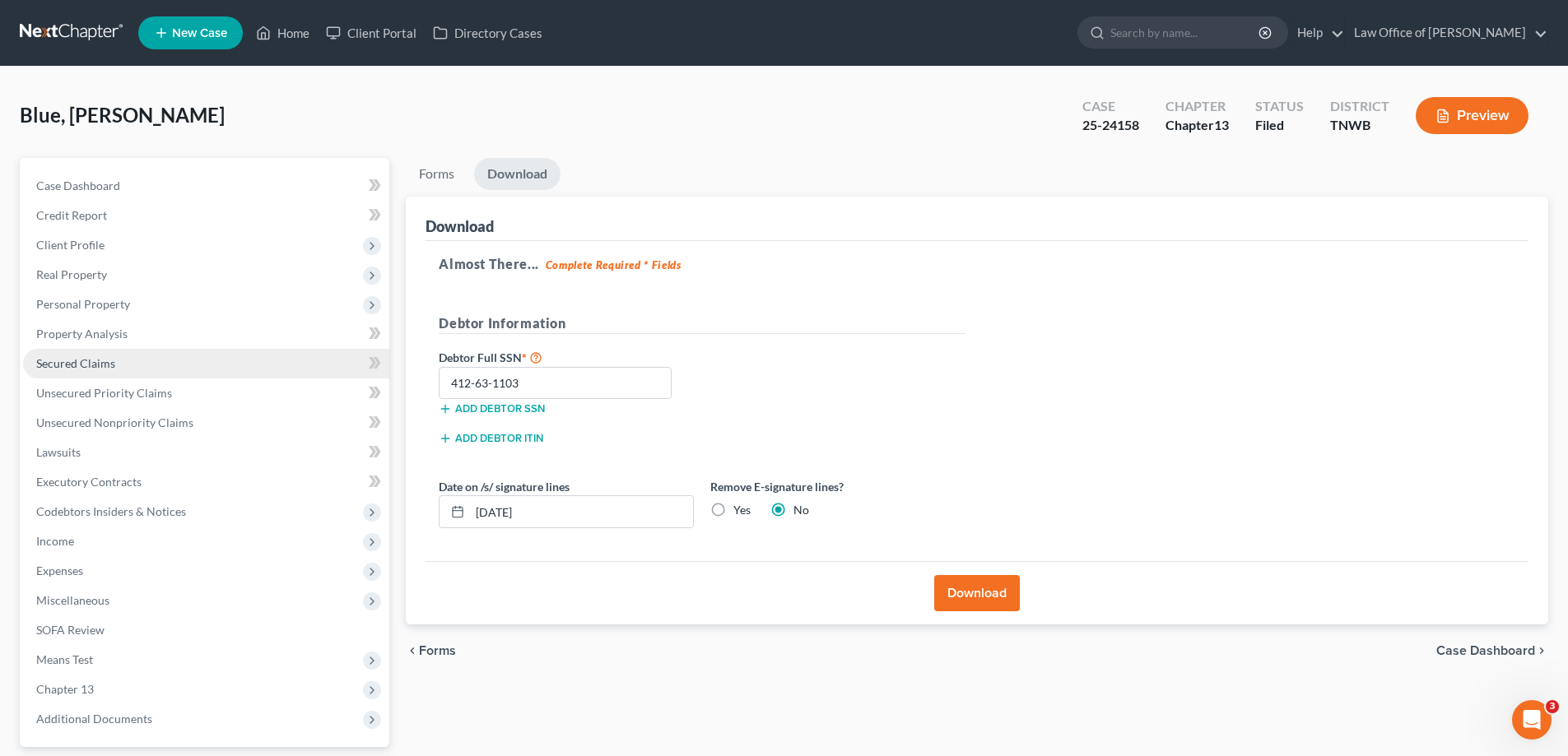
click at [139, 360] on link "Secured Claims" at bounding box center [206, 364] width 366 height 30
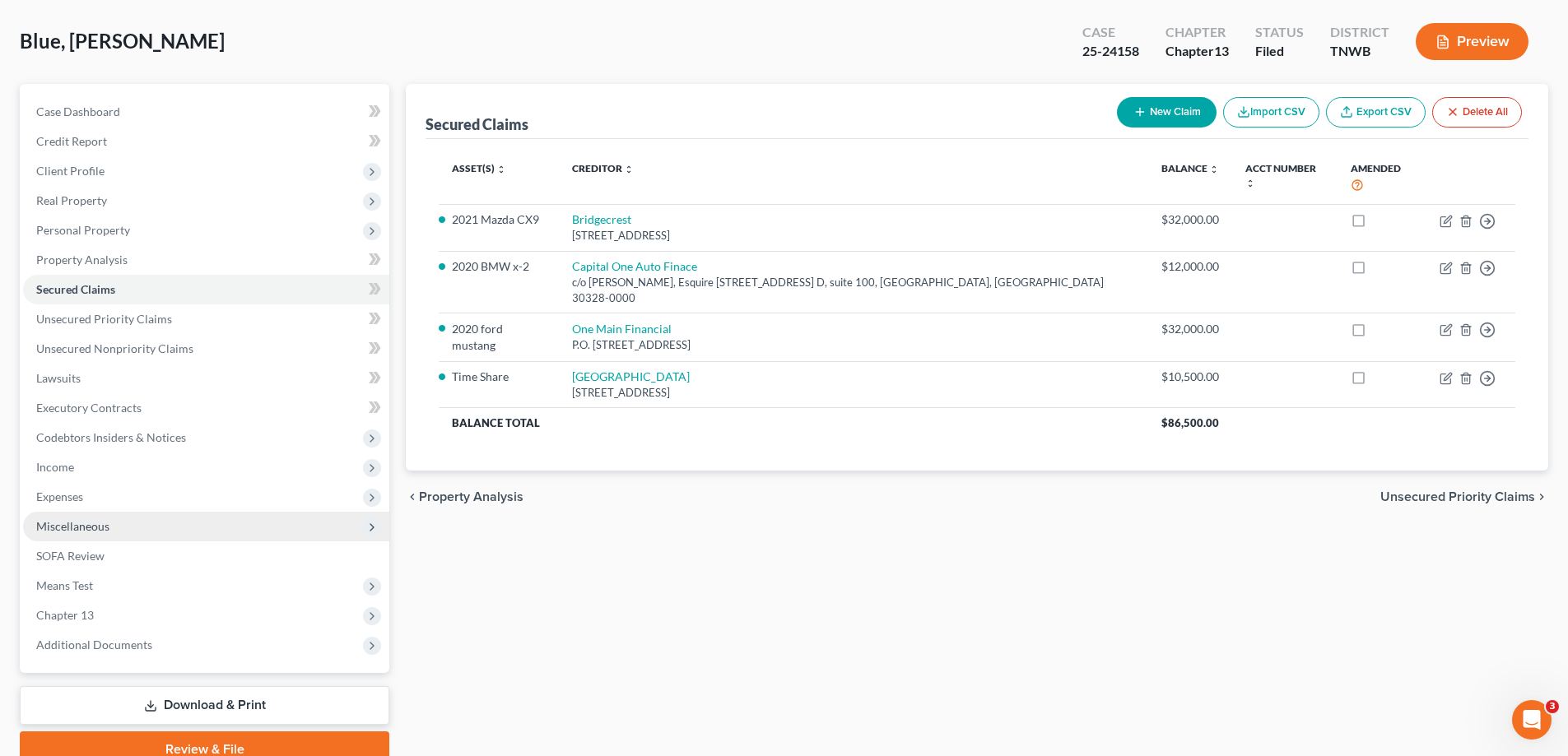
scroll to position [148, 0]
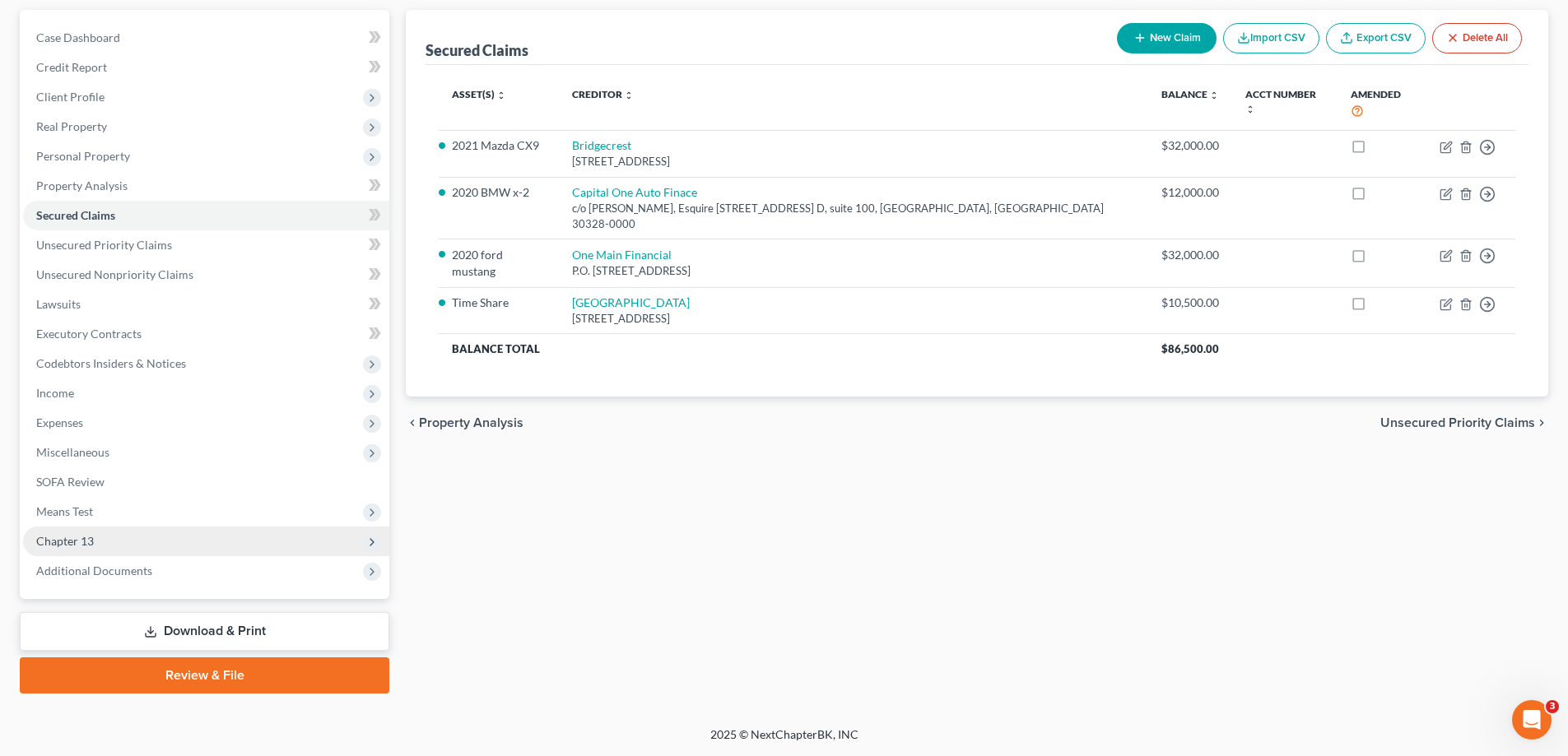
click at [77, 535] on span "Chapter 13" at bounding box center [65, 541] width 58 height 14
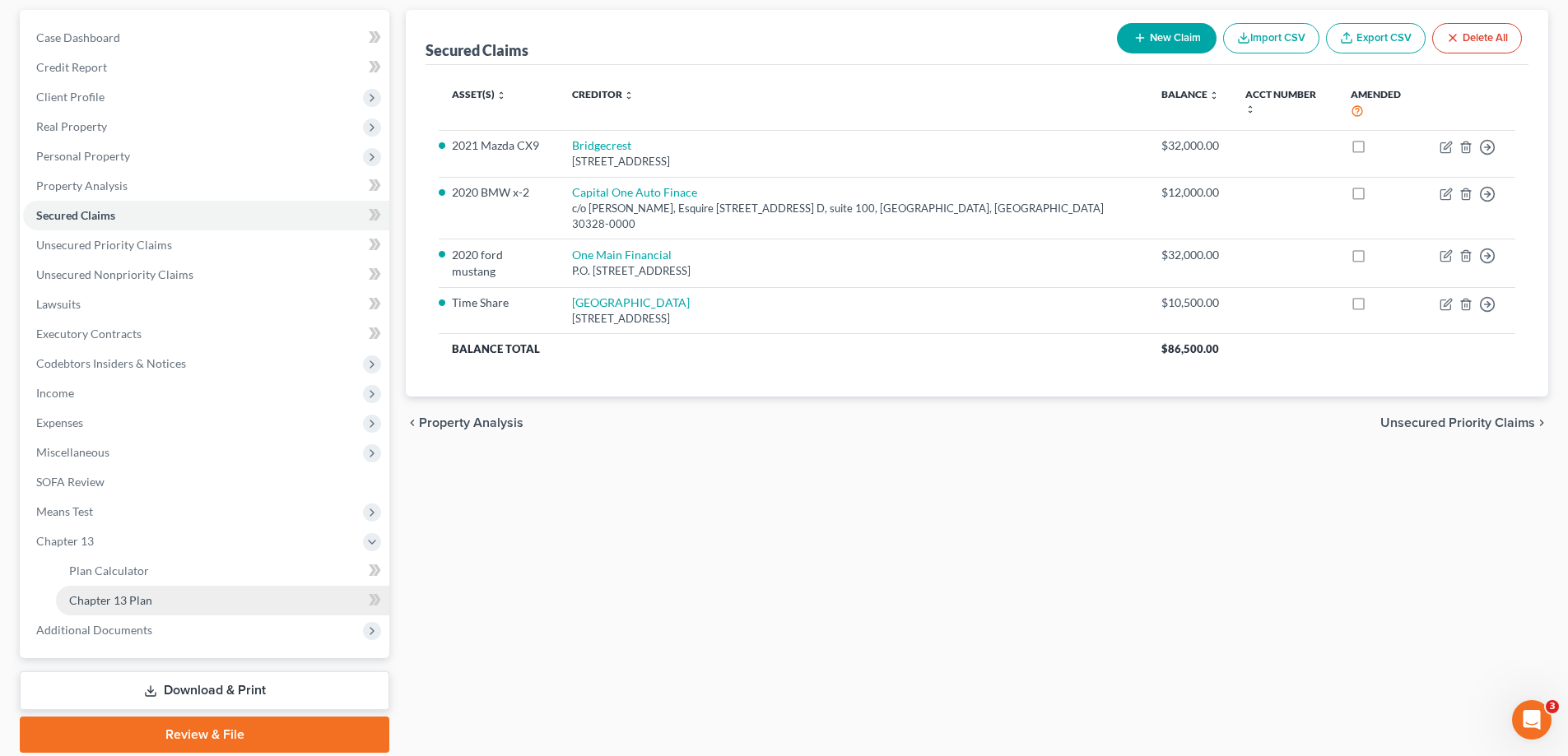
click at [121, 602] on span "Chapter 13 Plan" at bounding box center [111, 600] width 84 height 14
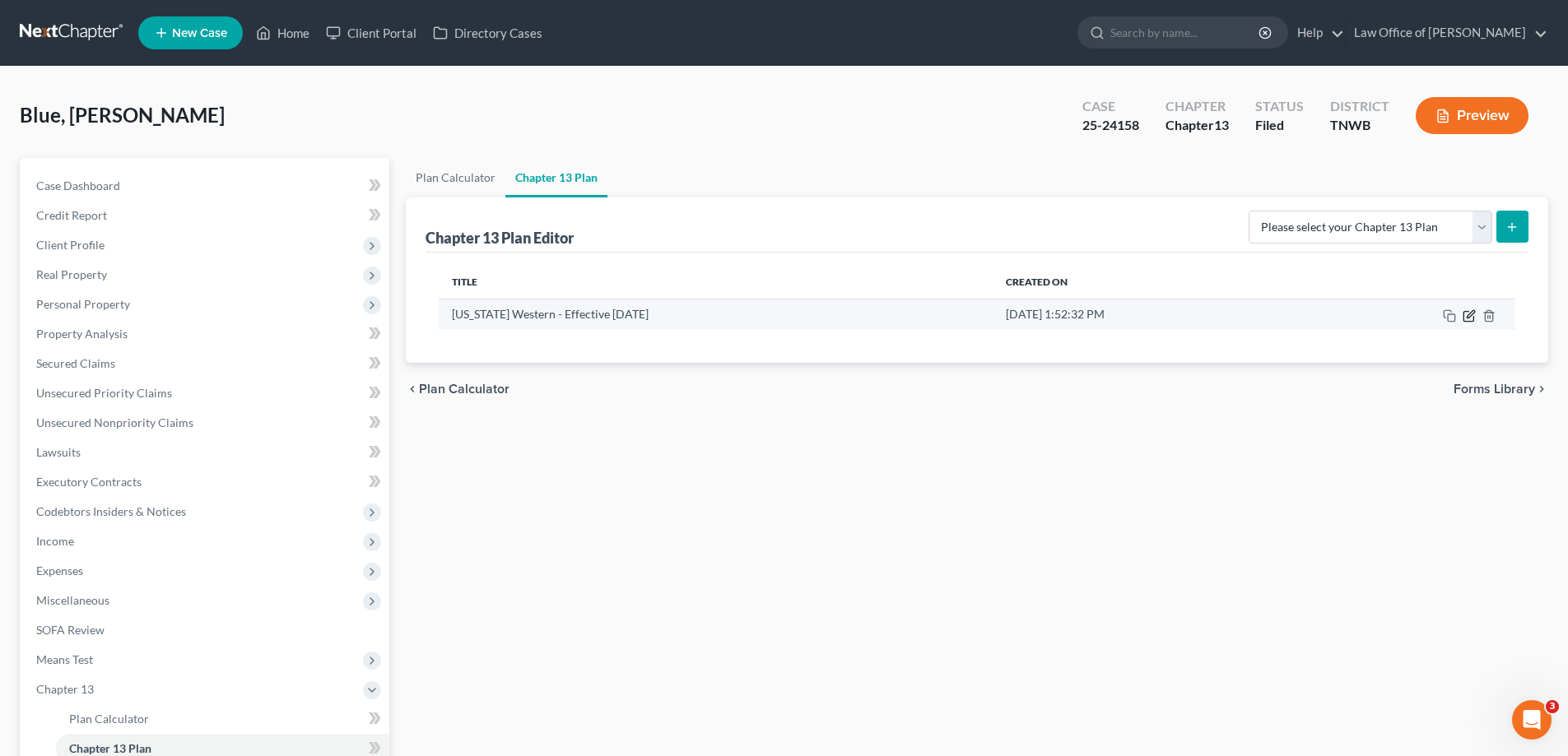
click at [1470, 319] on icon "button" at bounding box center [1469, 316] width 13 height 13
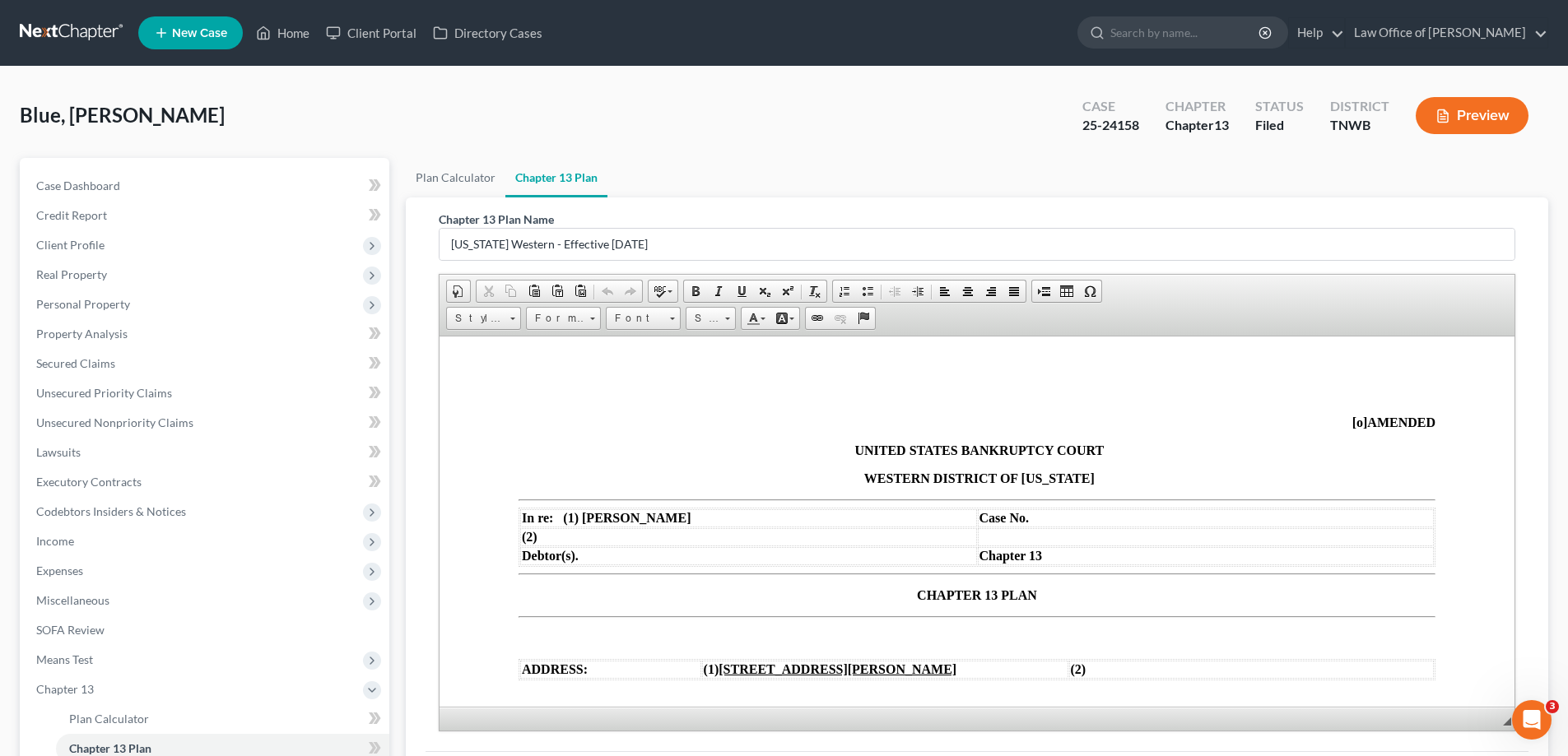
click at [1040, 524] on td "Case No." at bounding box center [1206, 518] width 456 height 19
click at [121, 598] on span "Miscellaneous" at bounding box center [206, 601] width 366 height 30
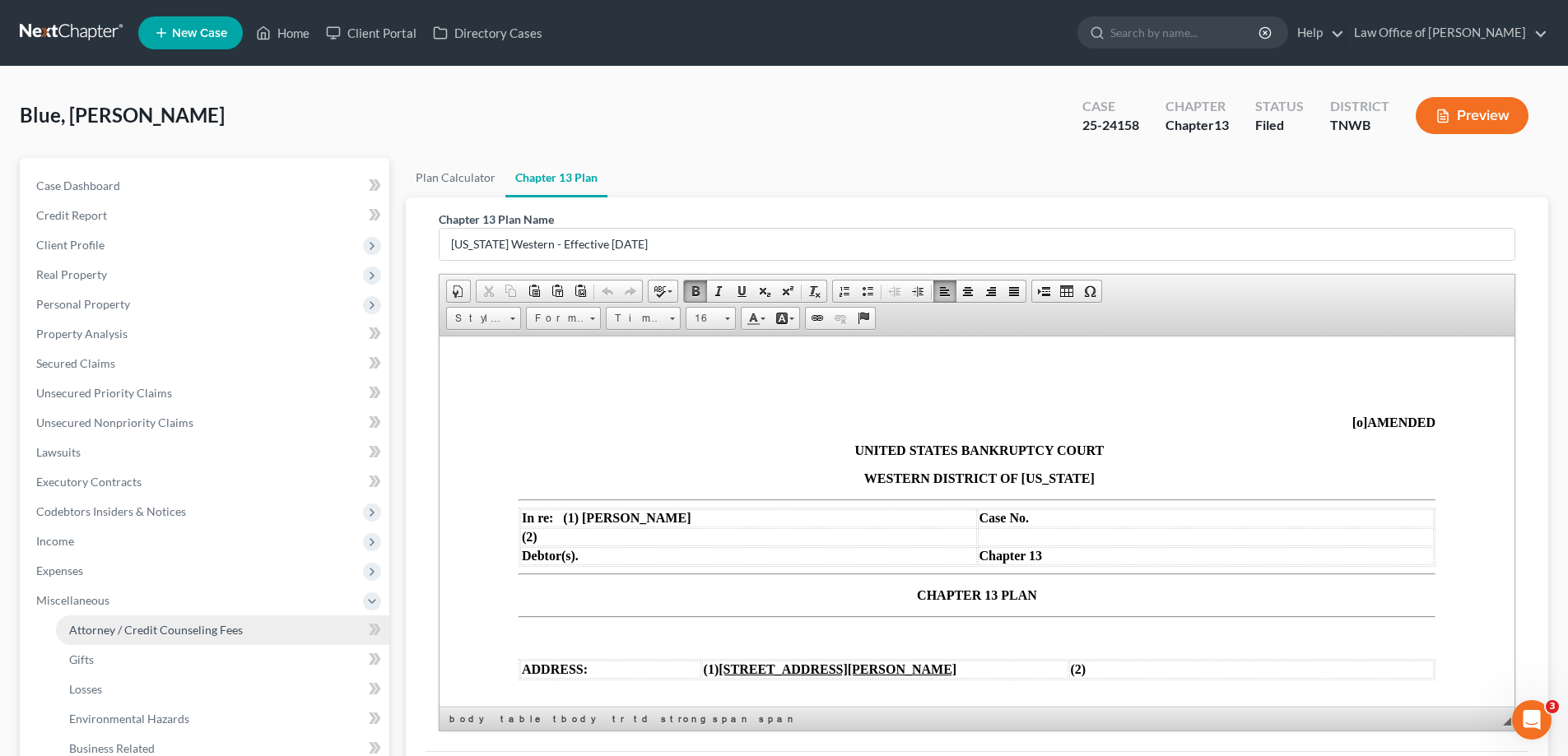
click at [138, 627] on span "Attorney / Credit Counseling Fees" at bounding box center [156, 630] width 174 height 14
select select "0"
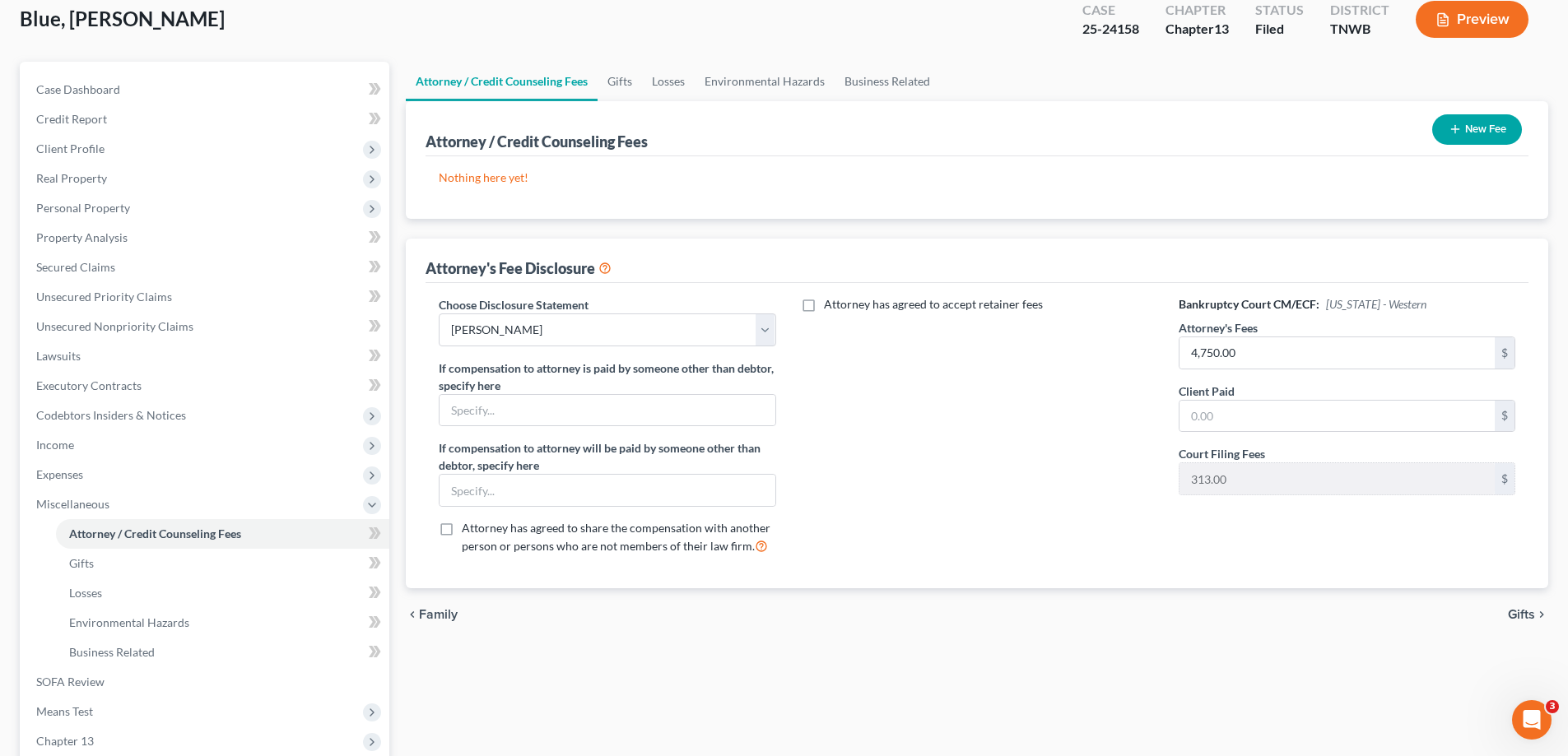
scroll to position [296, 0]
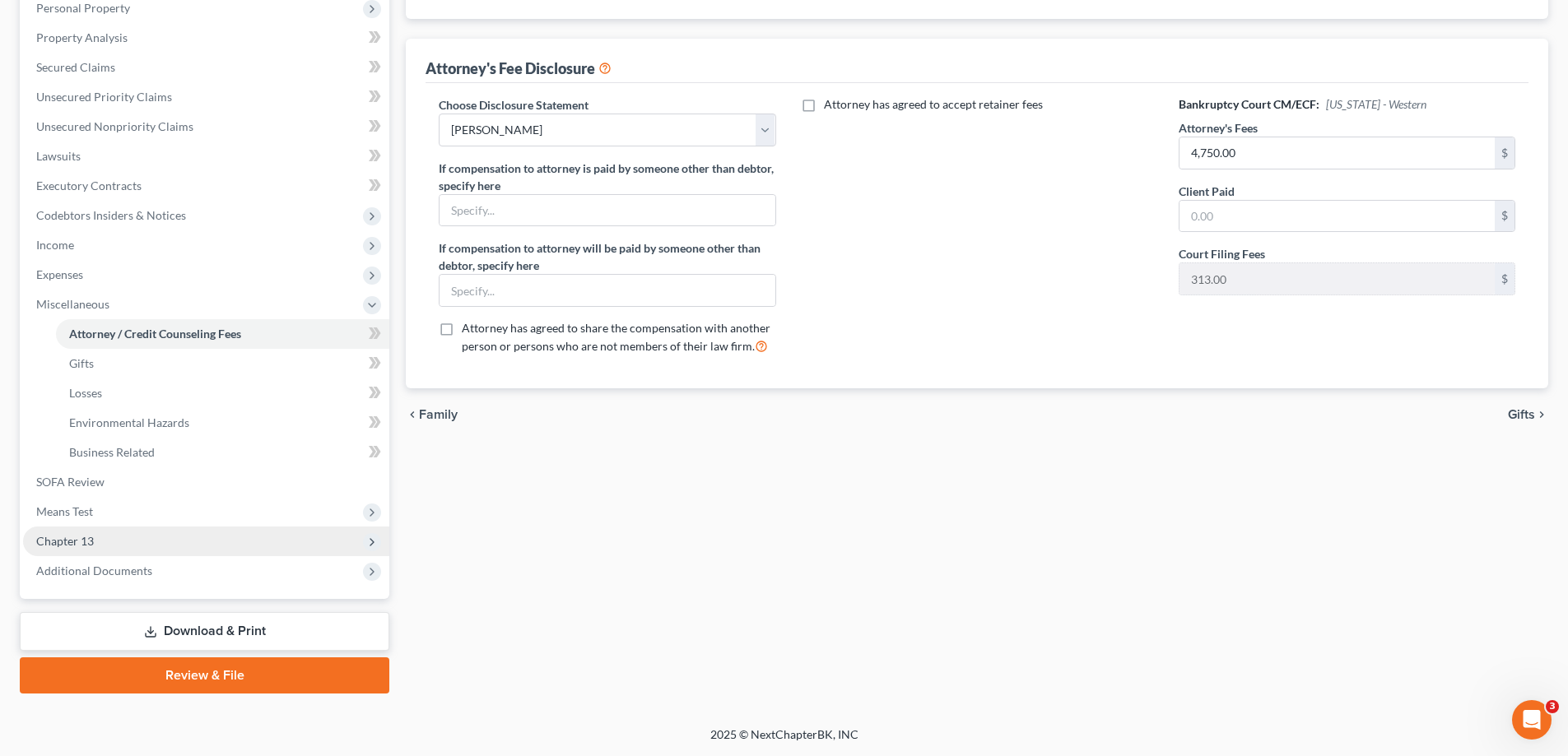
click at [62, 539] on span "Chapter 13" at bounding box center [65, 541] width 58 height 14
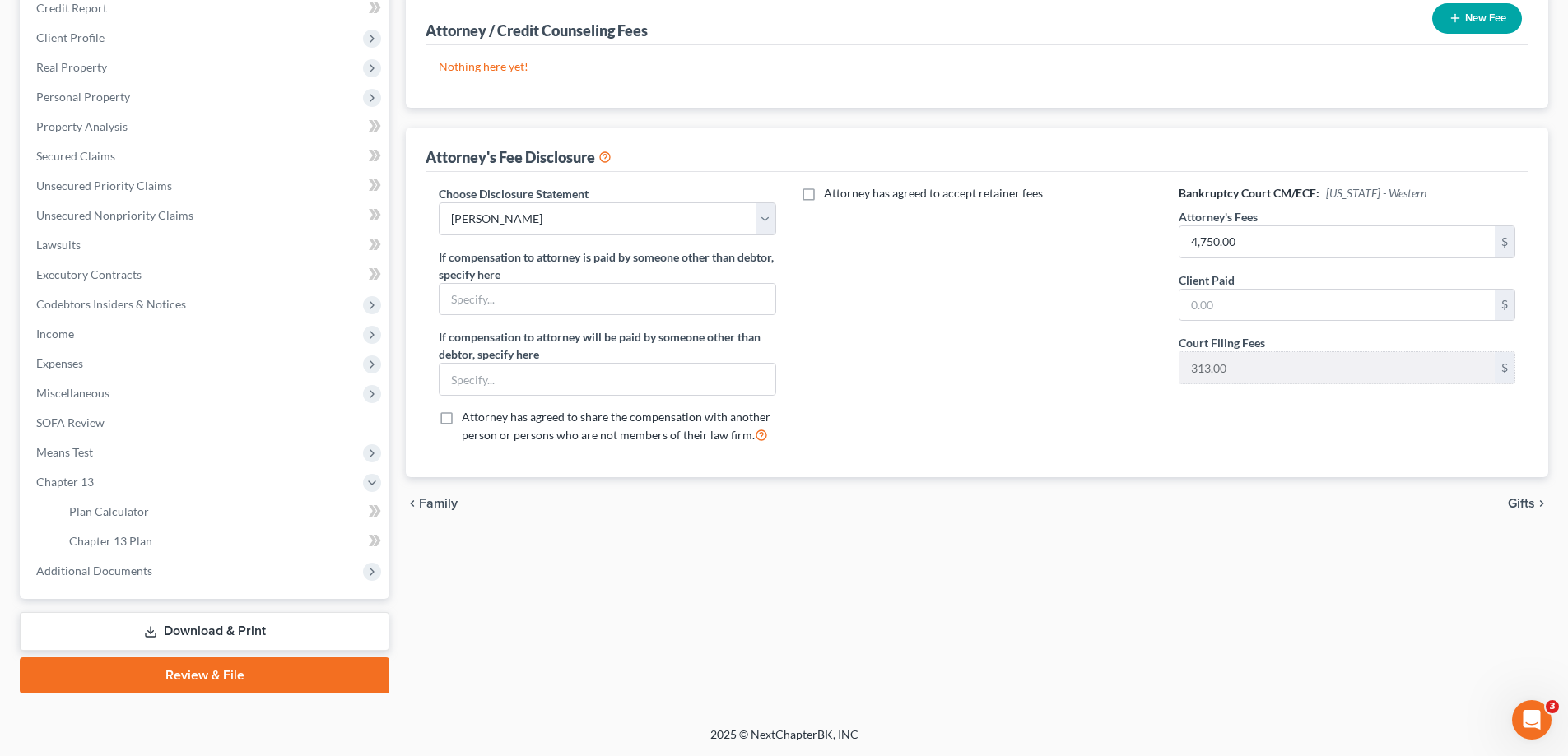
scroll to position [208, 0]
click at [139, 540] on span "Chapter 13 Plan" at bounding box center [111, 541] width 84 height 14
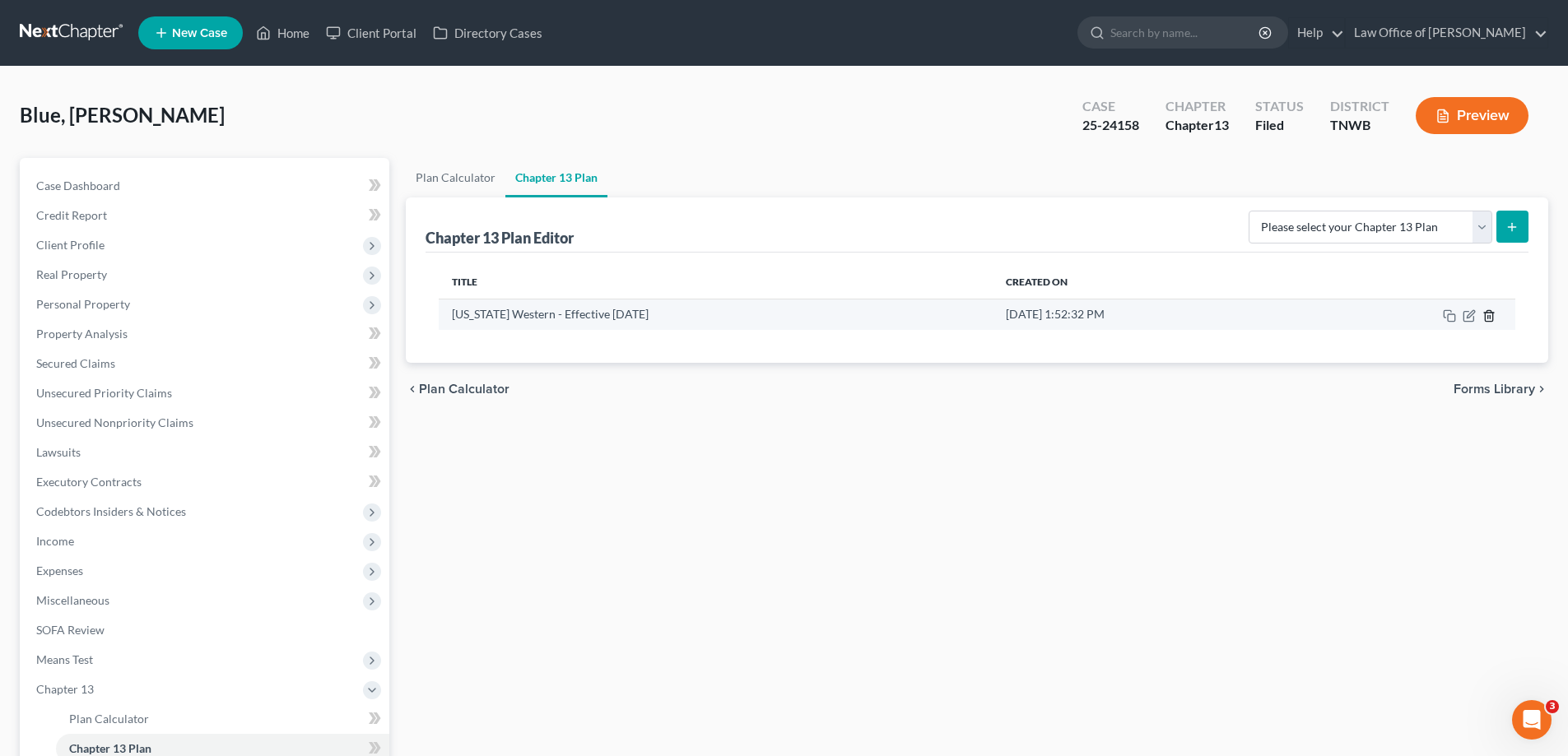
click at [1489, 315] on icon "button" at bounding box center [1489, 316] width 13 height 13
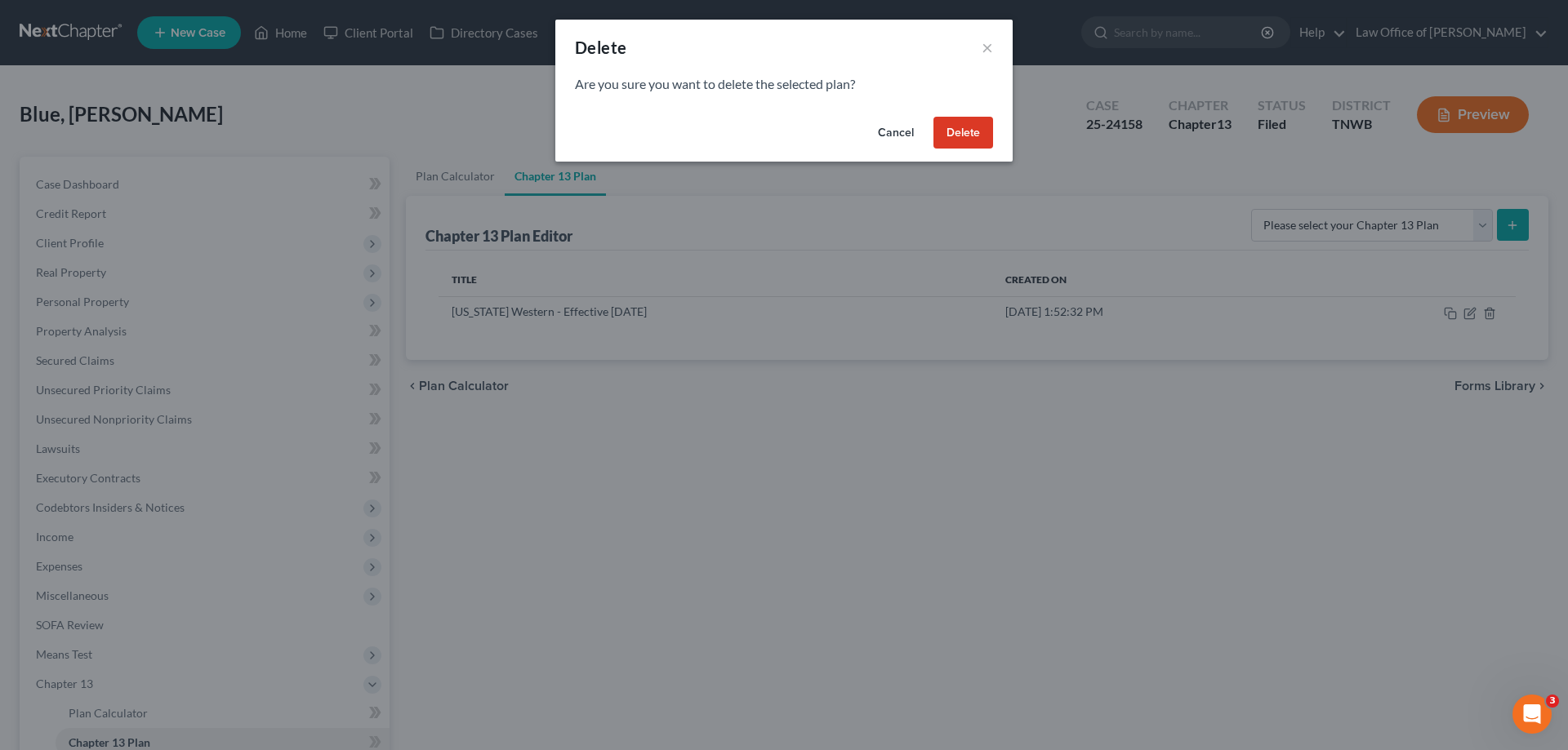
click at [957, 132] on button "Delete" at bounding box center [963, 133] width 60 height 32
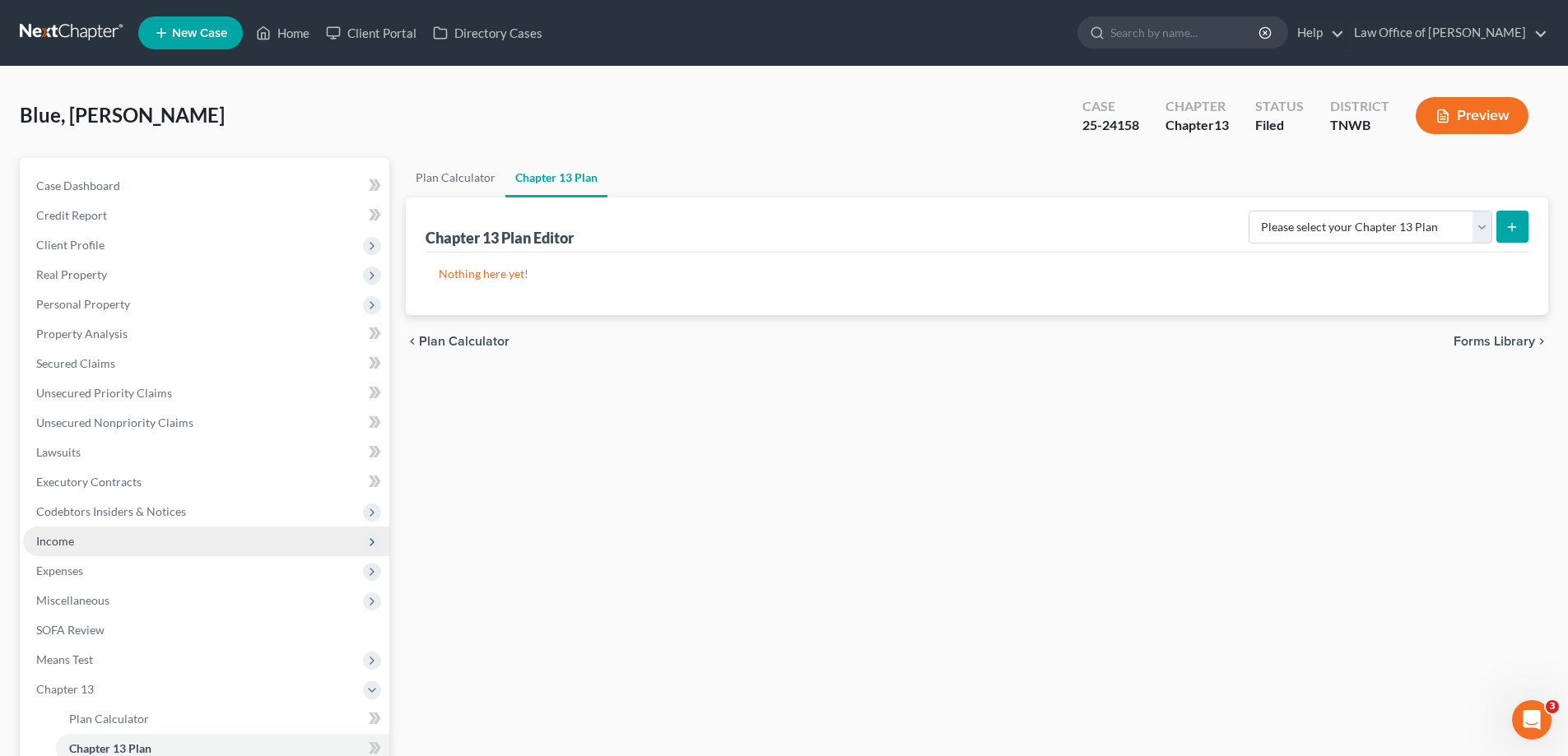
click at [67, 537] on span "Income" at bounding box center [55, 541] width 38 height 14
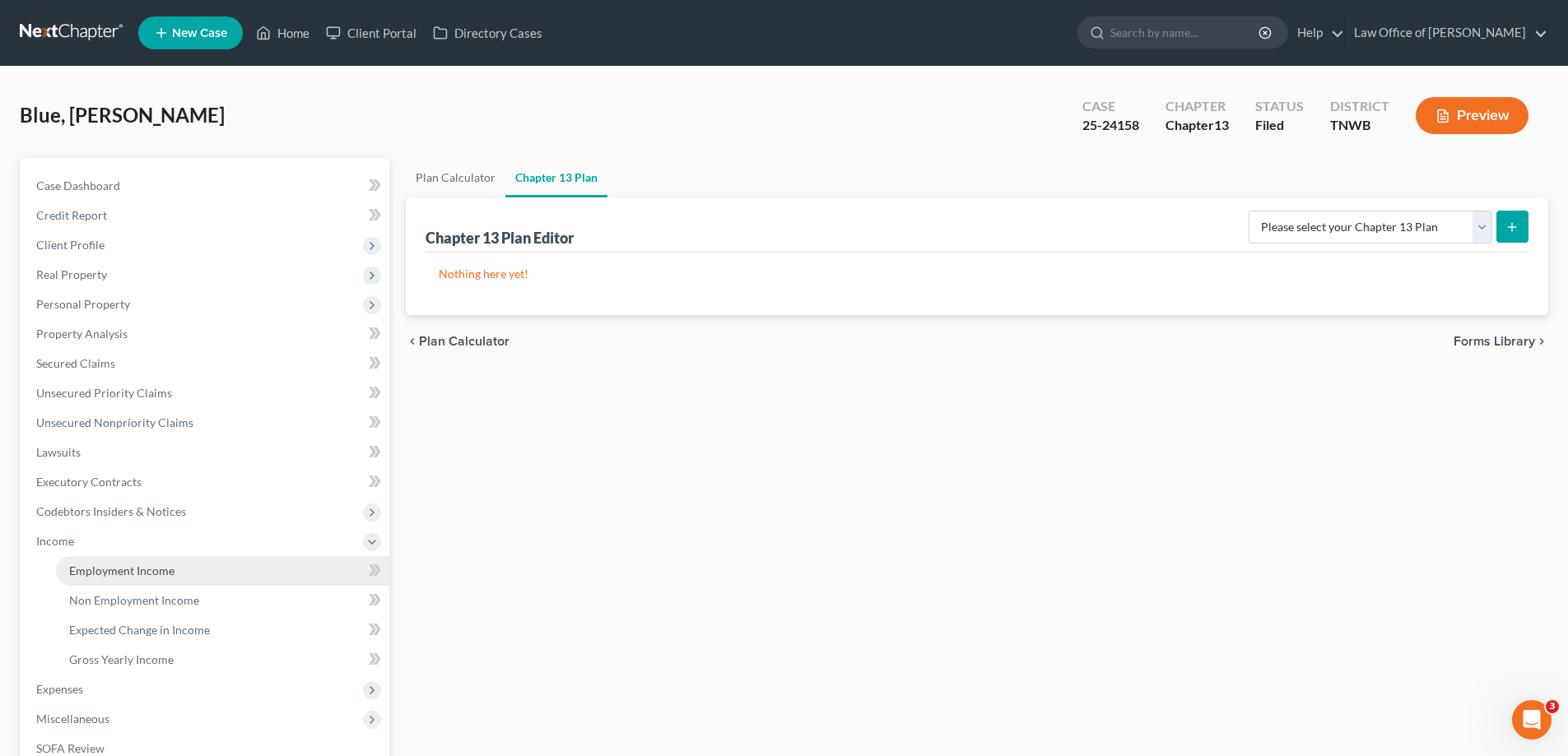
click at [95, 572] on span "Employment Income" at bounding box center [122, 570] width 106 height 14
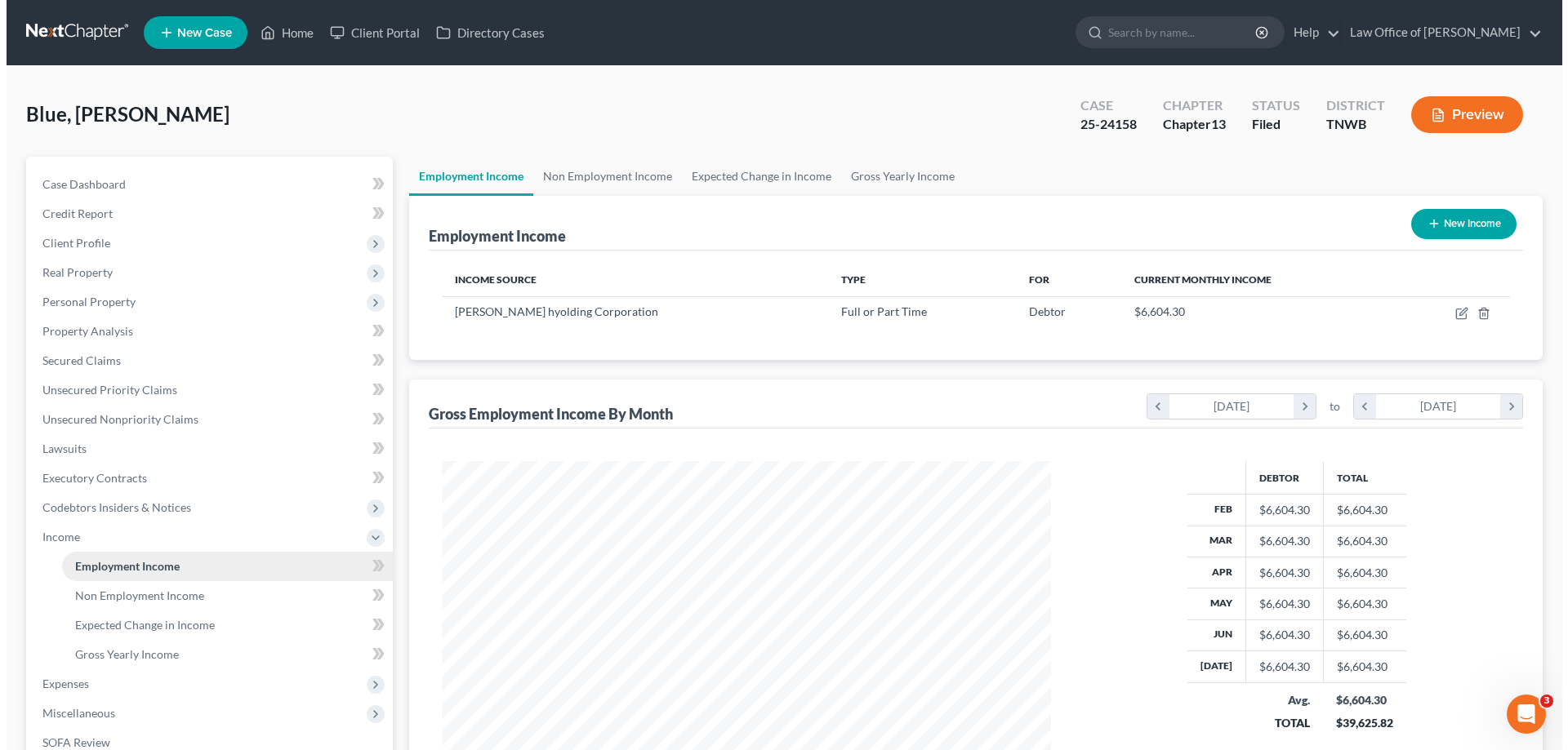
scroll to position [305, 642]
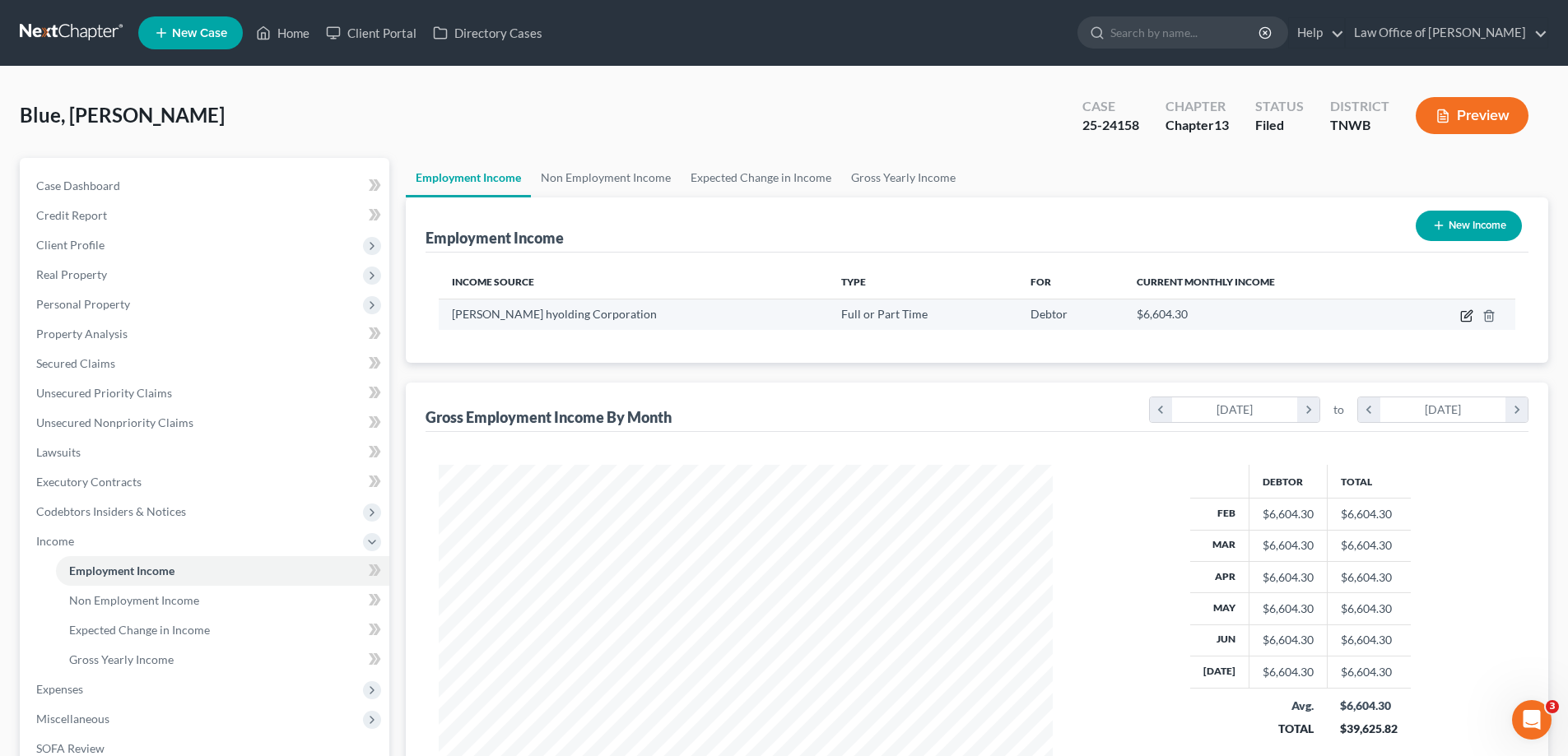
click at [1470, 319] on icon "button" at bounding box center [1467, 316] width 13 height 13
select select "0"
select select "44"
select select "3"
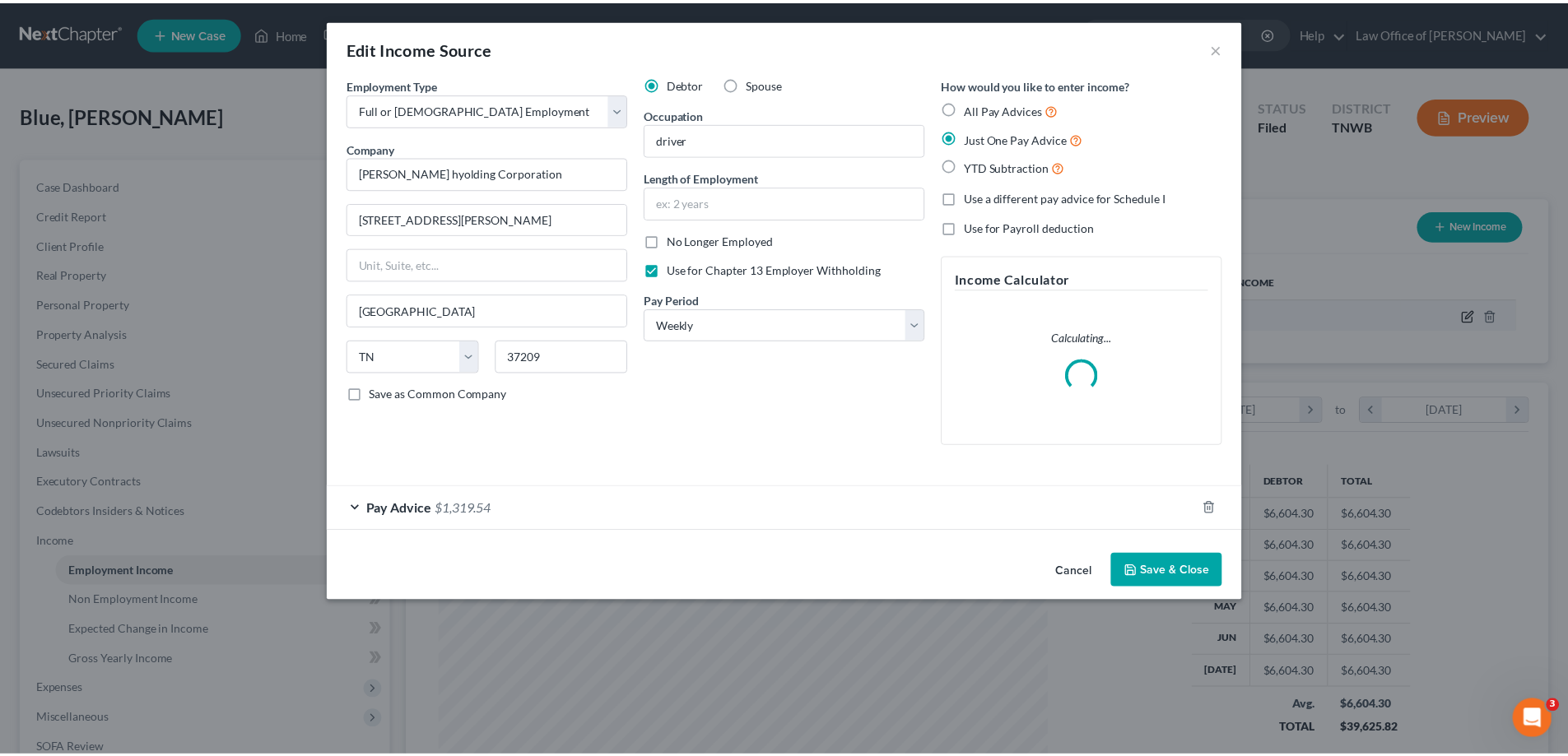
scroll to position [310, 653]
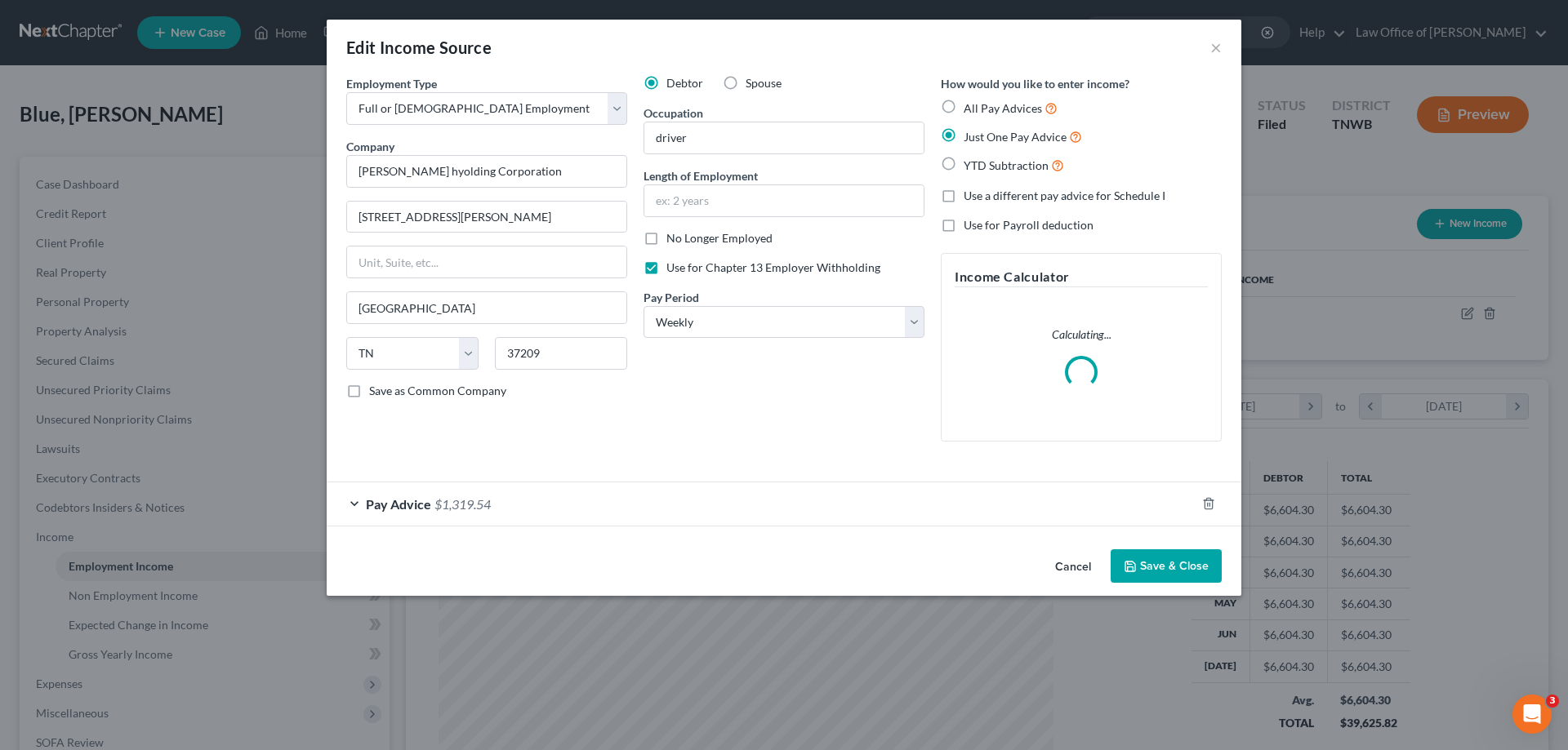
click at [1184, 572] on button "Save & Close" at bounding box center [1167, 566] width 111 height 34
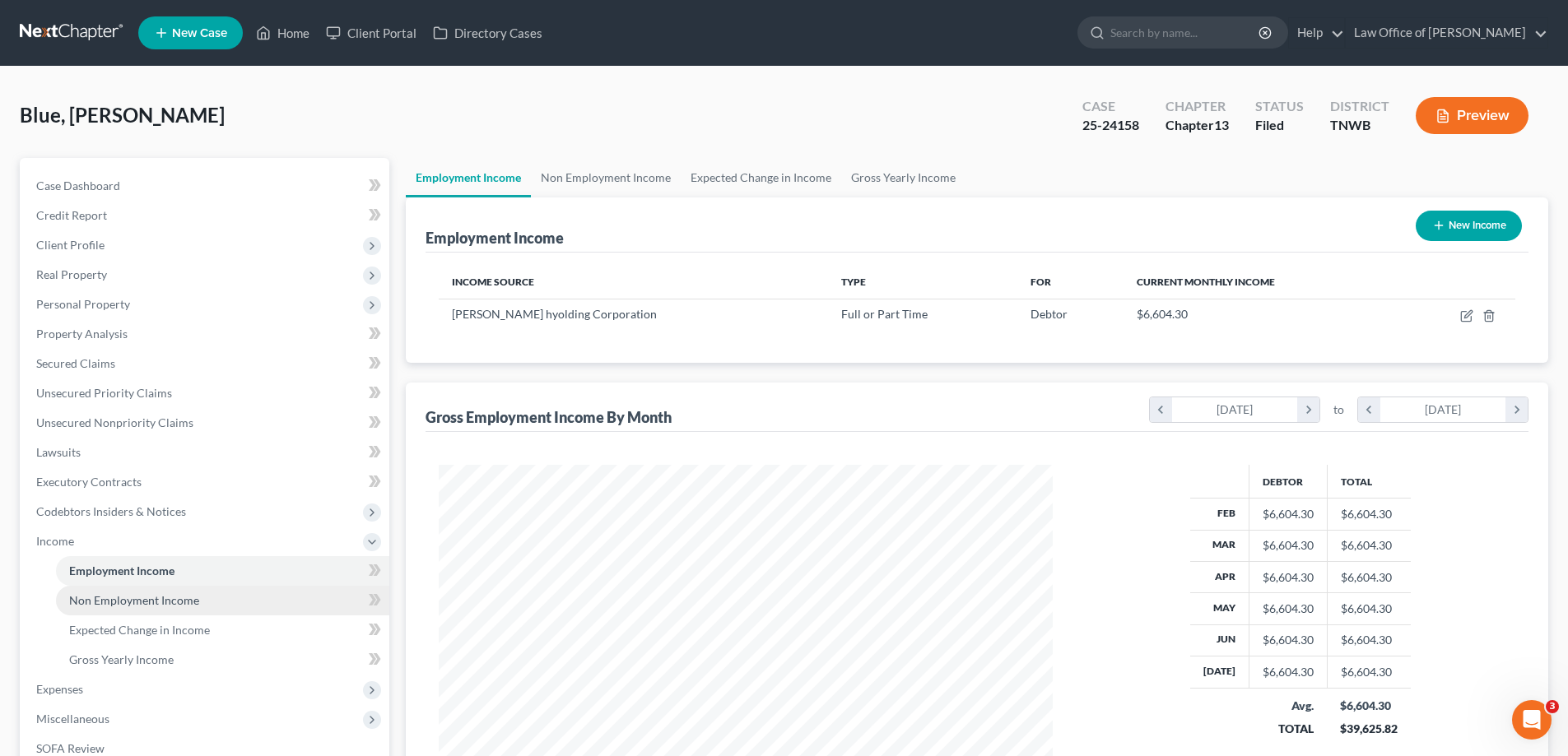
scroll to position [266, 0]
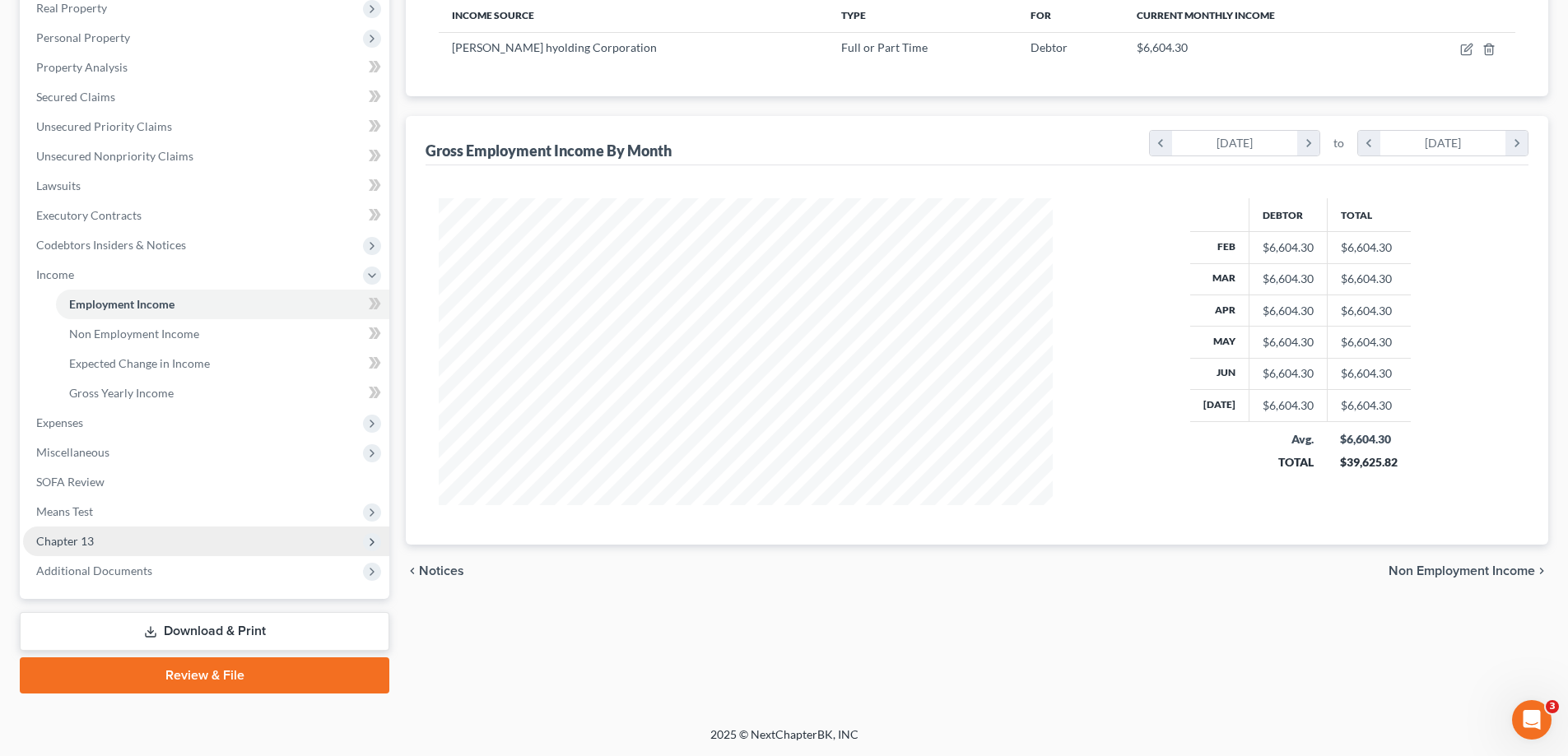
click at [57, 545] on span "Chapter 13" at bounding box center [65, 541] width 58 height 14
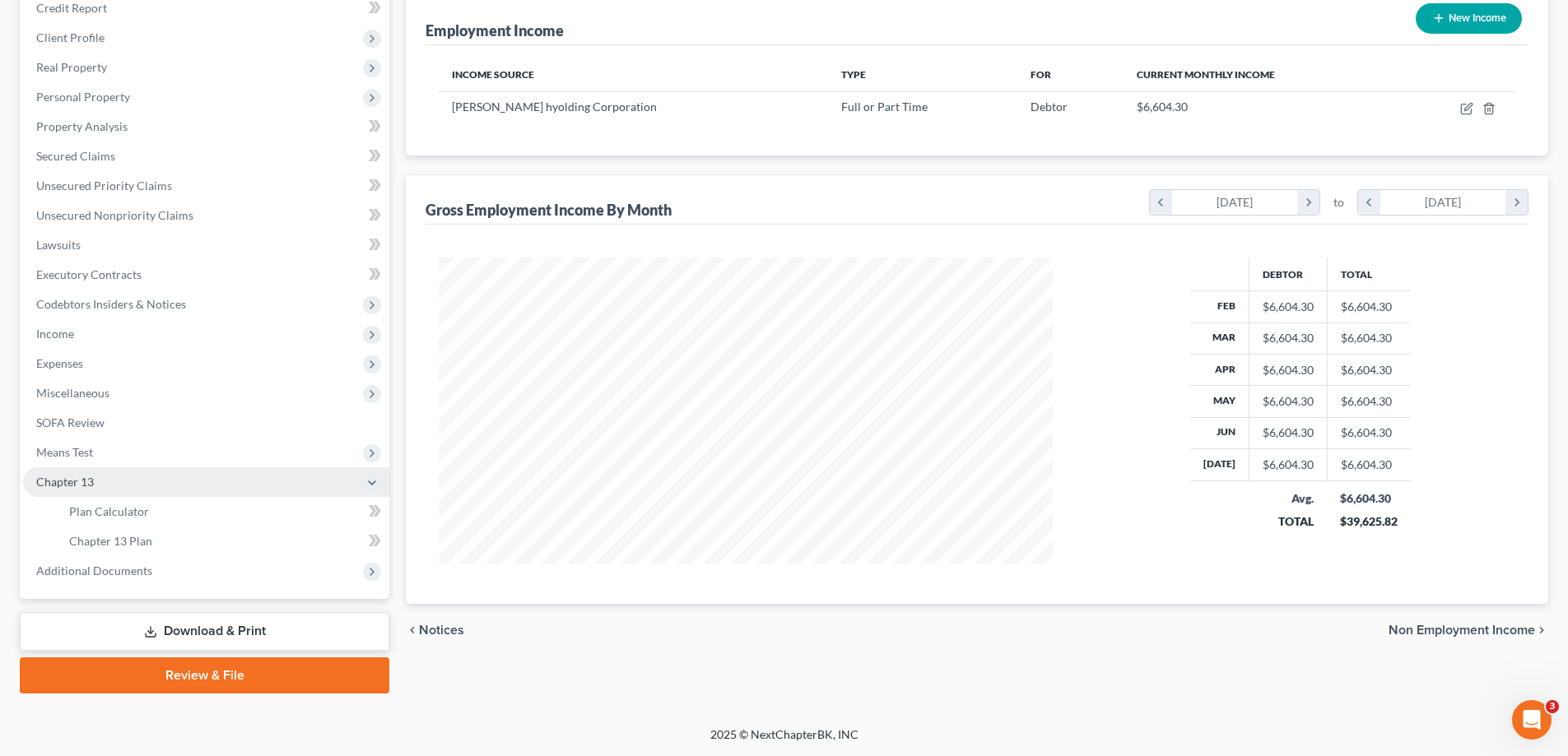
scroll to position [208, 0]
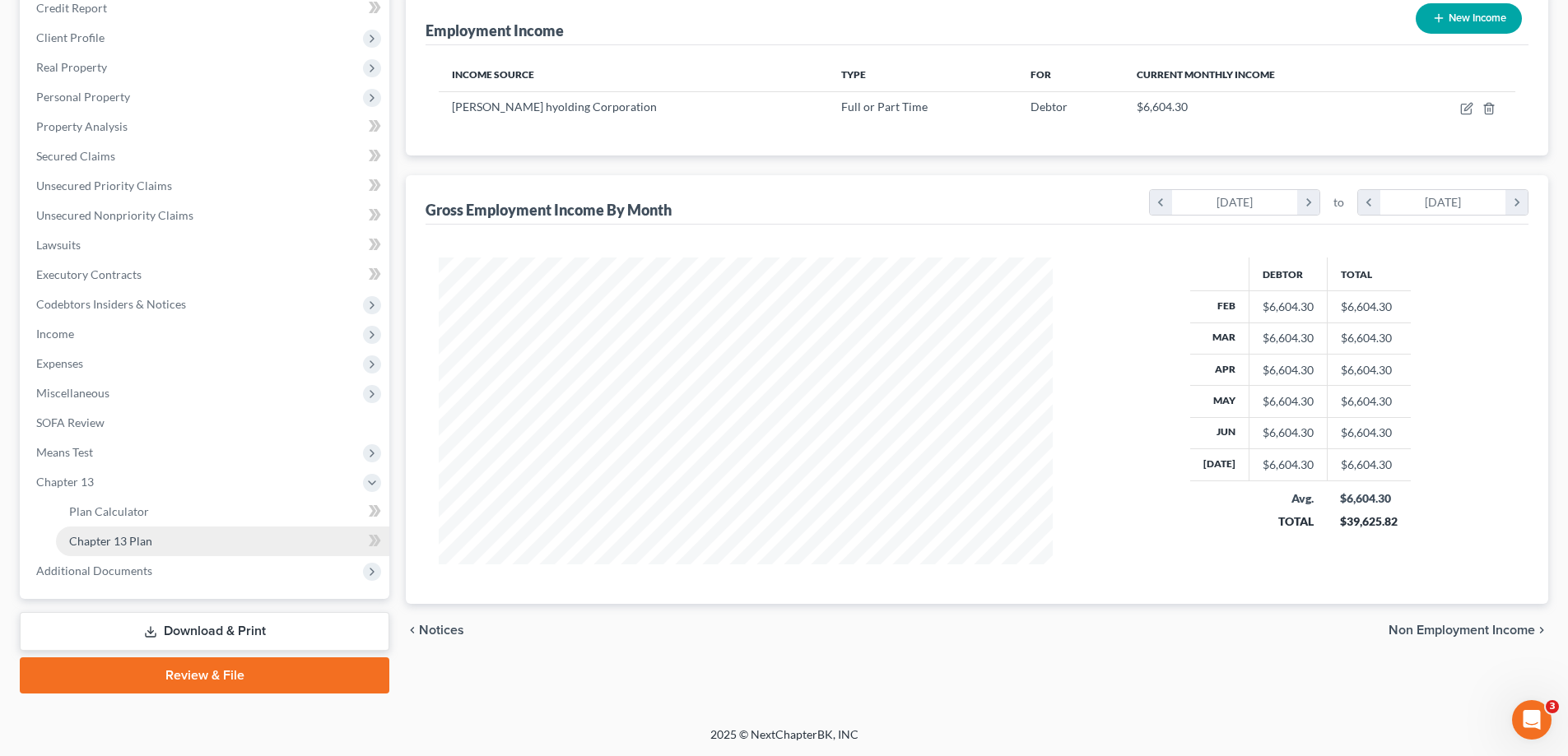
click at [125, 539] on span "Chapter 13 Plan" at bounding box center [111, 541] width 84 height 14
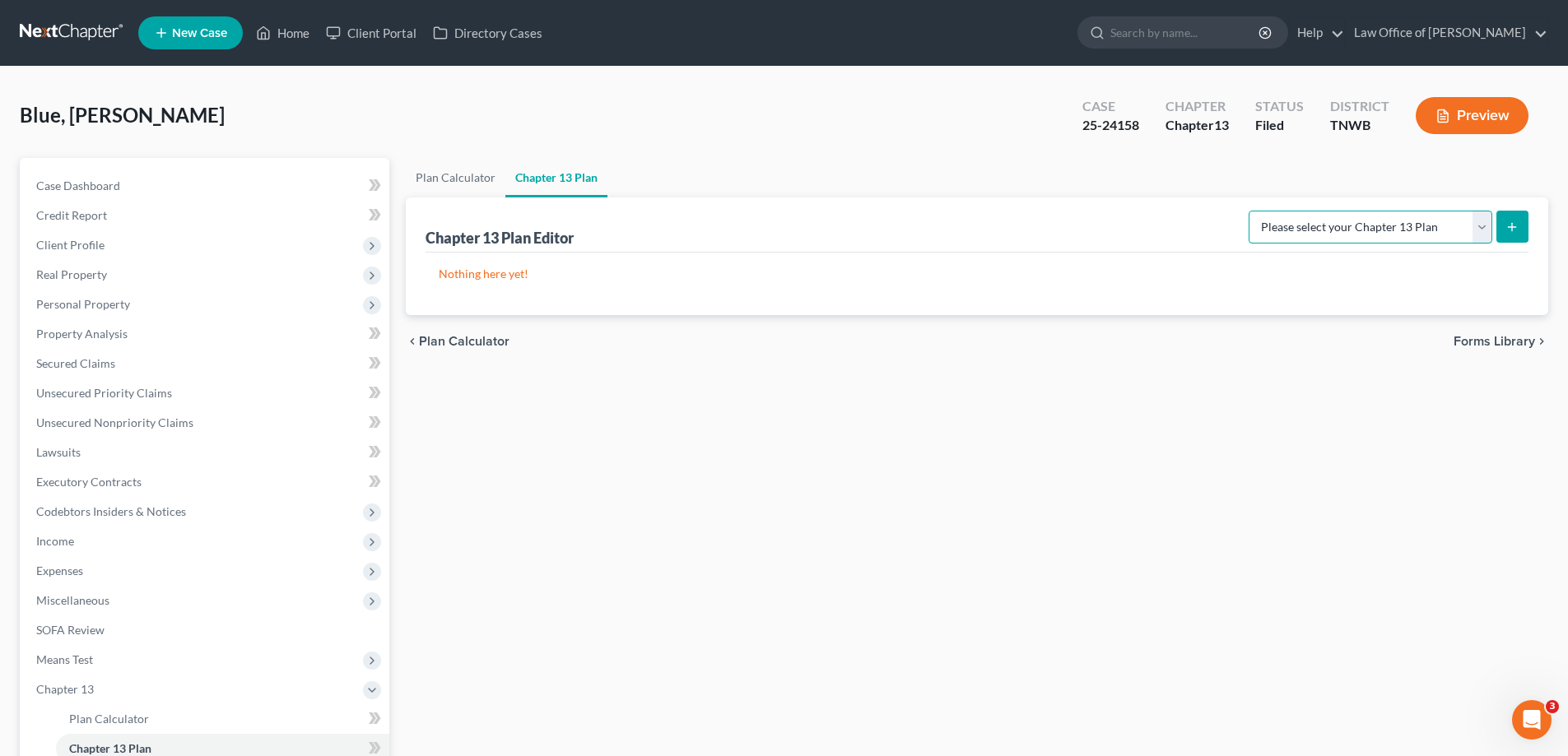
click at [1477, 227] on select "Please select your Chapter 13 Plan National Form Plan - Official Form 113 [US_S…" at bounding box center [1370, 226] width 244 height 32
select select "1"
click at [1251, 211] on select "Please select your Chapter 13 Plan National Form Plan - Official Form 113 [US_S…" at bounding box center [1370, 226] width 244 height 32
click at [1513, 218] on button "submit" at bounding box center [1512, 226] width 32 height 32
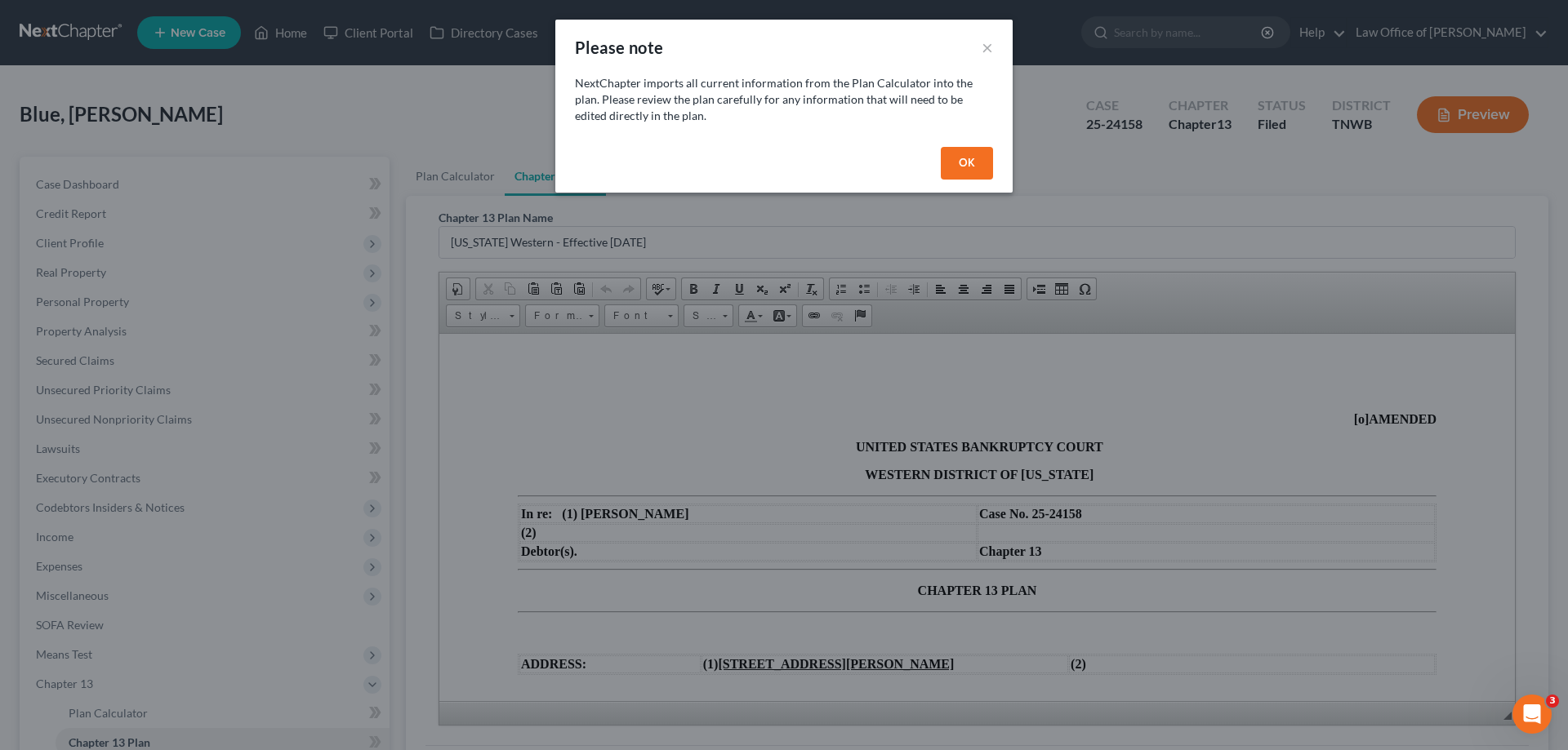
click at [976, 156] on button "OK" at bounding box center [967, 163] width 52 height 32
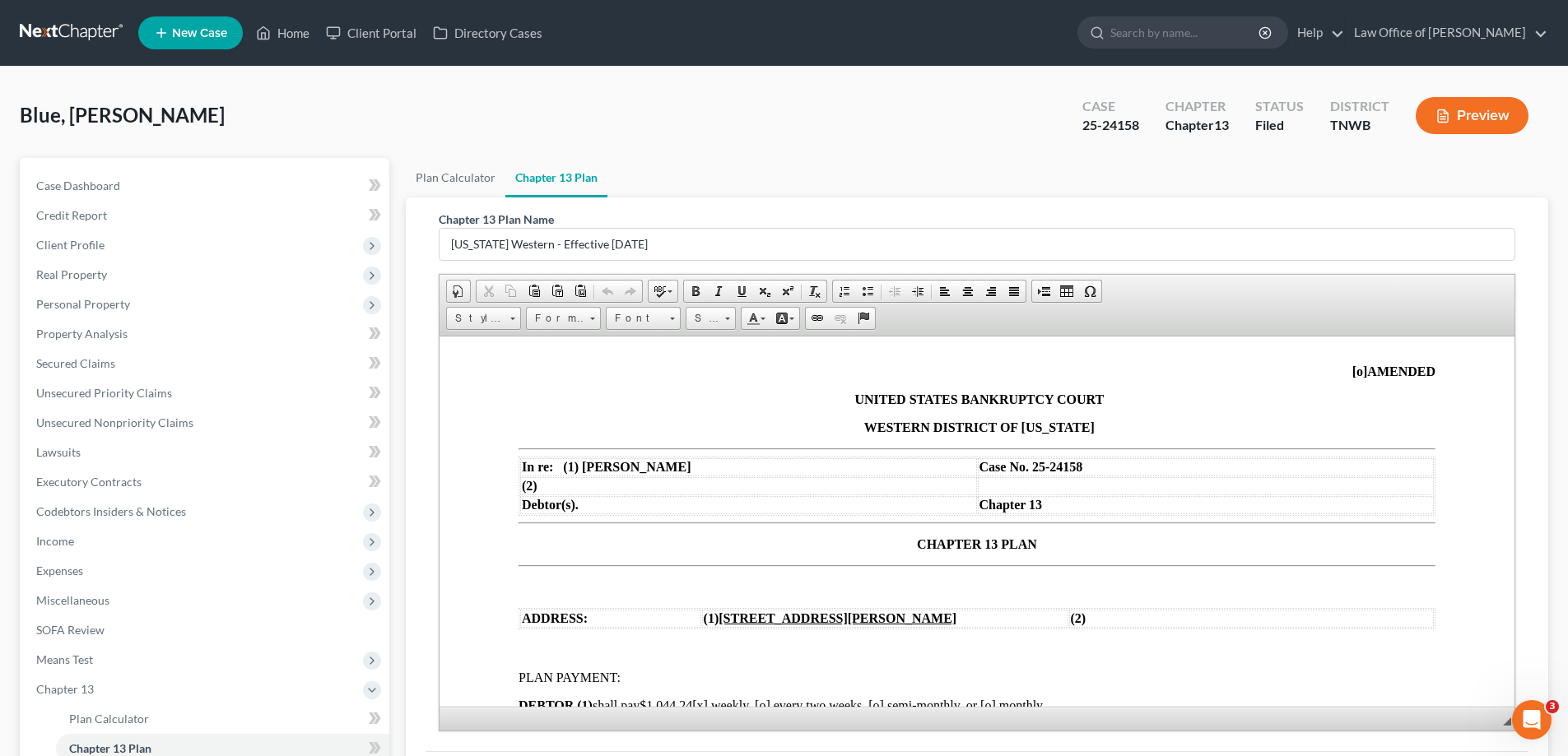
scroll to position [247, 0]
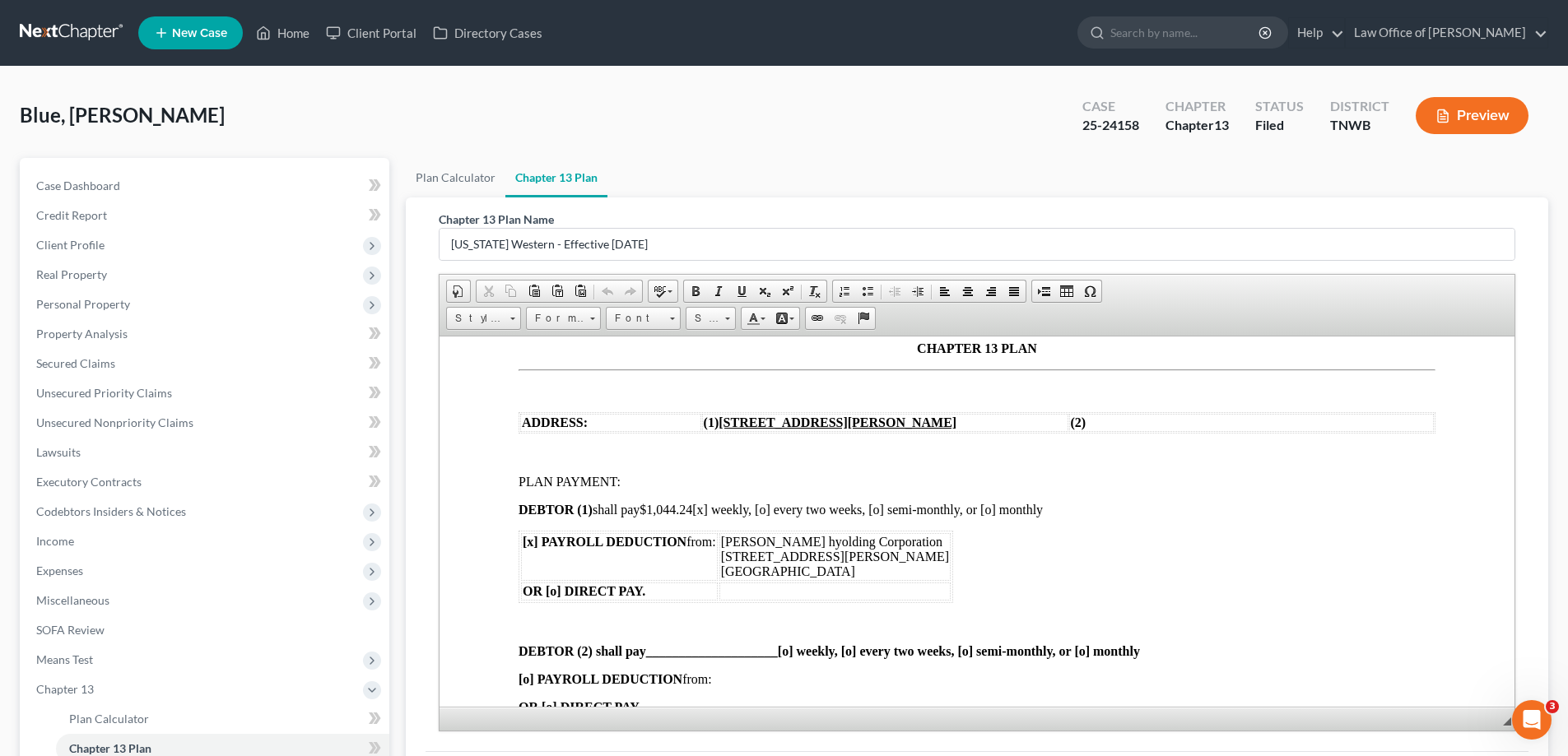
click at [699, 507] on span "DEBTOR (1) shall pay $1,044.24 [x] weekly, [o] every two weeks, [o] semi-monthl…" at bounding box center [780, 508] width 524 height 14
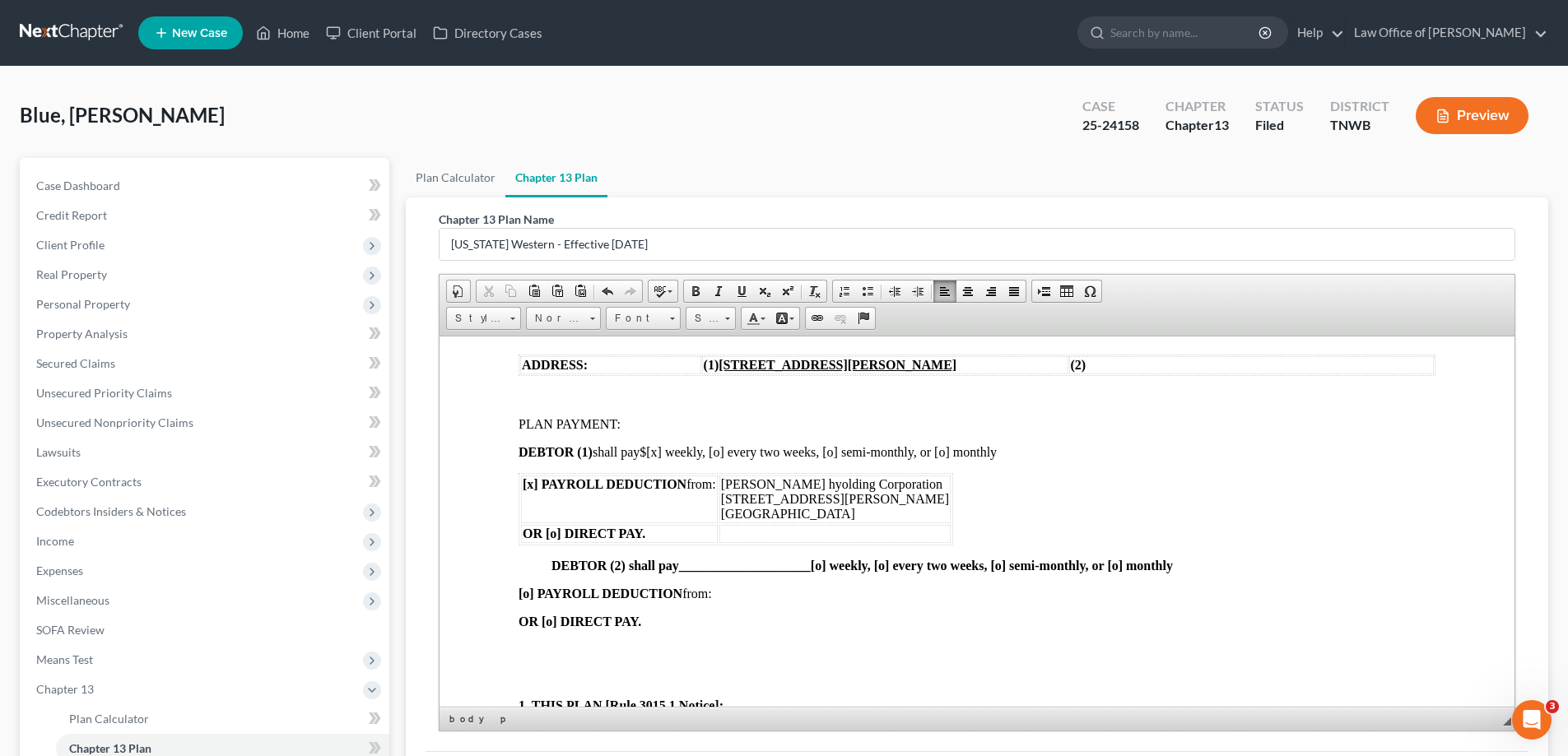
scroll to position [493, 0]
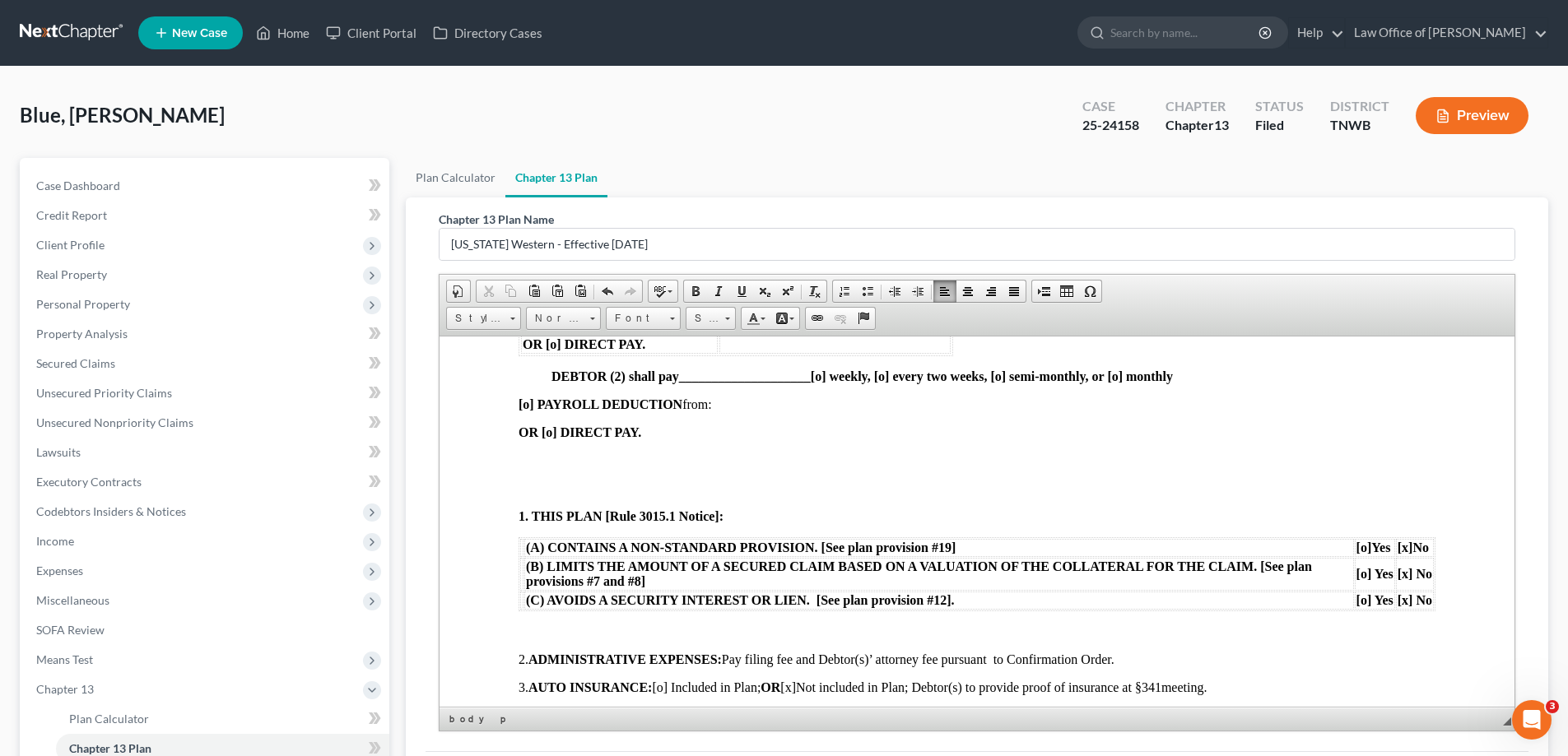
click at [521, 459] on p at bounding box center [977, 460] width 917 height 15
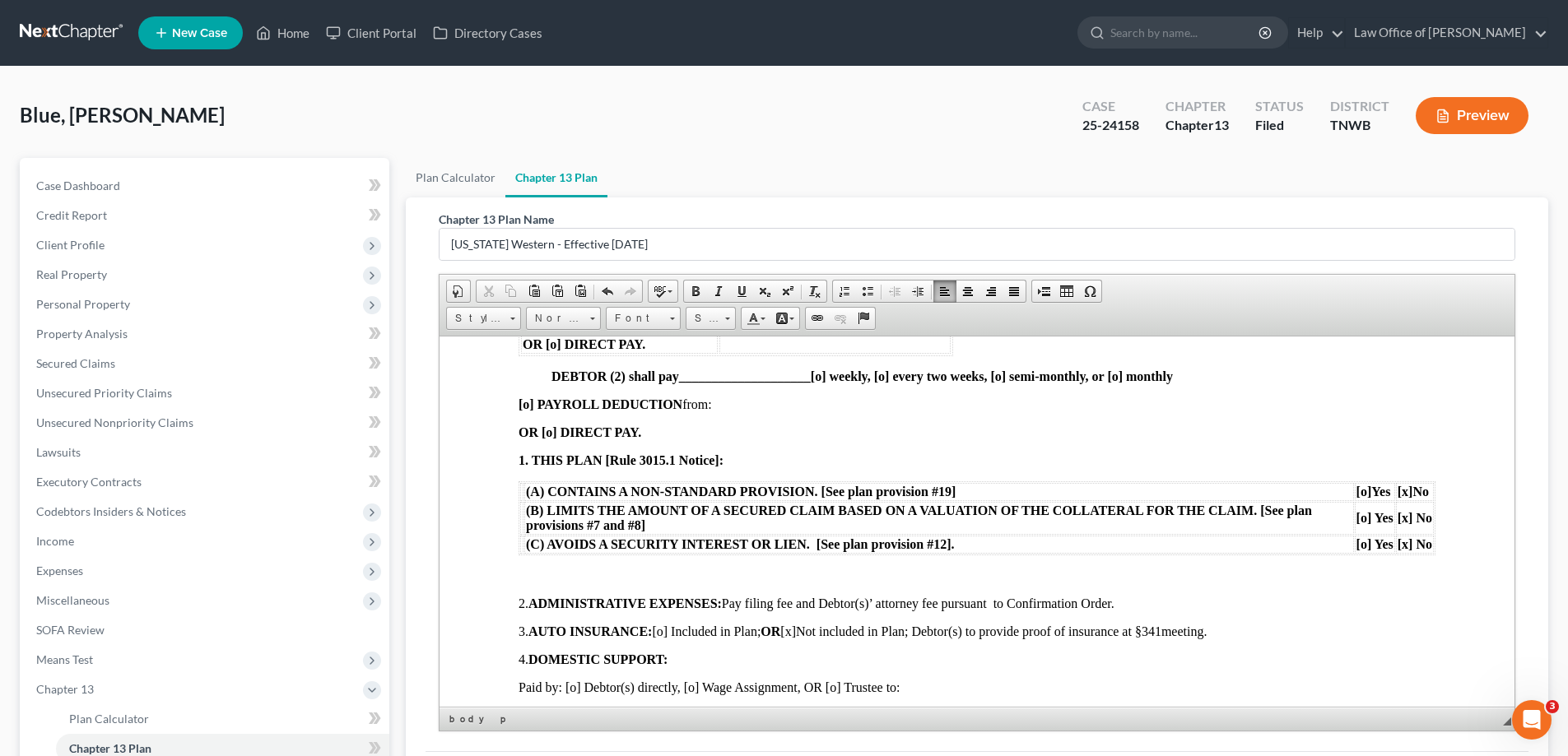
click at [552, 574] on p at bounding box center [977, 575] width 917 height 15
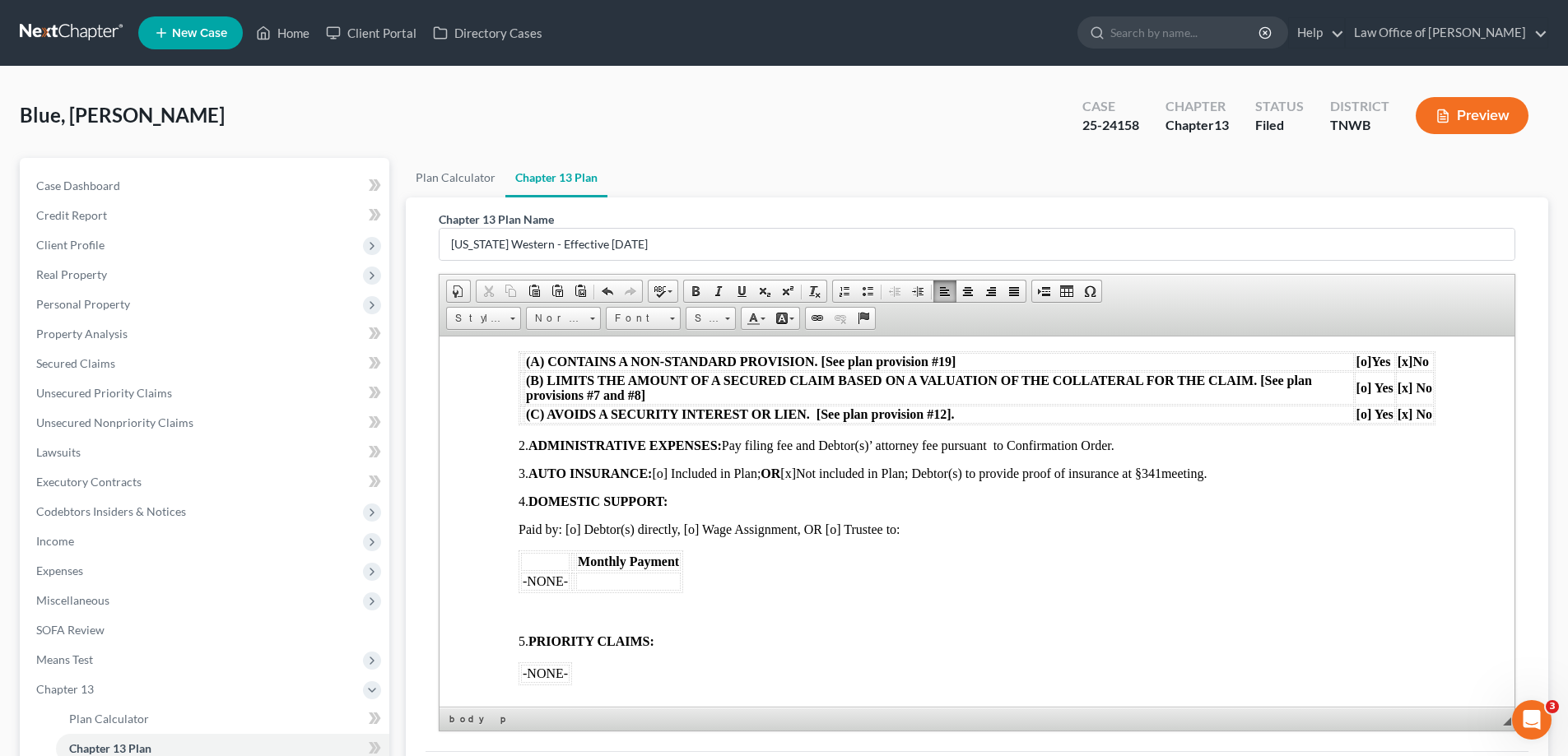
scroll to position [659, 0]
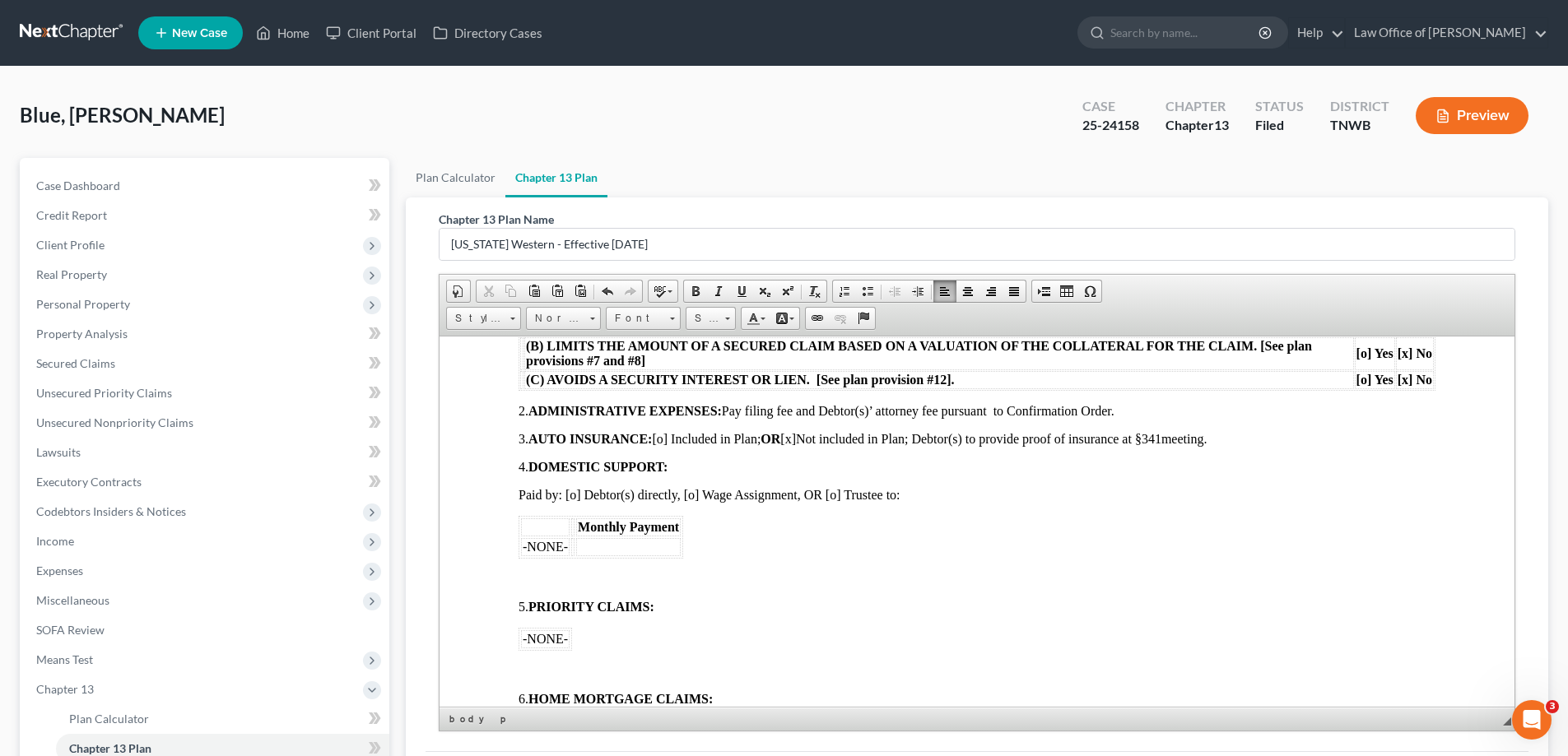
click at [541, 574] on p at bounding box center [977, 579] width 917 height 15
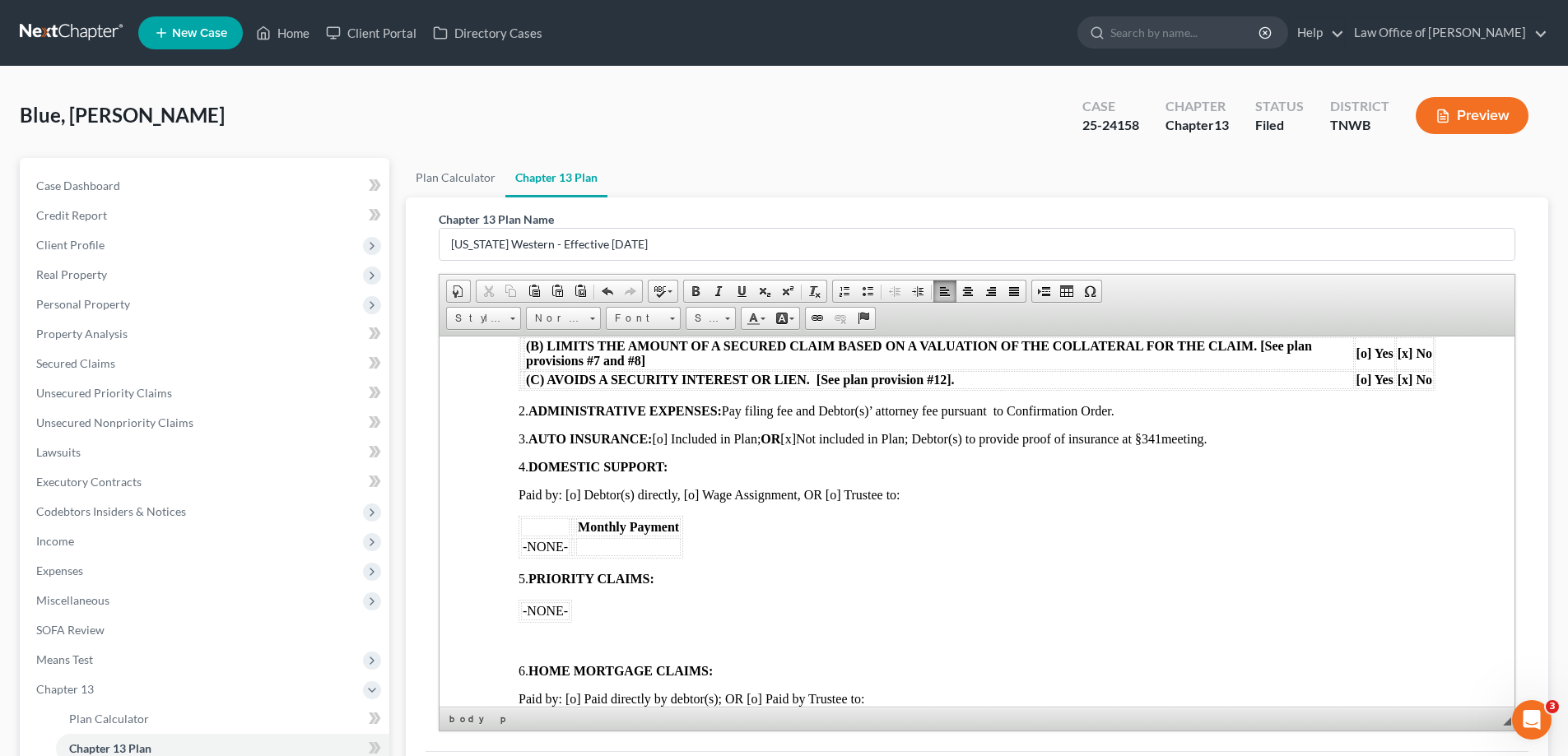
click at [554, 637] on p at bounding box center [977, 643] width 917 height 15
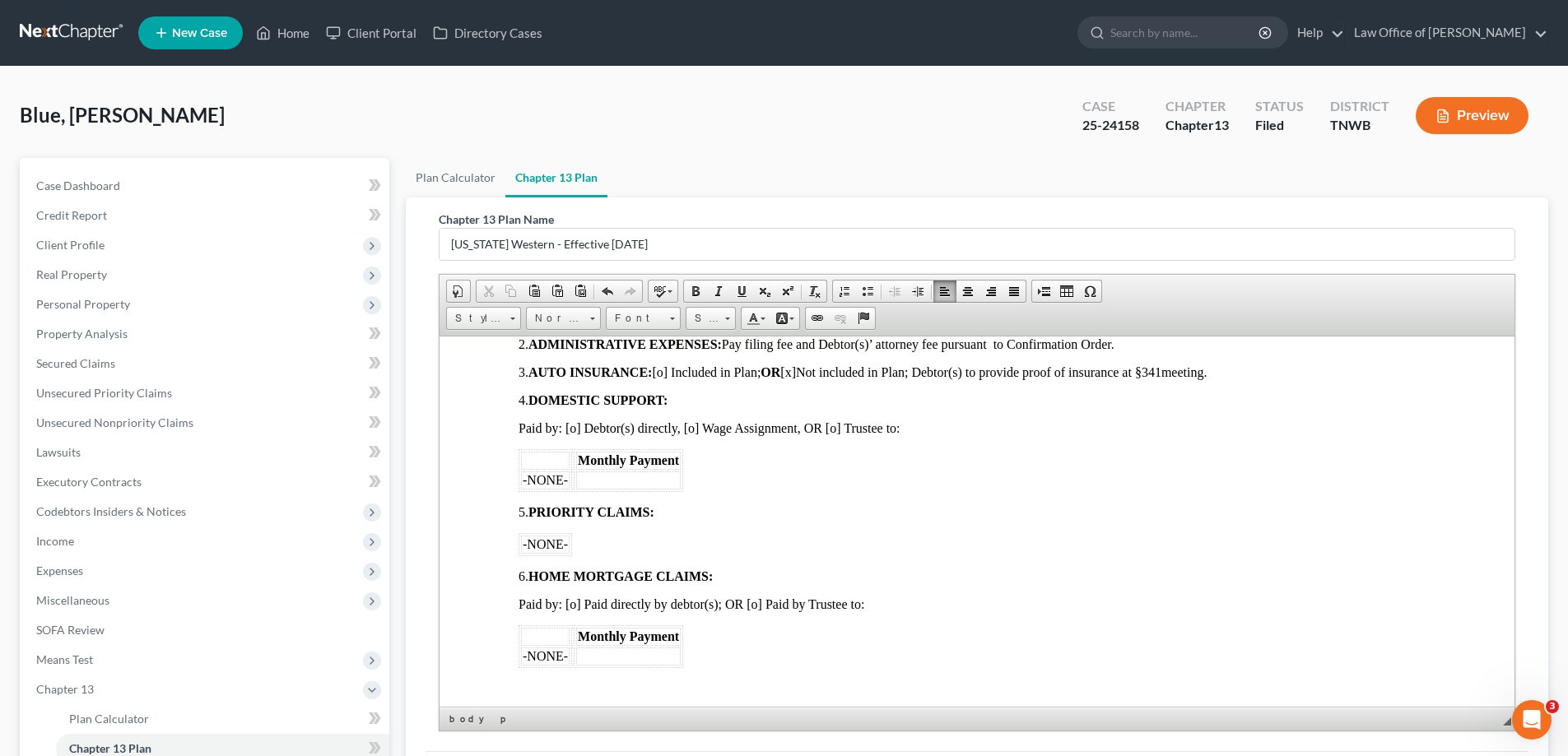
scroll to position [823, 0]
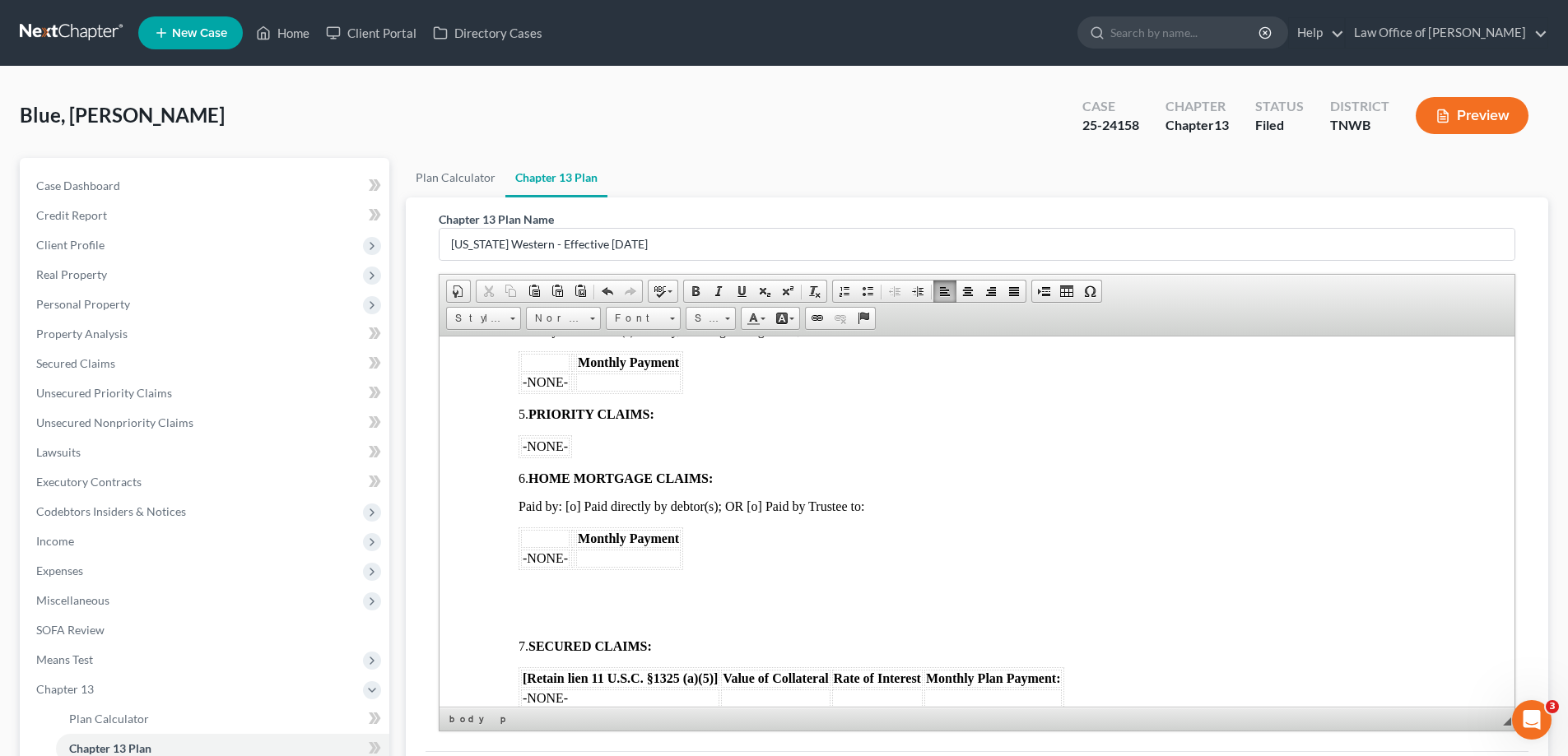
click at [534, 584] on span at bounding box center [532, 589] width 26 height 14
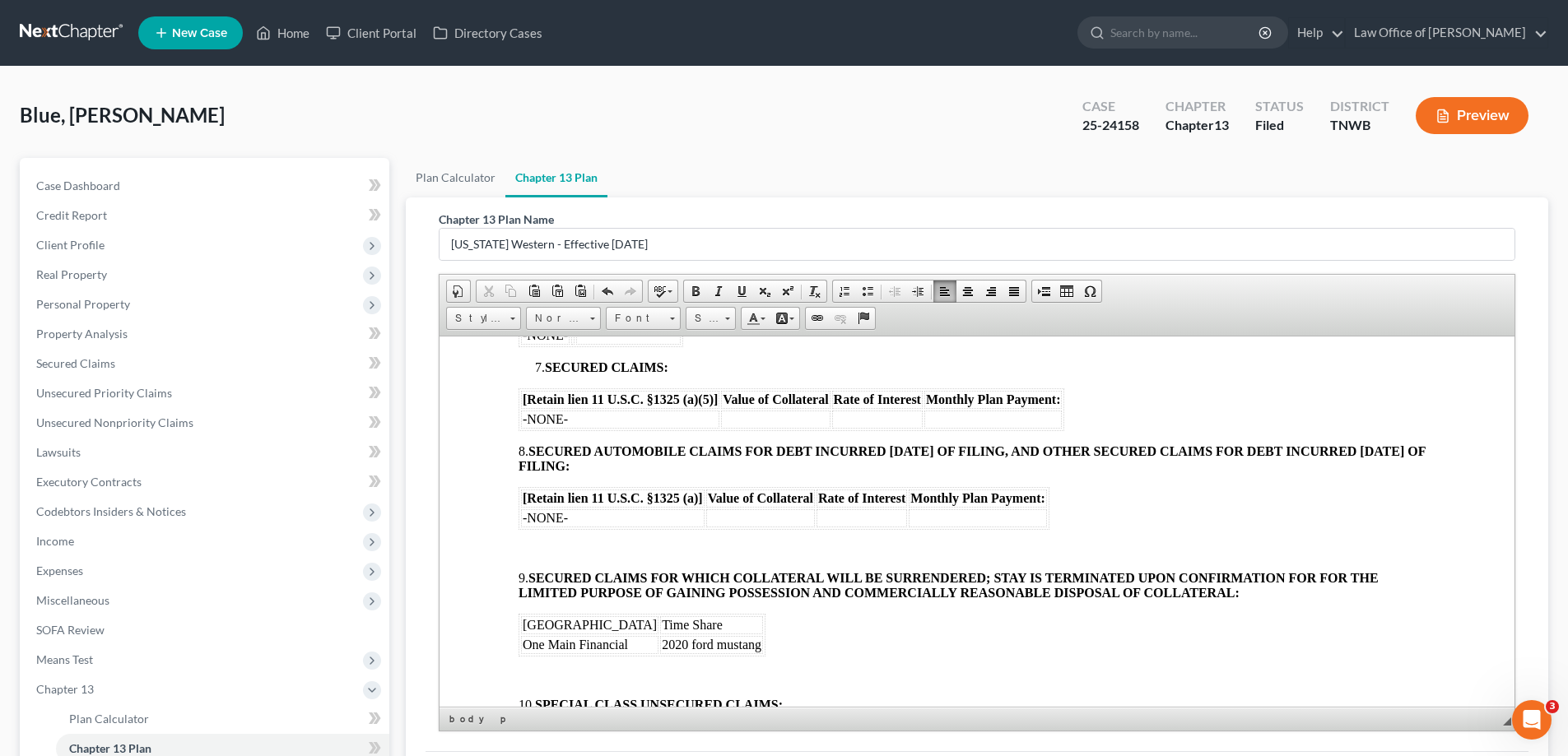
scroll to position [1070, 0]
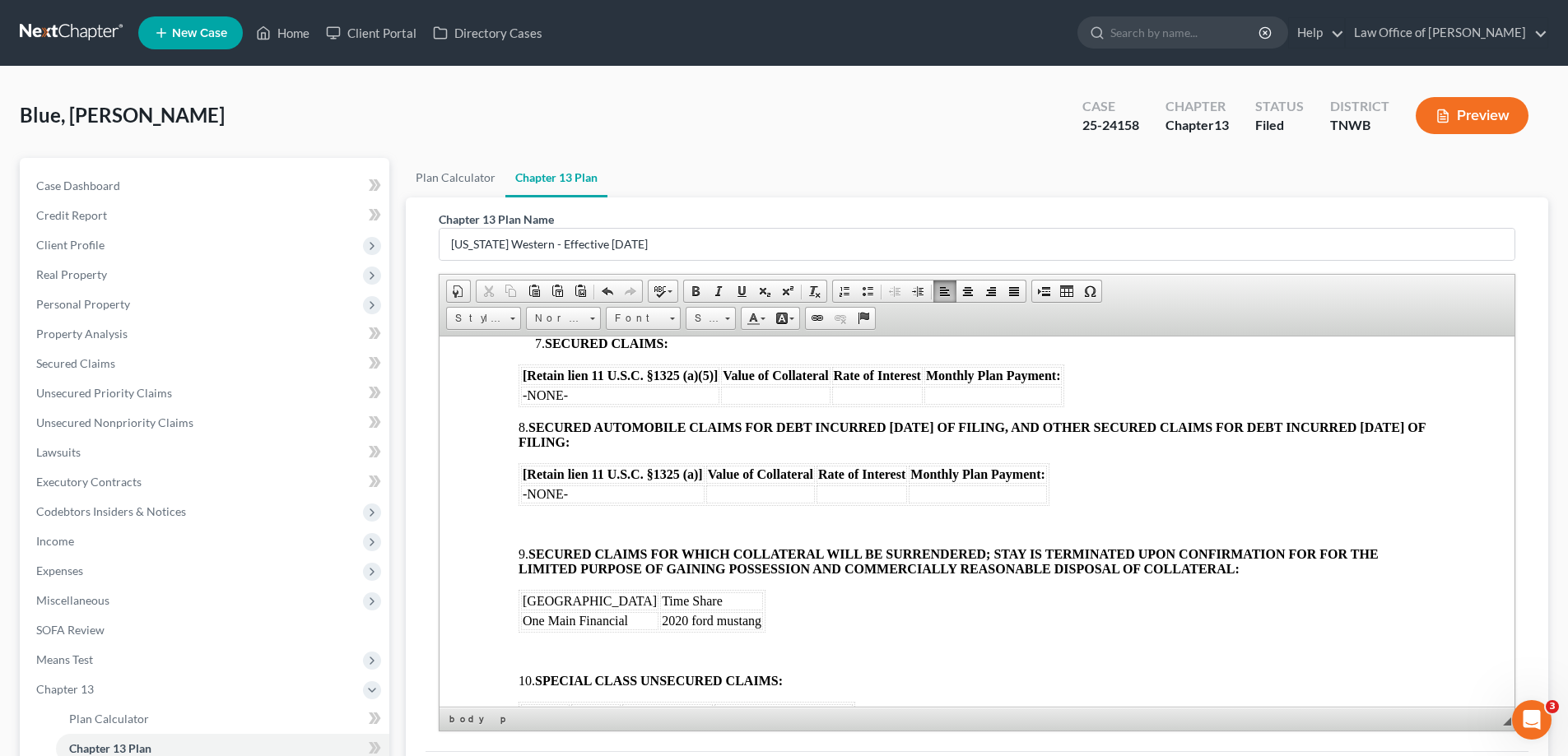
click at [531, 519] on p at bounding box center [977, 526] width 917 height 15
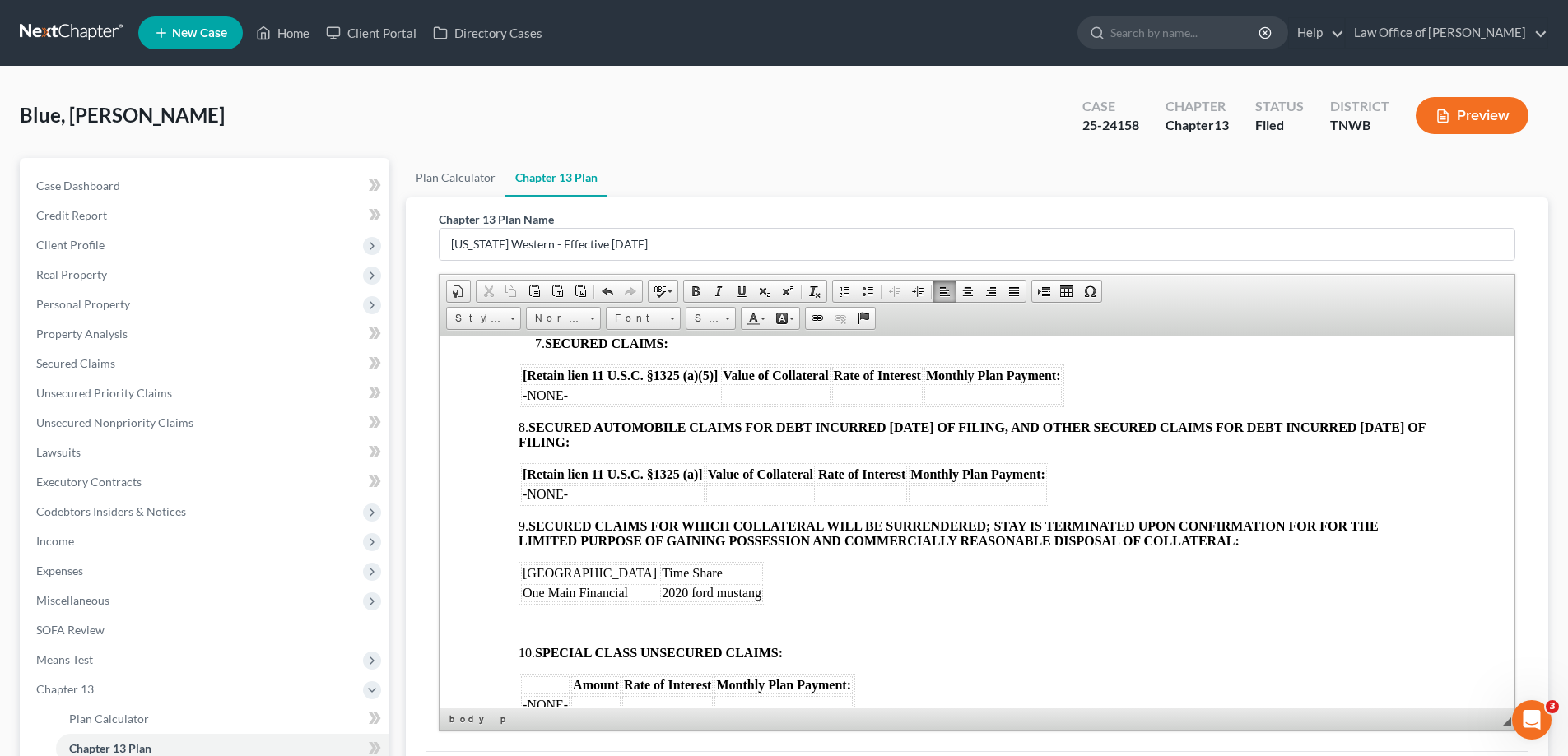
click at [537, 617] on p at bounding box center [977, 624] width 917 height 15
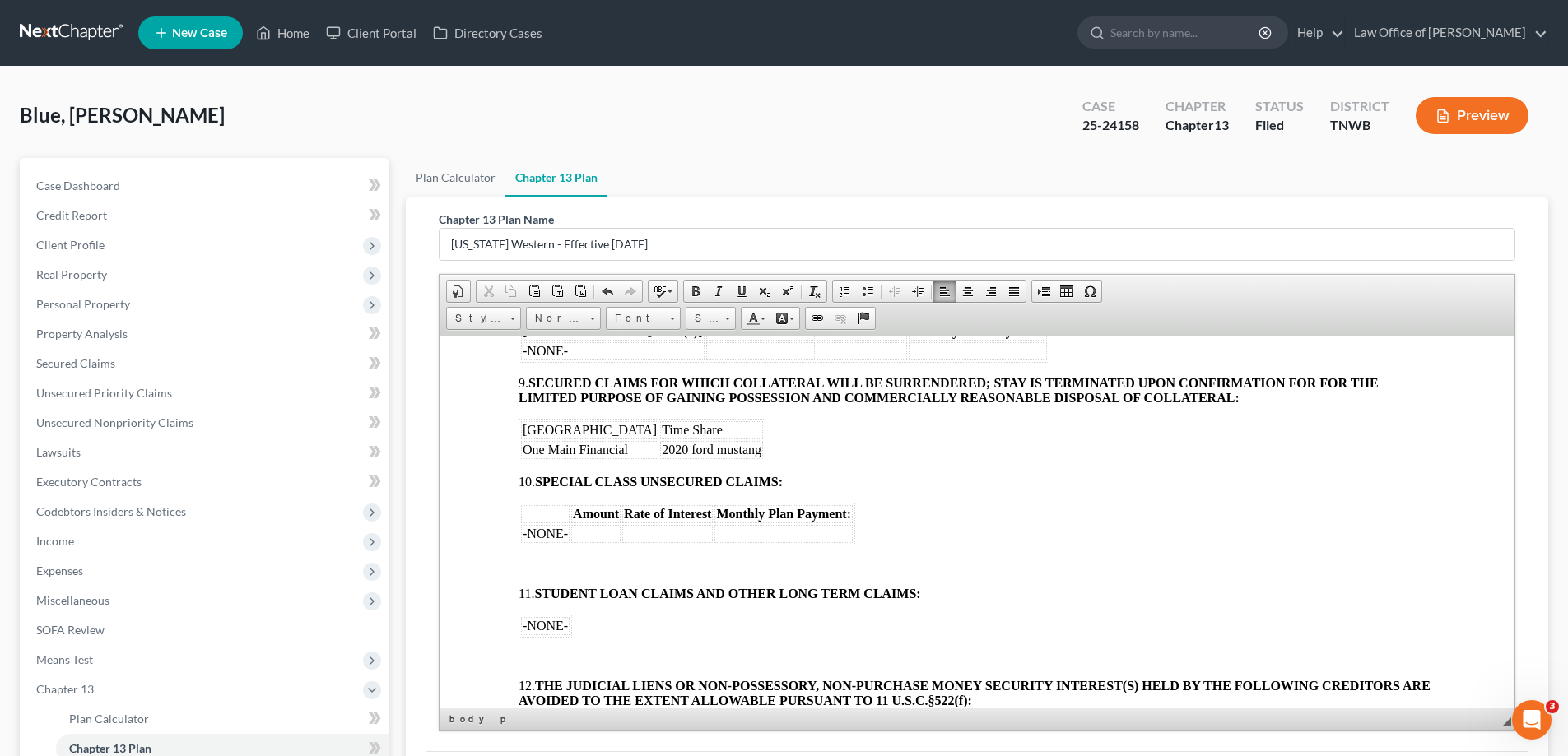
scroll to position [1399, 0]
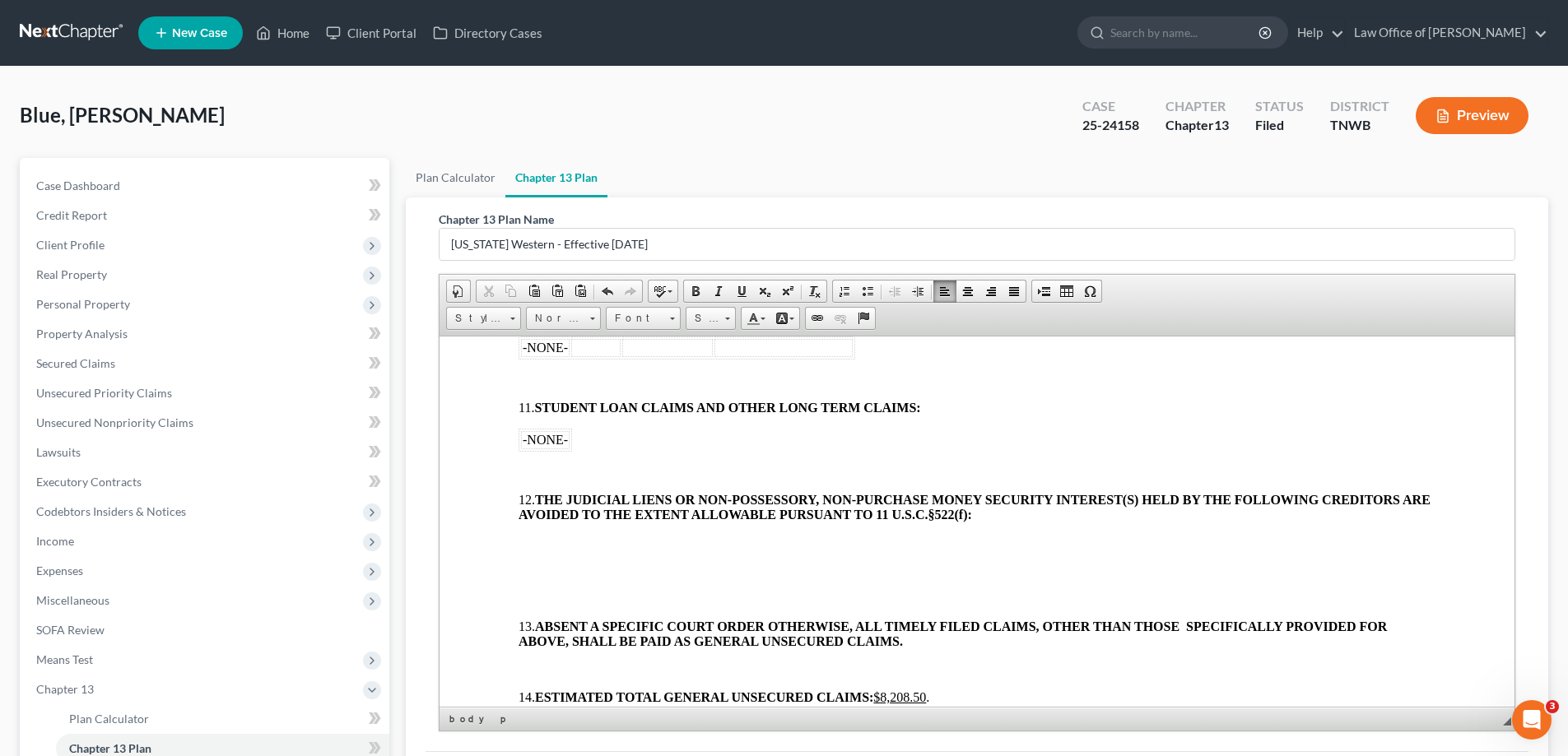
click at [541, 378] on p at bounding box center [977, 379] width 917 height 15
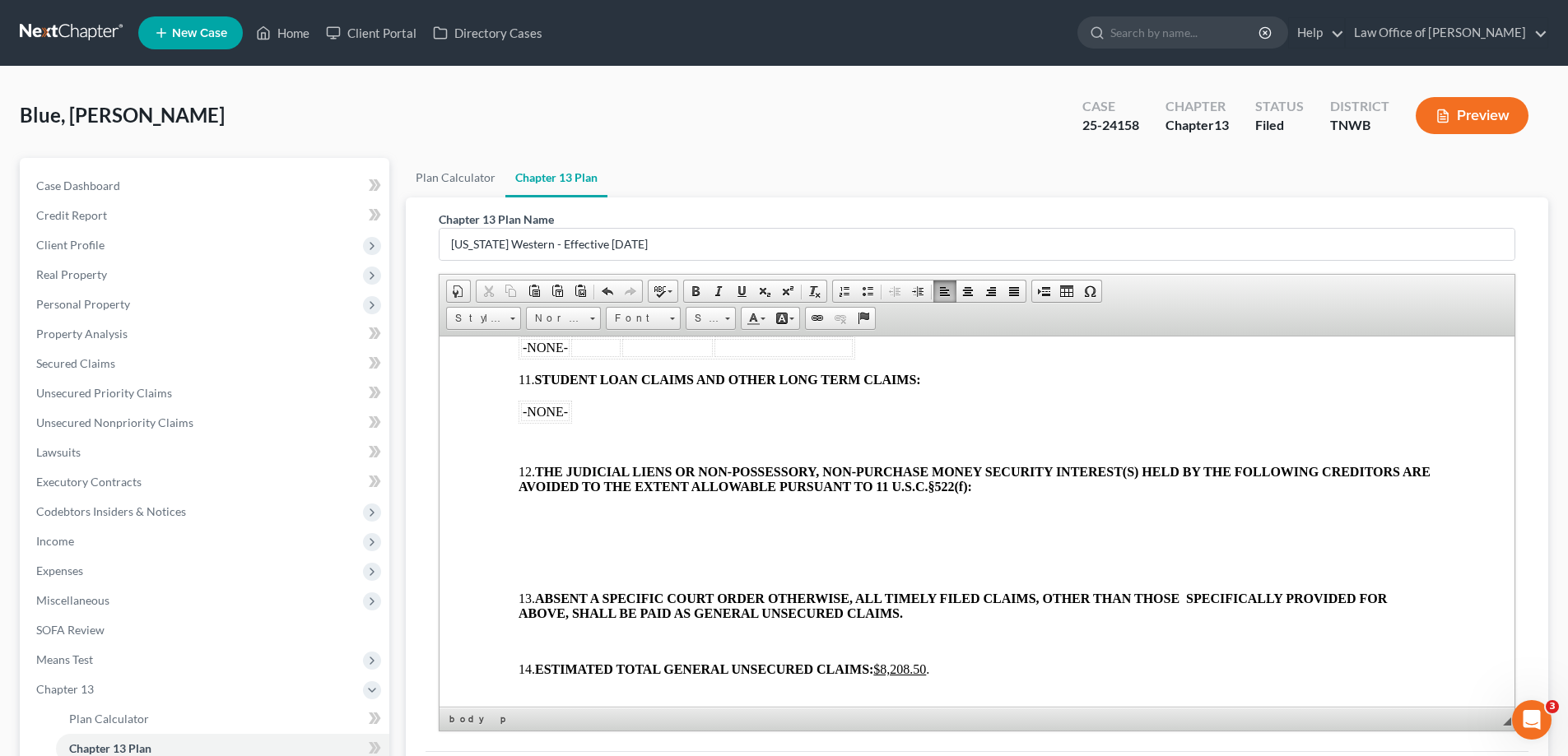
click at [559, 439] on p at bounding box center [977, 443] width 917 height 15
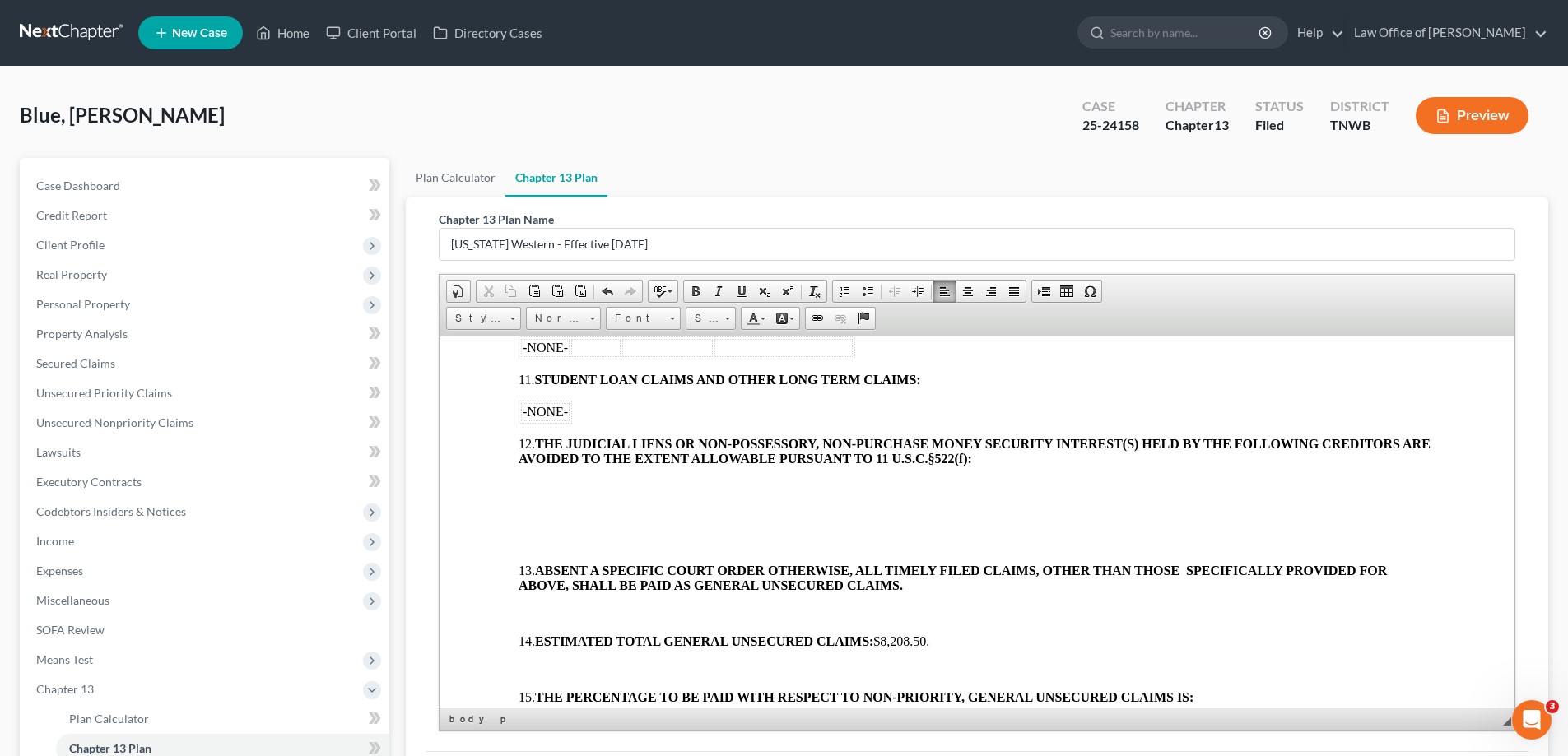
click at [553, 484] on p at bounding box center [977, 486] width 917 height 15
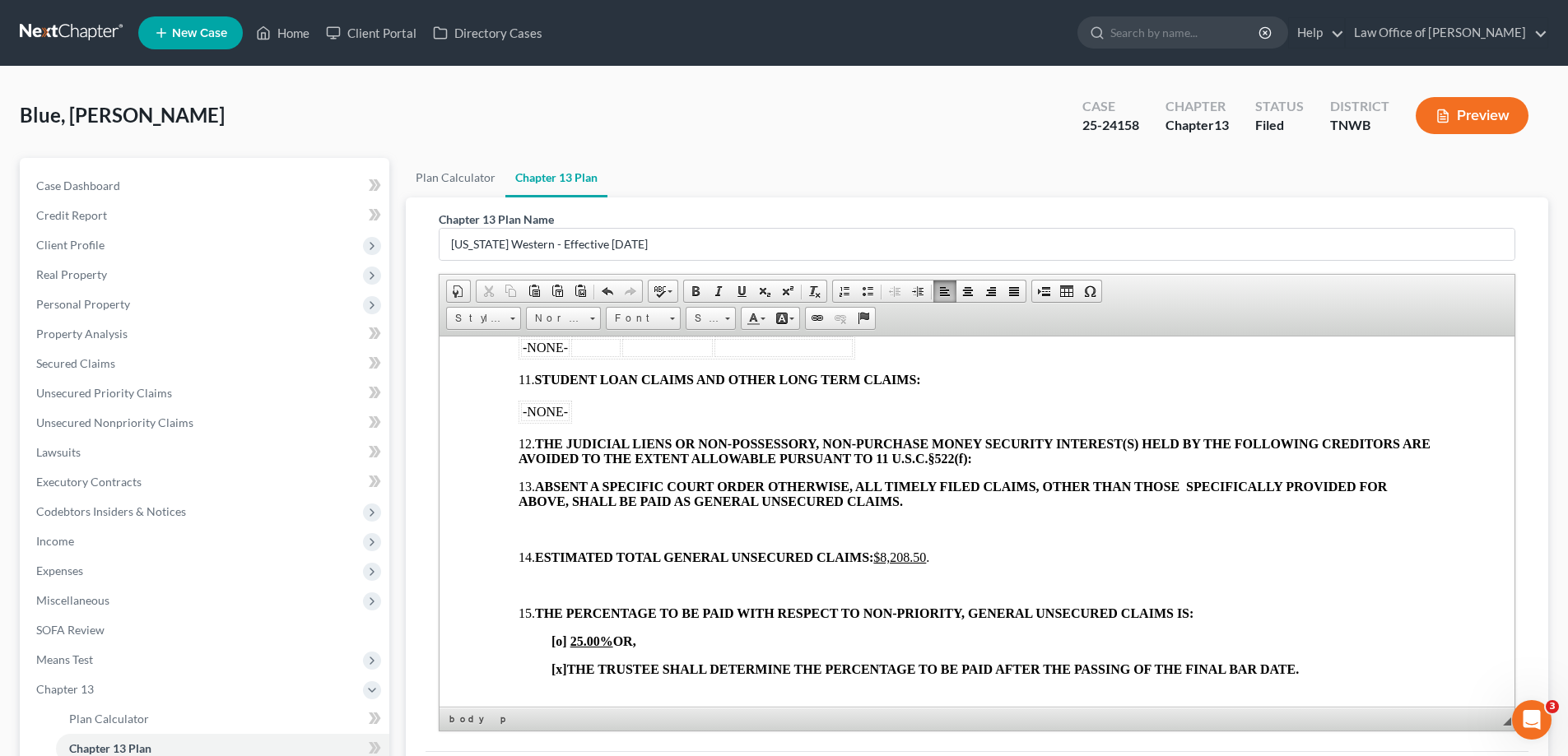
click at [557, 514] on body "[o] AMENDED UNITED STATES BANKRUPTCY COURT WESTERN DISTRICT OF [US_STATE] In re…" at bounding box center [977, 98] width 917 height 2166
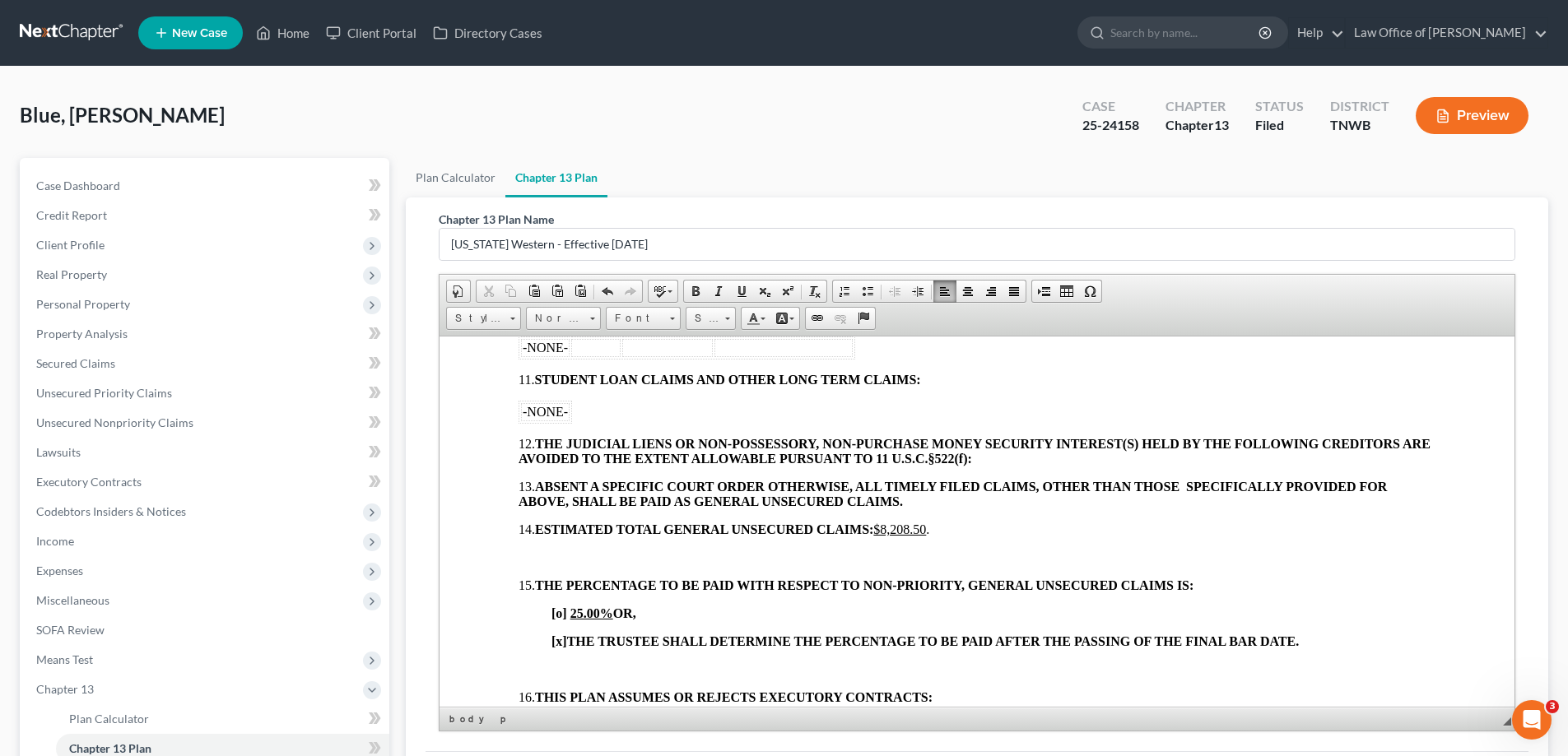
click at [549, 555] on p at bounding box center [977, 557] width 917 height 15
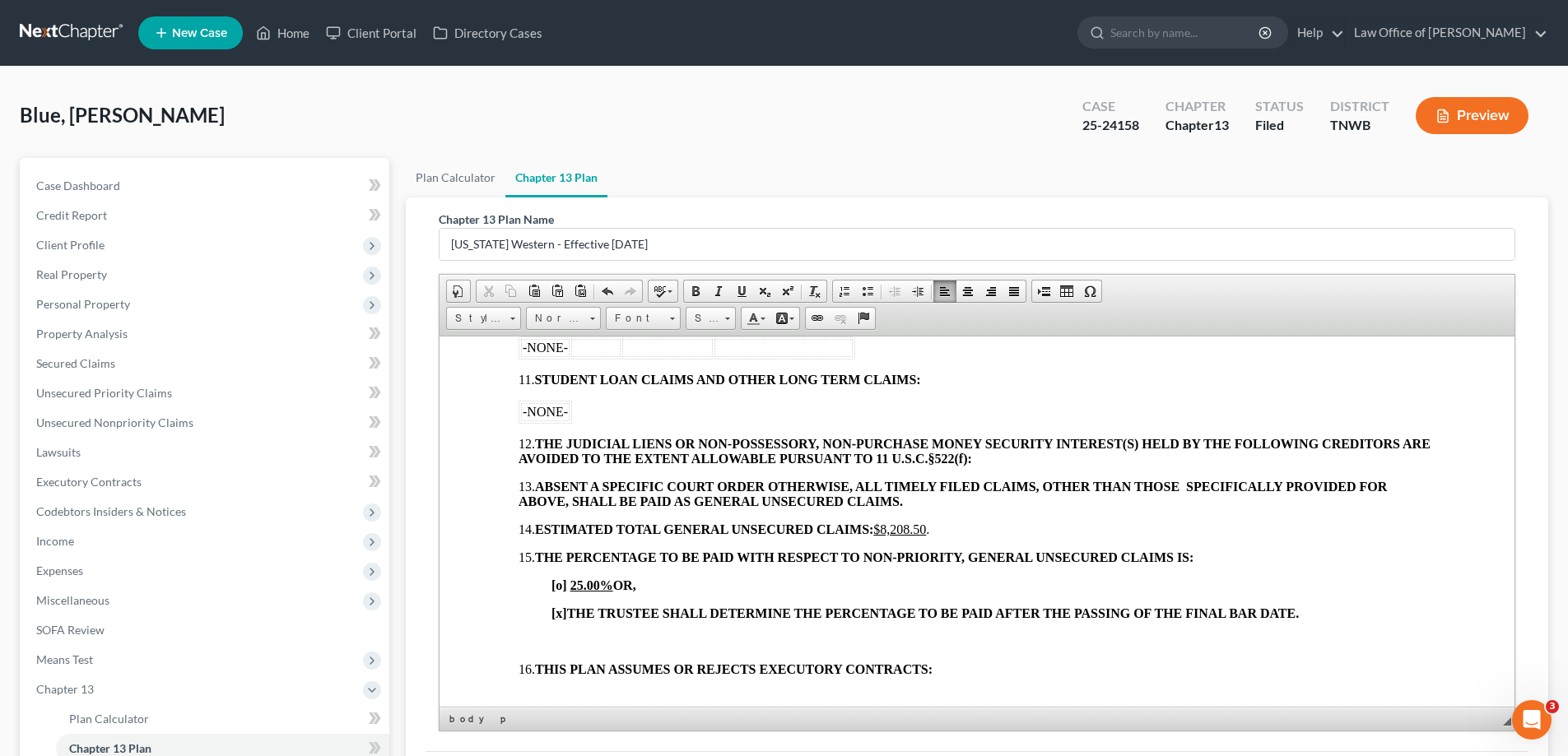
click at [546, 623] on body "[o] AMENDED UNITED STATES BANKRUPTCY COURT WESTERN DISTRICT OF [US_STATE] In re…" at bounding box center [977, 70] width 917 height 2110
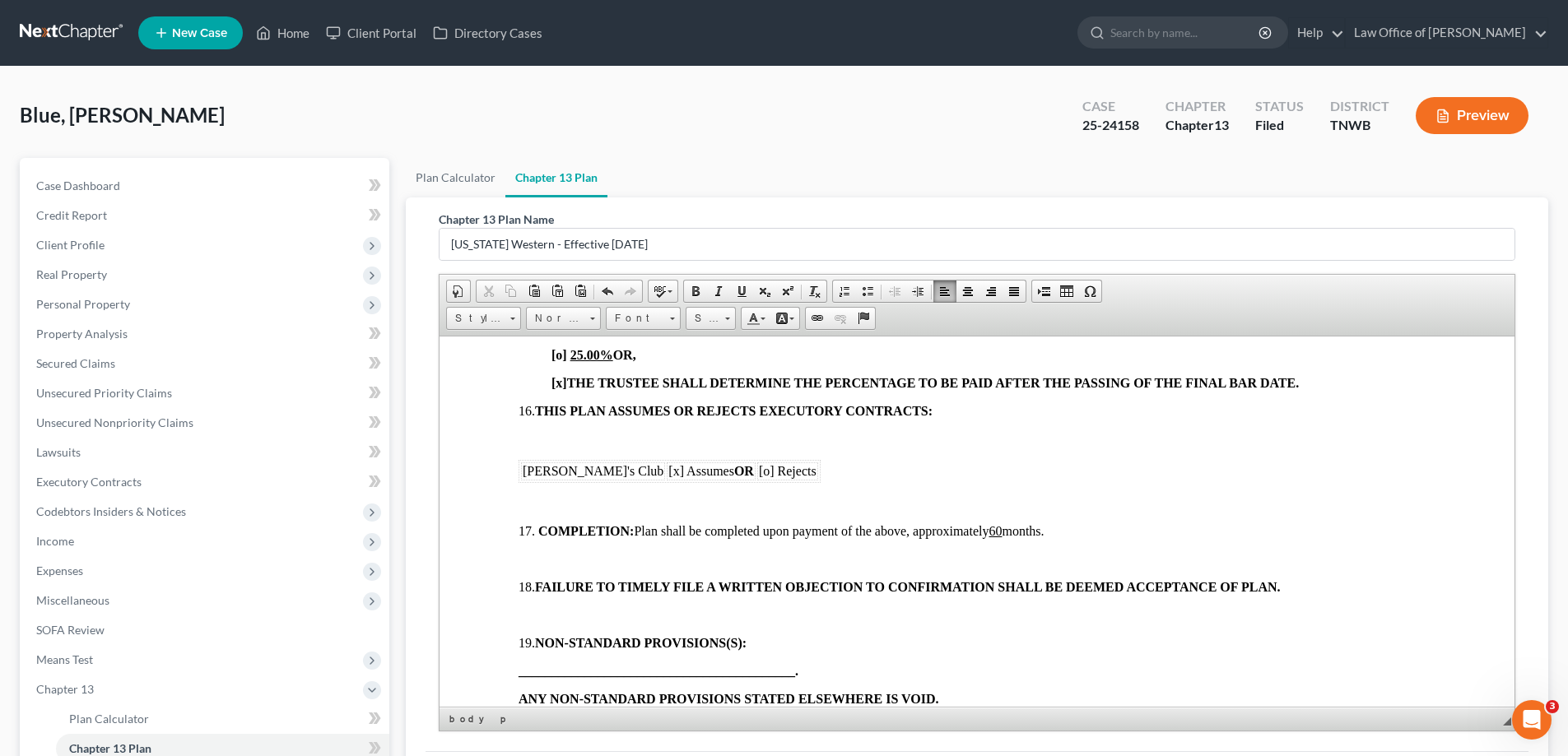
scroll to position [1646, 0]
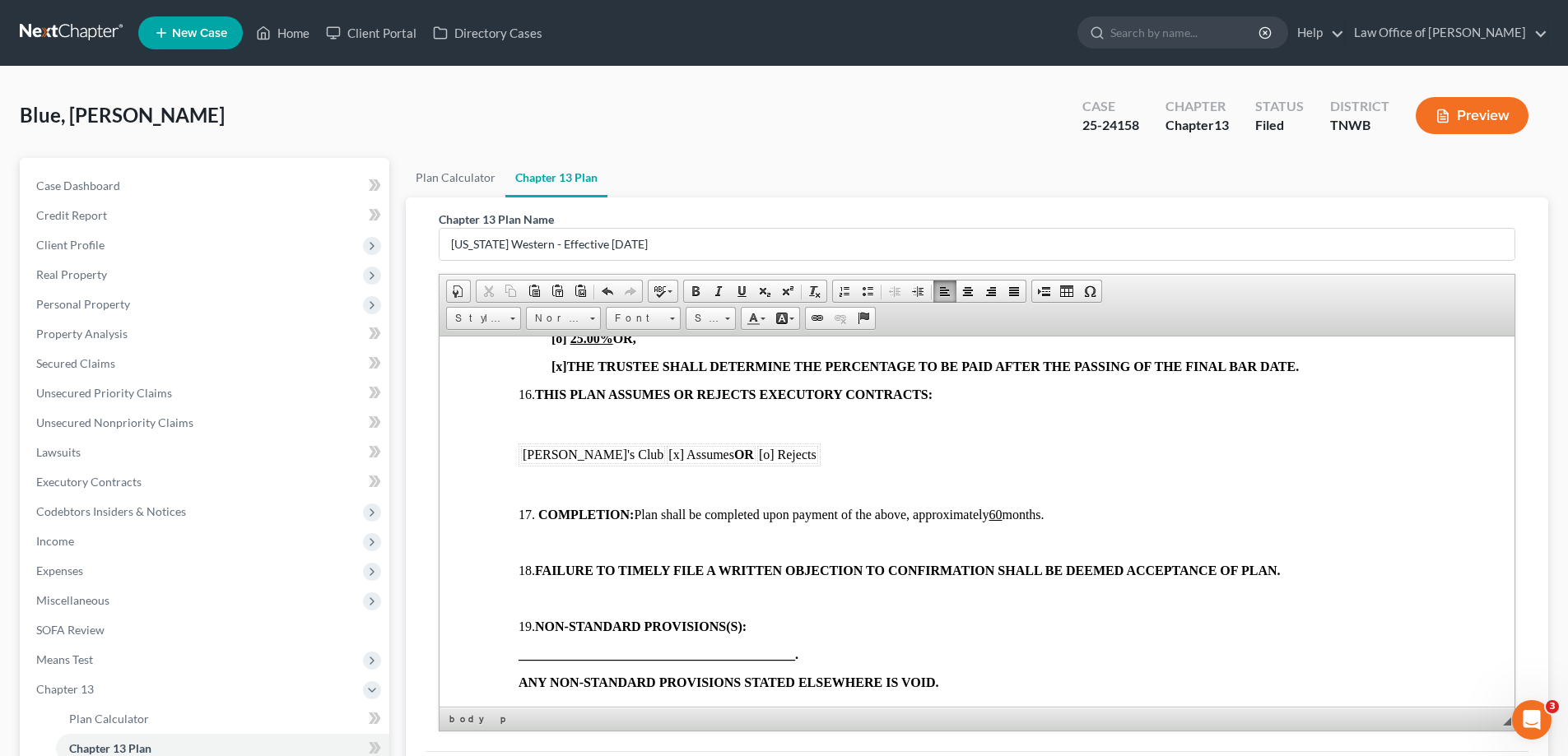
click at [531, 415] on p at bounding box center [977, 422] width 917 height 15
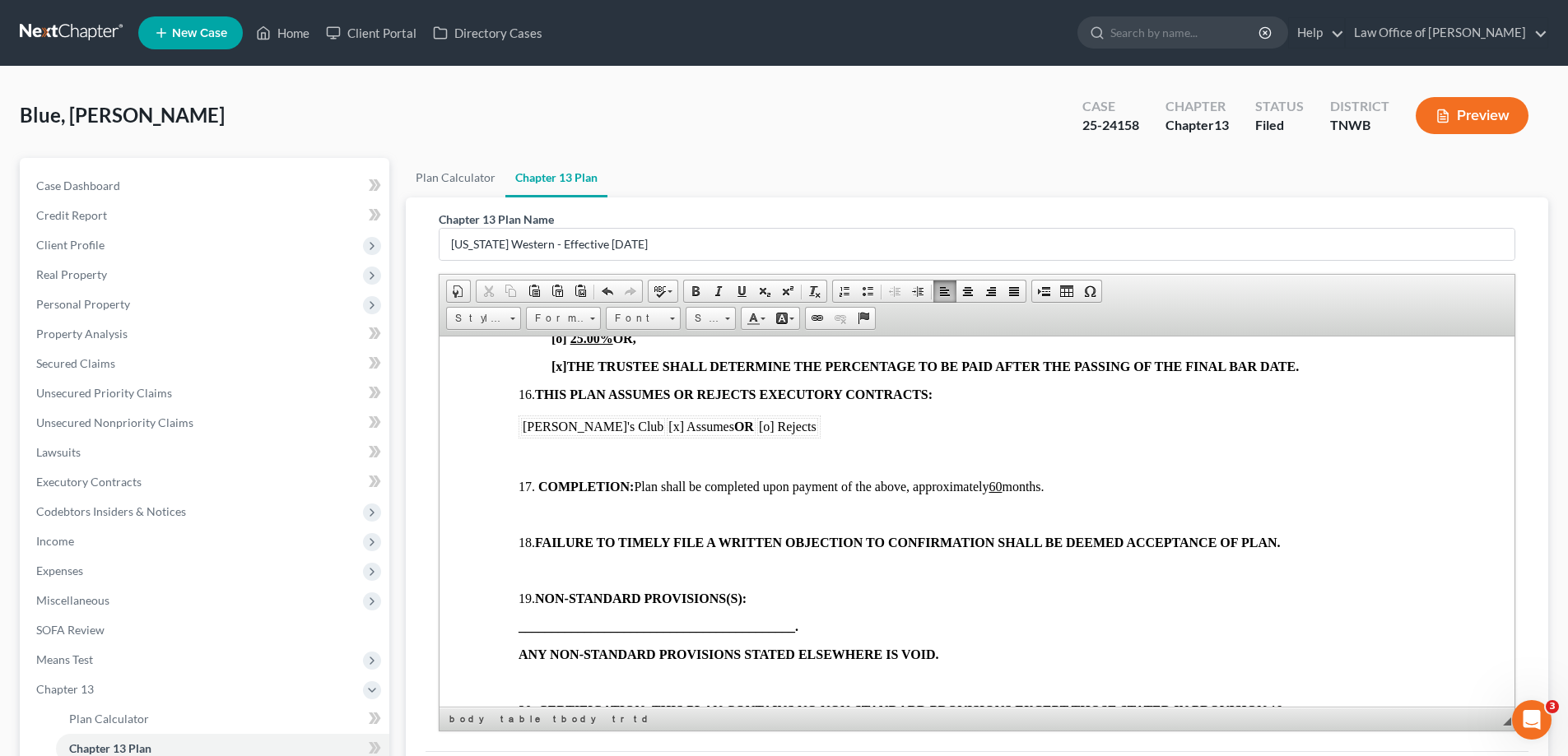
click at [581, 428] on td "[PERSON_NAME]'s Club" at bounding box center [593, 427] width 144 height 19
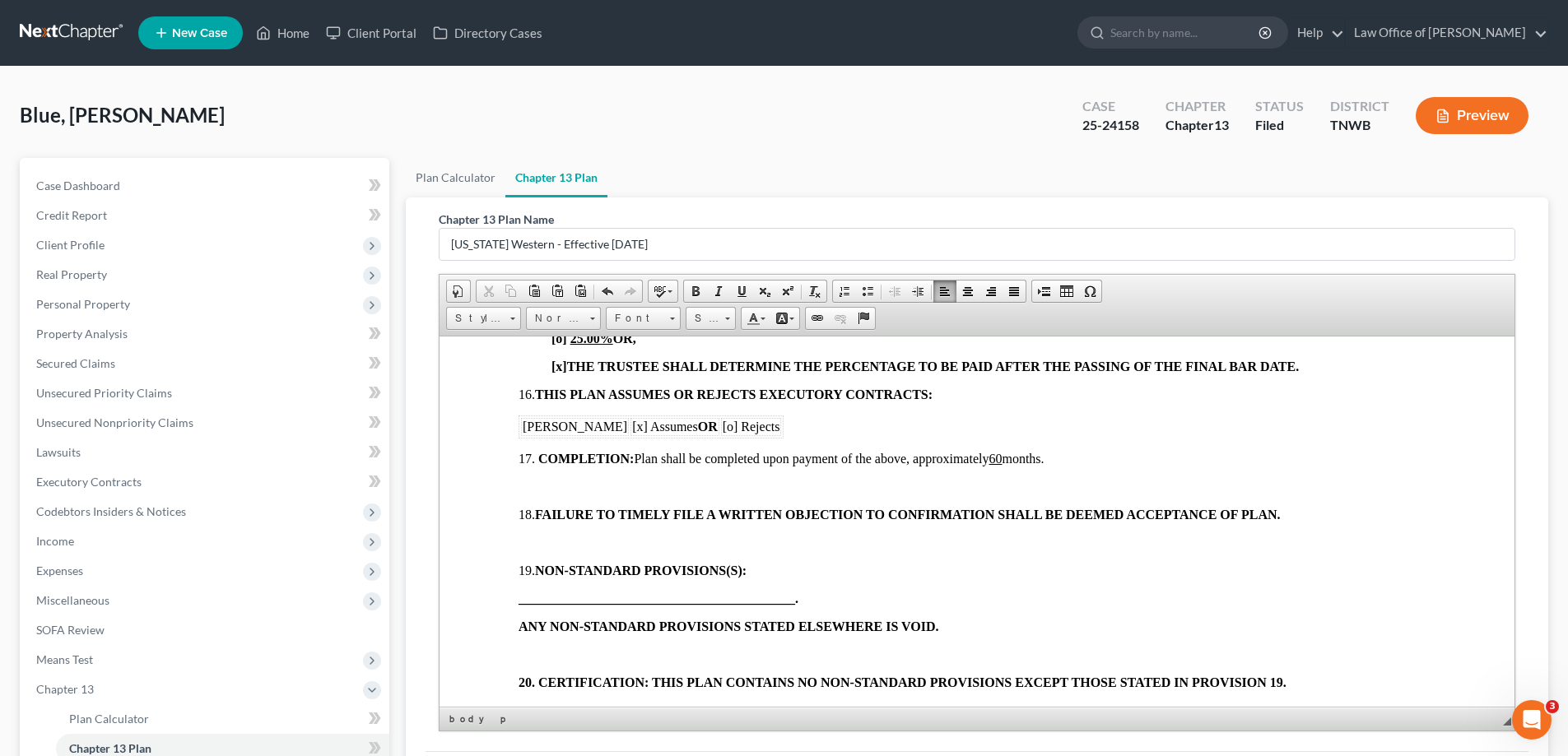
click at [563, 481] on p at bounding box center [977, 486] width 917 height 15
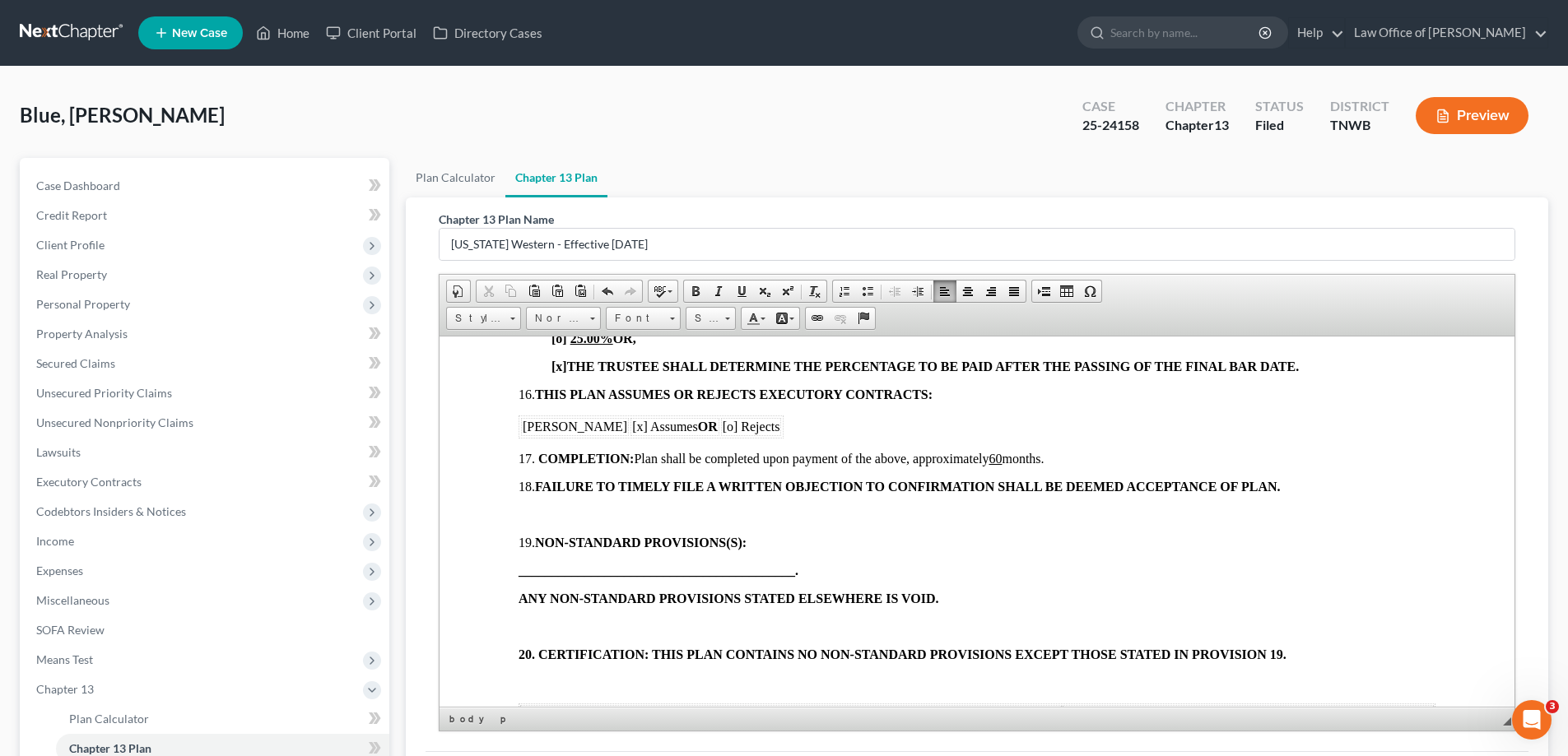
click at [537, 512] on p at bounding box center [977, 514] width 917 height 15
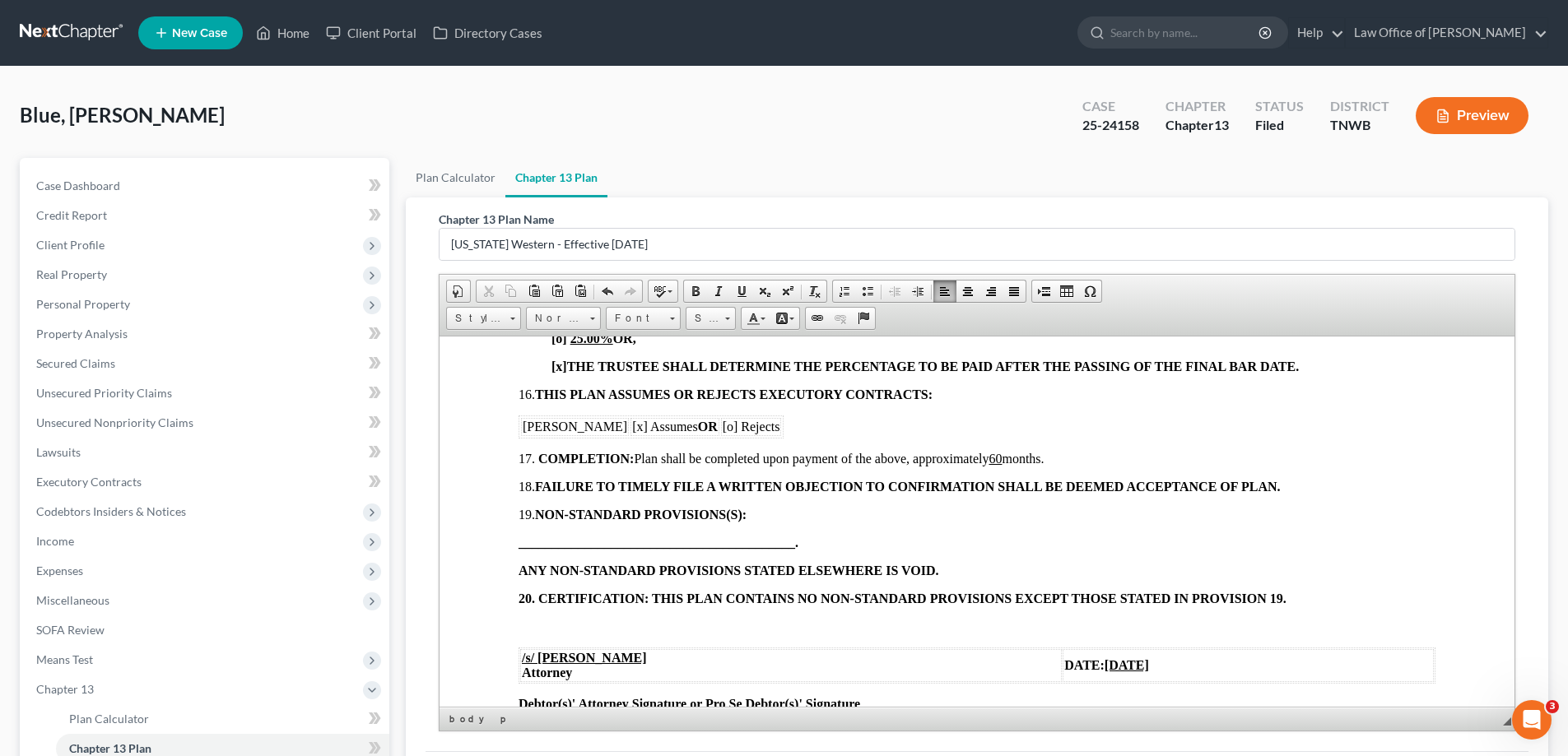
click at [572, 621] on p at bounding box center [977, 626] width 917 height 15
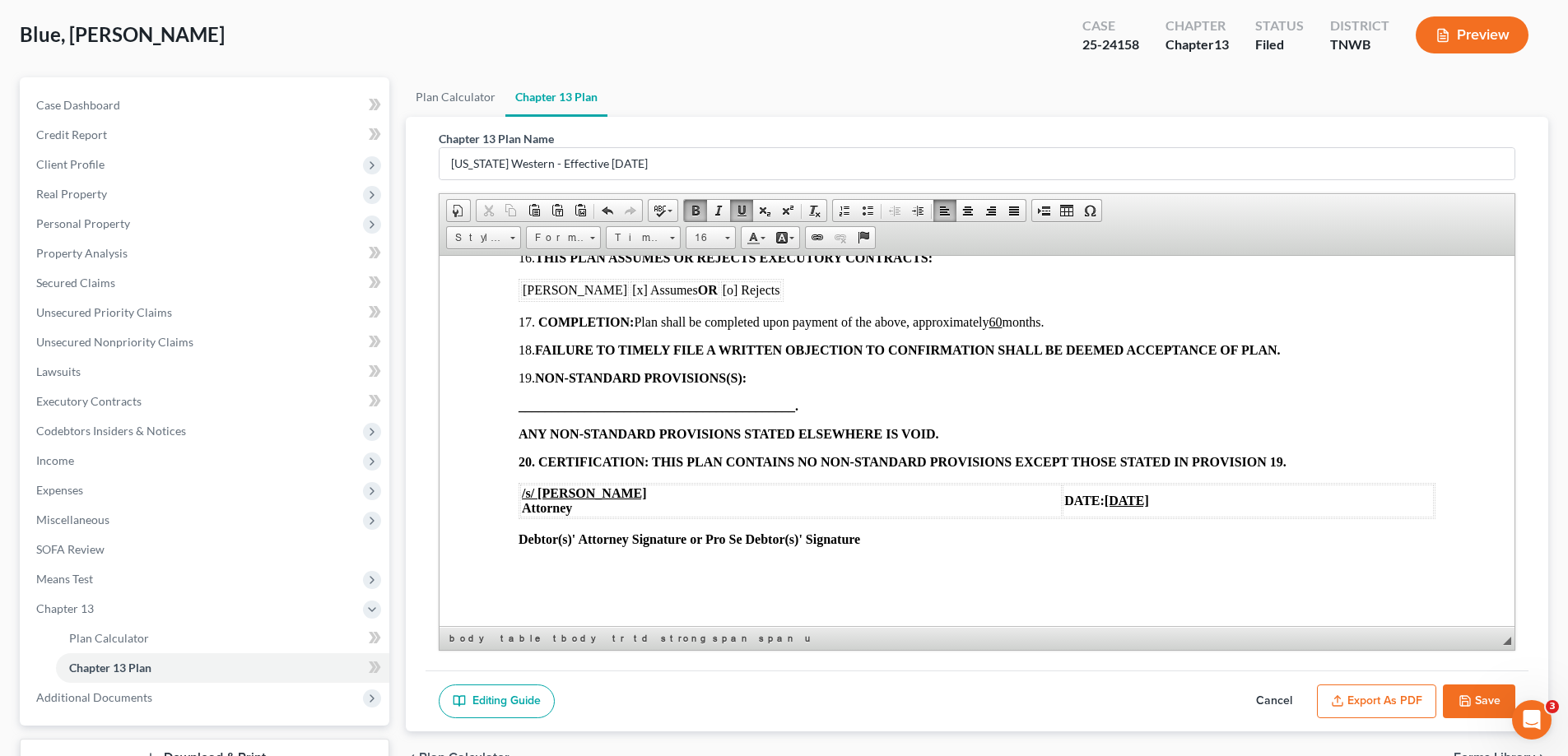
scroll to position [208, 0]
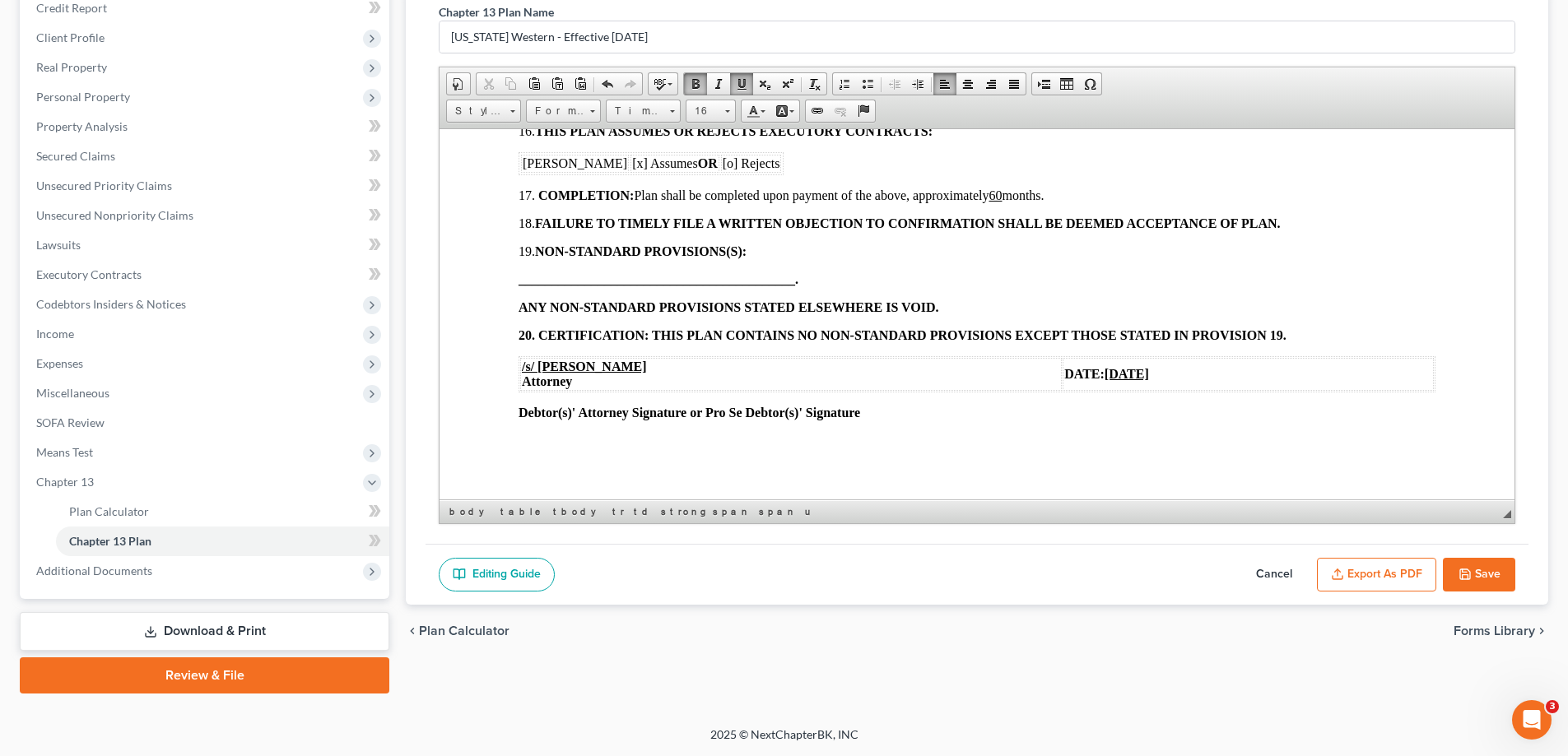
click at [1483, 575] on button "Save" at bounding box center [1479, 574] width 72 height 34
select select "1"
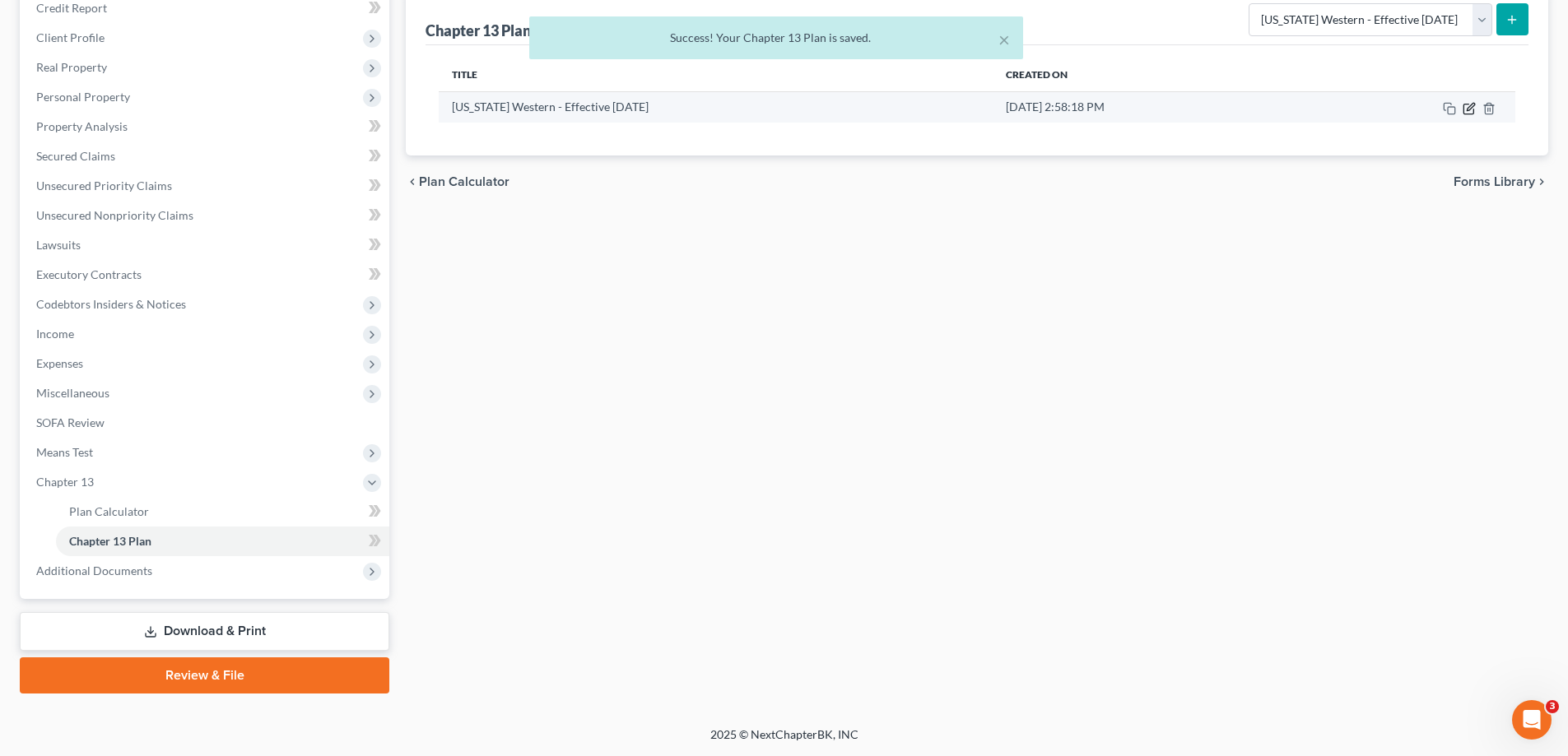
click at [1470, 106] on icon "button" at bounding box center [1471, 107] width 7 height 7
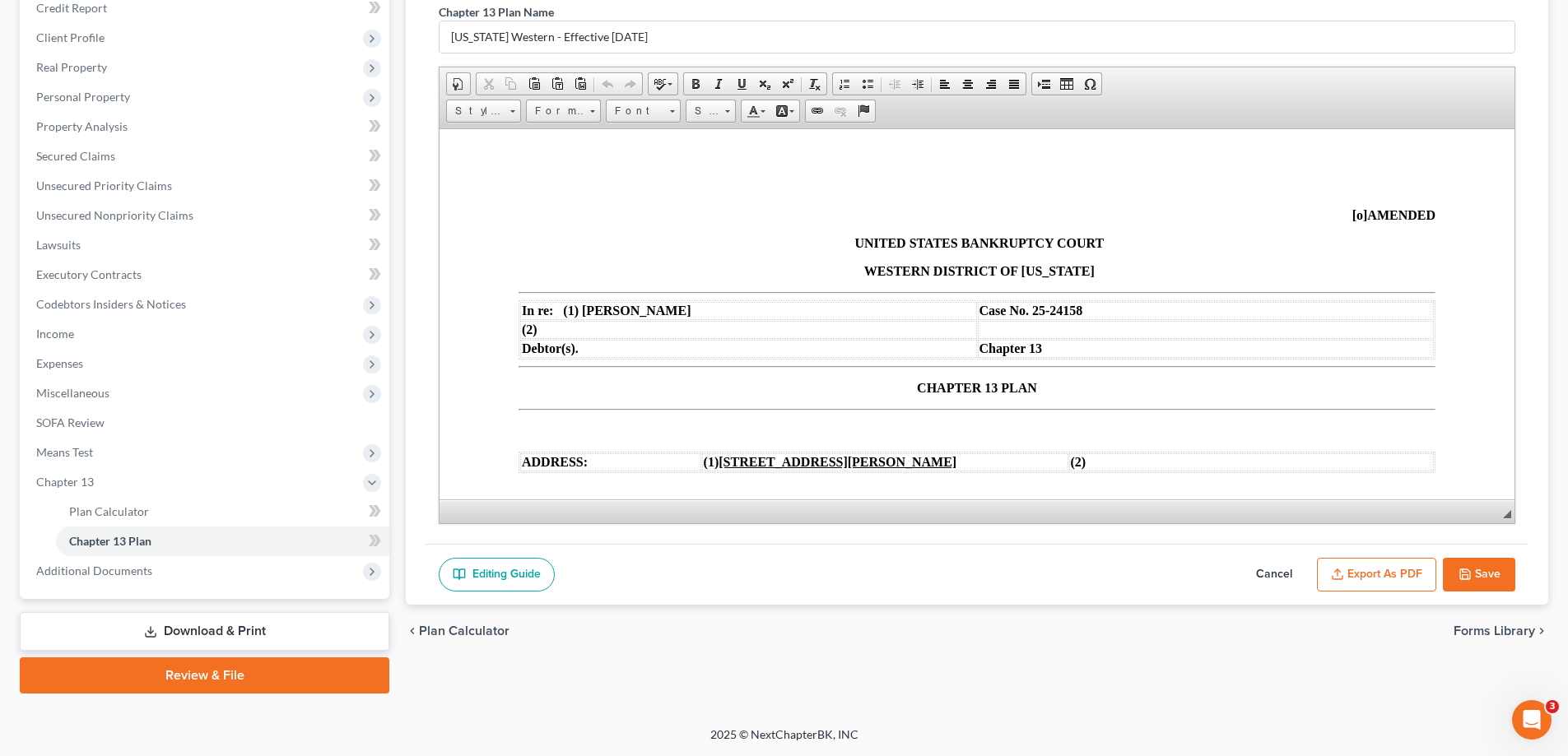
scroll to position [0, 0]
click at [1382, 565] on button "Export as PDF" at bounding box center [1376, 574] width 120 height 34
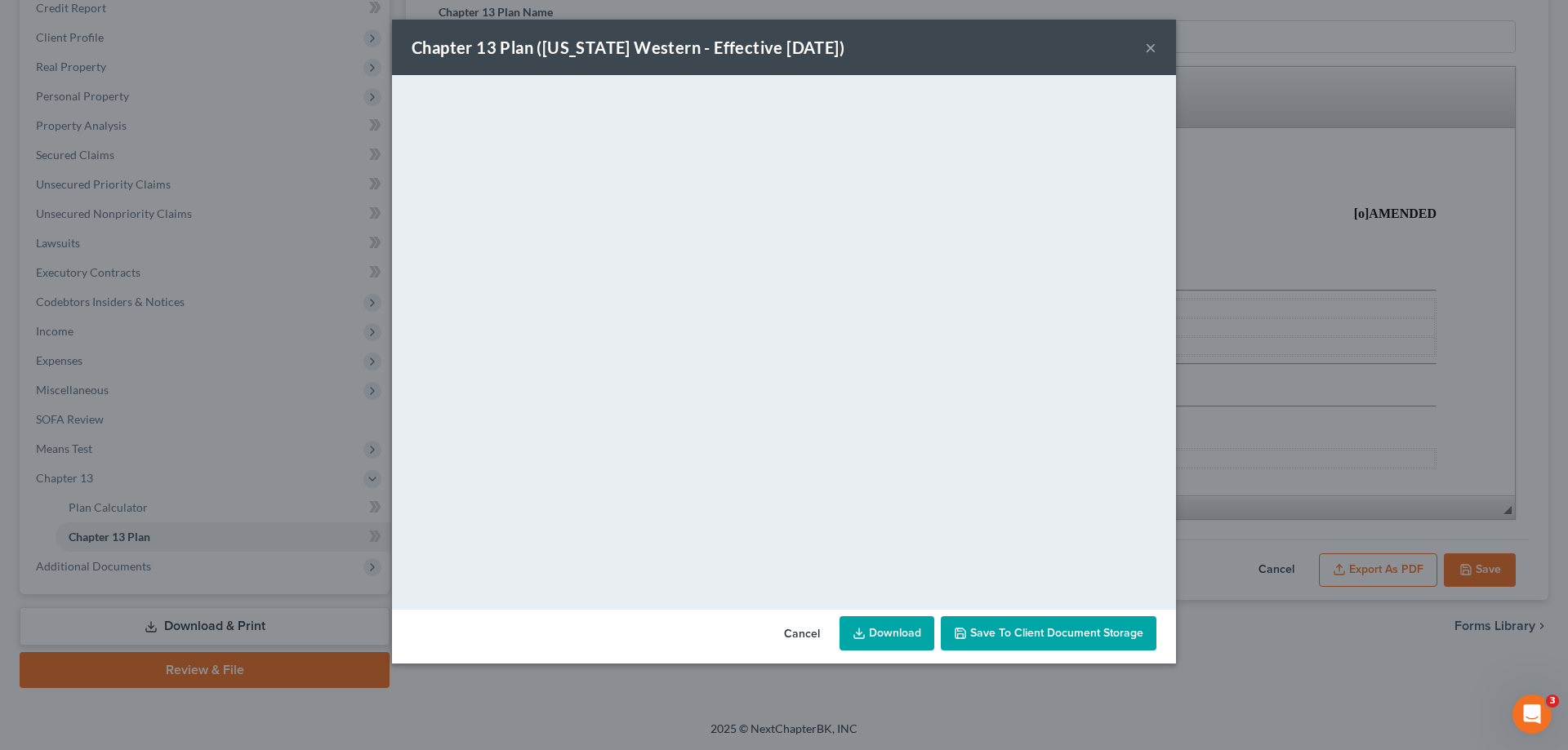
click at [1153, 40] on button "×" at bounding box center [1151, 47] width 11 height 19
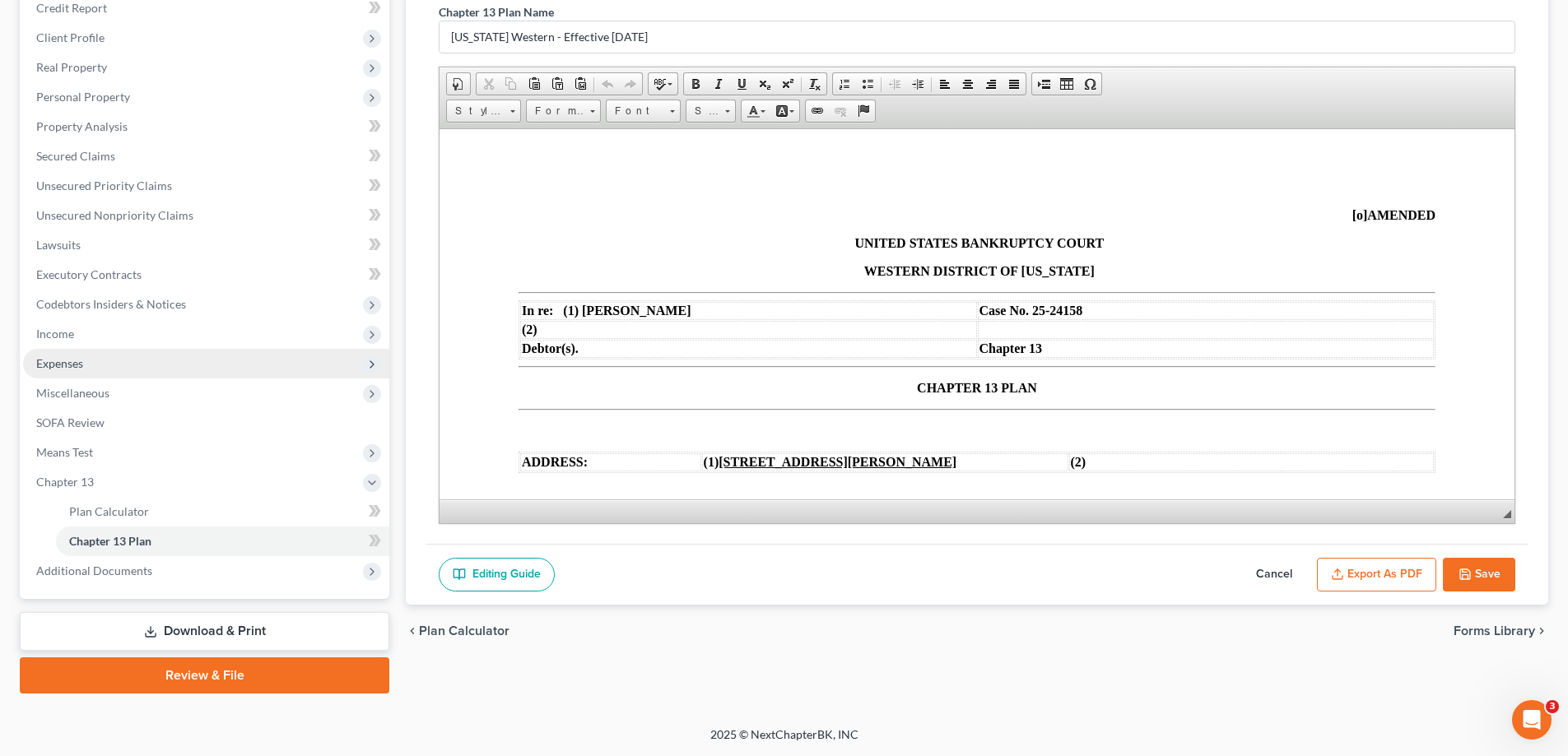
click at [78, 363] on span "Expenses" at bounding box center [59, 363] width 47 height 14
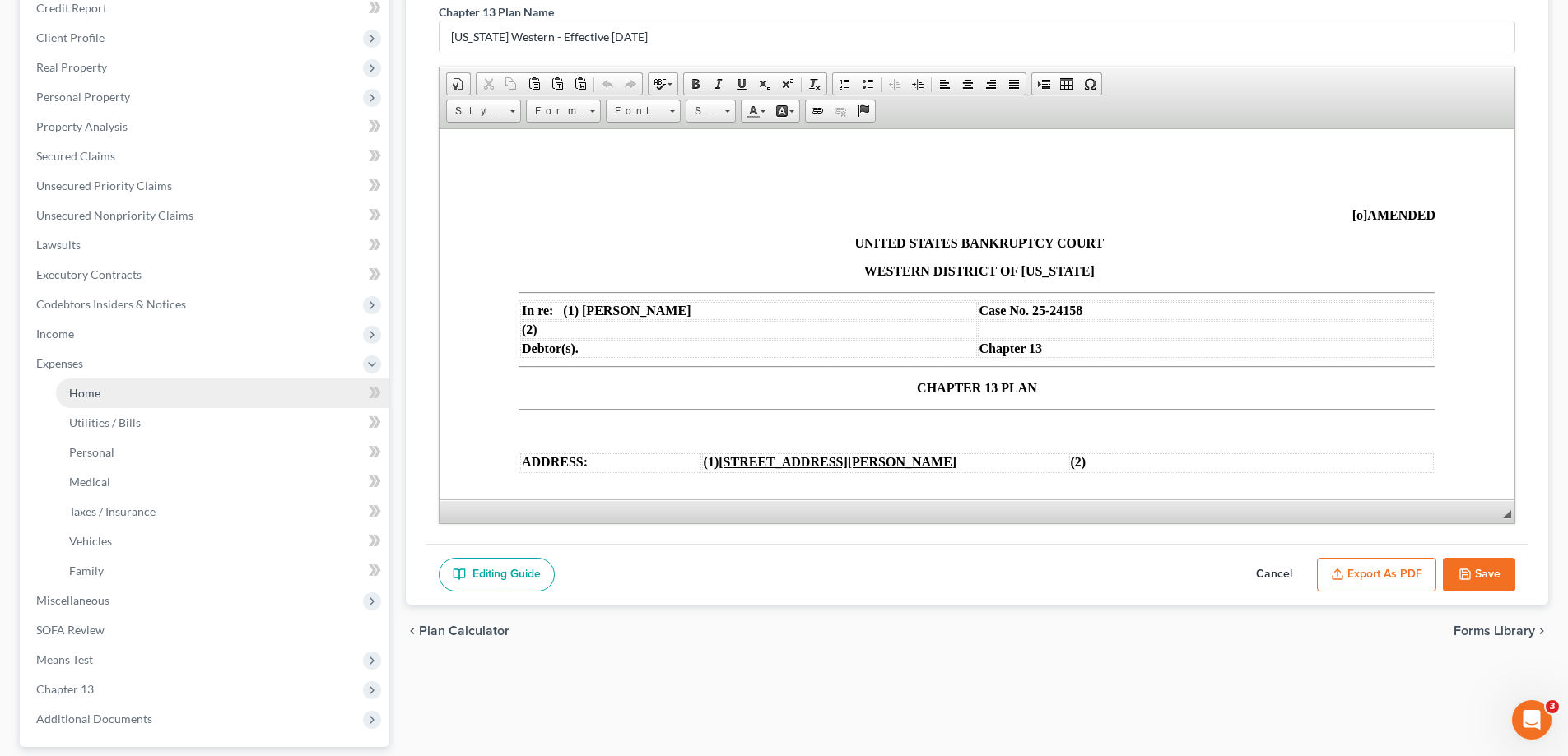
click at [91, 384] on link "Home" at bounding box center [222, 393] width 333 height 30
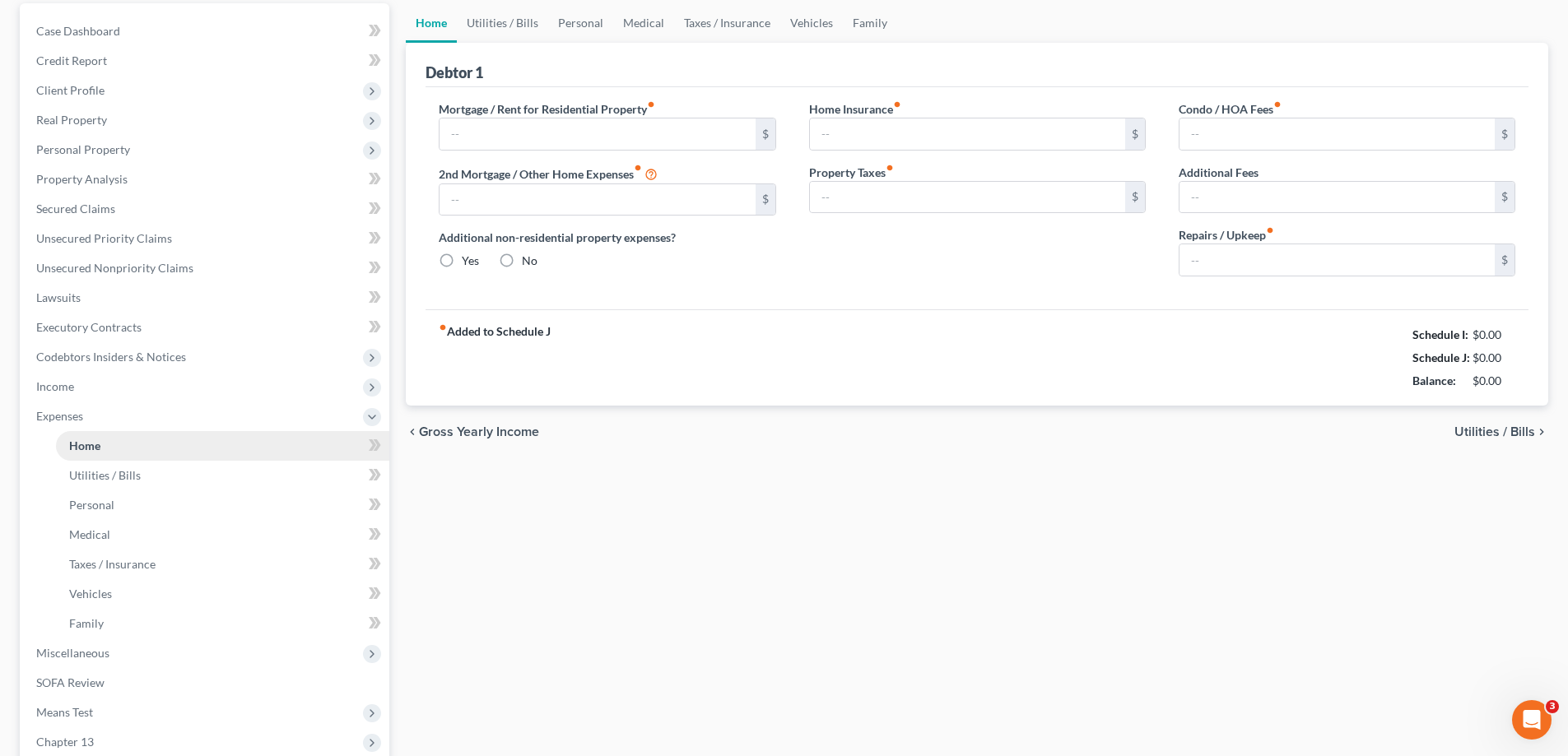
type input "2,550.00"
type input "0.00"
radio input "true"
type input "35.00"
type input "0.00"
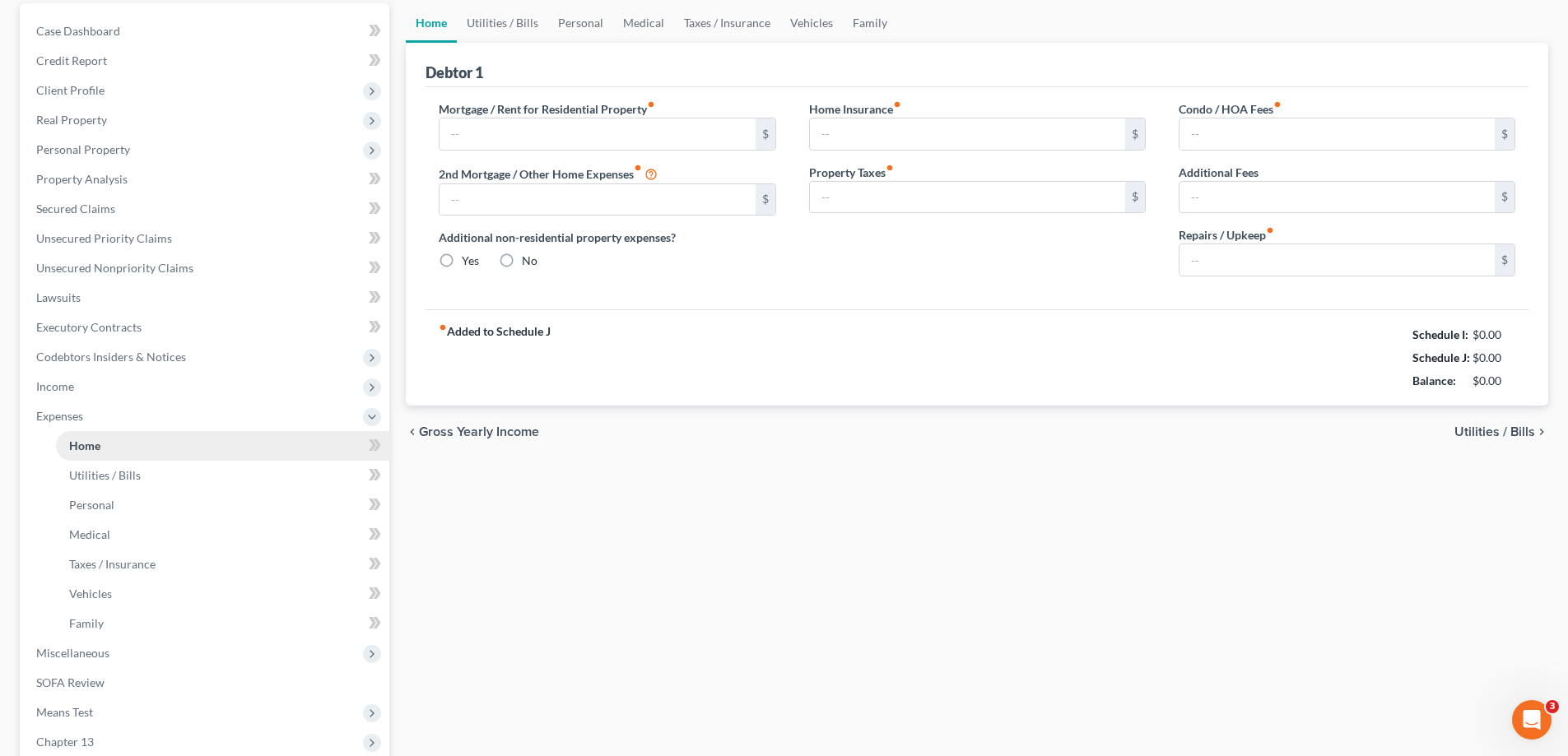
type input "0.00"
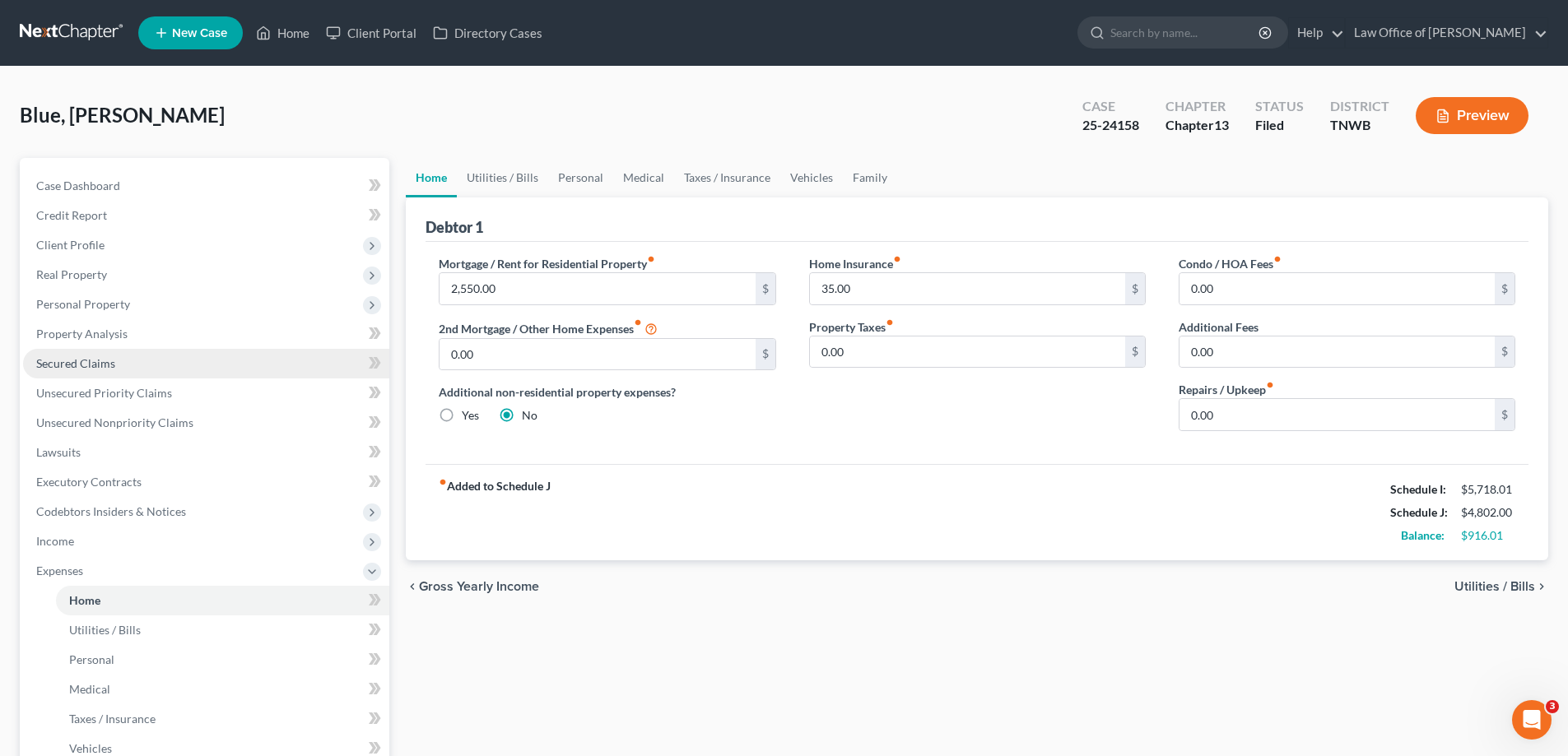
click at [70, 369] on span "Secured Claims" at bounding box center [75, 363] width 79 height 14
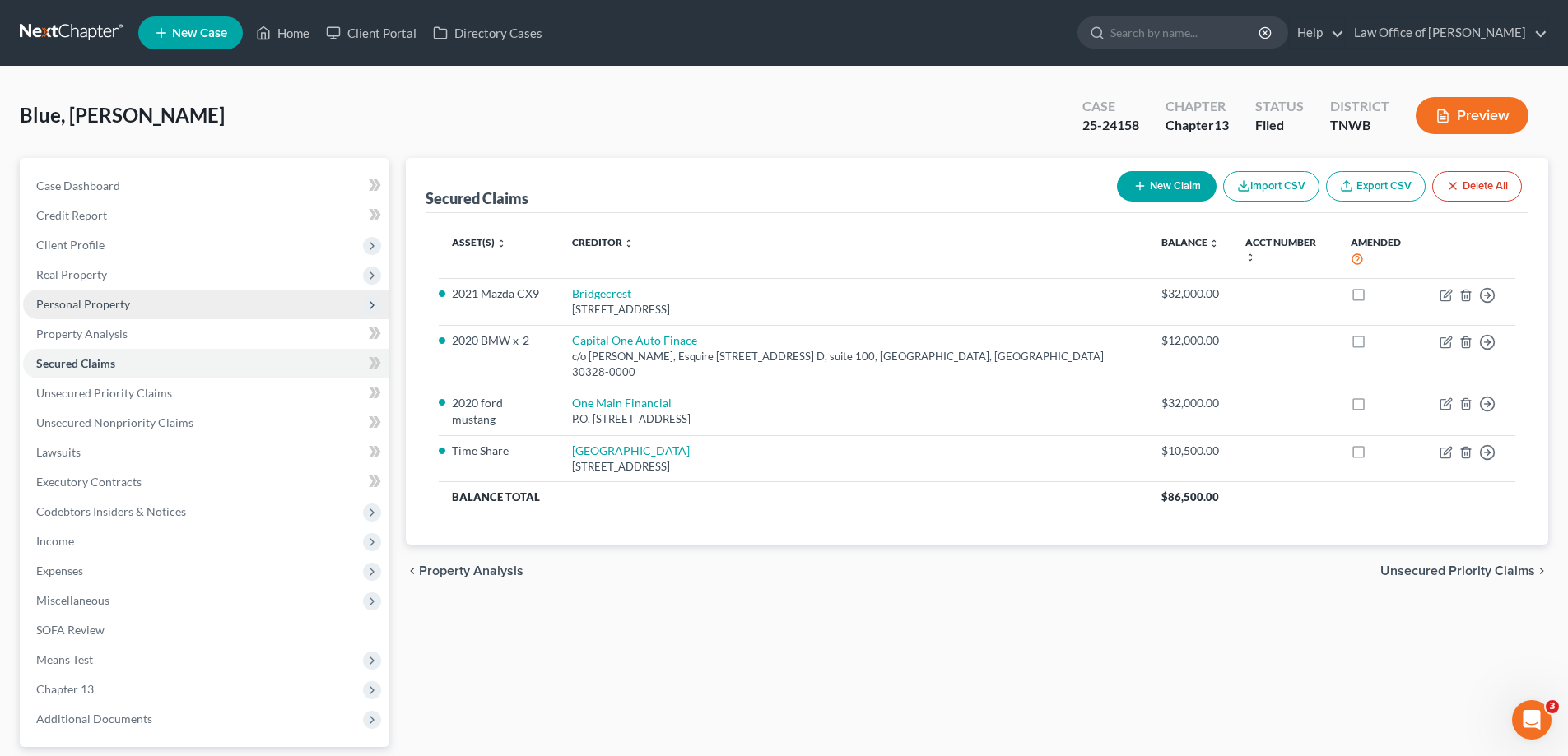
click at [57, 303] on span "Personal Property" at bounding box center [83, 303] width 94 height 14
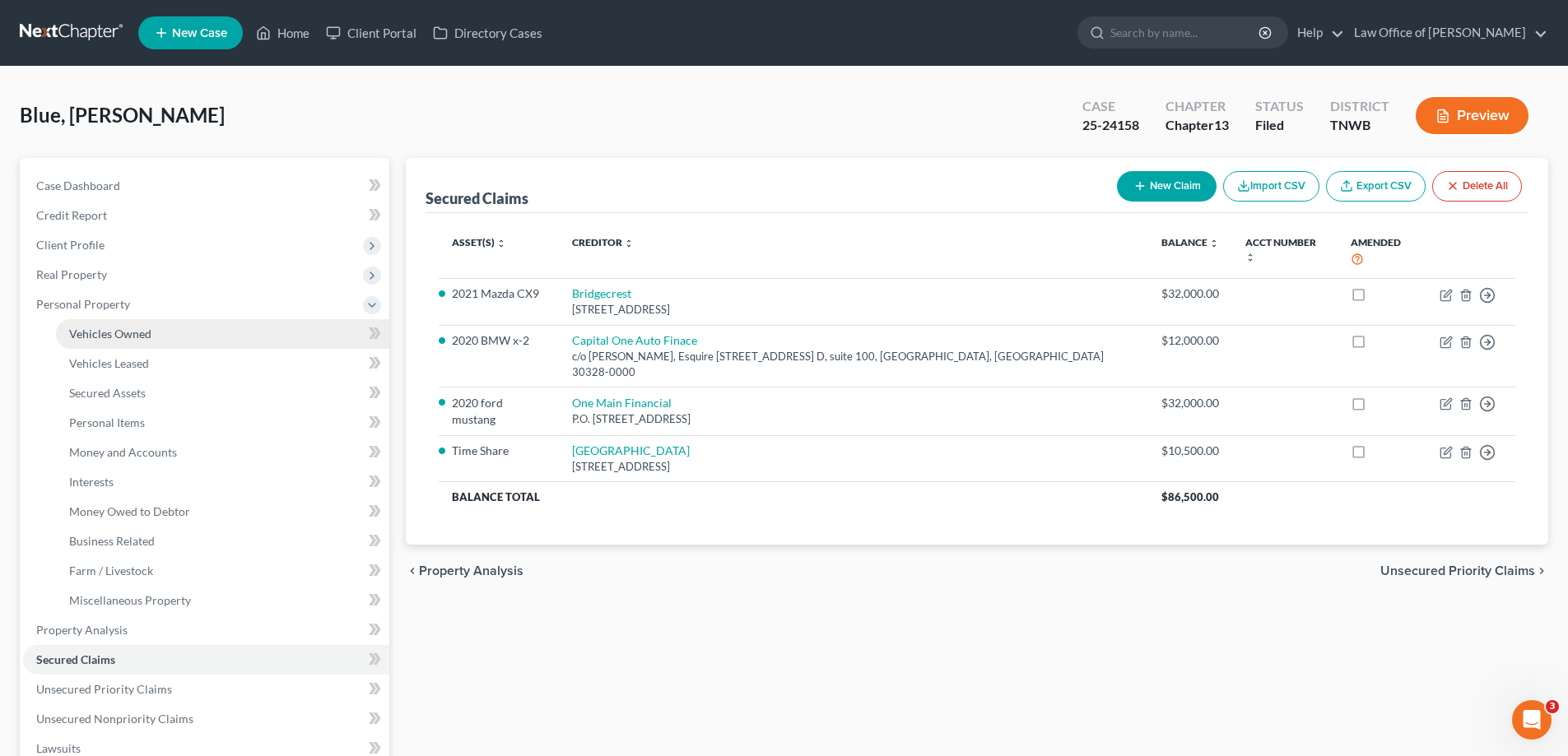
click at [83, 332] on span "Vehicles Owned" at bounding box center [110, 333] width 83 height 14
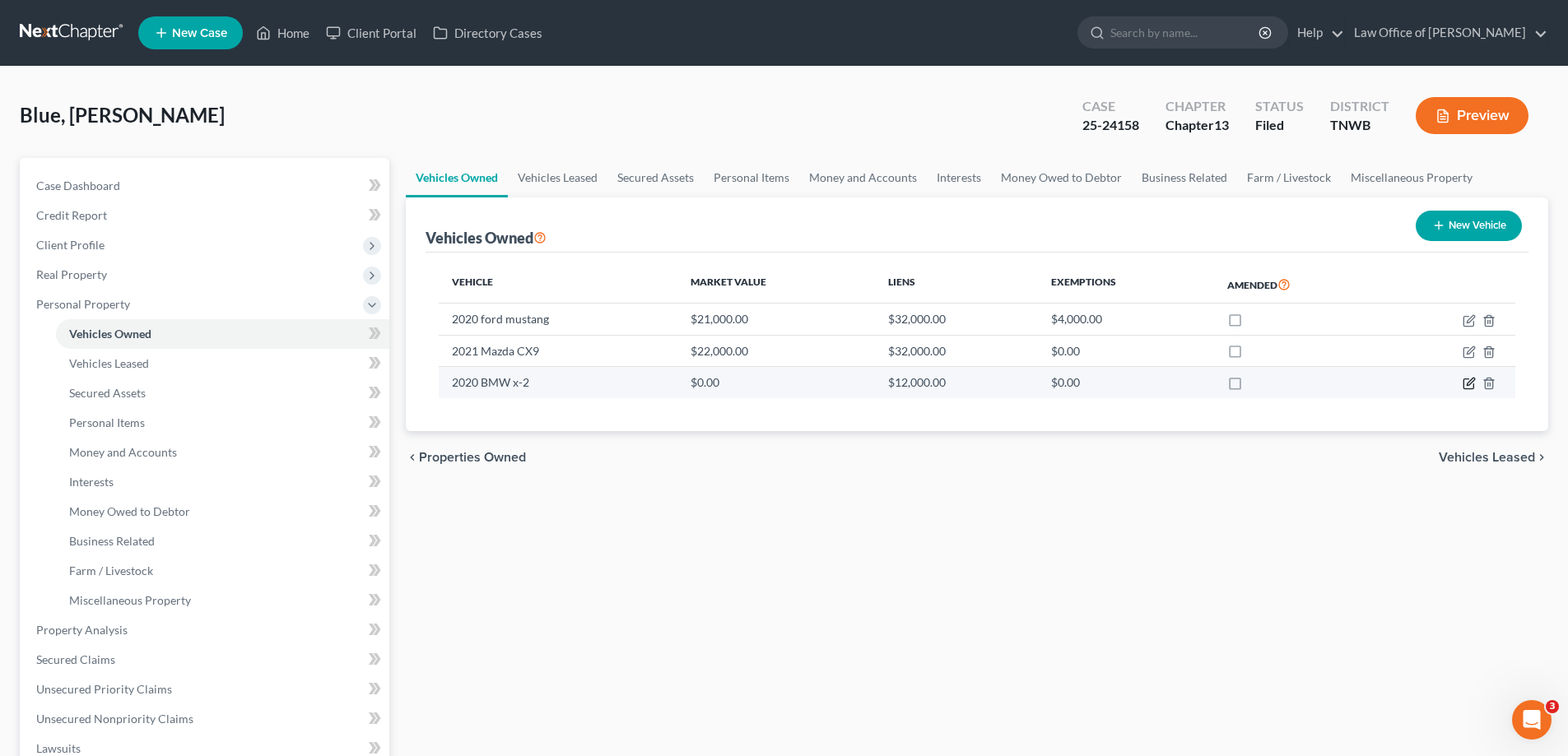
click at [1469, 380] on icon "button" at bounding box center [1469, 383] width 13 height 13
select select "0"
select select "6"
select select "1"
select select "0"
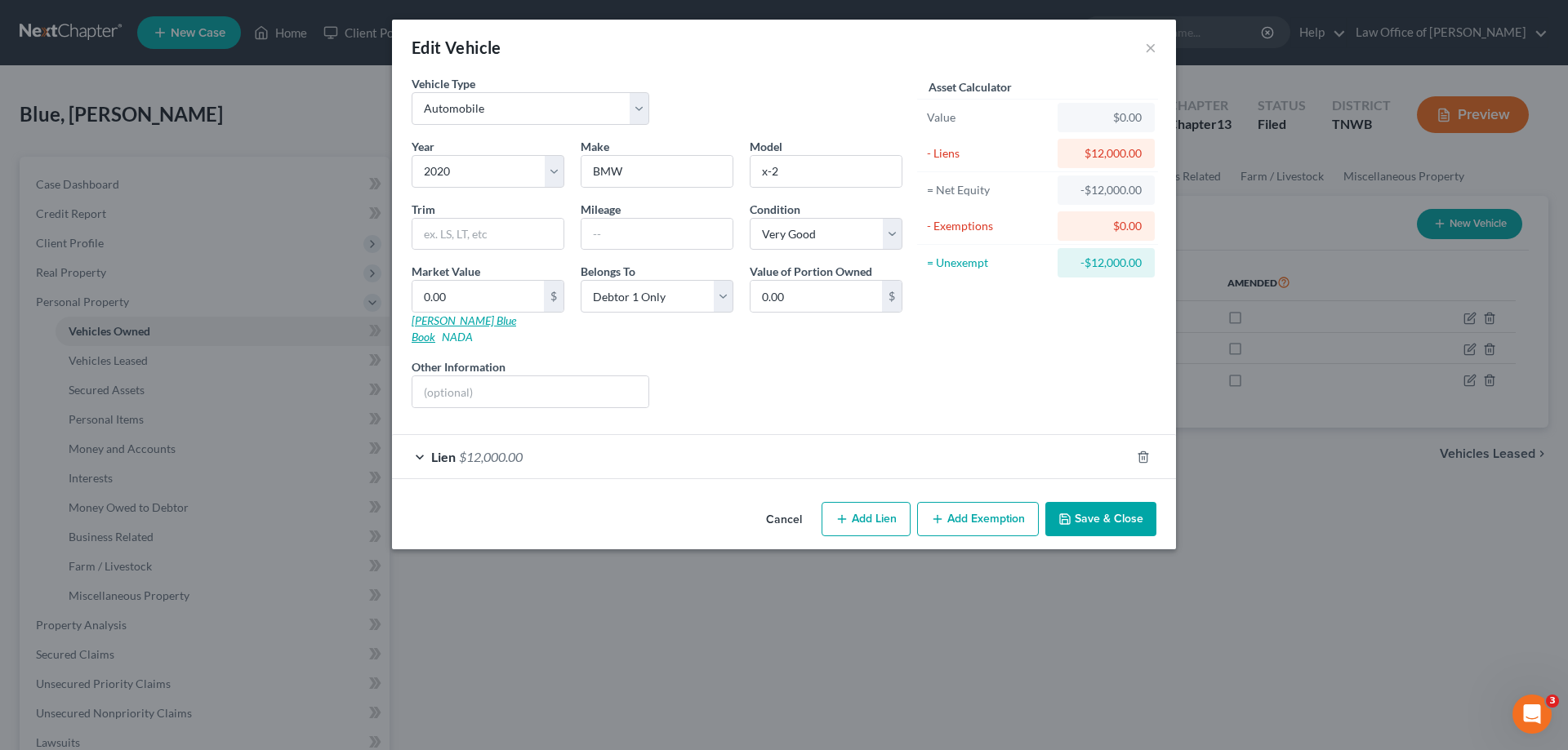
click at [429, 319] on link "[PERSON_NAME] Blue Book" at bounding box center [464, 329] width 105 height 30
click at [467, 302] on input "0.00" at bounding box center [478, 296] width 132 height 31
type input "1"
type input "1.00"
type input "12"
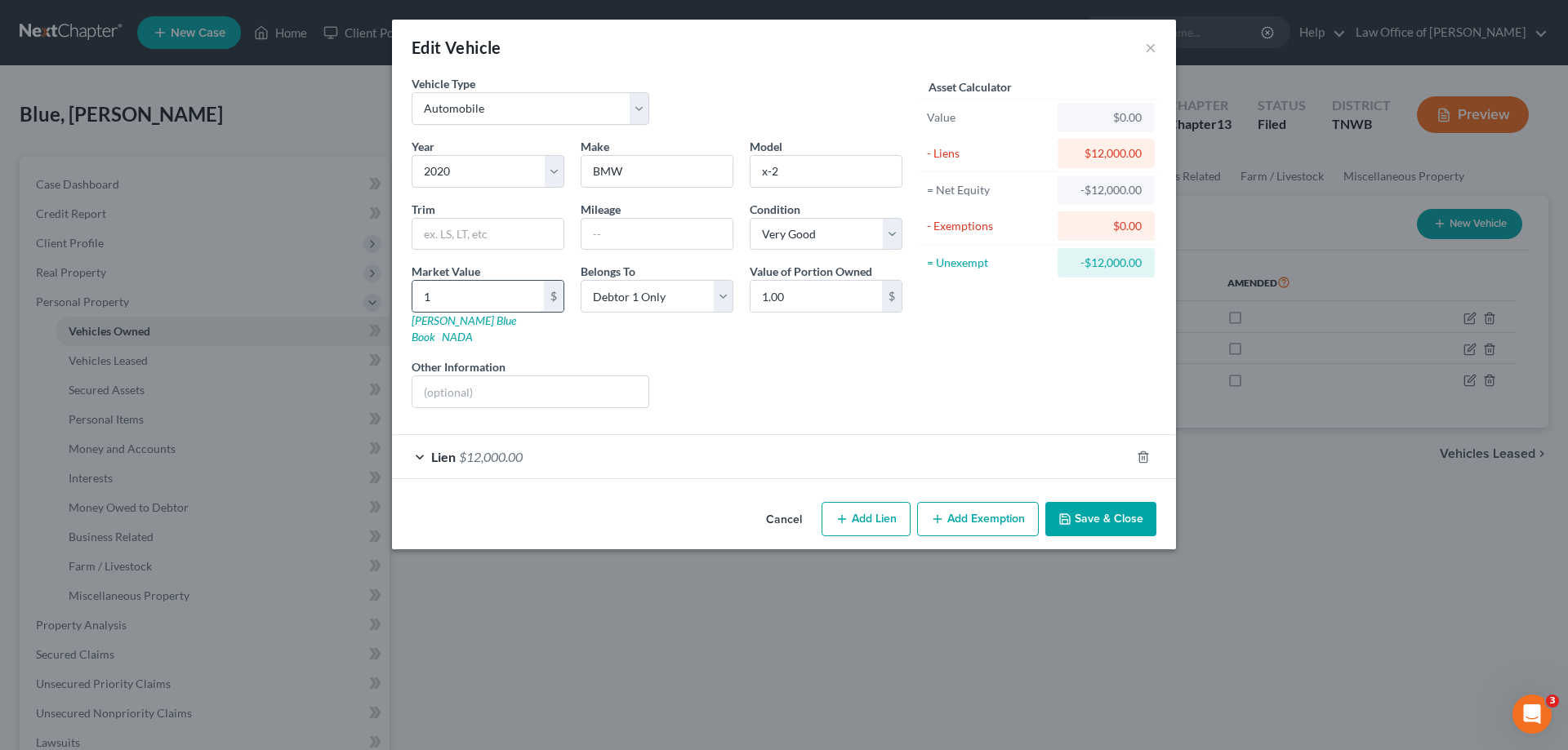
type input "12.00"
type input "120"
type input "120.00"
type input "1200"
type input "1,200.00"
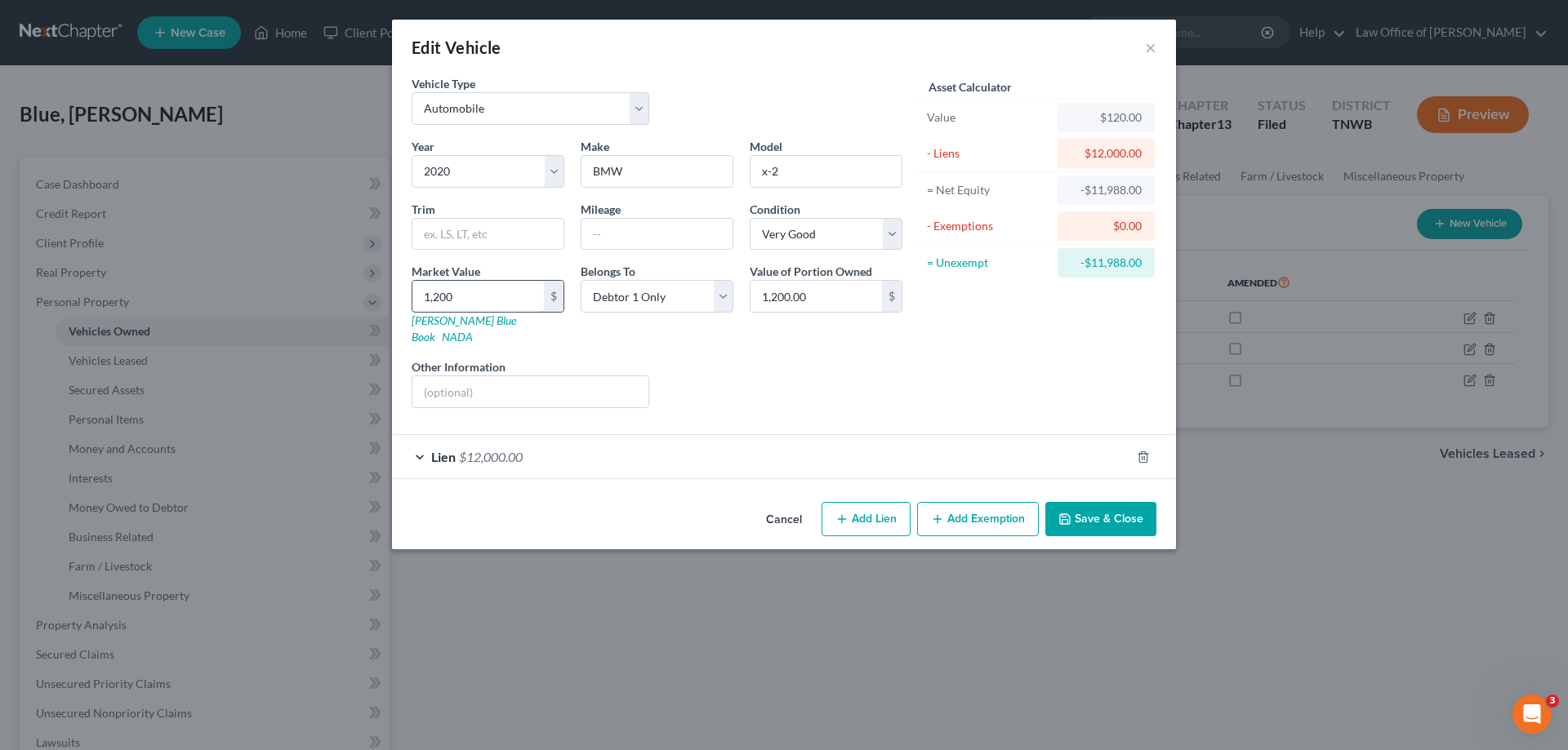
type input "1,2000"
type input "12,000.00"
click at [1097, 502] on button "Save & Close" at bounding box center [1101, 519] width 111 height 34
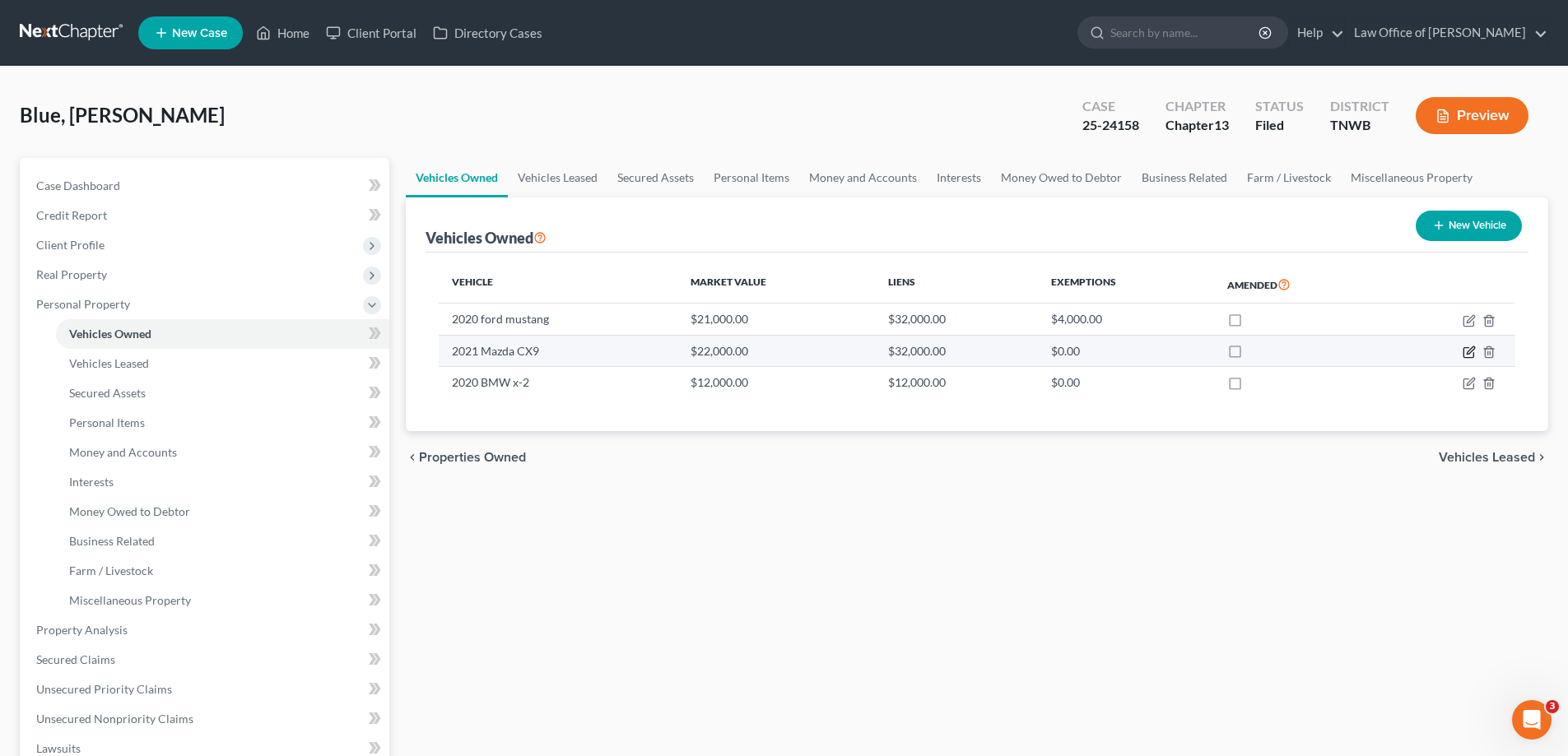
click at [1469, 352] on icon "button" at bounding box center [1469, 352] width 13 height 13
select select "0"
select select "5"
select select "0"
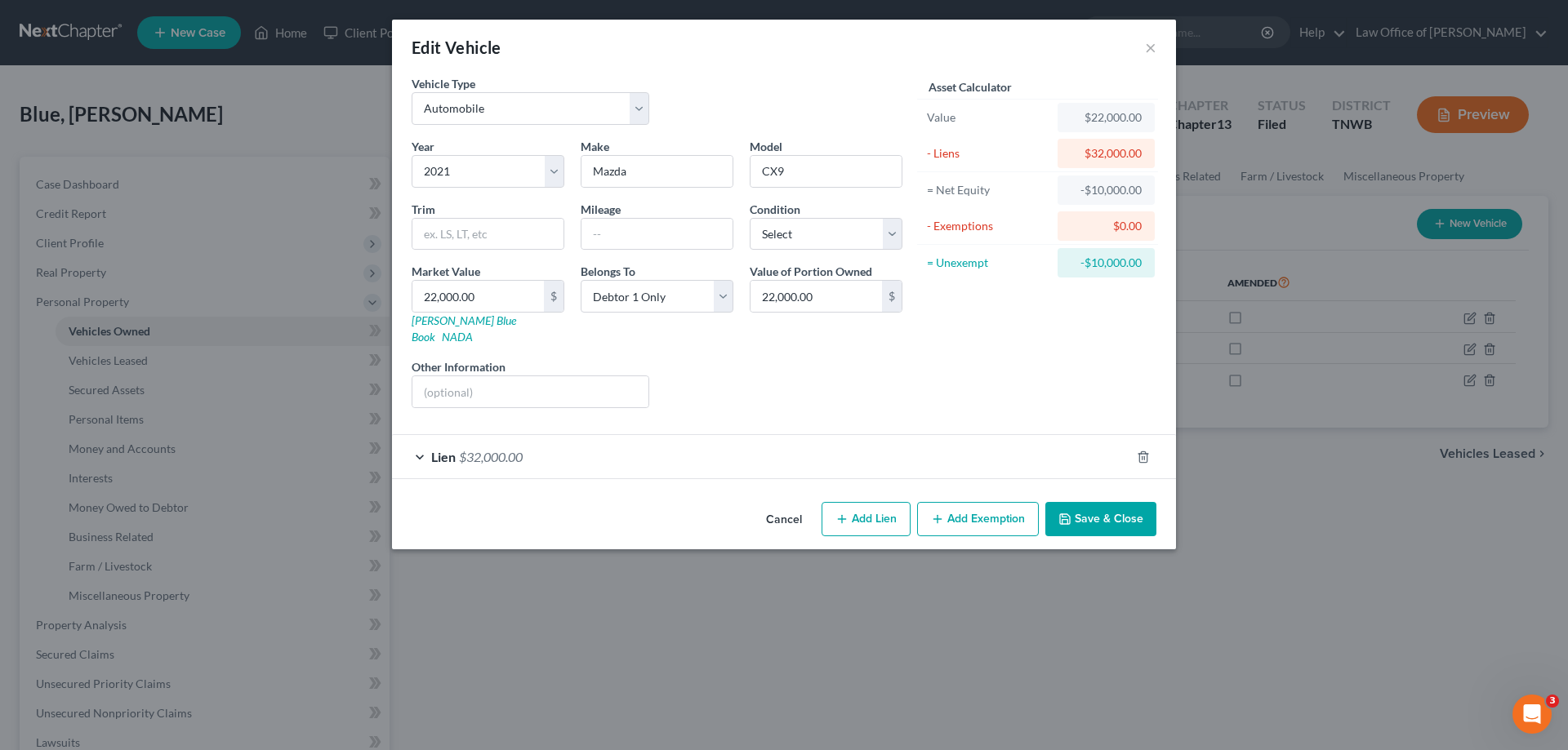
click at [979, 502] on button "Add Exemption" at bounding box center [978, 519] width 122 height 34
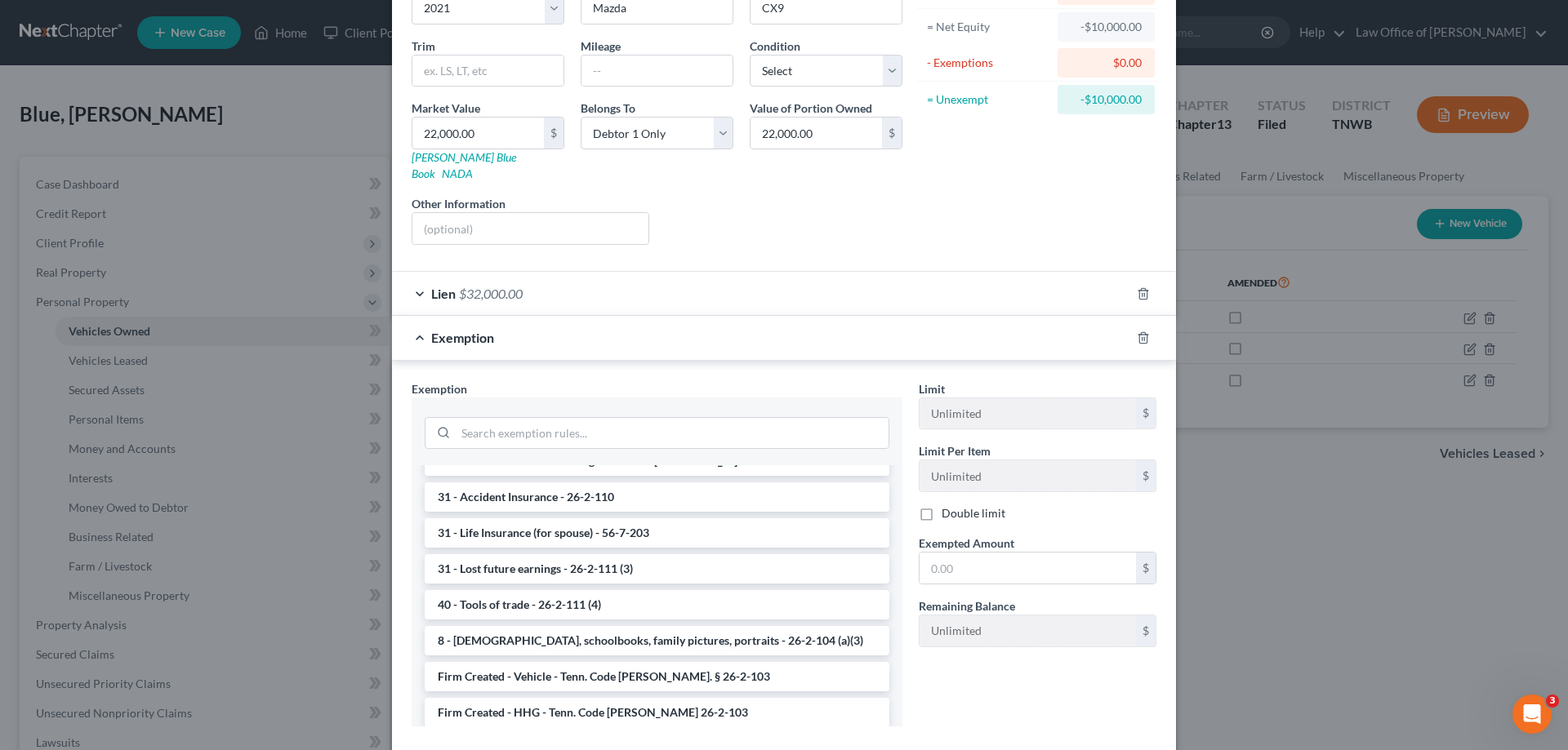
scroll to position [1306, 0]
click at [629, 662] on li "Firm Created - Vehicle - Tenn. Code [PERSON_NAME]. § 26-2-103" at bounding box center [656, 676] width 465 height 29
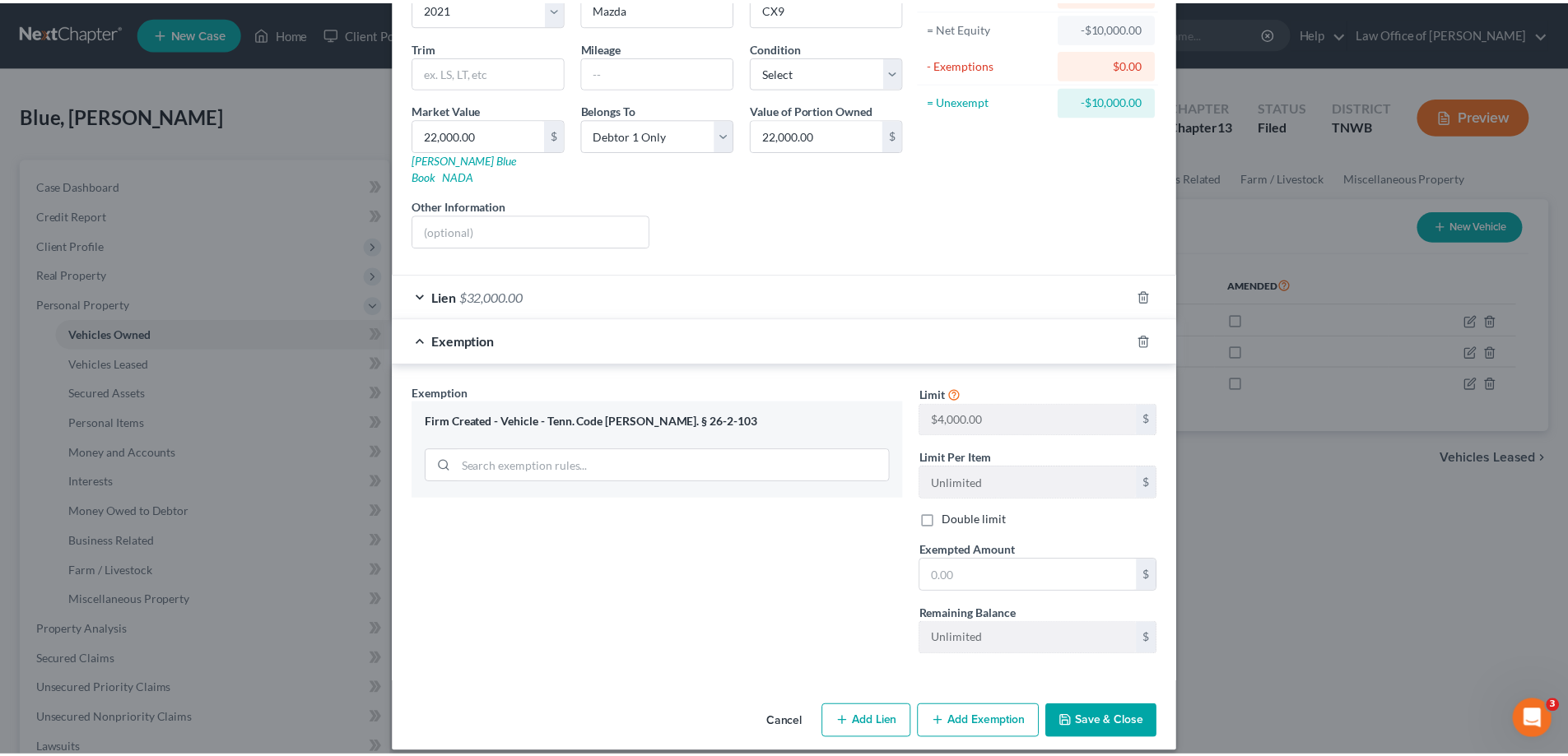
scroll to position [164, 0]
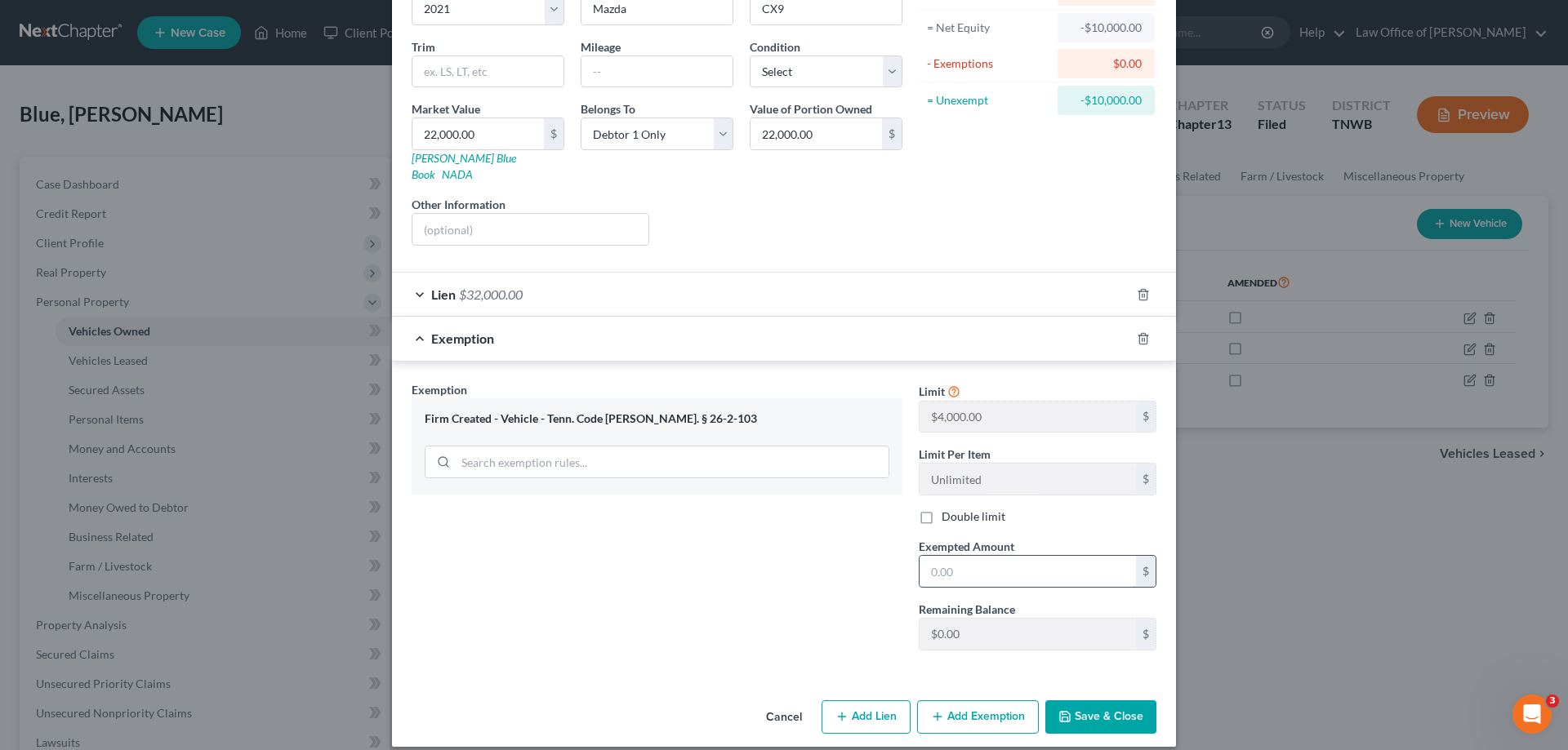
click at [952, 556] on input "text" at bounding box center [1028, 571] width 216 height 31
type input "4,000.00"
click at [1082, 700] on button "Save & Close" at bounding box center [1101, 717] width 111 height 34
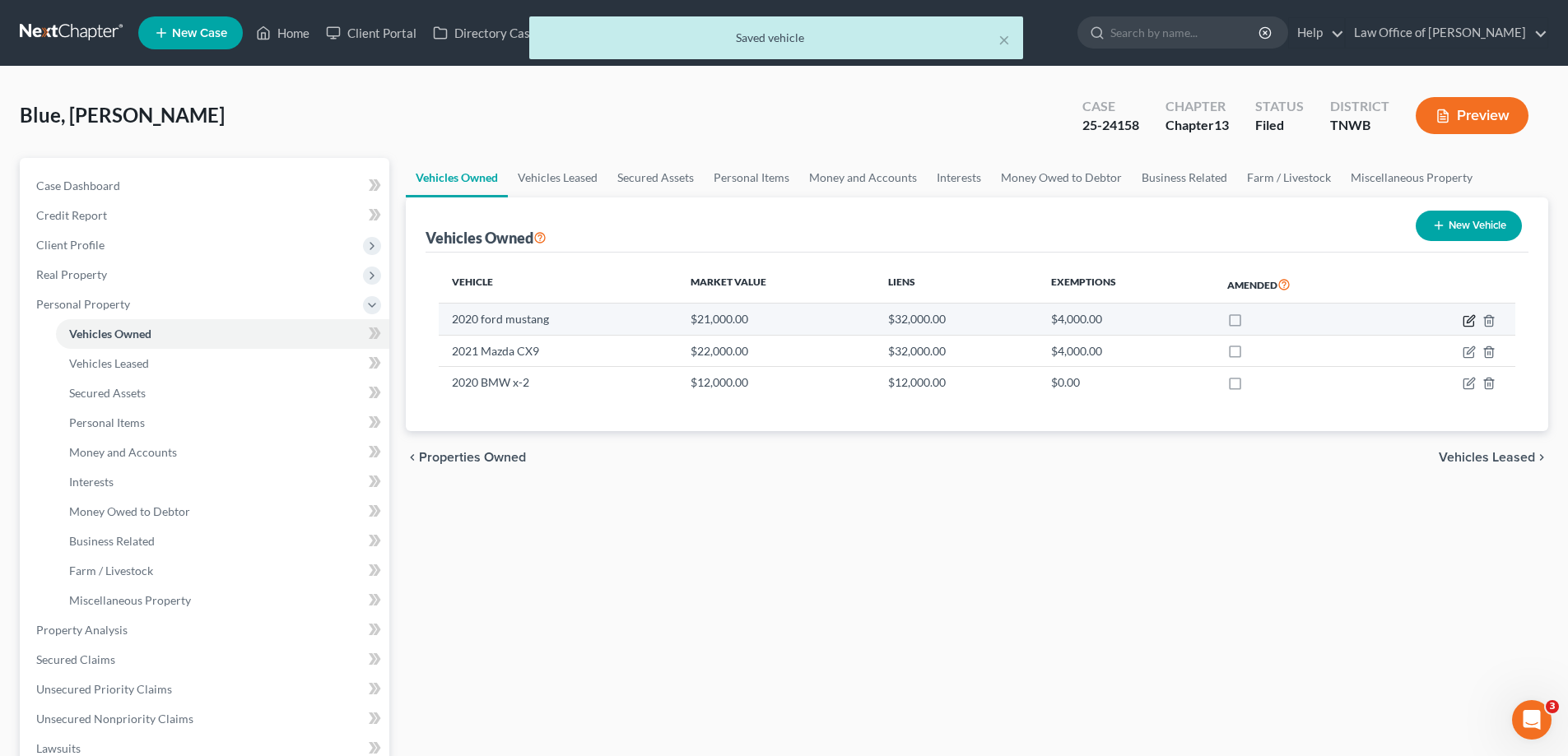
click at [1470, 319] on icon "button" at bounding box center [1471, 319] width 7 height 7
select select "0"
select select "6"
select select "1"
select select "3"
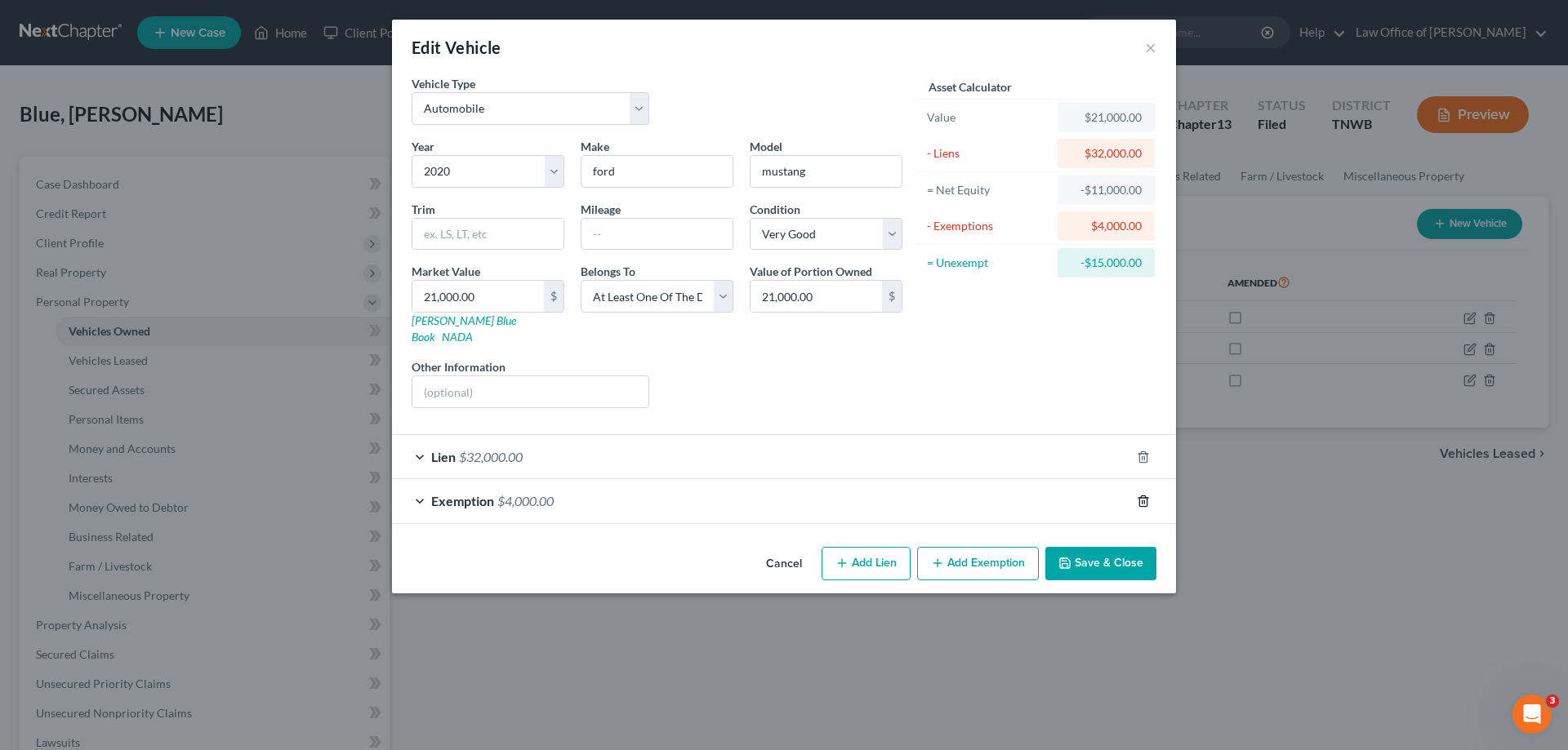
click at [1144, 501] on line "button" at bounding box center [1144, 502] width 0 height 4
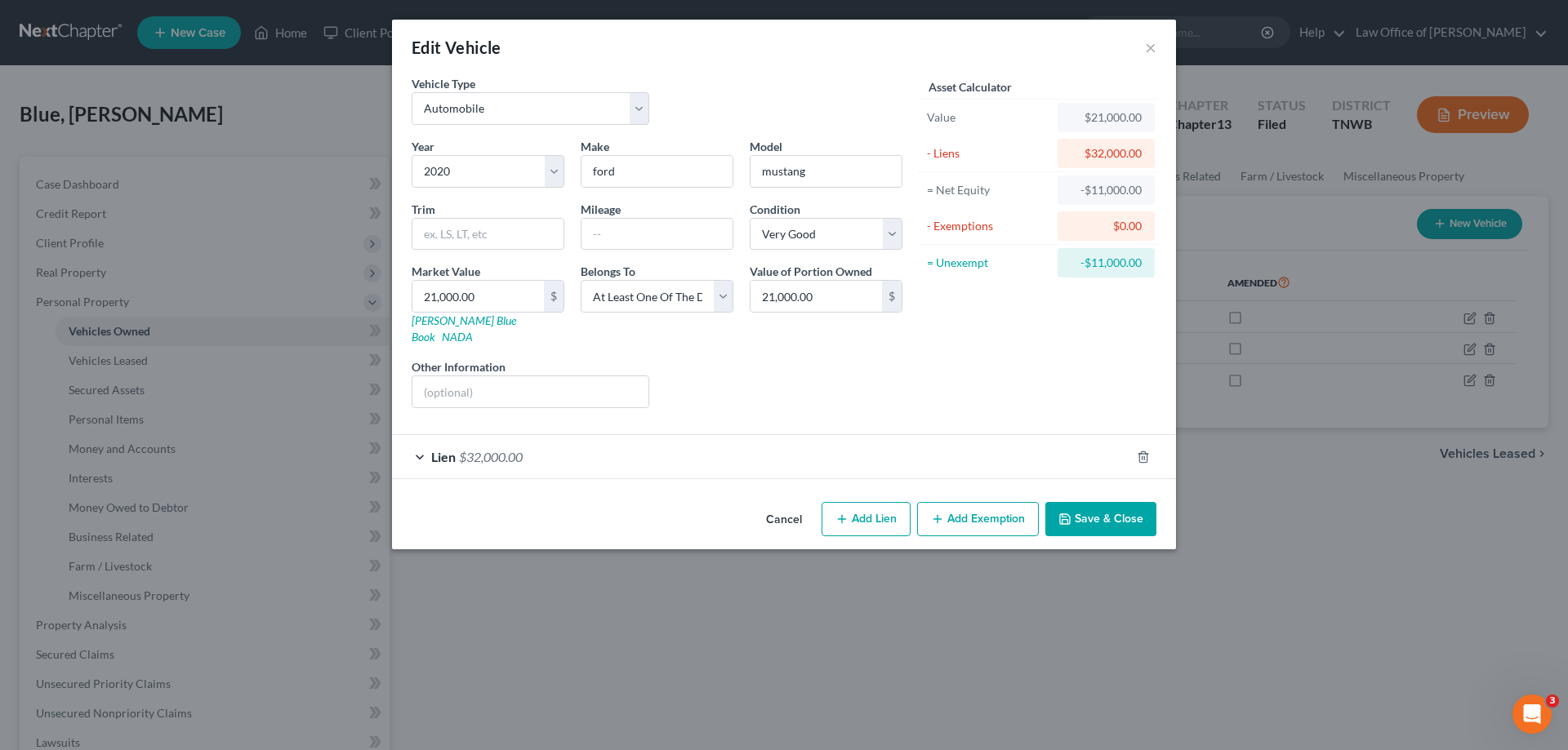
click at [1088, 502] on button "Save & Close" at bounding box center [1101, 519] width 111 height 34
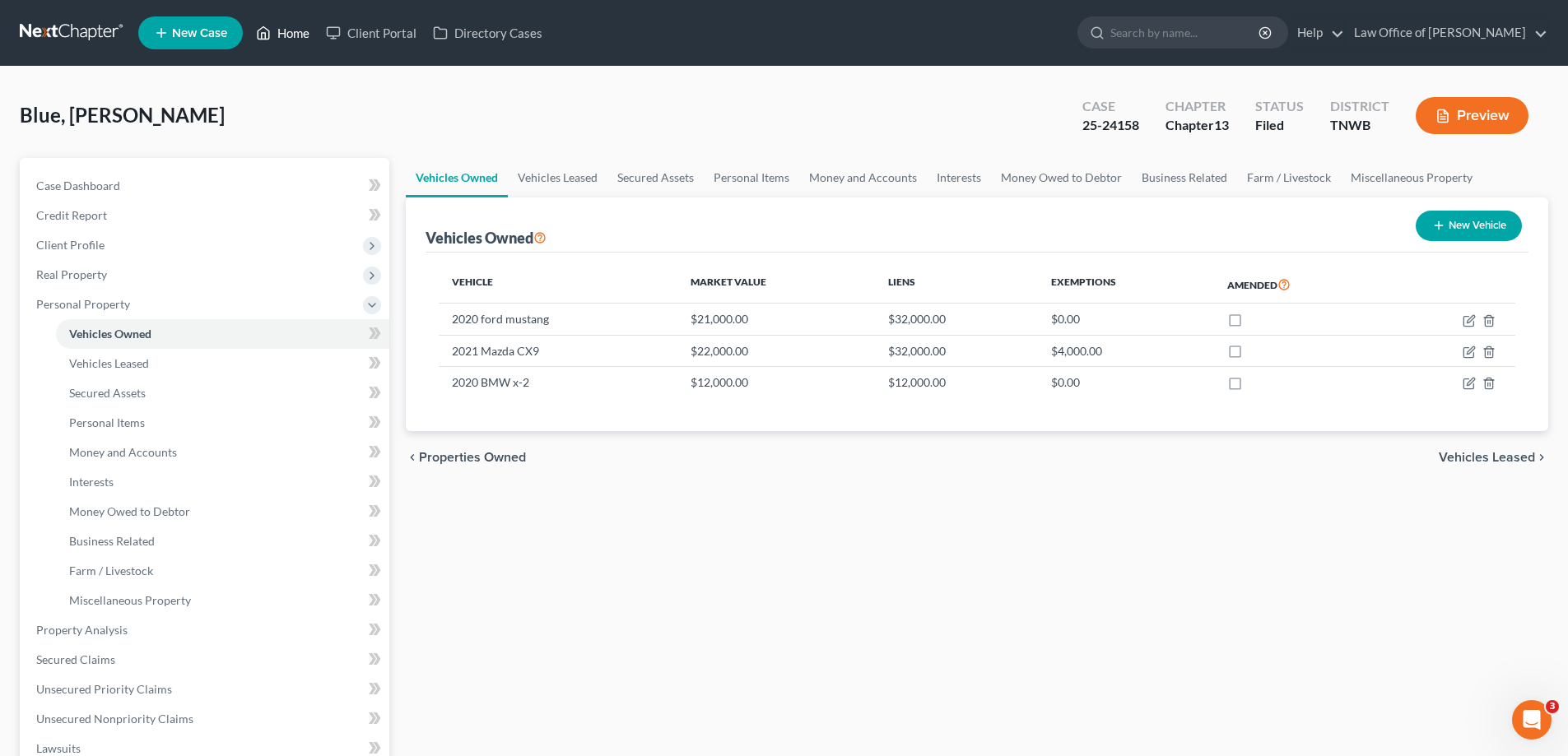
click at [283, 32] on link "Home" at bounding box center [282, 33] width 70 height 30
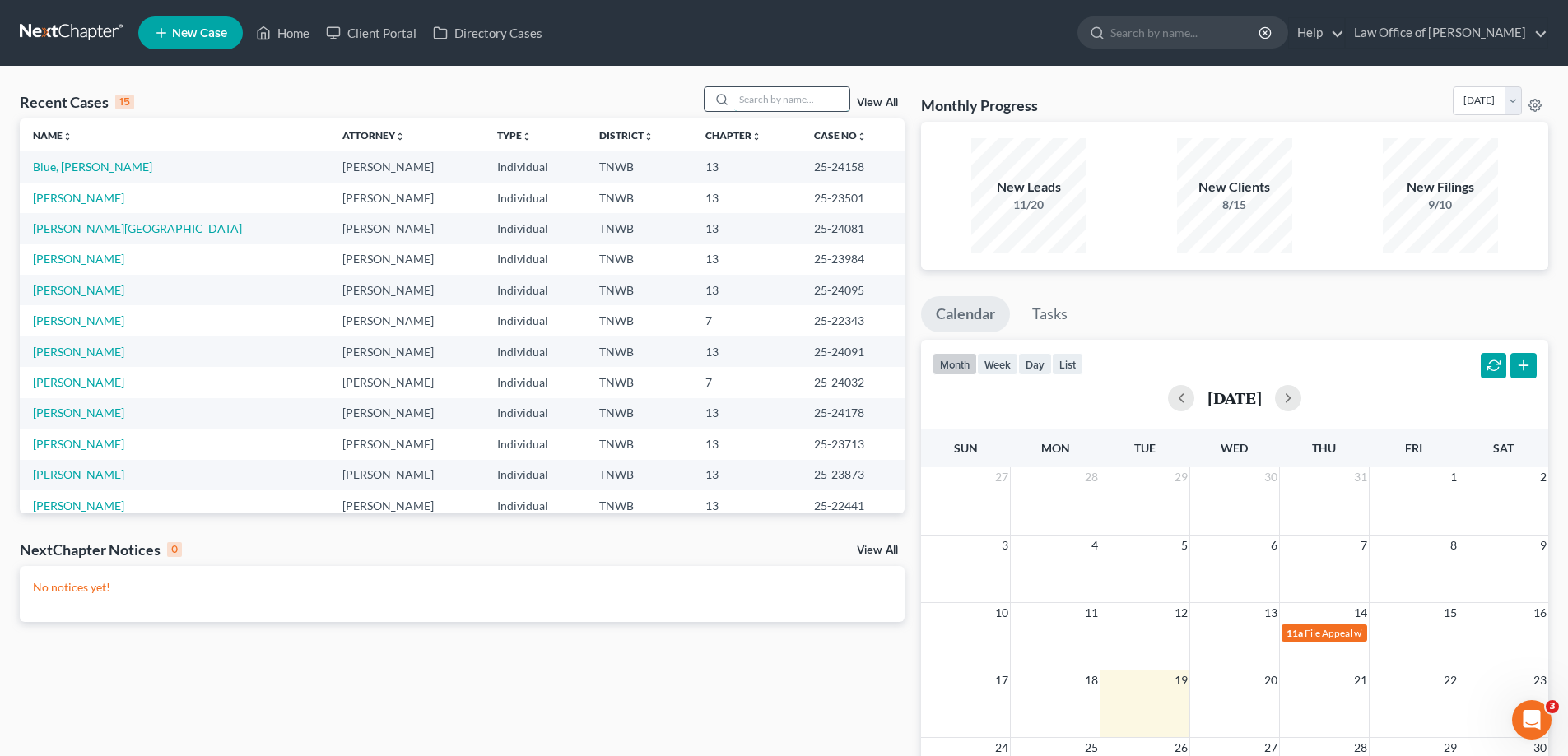
click at [765, 96] on input "search" at bounding box center [791, 99] width 115 height 24
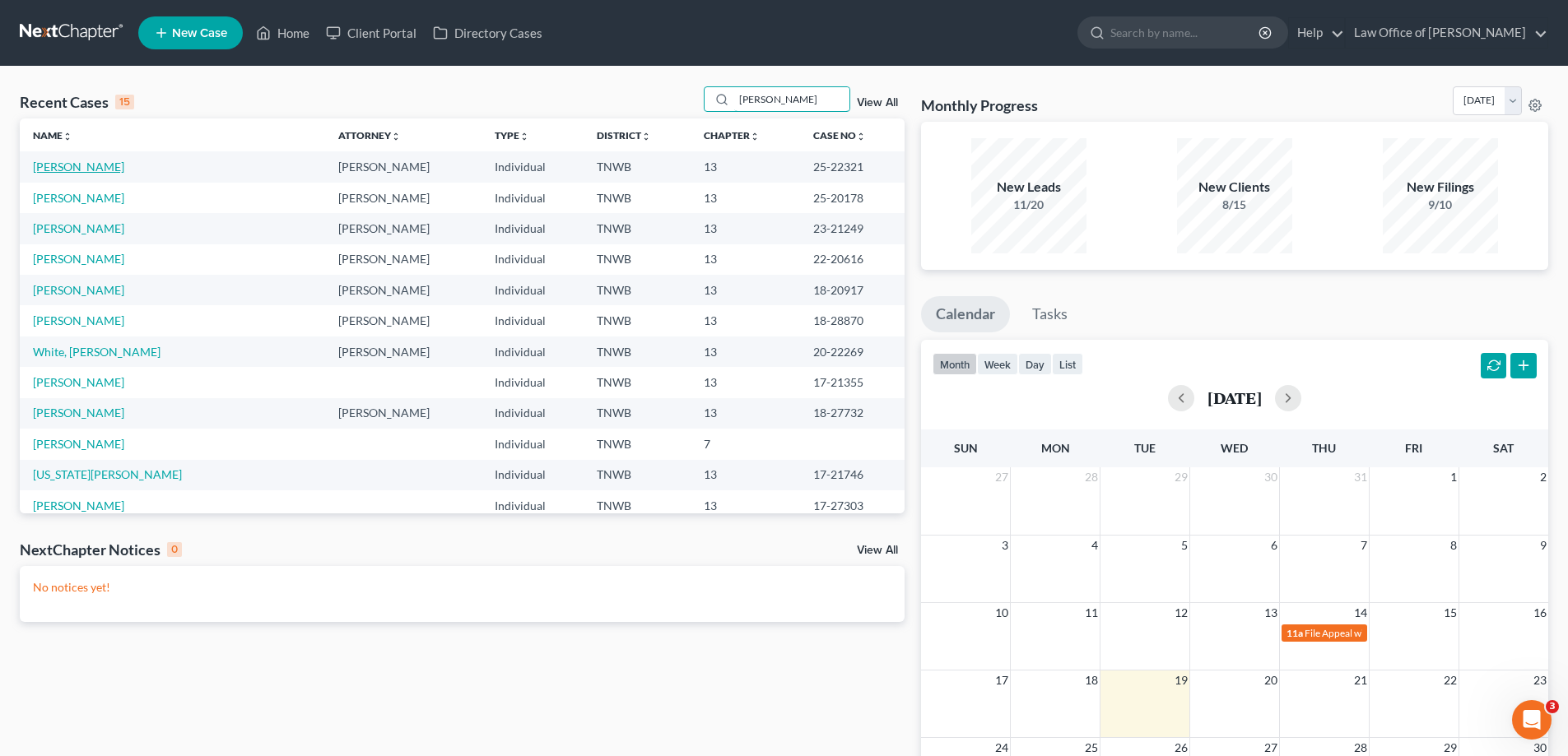
type input "[PERSON_NAME]"
click at [84, 172] on link "[PERSON_NAME]" at bounding box center [78, 166] width 91 height 14
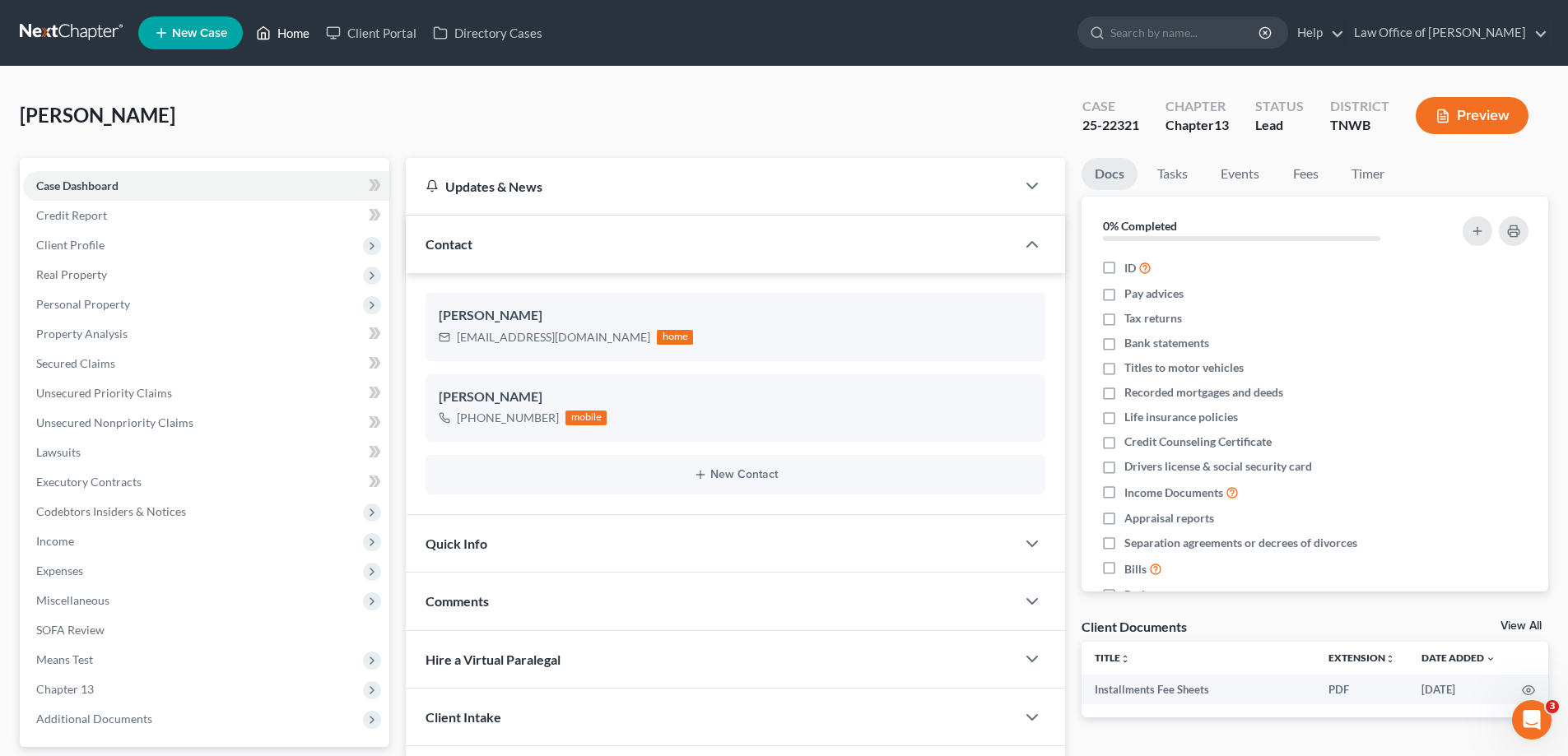
click at [300, 34] on link "Home" at bounding box center [282, 33] width 70 height 30
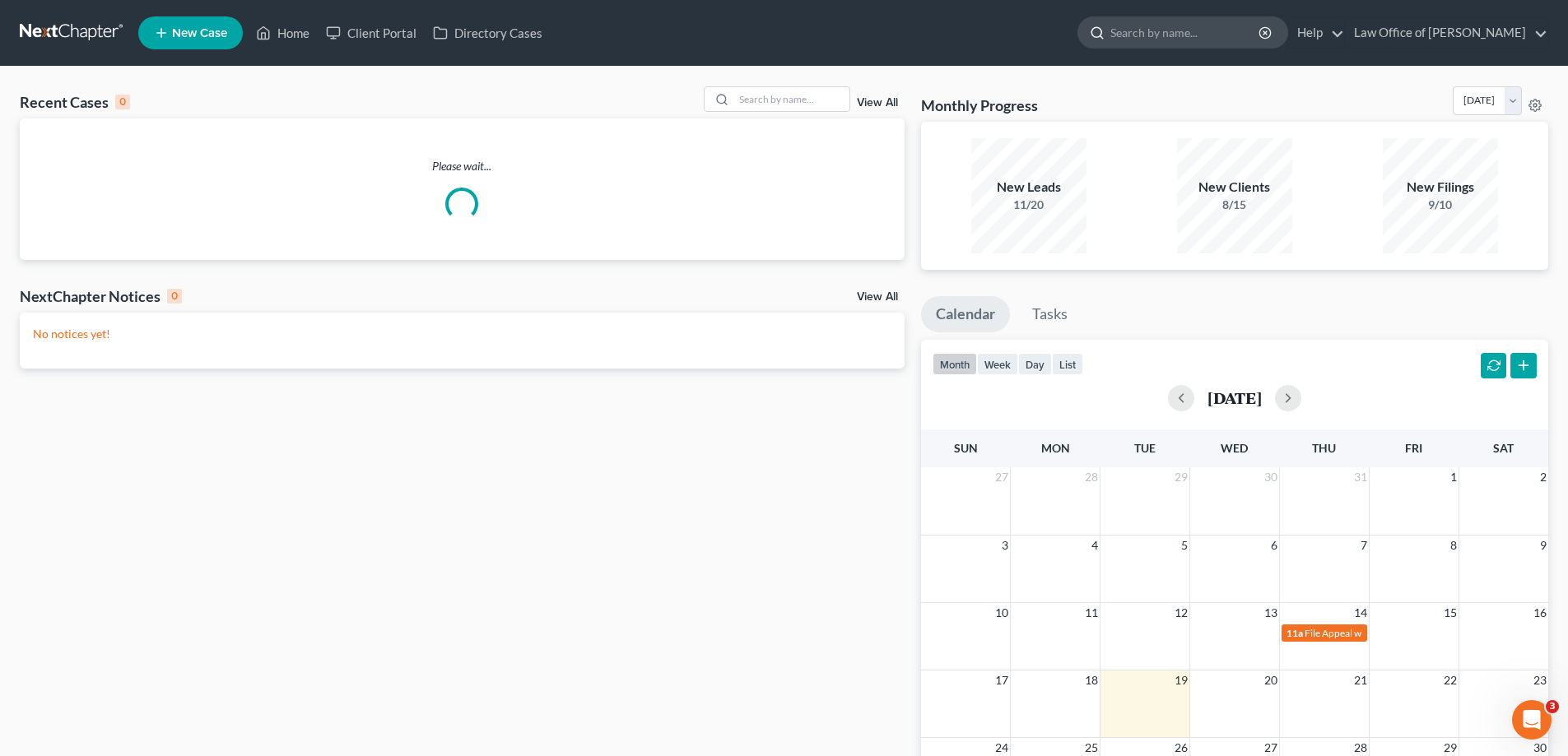
click at [1176, 32] on input "search" at bounding box center [1186, 32] width 150 height 31
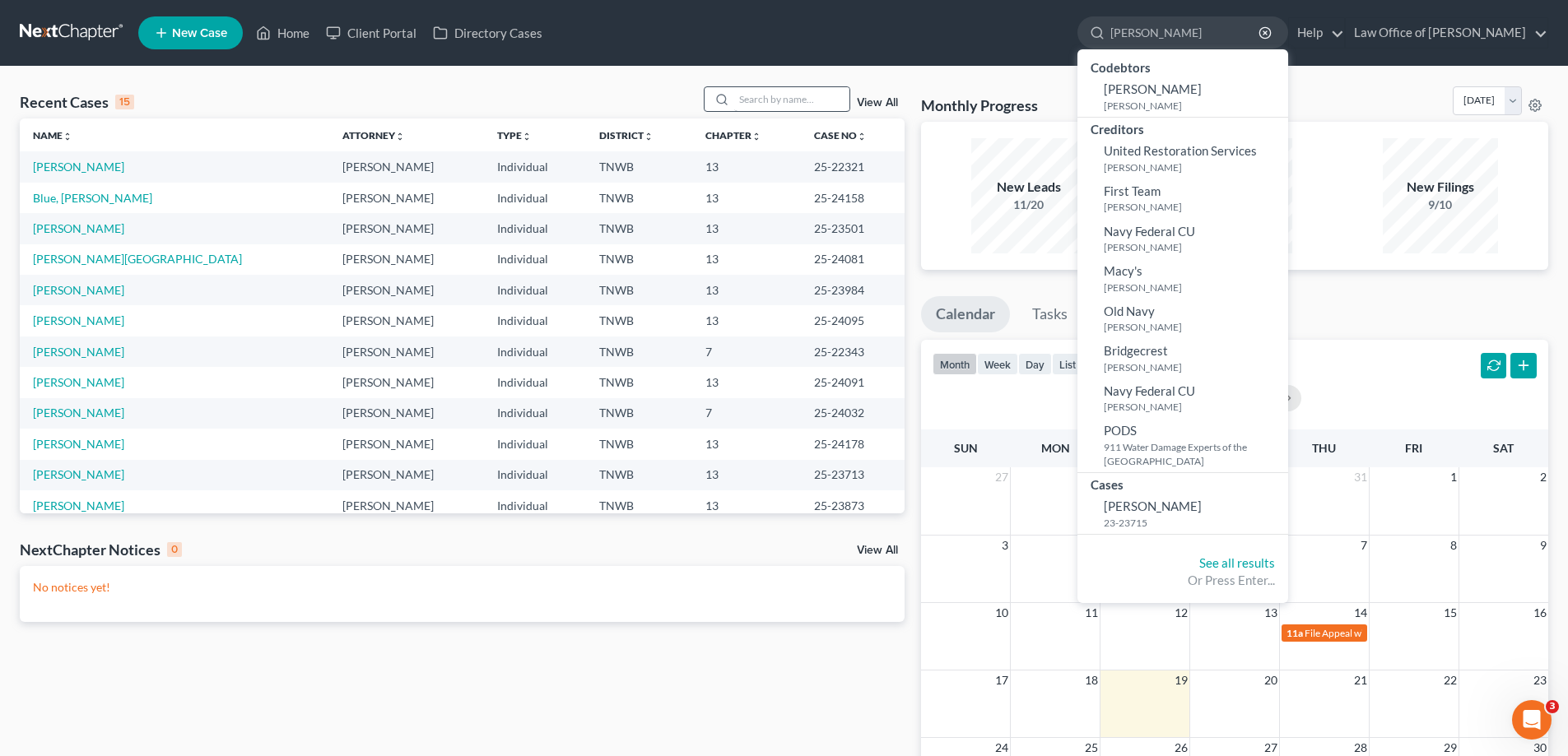
type input "[PERSON_NAME]"
click at [814, 91] on input "search" at bounding box center [791, 99] width 115 height 24
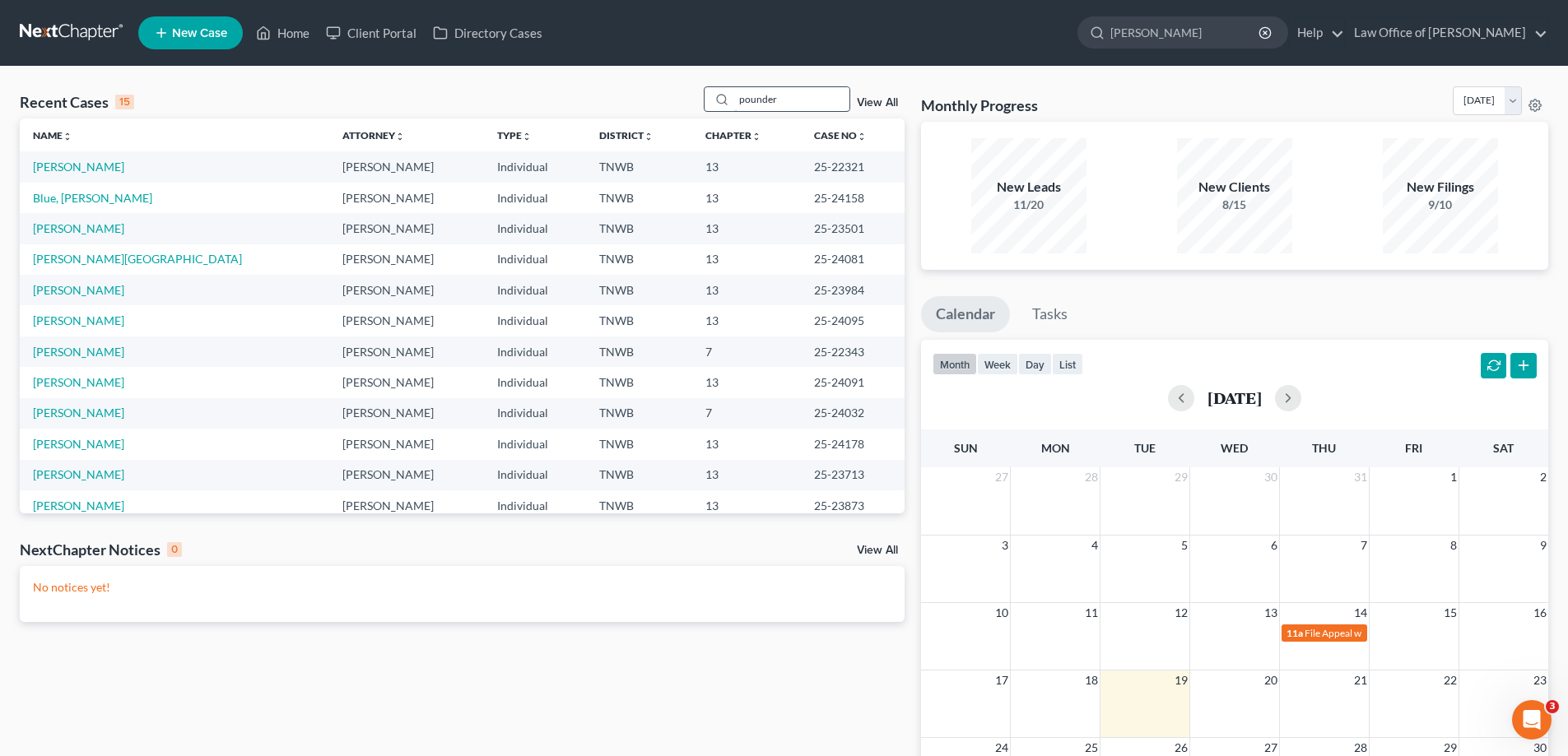
type input "[PERSON_NAME]"
